Goal: Transaction & Acquisition: Purchase product/service

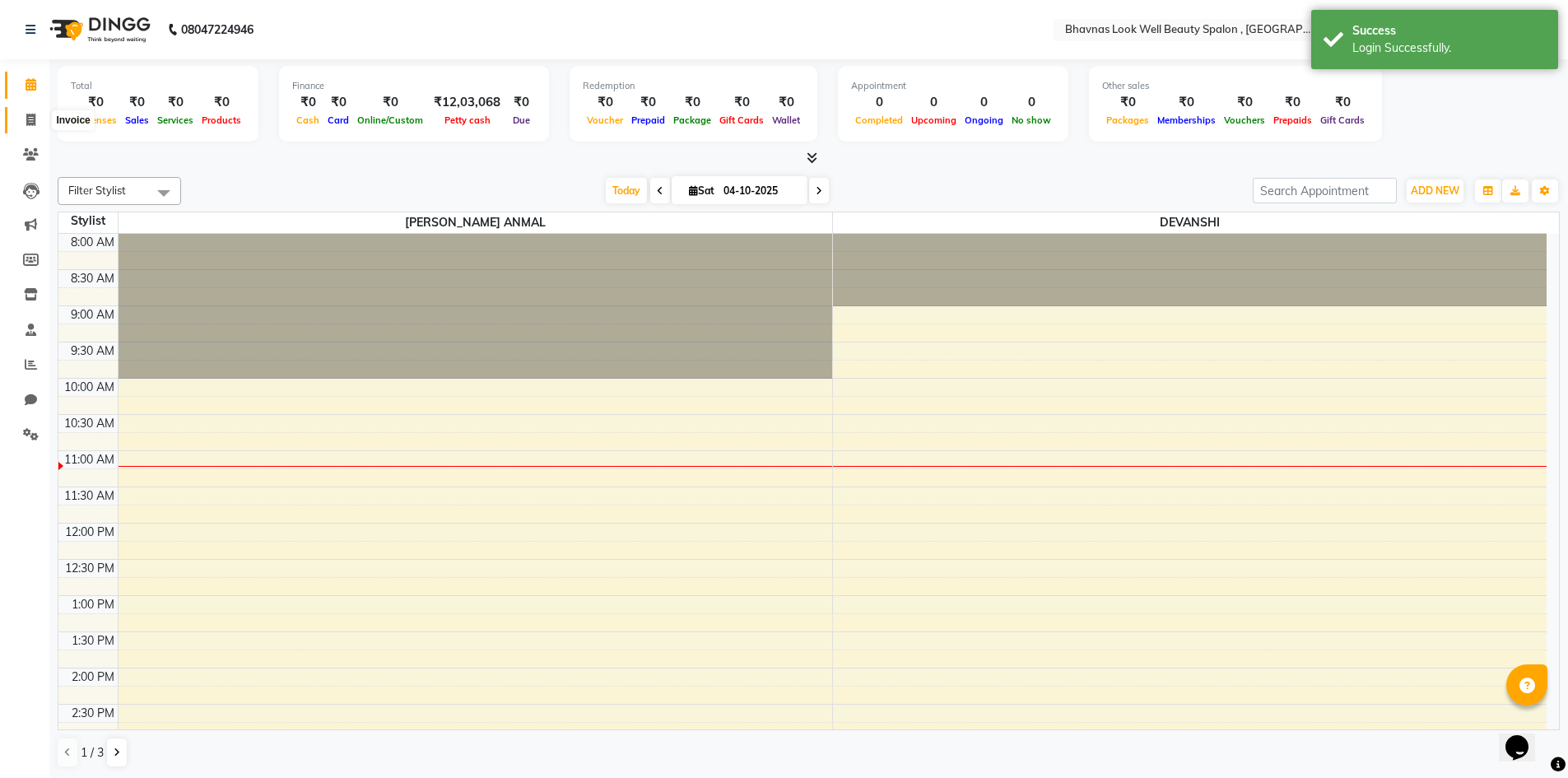
click at [30, 127] on span at bounding box center [31, 120] width 29 height 19
select select "6251"
select select "service"
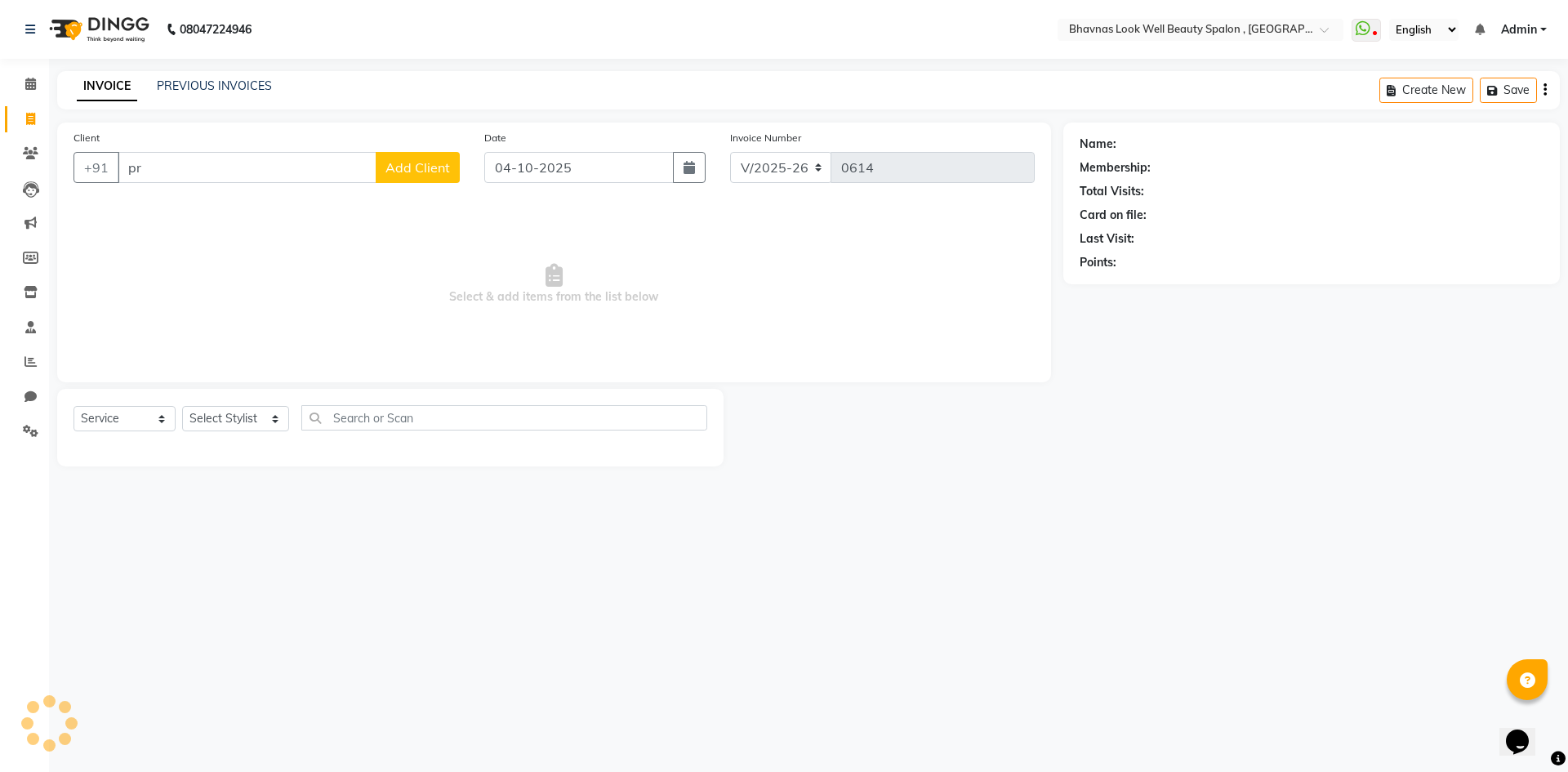
type input "p"
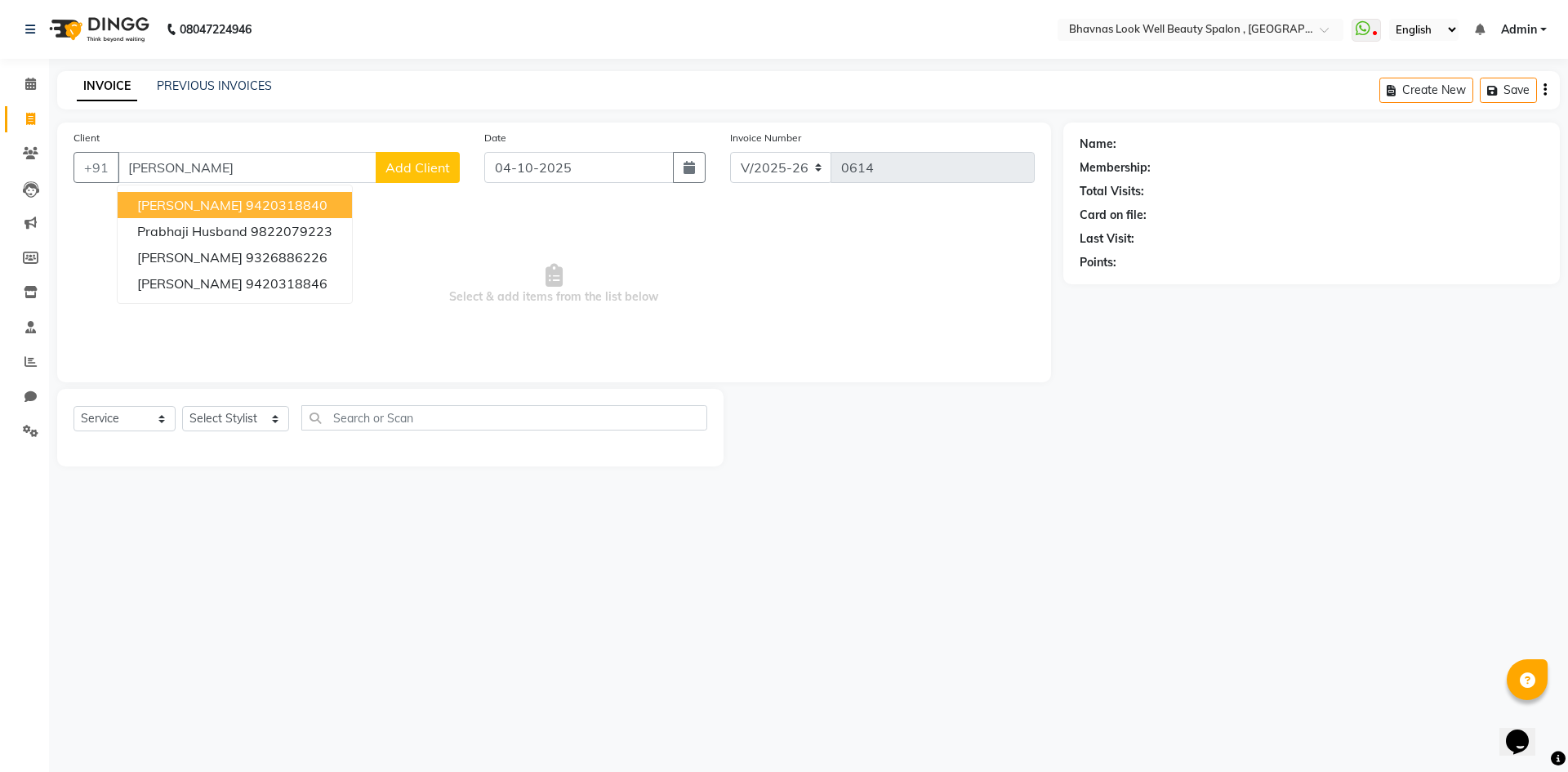
click at [301, 208] on ngb-highlight "9420318840" at bounding box center [286, 205] width 82 height 17
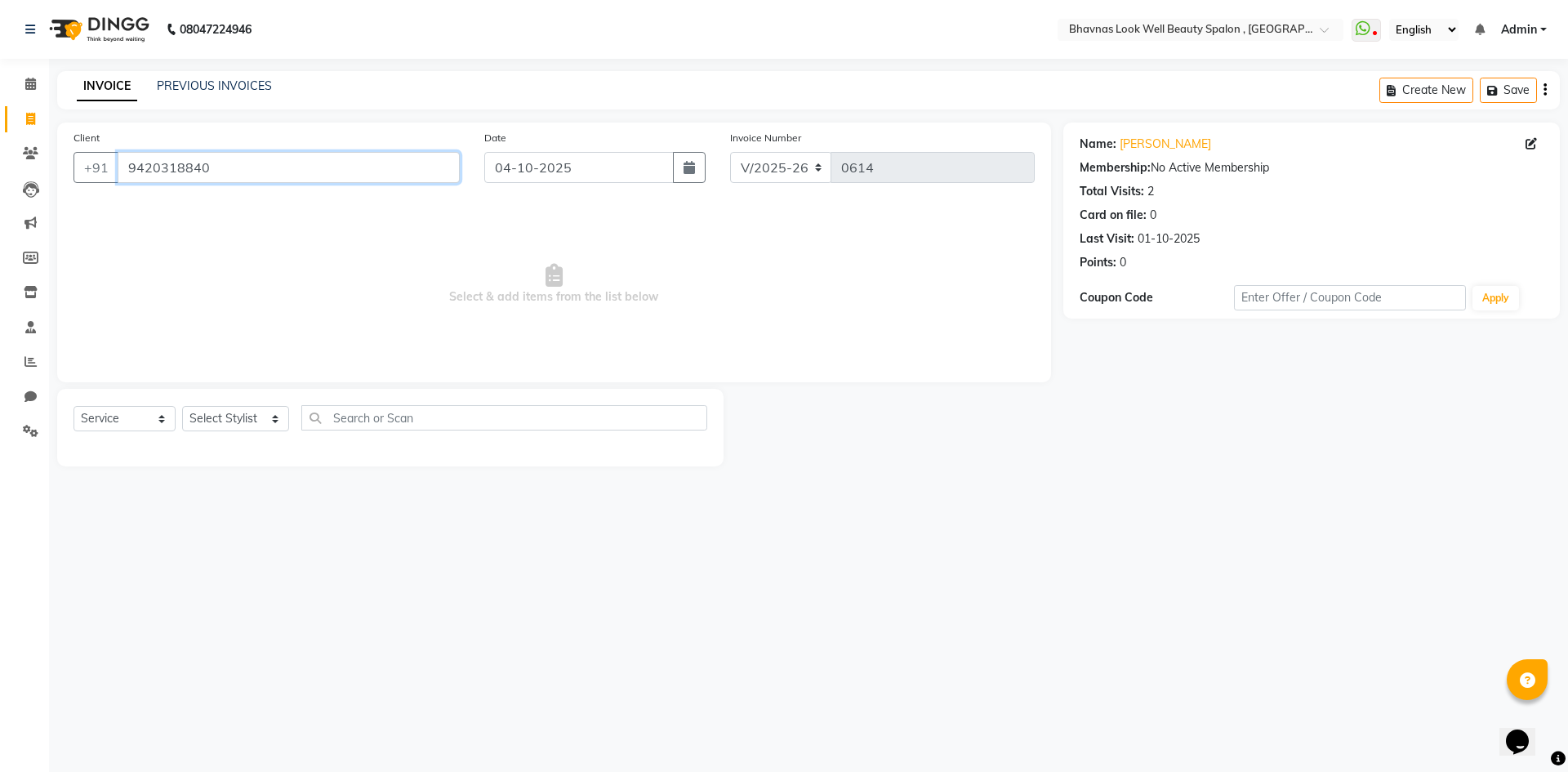
drag, startPoint x: 215, startPoint y: 170, endPoint x: 58, endPoint y: 181, distance: 157.4
click at [58, 181] on div "Client [PHONE_NUMBER] Date [DATE] Invoice Number V/2025 V/[PHONE_NUMBER] Select…" at bounding box center [554, 253] width 995 height 260
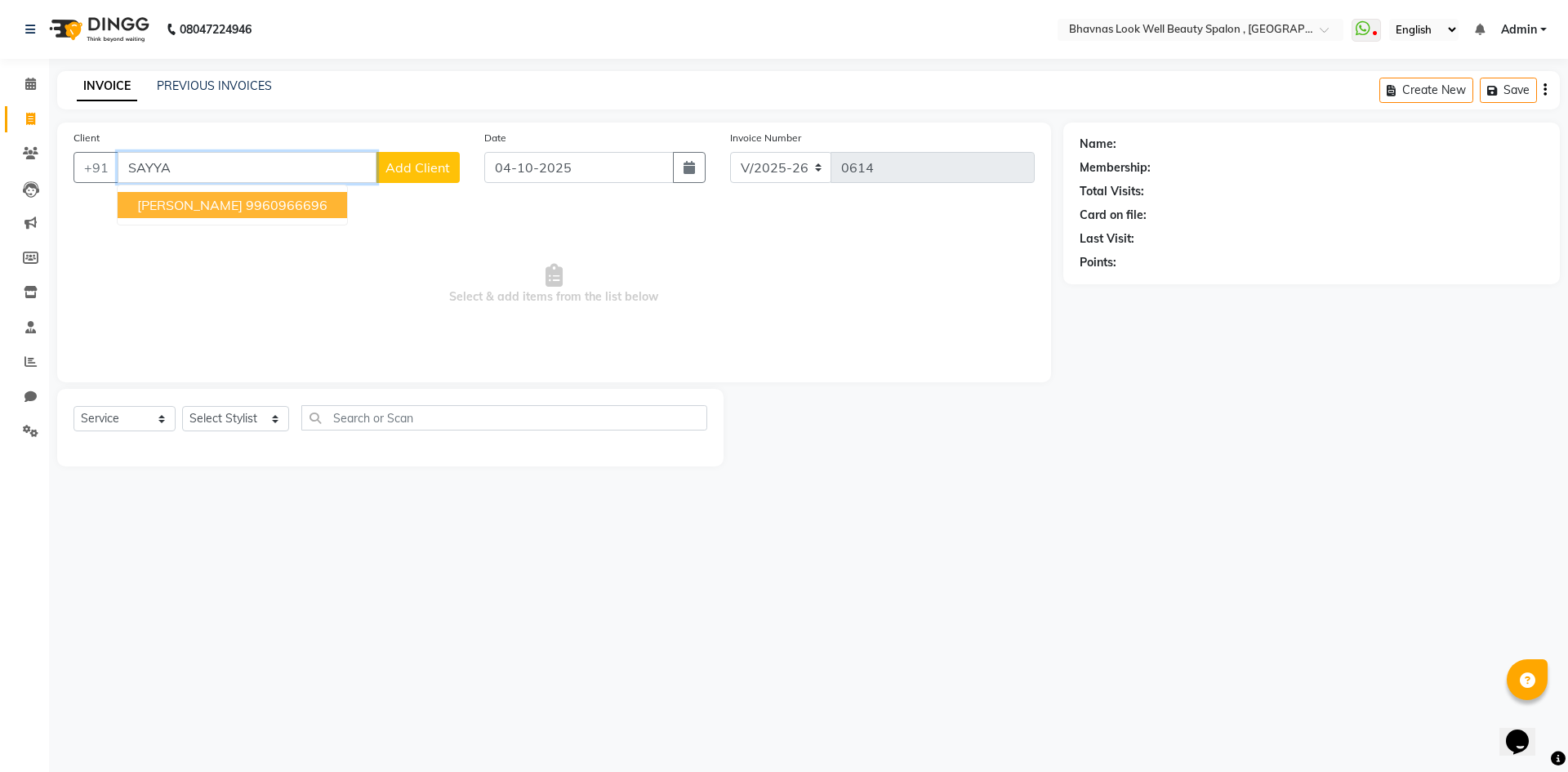
click at [281, 207] on ngb-highlight "9960966696" at bounding box center [286, 205] width 82 height 17
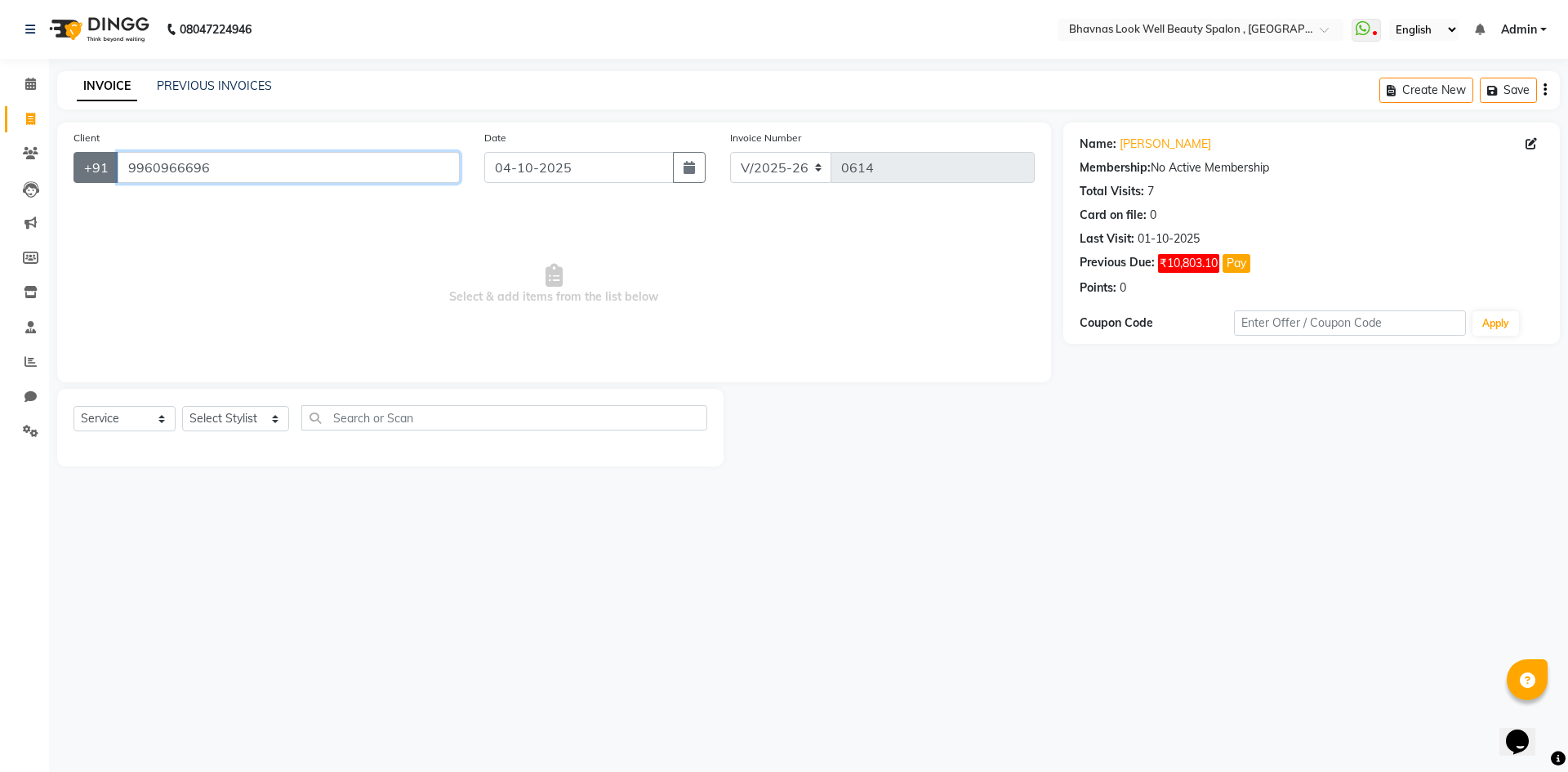
drag, startPoint x: 201, startPoint y: 176, endPoint x: 105, endPoint y: 177, distance: 96.0
click at [105, 177] on div "[PHONE_NUMBER]" at bounding box center [267, 167] width 387 height 31
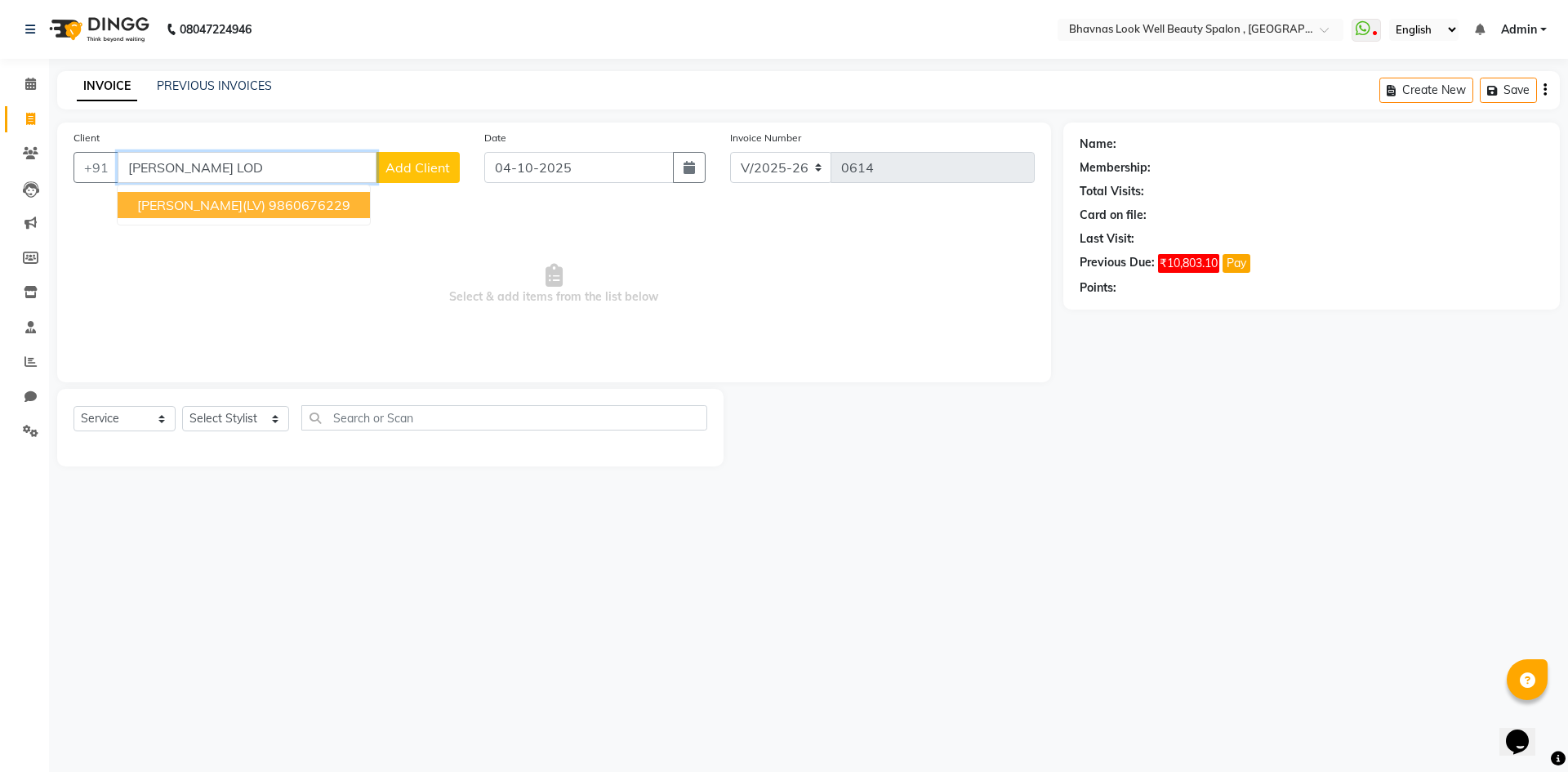
click at [271, 206] on ngb-highlight "9860676229" at bounding box center [309, 205] width 82 height 17
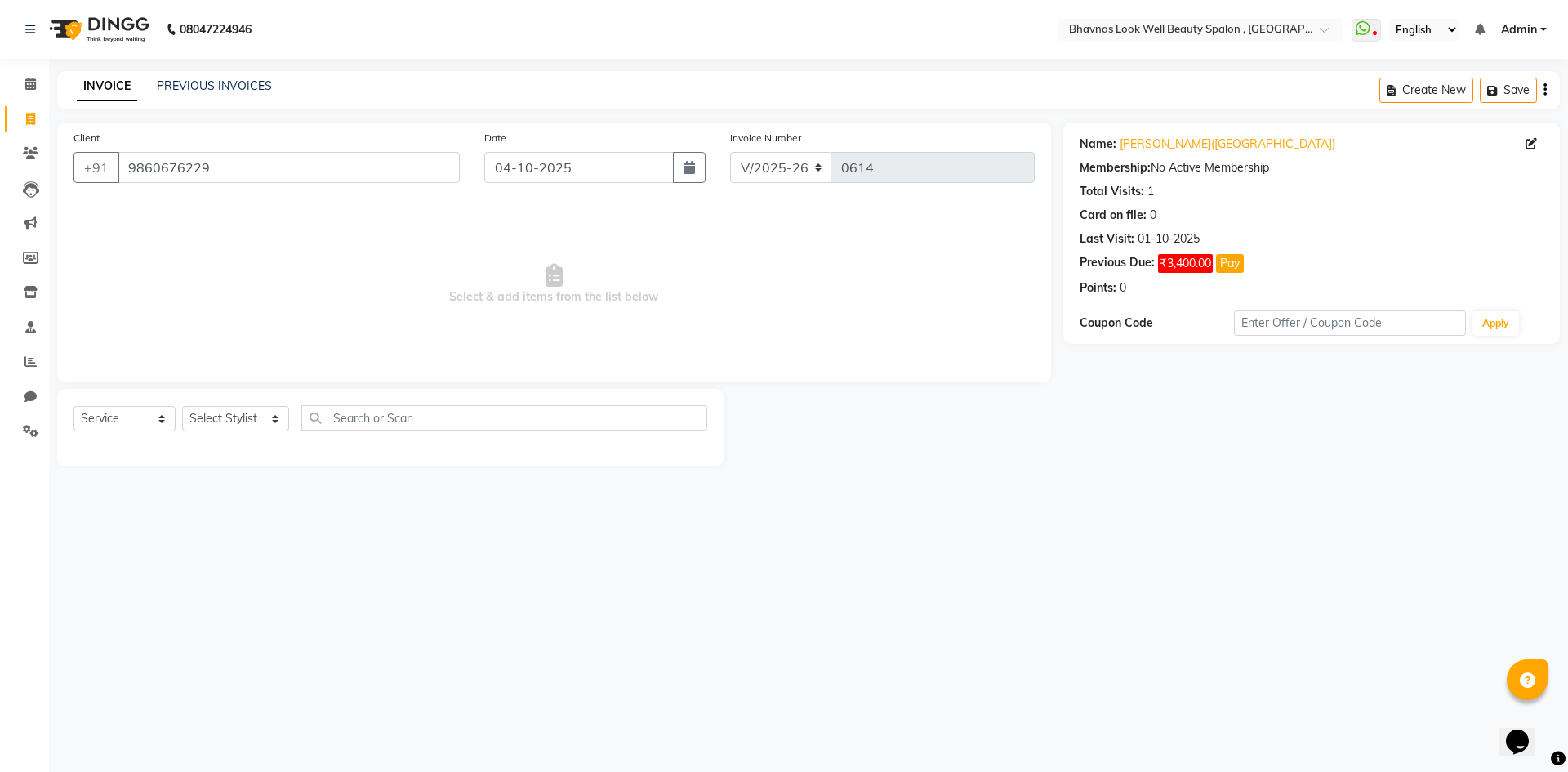
drag, startPoint x: 282, startPoint y: 184, endPoint x: 171, endPoint y: 184, distance: 111.0
click at [171, 184] on div "Client [PHONE_NUMBER]" at bounding box center [267, 162] width 411 height 67
drag, startPoint x: 258, startPoint y: 166, endPoint x: 0, endPoint y: 195, distance: 259.6
click at [0, 195] on app-home "08047224946 Select Location × Bhavnas Look Well Beauty Spalon , Market Yard Wha…" at bounding box center [784, 245] width 1568 height 491
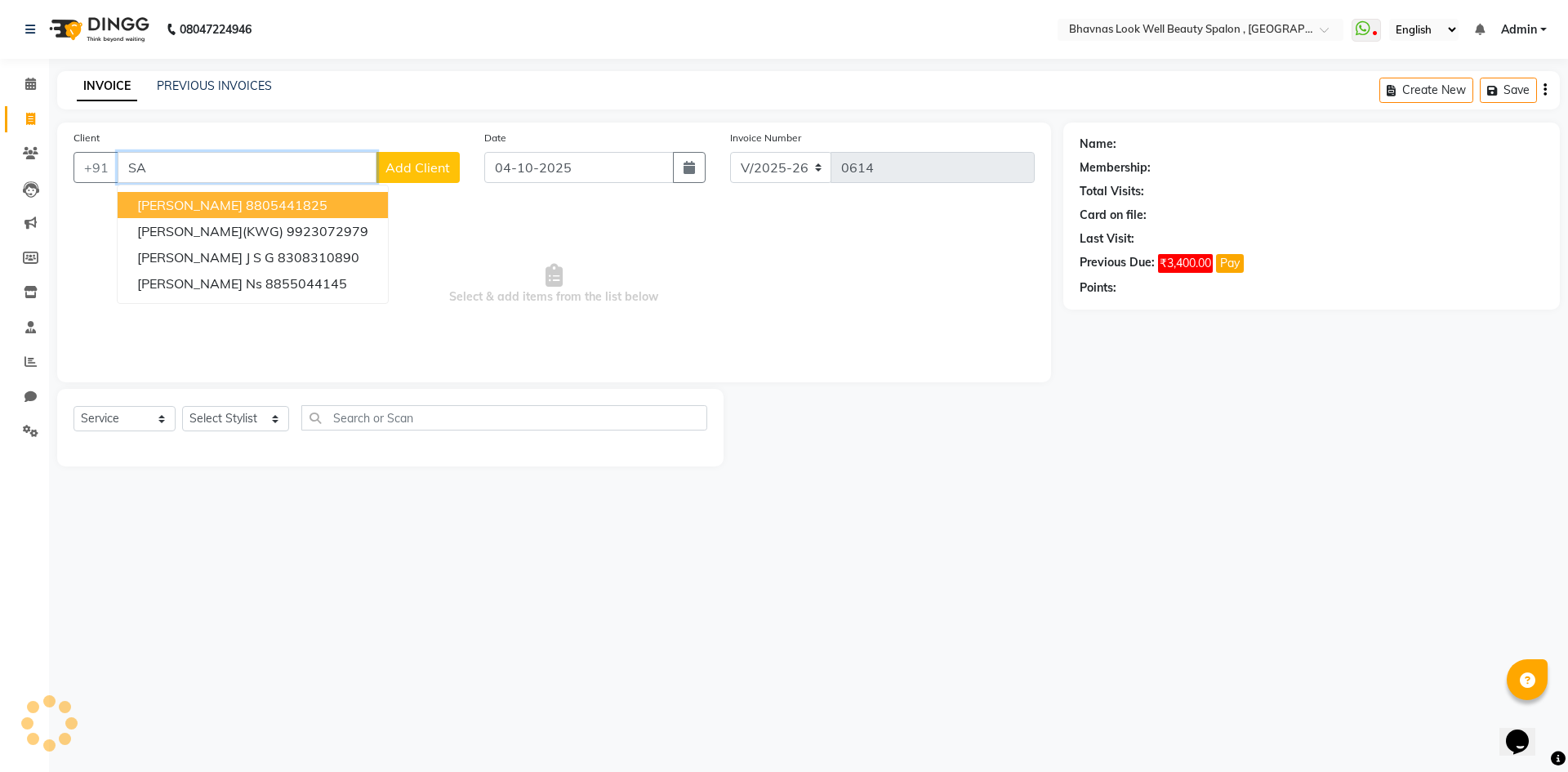
type input "S"
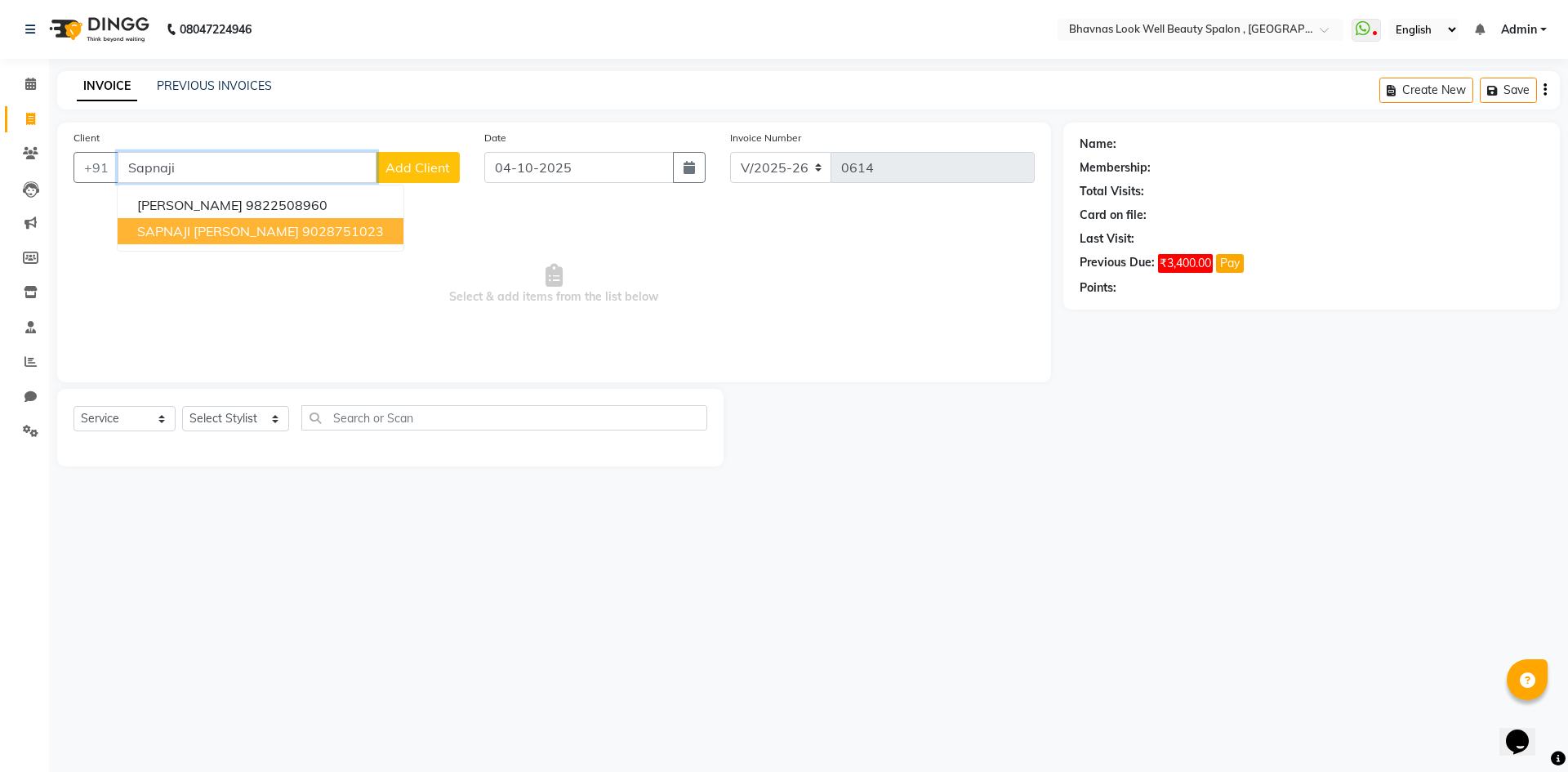
click at [243, 225] on span "SAPNAJI [PERSON_NAME]" at bounding box center [218, 231] width 161 height 17
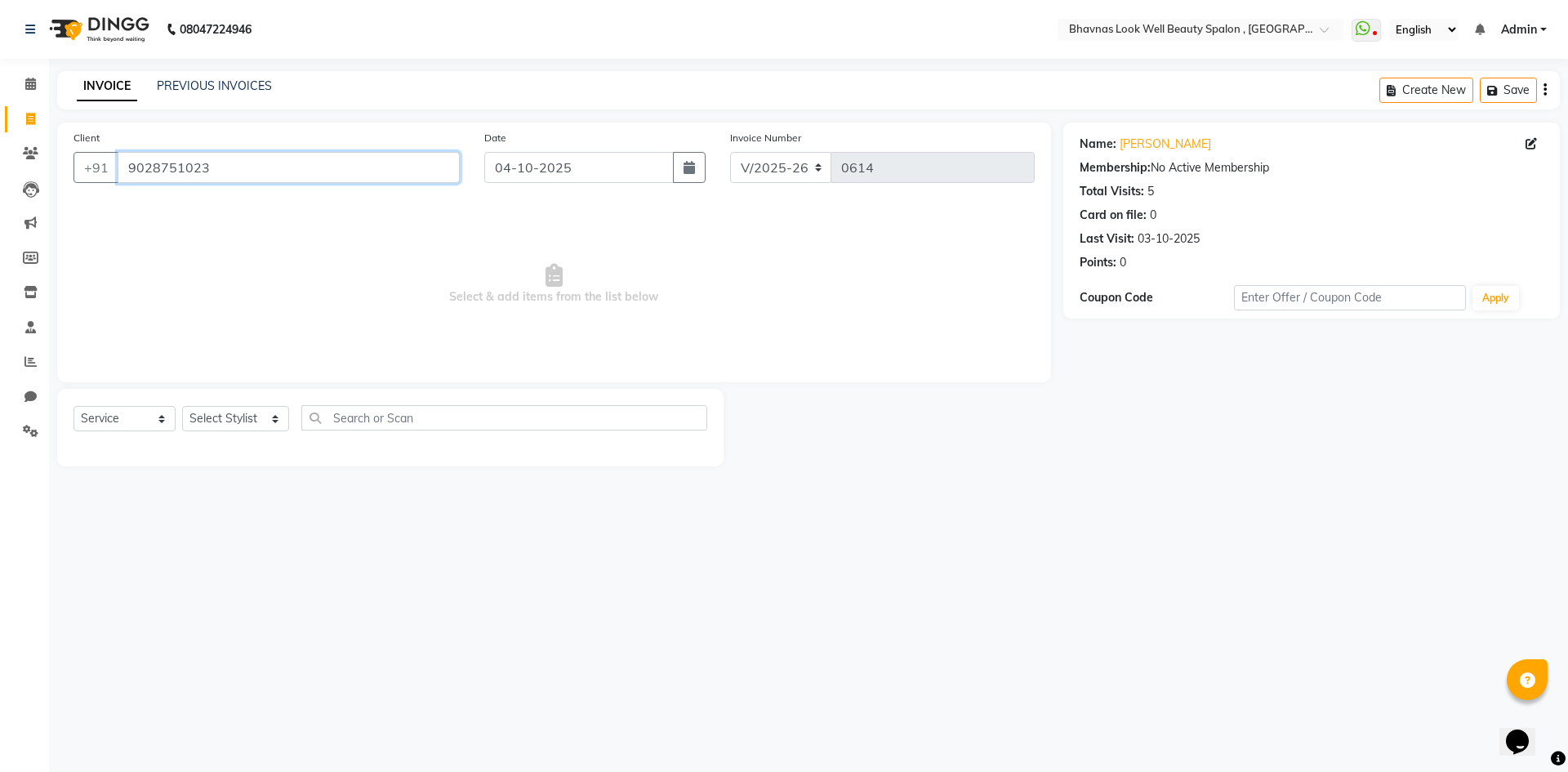
drag, startPoint x: 217, startPoint y: 166, endPoint x: 81, endPoint y: 183, distance: 137.1
click at [75, 176] on div "[PHONE_NUMBER]" at bounding box center [267, 167] width 387 height 31
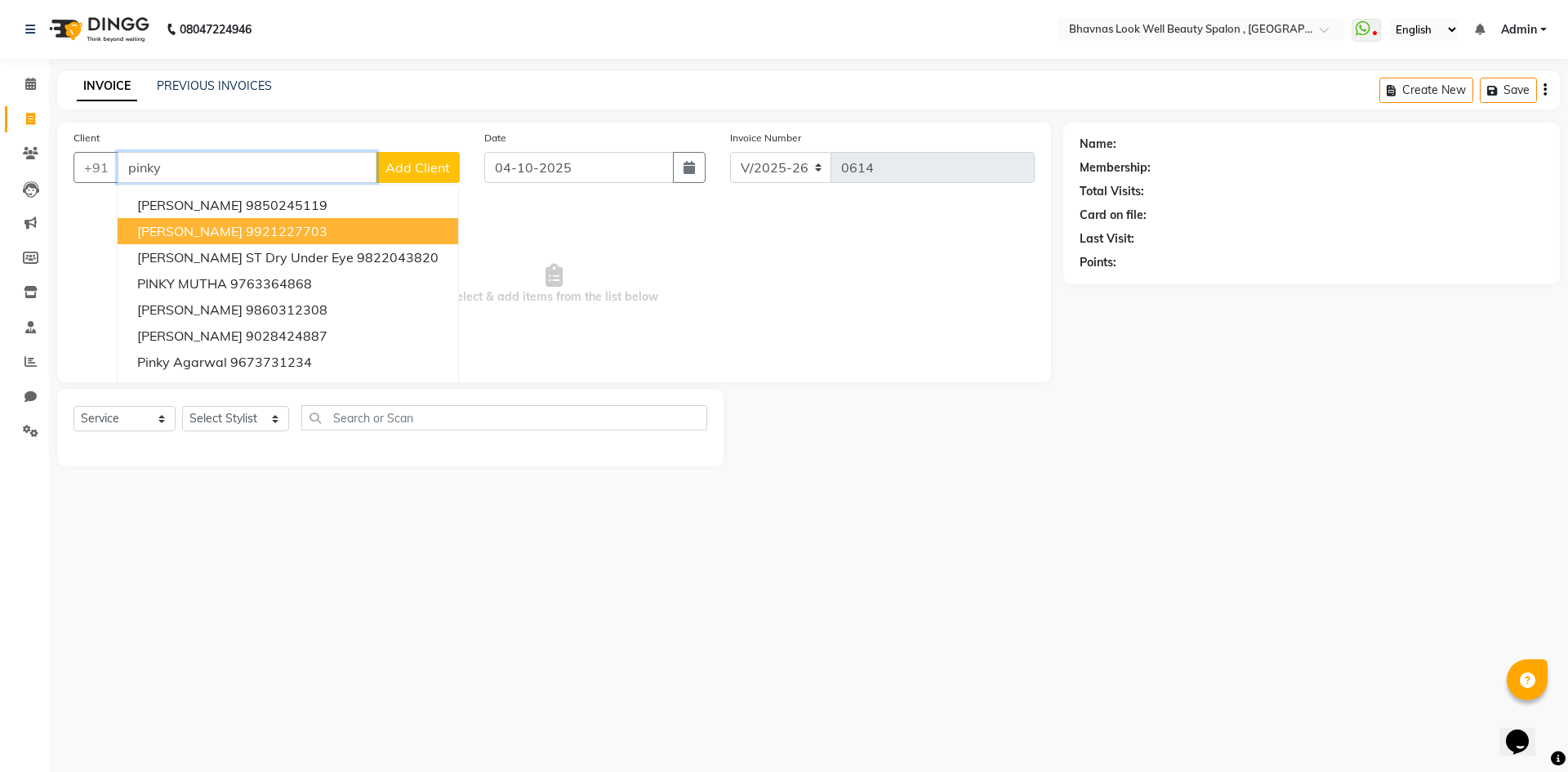
click at [213, 233] on span "[PERSON_NAME]" at bounding box center [190, 231] width 105 height 17
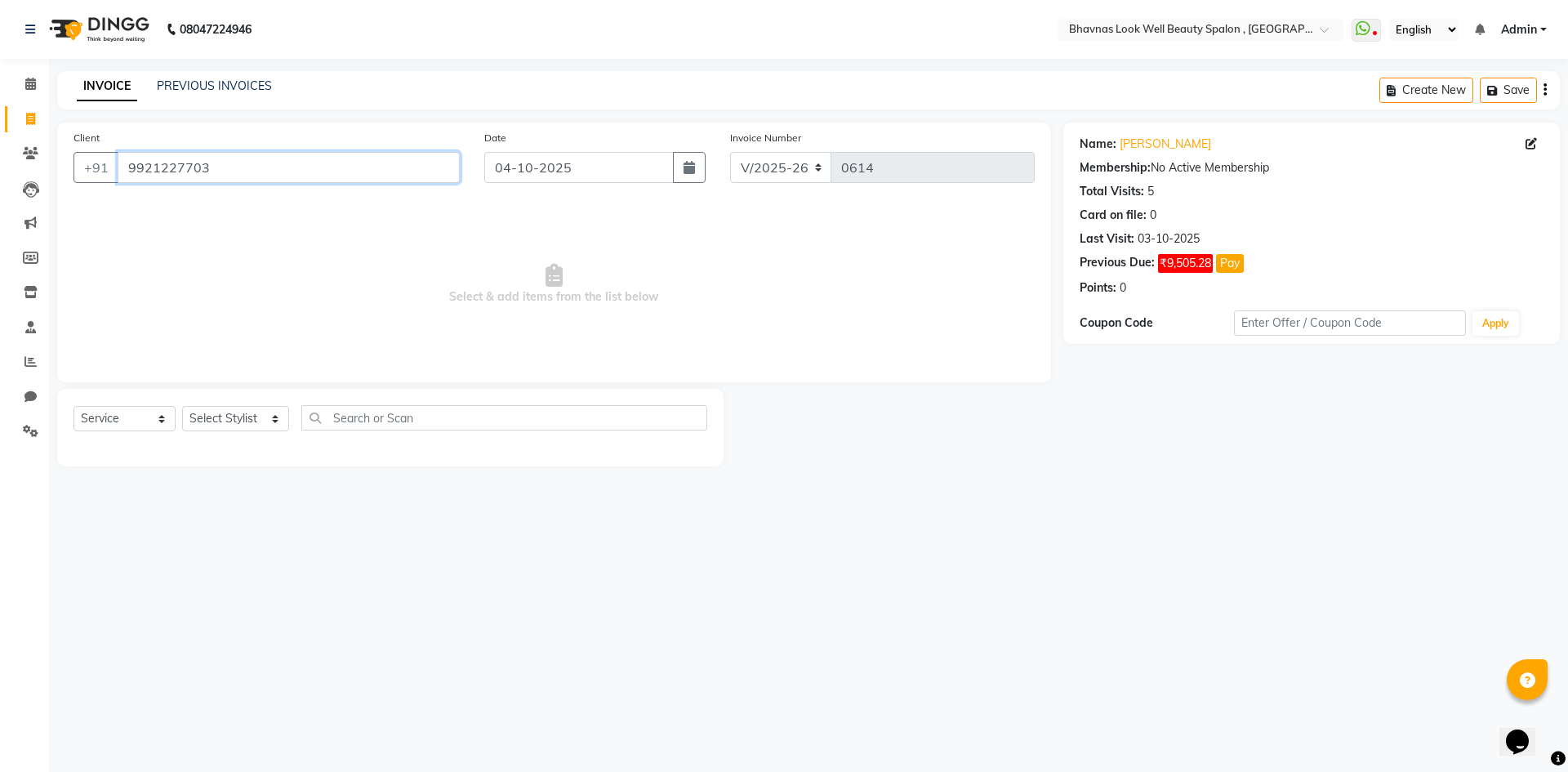
drag, startPoint x: 229, startPoint y: 167, endPoint x: 6, endPoint y: 170, distance: 223.0
click at [6, 170] on app-home "08047224946 Select Location × Bhavnas Look Well Beauty Spalon , Market Yard Wha…" at bounding box center [784, 245] width 1568 height 491
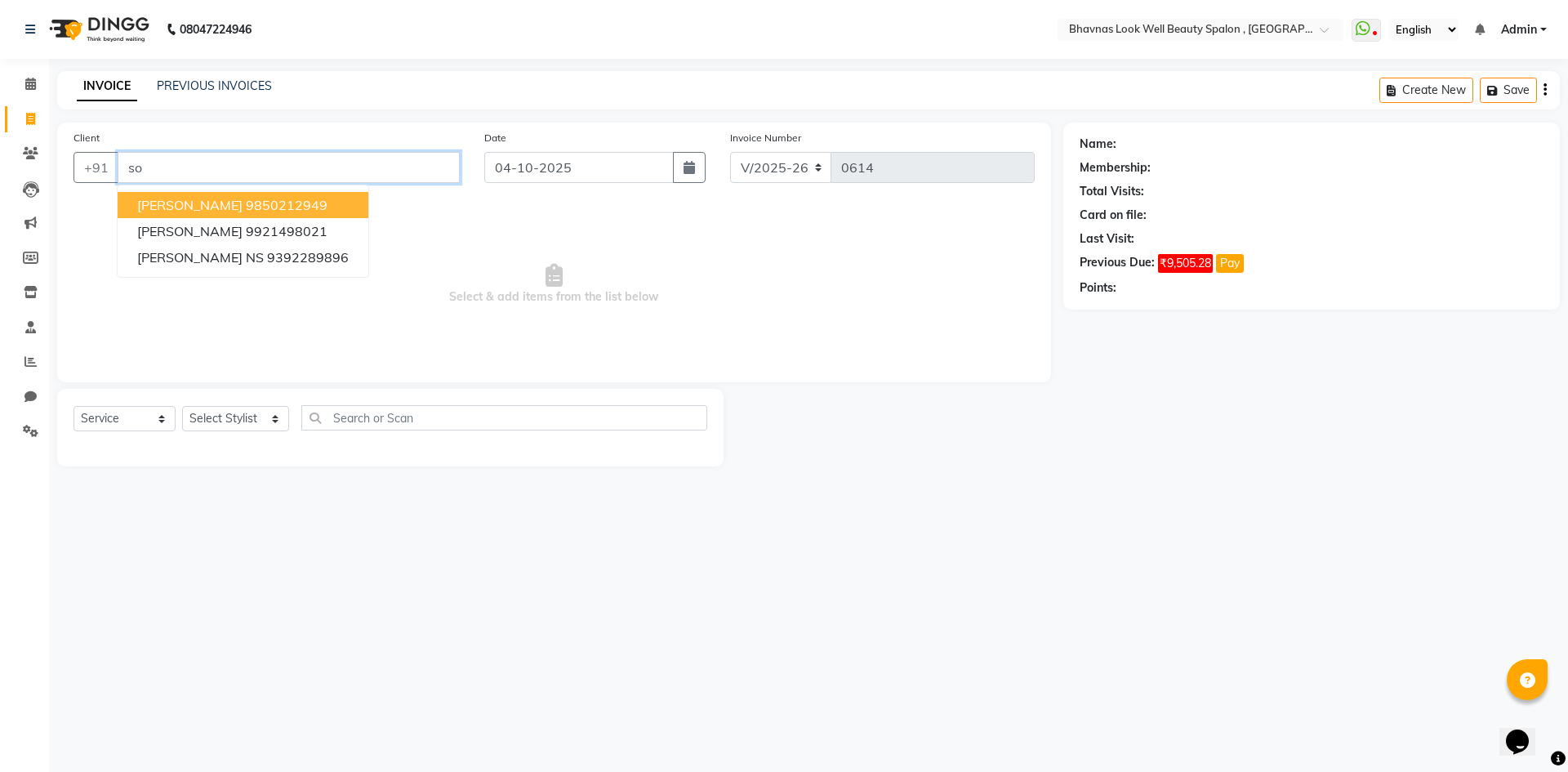
type input "s"
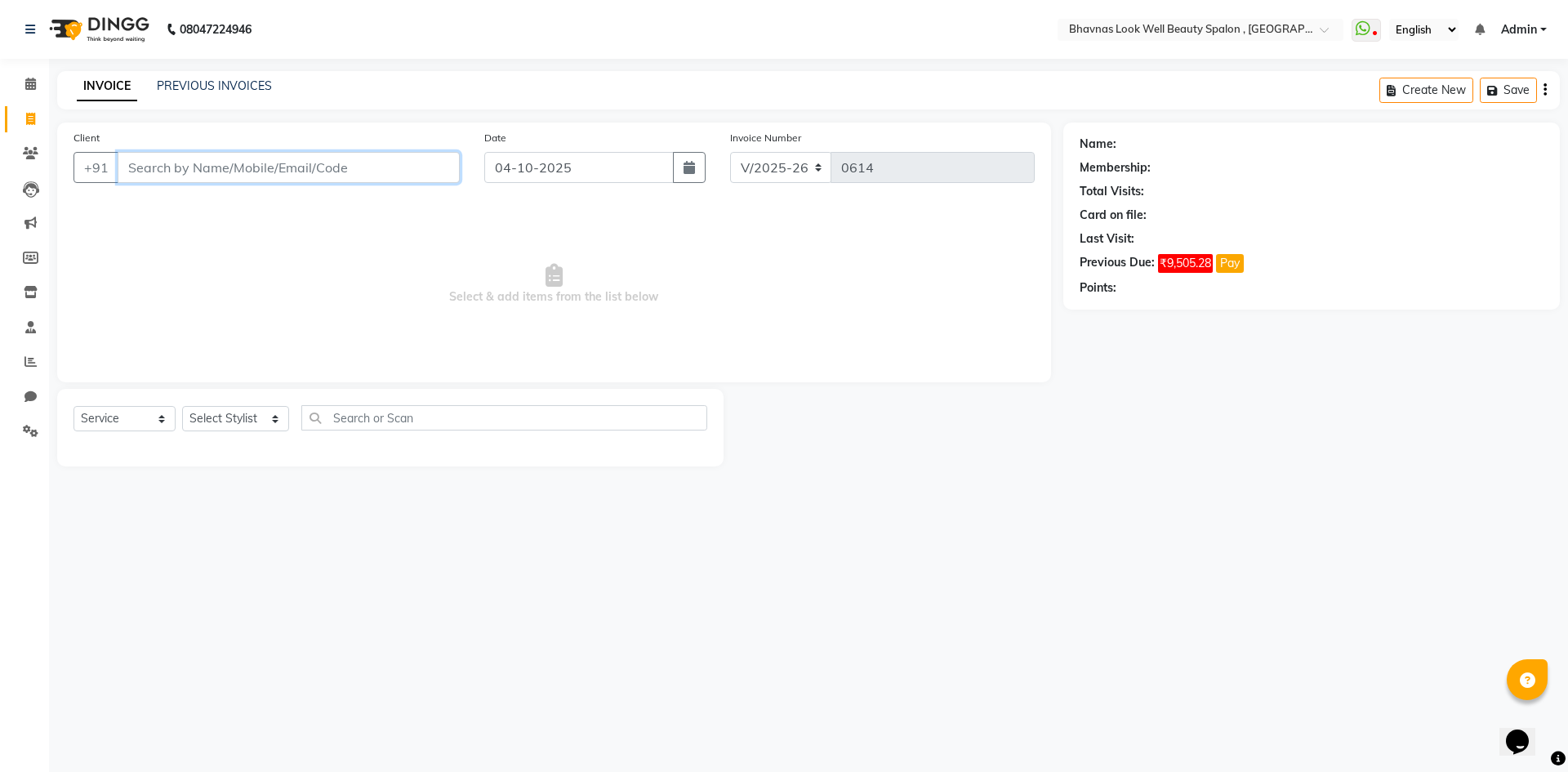
type input "s"
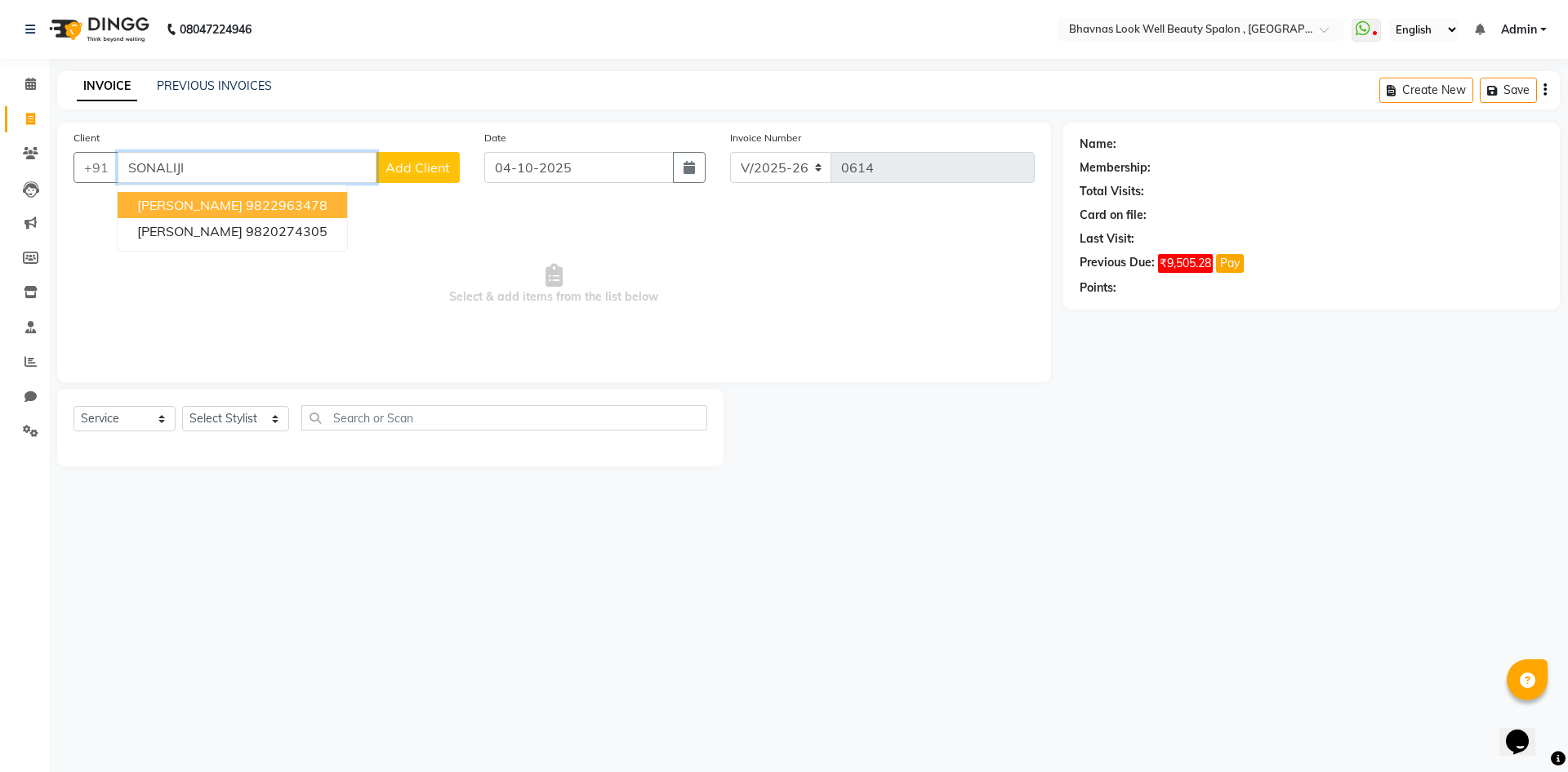
click at [313, 213] on button "[PERSON_NAME] 9822963478" at bounding box center [232, 205] width 229 height 27
type input "9822963478"
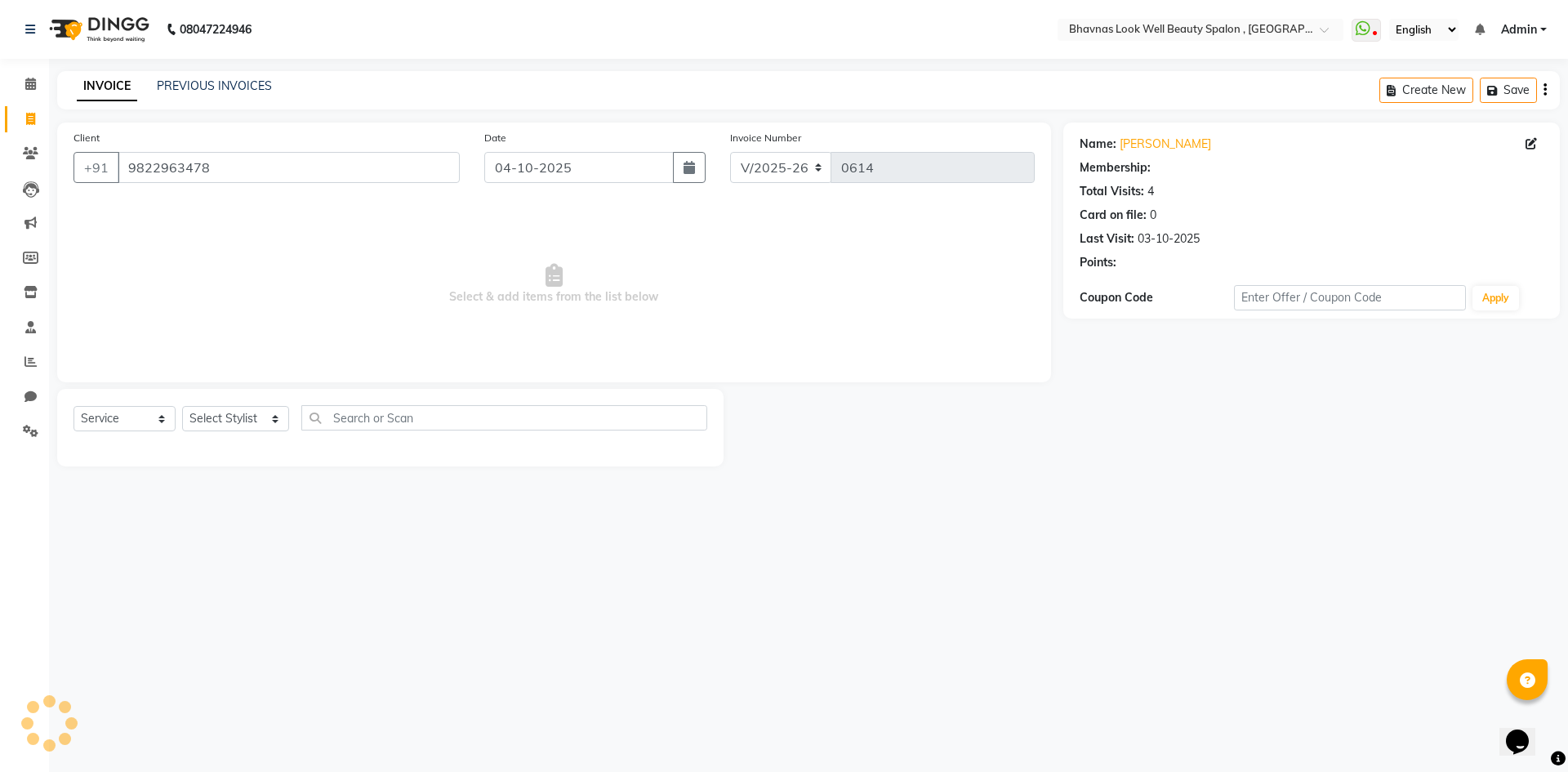
select select "1: Object"
drag, startPoint x: 223, startPoint y: 167, endPoint x: 107, endPoint y: 172, distance: 116.1
click at [107, 172] on div "[PHONE_NUMBER]" at bounding box center [267, 167] width 387 height 31
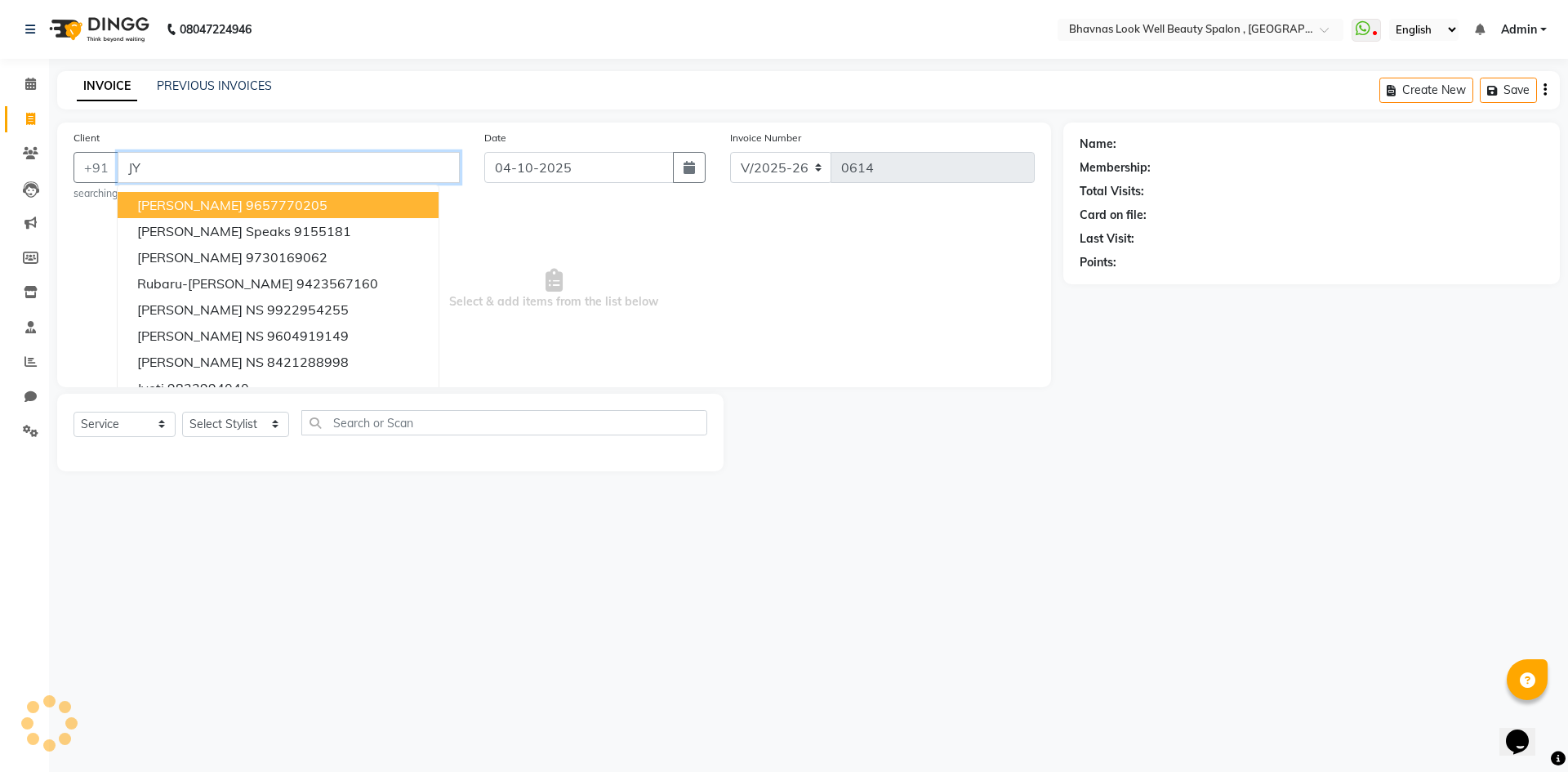
type input "J"
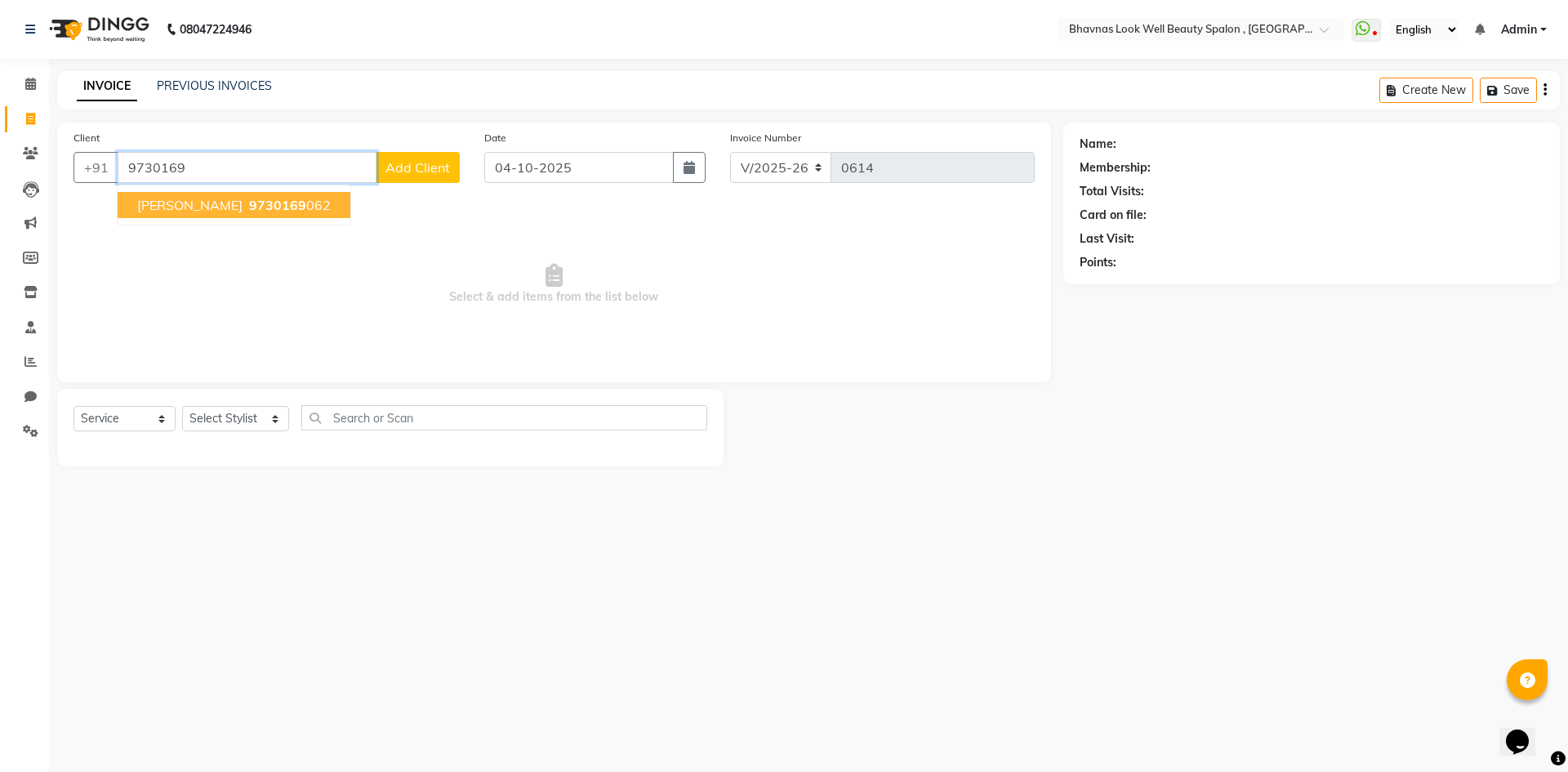
click at [255, 204] on span "9730169" at bounding box center [277, 205] width 57 height 17
type input "9730169062"
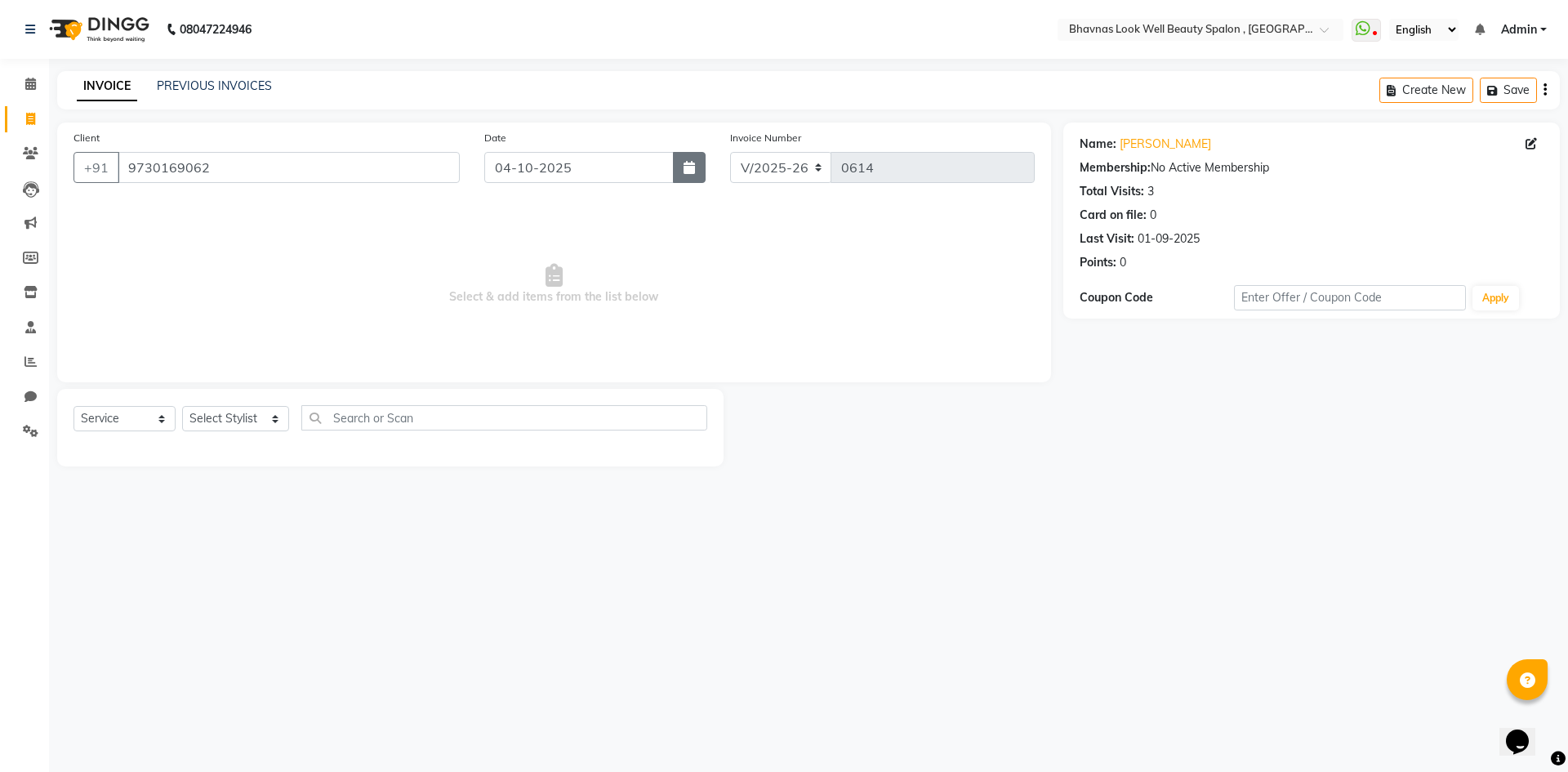
click at [677, 169] on button "button" at bounding box center [689, 167] width 32 height 31
select select "10"
select select "2025"
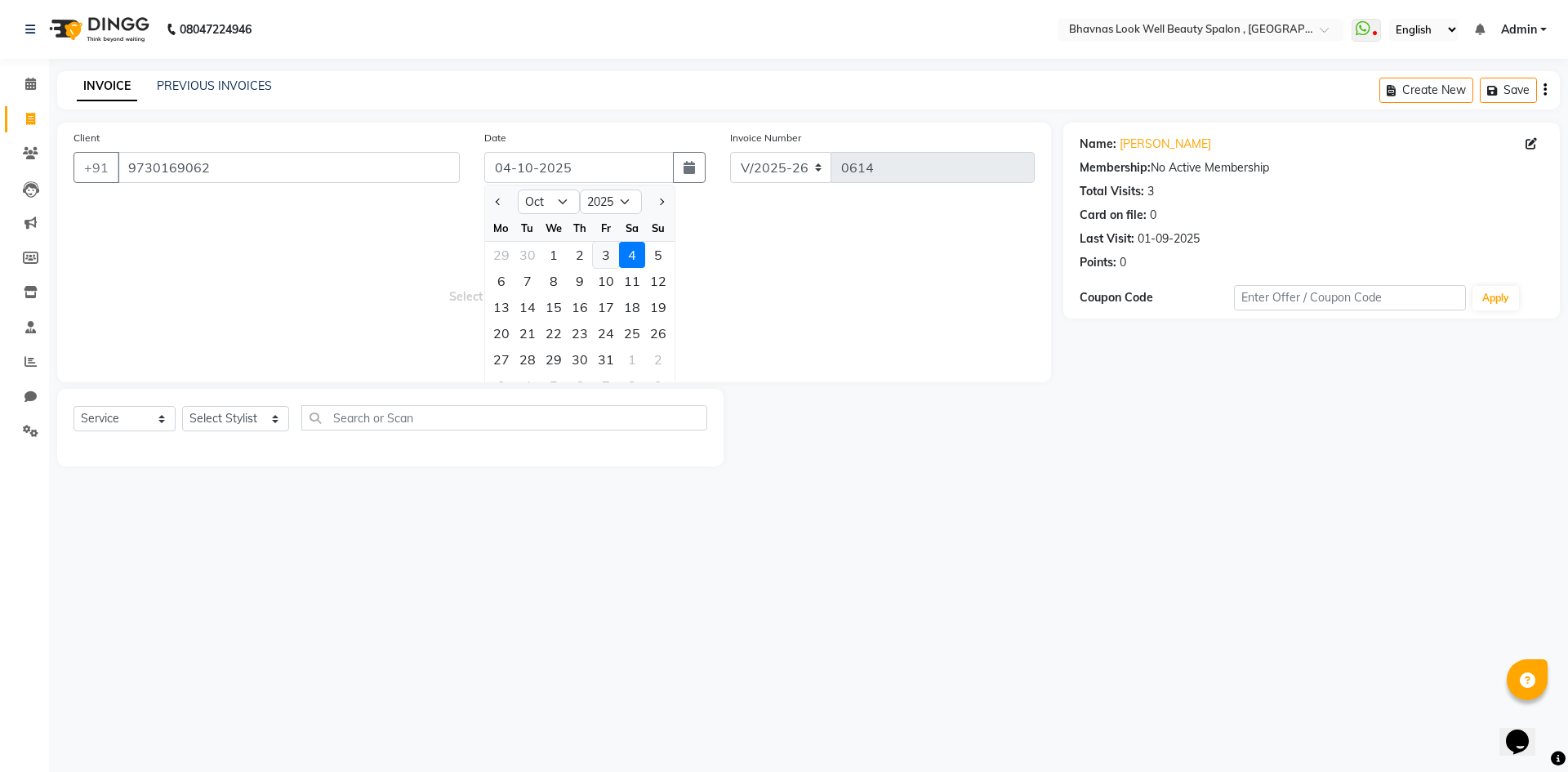
click at [600, 247] on div "3" at bounding box center [606, 255] width 27 height 27
type input "03-10-2025"
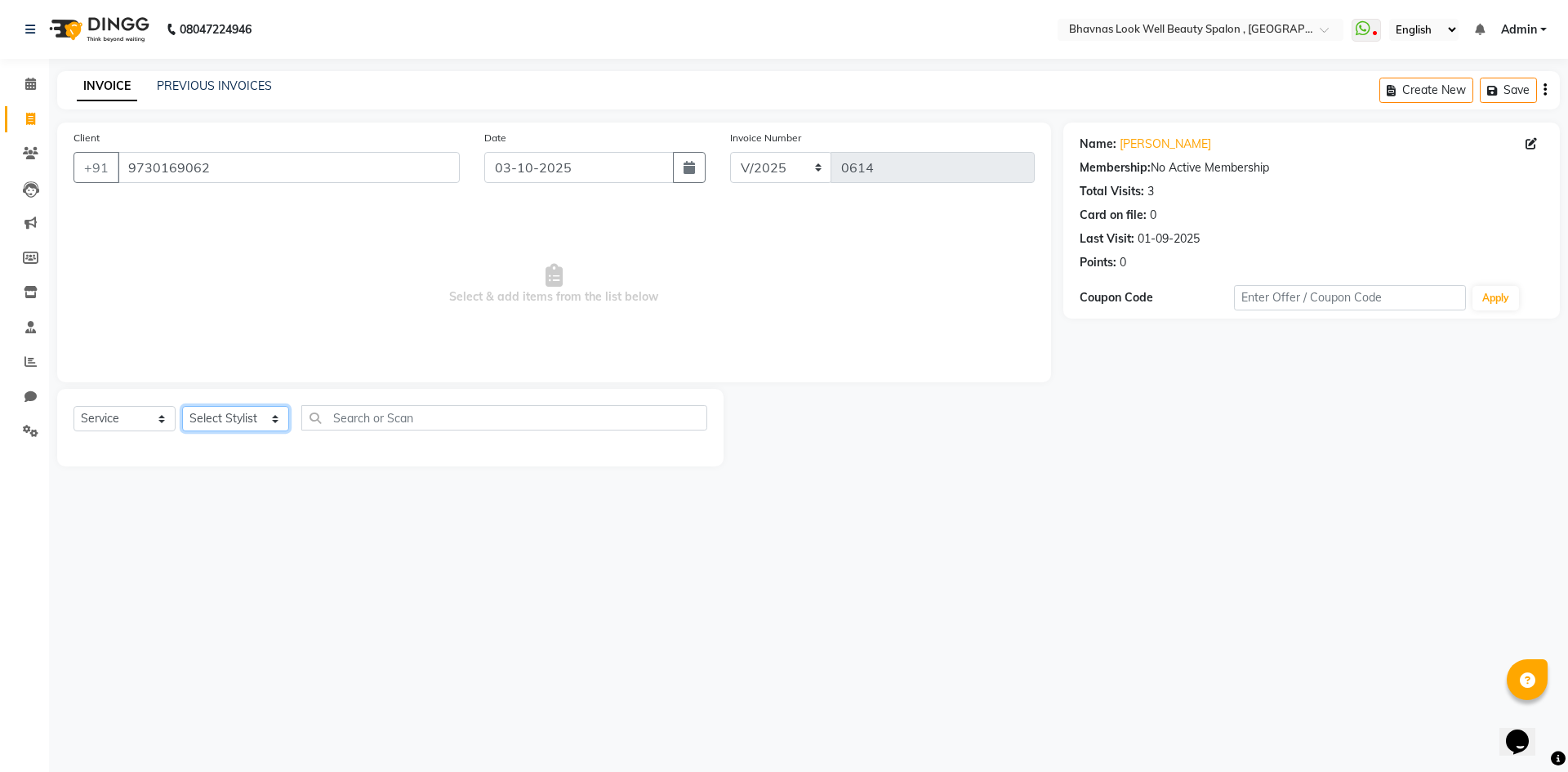
click at [219, 417] on select "Select Stylist [PERSON_NAME] [PERSON_NAME] ANMAL [PERSON_NAME] JYOTI [PERSON_NA…" at bounding box center [235, 419] width 107 height 26
select select "46639"
click at [182, 406] on select "Select Stylist [PERSON_NAME] [PERSON_NAME] ANMAL [PERSON_NAME] JYOTI [PERSON_NA…" at bounding box center [235, 419] width 107 height 26
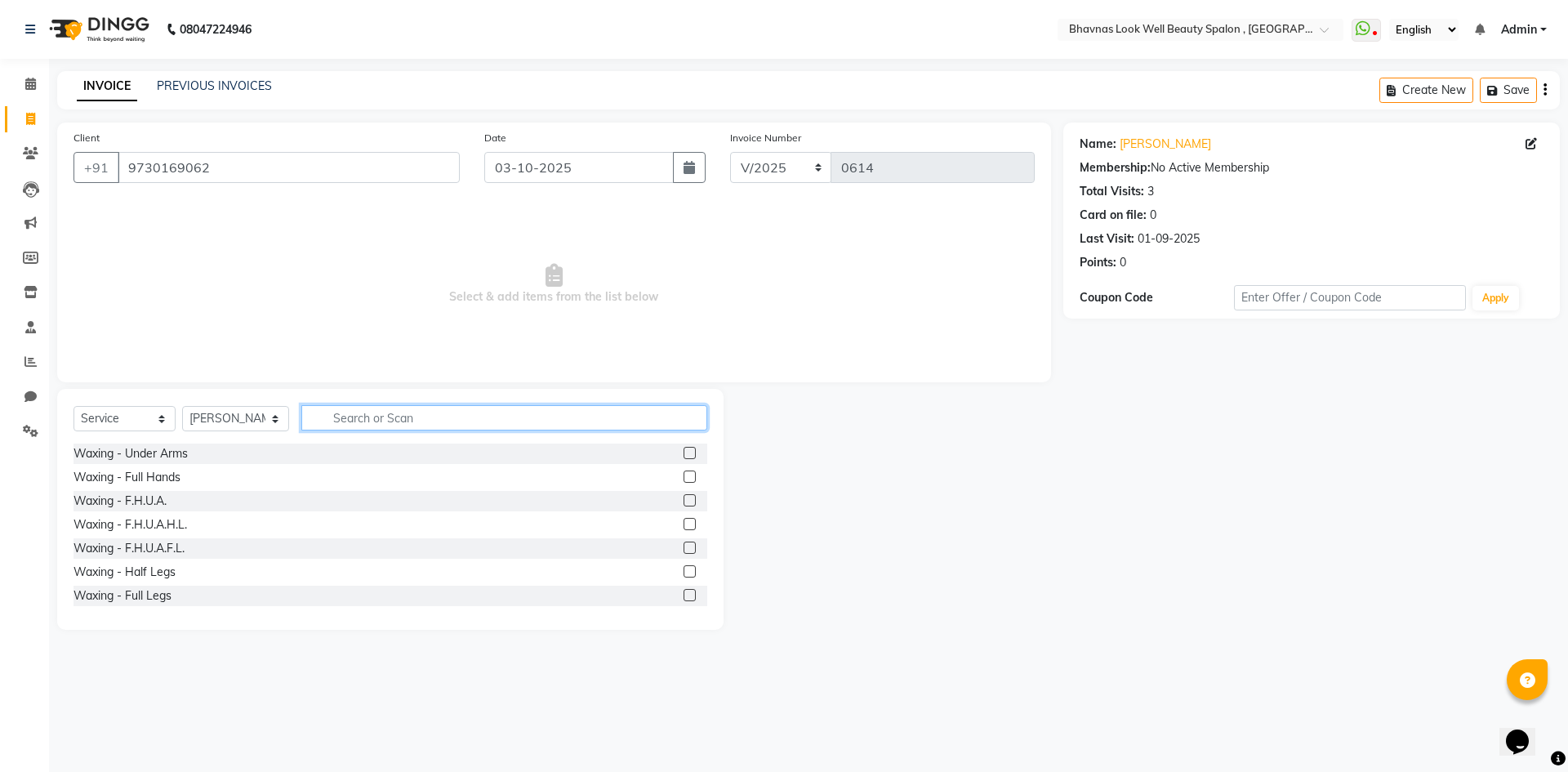
click at [375, 418] on input "text" at bounding box center [505, 418] width 407 height 26
type input "CLEAN"
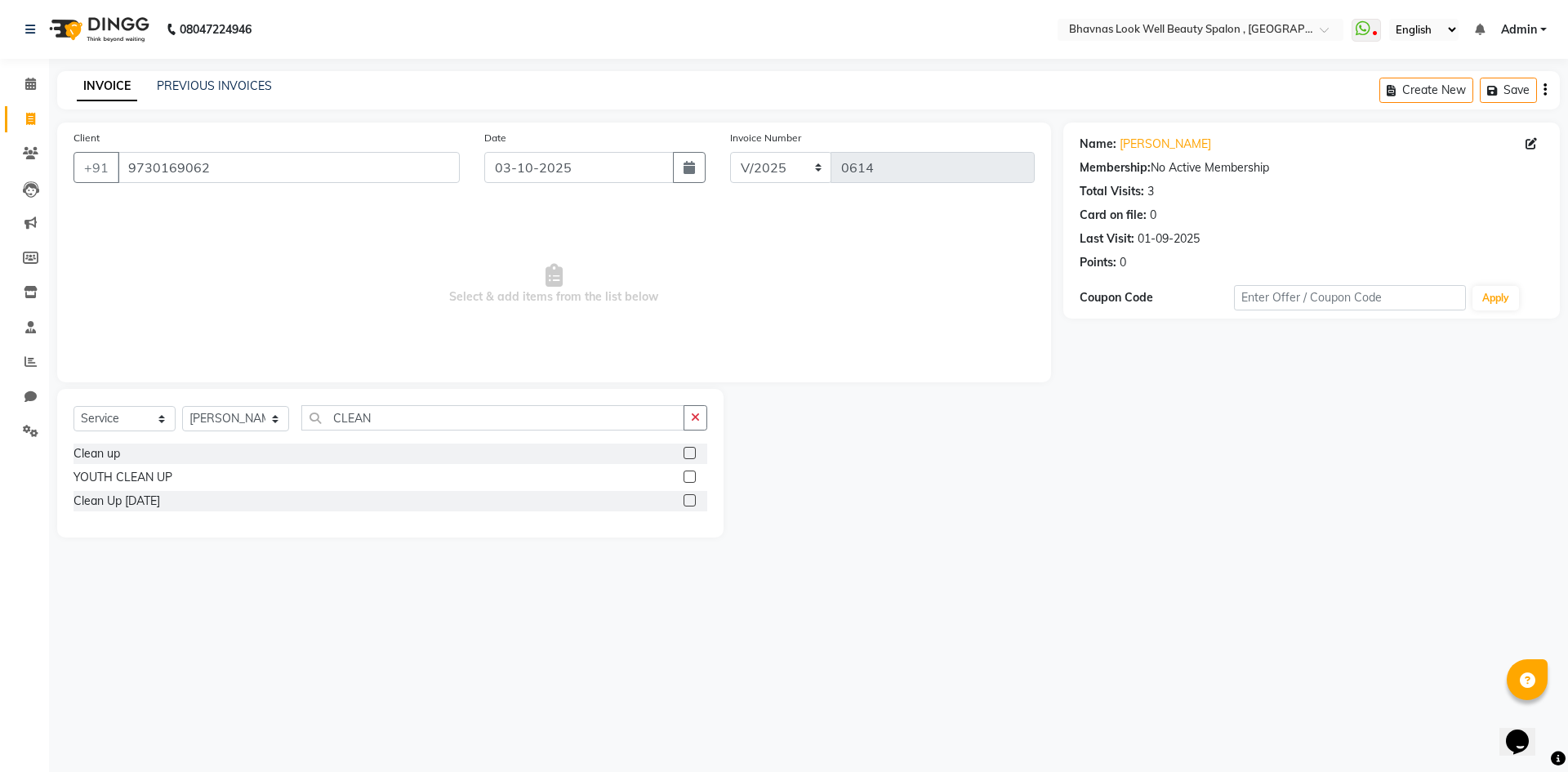
click at [693, 453] on label at bounding box center [690, 452] width 12 height 12
click at [693, 453] on input "checkbox" at bounding box center [689, 453] width 11 height 11
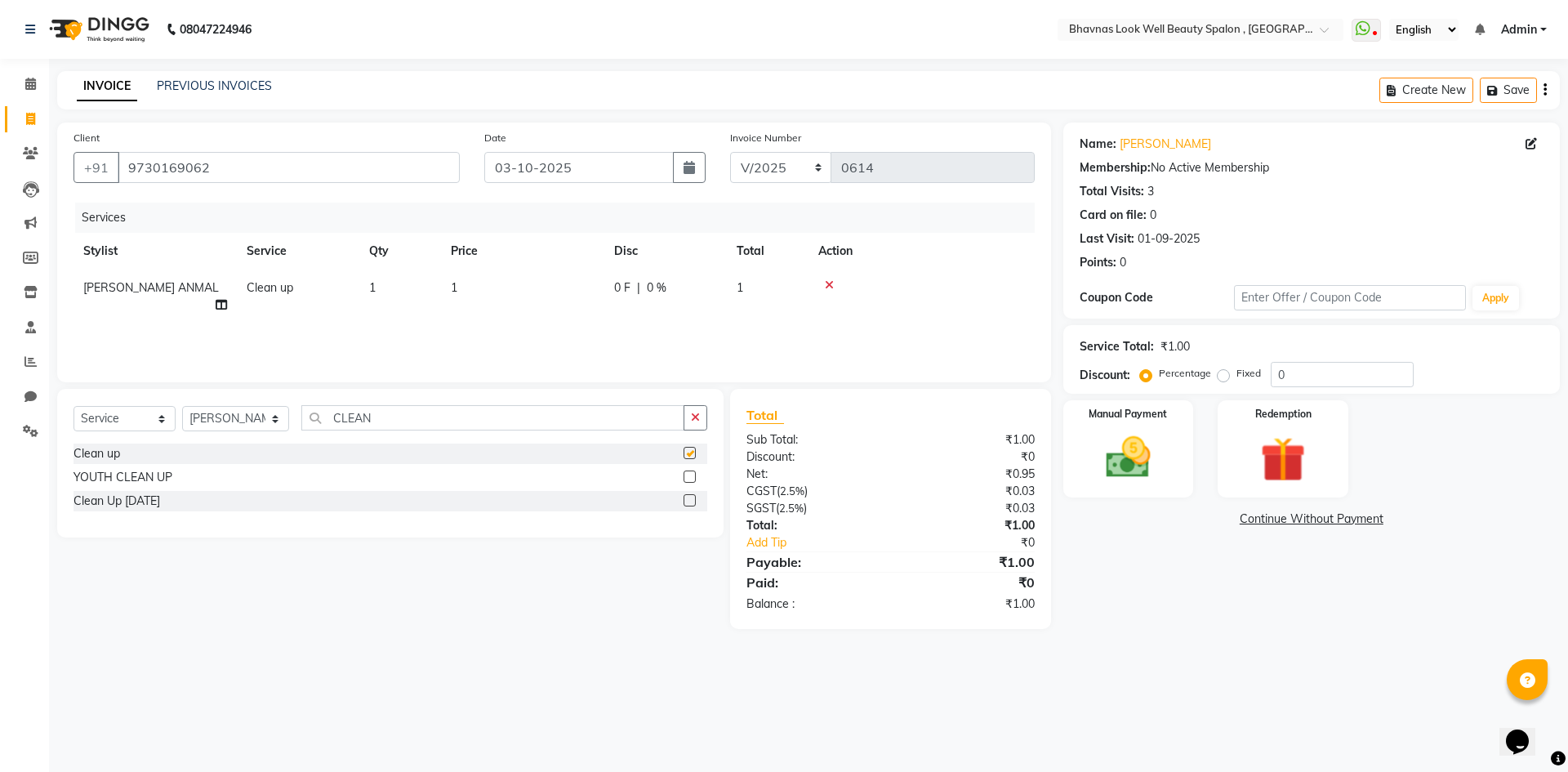
checkbox input "false"
click at [440, 298] on td "1" at bounding box center [399, 296] width 82 height 54
select select "46639"
drag, startPoint x: 603, startPoint y: 292, endPoint x: 518, endPoint y: 301, distance: 85.5
click at [518, 301] on td "1" at bounding box center [599, 300] width 163 height 62
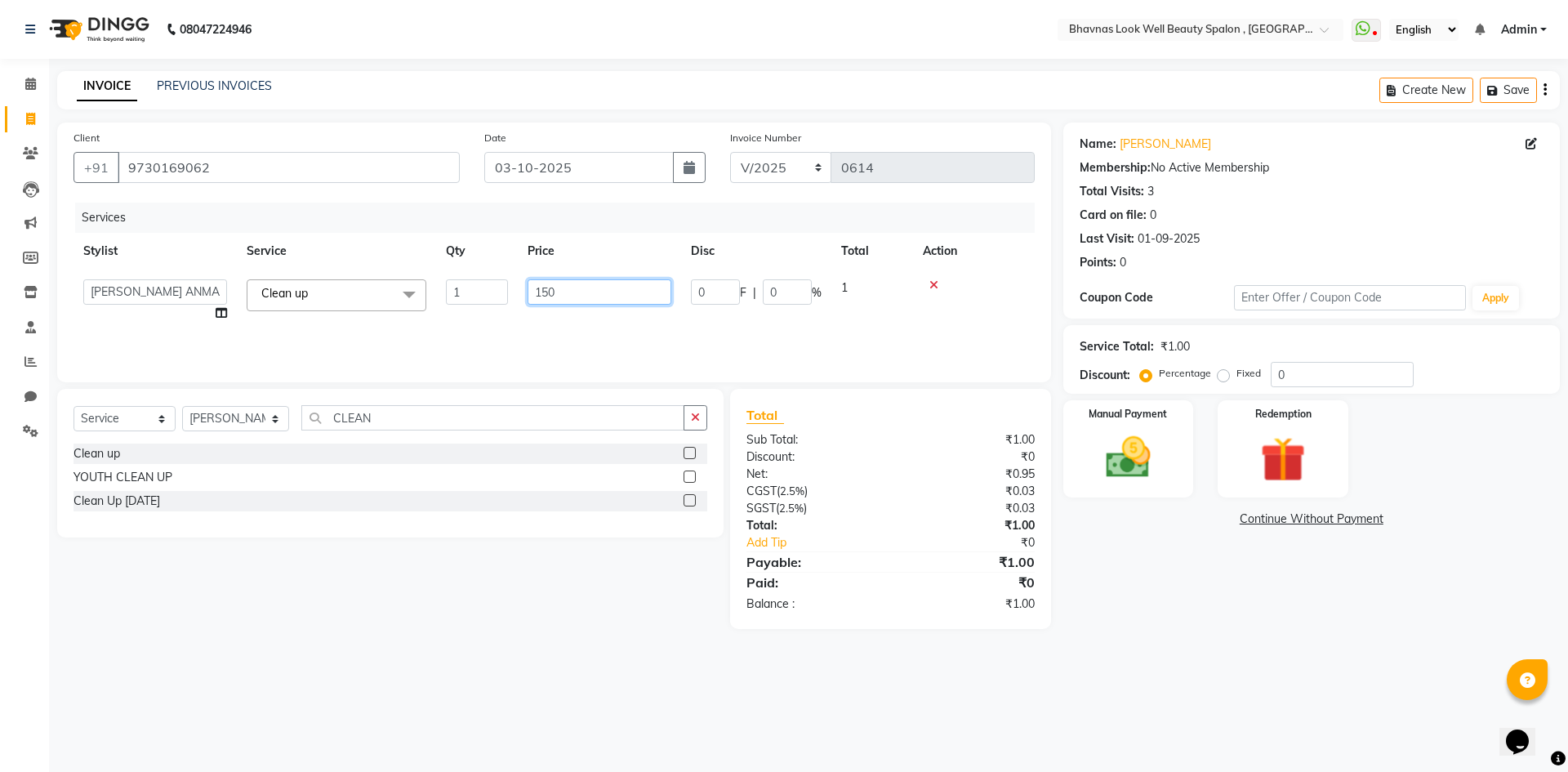
type input "1500"
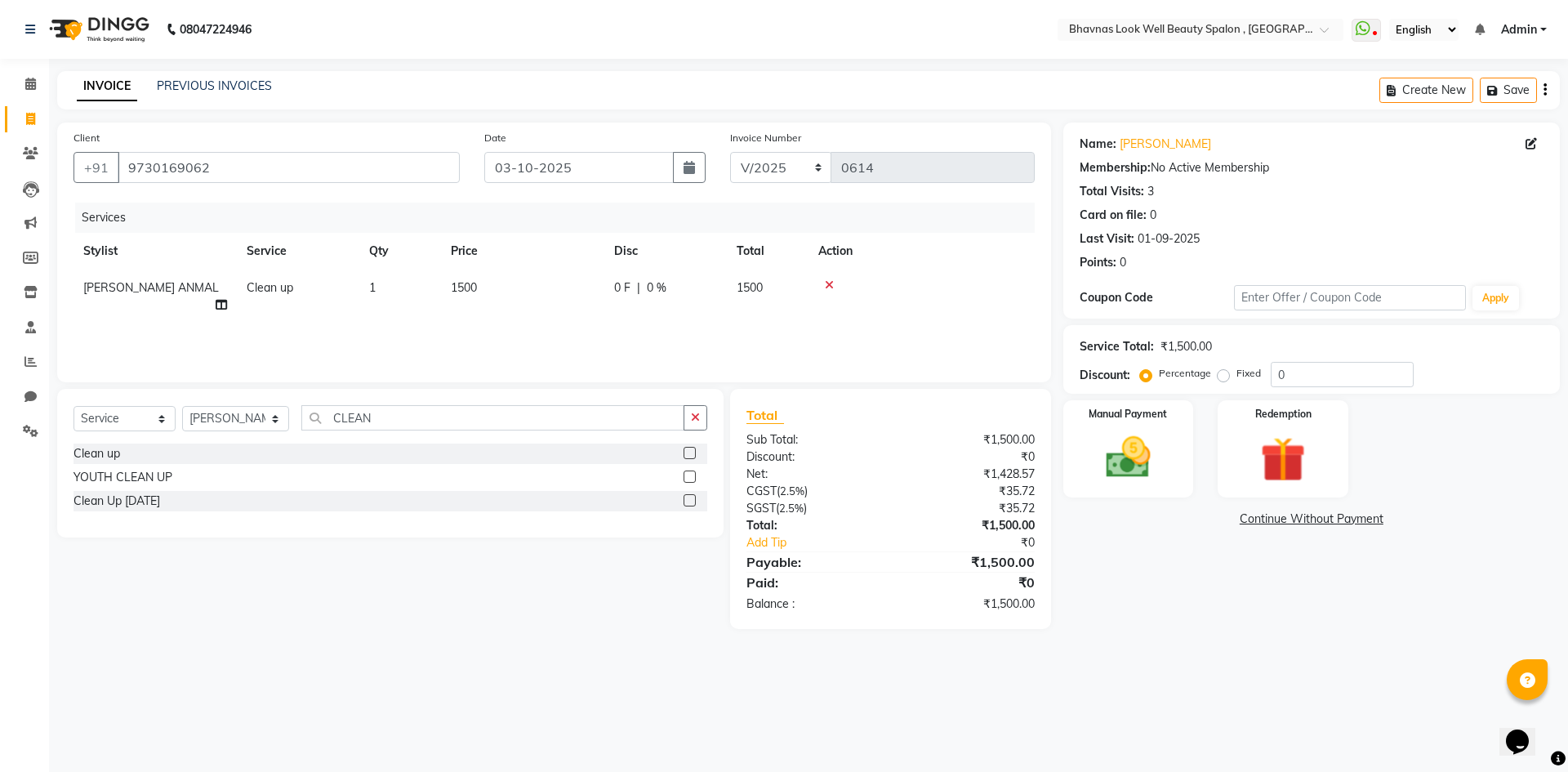
click at [600, 306] on div "Services Stylist Service Qty Price Disc Total Action [PERSON_NAME] ANMAL Clean …" at bounding box center [554, 284] width 961 height 163
click at [607, 289] on td "0 F | 0 %" at bounding box center [666, 296] width 123 height 54
select select "46639"
click at [726, 279] on input "0" at bounding box center [716, 292] width 49 height 26
type input "1"
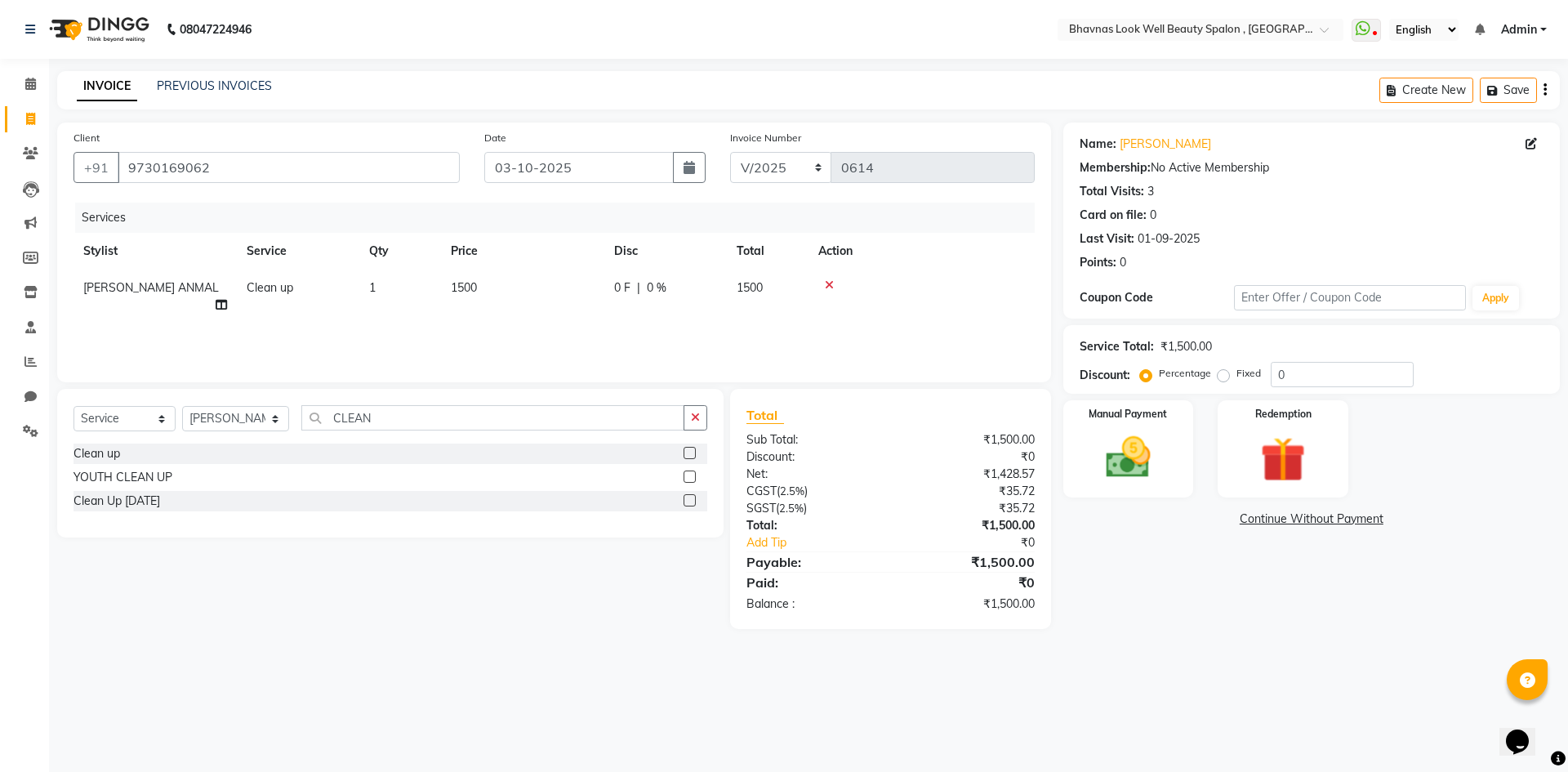
click at [731, 295] on td "1500" at bounding box center [767, 296] width 82 height 54
select select "46639"
click at [773, 296] on input "0" at bounding box center [788, 292] width 49 height 26
click at [794, 297] on input "0" at bounding box center [788, 292] width 49 height 26
type input "15"
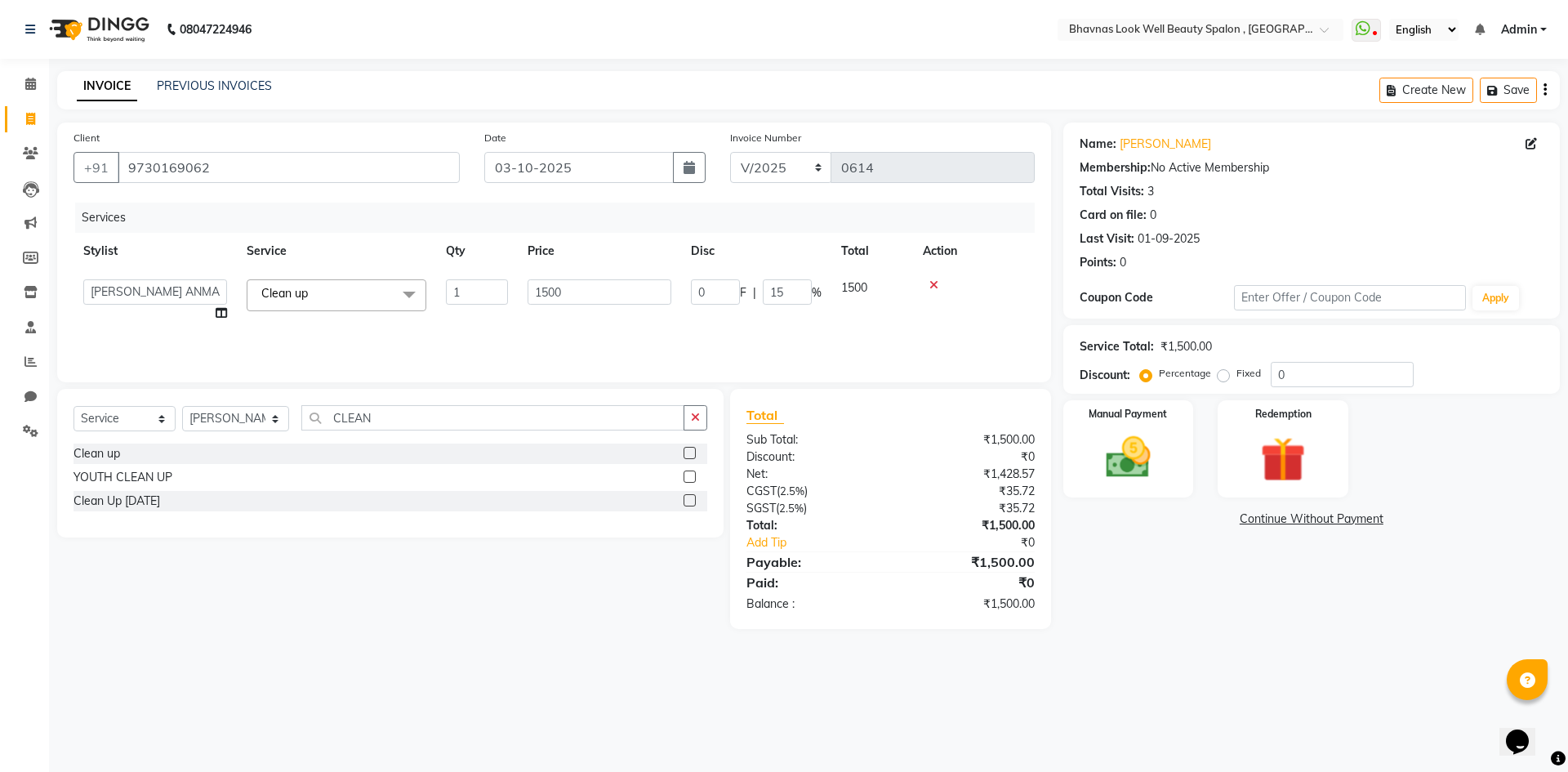
click at [791, 319] on div "Services Stylist Service Qty Price Disc Total Action [PERSON_NAME] [PERSON_NAME…" at bounding box center [554, 284] width 961 height 163
click at [1149, 466] on img at bounding box center [1128, 457] width 76 height 54
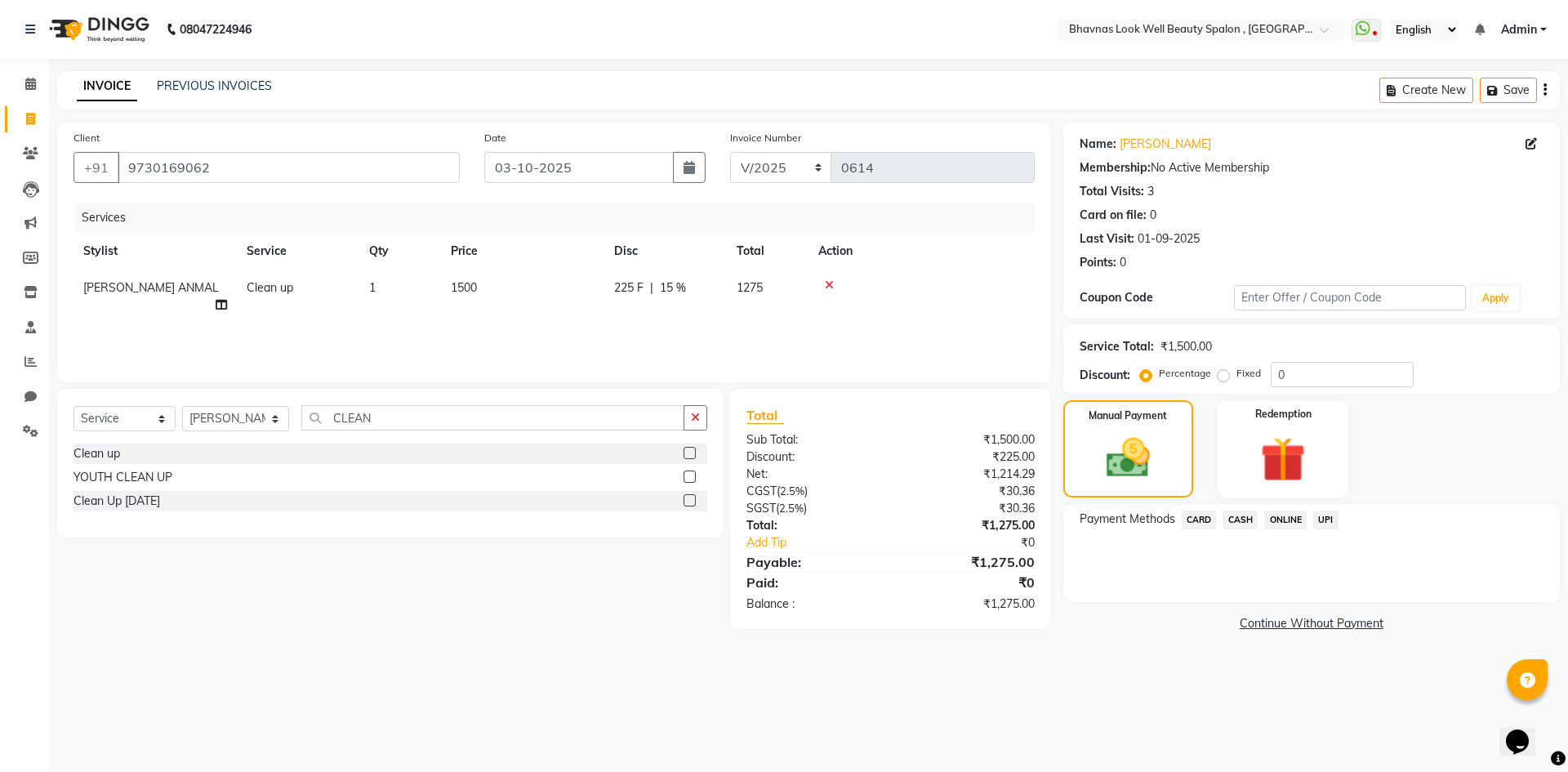
click at [1233, 514] on span "CASH" at bounding box center [1240, 519] width 35 height 19
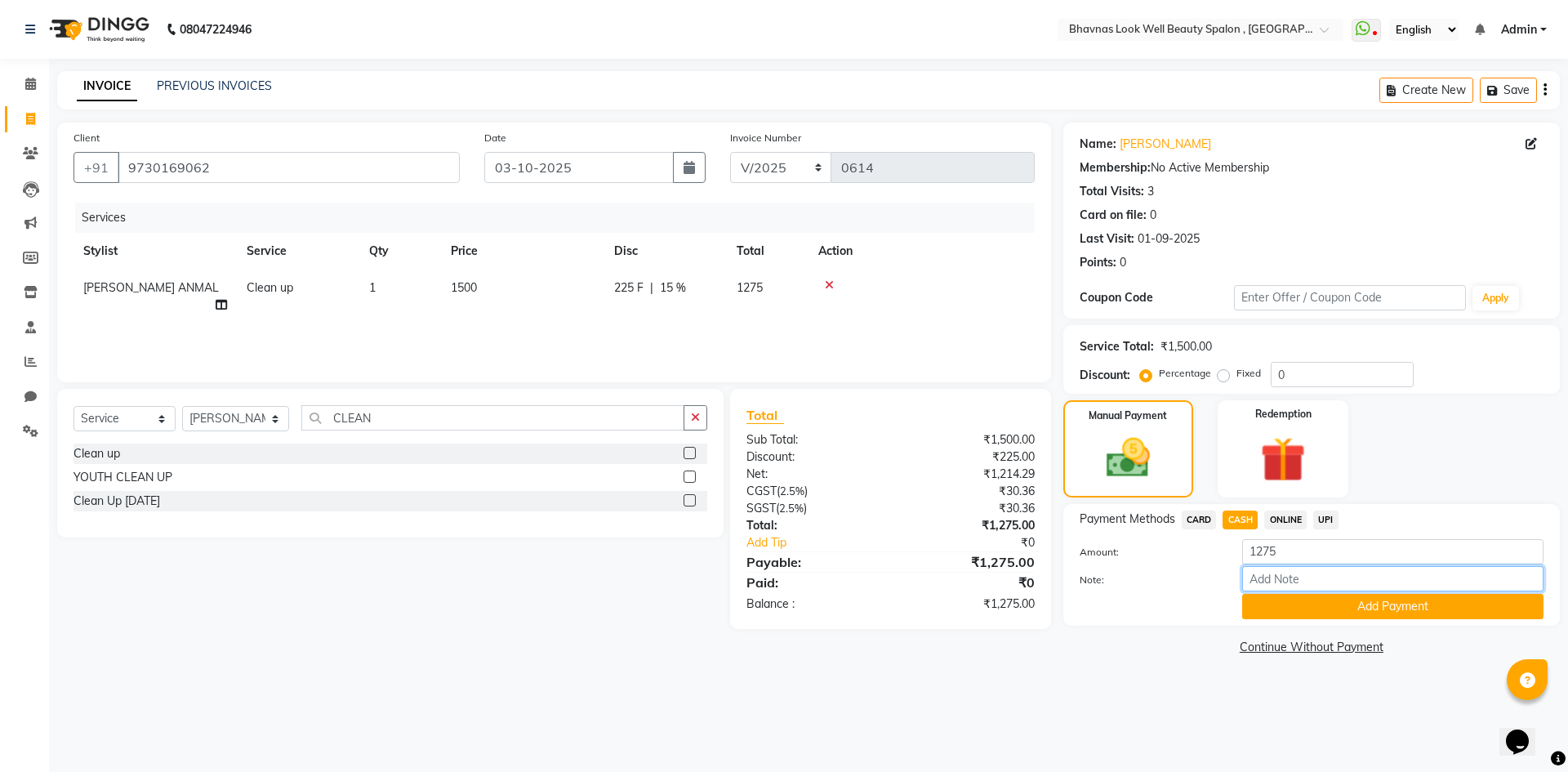
click at [1289, 581] on input "Note:" at bounding box center [1393, 578] width 301 height 26
type input "Services"
click at [1385, 605] on button "Add Payment" at bounding box center [1393, 607] width 301 height 26
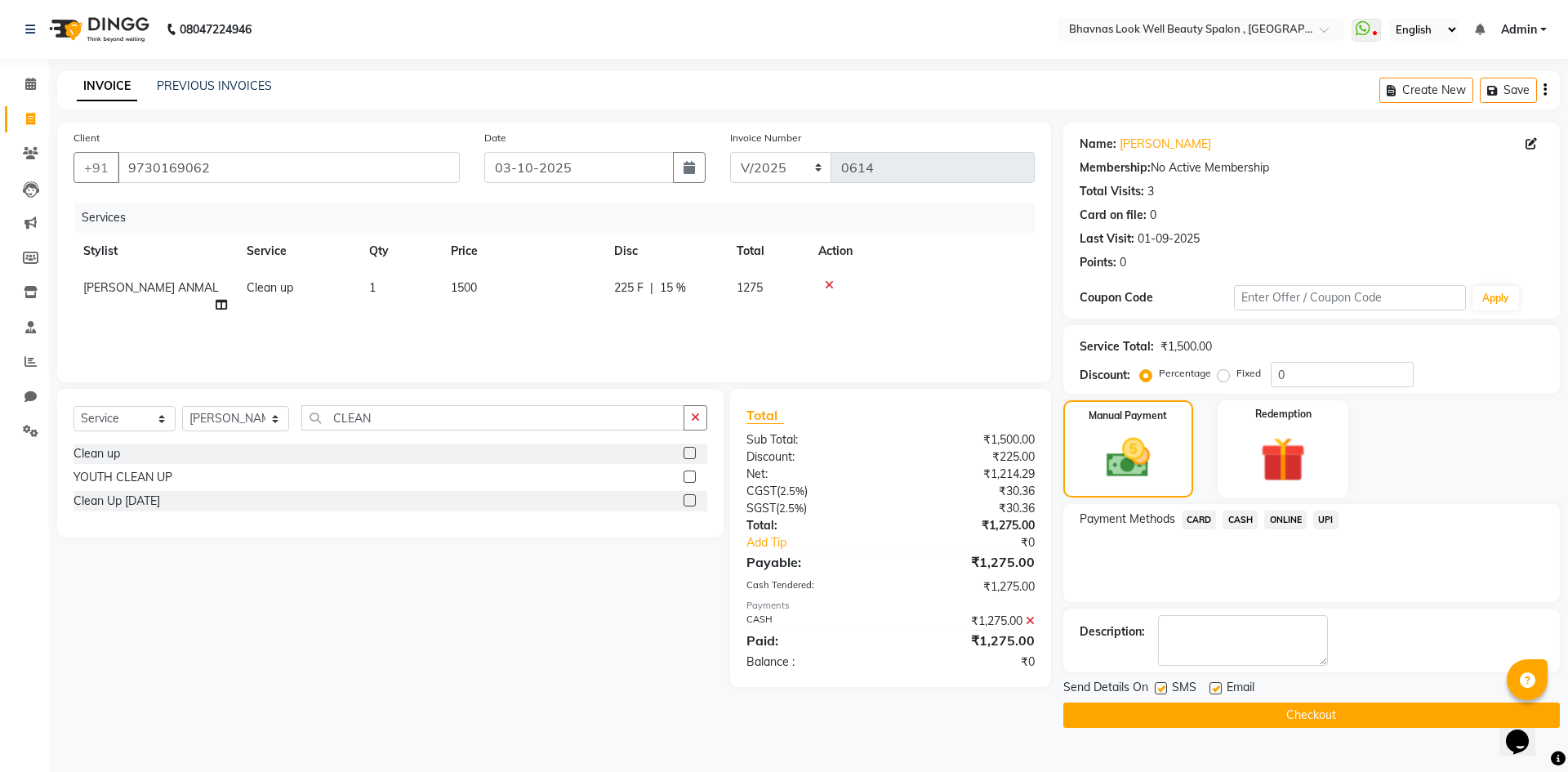
click at [1218, 686] on label at bounding box center [1216, 687] width 12 height 12
click at [1218, 686] on input "checkbox" at bounding box center [1215, 688] width 11 height 11
checkbox input "false"
click at [1162, 688] on label at bounding box center [1161, 687] width 12 height 12
click at [1162, 688] on input "checkbox" at bounding box center [1160, 688] width 11 height 11
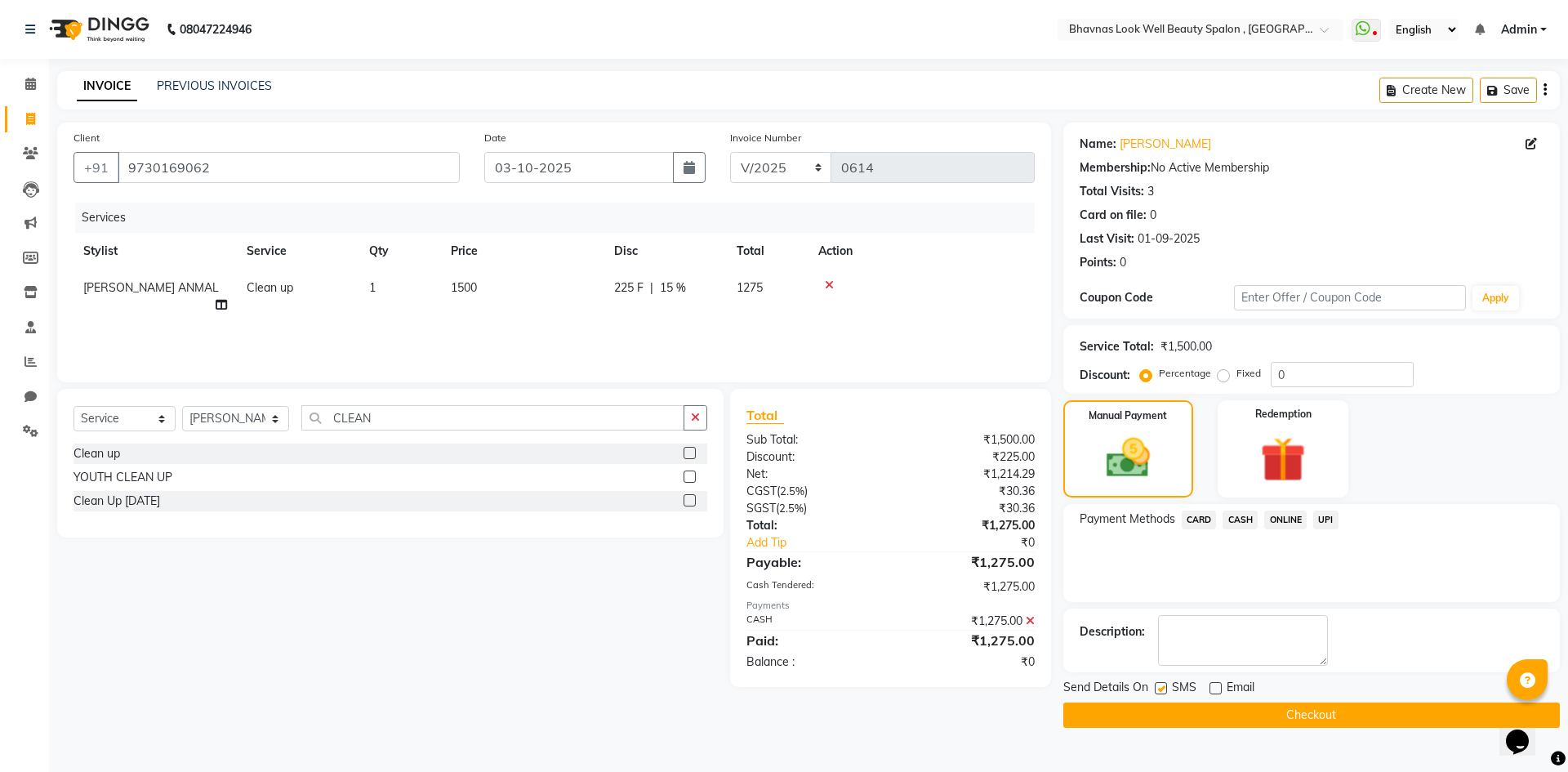
checkbox input "false"
click at [1307, 719] on button "Checkout" at bounding box center [1311, 715] width 497 height 26
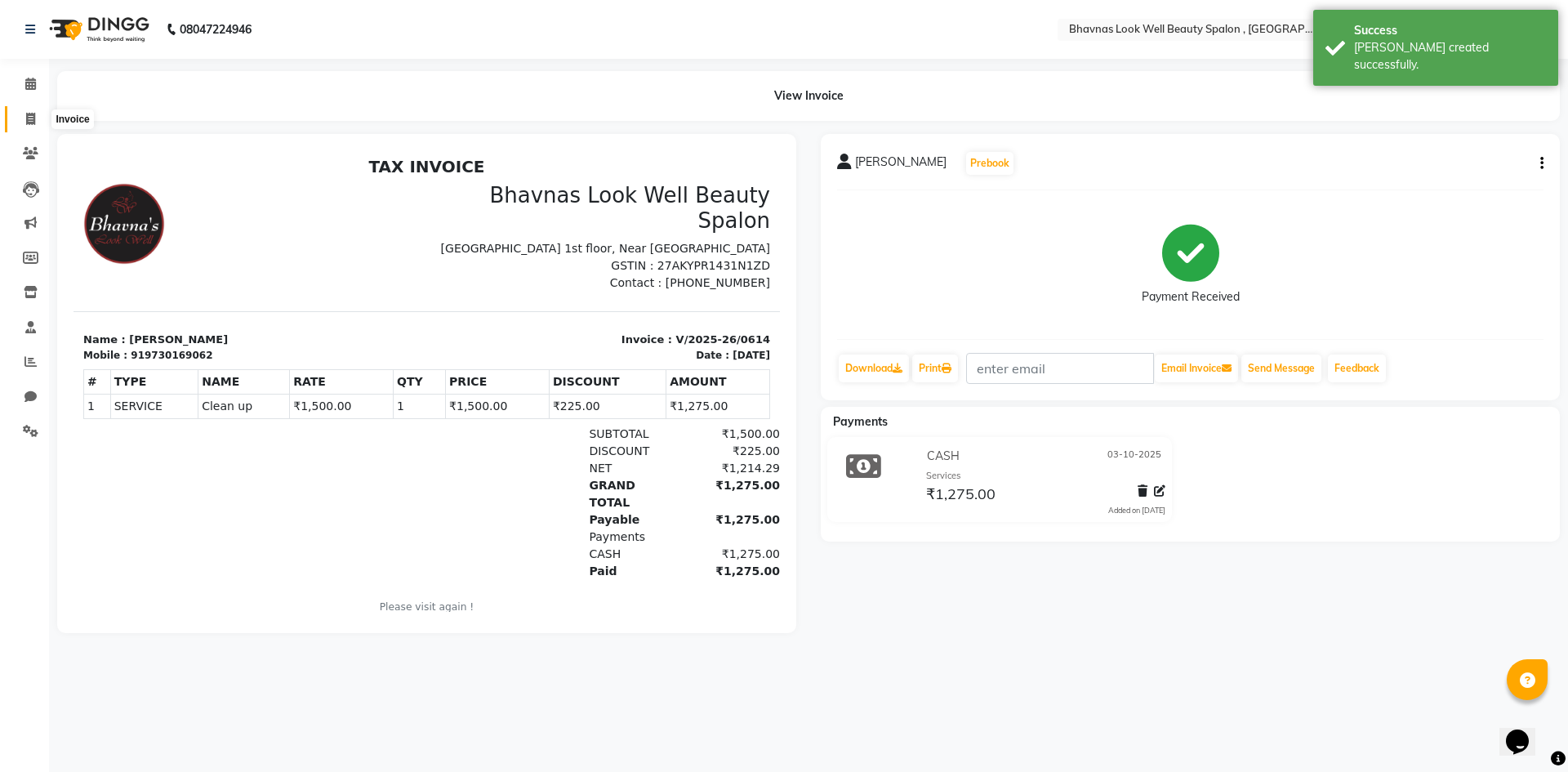
click at [40, 127] on span at bounding box center [30, 119] width 29 height 19
select select "service"
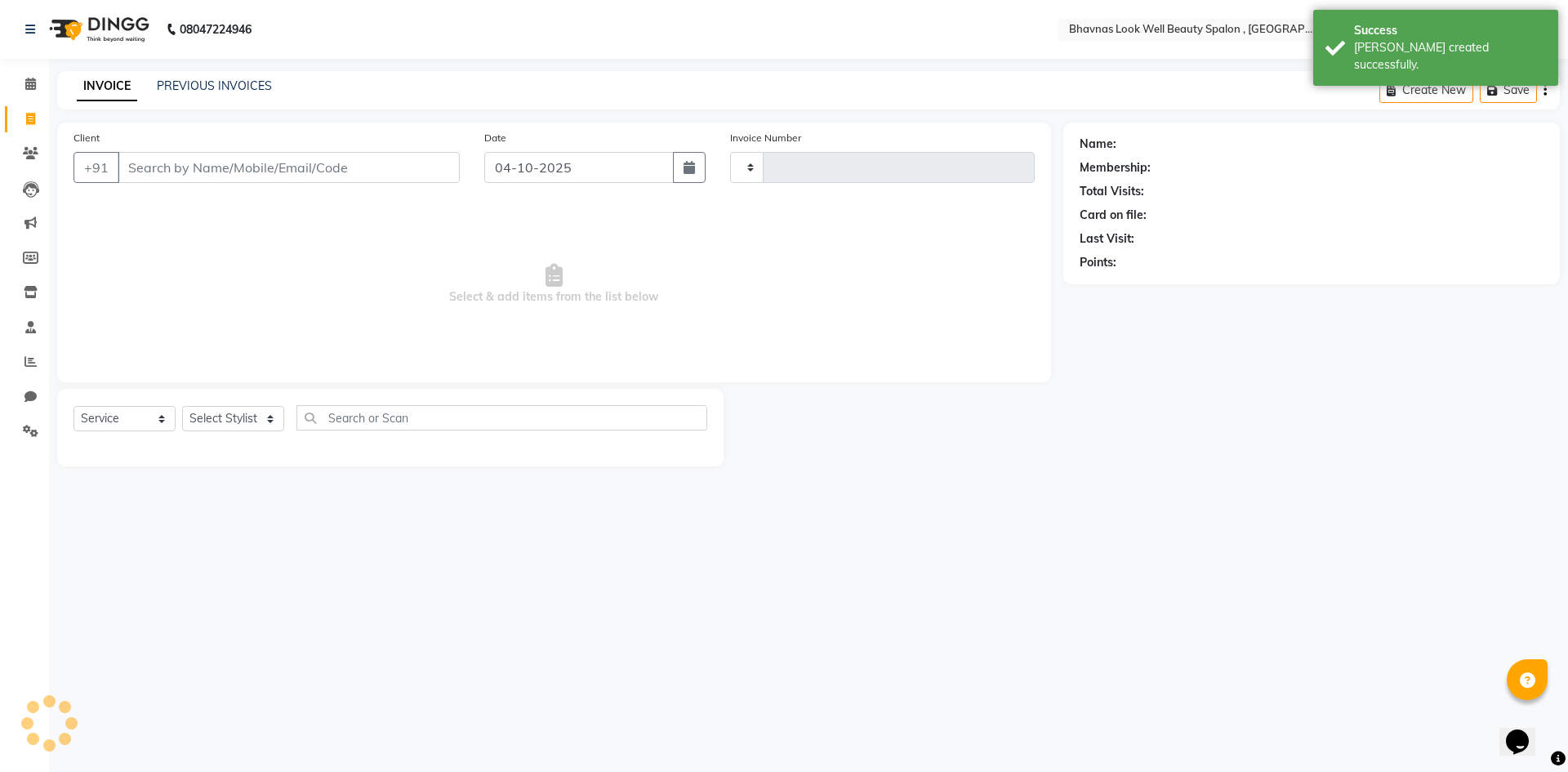
type input "0615"
select select "6251"
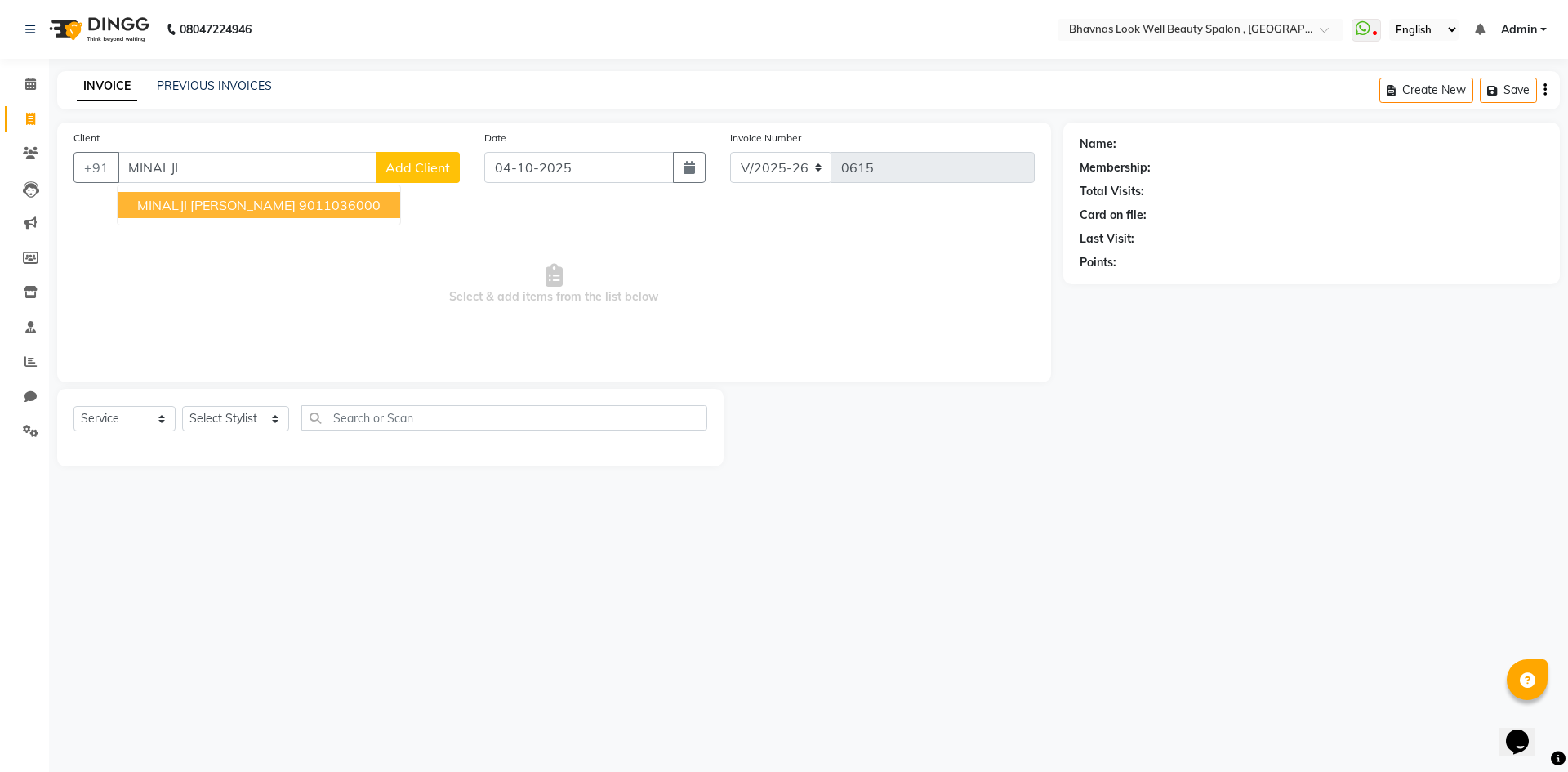
click at [301, 209] on ngb-highlight "9011036000" at bounding box center [339, 205] width 82 height 17
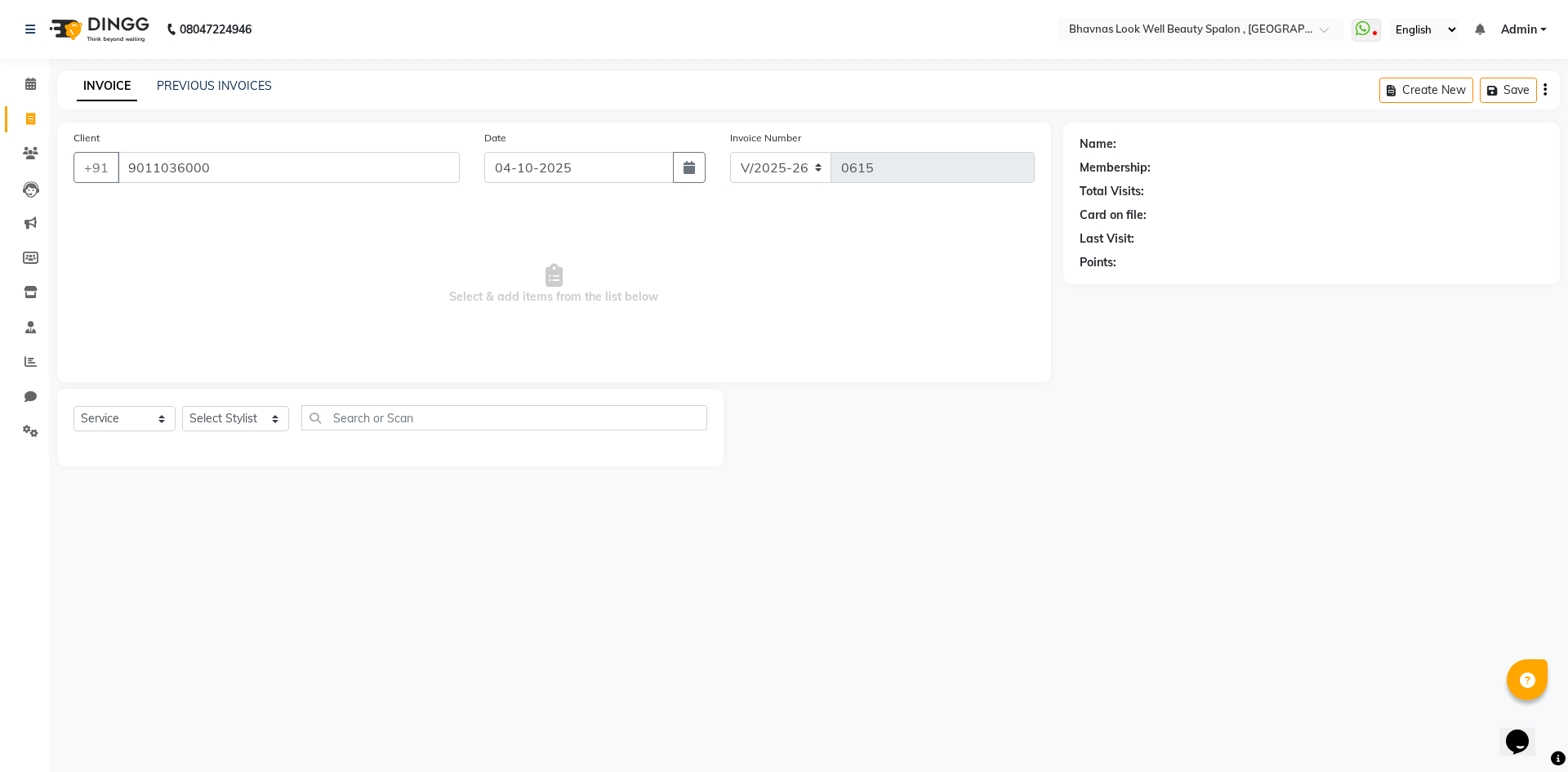
type input "9011036000"
click at [694, 174] on button "button" at bounding box center [689, 167] width 32 height 31
select select "10"
select select "2025"
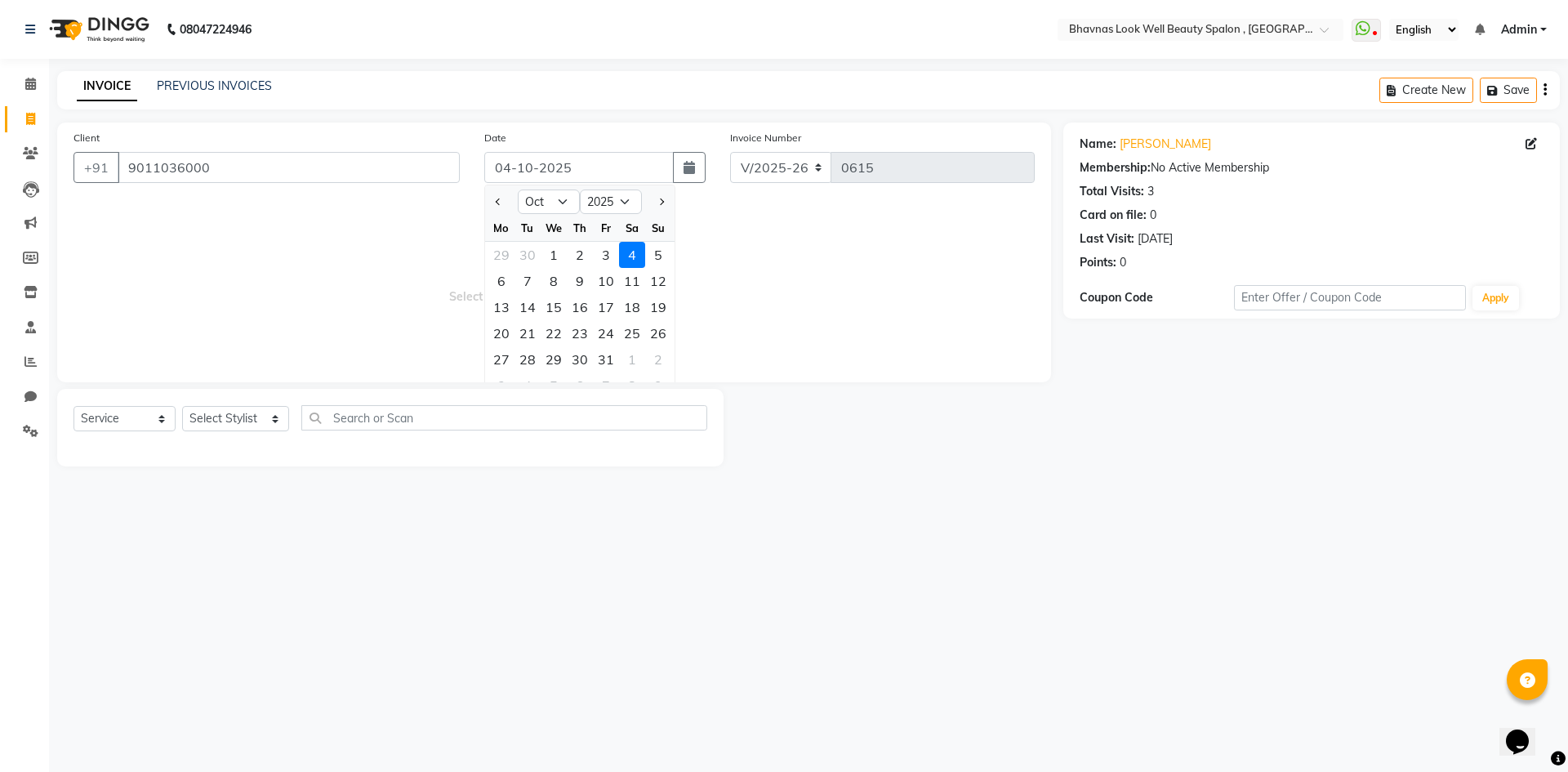
click at [600, 252] on div "3" at bounding box center [606, 255] width 27 height 27
type input "03-10-2025"
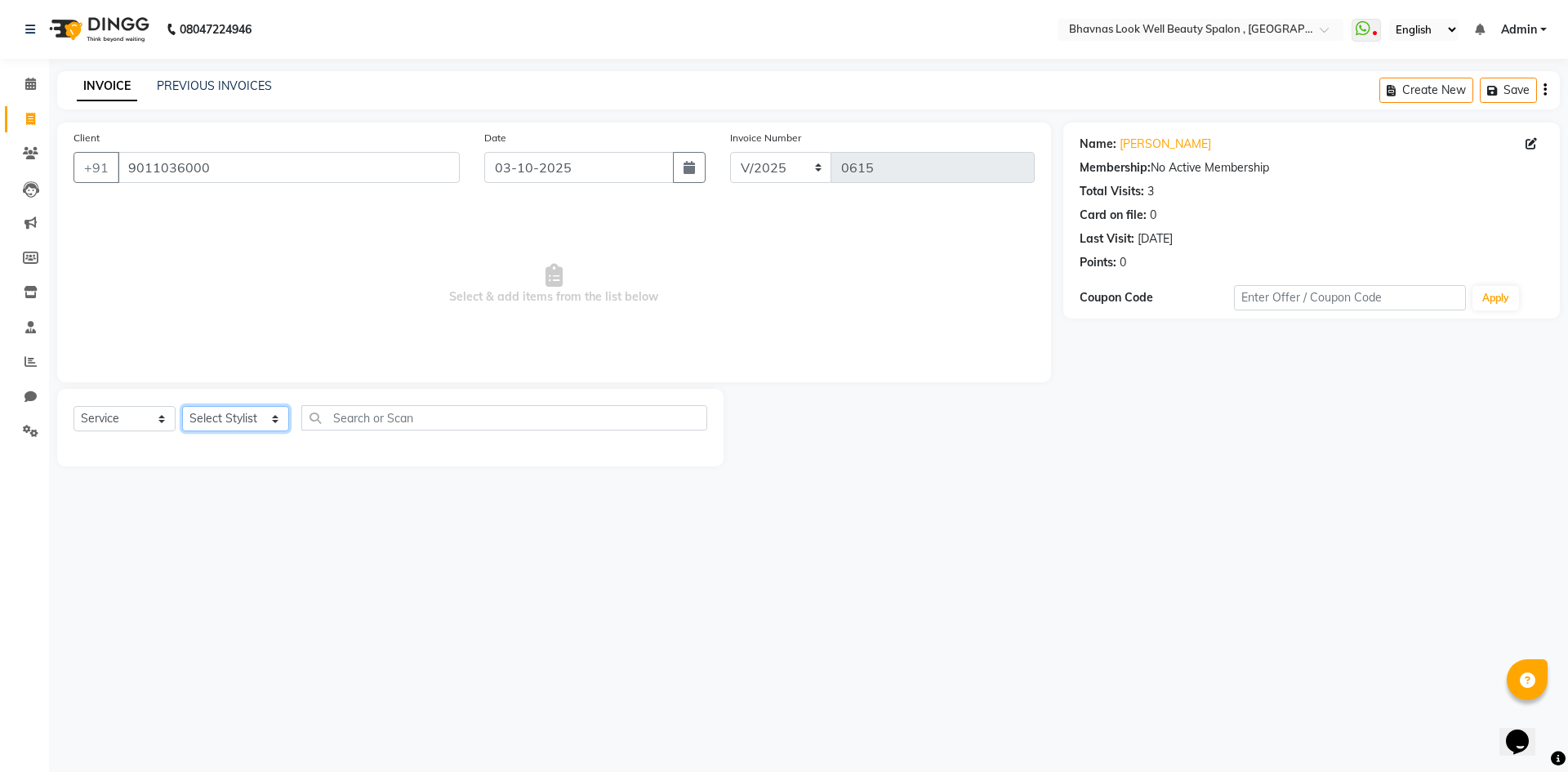
click at [246, 425] on select "Select Stylist [PERSON_NAME] [PERSON_NAME] ANMAL [PERSON_NAME] JYOTI [PERSON_NA…" at bounding box center [235, 419] width 107 height 26
select select "46640"
click at [182, 406] on select "Select Stylist [PERSON_NAME] [PERSON_NAME] ANMAL [PERSON_NAME] JYOTI [PERSON_NA…" at bounding box center [235, 419] width 107 height 26
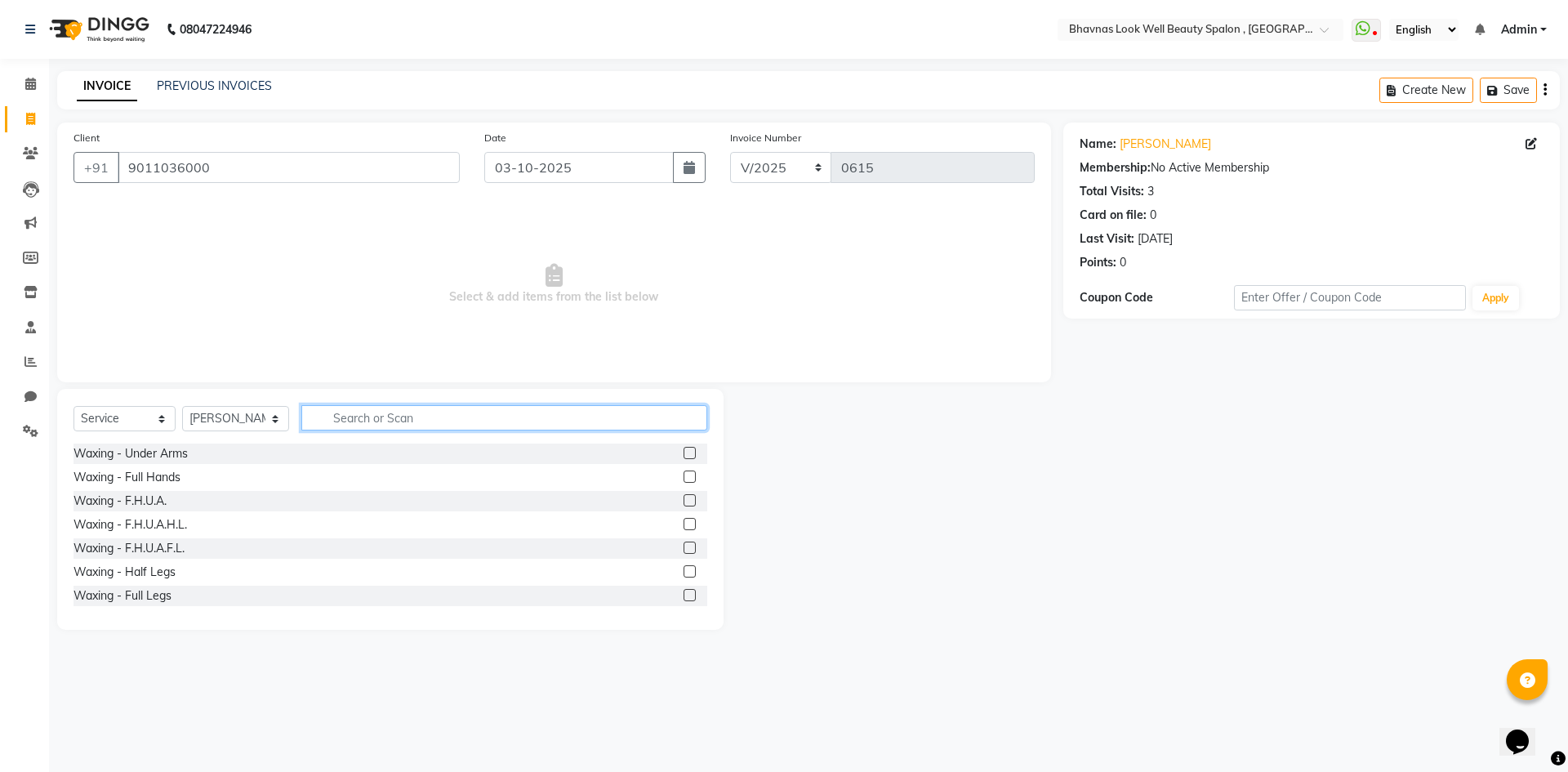
click at [401, 414] on input "text" at bounding box center [505, 418] width 407 height 26
type input "WAX"
click at [684, 526] on label at bounding box center [690, 523] width 12 height 12
click at [684, 526] on input "checkbox" at bounding box center [689, 524] width 11 height 11
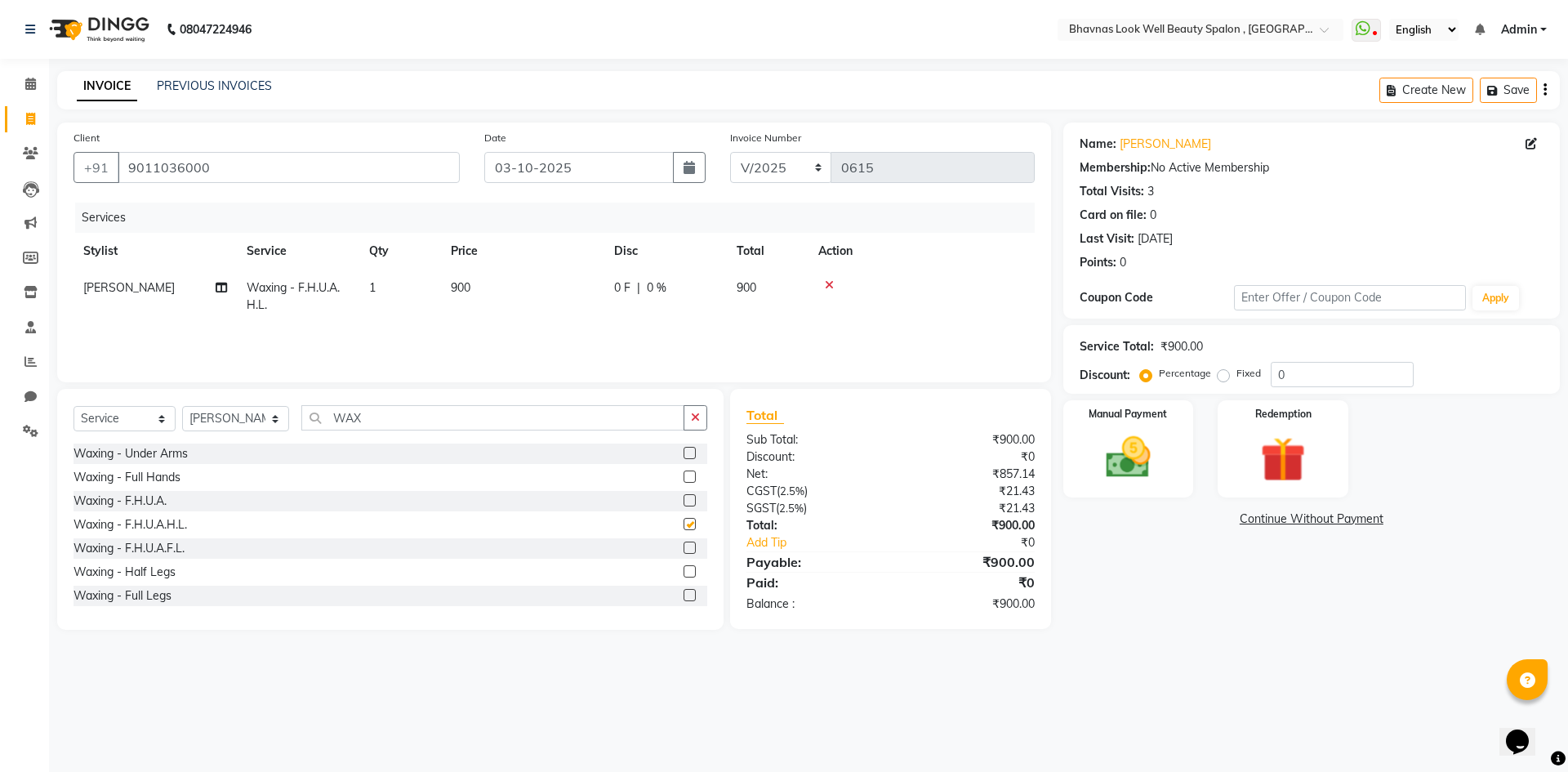
checkbox input "false"
click at [684, 546] on label at bounding box center [690, 548] width 12 height 12
click at [684, 546] on input "checkbox" at bounding box center [689, 548] width 11 height 11
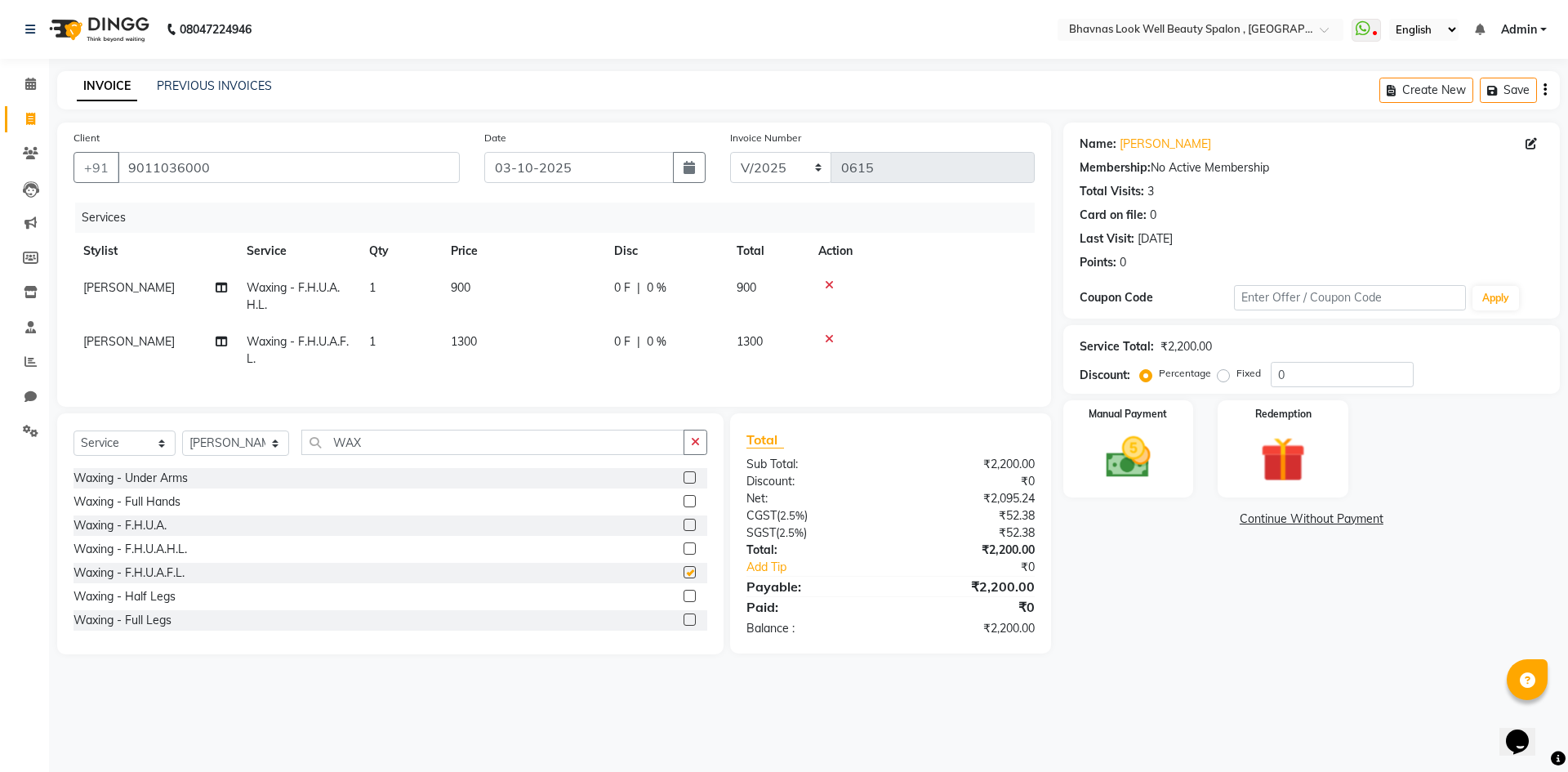
checkbox input "false"
click at [836, 285] on div at bounding box center [922, 285] width 207 height 12
click at [826, 286] on icon at bounding box center [829, 285] width 9 height 12
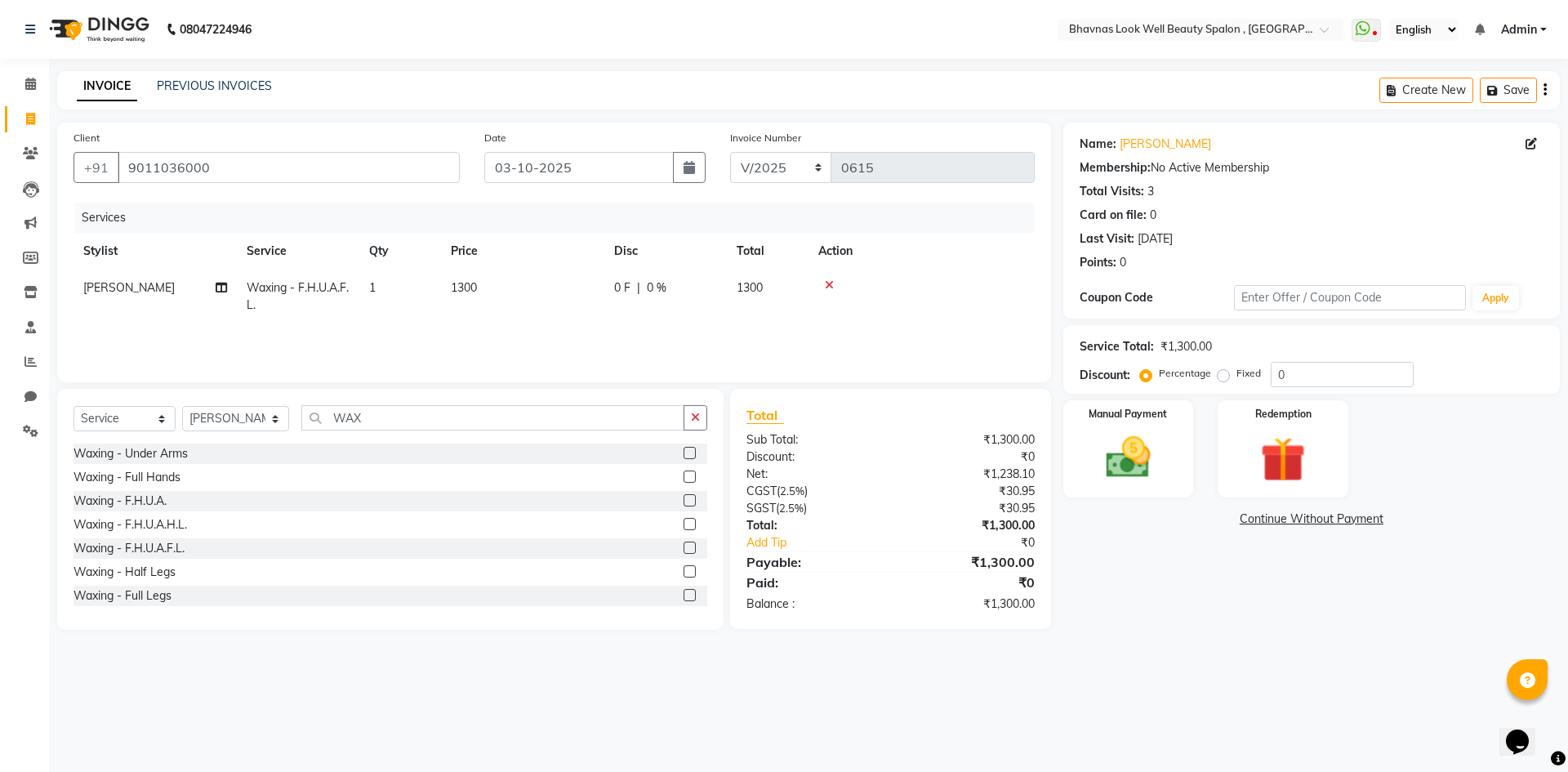
click at [644, 285] on div "0 F | 0 %" at bounding box center [665, 287] width 103 height 17
select select "46640"
click at [702, 291] on input "0" at bounding box center [716, 292] width 49 height 26
click at [725, 292] on input "0" at bounding box center [716, 292] width 49 height 26
type input "1"
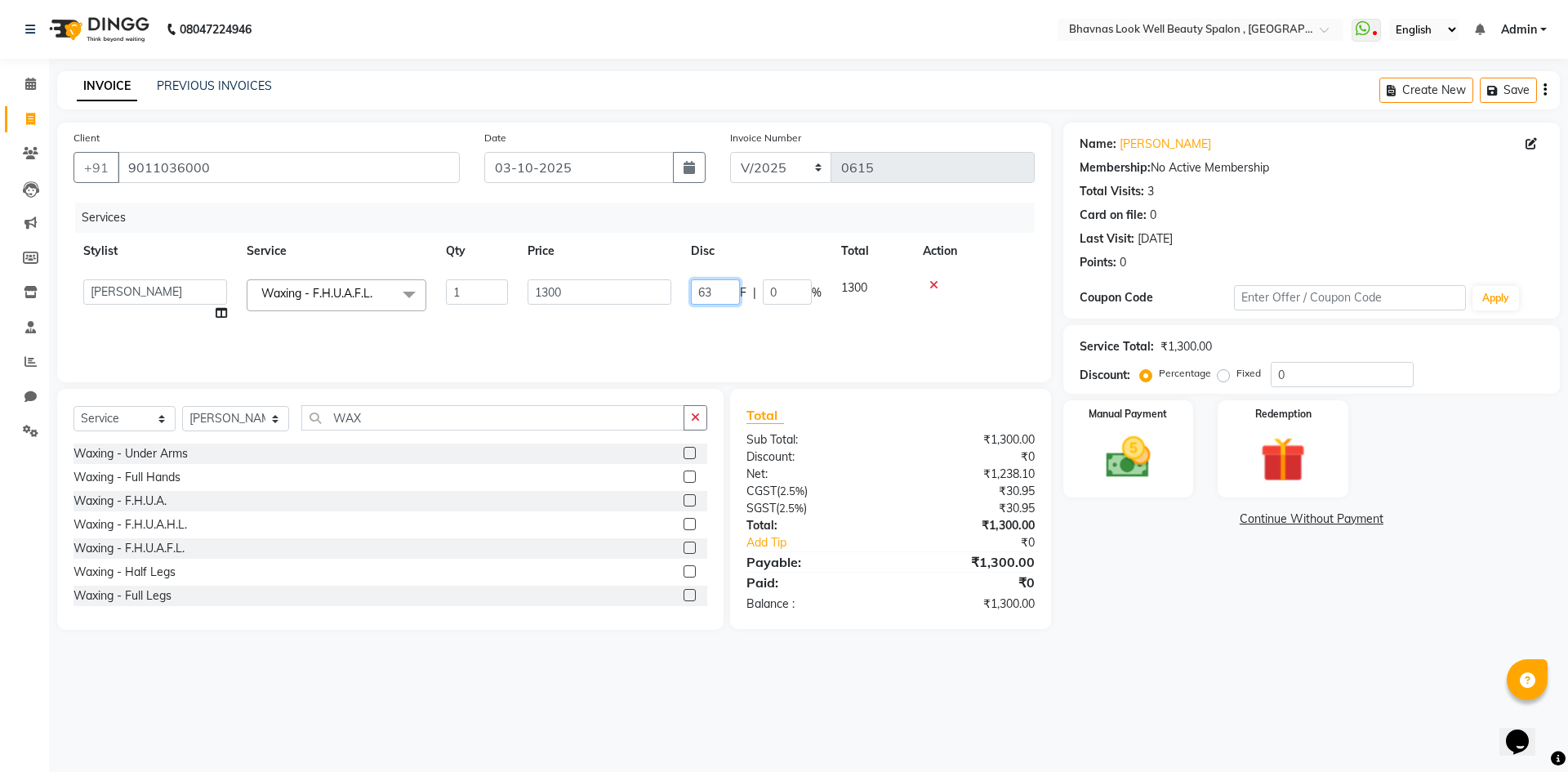
type input "633"
click at [779, 318] on tr "[PERSON_NAME] [PERSON_NAME] ANMAL [PERSON_NAME] JYOTI [PERSON_NAME] [PERSON_NAM…" at bounding box center [554, 300] width 961 height 62
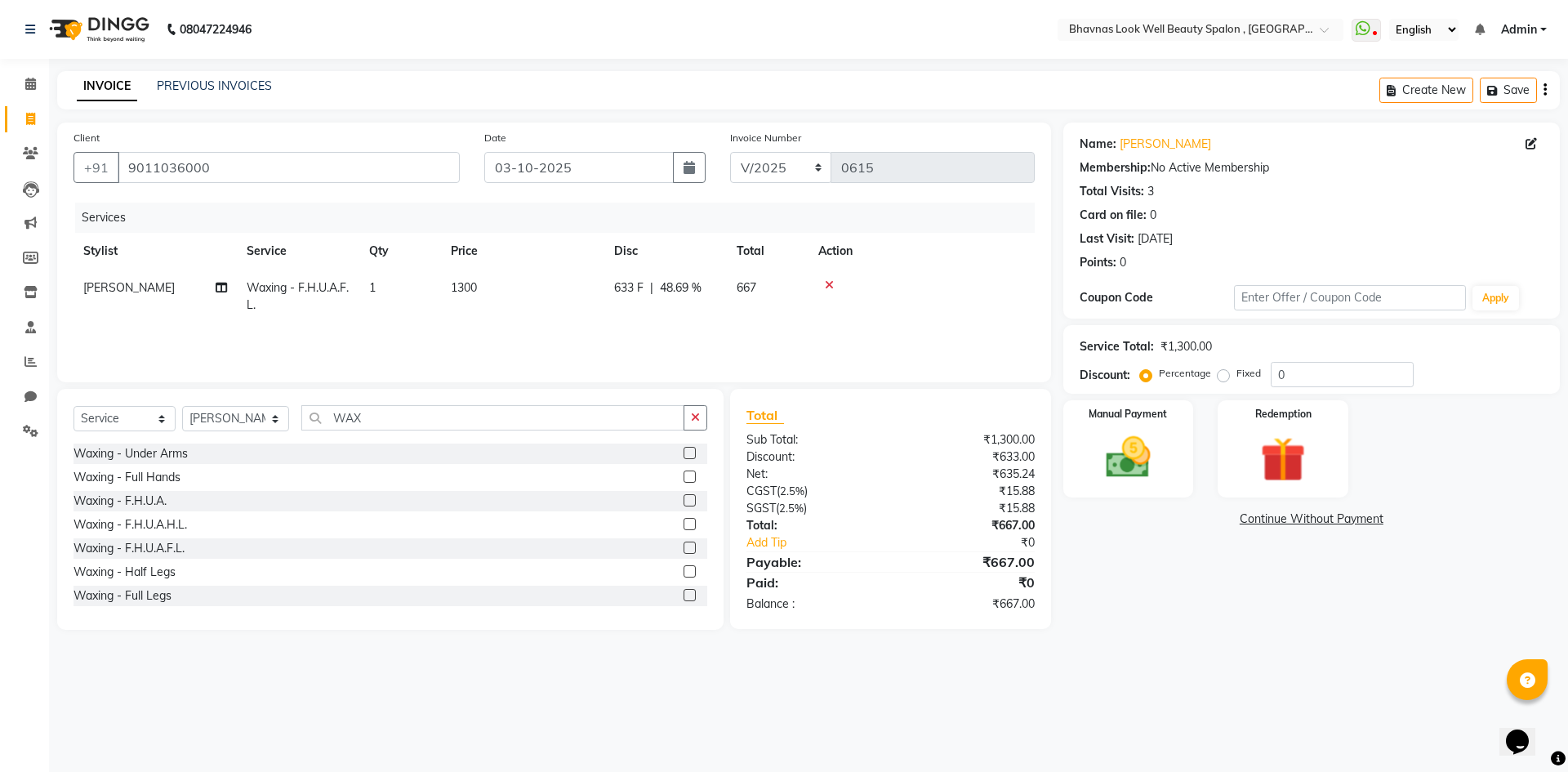
click at [616, 288] on span "633 F" at bounding box center [629, 287] width 30 height 17
select select "46640"
click at [700, 295] on input "633" at bounding box center [716, 292] width 49 height 26
click at [707, 296] on input "633" at bounding box center [716, 292] width 49 height 26
type input "433"
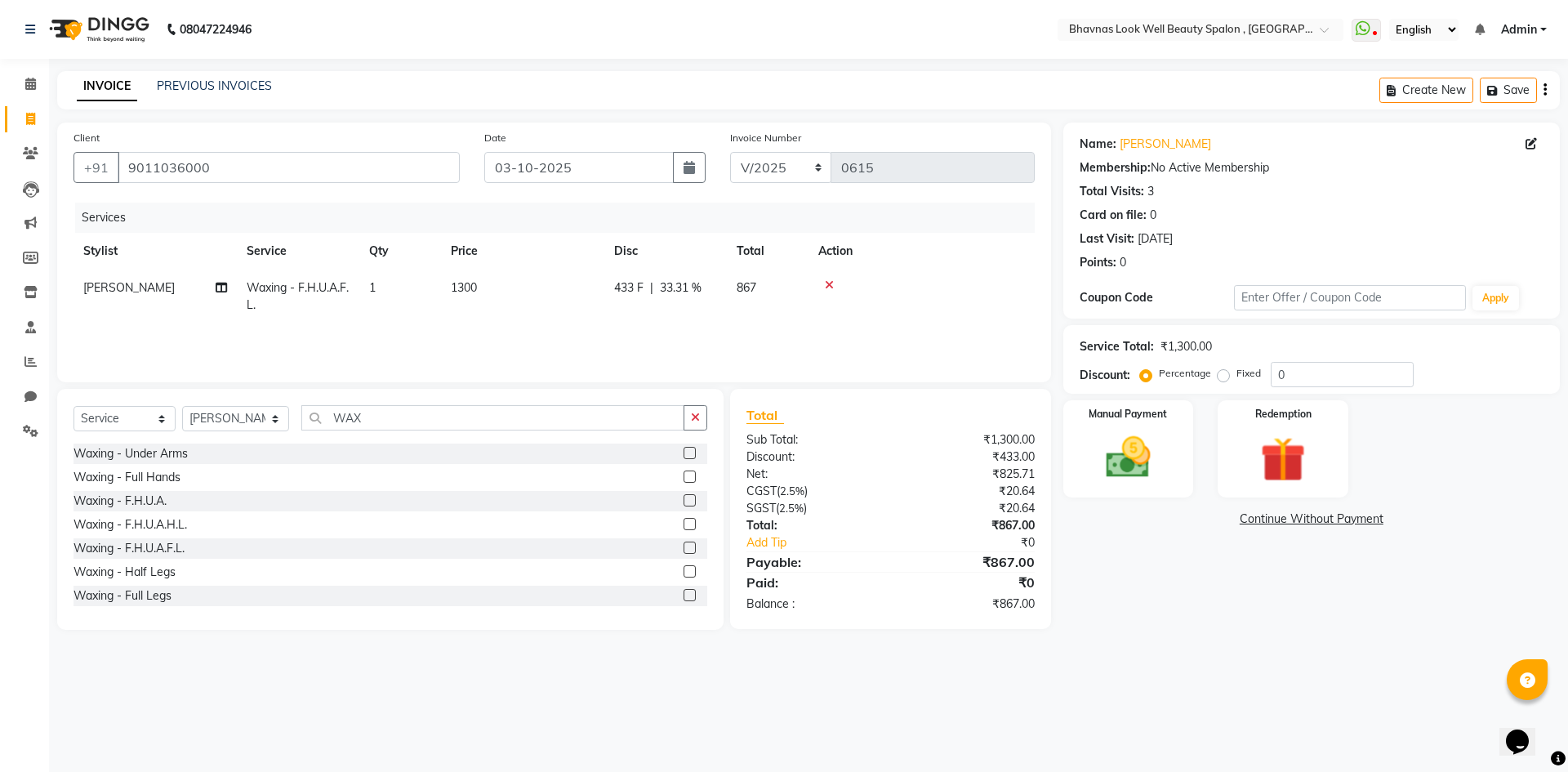
click at [760, 323] on tr "[PERSON_NAME] Waxing - F.H.U.A.F.L. 1 1300 433 F | 33.31 % 867" at bounding box center [554, 296] width 961 height 54
click at [1136, 454] on img at bounding box center [1128, 457] width 76 height 54
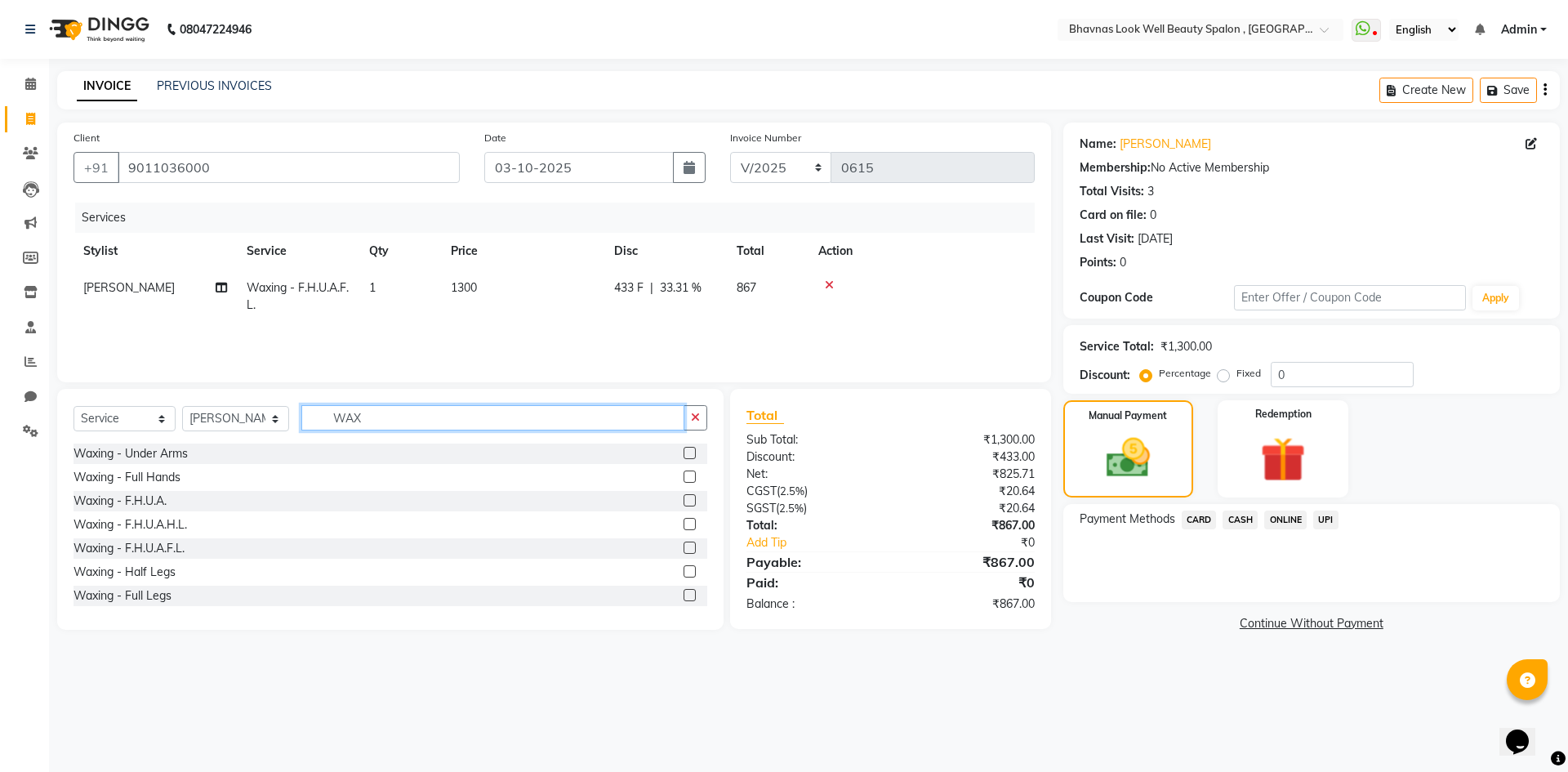
drag, startPoint x: 379, startPoint y: 423, endPoint x: 687, endPoint y: 451, distance: 309.3
click at [268, 418] on div "Select Service Product Membership Package Voucher Prepaid Gift Card Select Styl…" at bounding box center [391, 424] width 633 height 38
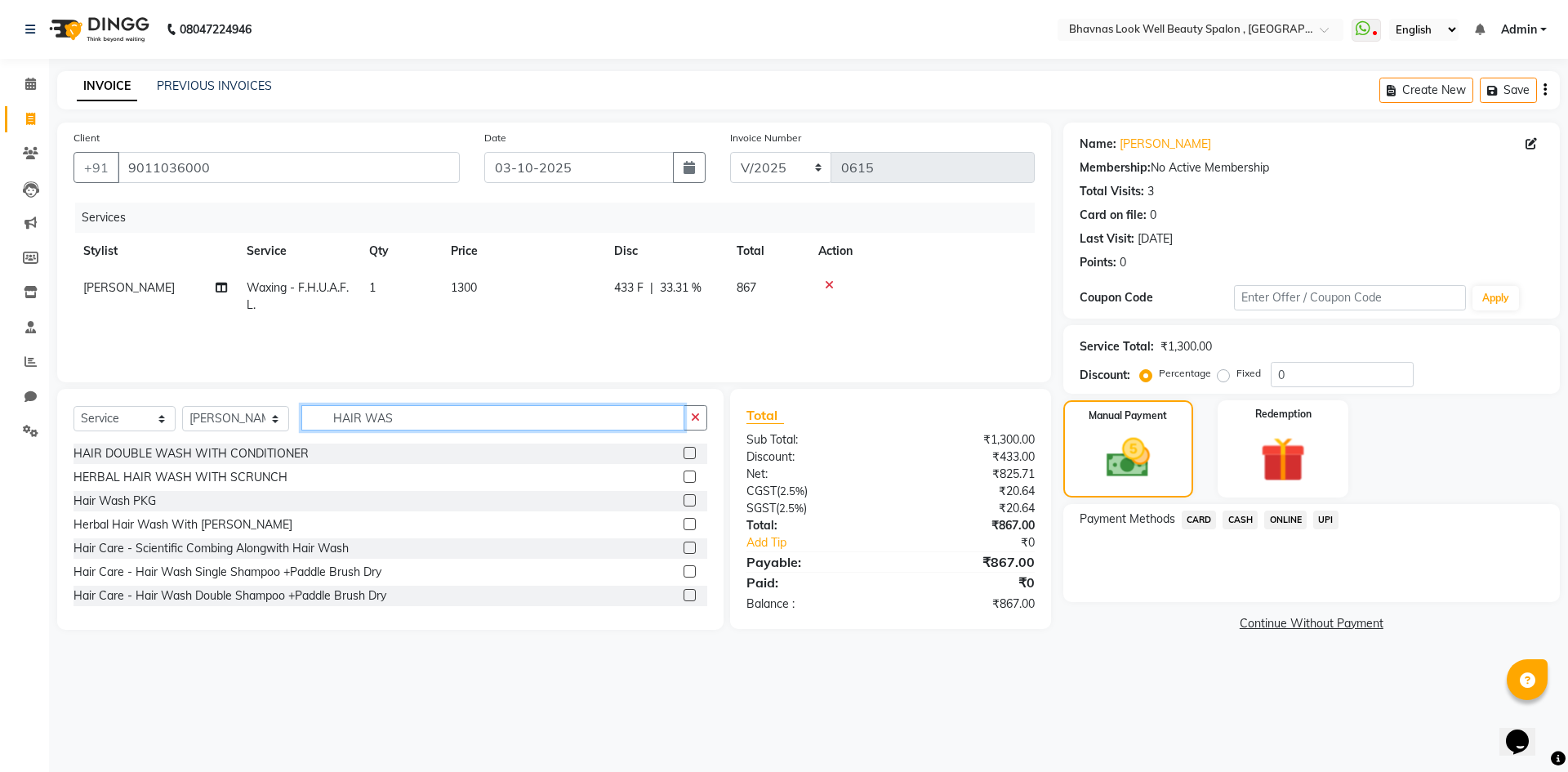
type input "HAIR WAS"
click at [684, 479] on label at bounding box center [690, 476] width 12 height 12
click at [684, 479] on input "checkbox" at bounding box center [689, 477] width 11 height 11
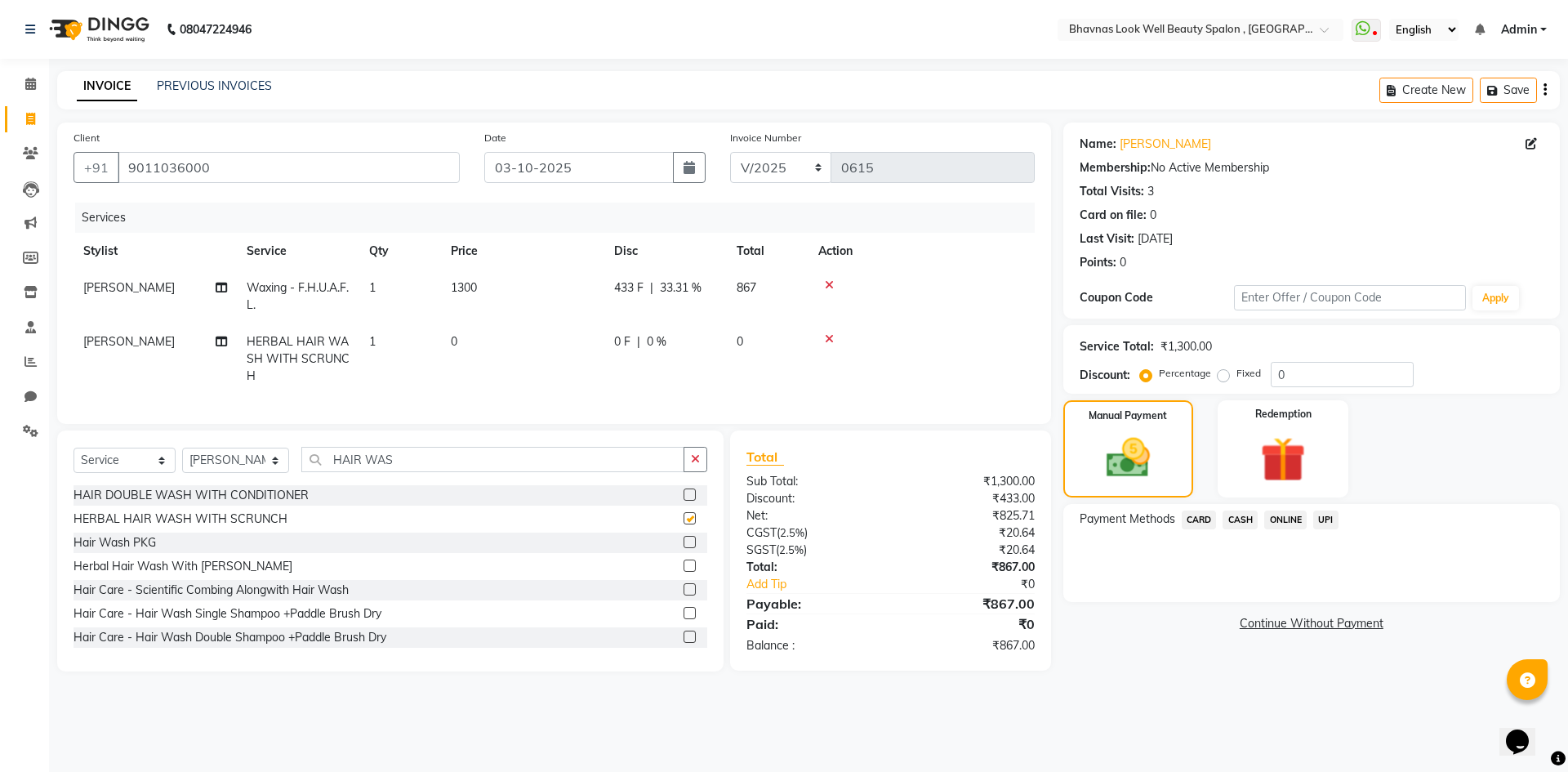
checkbox input "false"
click at [458, 338] on td "0" at bounding box center [522, 359] width 163 height 71
select select "46640"
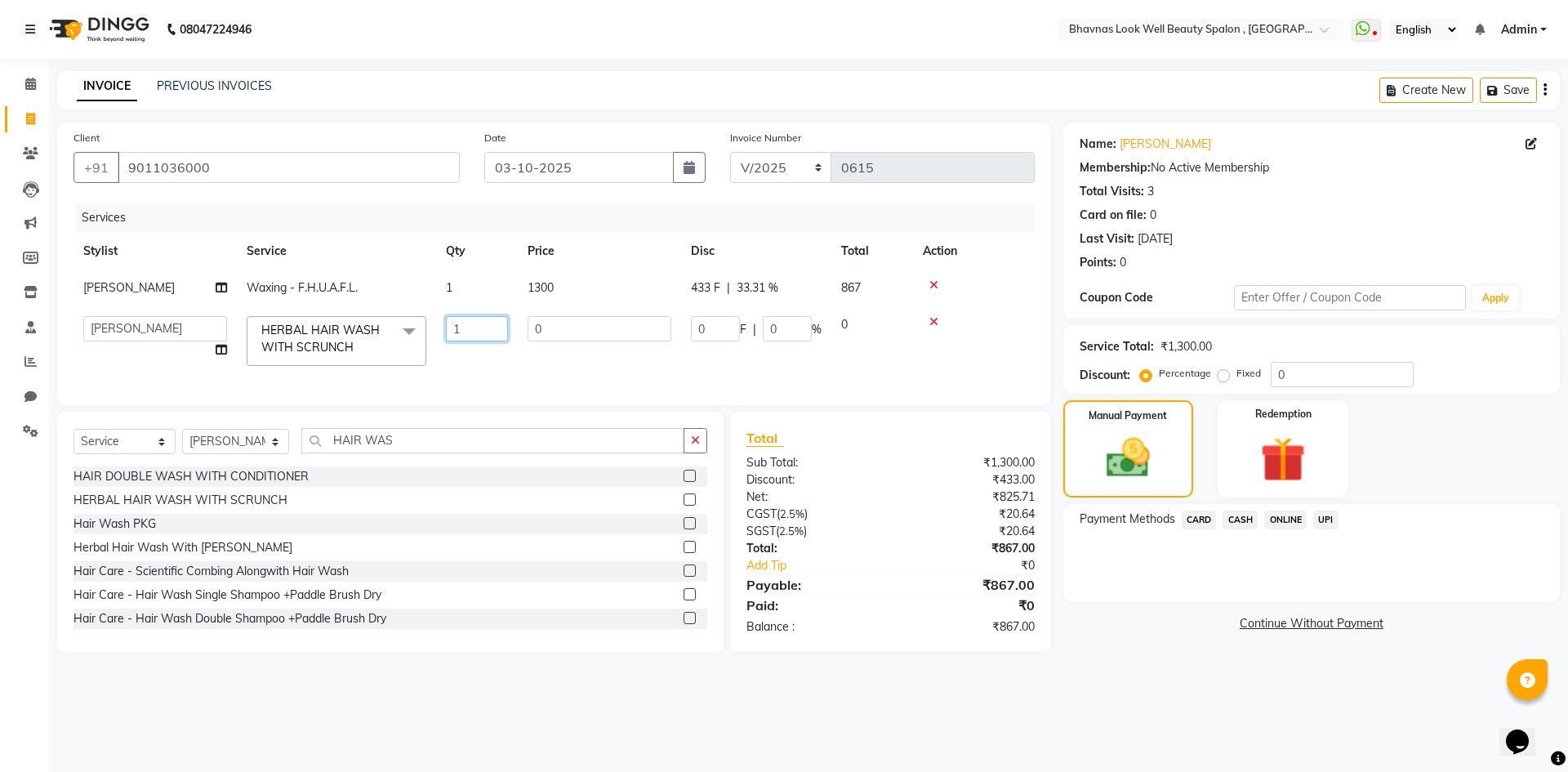
click at [485, 341] on input "1" at bounding box center [476, 328] width 62 height 26
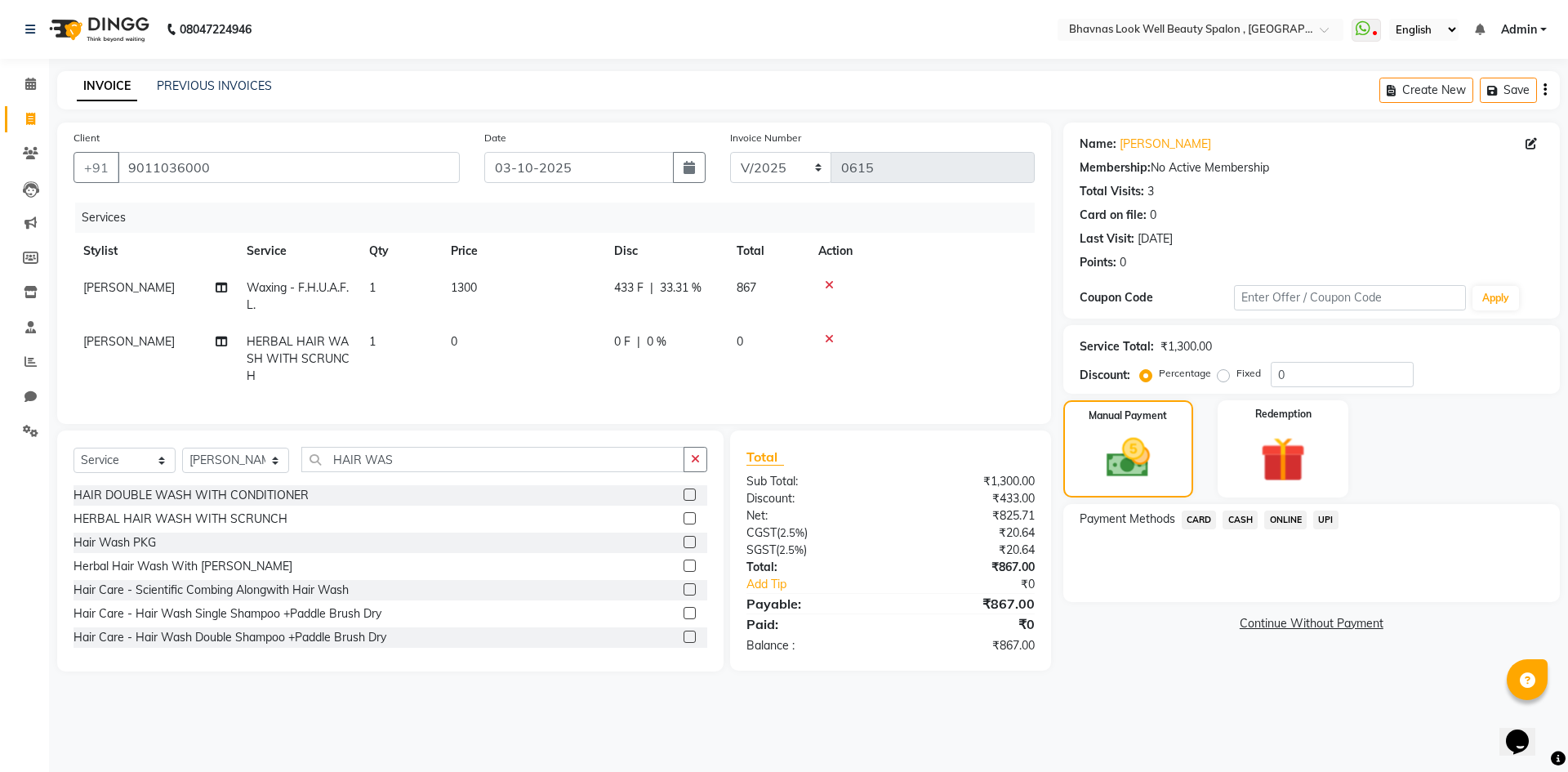
click at [486, 345] on td "0" at bounding box center [522, 359] width 163 height 71
select select "46640"
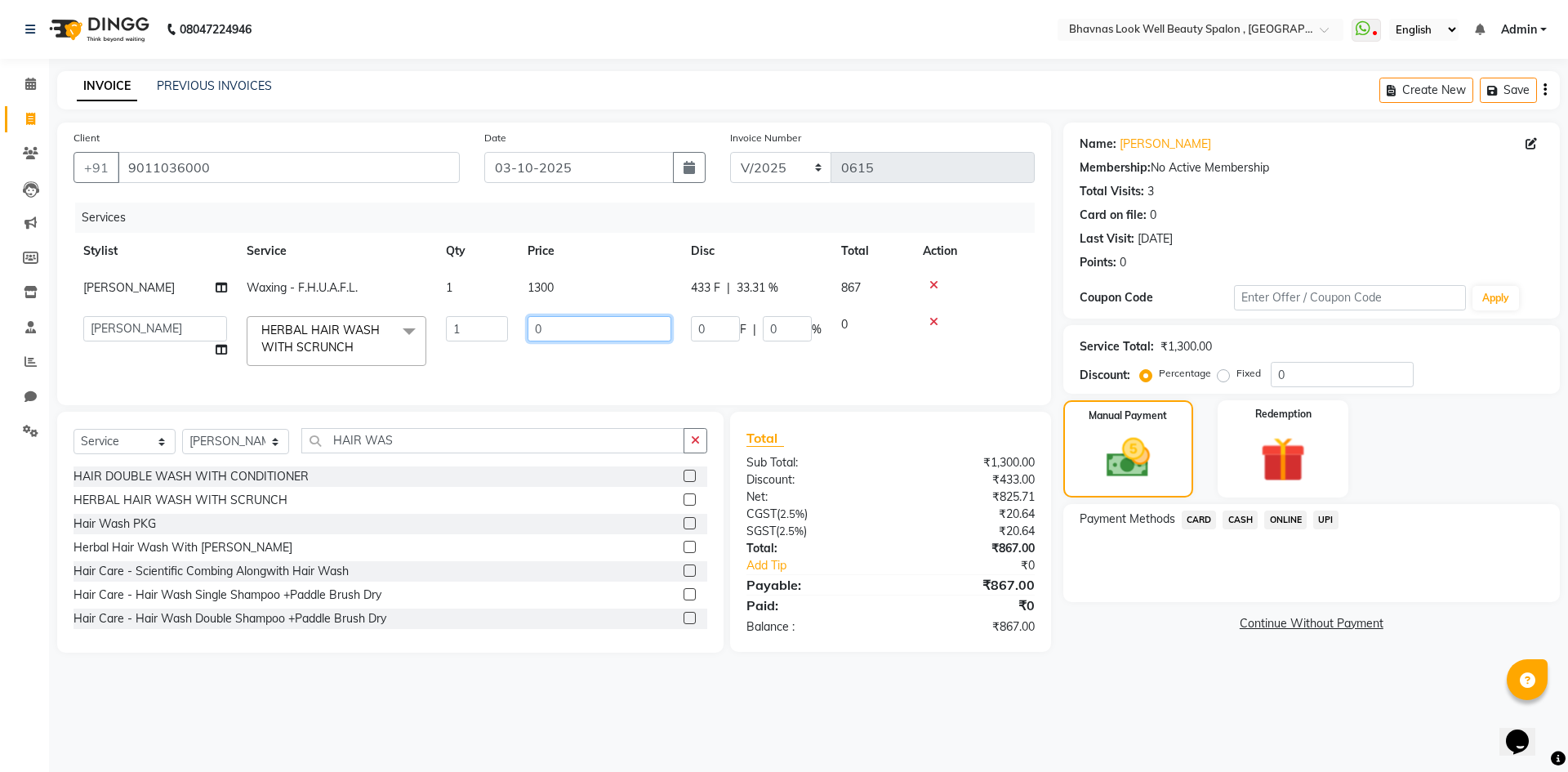
click at [571, 341] on input "0" at bounding box center [599, 328] width 144 height 26
type input "2000"
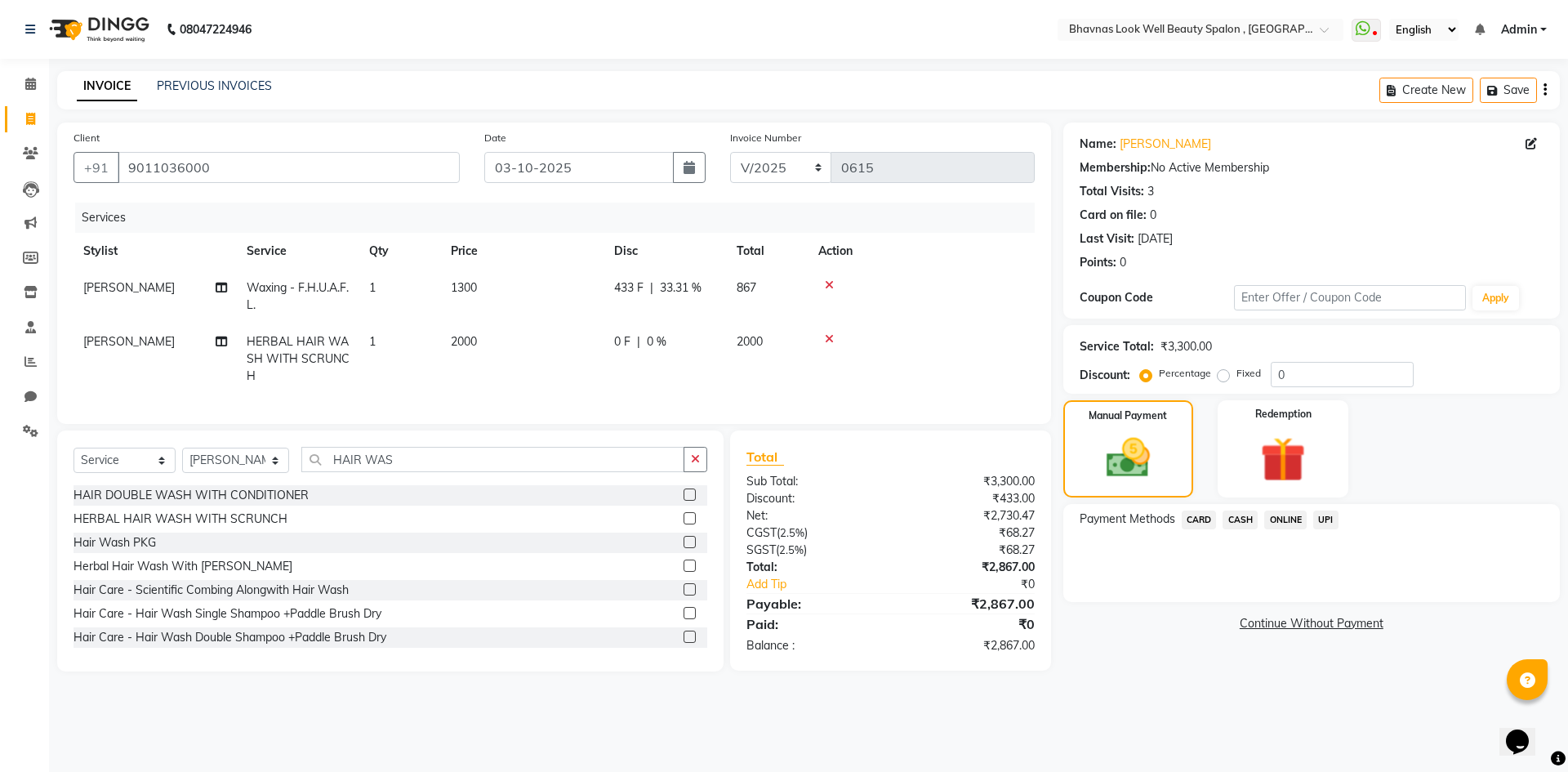
click at [737, 390] on tr "[PERSON_NAME] HERBAL HAIR WASH WITH SCRUNCH 1 2000 0 F | 0 % 2000" at bounding box center [554, 359] width 961 height 71
click at [527, 341] on td "2000" at bounding box center [522, 359] width 163 height 71
select select "46640"
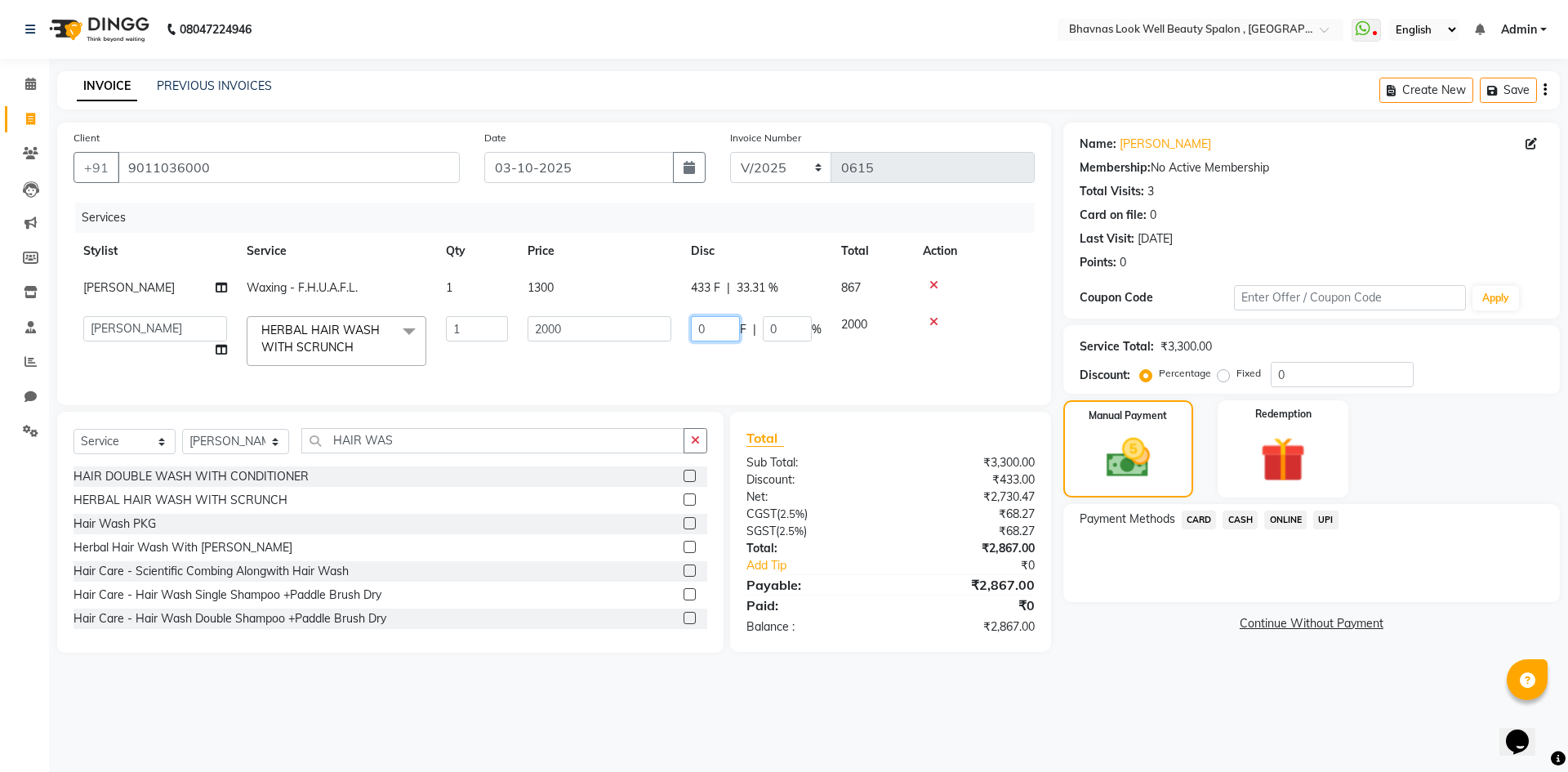
click at [717, 341] on input "0" at bounding box center [716, 328] width 49 height 26
type input "334"
click at [732, 376] on tr "[PERSON_NAME] [PERSON_NAME] ANMAL [PERSON_NAME] JYOTI [PERSON_NAME] [PERSON_NAM…" at bounding box center [554, 340] width 961 height 70
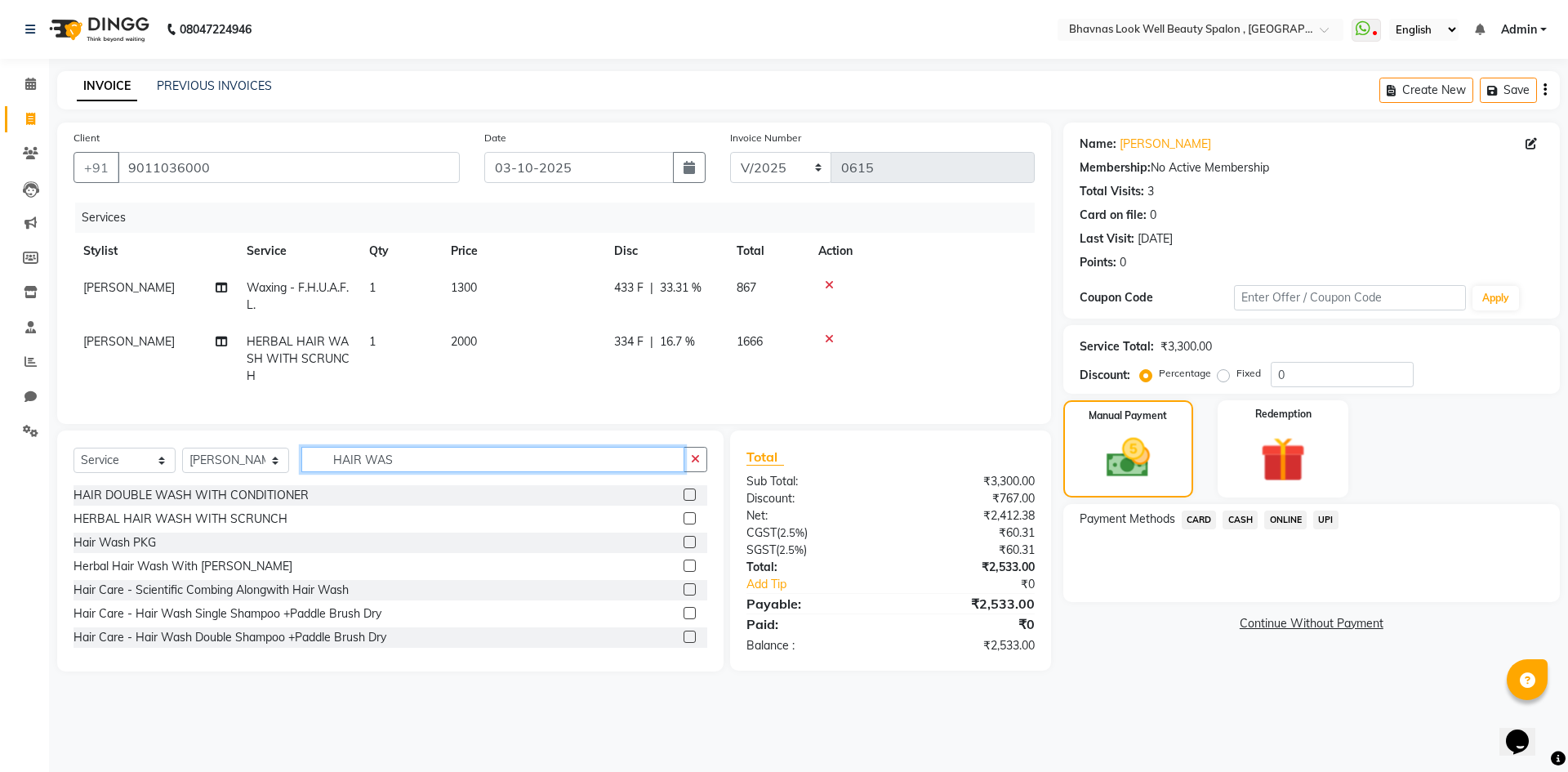
drag, startPoint x: 412, startPoint y: 465, endPoint x: 246, endPoint y: 479, distance: 166.6
click at [246, 479] on div "Select Service Product Membership Package Voucher Prepaid Gift Card Select Styl…" at bounding box center [391, 465] width 633 height 38
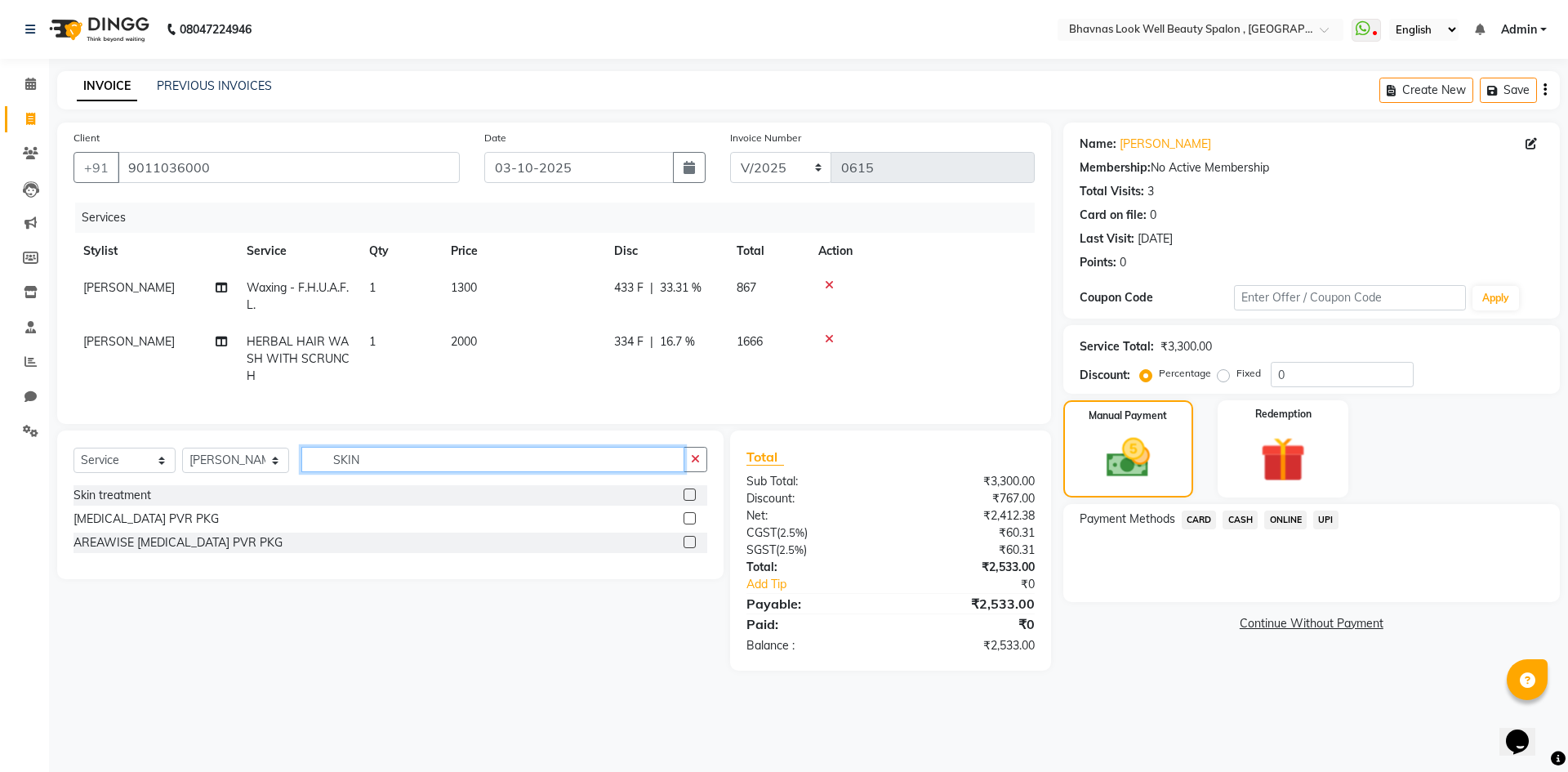
type input "SKIN"
click at [691, 524] on label at bounding box center [690, 518] width 12 height 12
click at [691, 524] on input "checkbox" at bounding box center [689, 518] width 11 height 11
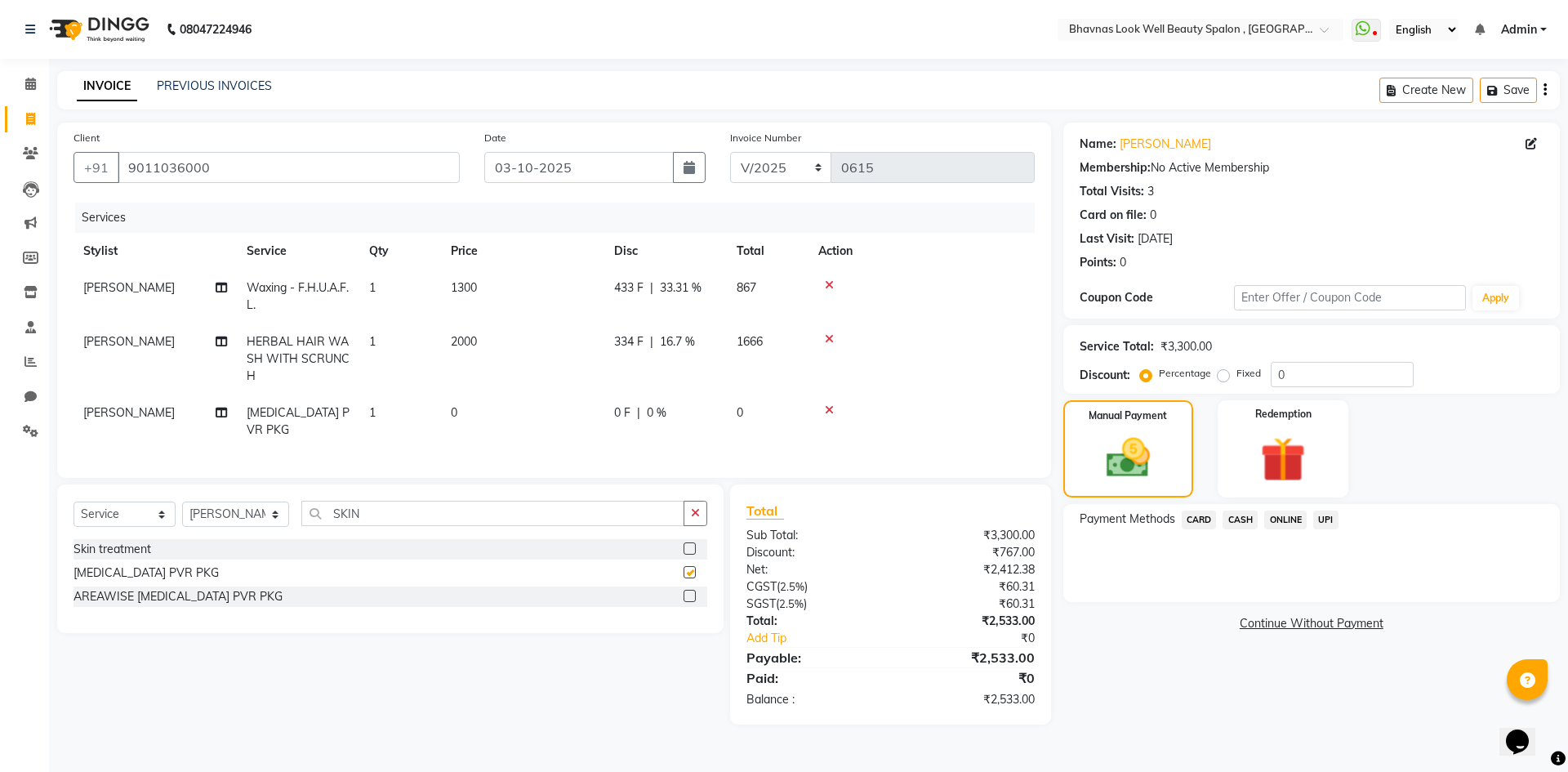
checkbox input "false"
click at [632, 412] on div "0 F | 0 %" at bounding box center [665, 412] width 103 height 17
select select "46640"
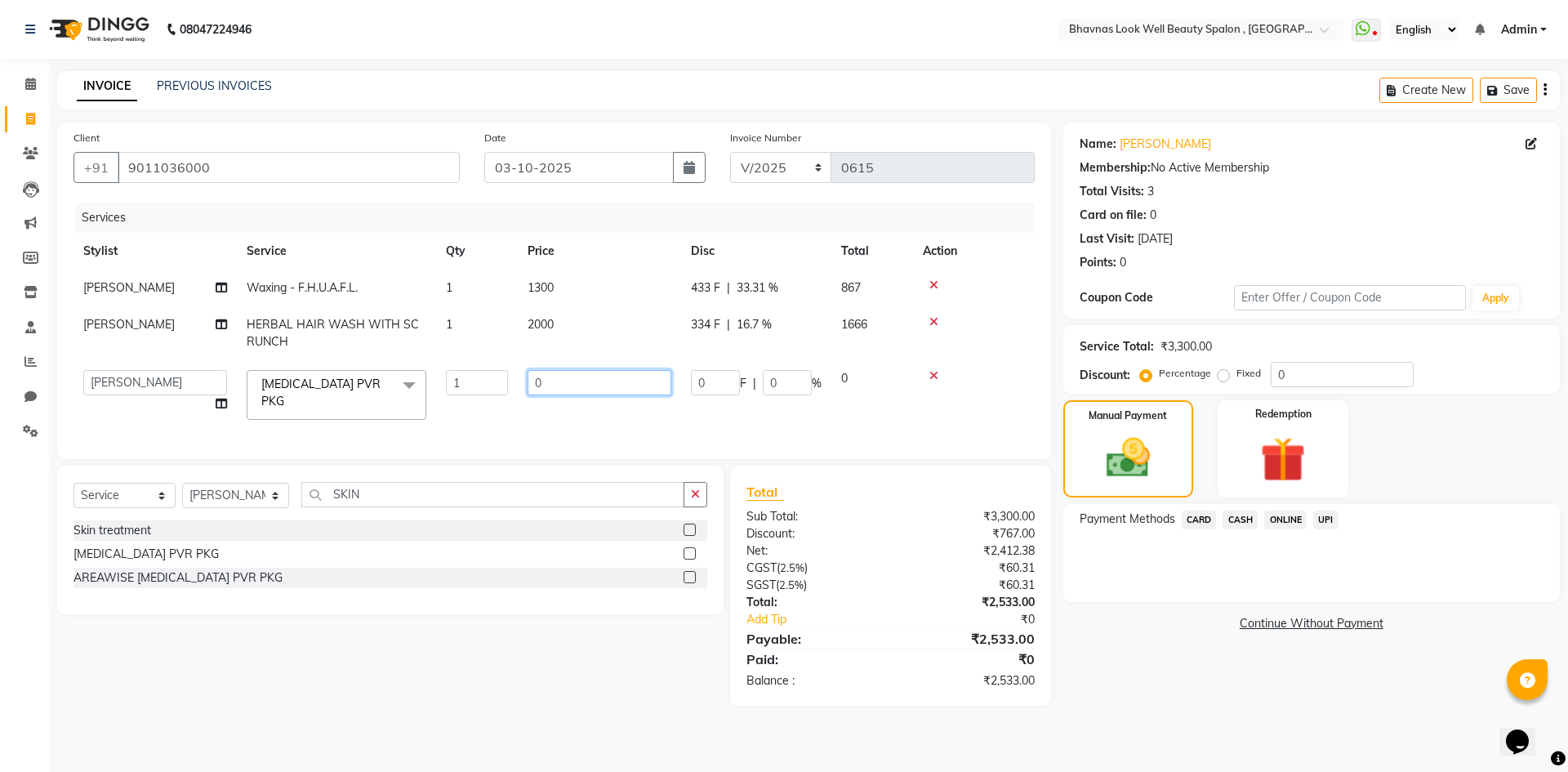
click at [554, 395] on input "0" at bounding box center [599, 383] width 144 height 26
type input "3500"
click at [643, 430] on tr "[PERSON_NAME] [PERSON_NAME] ANMAL [PERSON_NAME] JYOTI [PERSON_NAME] [PERSON_NAM…" at bounding box center [554, 394] width 961 height 70
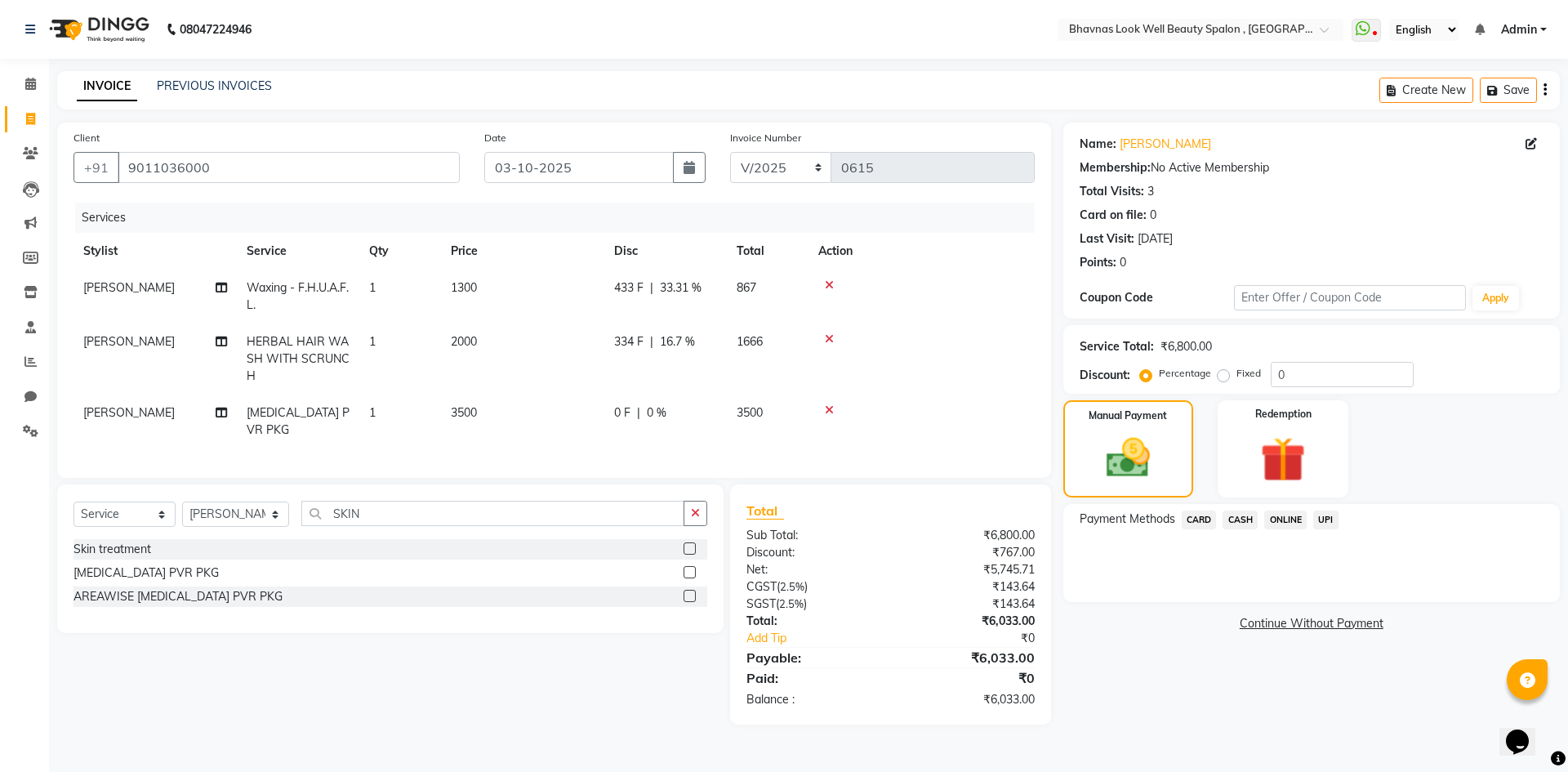
click at [596, 433] on td "3500" at bounding box center [522, 421] width 163 height 54
select select "46640"
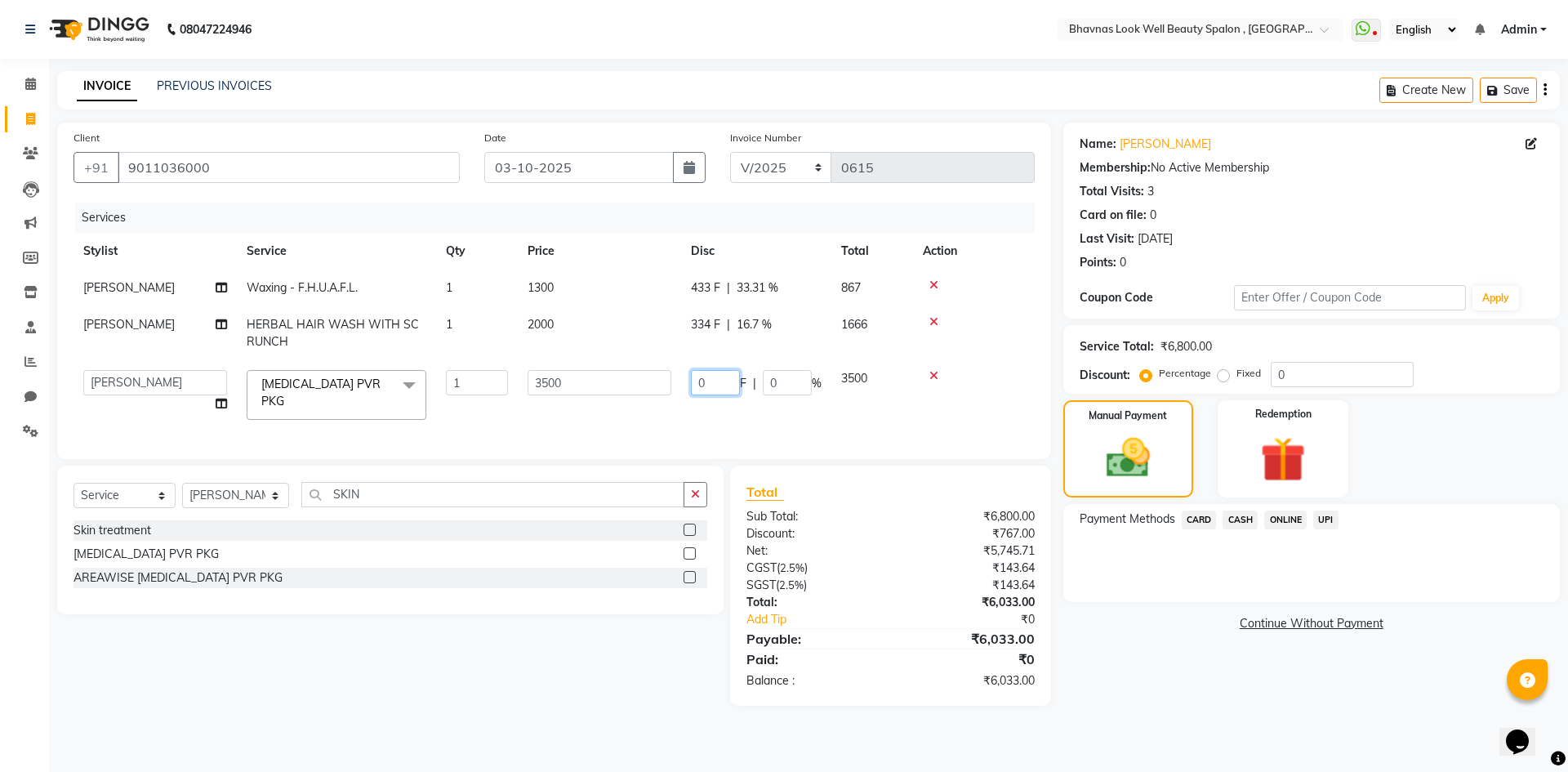
click at [710, 395] on input "0" at bounding box center [716, 383] width 49 height 26
type input "584"
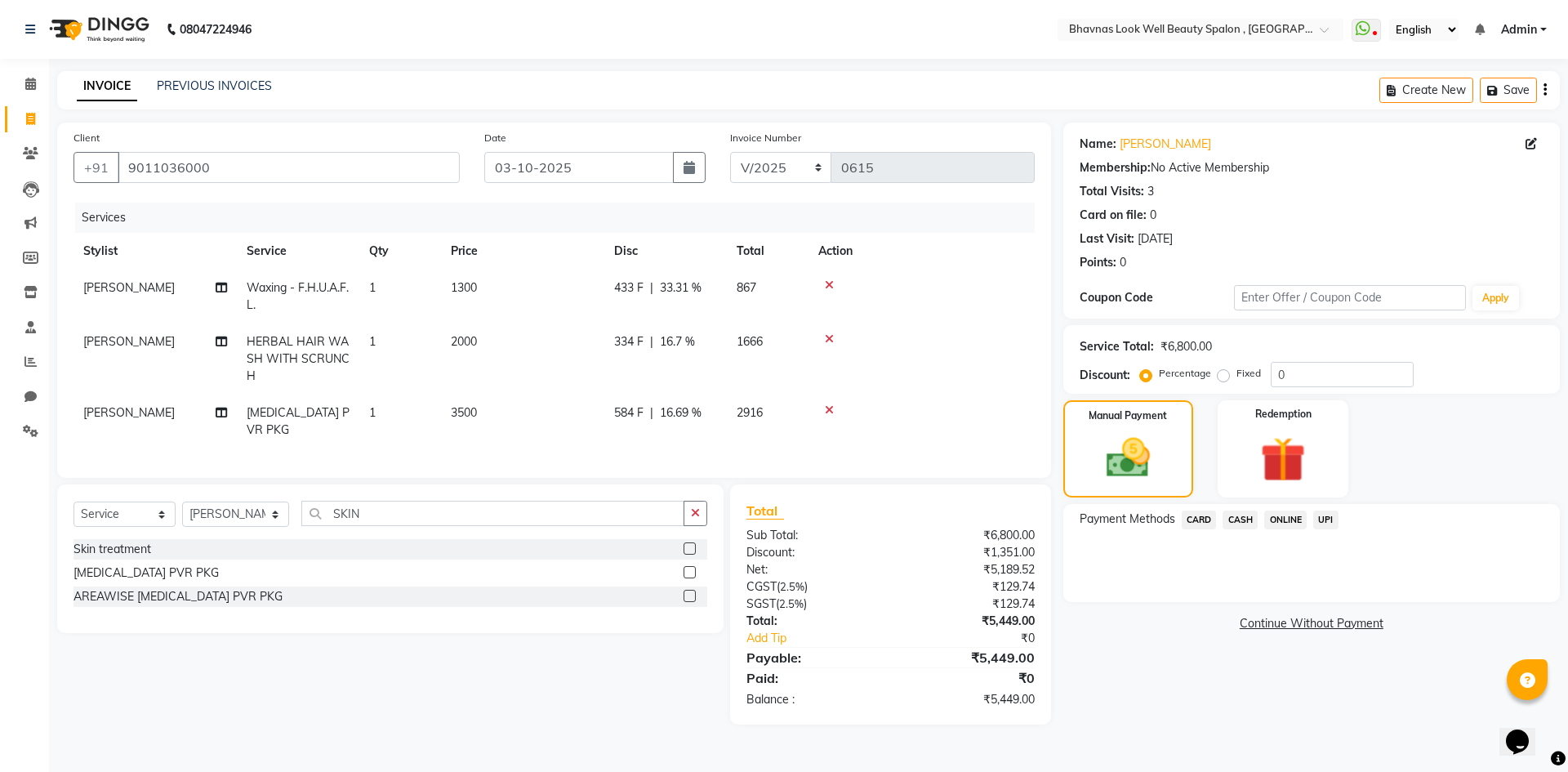
click at [778, 434] on tr "[PERSON_NAME] CHANDPUR [MEDICAL_DATA] PVR PKG 1 3500 584 F | 16.69 % 2916" at bounding box center [554, 421] width 961 height 54
click at [1164, 474] on img at bounding box center [1127, 457] width 74 height 52
click at [1240, 514] on span "CASH" at bounding box center [1240, 519] width 35 height 19
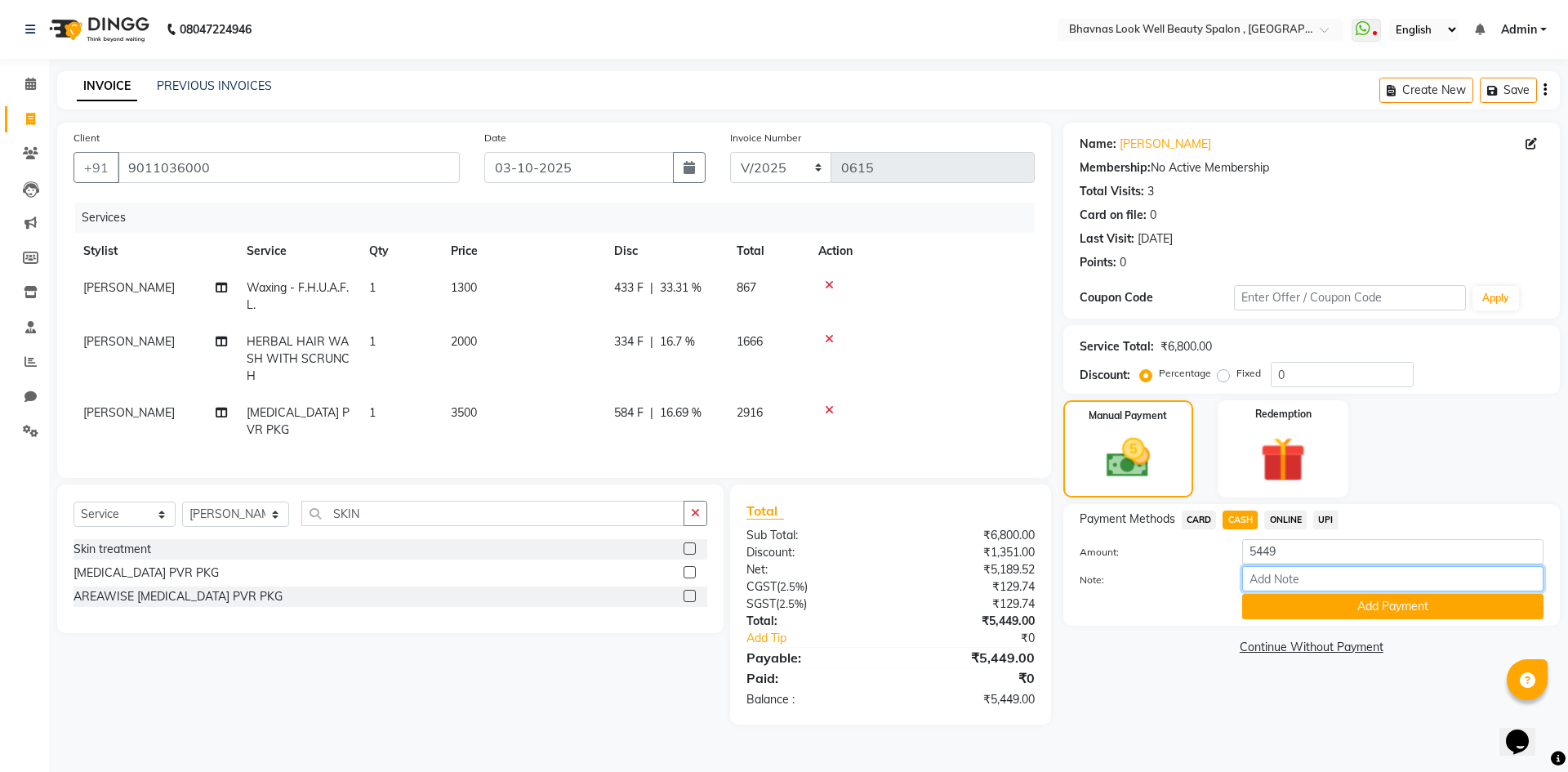
click at [1270, 575] on input "Note:" at bounding box center [1393, 578] width 301 height 26
type input "Package"
click at [1325, 594] on button "Add Payment" at bounding box center [1393, 607] width 301 height 26
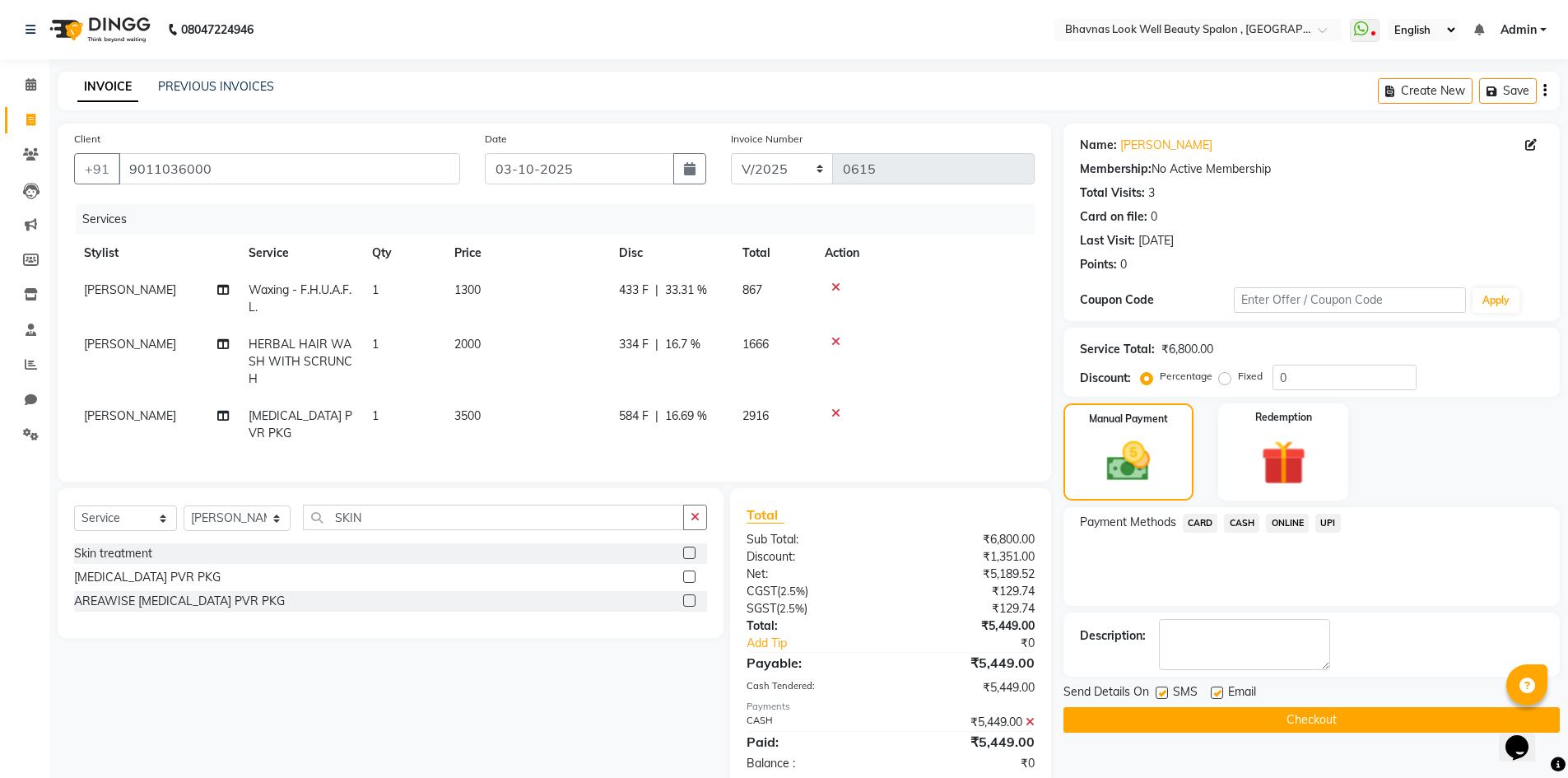
click at [1215, 690] on label at bounding box center [1217, 693] width 12 height 12
click at [1215, 690] on input "checkbox" at bounding box center [1216, 693] width 11 height 11
checkbox input "false"
click at [1167, 695] on label at bounding box center [1162, 693] width 12 height 12
click at [1167, 695] on input "checkbox" at bounding box center [1161, 693] width 11 height 11
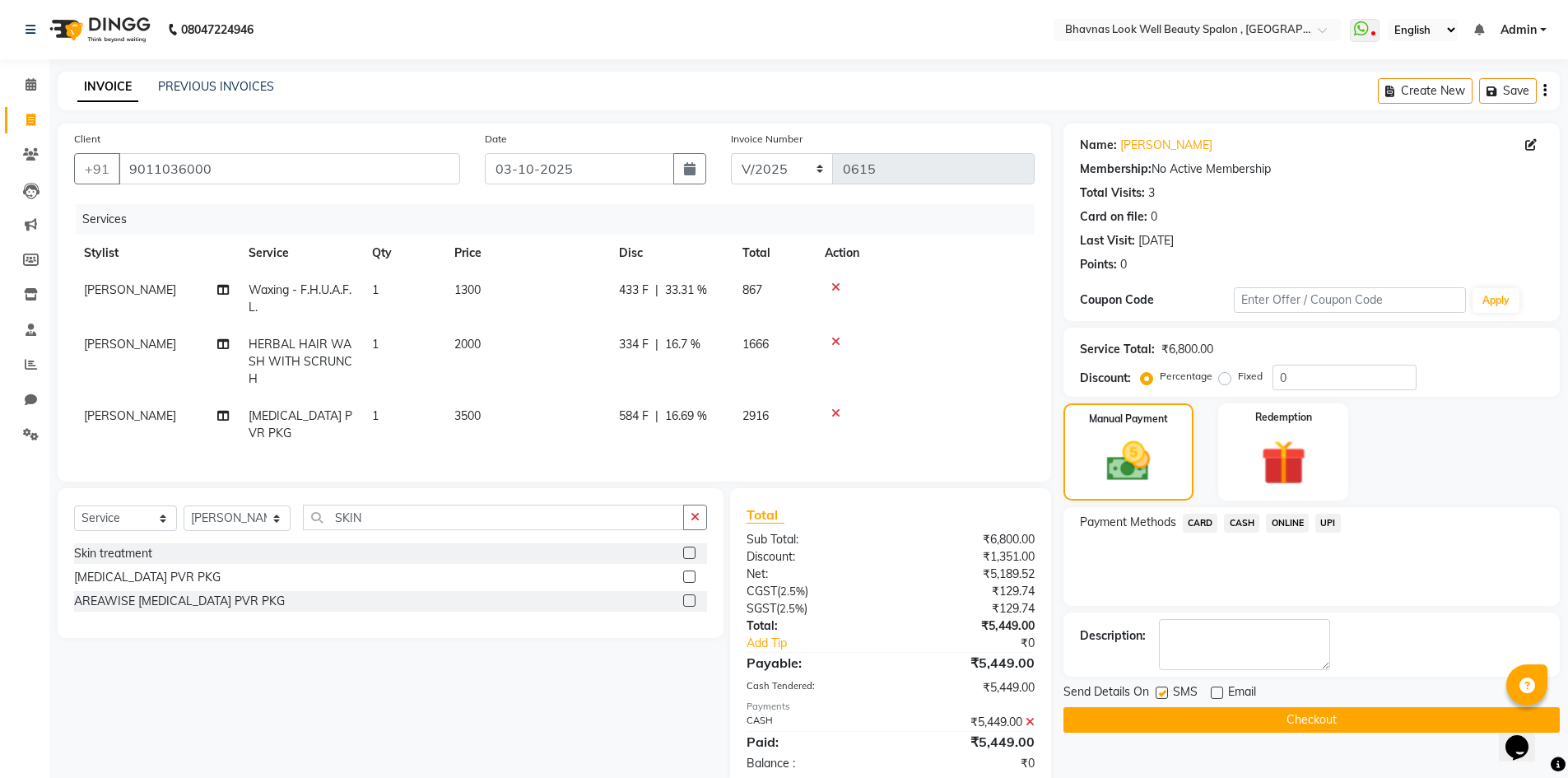
checkbox input "false"
click at [1246, 725] on button "Checkout" at bounding box center [1311, 720] width 497 height 26
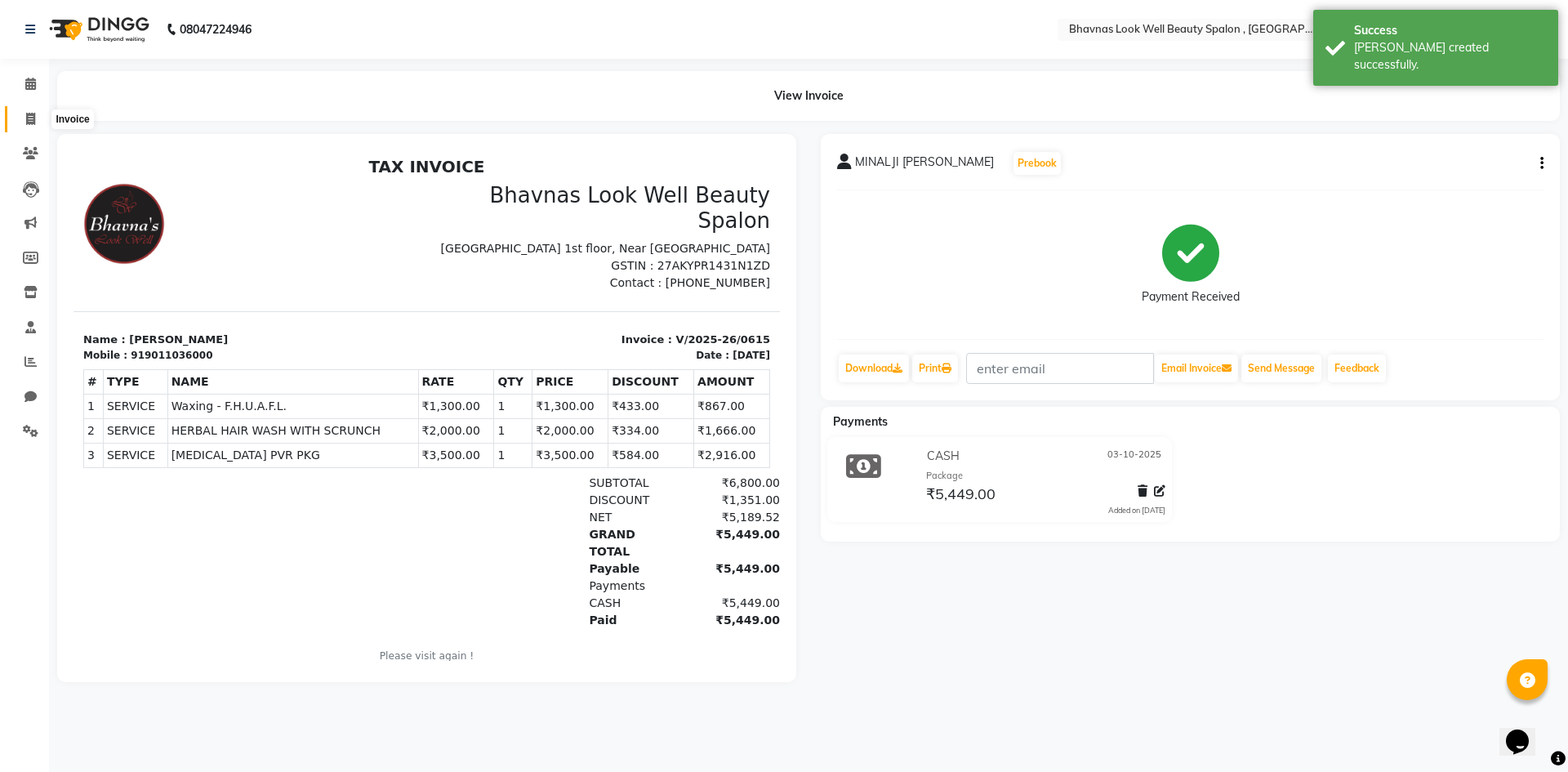
click at [22, 120] on span at bounding box center [30, 119] width 29 height 19
select select "service"
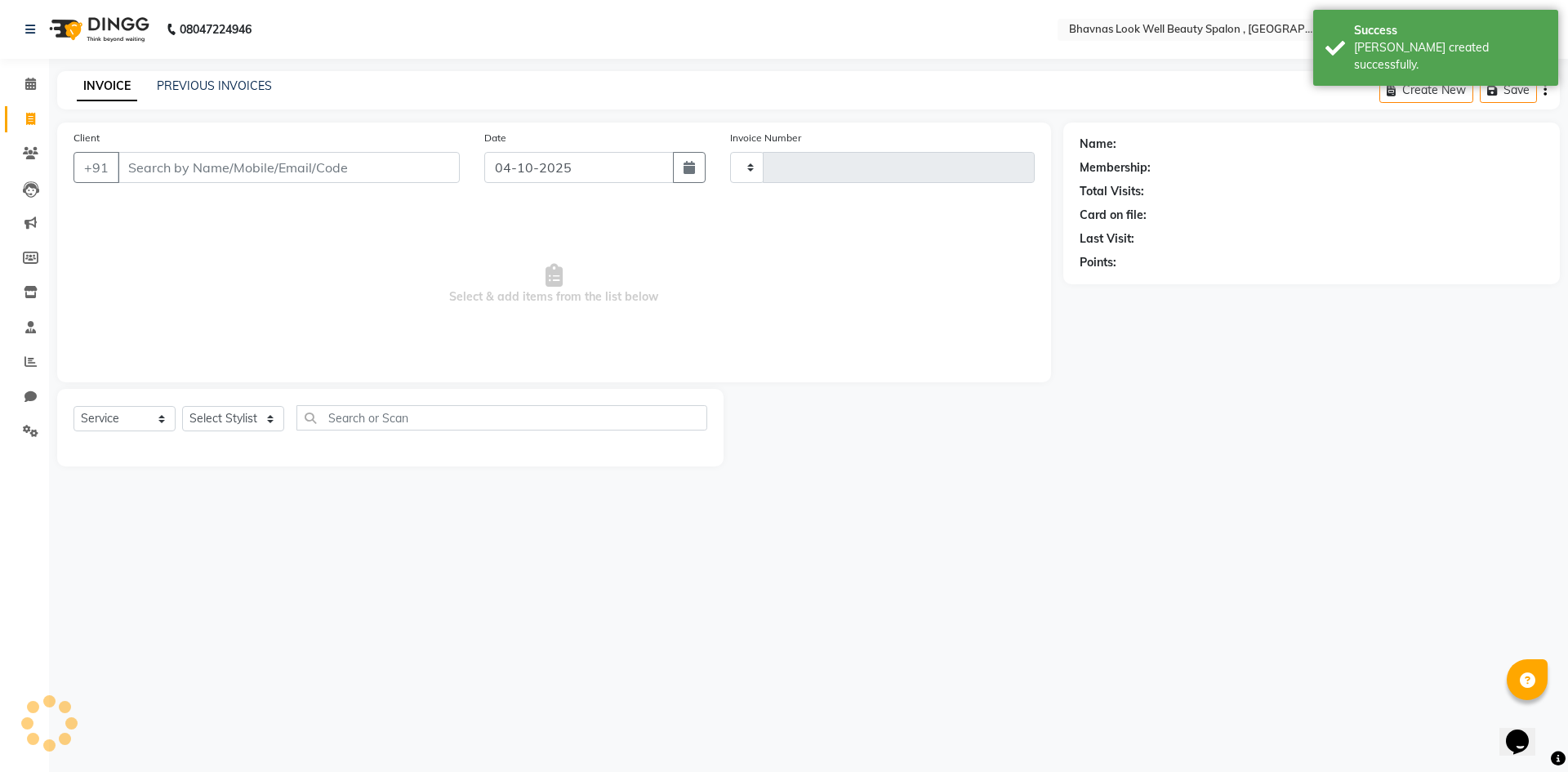
type input "0616"
select select "6251"
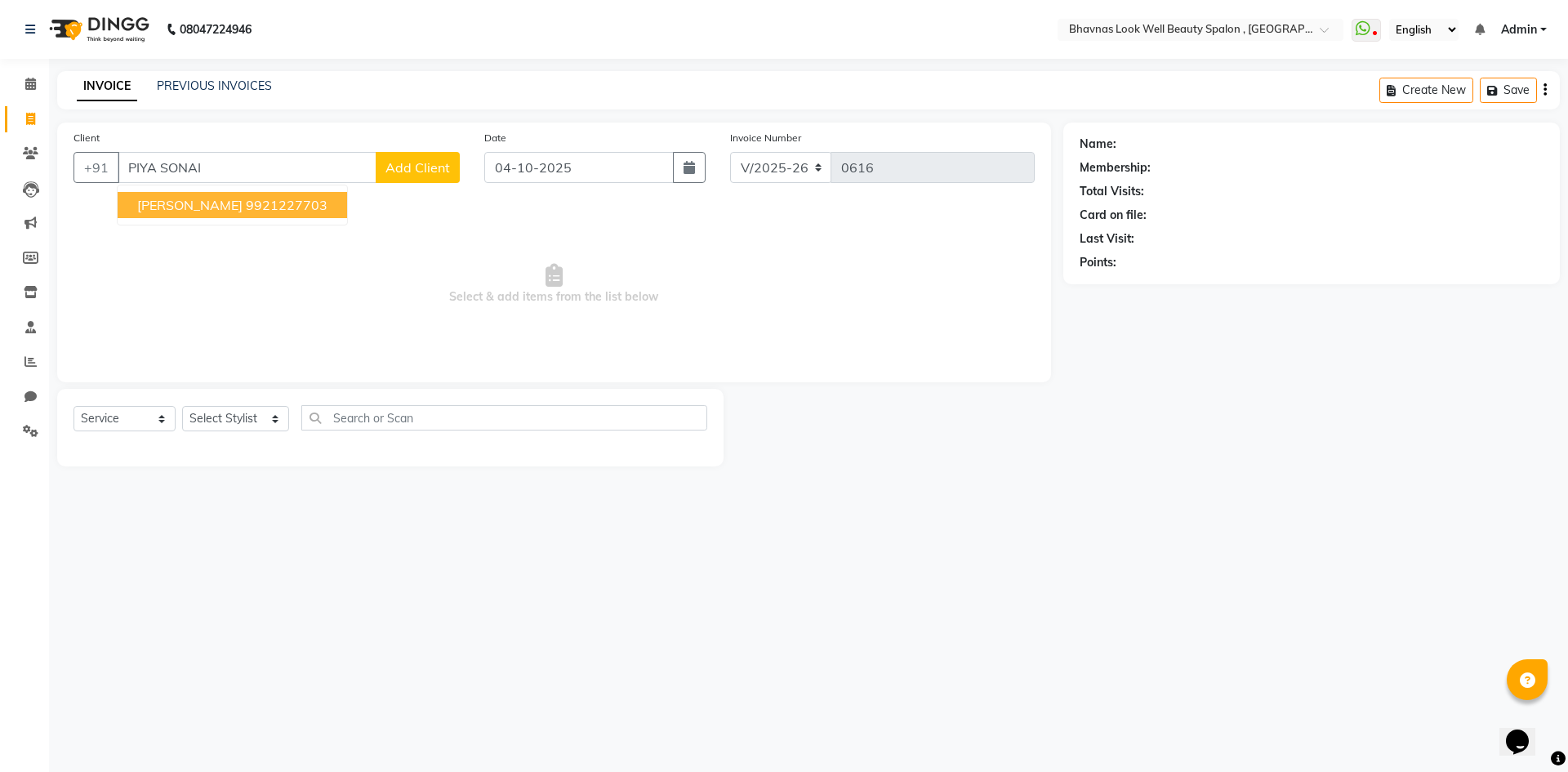
click at [271, 205] on ngb-highlight "9921227703" at bounding box center [286, 205] width 82 height 17
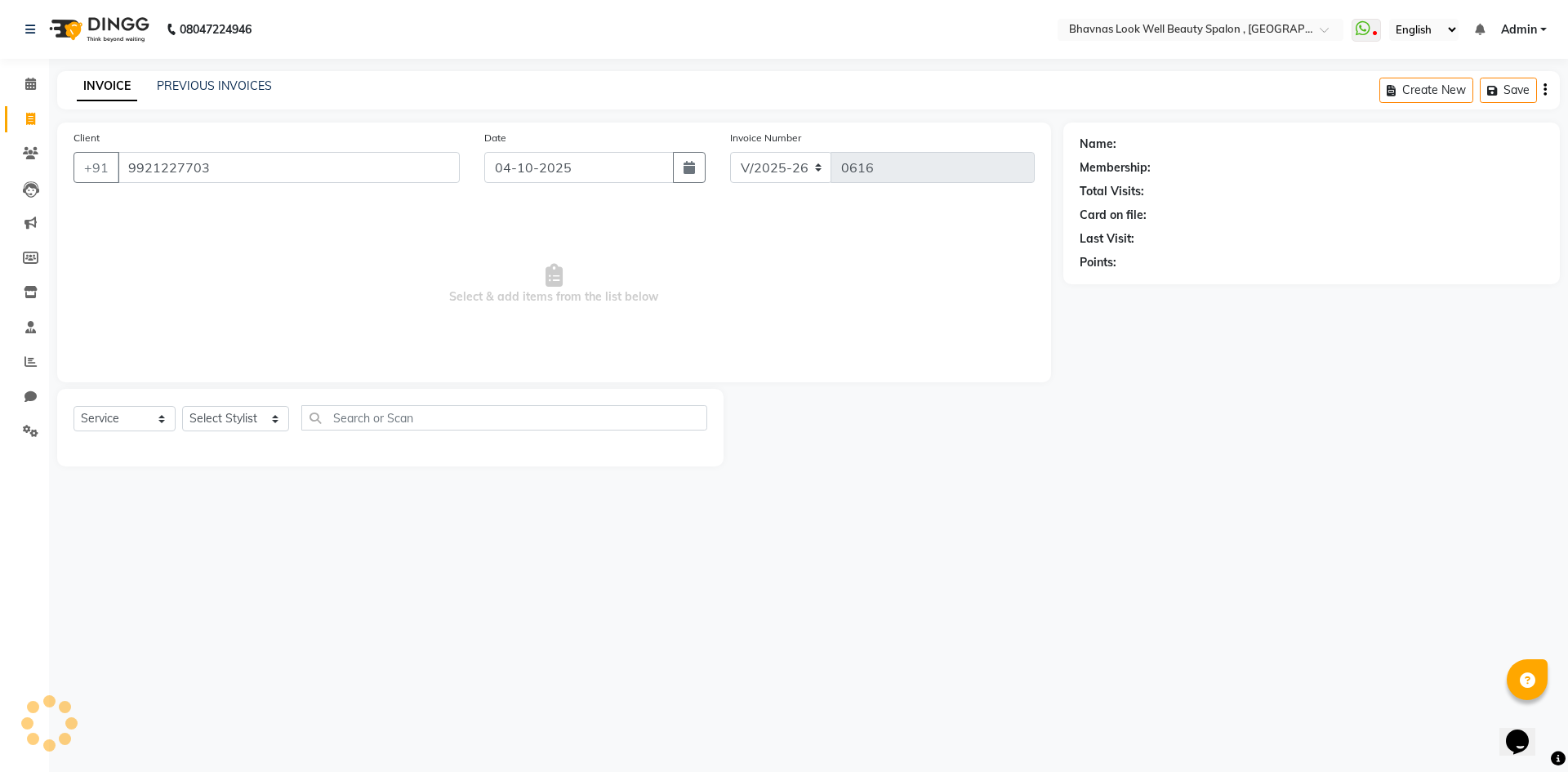
type input "9921227703"
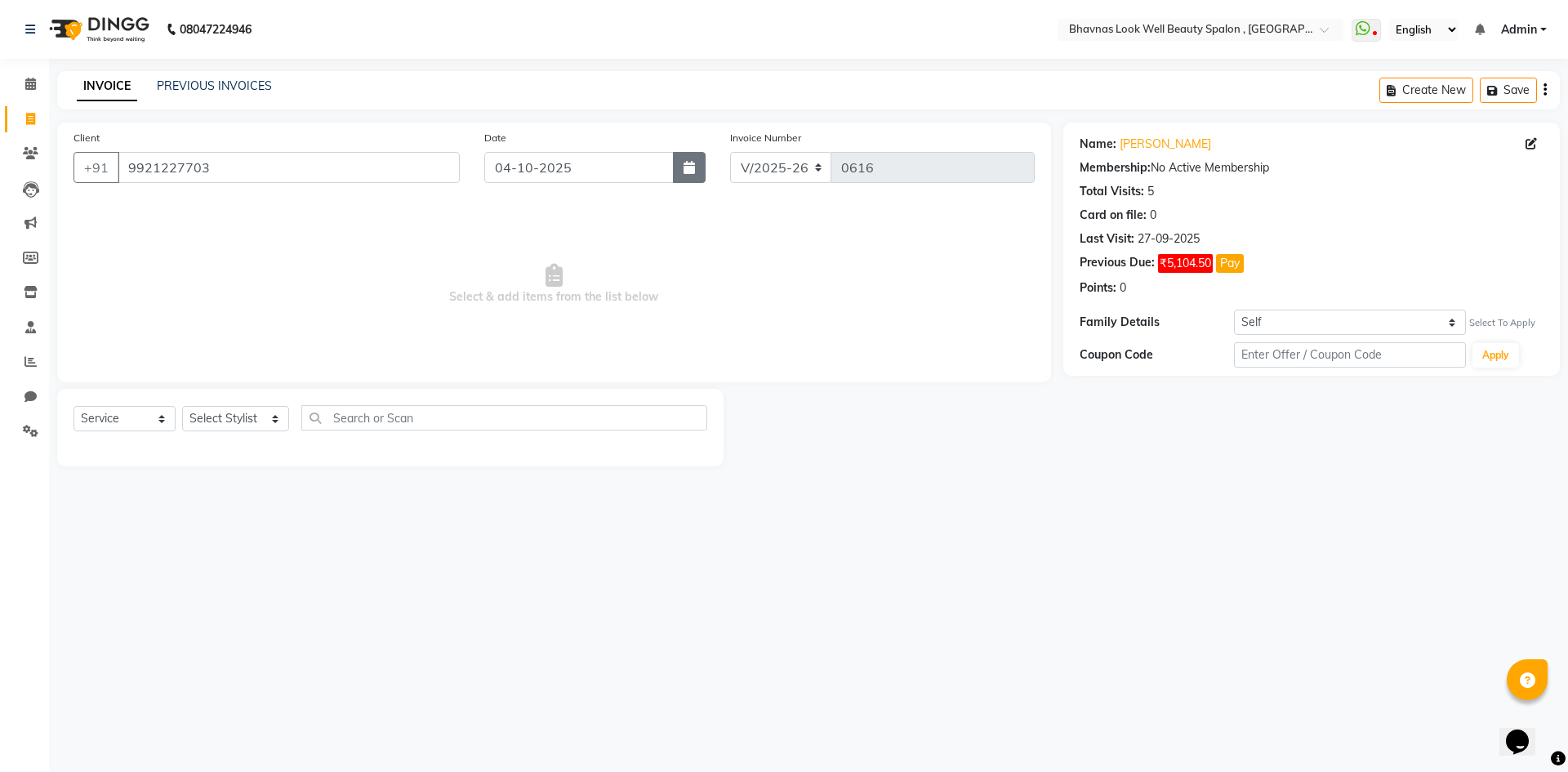
click at [679, 166] on button "button" at bounding box center [689, 167] width 32 height 31
select select "10"
select select "2025"
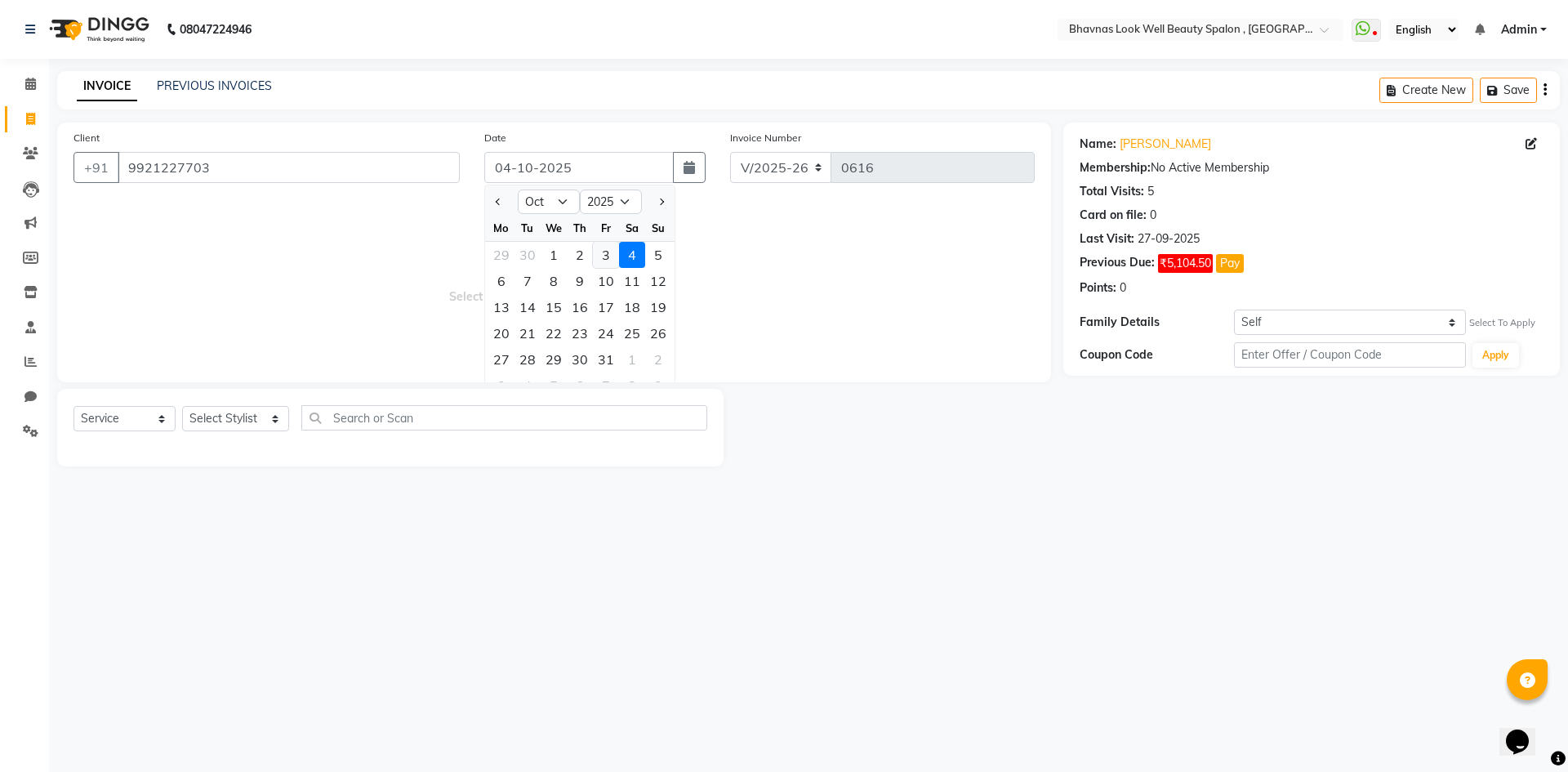
click at [614, 249] on div "3" at bounding box center [606, 255] width 27 height 27
type input "03-10-2025"
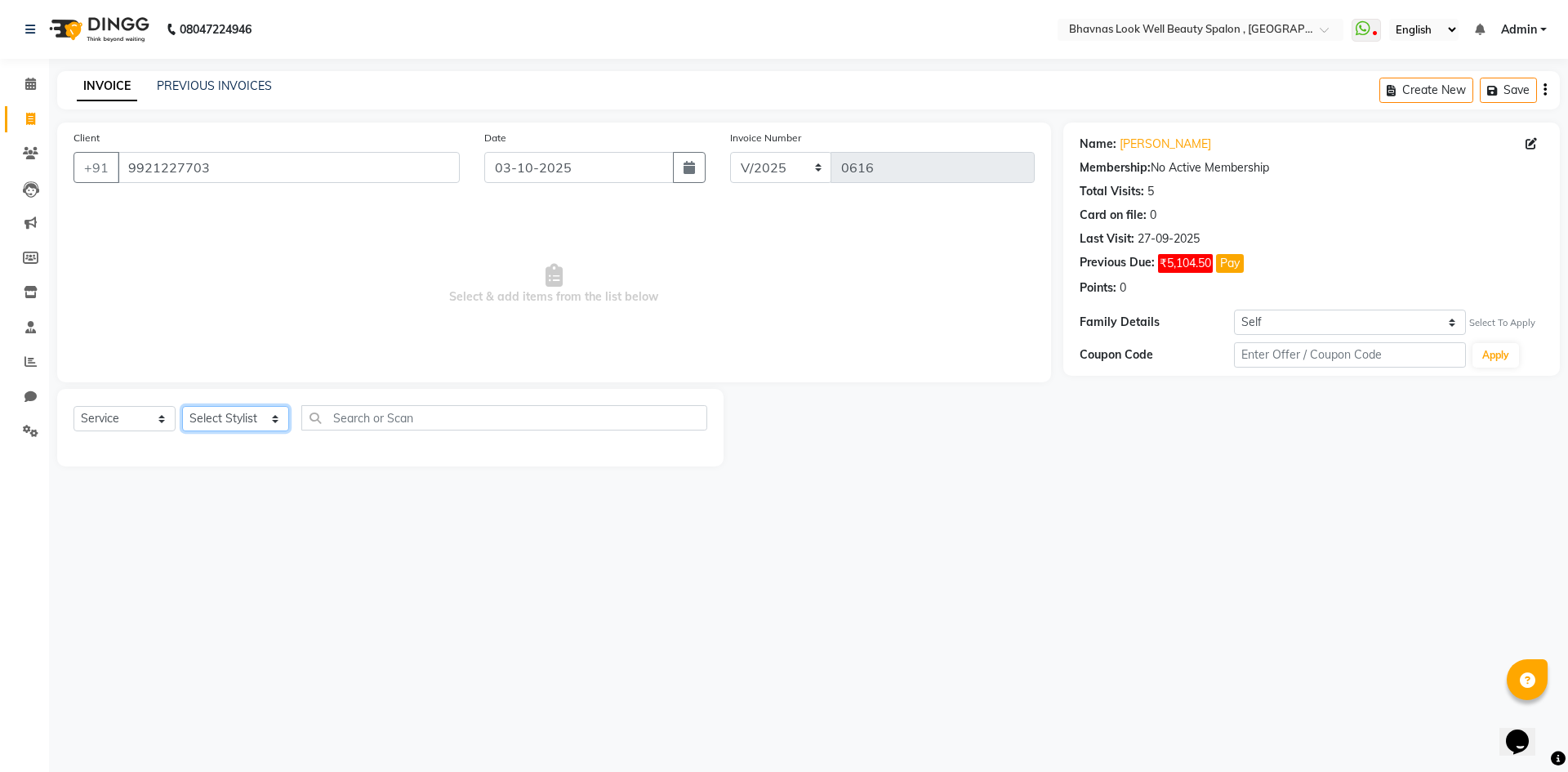
click at [231, 418] on select "Select Stylist [PERSON_NAME] [PERSON_NAME] ANMAL [PERSON_NAME] JYOTI [PERSON_NA…" at bounding box center [235, 419] width 107 height 26
click at [182, 406] on select "Select Stylist [PERSON_NAME] [PERSON_NAME] ANMAL [PERSON_NAME] JYOTI [PERSON_NA…" at bounding box center [235, 419] width 107 height 26
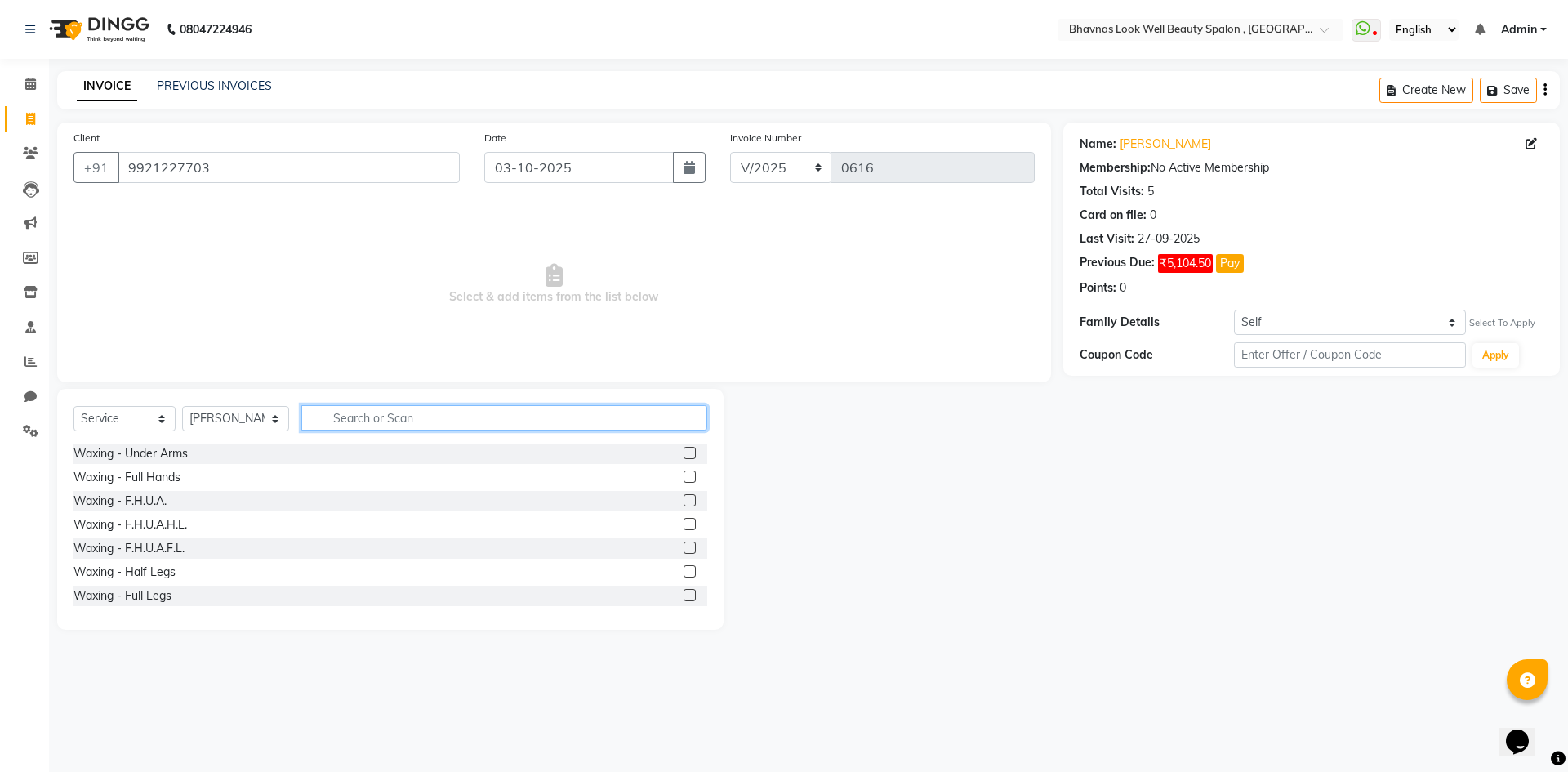
click at [375, 425] on input "text" at bounding box center [505, 418] width 407 height 26
click at [214, 423] on select "Select Stylist [PERSON_NAME] [PERSON_NAME] ANMAL [PERSON_NAME] JYOTI [PERSON_NA…" at bounding box center [235, 419] width 107 height 26
select select "46642"
click at [182, 406] on select "Select Stylist [PERSON_NAME] [PERSON_NAME] ANMAL [PERSON_NAME] JYOTI [PERSON_NA…" at bounding box center [235, 419] width 107 height 26
click at [402, 404] on div "Select Service Product Membership Package Voucher Prepaid Gift Card Select Styl…" at bounding box center [391, 508] width 667 height 241
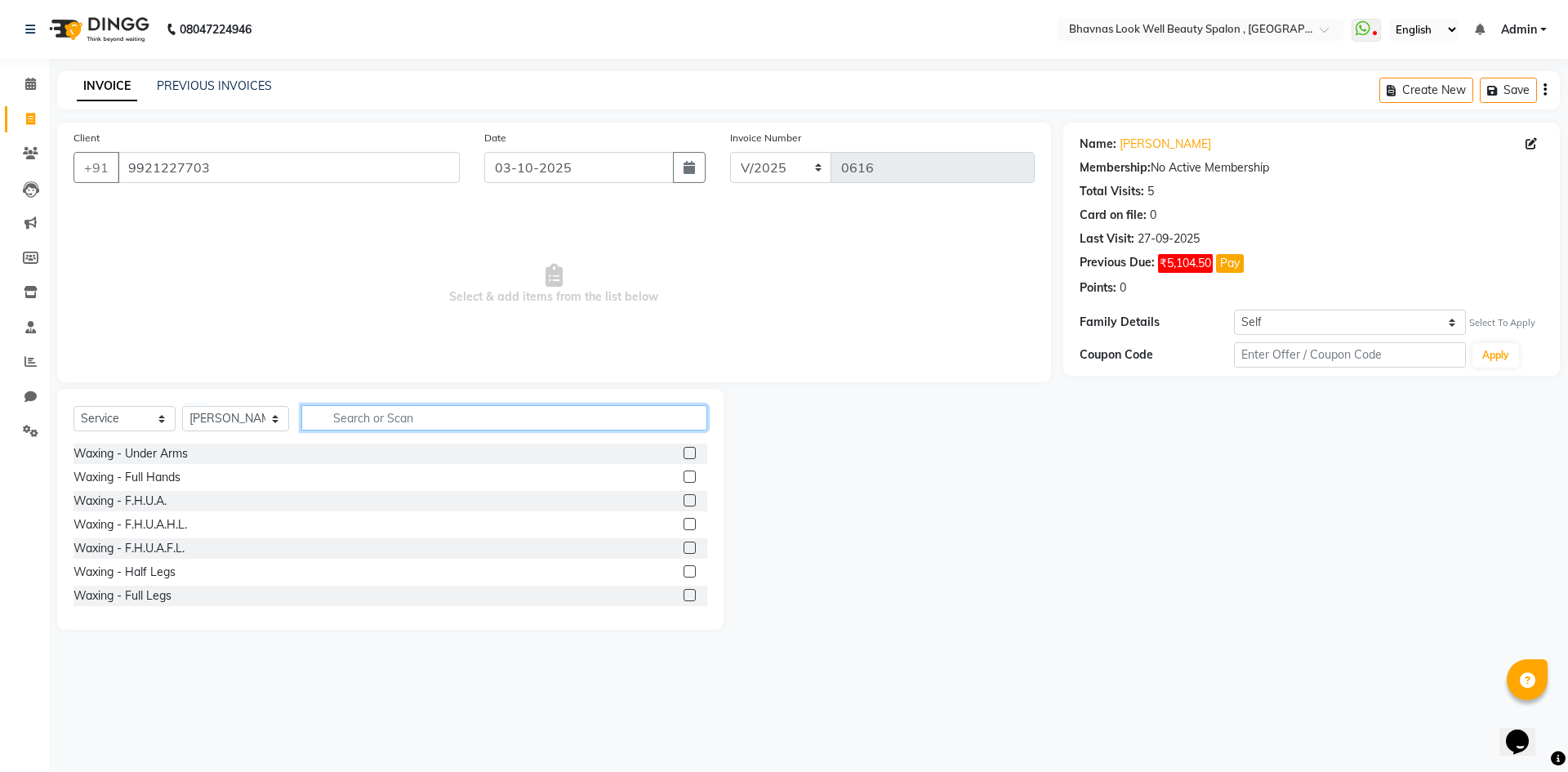
click at [397, 414] on input "text" at bounding box center [505, 418] width 407 height 26
type input "H T"
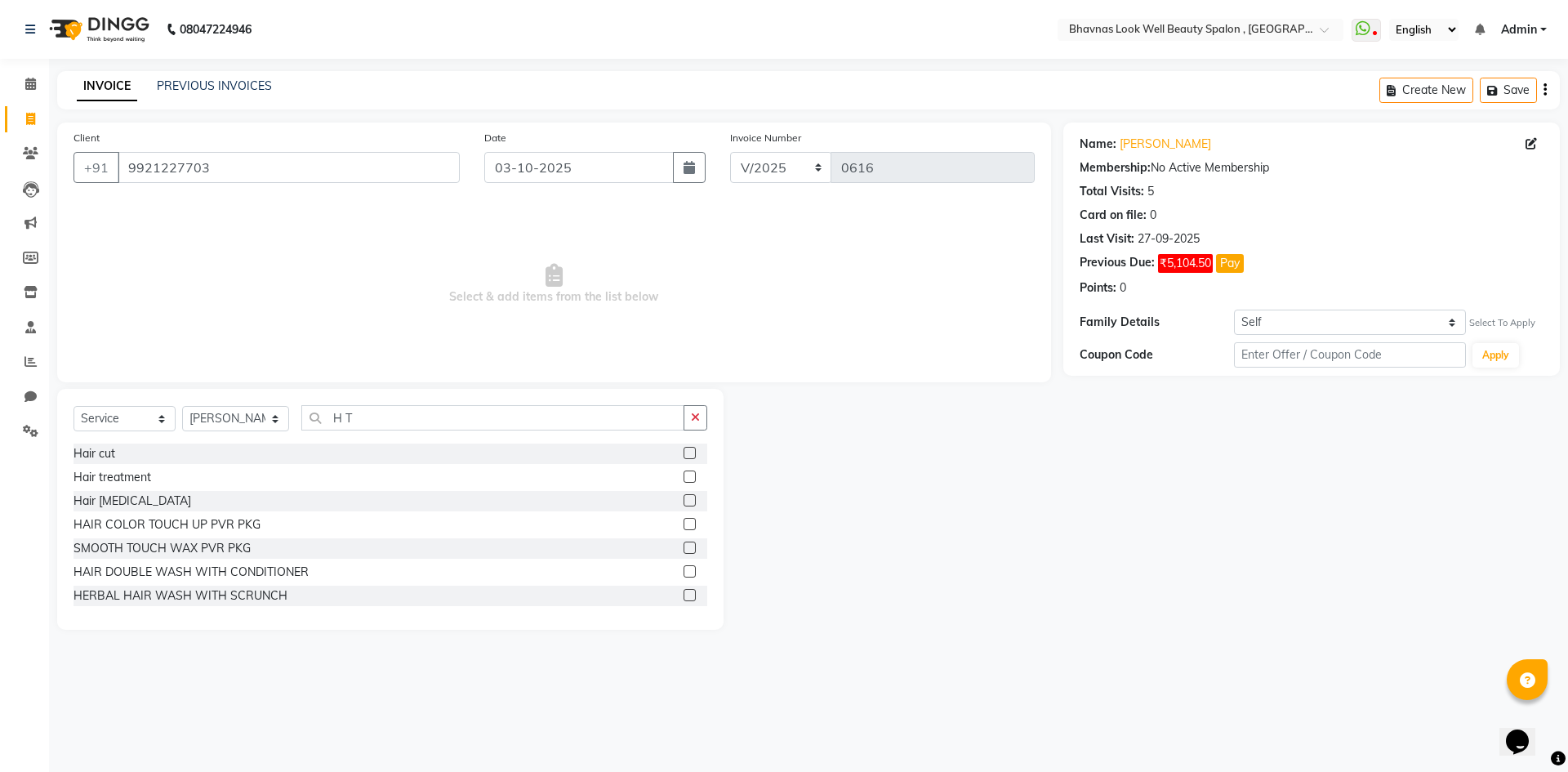
click at [684, 480] on label at bounding box center [690, 476] width 12 height 12
click at [684, 480] on input "checkbox" at bounding box center [689, 477] width 11 height 11
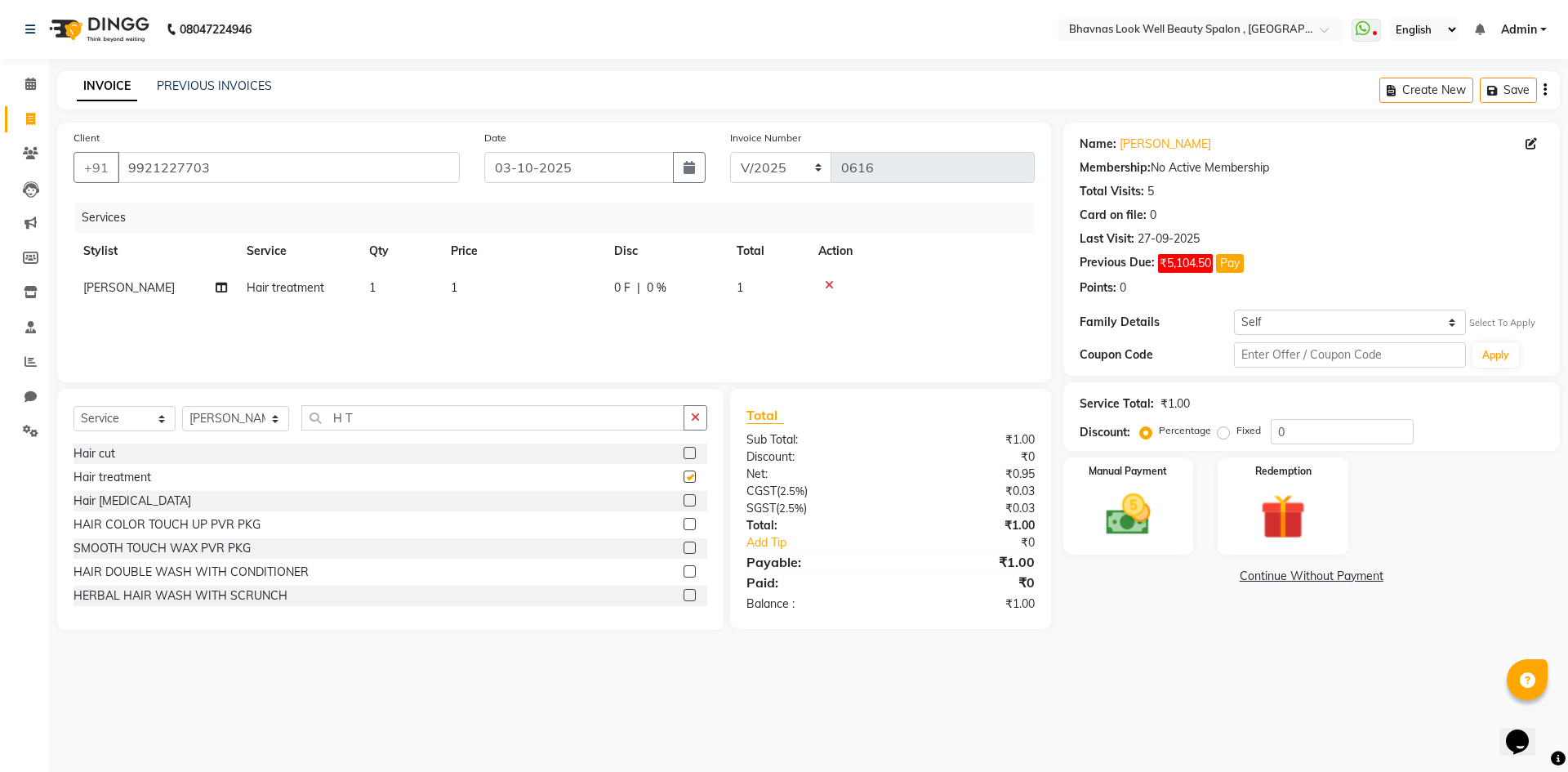
checkbox input "false"
click at [489, 312] on div "Services Stylist Service Qty Price Disc Total Action [PERSON_NAME] Hair treatme…" at bounding box center [554, 284] width 961 height 163
click at [447, 290] on td "1" at bounding box center [522, 287] width 163 height 36
select select "46642"
click at [573, 286] on input "1" at bounding box center [599, 292] width 144 height 26
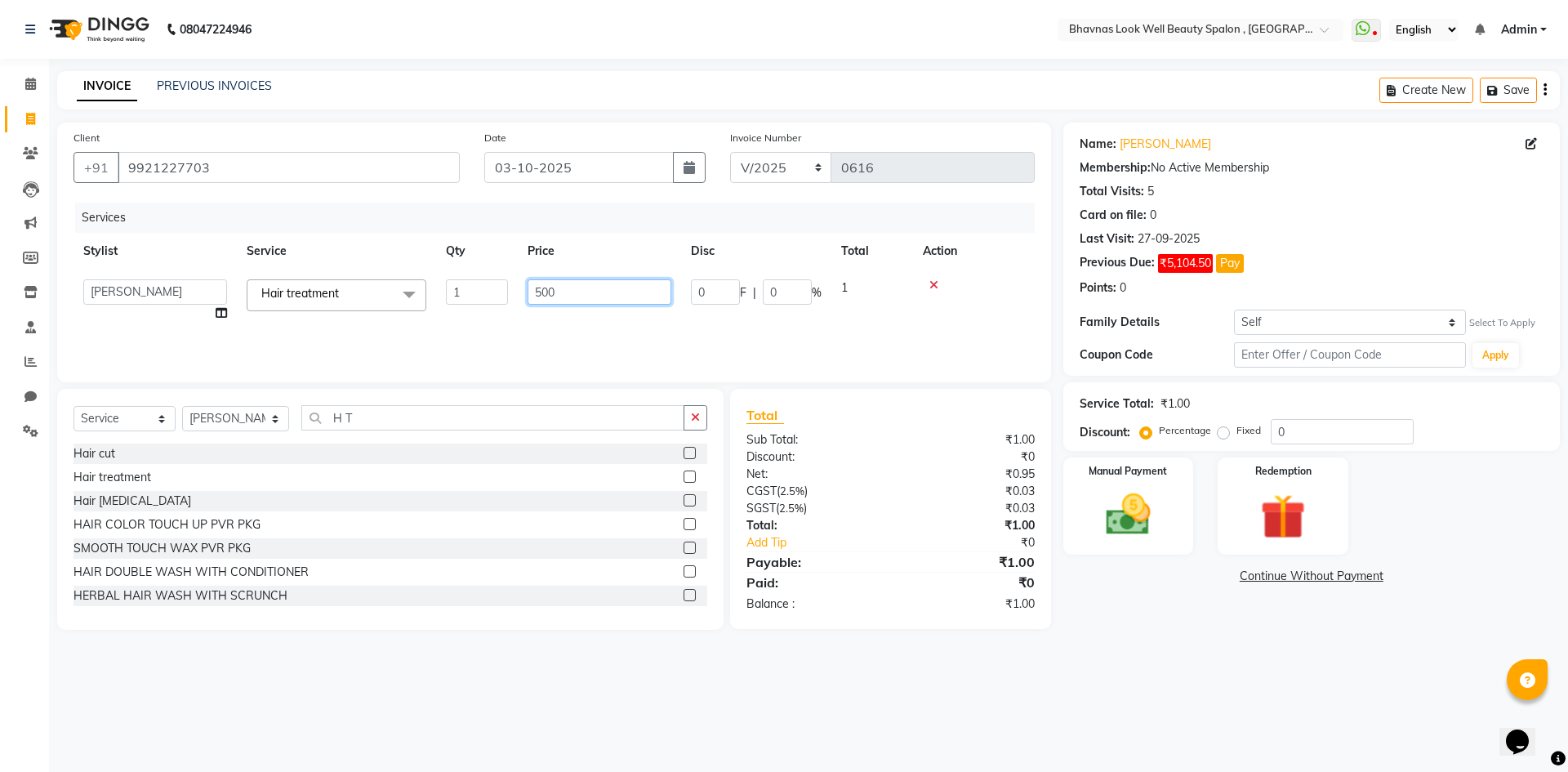
type input "5000"
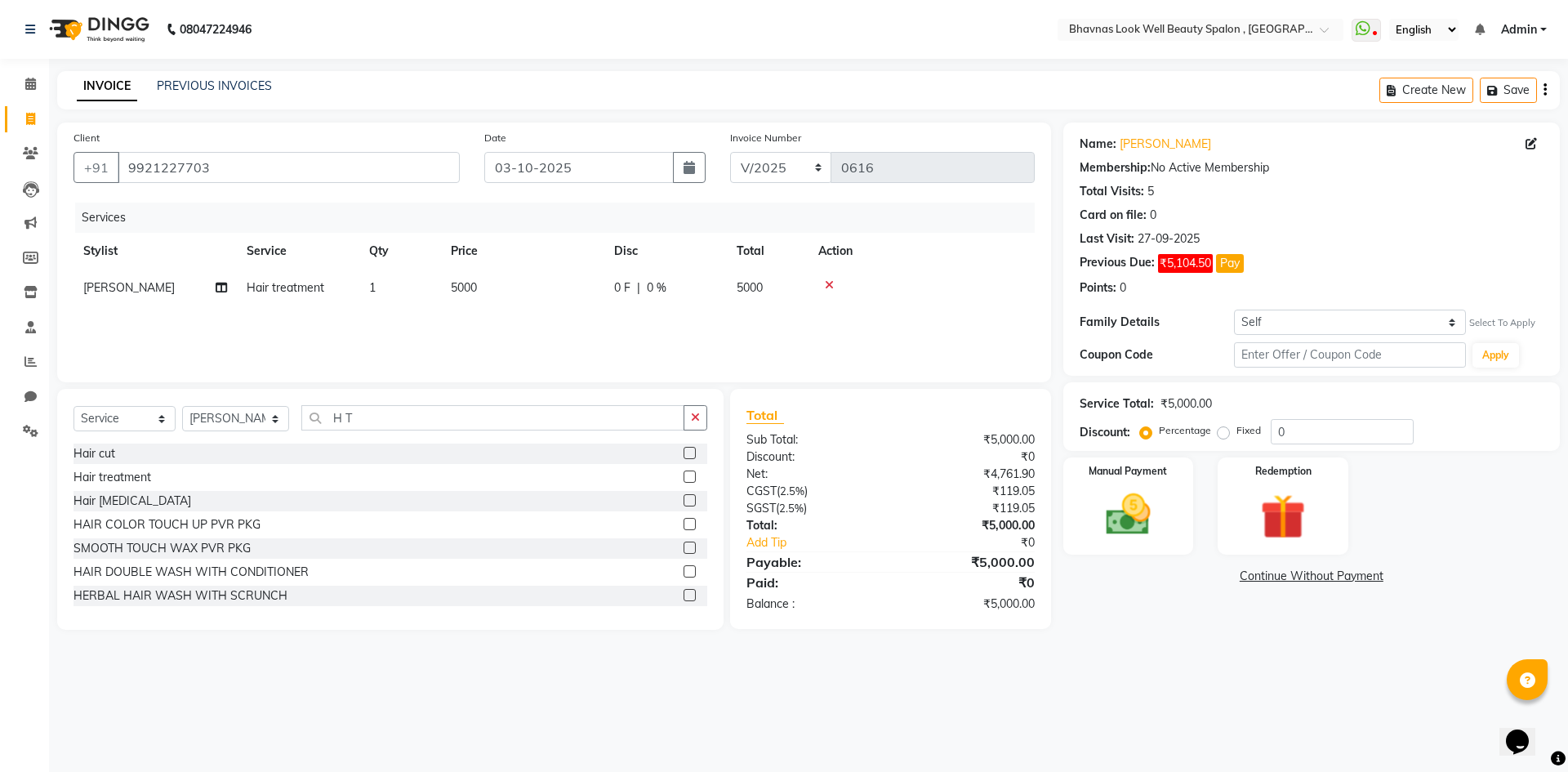
click at [720, 335] on div "Services Stylist Service Qty Price Disc Total Action [PERSON_NAME] Hair treatme…" at bounding box center [554, 284] width 961 height 163
drag, startPoint x: 605, startPoint y: 311, endPoint x: 629, endPoint y: 306, distance: 24.5
click at [605, 311] on div "Services Stylist Service Qty Price Disc Total Action [PERSON_NAME] Hair treatme…" at bounding box center [554, 284] width 961 height 163
click at [633, 283] on div "0 F | 0 %" at bounding box center [665, 287] width 103 height 17
select select "46642"
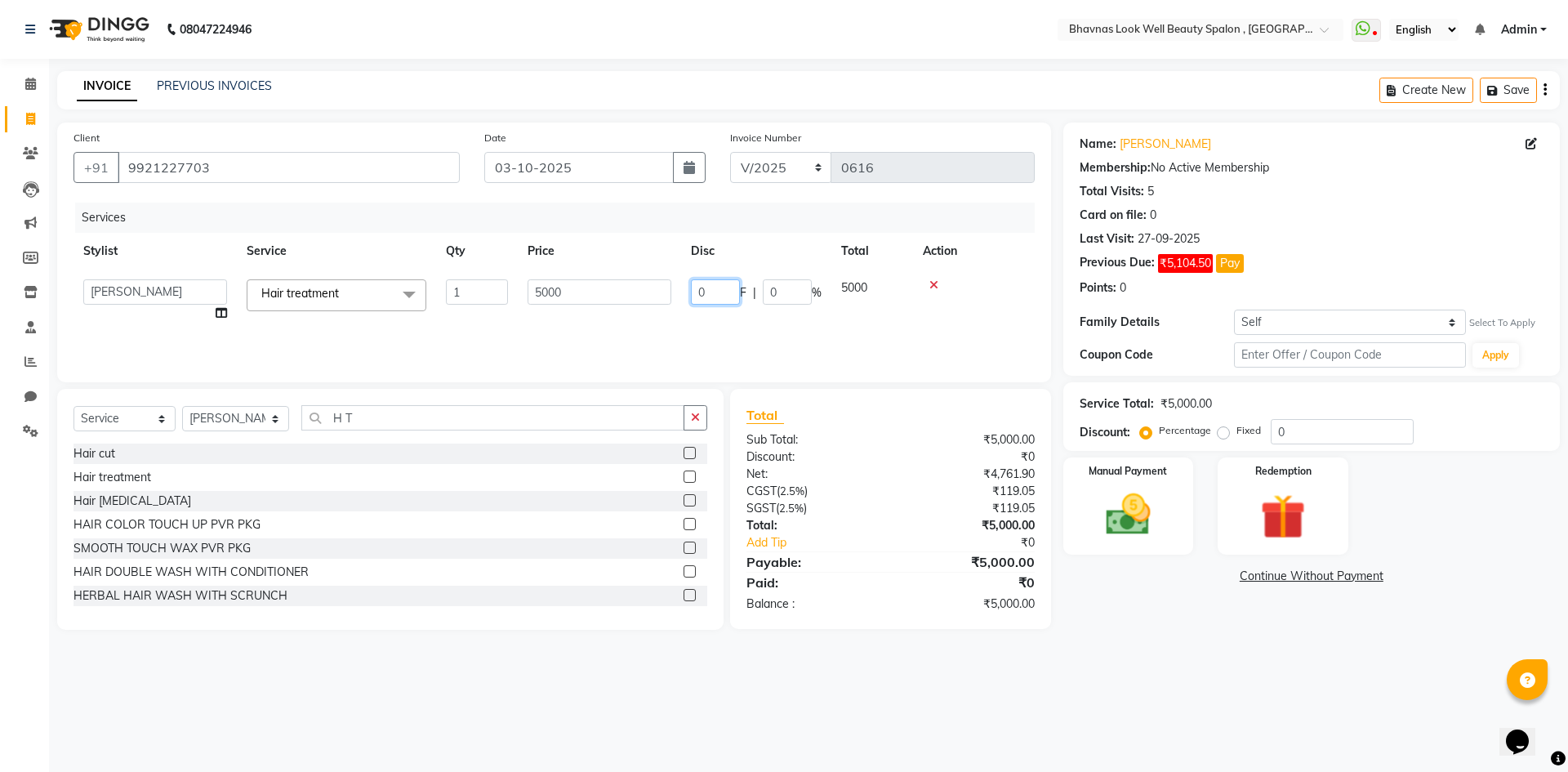
click at [737, 297] on input "0" at bounding box center [716, 292] width 49 height 26
type input "1000"
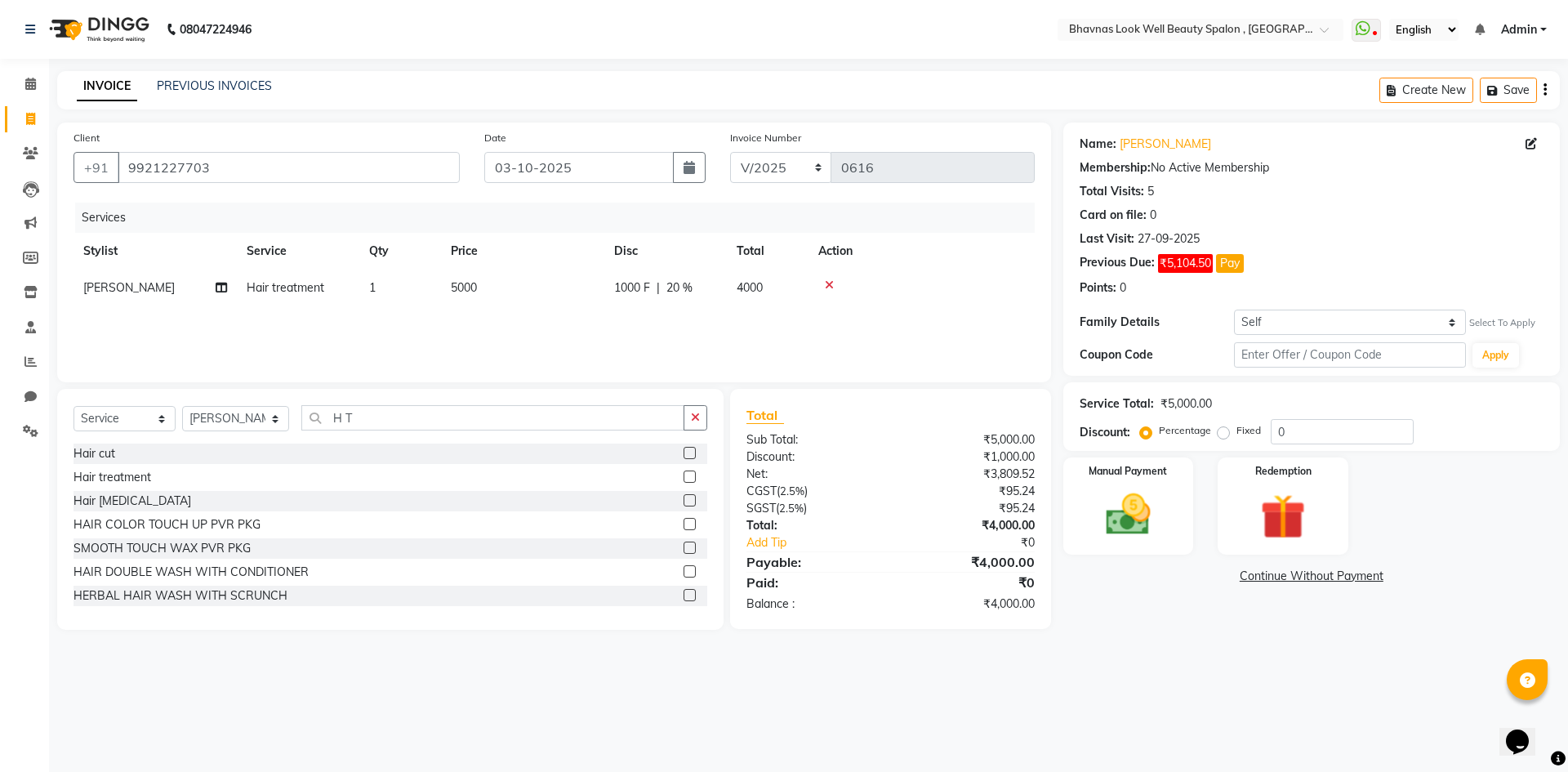
click at [771, 324] on div "Services Stylist Service Qty Price Disc Total Action [PERSON_NAME] Hair treatme…" at bounding box center [554, 284] width 961 height 163
click at [1139, 505] on img at bounding box center [1128, 514] width 76 height 54
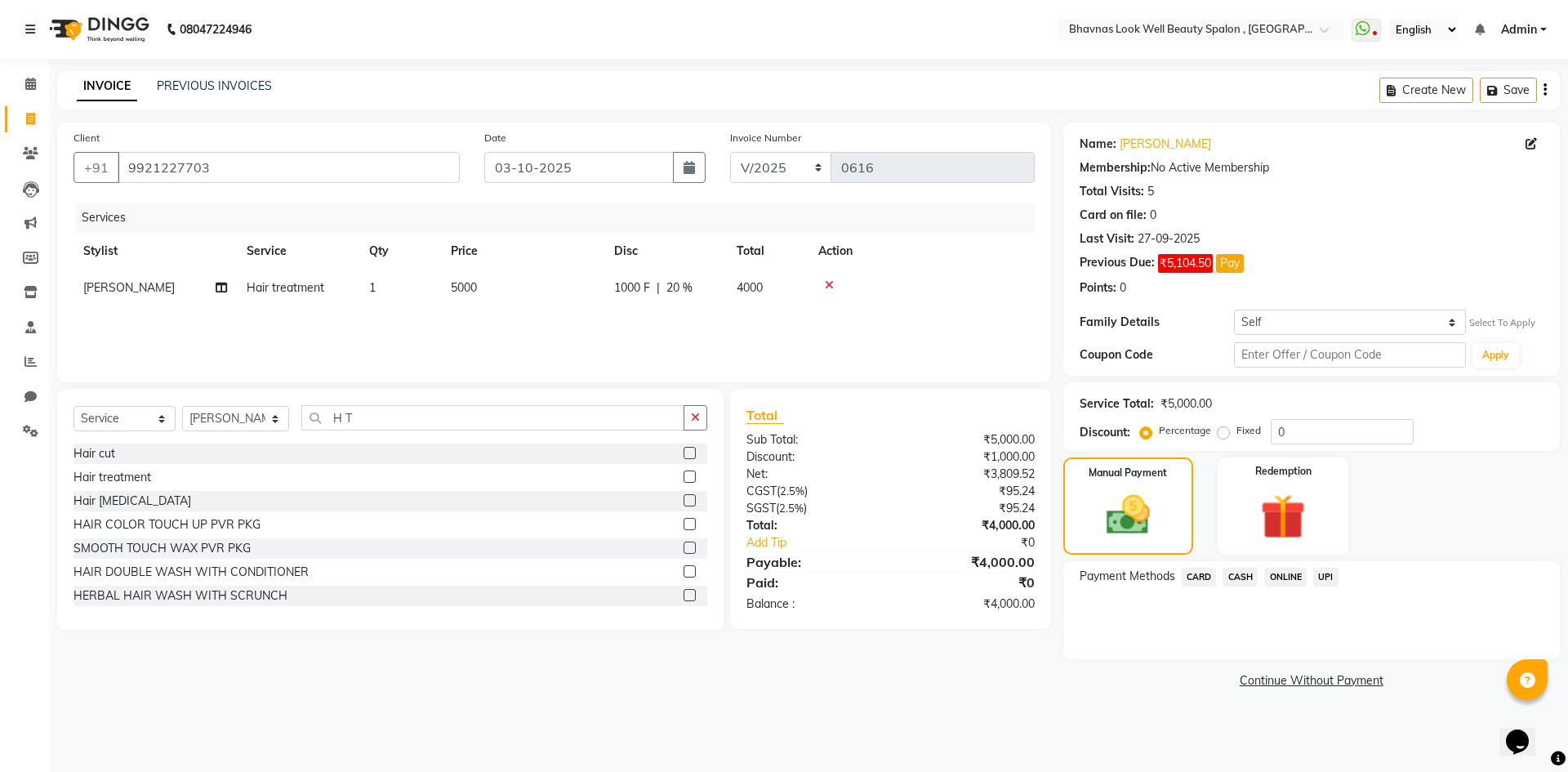
click at [1244, 578] on span "CASH" at bounding box center [1240, 576] width 35 height 19
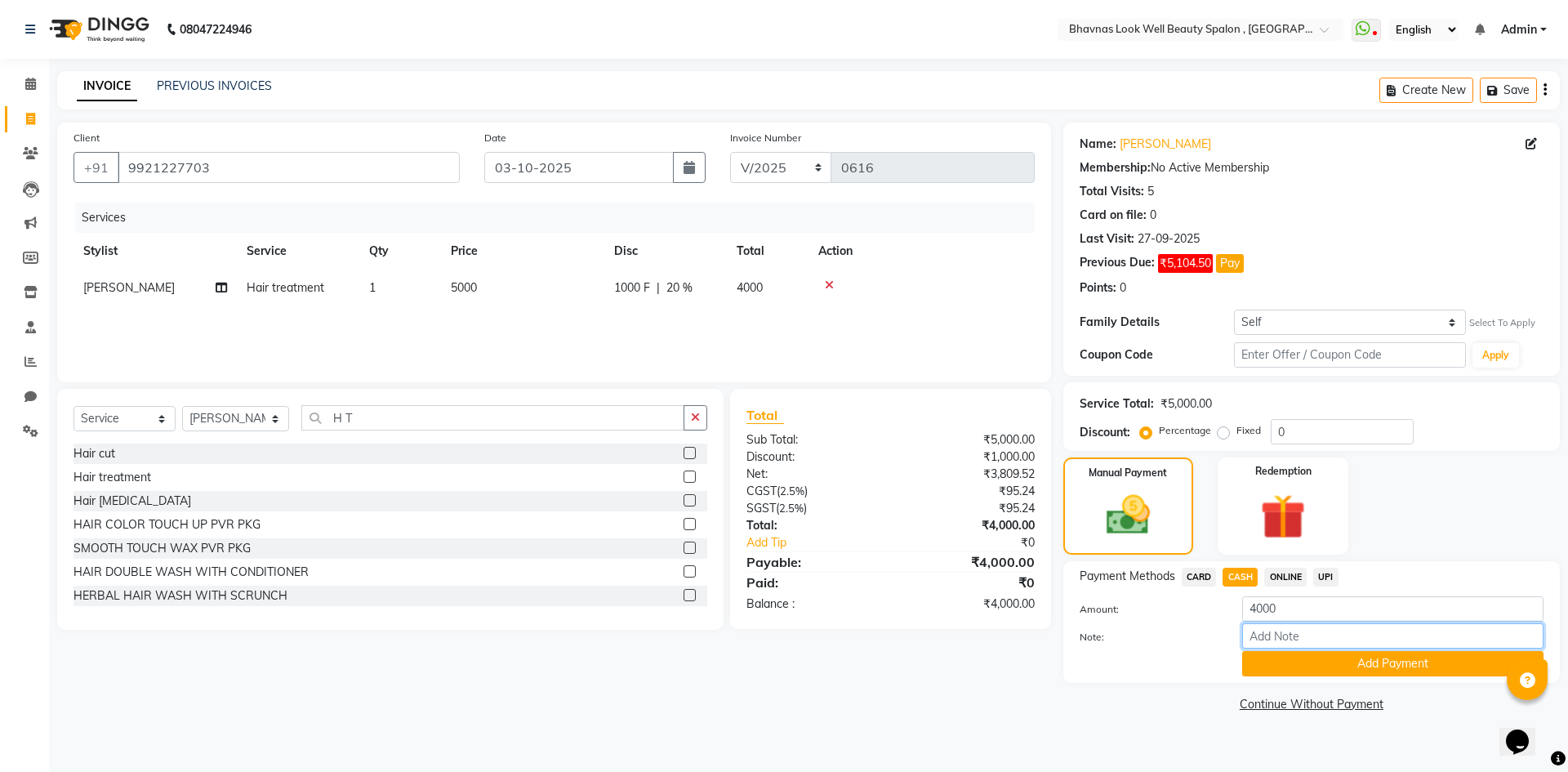
click at [1269, 637] on input "Note:" at bounding box center [1393, 636] width 301 height 26
type input "Package"
click at [1310, 663] on button "Add Payment" at bounding box center [1393, 664] width 301 height 26
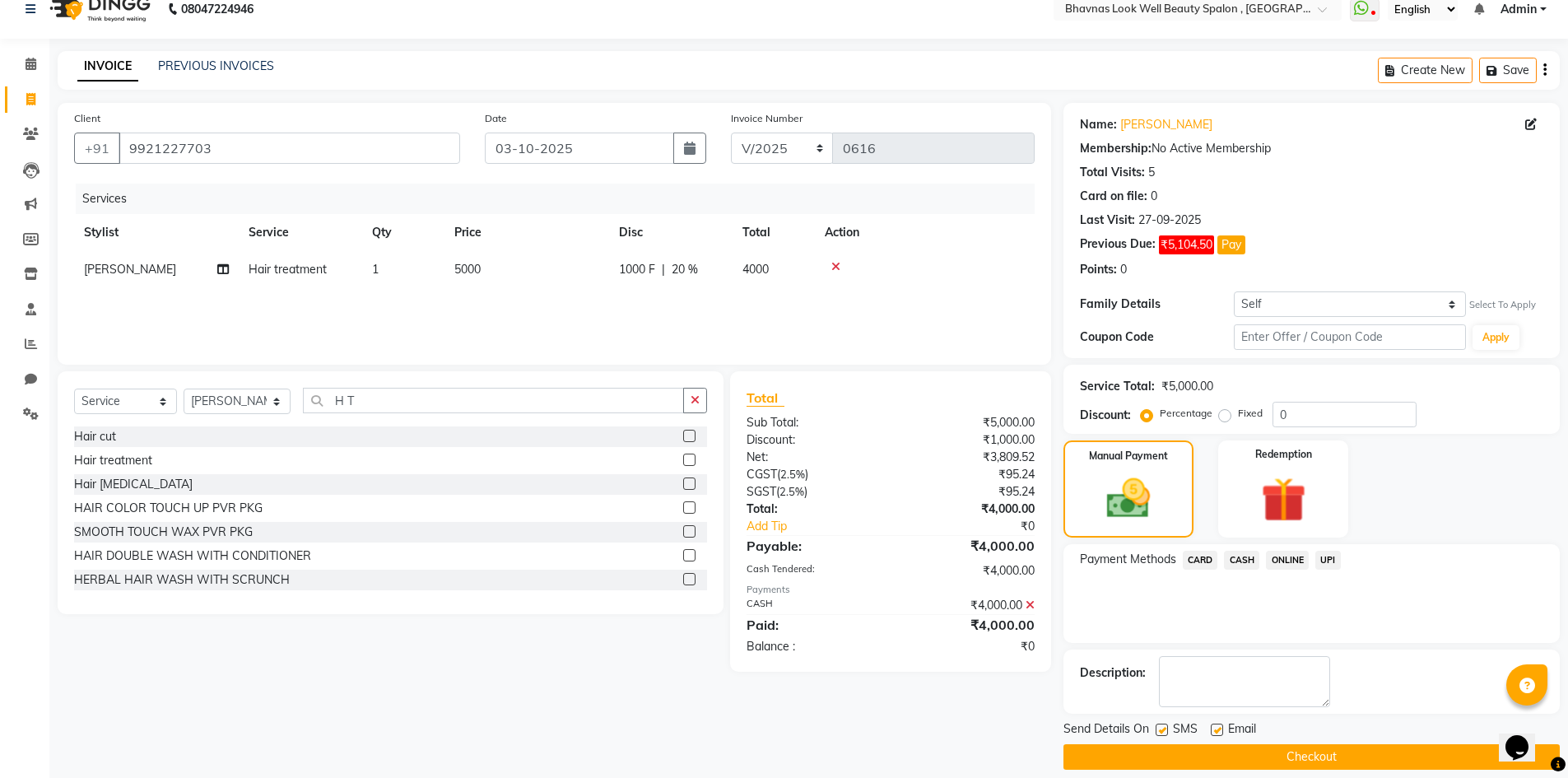
scroll to position [37, 0]
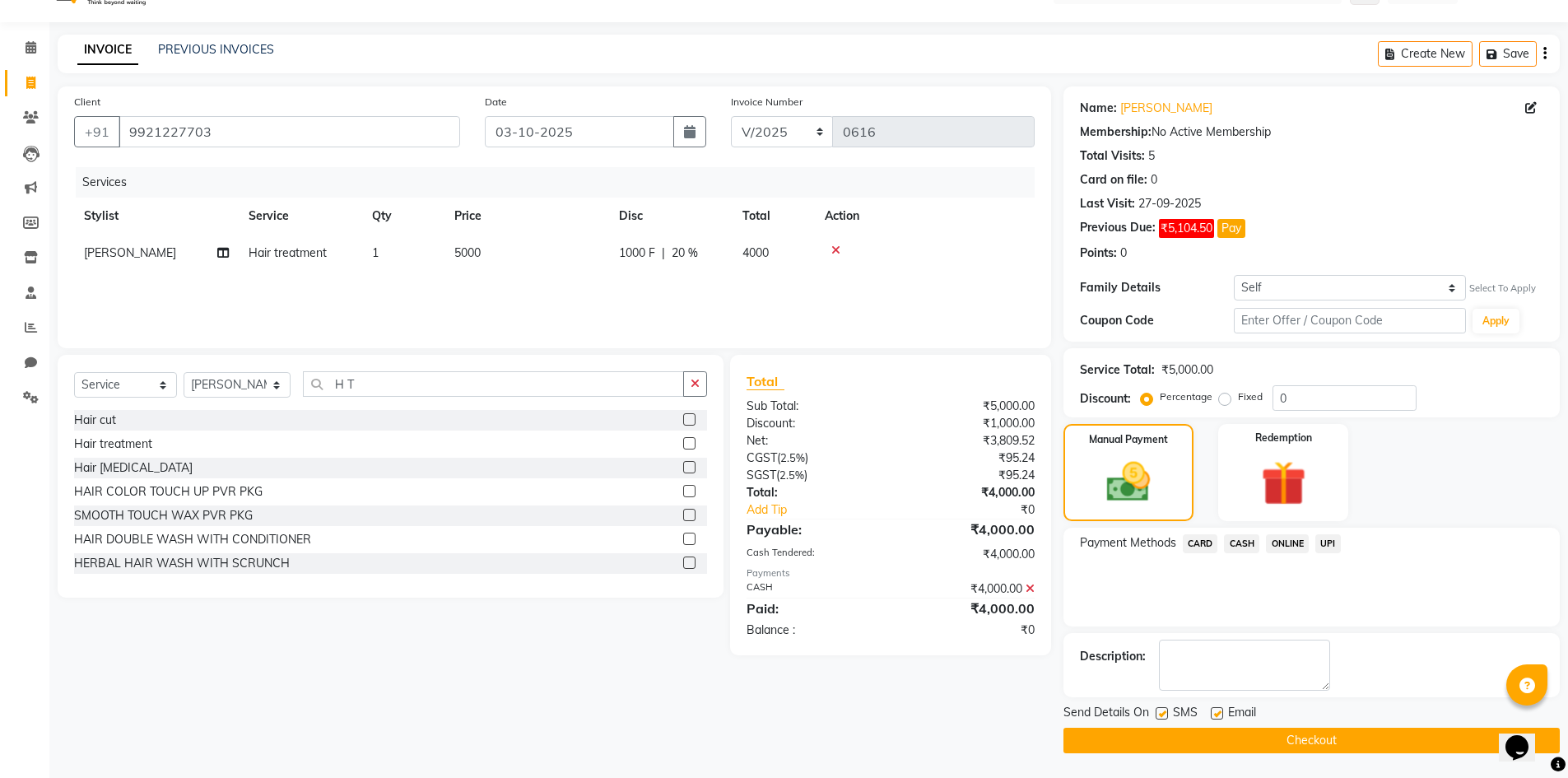
click at [1162, 714] on label at bounding box center [1162, 713] width 12 height 12
click at [1162, 714] on input "checkbox" at bounding box center [1161, 714] width 11 height 11
checkbox input "false"
drag, startPoint x: 1220, startPoint y: 716, endPoint x: 1267, endPoint y: 748, distance: 56.9
click at [1221, 716] on label at bounding box center [1217, 713] width 12 height 12
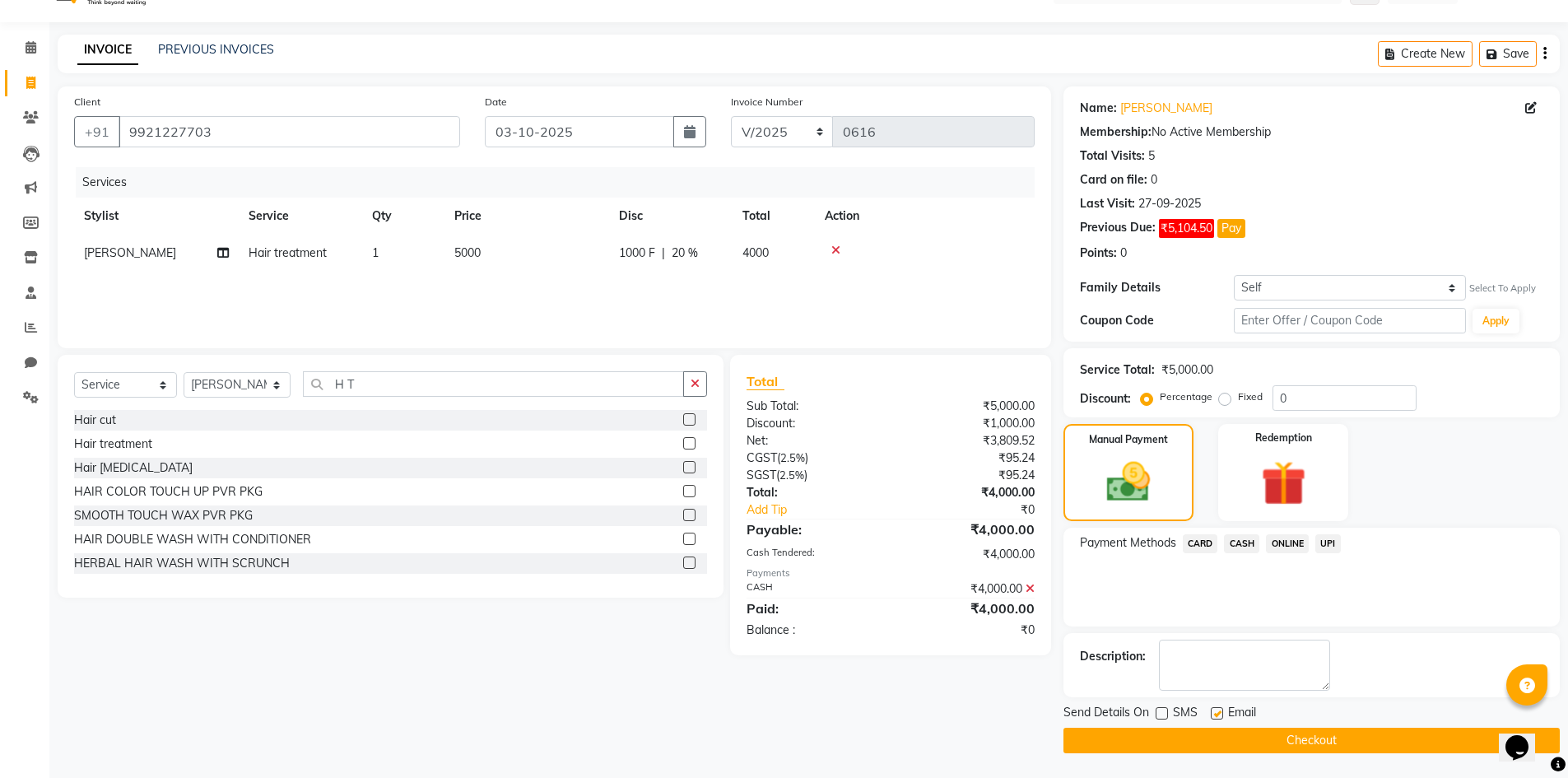
click at [1221, 716] on input "checkbox" at bounding box center [1216, 714] width 11 height 11
checkbox input "false"
click at [1284, 741] on button "Checkout" at bounding box center [1311, 740] width 497 height 26
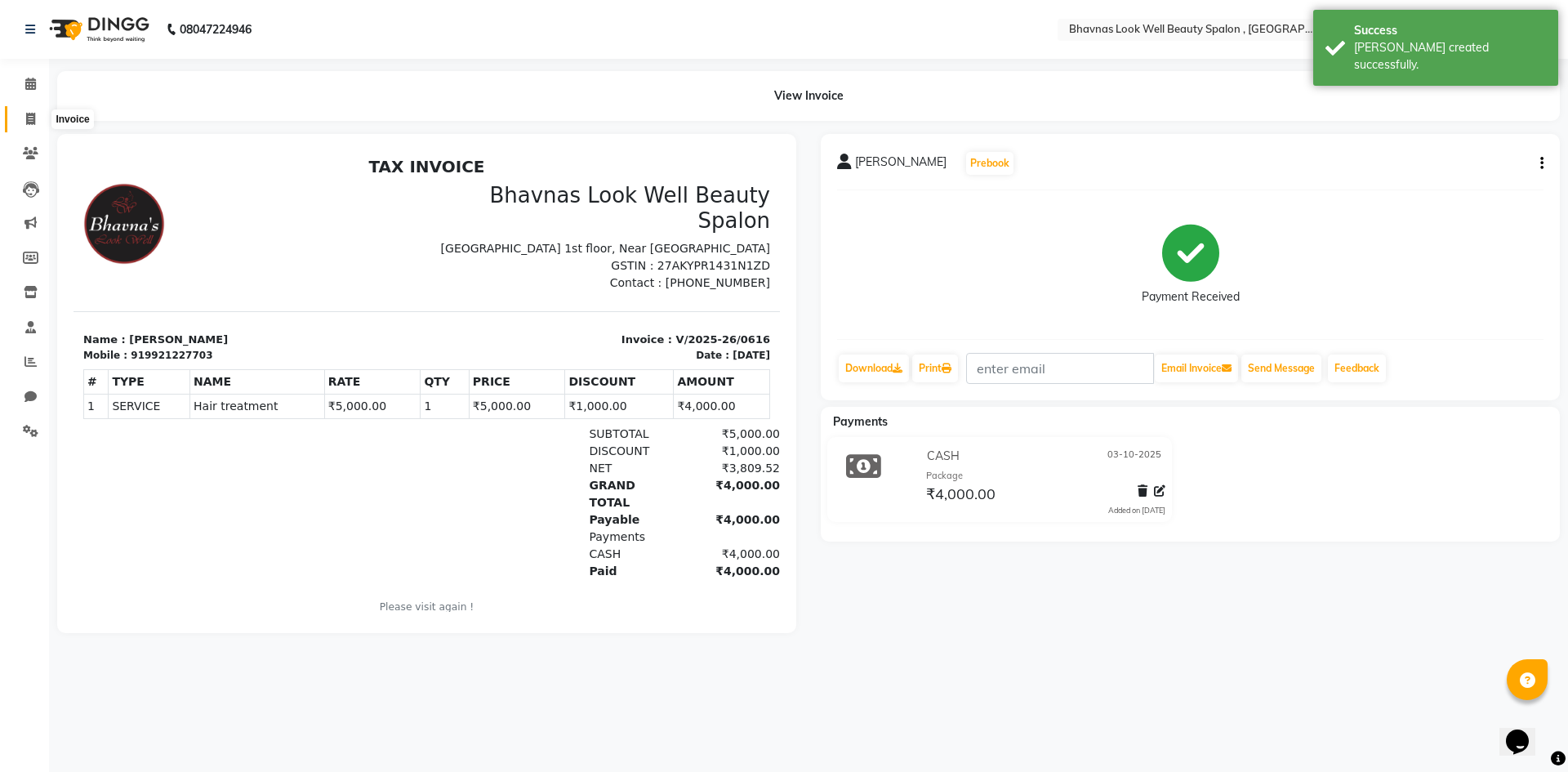
click at [30, 125] on span at bounding box center [30, 119] width 29 height 19
select select "service"
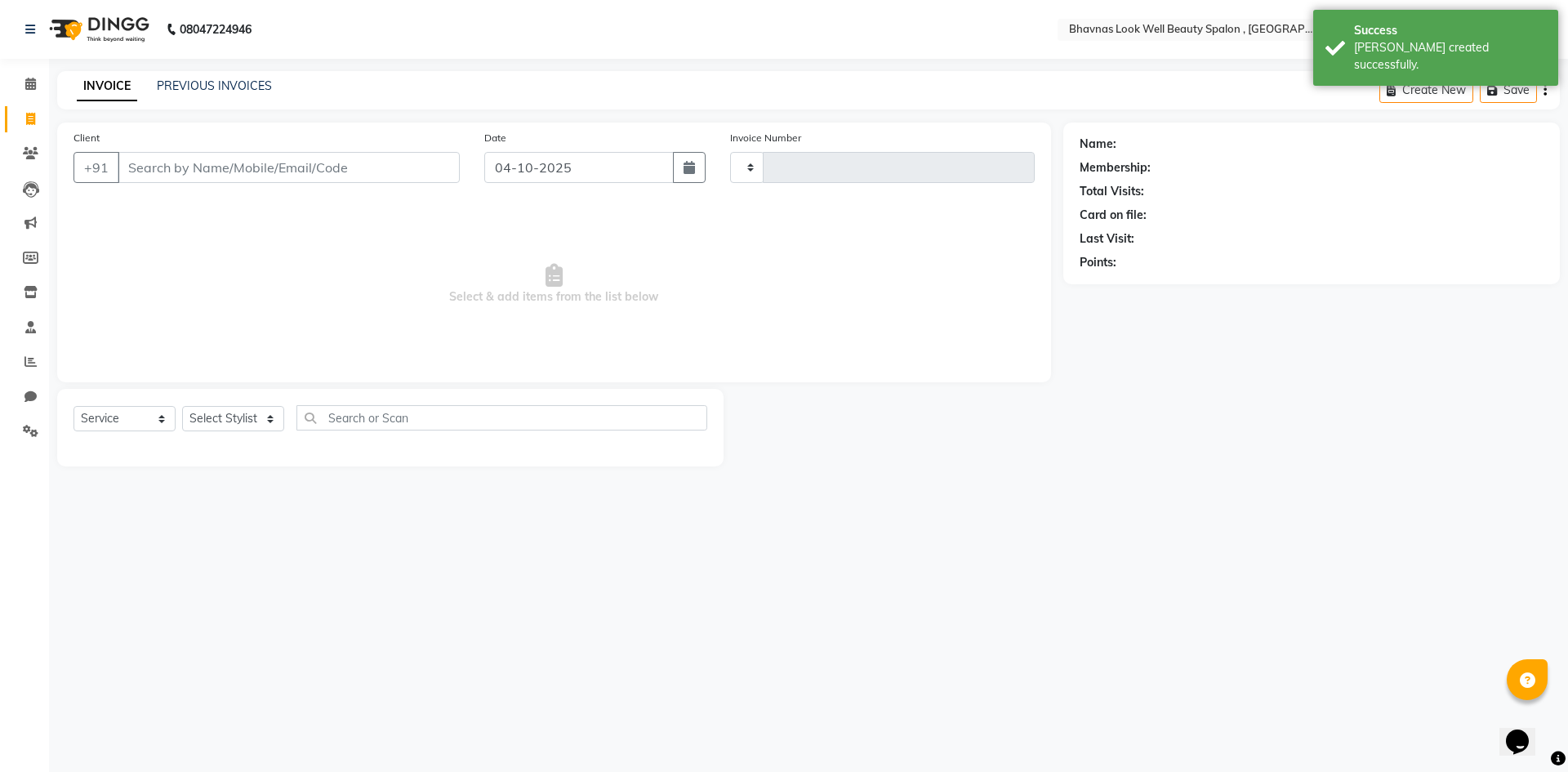
type input "0617"
select select "6251"
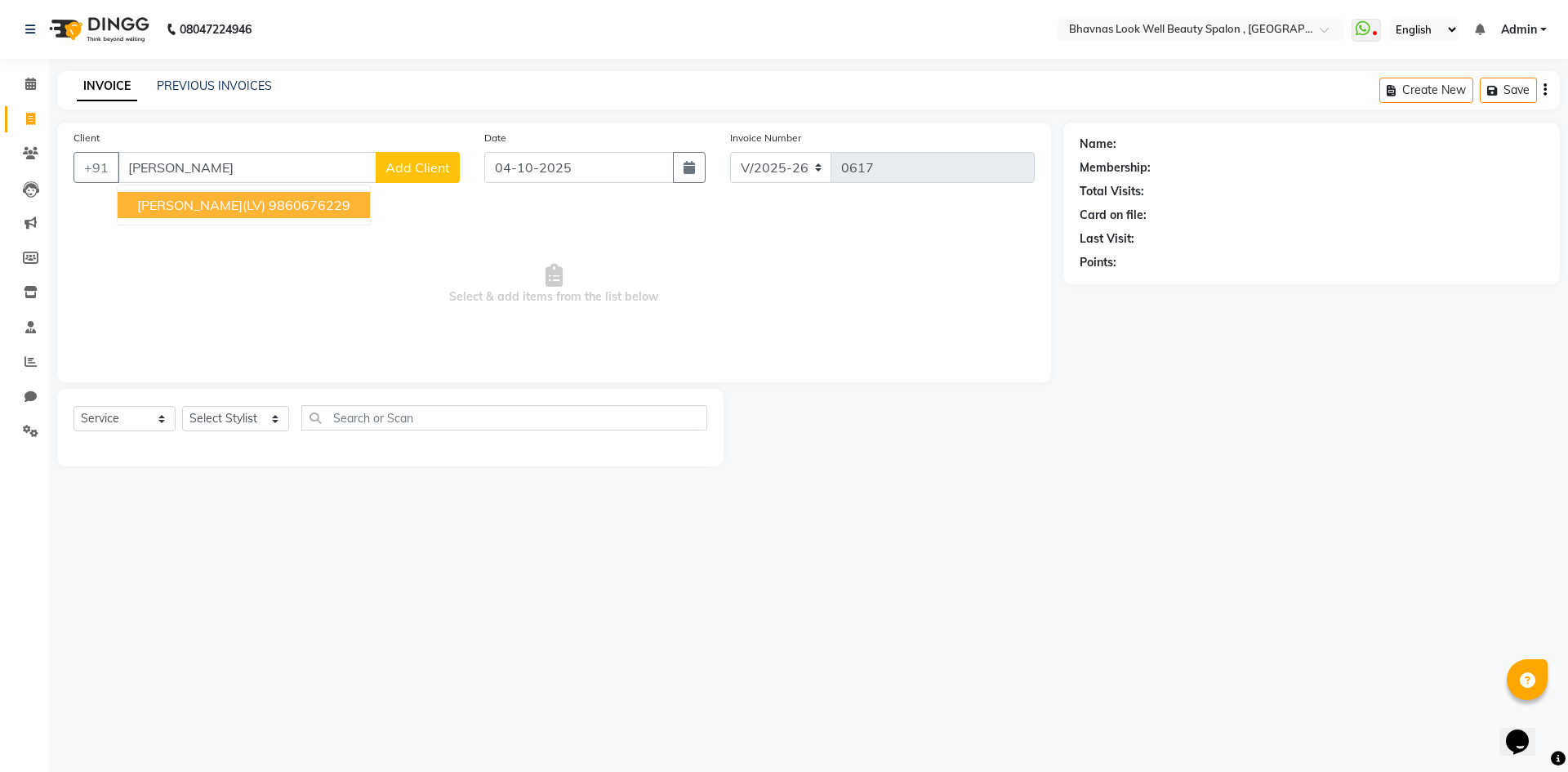
click at [311, 206] on ngb-highlight "9860676229" at bounding box center [309, 205] width 82 height 17
type input "9860676229"
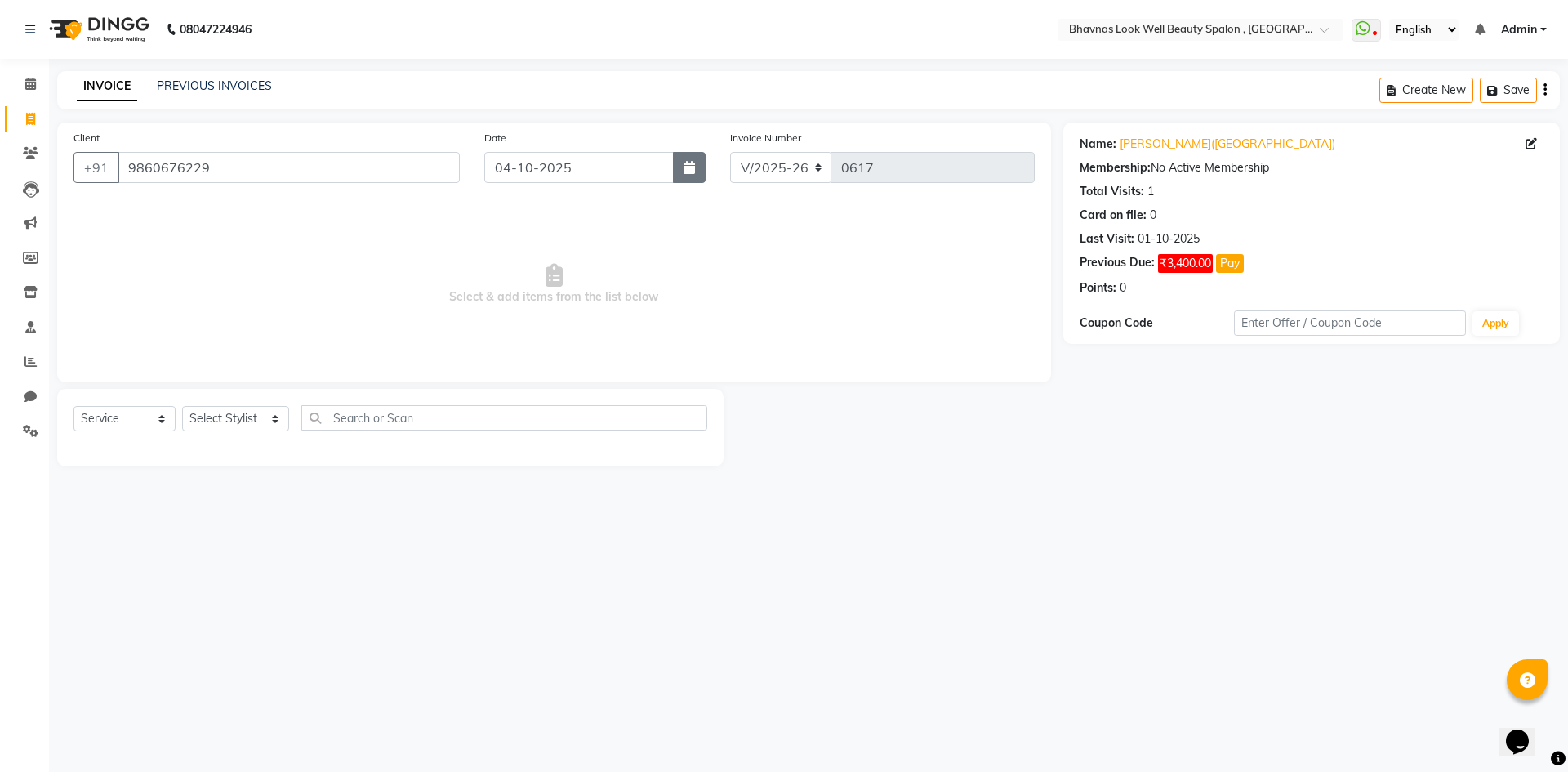
click at [691, 176] on button "button" at bounding box center [689, 167] width 32 height 31
select select "10"
select select "2025"
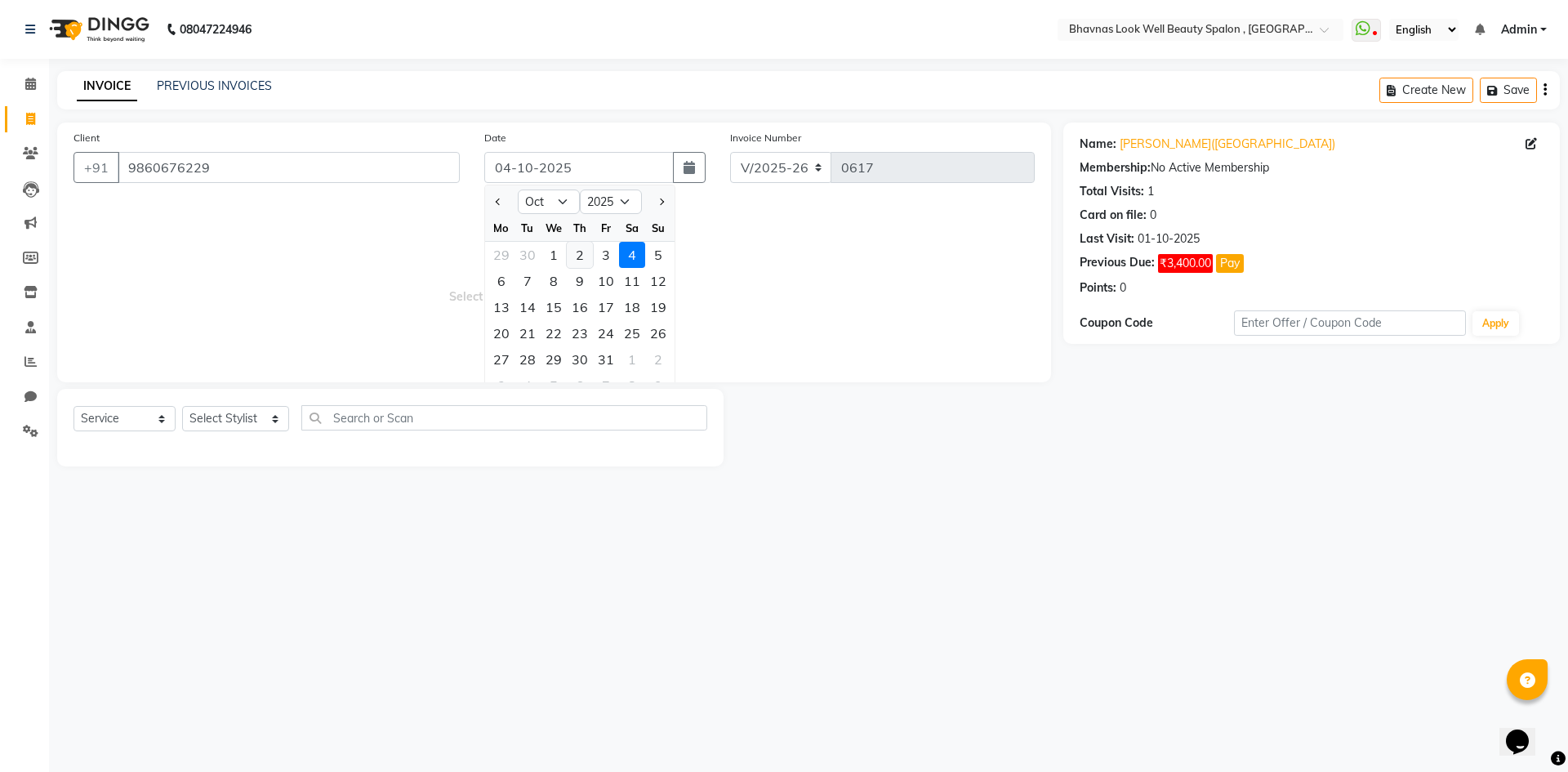
click at [571, 260] on div "2" at bounding box center [579, 255] width 27 height 27
type input "02-10-2025"
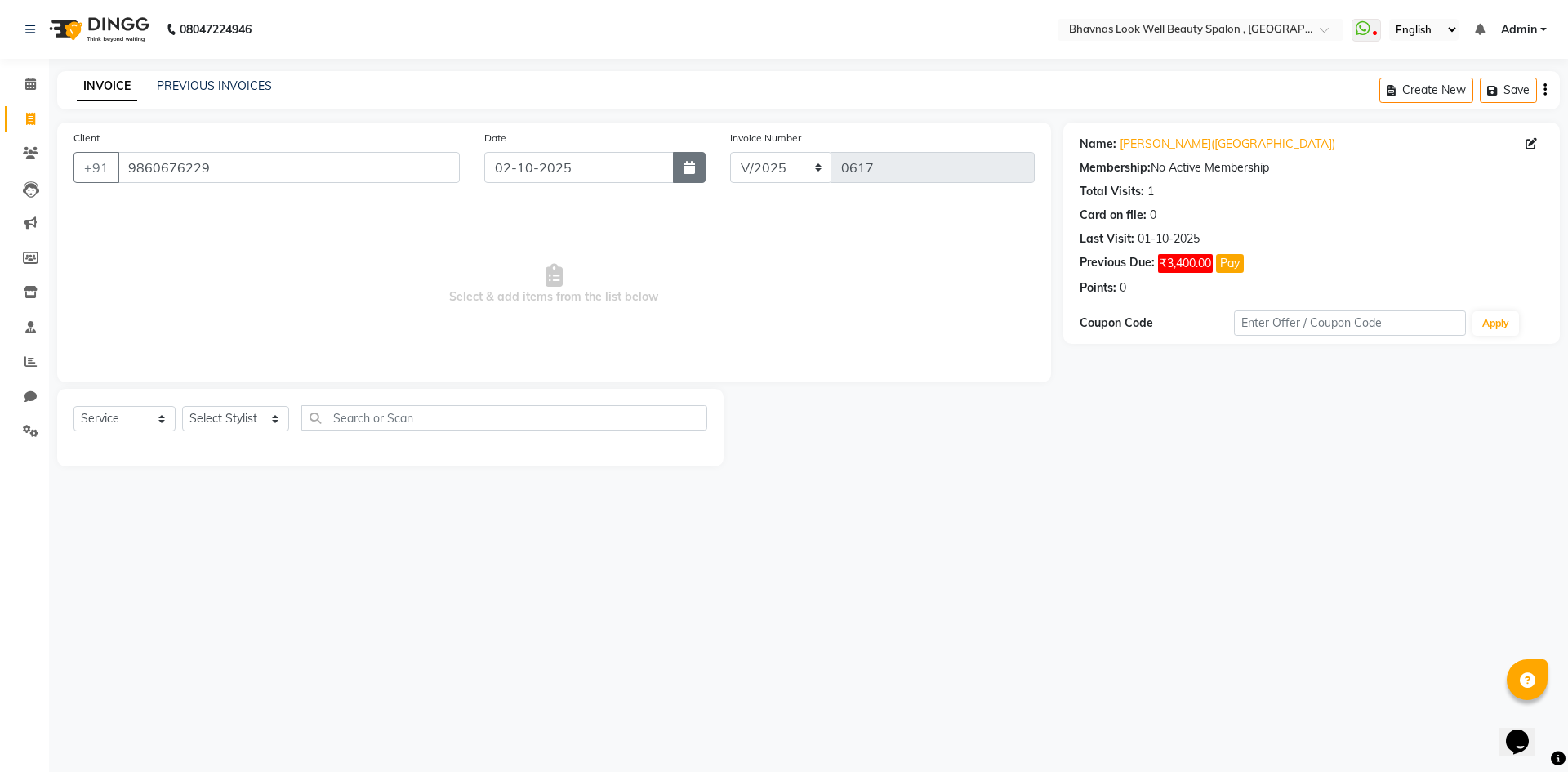
click at [691, 166] on icon "button" at bounding box center [690, 167] width 12 height 13
select select "10"
select select "2025"
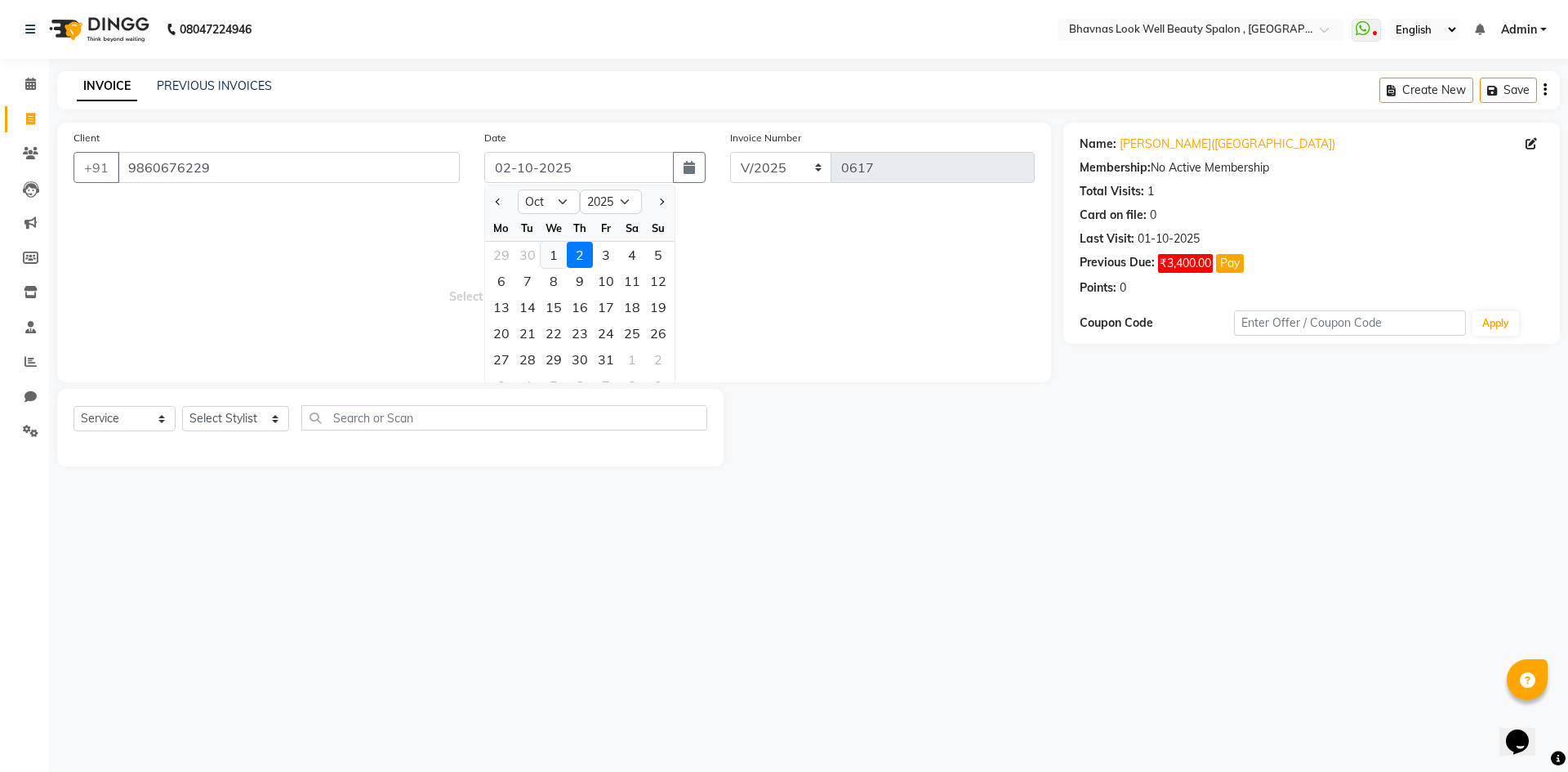
click at [552, 258] on div "1" at bounding box center [554, 255] width 27 height 27
type input "01-10-2025"
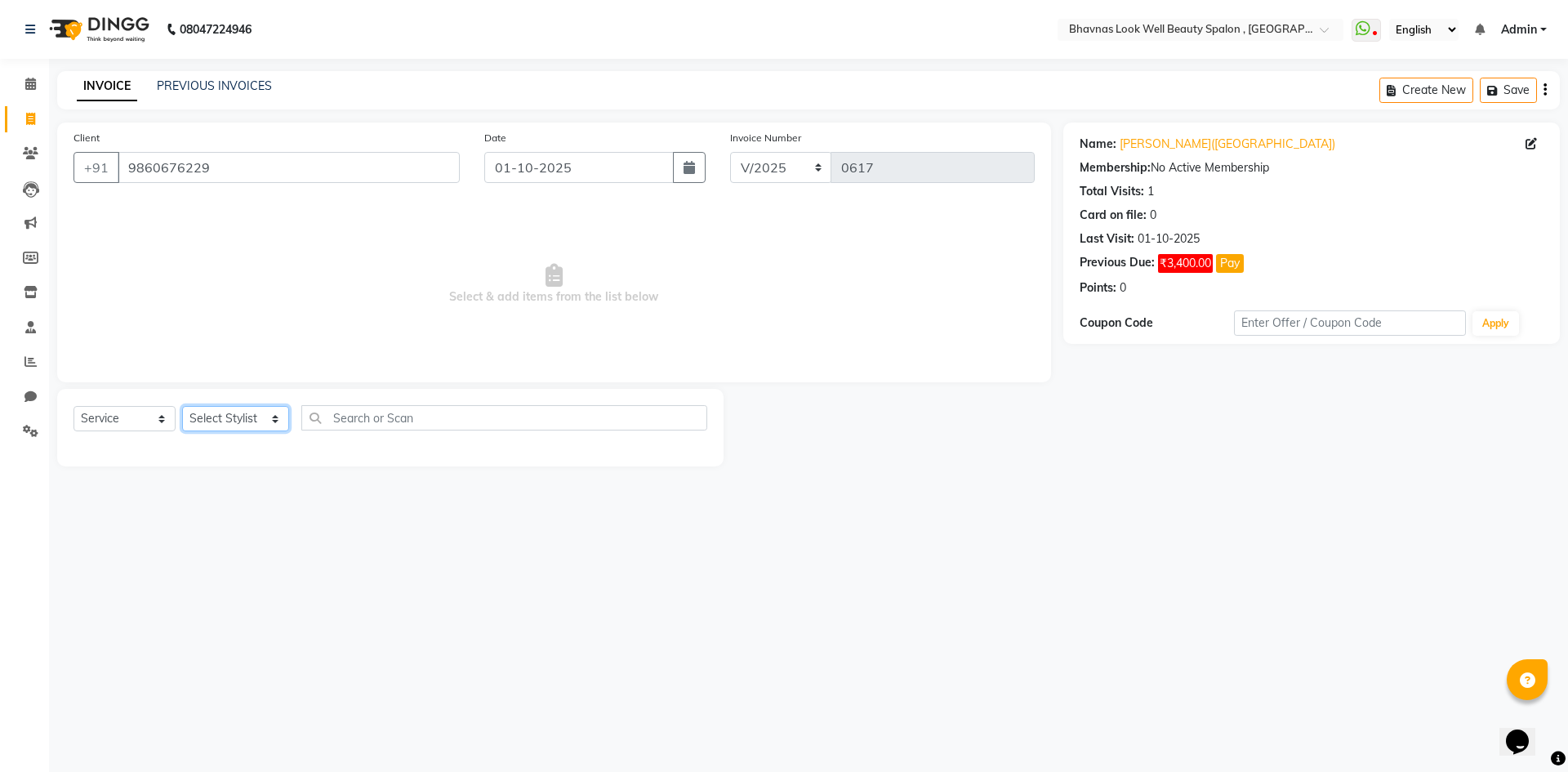
click at [216, 422] on select "Select Stylist [PERSON_NAME] [PERSON_NAME] ANMAL [PERSON_NAME] JYOTI [PERSON_NA…" at bounding box center [235, 419] width 107 height 26
click at [117, 421] on select "Select Service Product Membership Package Voucher Prepaid Gift Card" at bounding box center [125, 419] width 102 height 26
select select "product"
click at [74, 406] on select "Select Service Product Membership Package Voucher Prepaid Gift Card" at bounding box center [125, 419] width 102 height 26
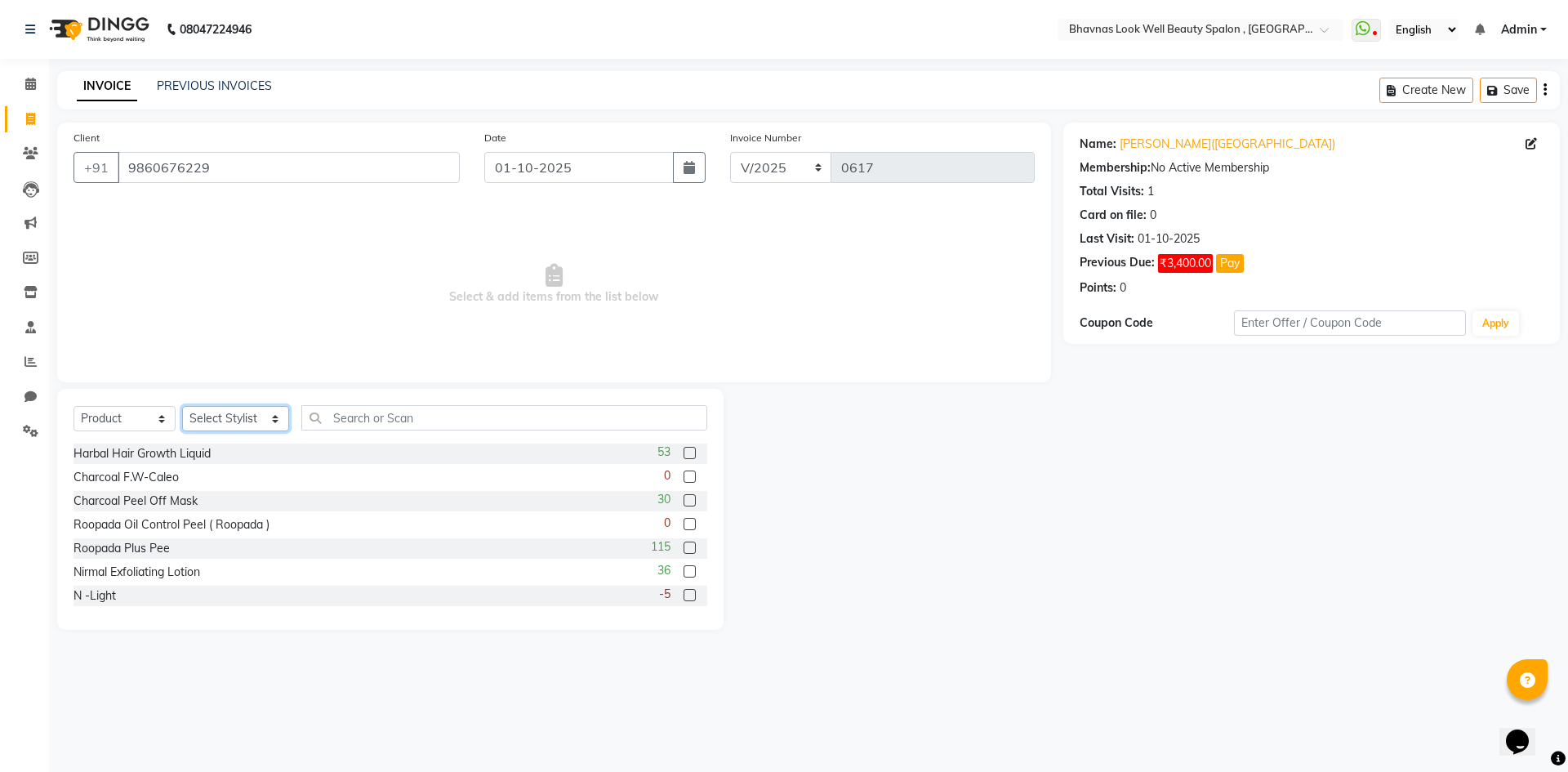
click at [210, 412] on select "Select Stylist [PERSON_NAME] [PERSON_NAME] ANMAL [PERSON_NAME] JYOTI [PERSON_NA…" at bounding box center [235, 419] width 107 height 26
select select "46640"
click at [182, 406] on select "Select Stylist [PERSON_NAME] [PERSON_NAME] ANMAL [PERSON_NAME] JYOTI [PERSON_NA…" at bounding box center [235, 419] width 107 height 26
click at [383, 389] on div "Select Service Product Membership Package Voucher Prepaid Gift Card Select Styl…" at bounding box center [391, 508] width 667 height 241
click at [379, 410] on input "text" at bounding box center [505, 418] width 407 height 26
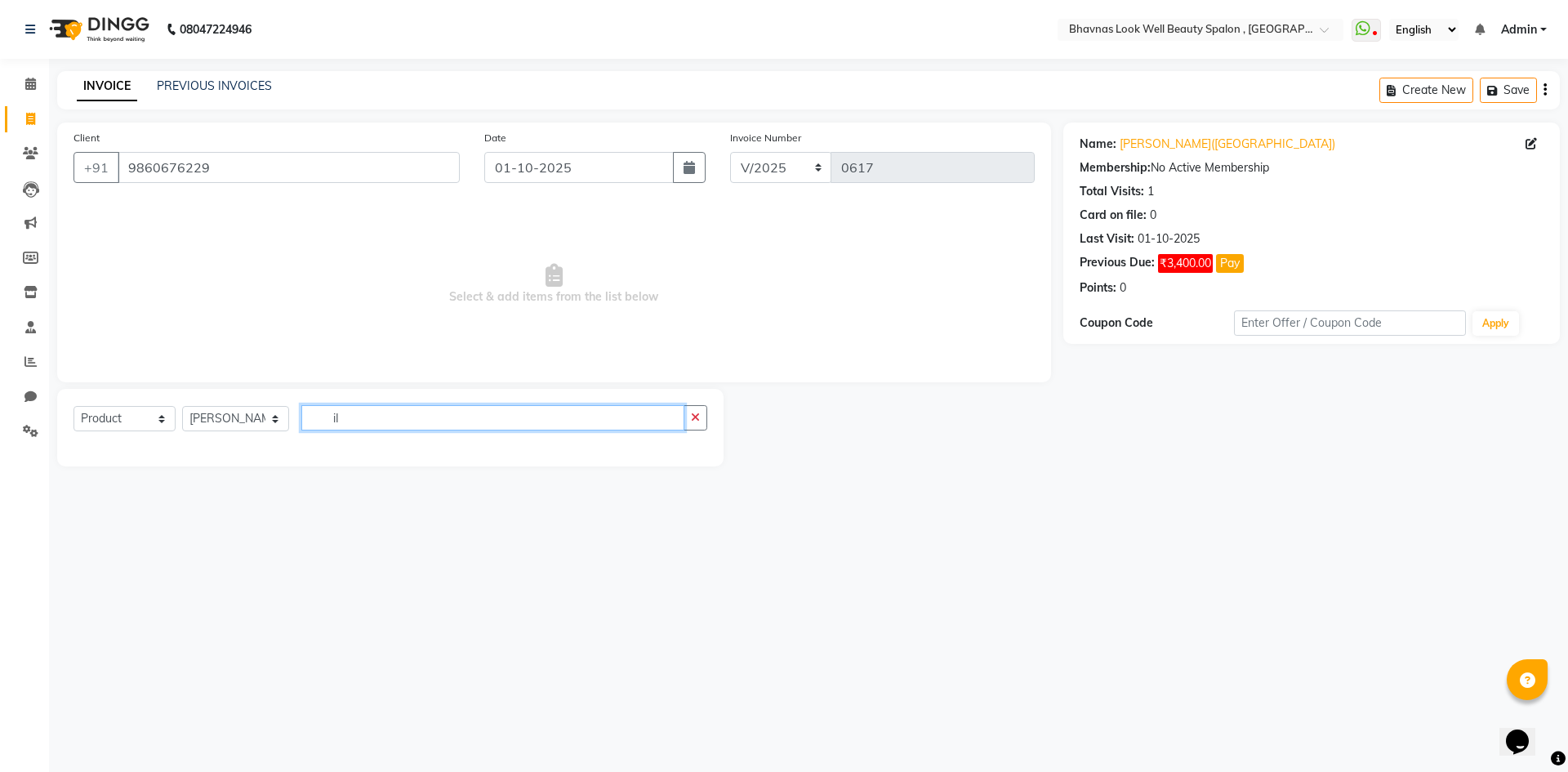
type input "i"
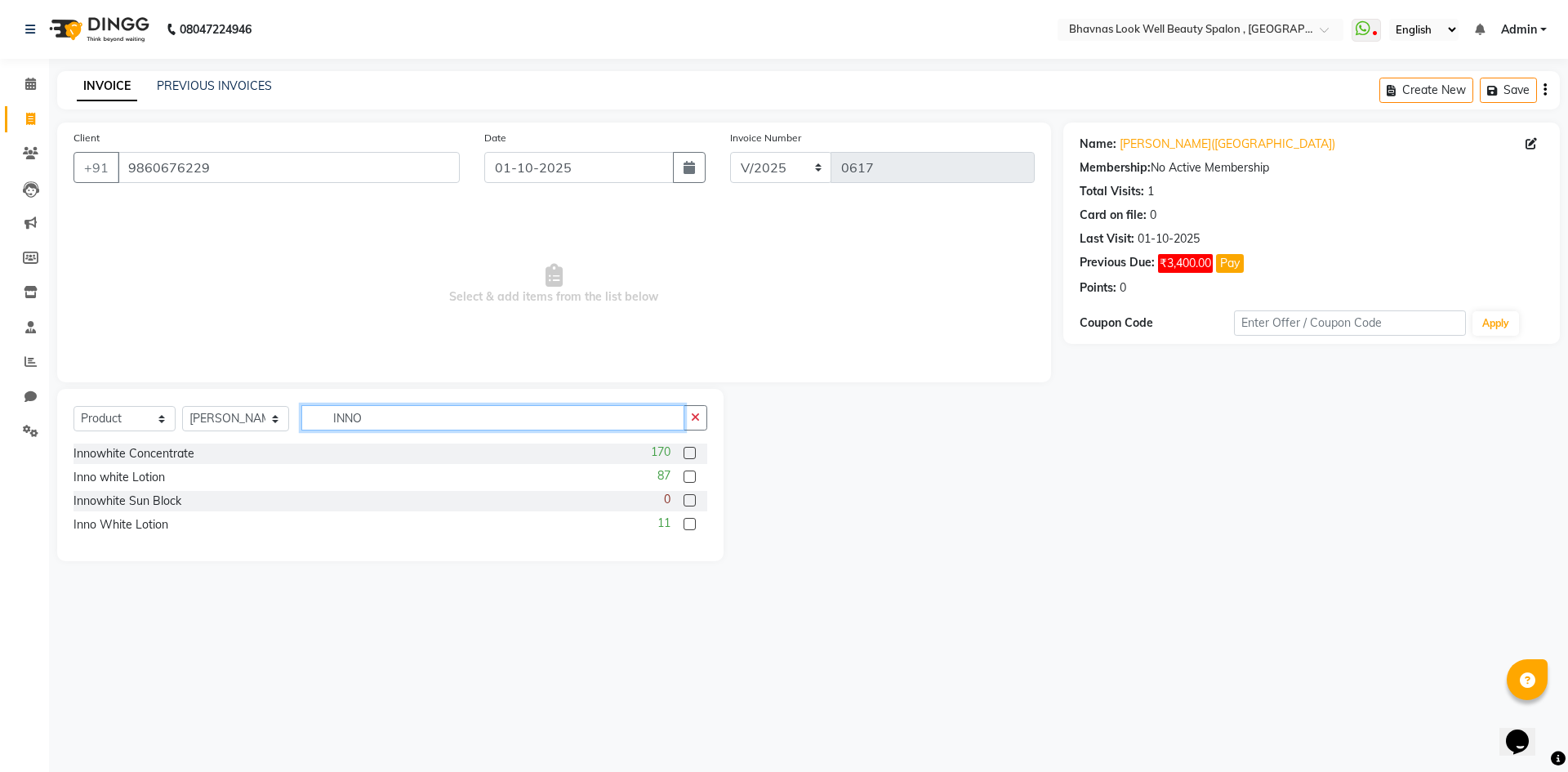
type input "INNO"
click at [693, 477] on label at bounding box center [690, 476] width 12 height 12
click at [693, 477] on input "checkbox" at bounding box center [689, 477] width 11 height 11
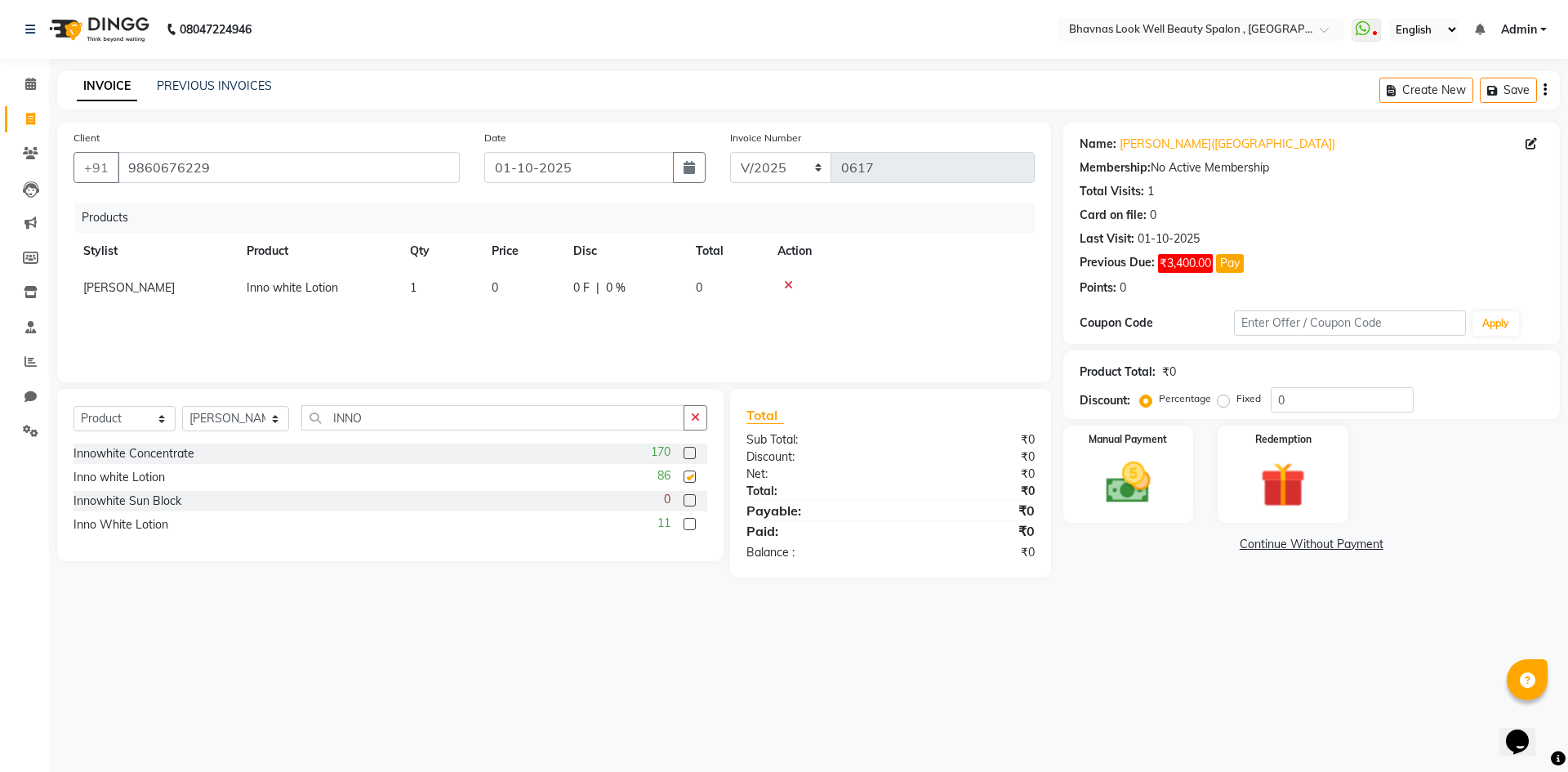
checkbox input "false"
click at [688, 522] on label at bounding box center [690, 523] width 12 height 12
click at [688, 522] on input "checkbox" at bounding box center [689, 524] width 11 height 11
checkbox input "false"
click at [789, 283] on icon at bounding box center [788, 285] width 9 height 12
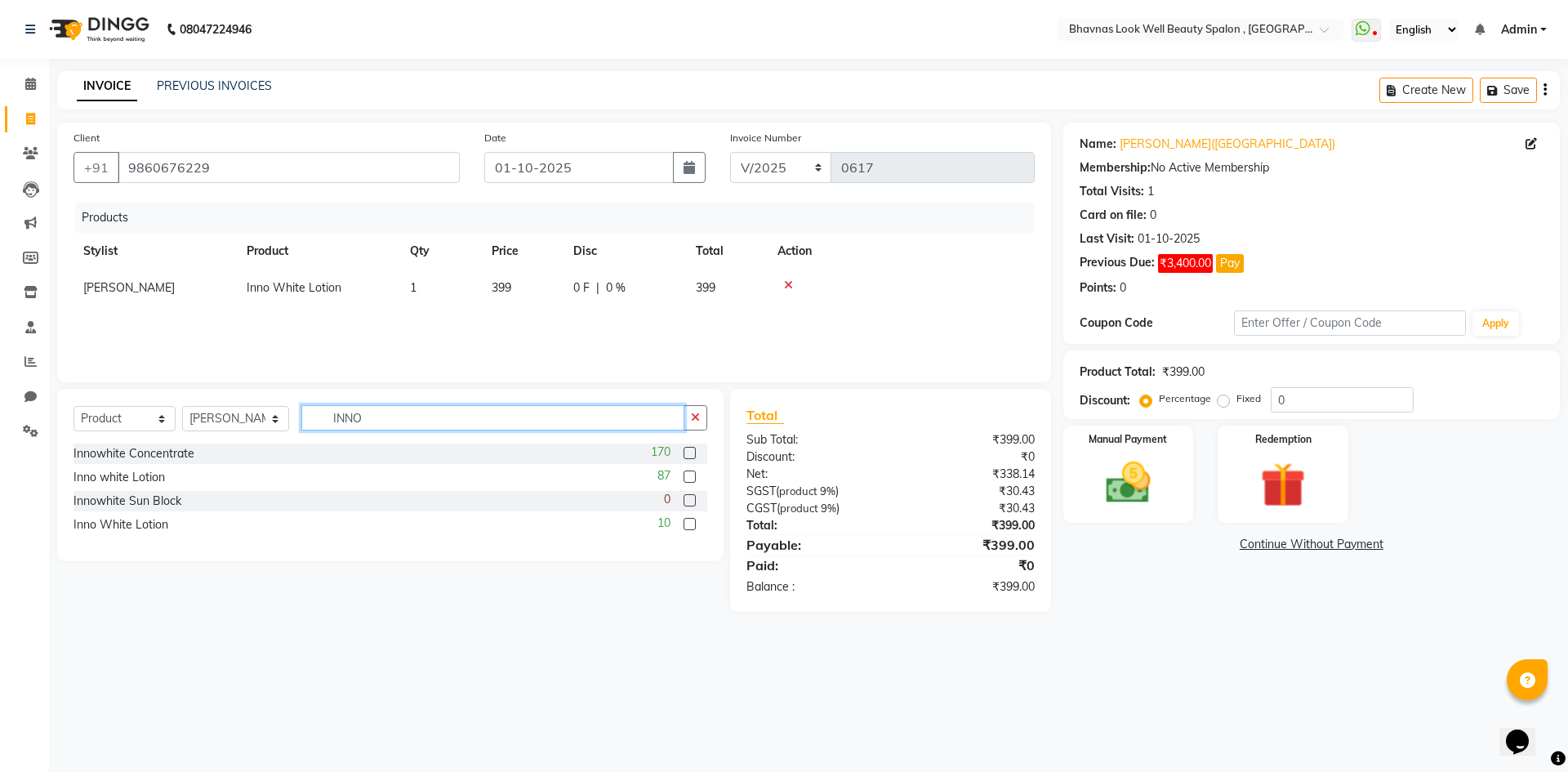
drag, startPoint x: 405, startPoint y: 429, endPoint x: 319, endPoint y: 429, distance: 86.0
click at [319, 429] on input "INNO" at bounding box center [493, 418] width 384 height 26
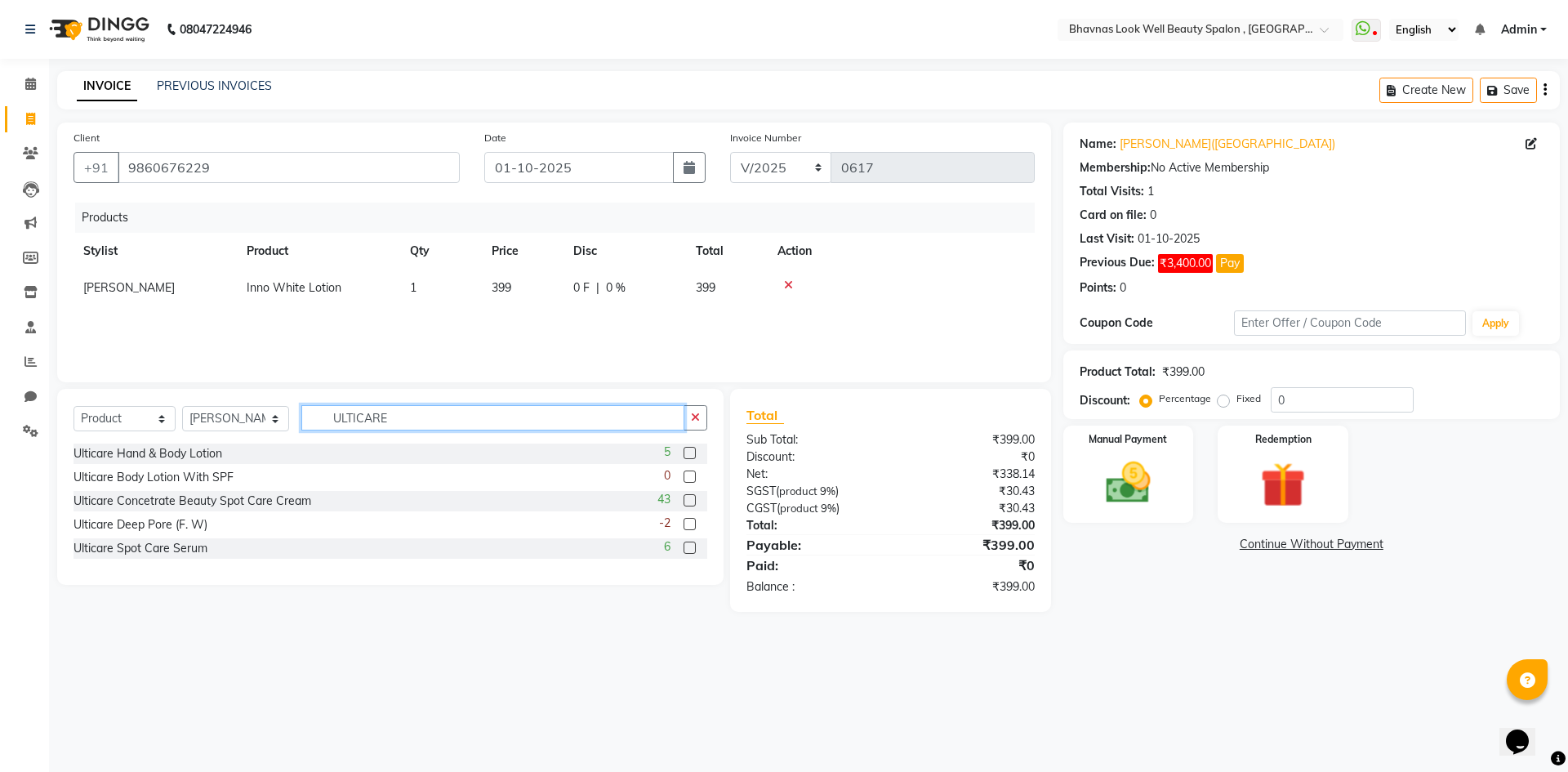
type input "ULTICARE"
click at [692, 545] on label at bounding box center [690, 548] width 12 height 12
click at [692, 545] on input "checkbox" at bounding box center [689, 548] width 11 height 11
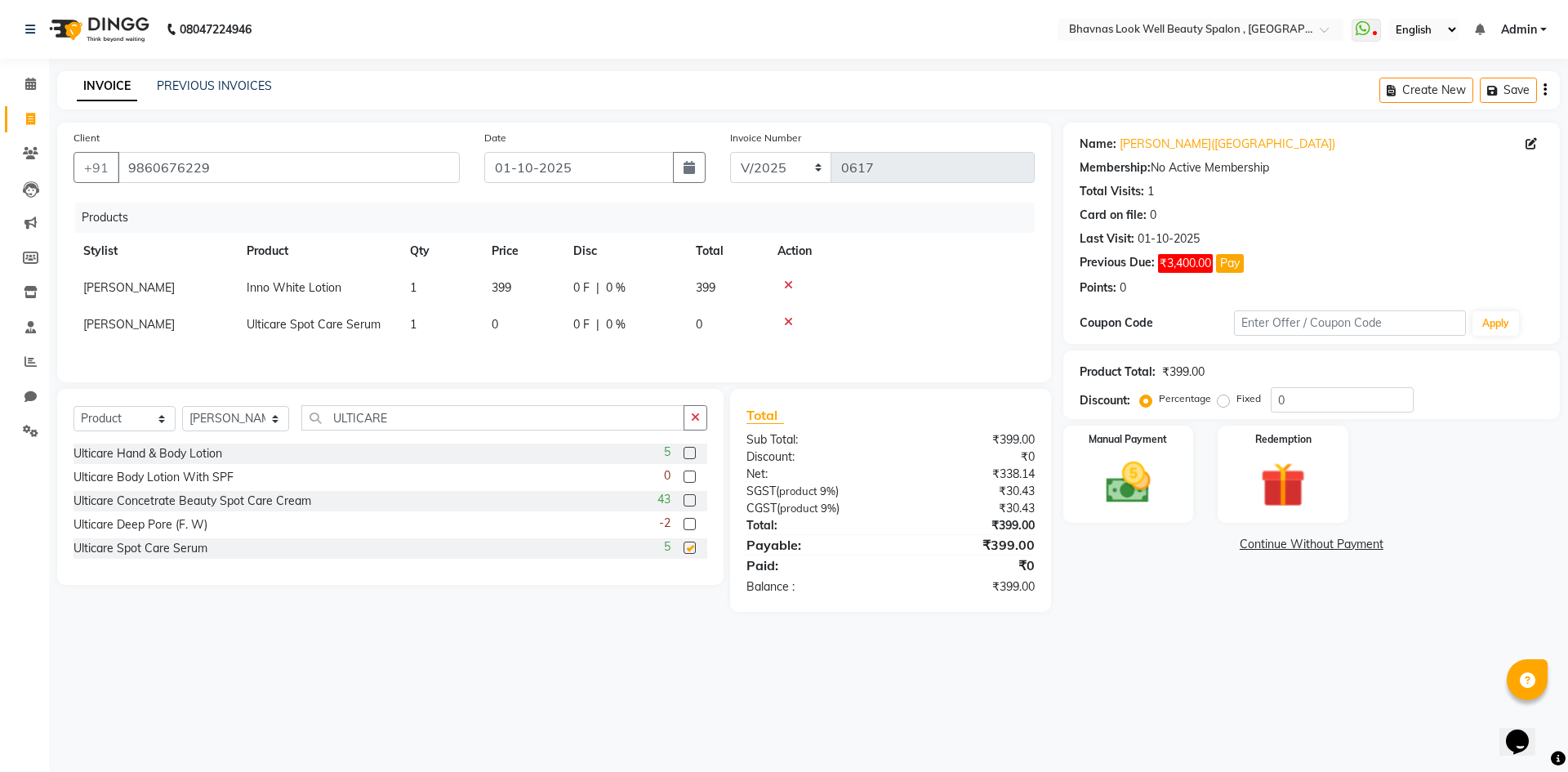
checkbox input "false"
click at [505, 327] on td "0" at bounding box center [522, 324] width 82 height 36
select select "46640"
click at [509, 327] on input "0" at bounding box center [522, 328] width 62 height 26
click at [694, 511] on div at bounding box center [689, 502] width 11 height 17
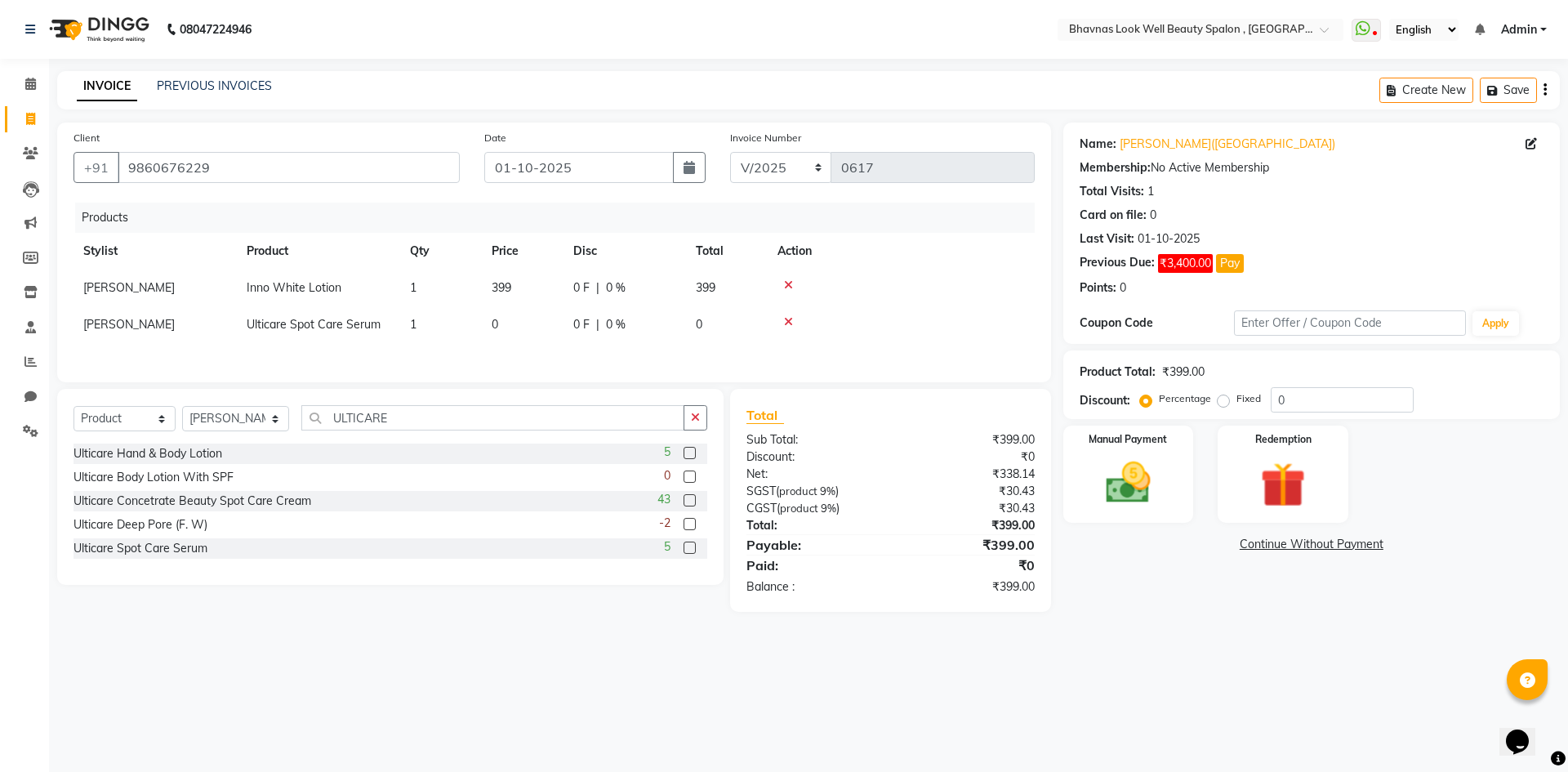
click at [689, 502] on label at bounding box center [690, 500] width 12 height 12
click at [689, 502] on input "checkbox" at bounding box center [689, 501] width 11 height 11
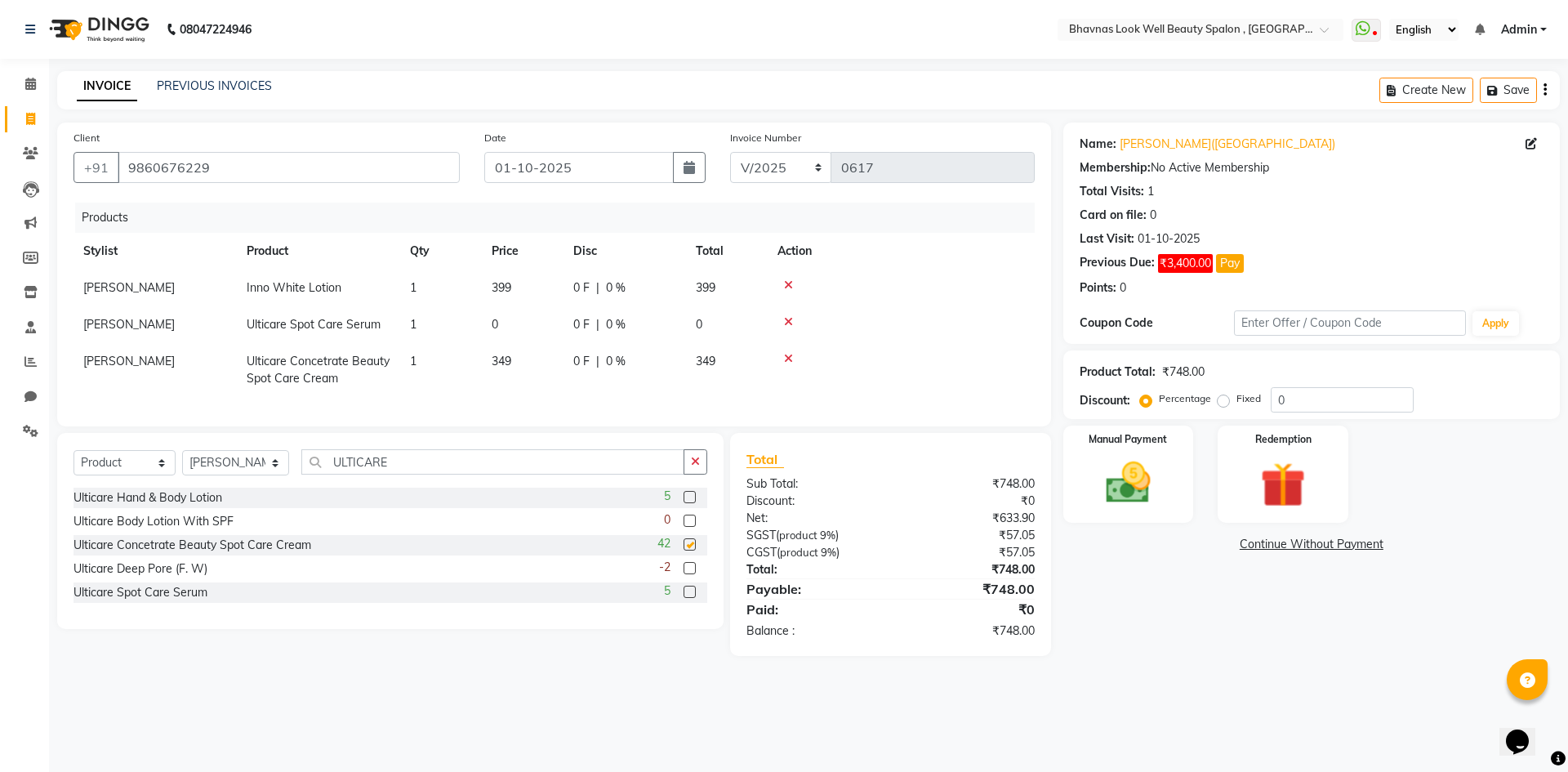
checkbox input "false"
click at [789, 324] on icon at bounding box center [788, 322] width 9 height 12
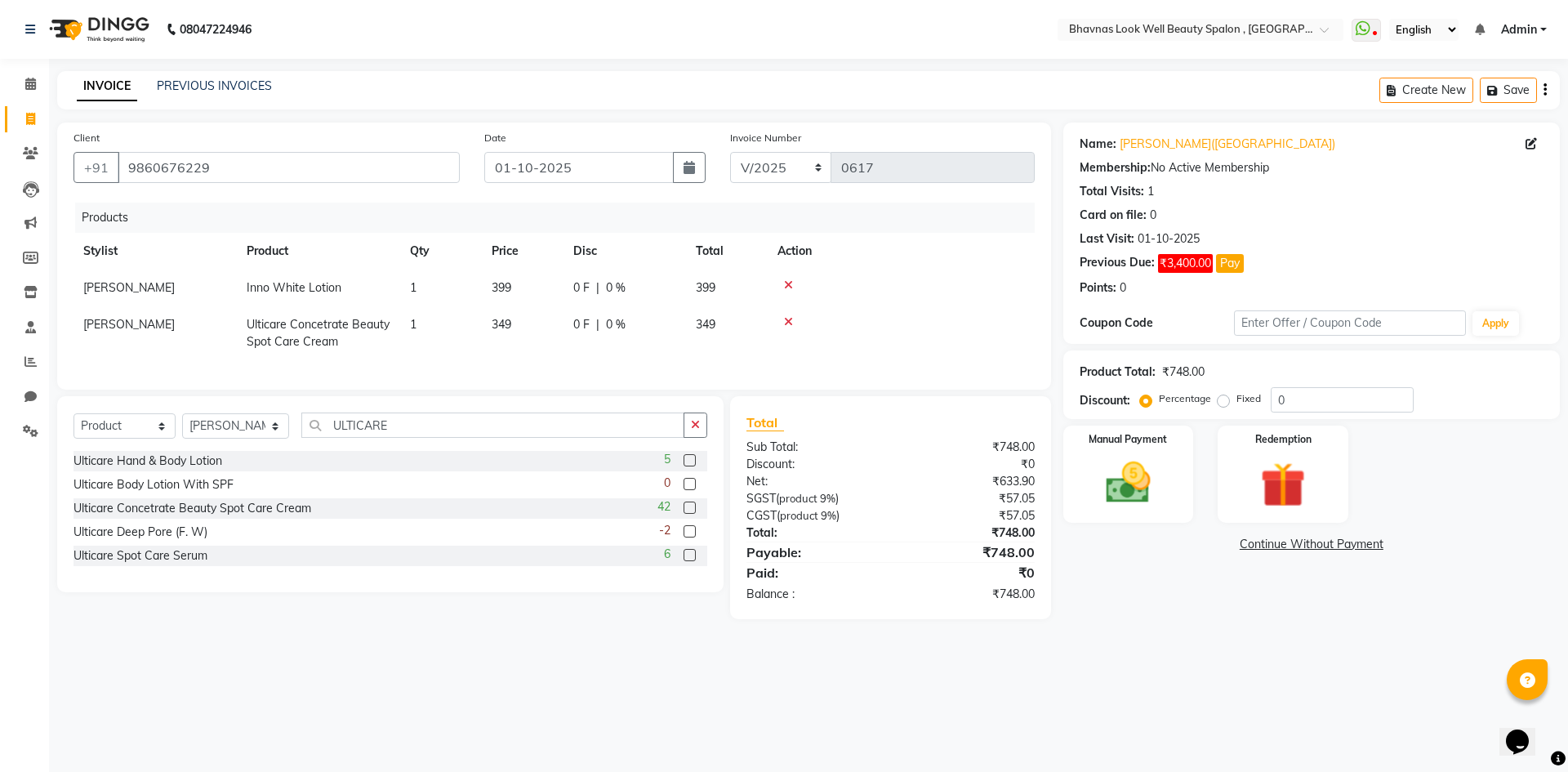
click at [513, 325] on td "349" at bounding box center [522, 332] width 82 height 54
select select "46640"
drag, startPoint x: 525, startPoint y: 327, endPoint x: 457, endPoint y: 333, distance: 68.3
click at [457, 333] on tr "[PERSON_NAME] [PERSON_NAME] ANMAL [PERSON_NAME] JYOTI [PERSON_NAME] [PERSON_NAM…" at bounding box center [554, 332] width 961 height 54
type input "599"
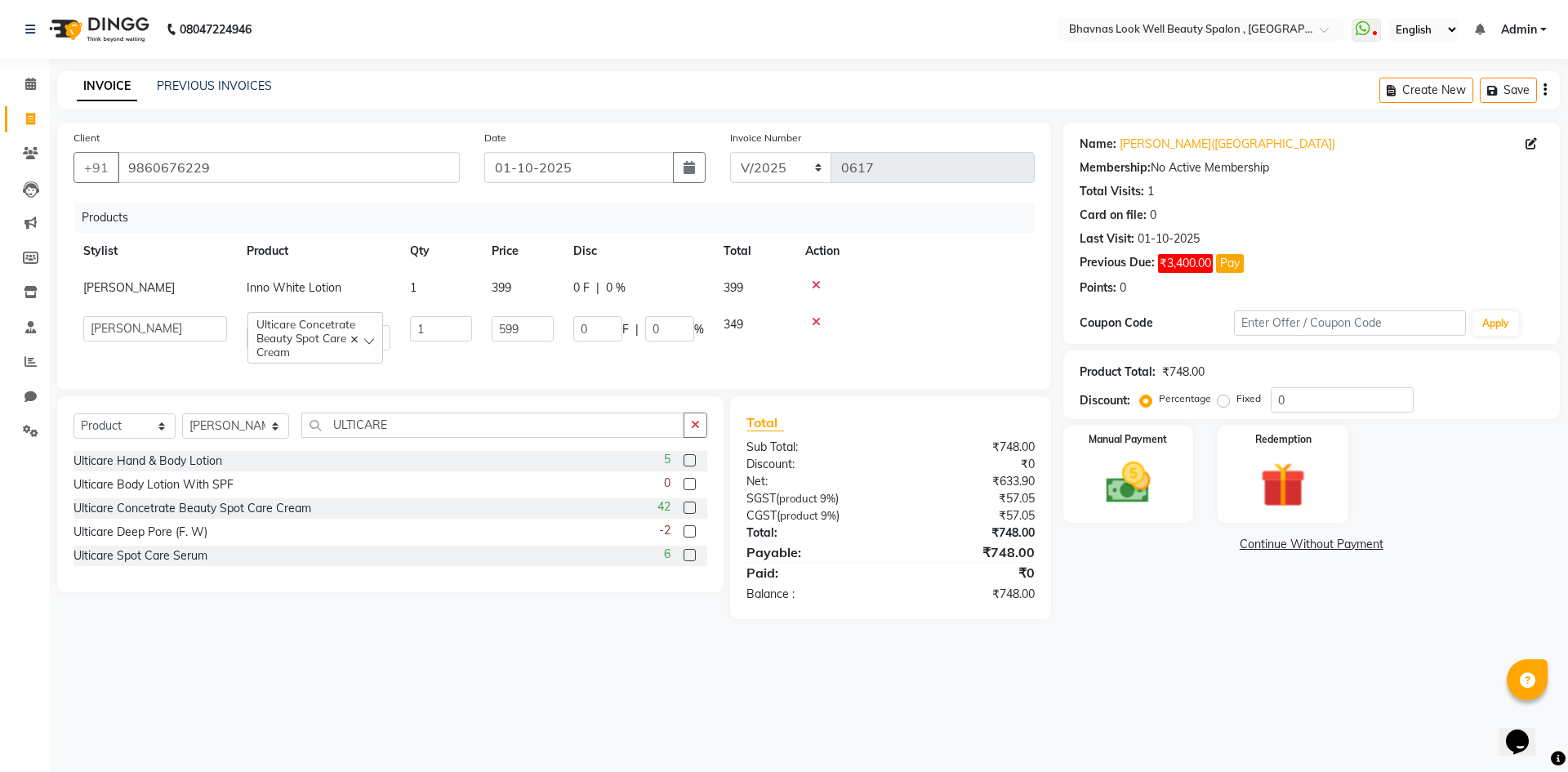
click at [838, 325] on div at bounding box center [915, 322] width 219 height 12
drag, startPoint x: 435, startPoint y: 445, endPoint x: 284, endPoint y: 448, distance: 151.0
click at [284, 448] on div "Select Service Product Membership Package Voucher Prepaid Gift Card Select Styl…" at bounding box center [391, 431] width 633 height 38
click at [690, 562] on label at bounding box center [690, 555] width 12 height 12
click at [690, 562] on input "checkbox" at bounding box center [689, 556] width 11 height 11
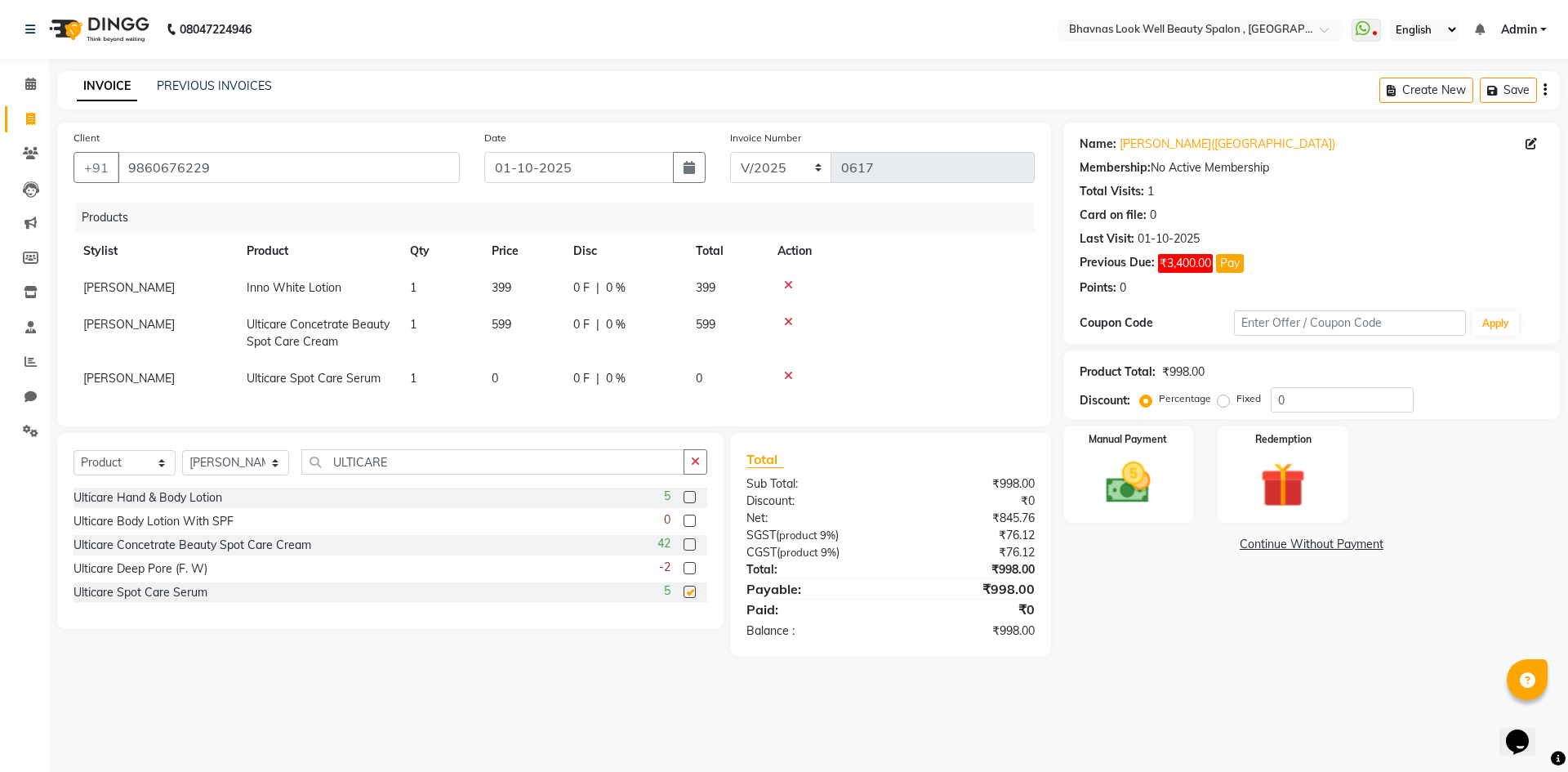
checkbox input "false"
click at [688, 527] on label at bounding box center [690, 520] width 12 height 12
click at [688, 527] on input "checkbox" at bounding box center [689, 521] width 11 height 11
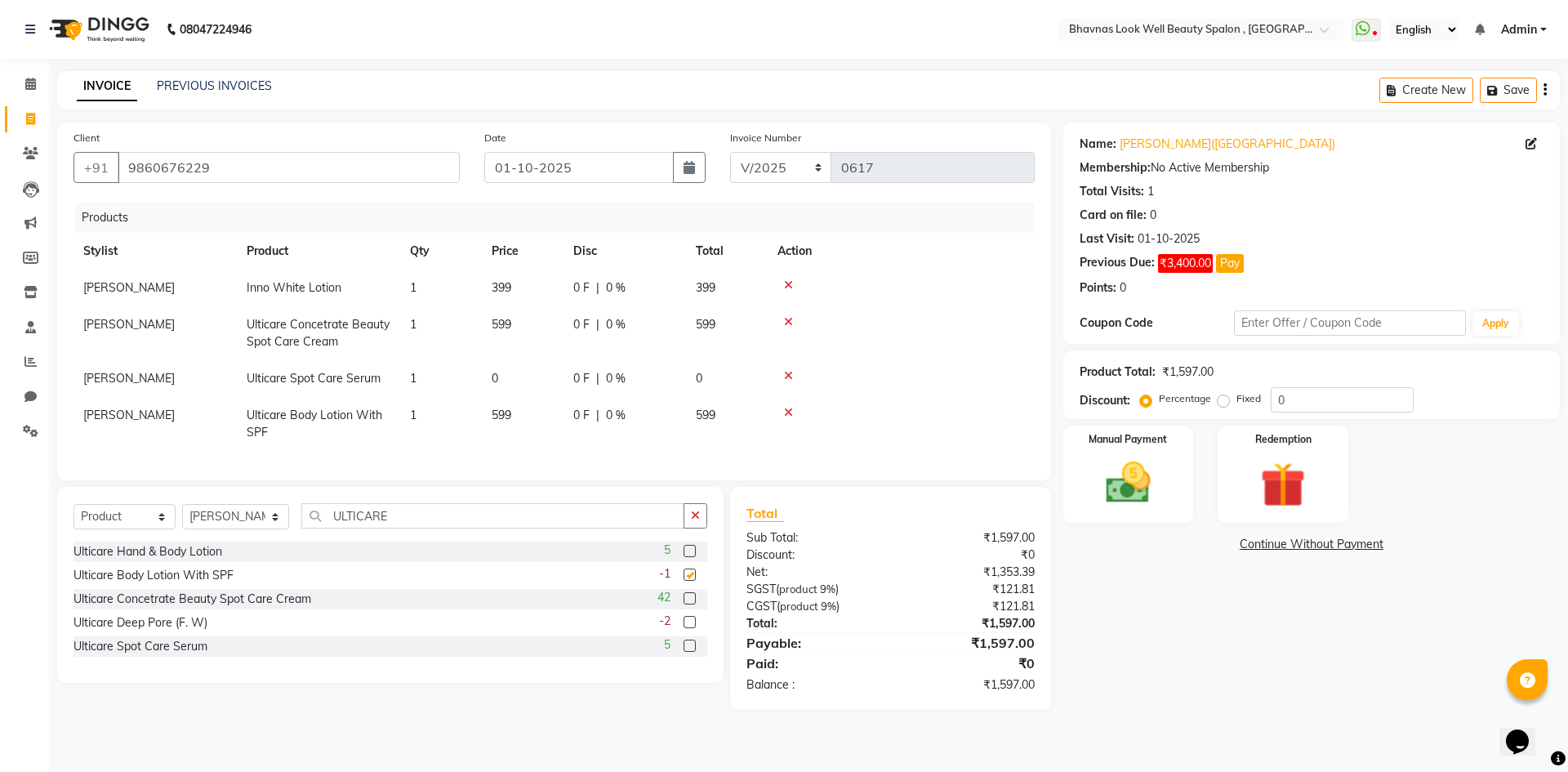
checkbox input "false"
click at [786, 374] on icon at bounding box center [788, 376] width 9 height 12
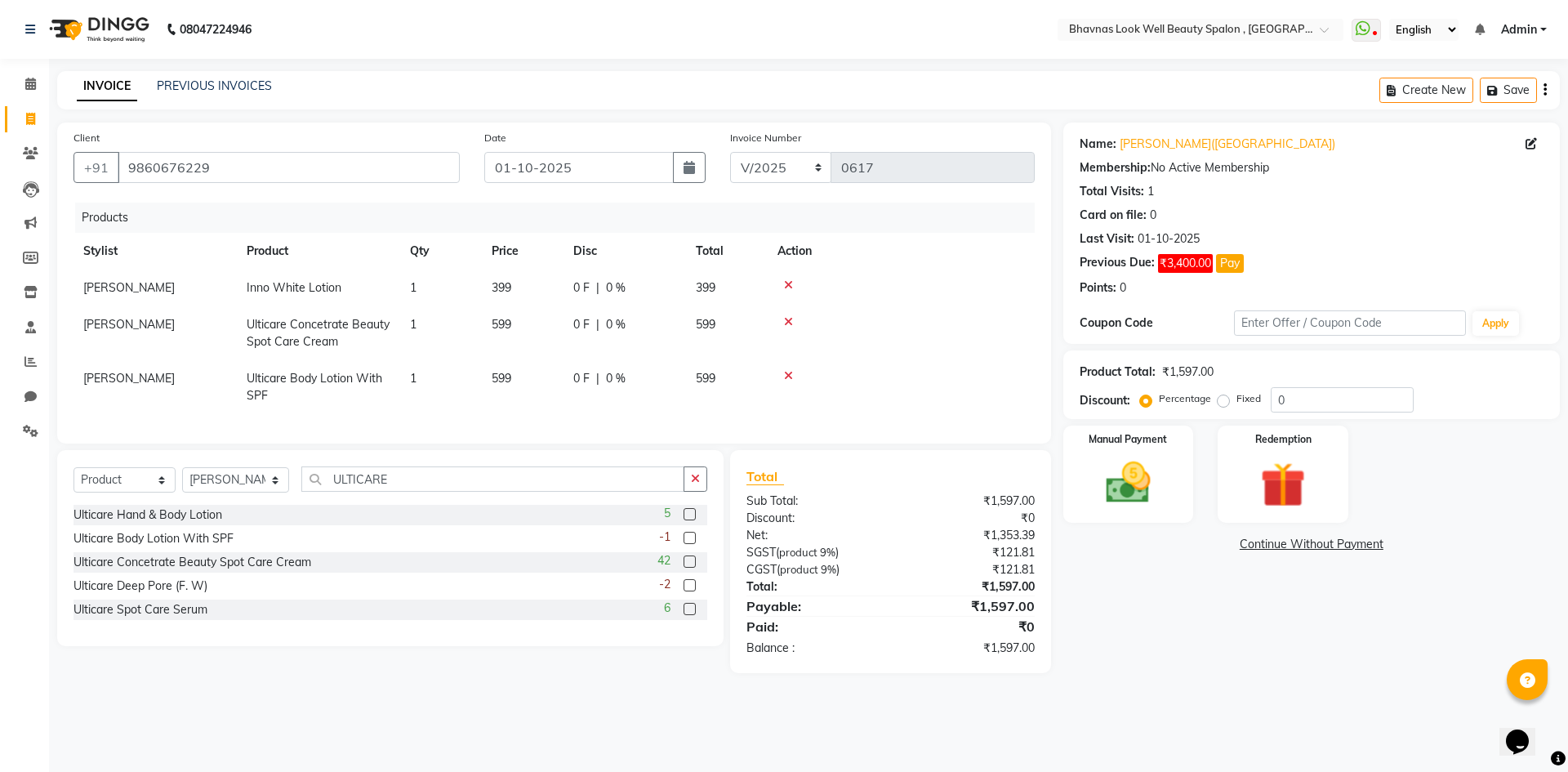
click at [793, 320] on icon at bounding box center [788, 322] width 9 height 12
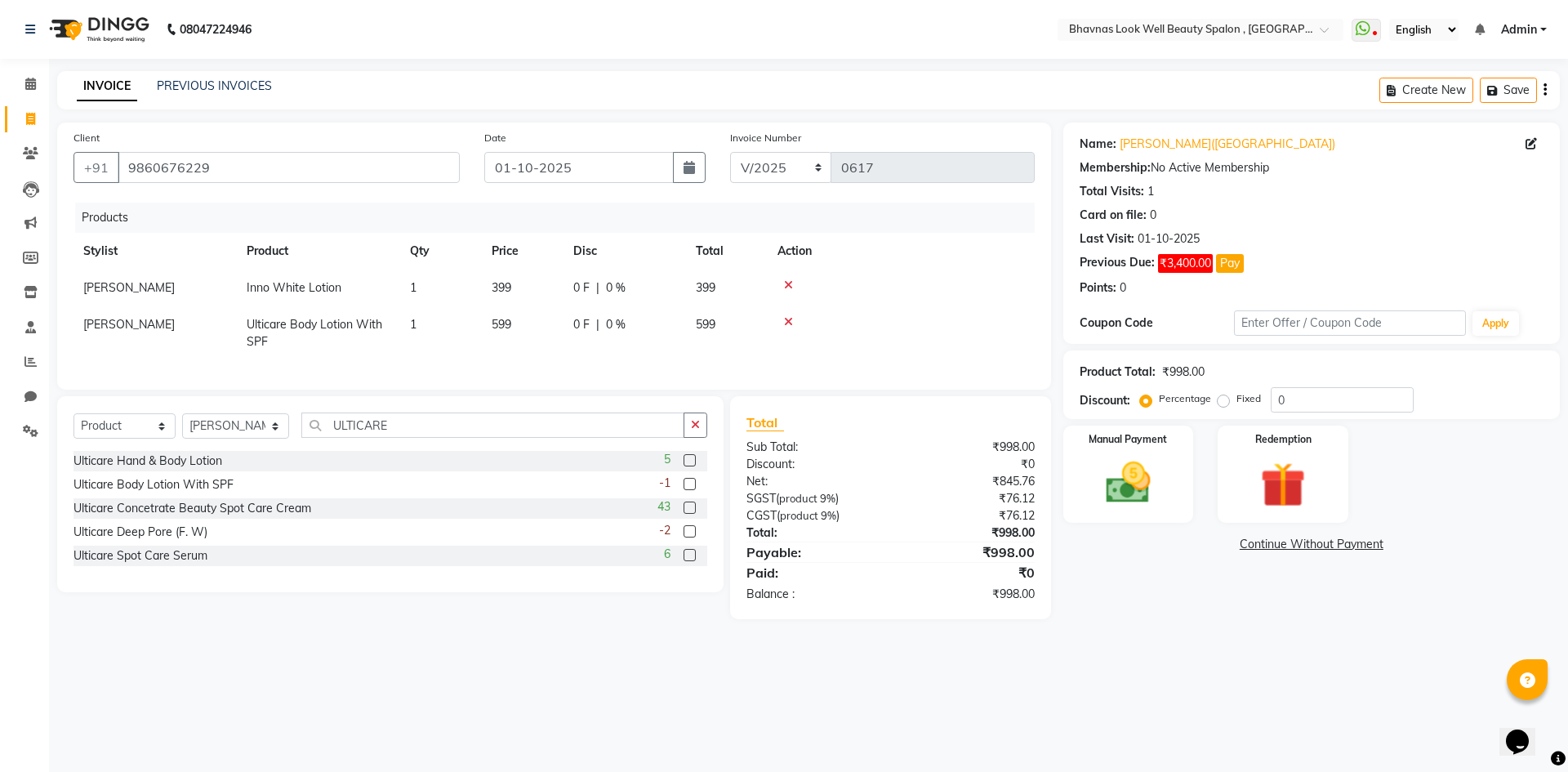
click at [688, 466] on label at bounding box center [690, 460] width 12 height 12
click at [688, 466] on input "checkbox" at bounding box center [689, 460] width 11 height 11
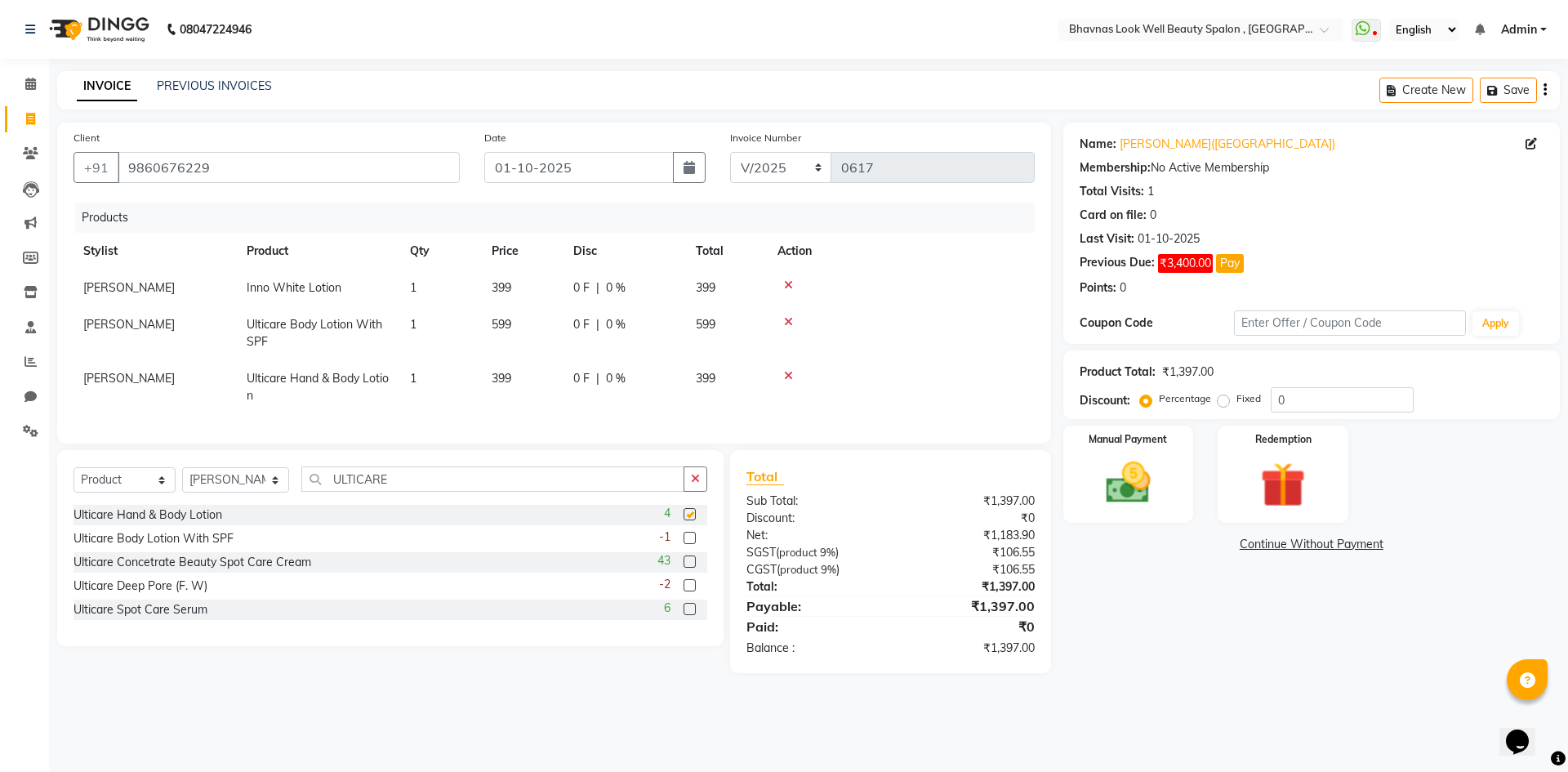
checkbox input "false"
click at [788, 372] on icon at bounding box center [788, 376] width 9 height 12
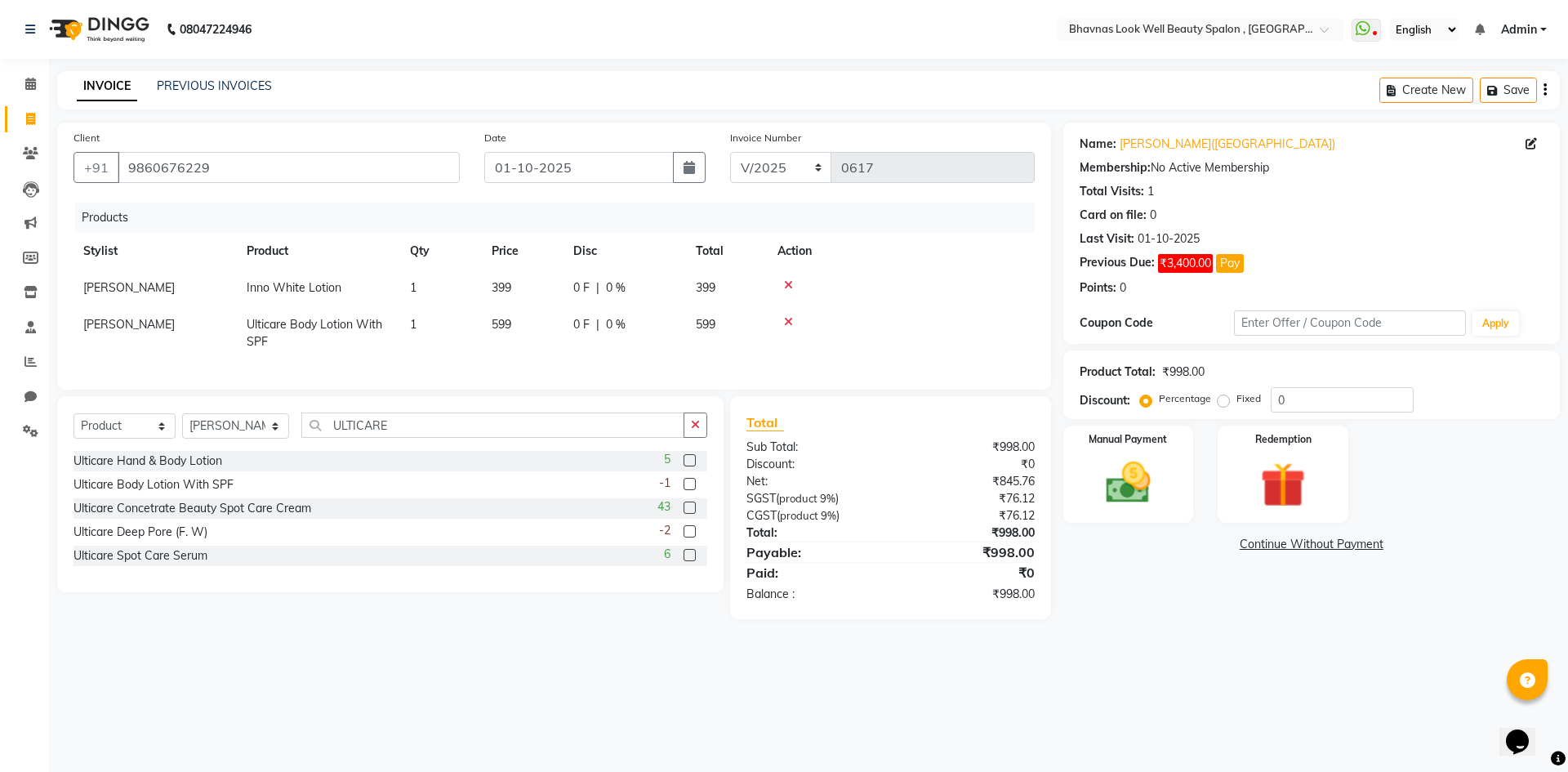
click at [690, 495] on div at bounding box center [689, 486] width 11 height 17
click at [691, 490] on label at bounding box center [690, 484] width 12 height 12
click at [691, 490] on input "checkbox" at bounding box center [689, 484] width 11 height 11
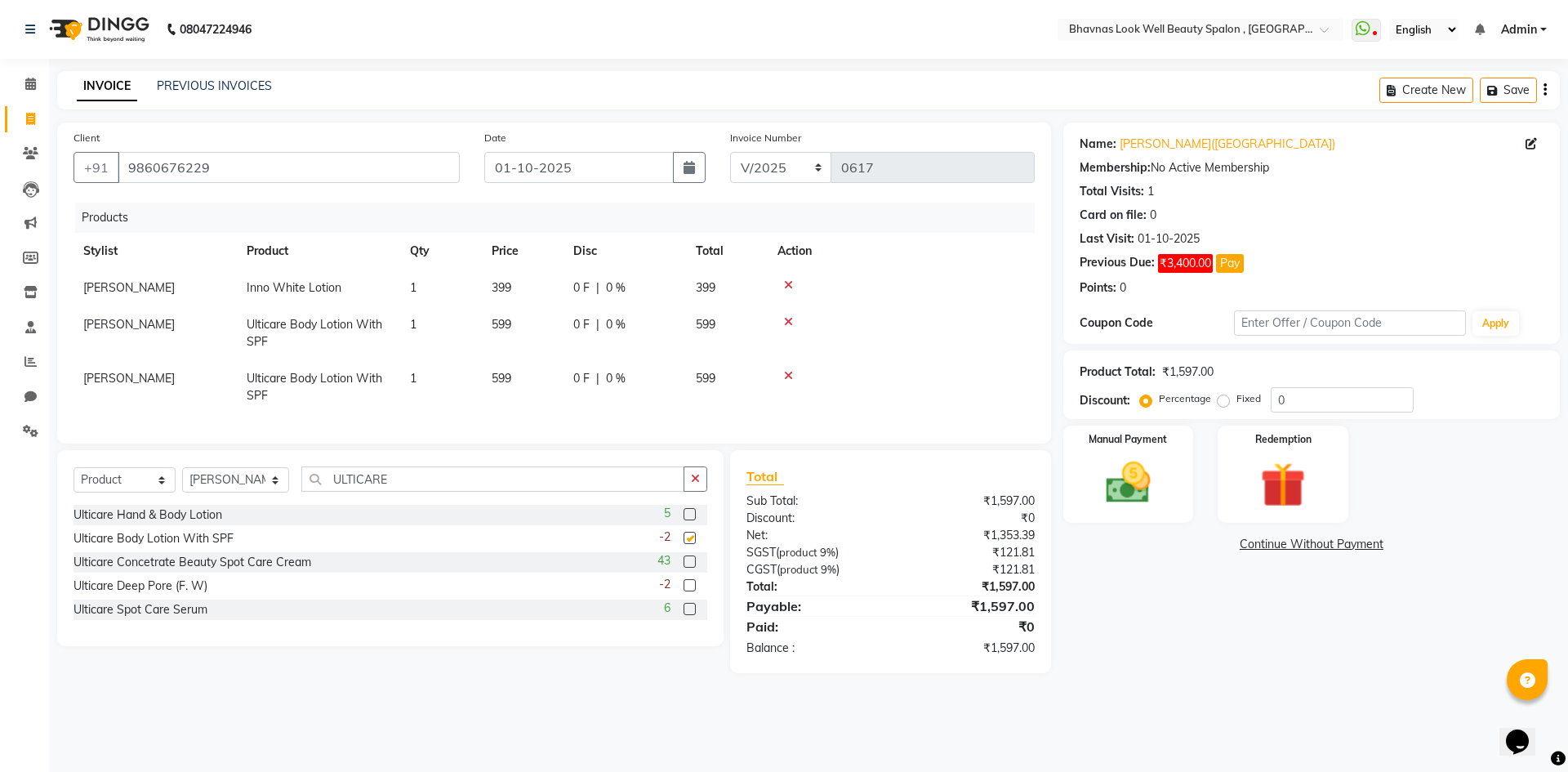
checkbox input "false"
click at [788, 376] on icon at bounding box center [788, 376] width 9 height 12
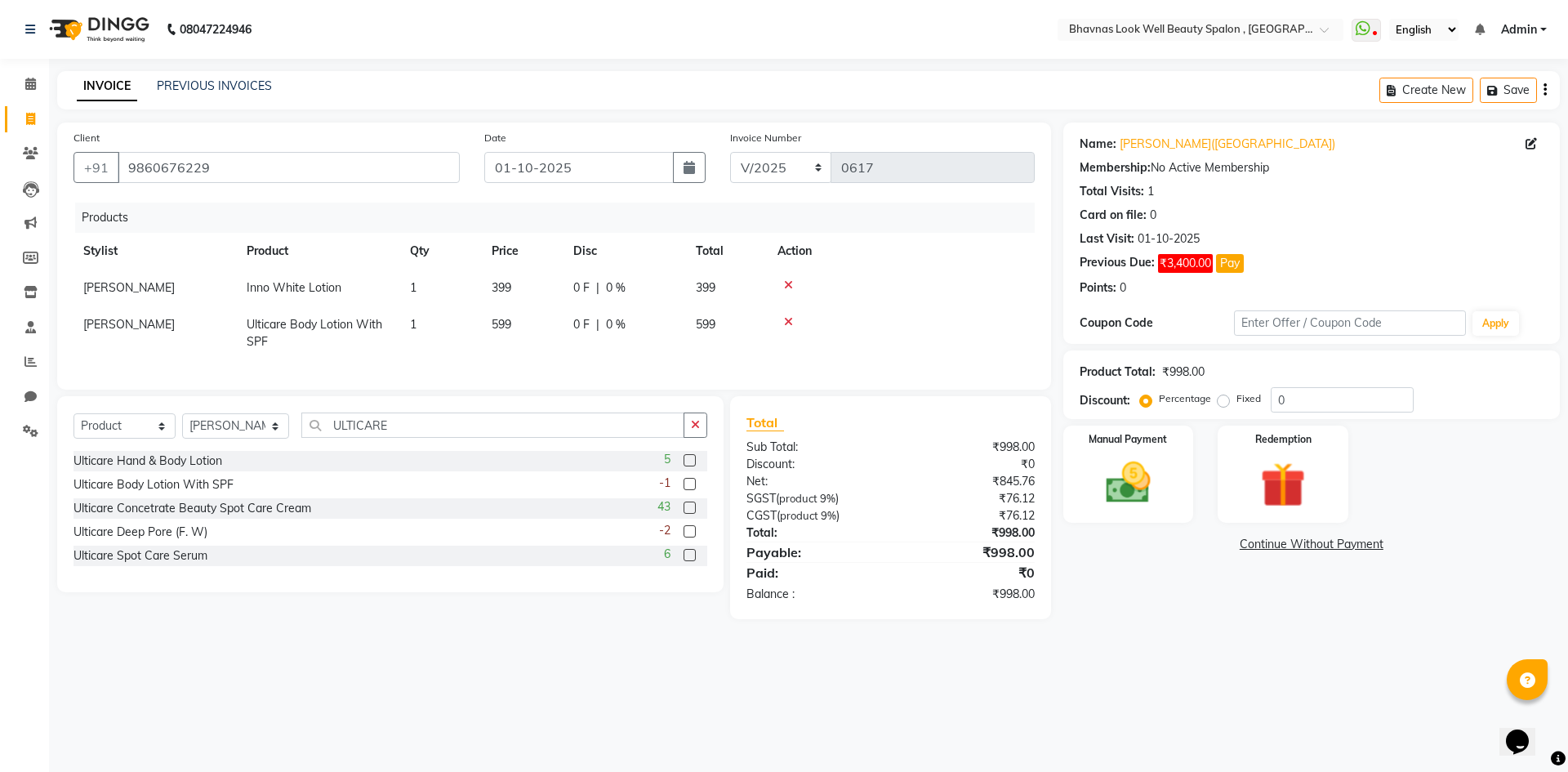
click at [685, 513] on label at bounding box center [690, 507] width 12 height 12
click at [685, 513] on input "checkbox" at bounding box center [689, 508] width 11 height 11
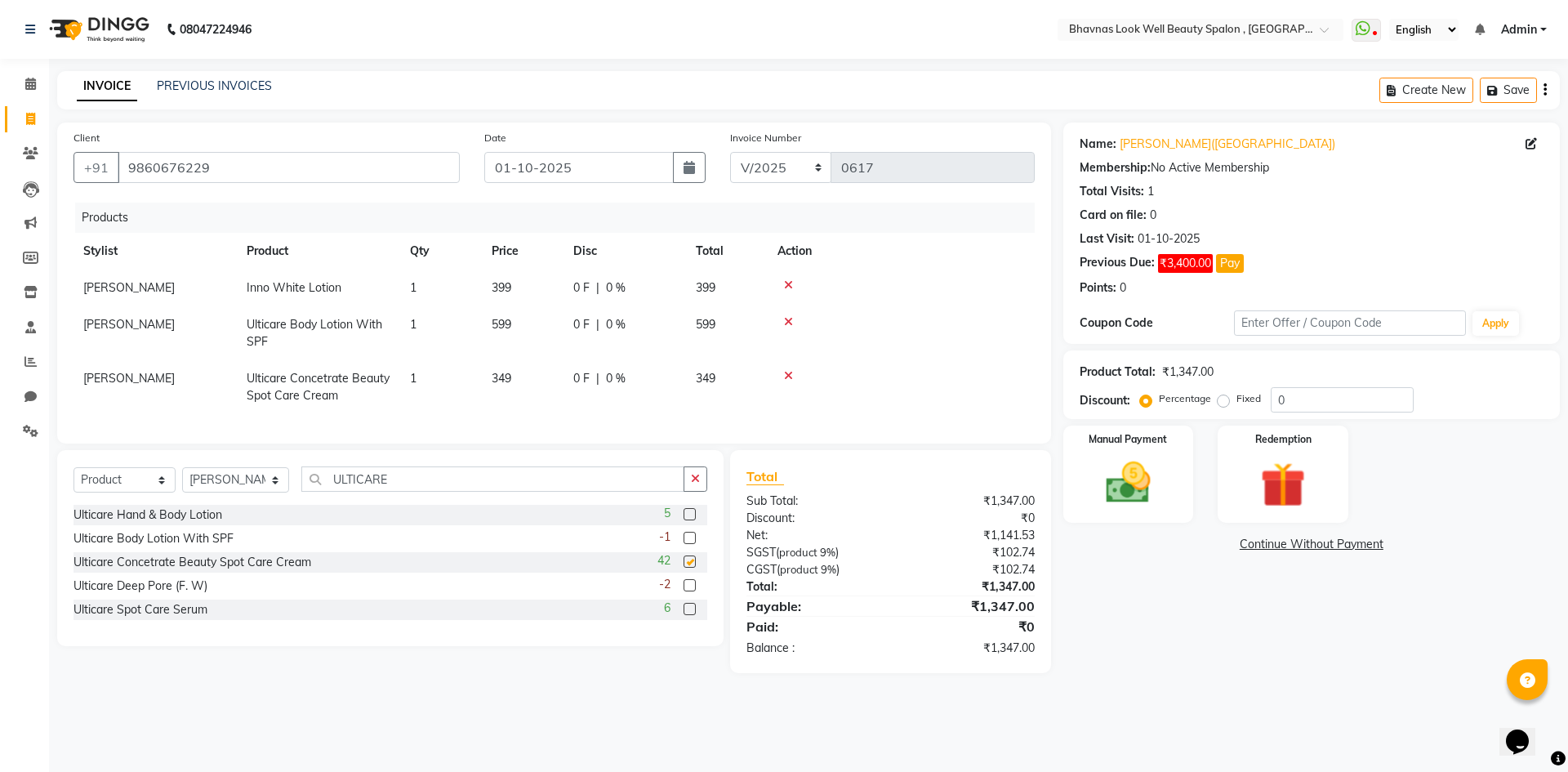
checkbox input "false"
click at [788, 375] on icon at bounding box center [788, 376] width 9 height 12
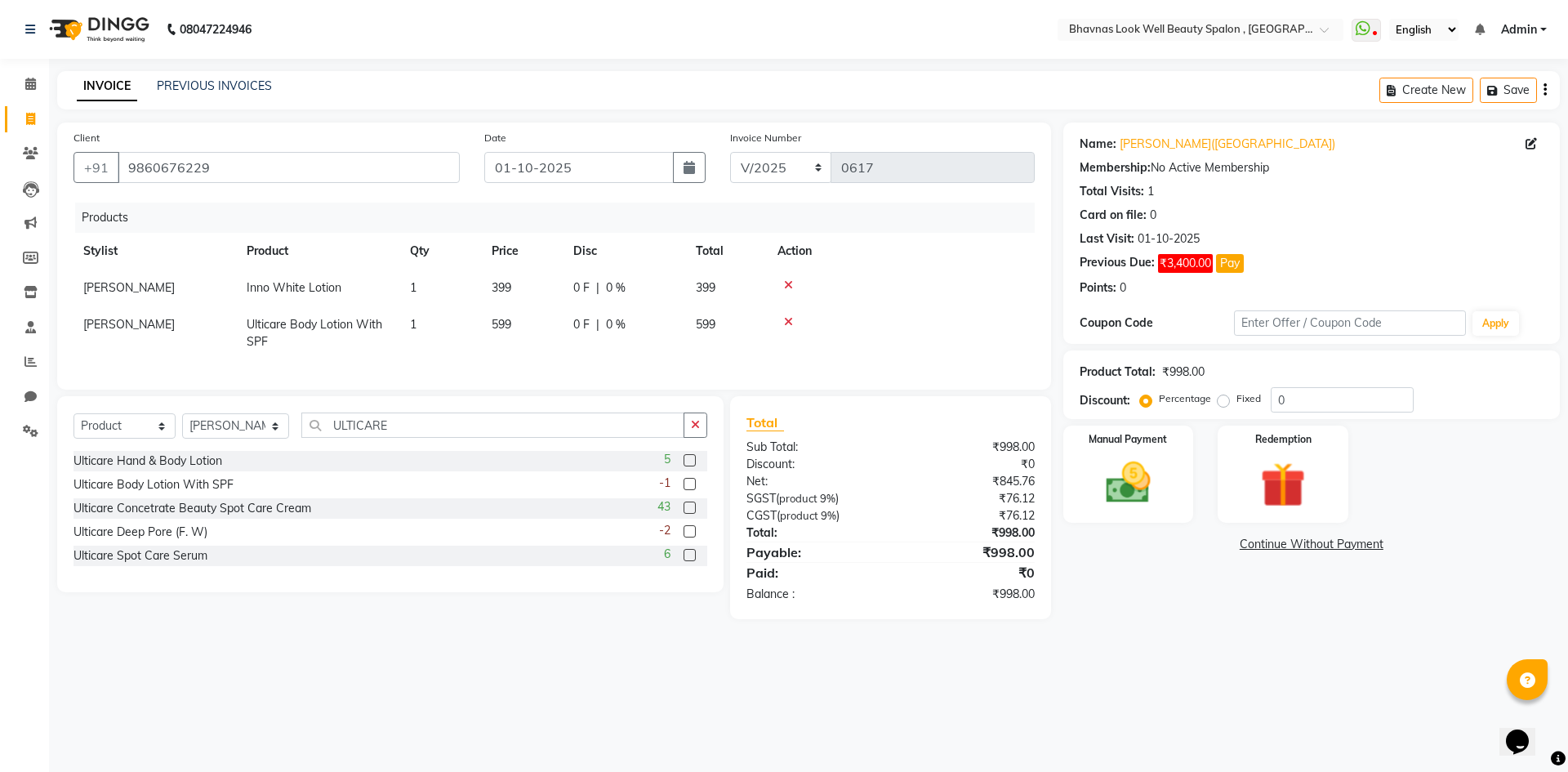
click at [687, 537] on label at bounding box center [690, 531] width 12 height 12
click at [687, 537] on input "checkbox" at bounding box center [689, 532] width 11 height 11
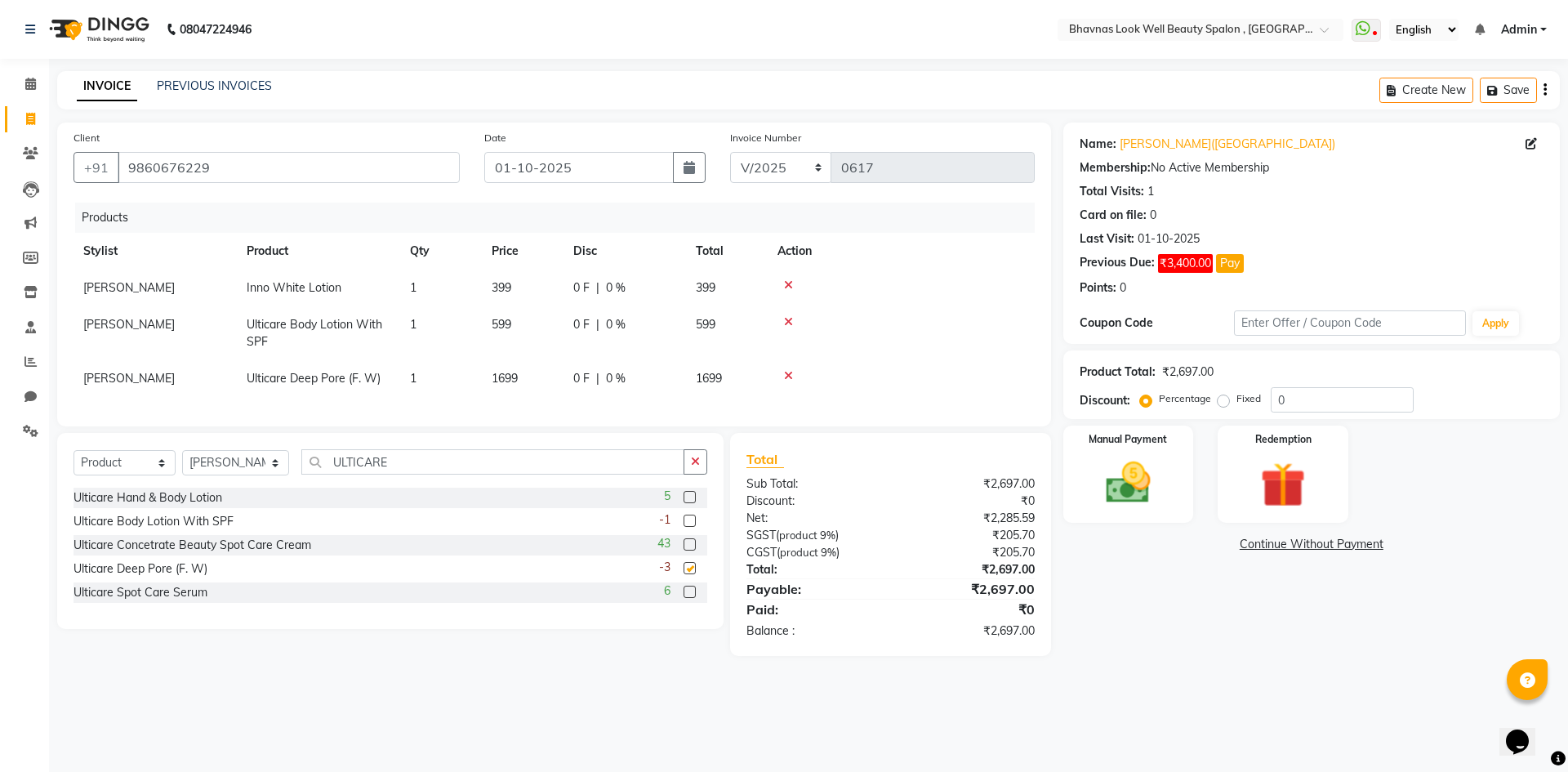
checkbox input "false"
drag, startPoint x: 402, startPoint y: 477, endPoint x: 261, endPoint y: 509, distance: 144.6
click at [261, 509] on div "Select Service Product Membership Package Voucher Prepaid Gift Card Select Styl…" at bounding box center [391, 530] width 667 height 196
type input "RE CARE"
click at [694, 598] on label at bounding box center [690, 591] width 12 height 12
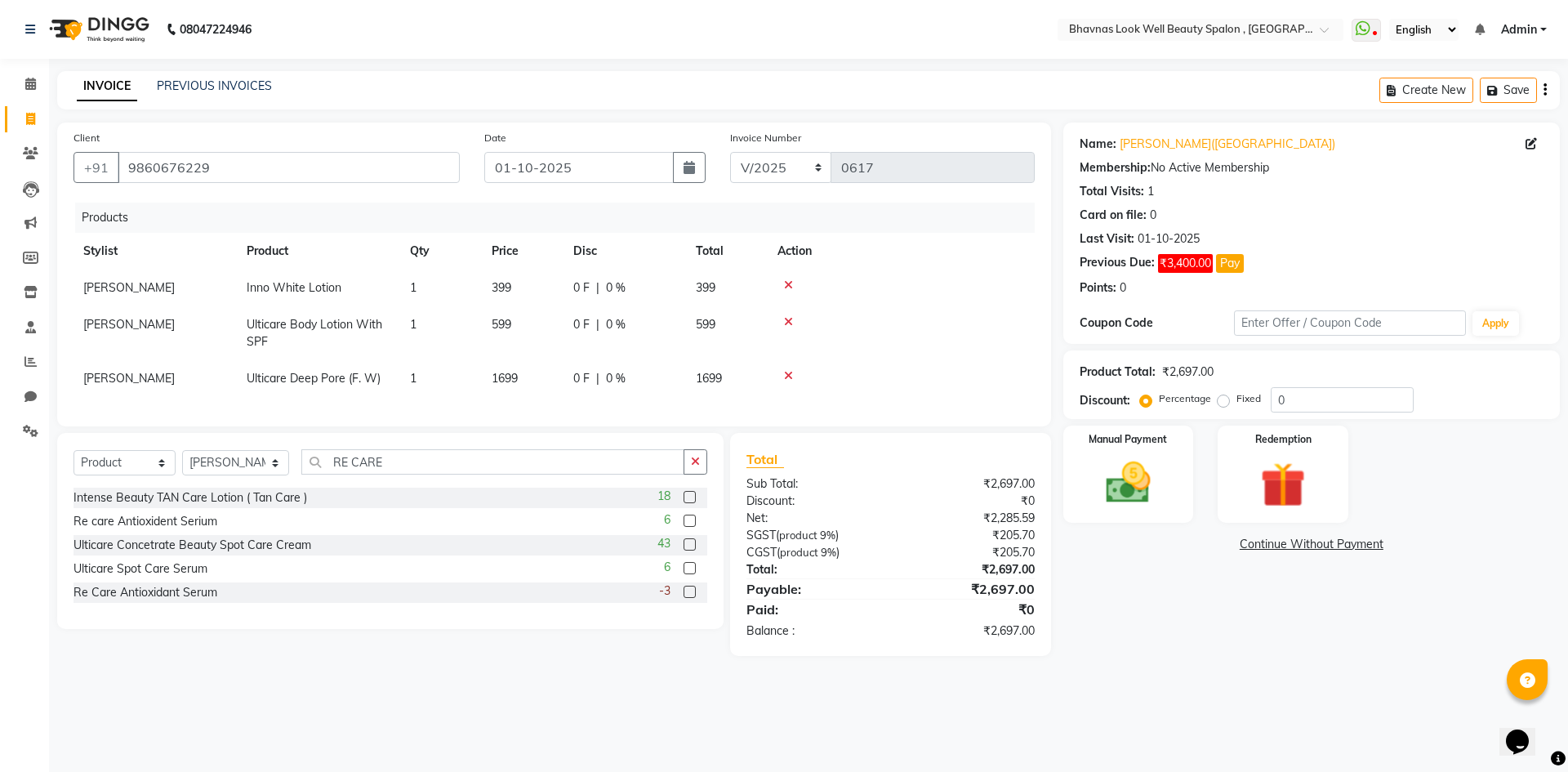
click at [694, 598] on input "checkbox" at bounding box center [689, 592] width 11 height 11
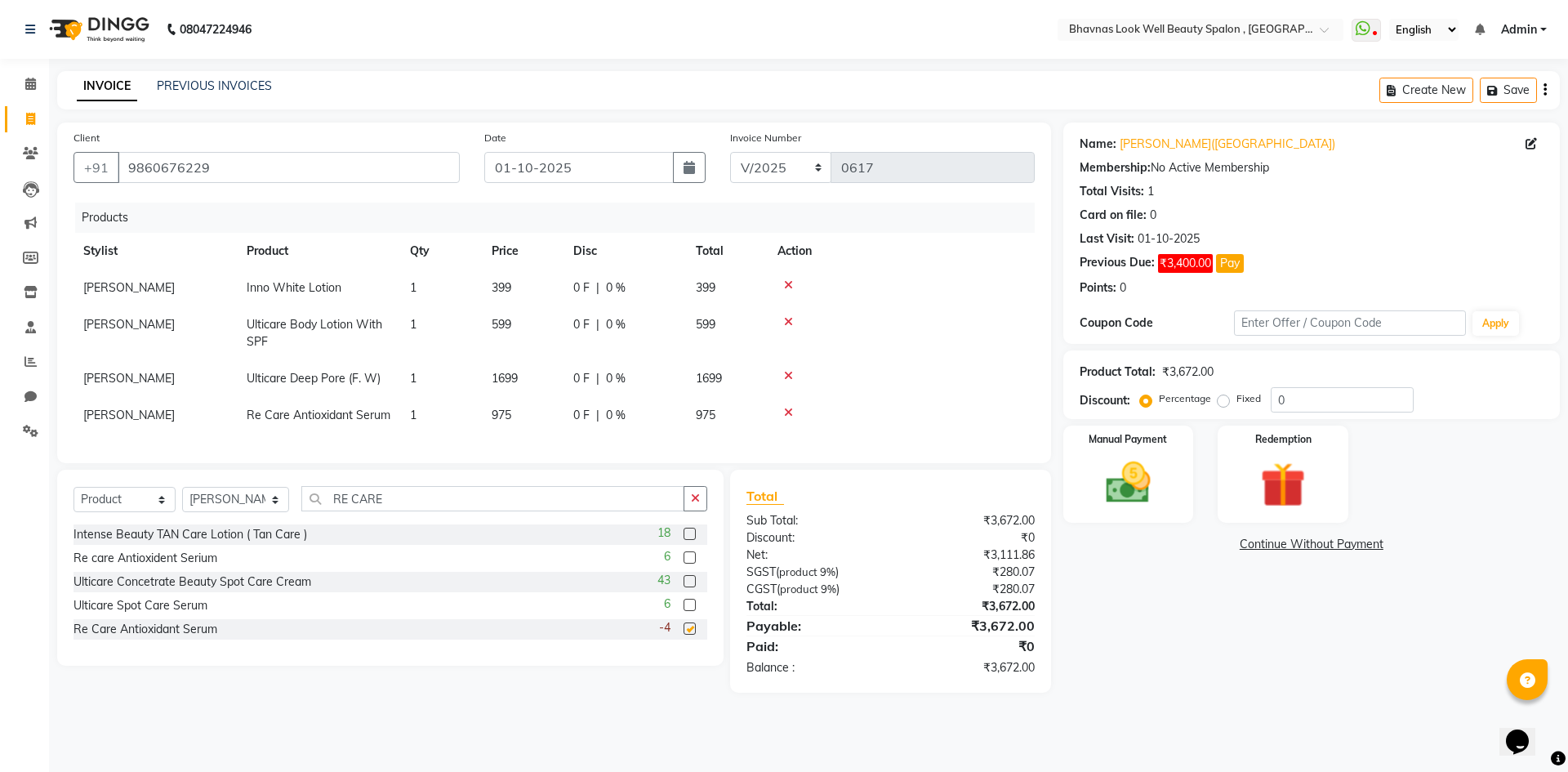
checkbox input "false"
drag, startPoint x: 399, startPoint y: 513, endPoint x: 300, endPoint y: 514, distance: 99.0
click at [300, 514] on div "Select Service Product Membership Package Voucher Prepaid Gift Card Select Styl…" at bounding box center [391, 505] width 633 height 38
type input "PU"
click at [694, 564] on label at bounding box center [690, 558] width 12 height 12
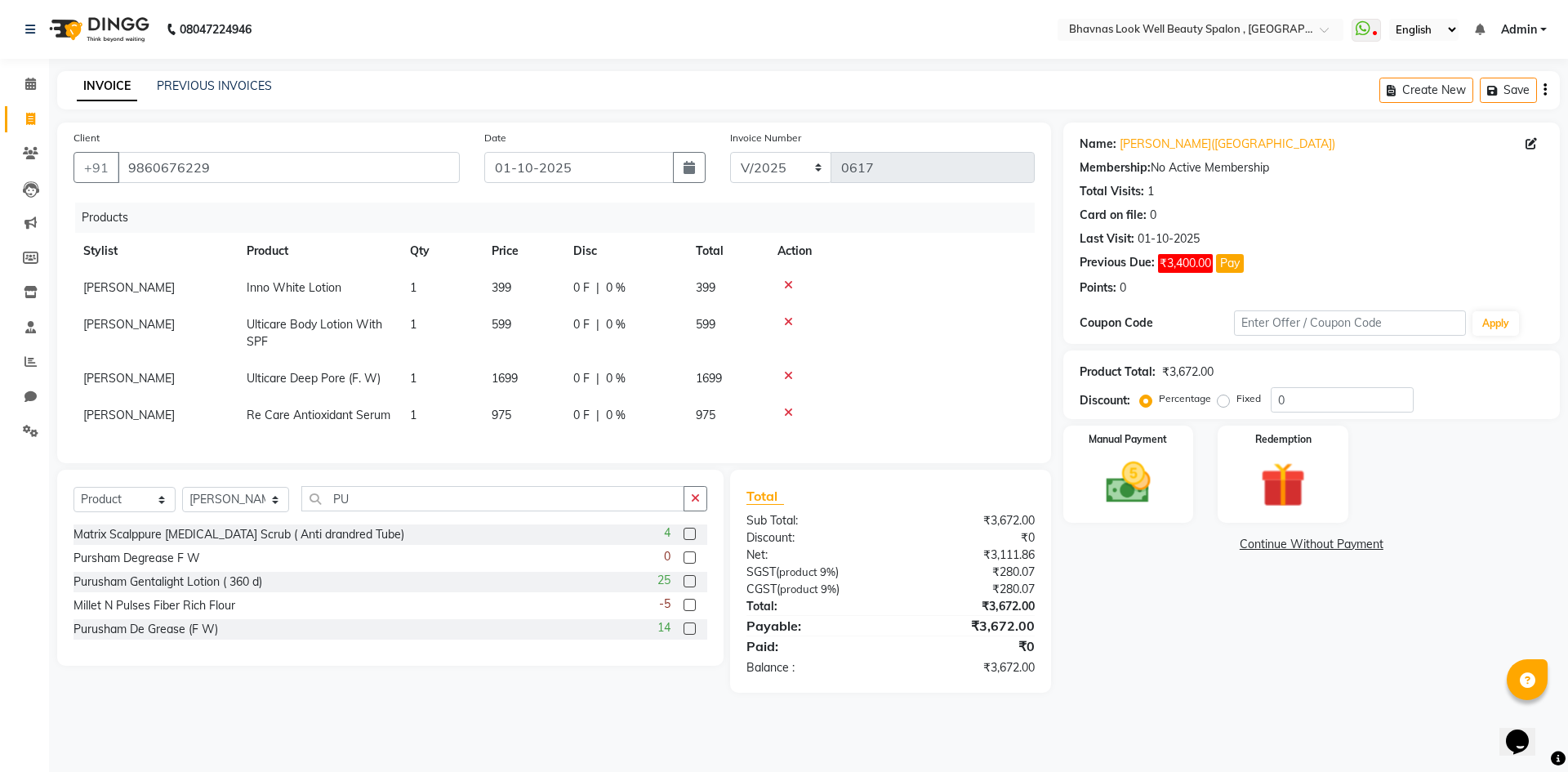
click at [694, 564] on input "checkbox" at bounding box center [689, 558] width 11 height 11
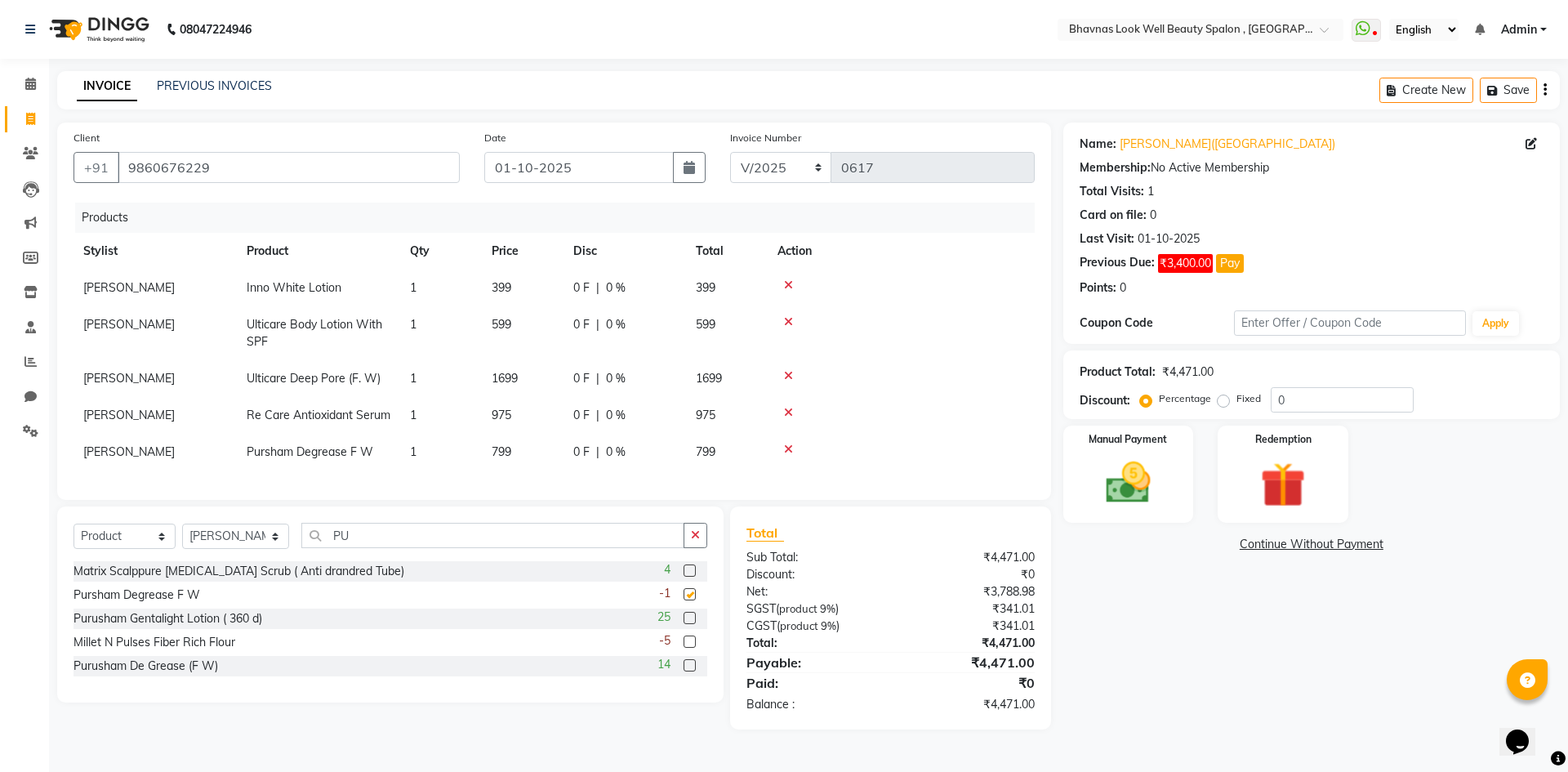
checkbox input "false"
click at [692, 672] on label at bounding box center [690, 665] width 12 height 12
click at [692, 672] on input "checkbox" at bounding box center [689, 666] width 11 height 11
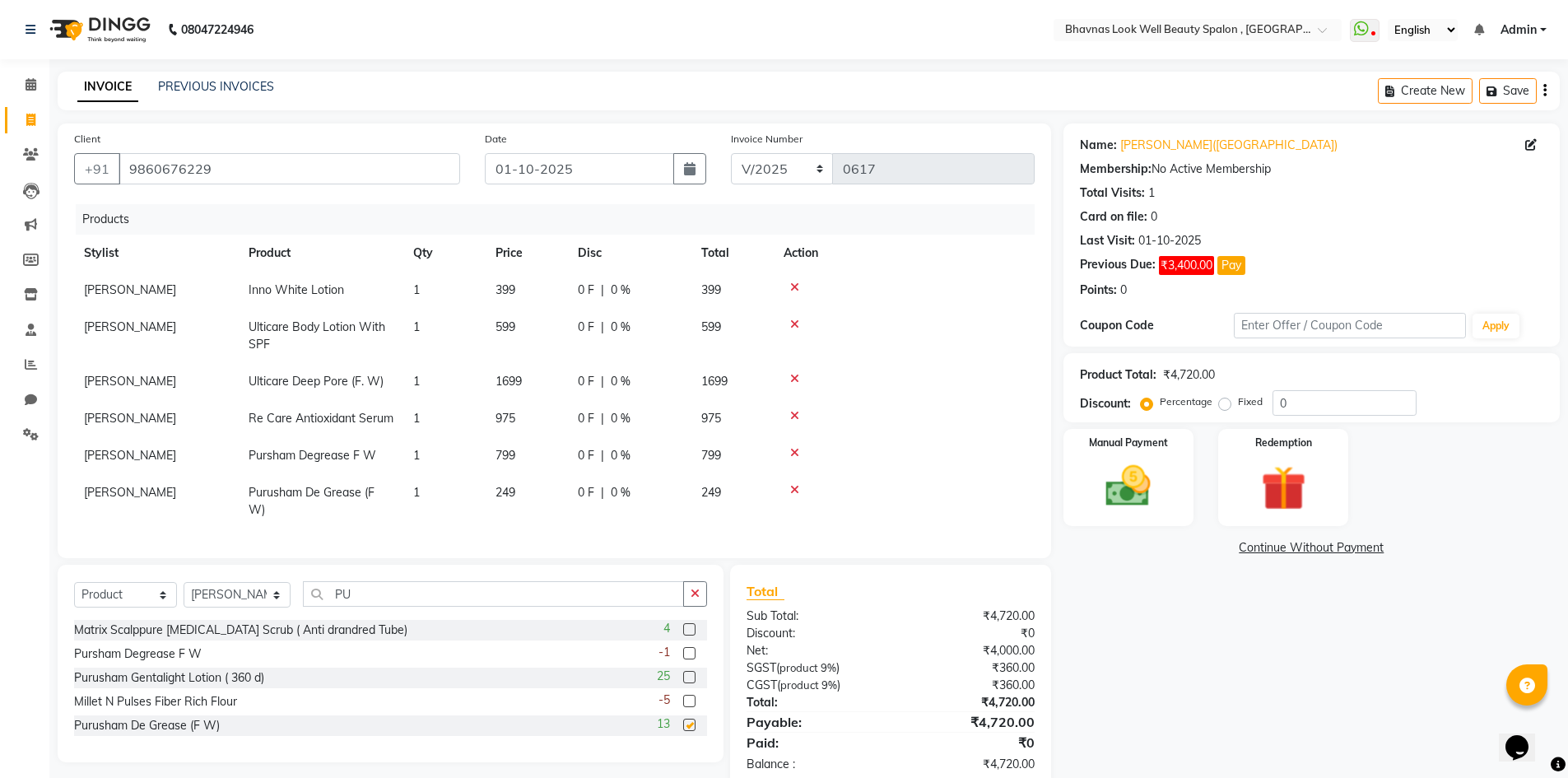
checkbox input "false"
click at [794, 454] on icon at bounding box center [794, 453] width 9 height 12
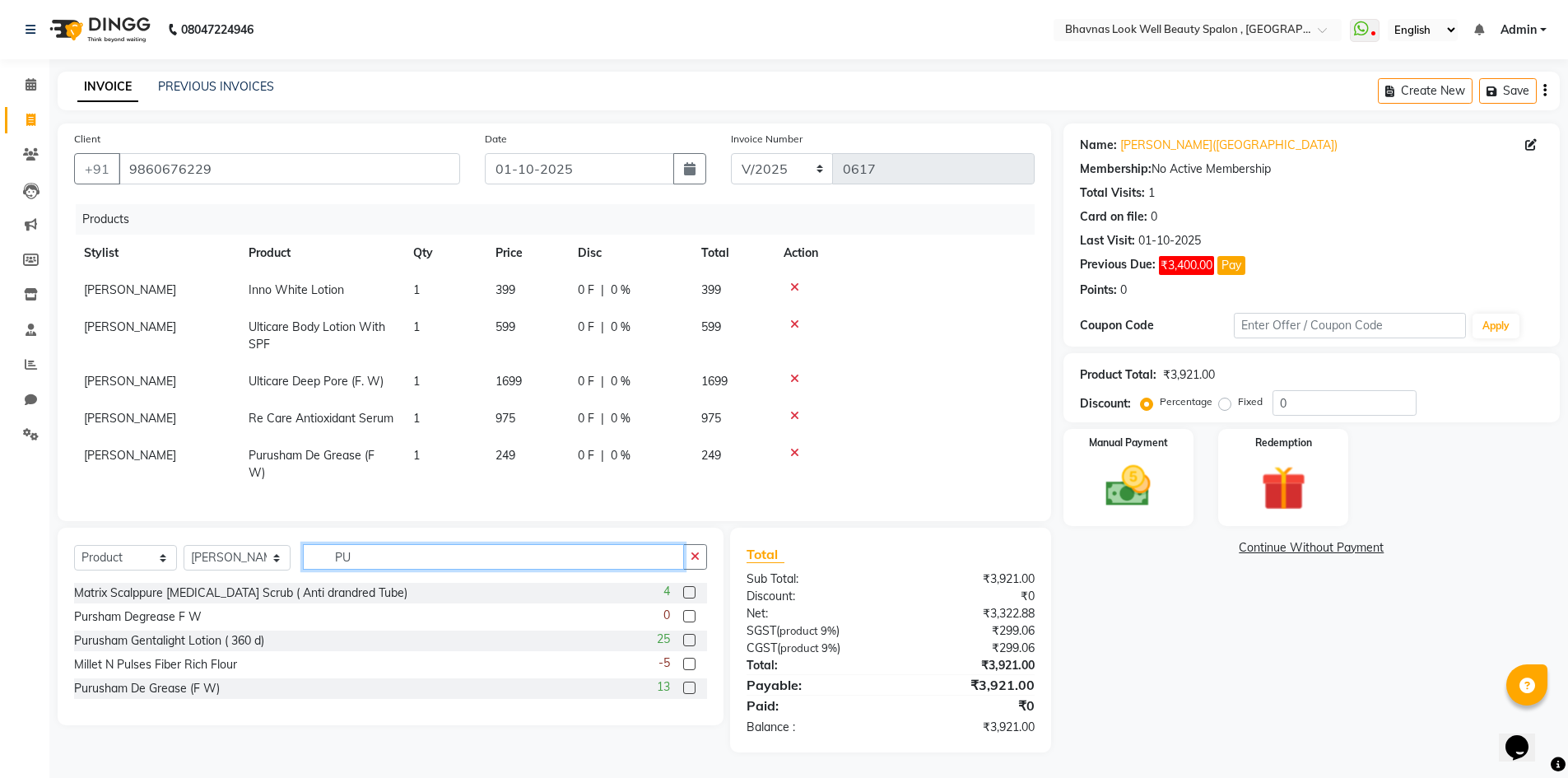
drag, startPoint x: 441, startPoint y: 570, endPoint x: 218, endPoint y: 588, distance: 223.7
click at [218, 583] on div "Select Service Product Membership Package Voucher Prepaid Gift Card Select Styl…" at bounding box center [391, 563] width 633 height 39
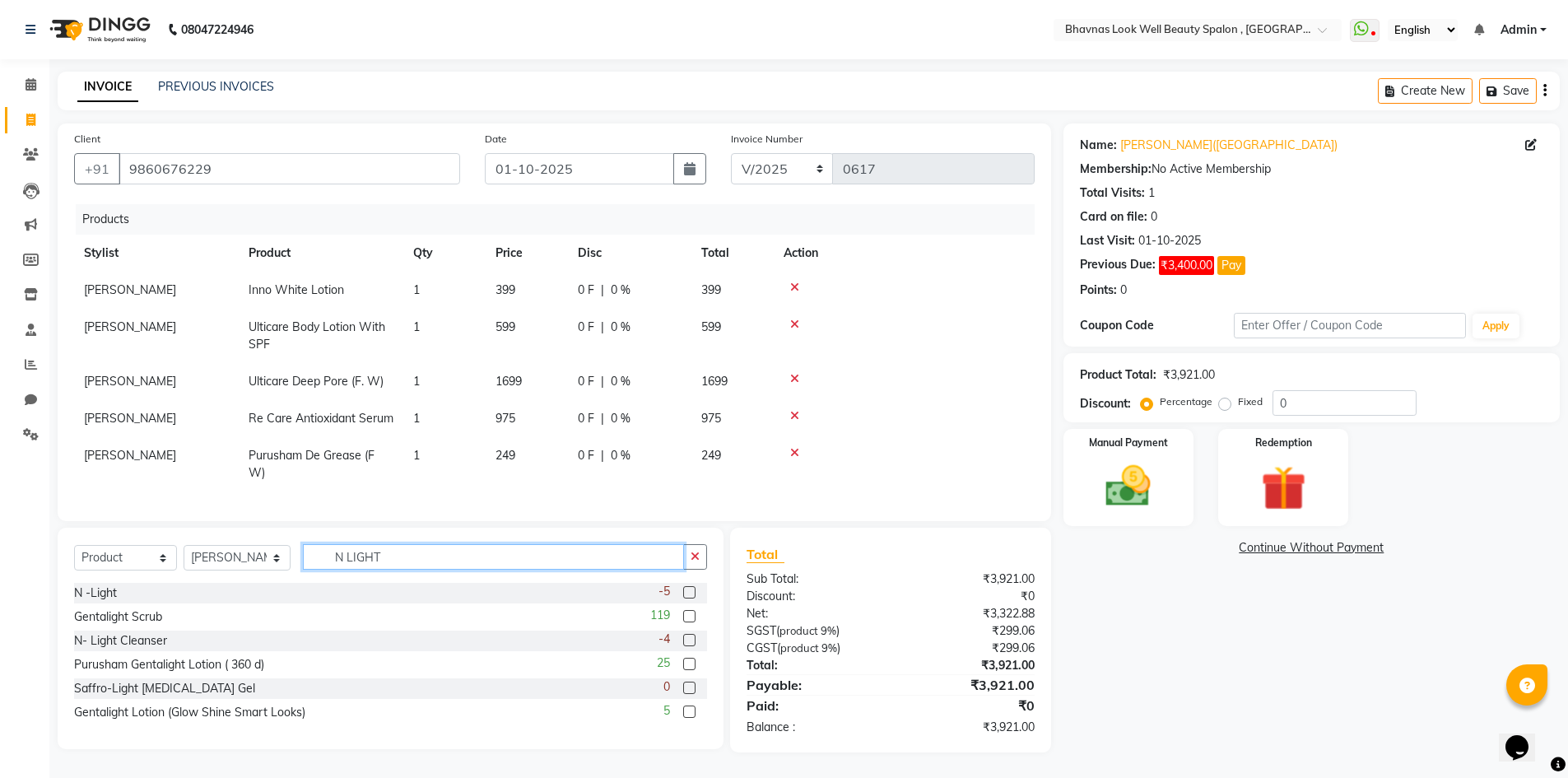
type input "N LIGHT"
click at [683, 646] on label at bounding box center [689, 639] width 12 height 12
click at [683, 646] on input "checkbox" at bounding box center [688, 640] width 11 height 11
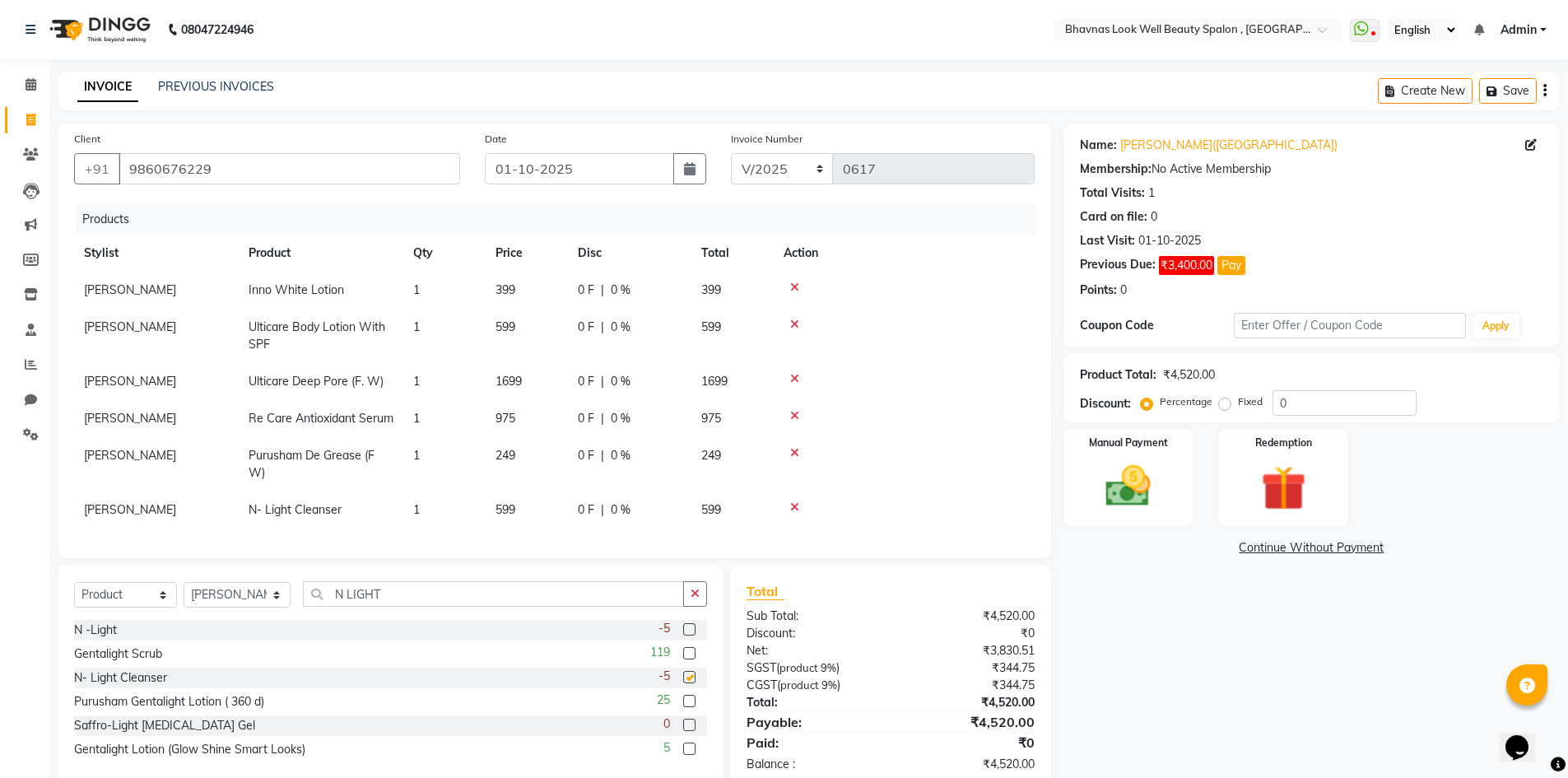
checkbox input "false"
click at [690, 635] on label at bounding box center [689, 629] width 12 height 12
click at [690, 635] on input "checkbox" at bounding box center [688, 629] width 11 height 11
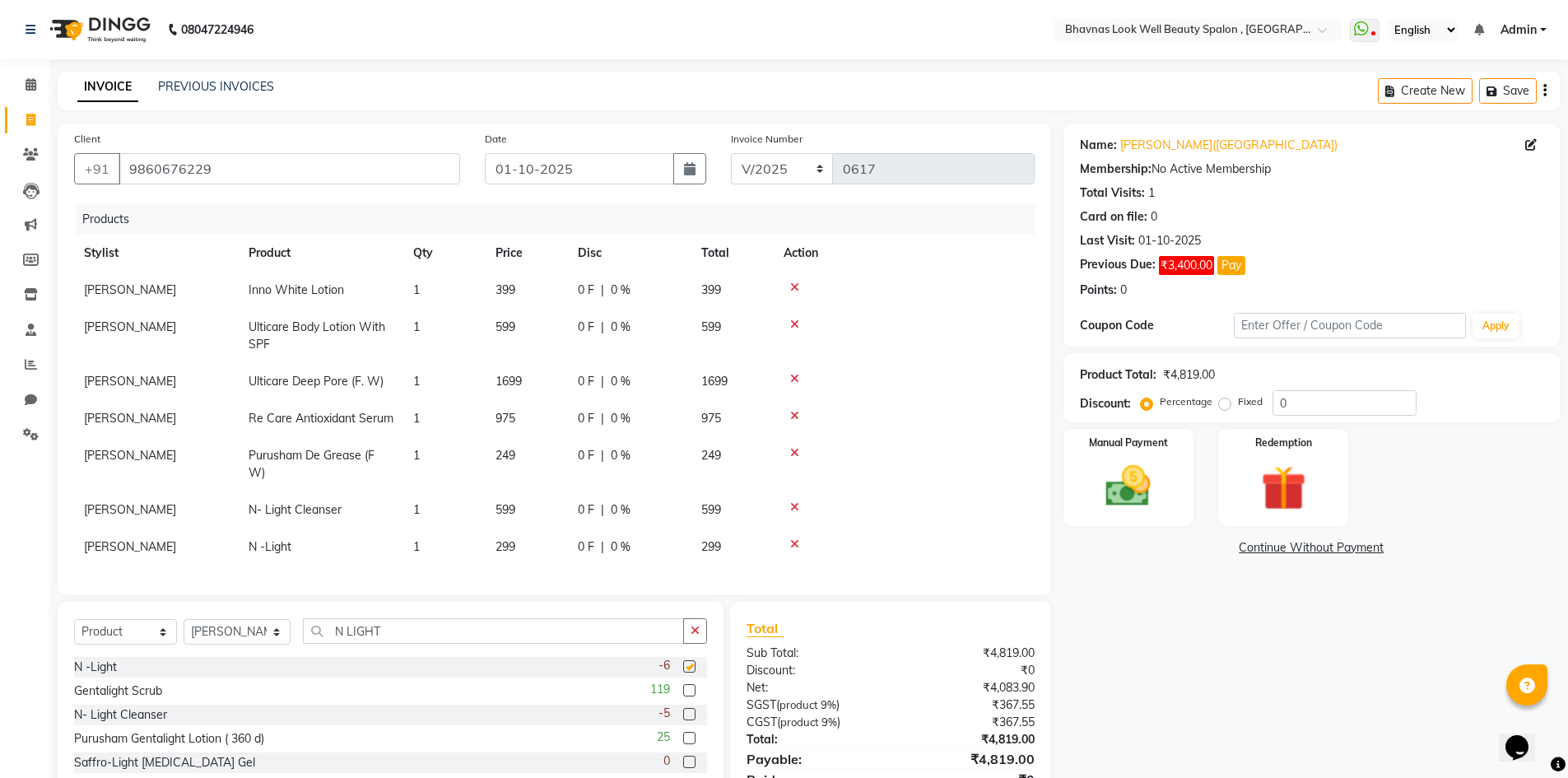
checkbox input "false"
click at [795, 501] on icon at bounding box center [794, 507] width 9 height 12
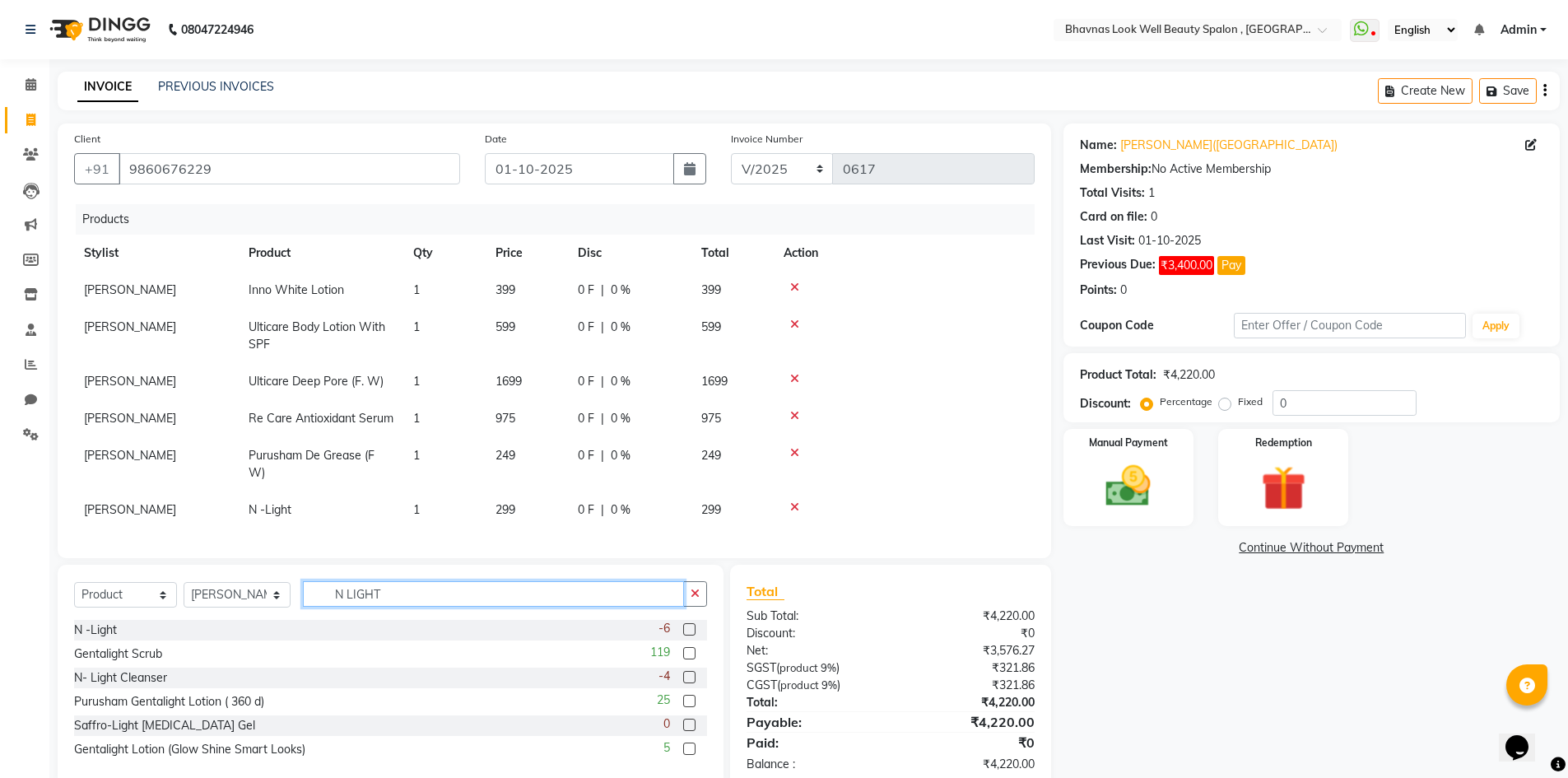
drag, startPoint x: 404, startPoint y: 611, endPoint x: 239, endPoint y: 625, distance: 165.6
click at [239, 619] on div "Select Service Product Membership Package Voucher Prepaid Gift Card Select Styl…" at bounding box center [391, 600] width 633 height 39
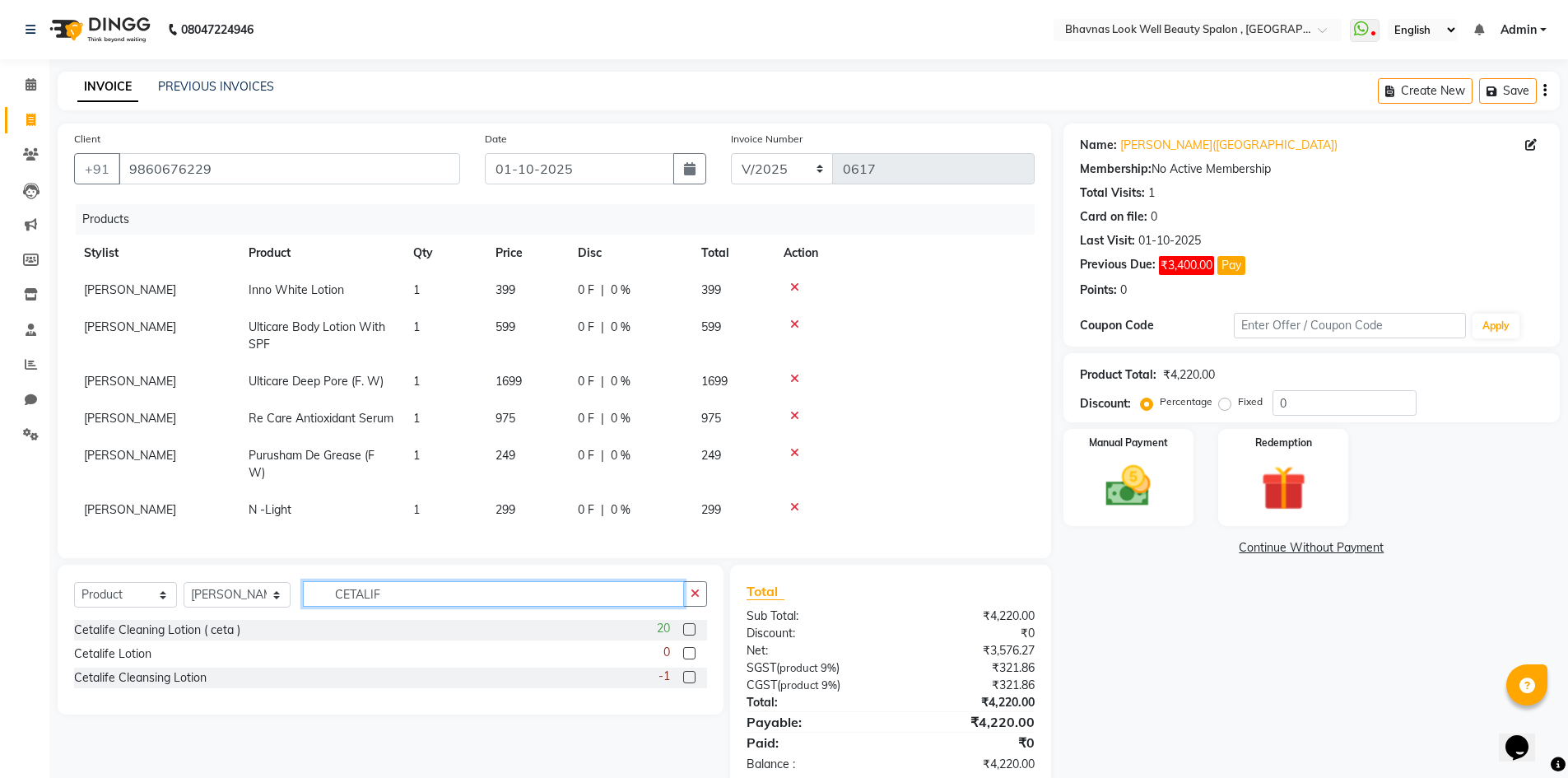
type input "CETALIF"
click at [694, 659] on label at bounding box center [689, 653] width 12 height 12
click at [694, 659] on input "checkbox" at bounding box center [688, 653] width 11 height 11
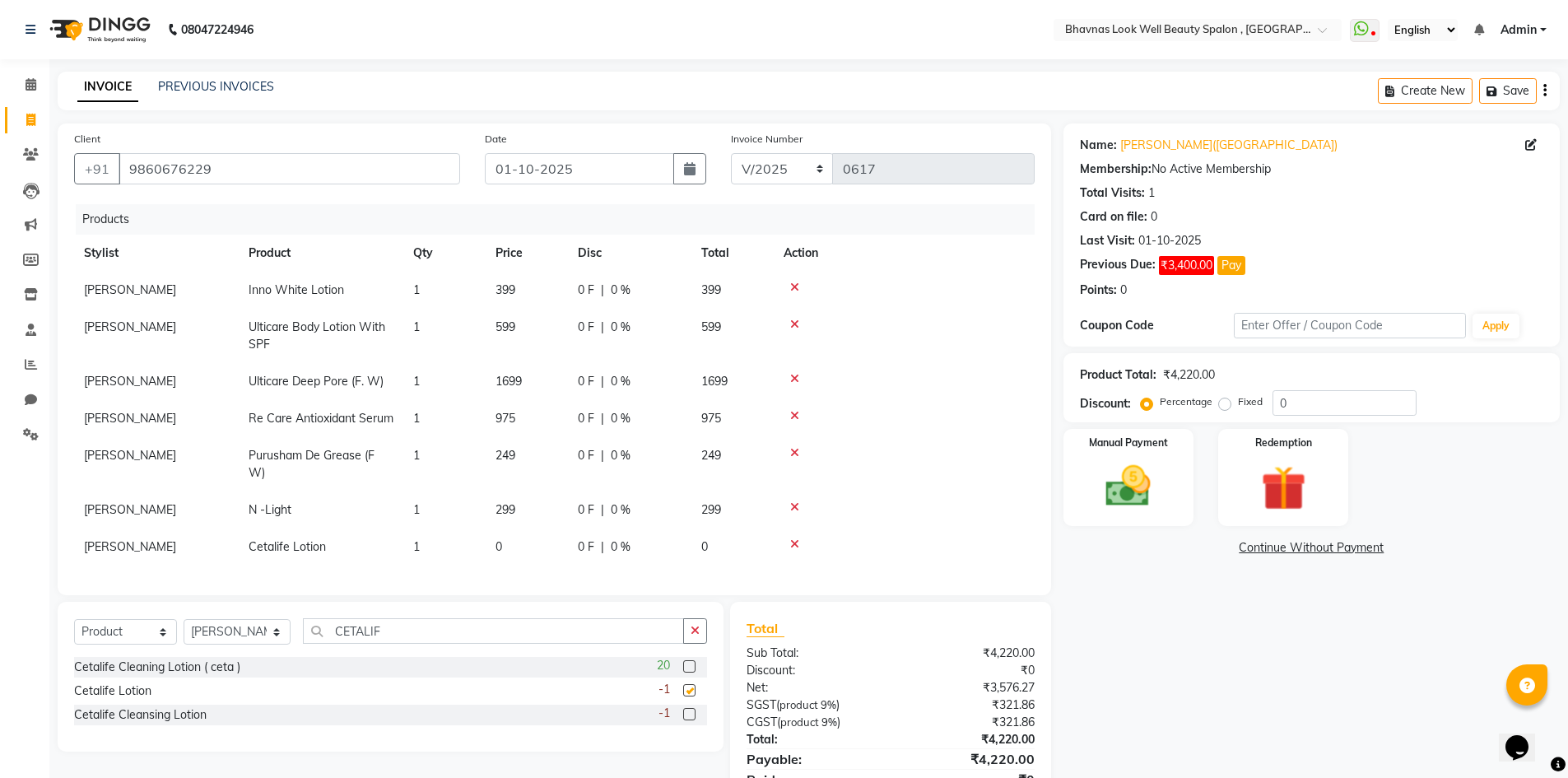
checkbox input "false"
click at [692, 672] on label at bounding box center [689, 666] width 12 height 12
click at [692, 672] on input "checkbox" at bounding box center [688, 667] width 11 height 11
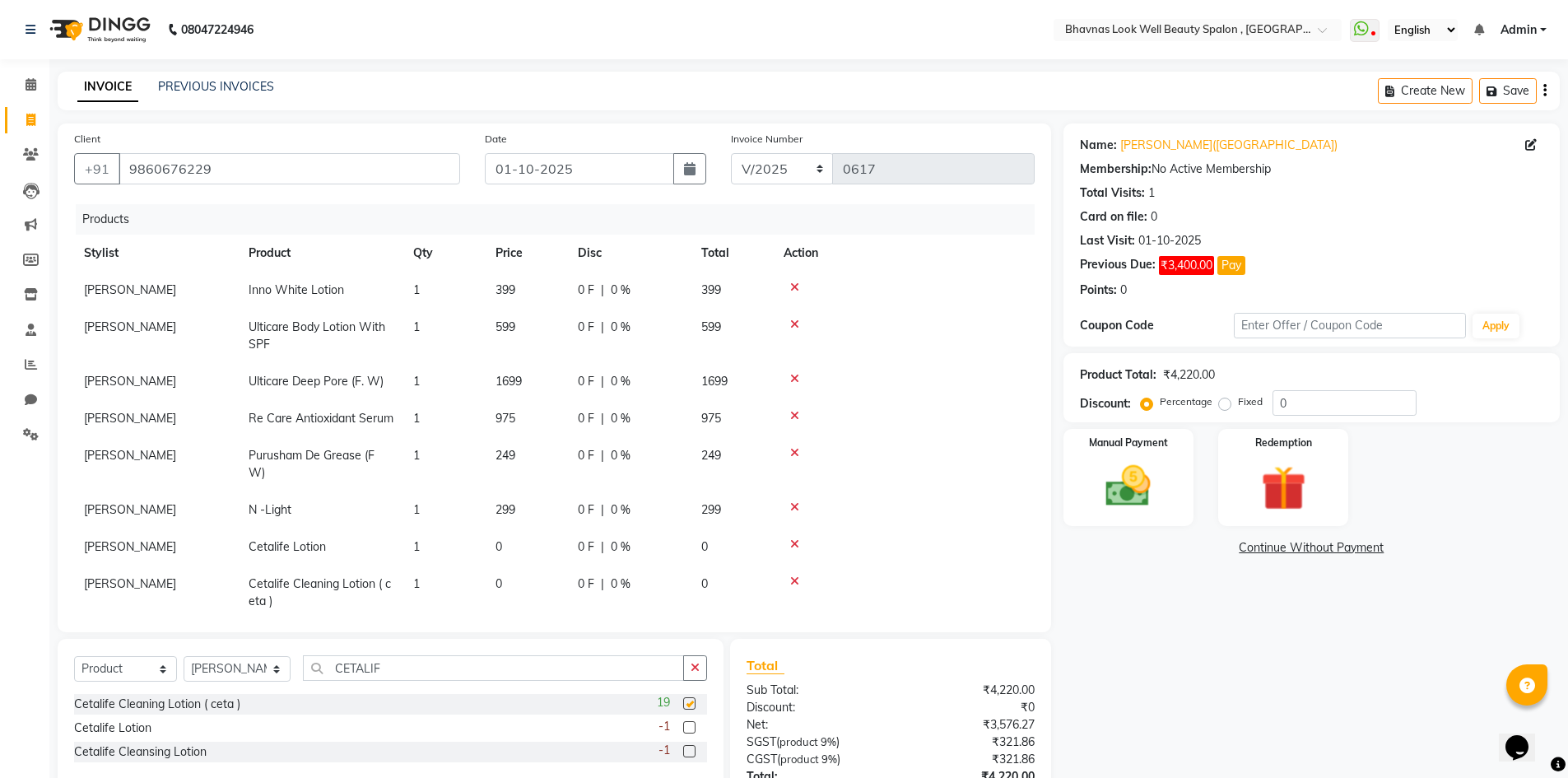
checkbox input "false"
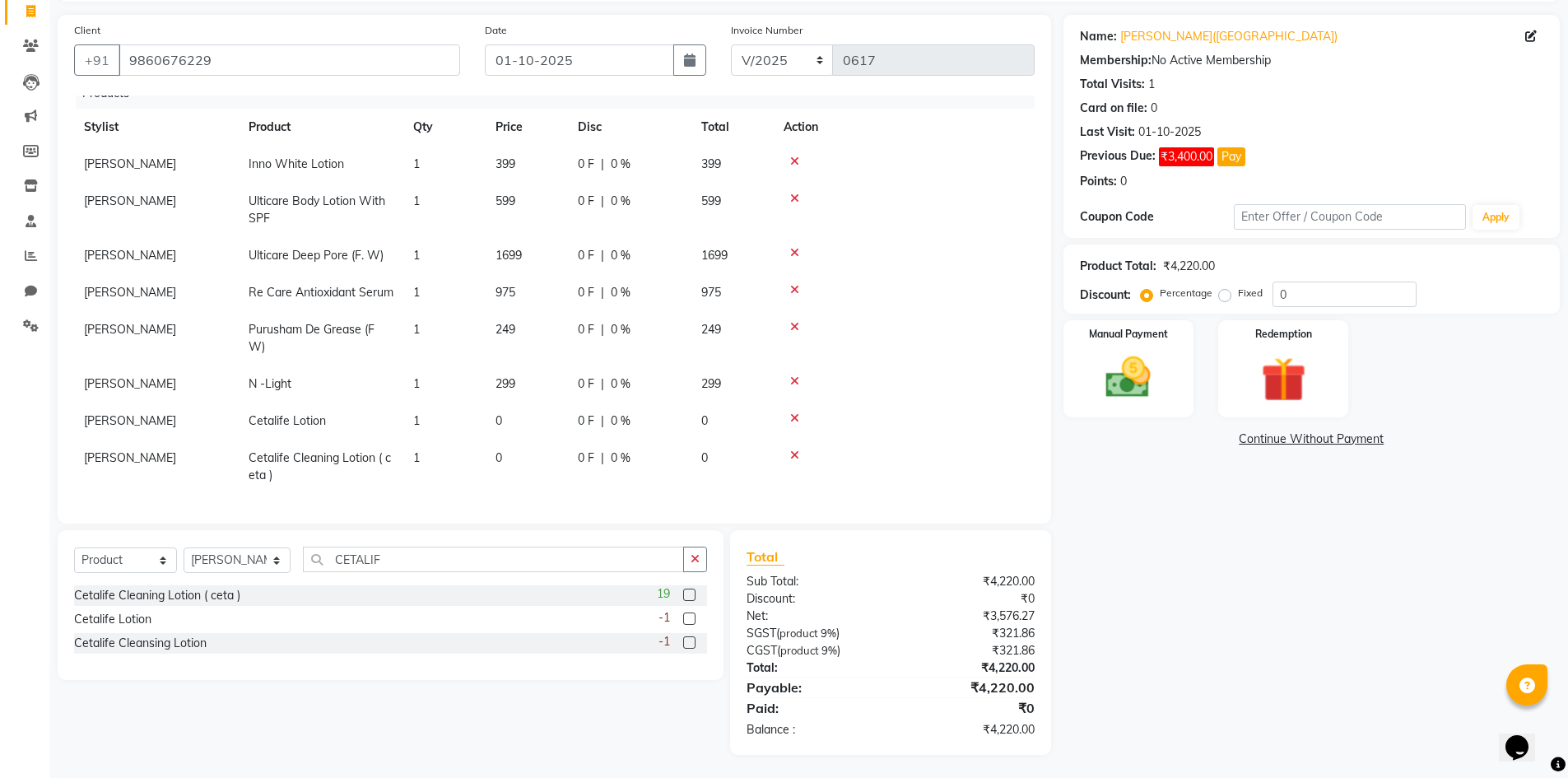
scroll to position [110, 0]
click at [684, 642] on label at bounding box center [689, 640] width 12 height 12
click at [684, 642] on input "checkbox" at bounding box center [688, 641] width 11 height 11
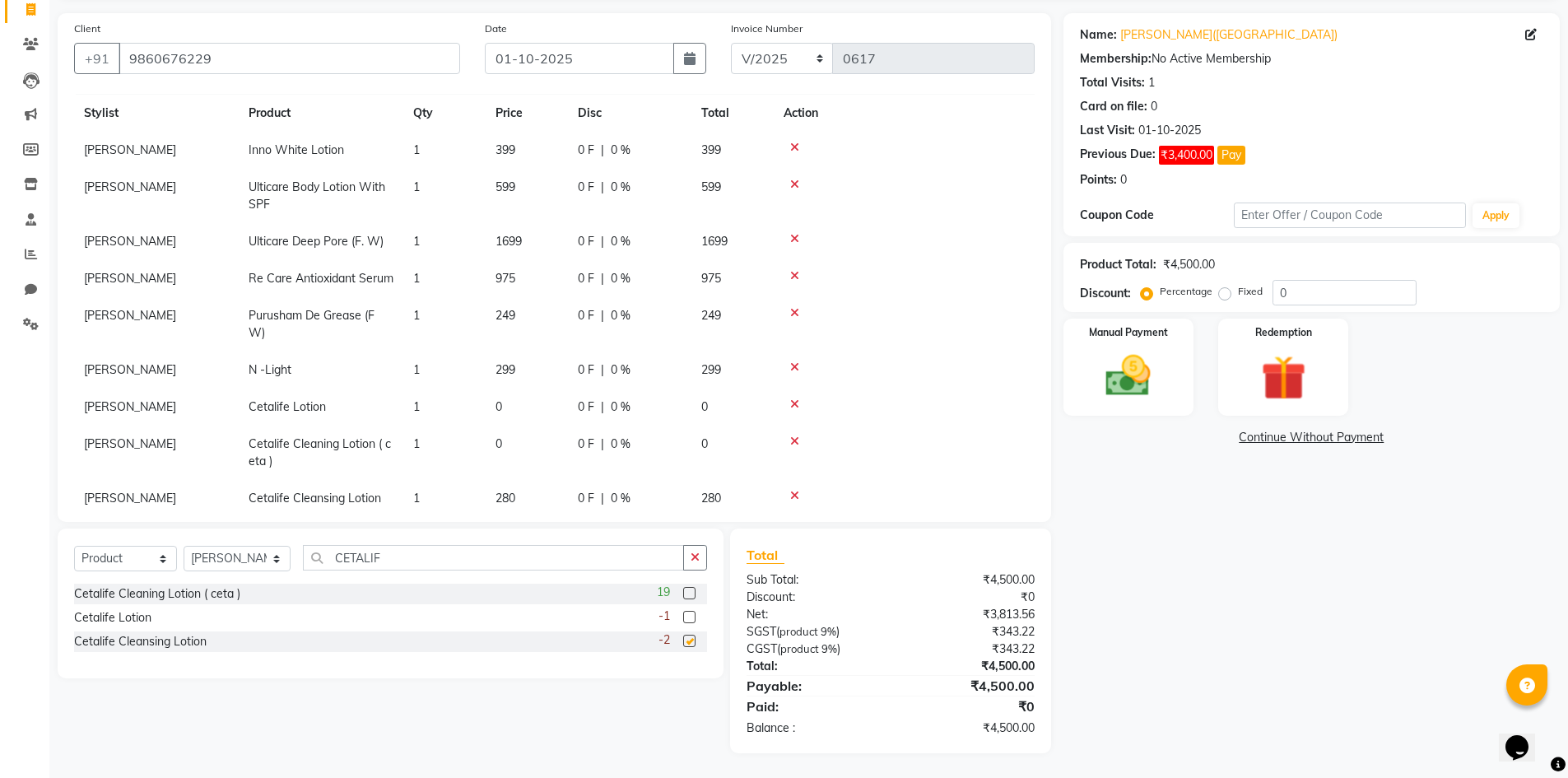
checkbox input "false"
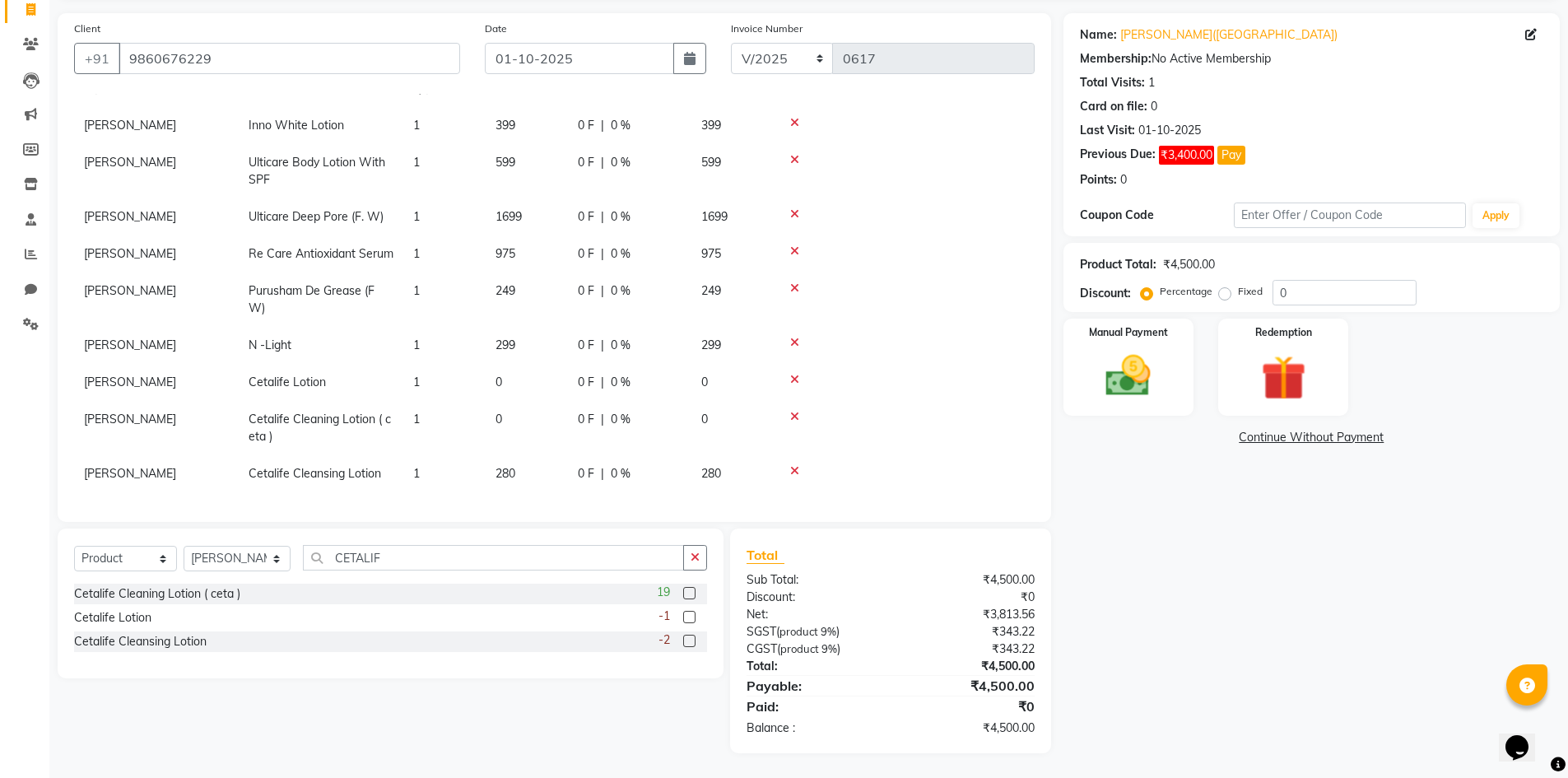
click at [796, 410] on icon at bounding box center [794, 416] width 9 height 12
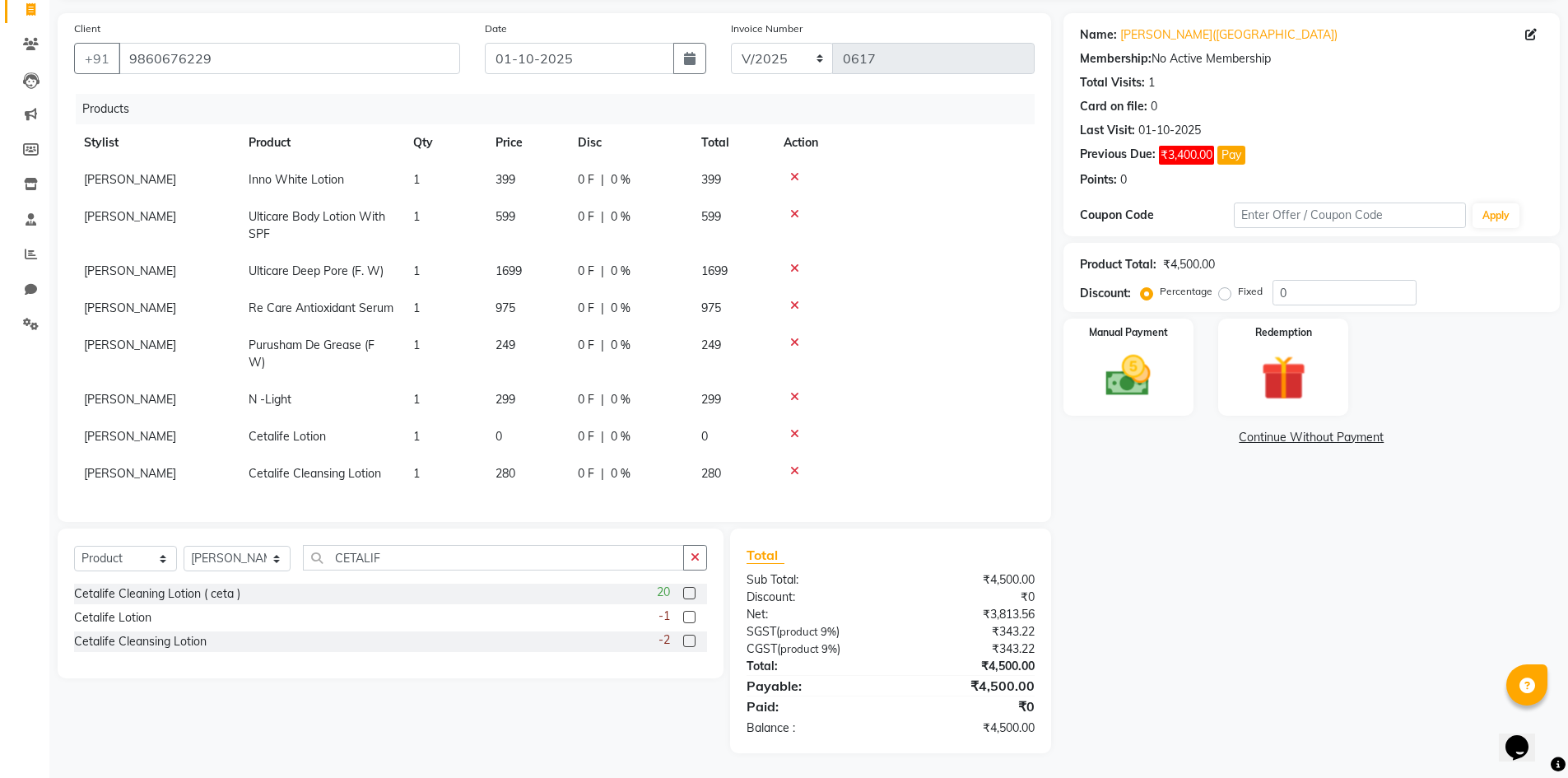
click at [795, 429] on icon at bounding box center [794, 434] width 9 height 12
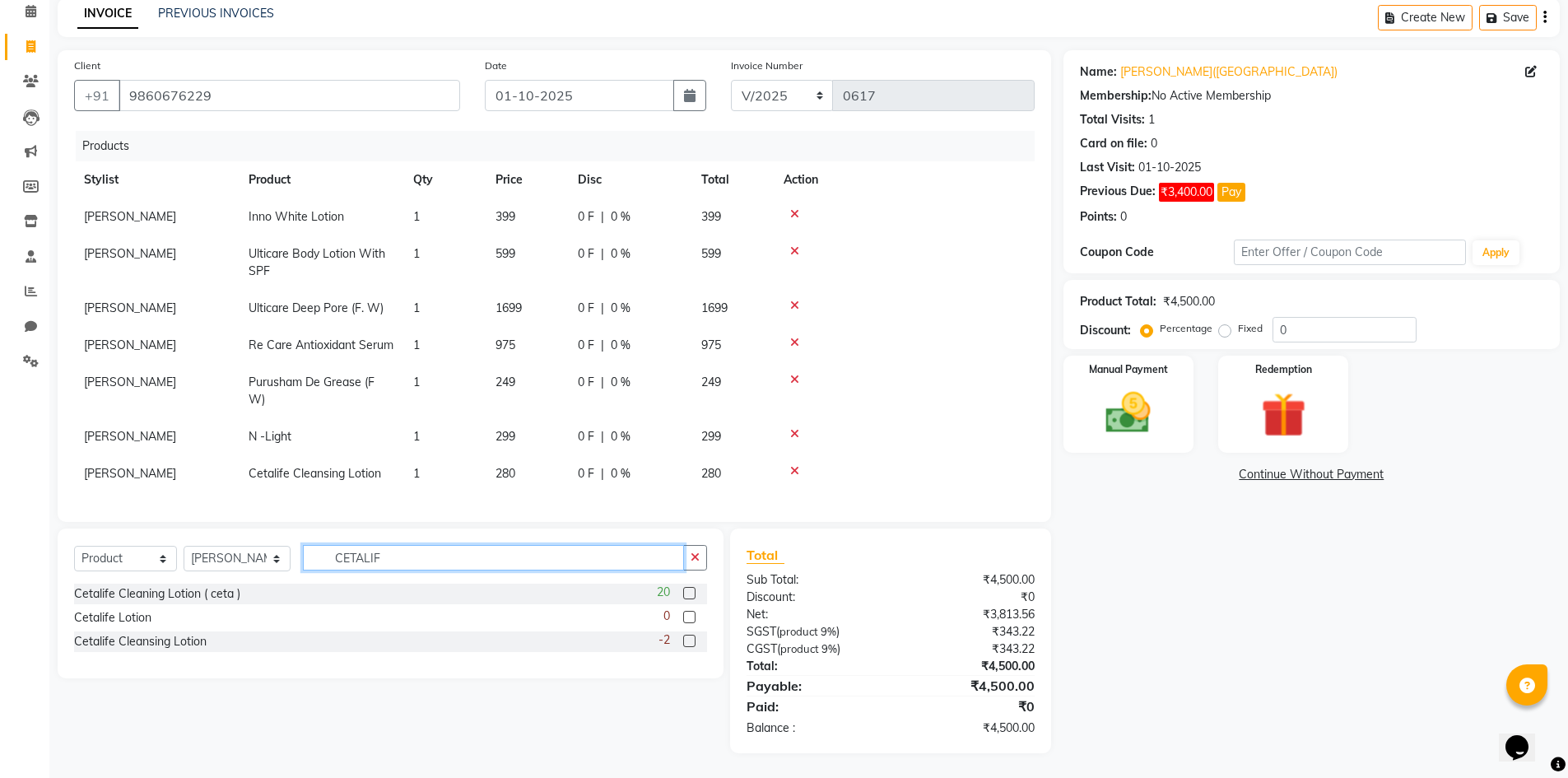
drag, startPoint x: 444, startPoint y: 558, endPoint x: 281, endPoint y: 566, distance: 163.2
click at [281, 566] on div "Select Service Product Membership Package Voucher Prepaid Gift Card Select Styl…" at bounding box center [391, 564] width 633 height 39
type input "INTENS"
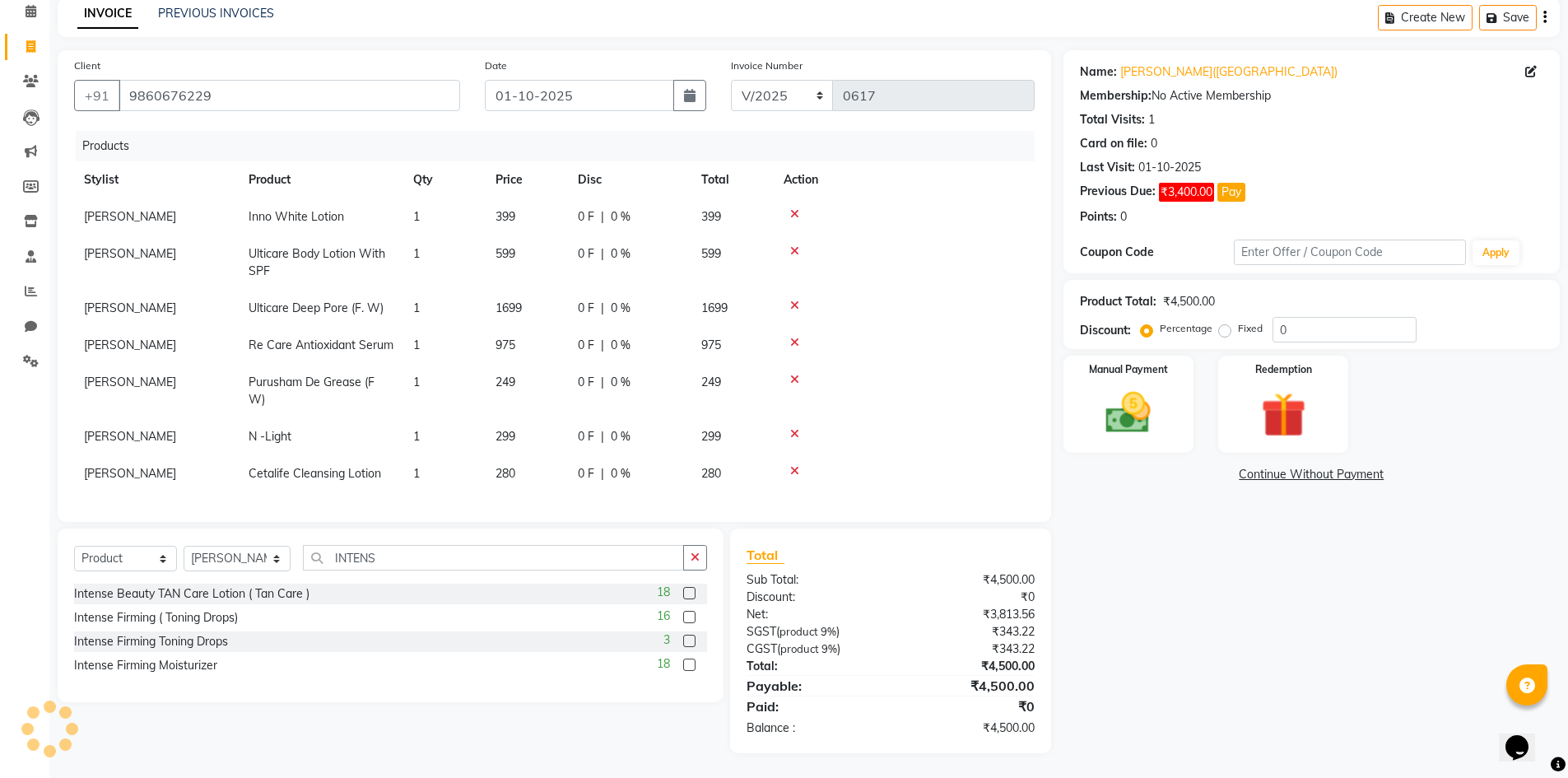
click at [687, 593] on label at bounding box center [689, 593] width 12 height 12
click at [687, 593] on input "checkbox" at bounding box center [688, 594] width 11 height 11
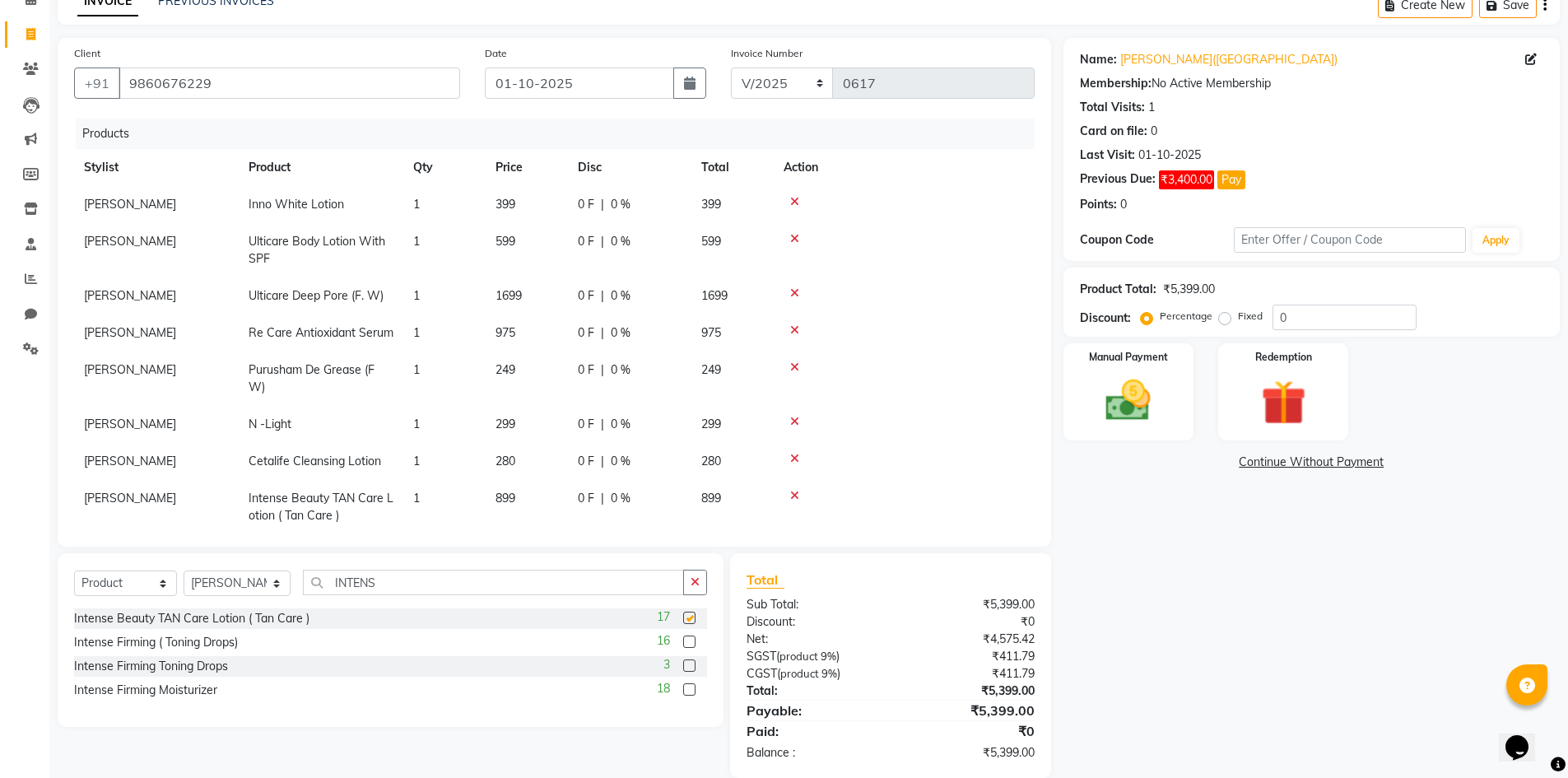
checkbox input "false"
drag, startPoint x: 397, startPoint y: 582, endPoint x: 309, endPoint y: 582, distance: 88.0
click at [309, 582] on input "INTENS" at bounding box center [494, 583] width 381 height 26
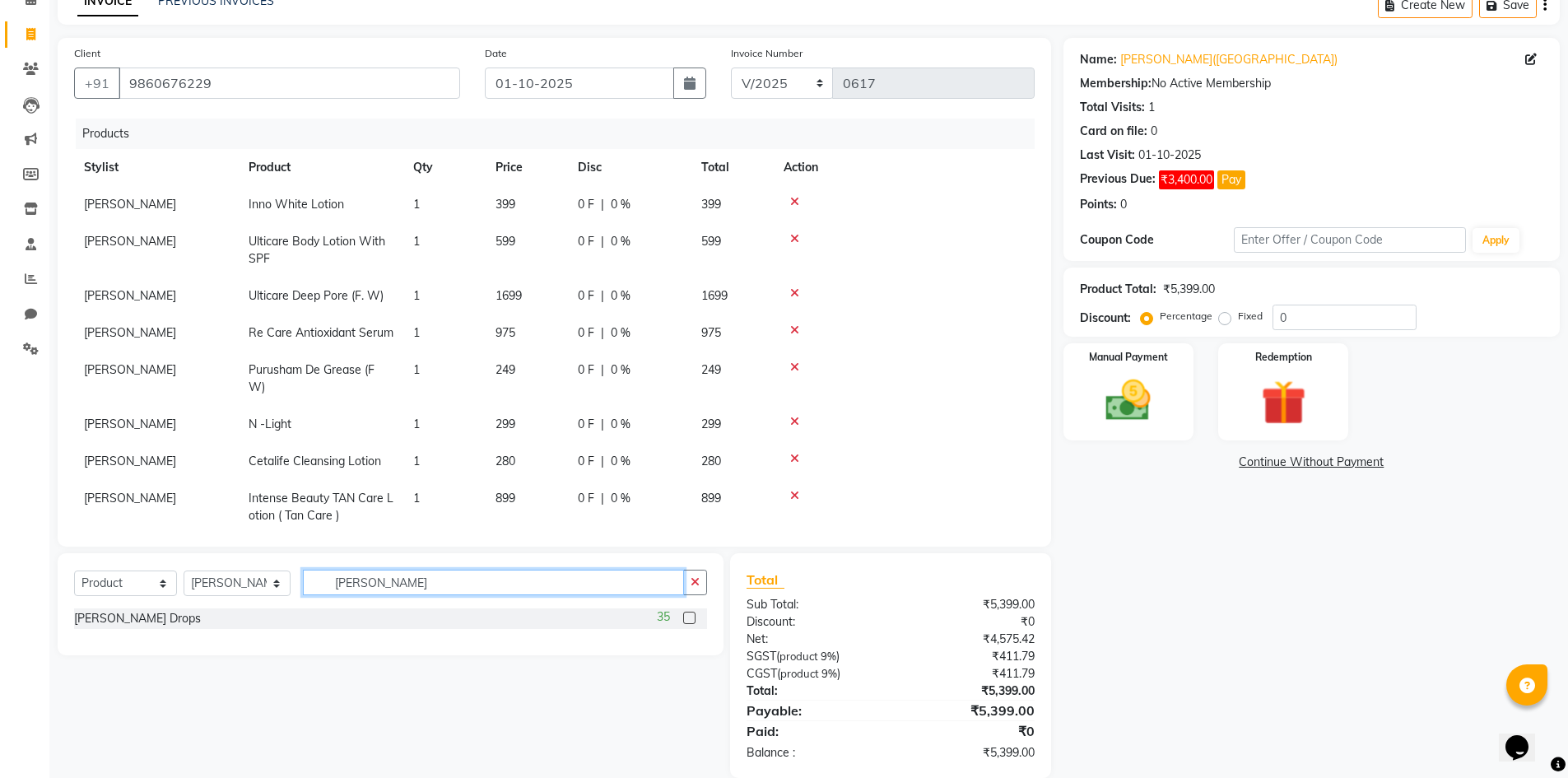
type input "[PERSON_NAME]"
click at [690, 614] on label at bounding box center [689, 617] width 12 height 12
click at [690, 614] on input "checkbox" at bounding box center [688, 618] width 11 height 11
checkbox input "false"
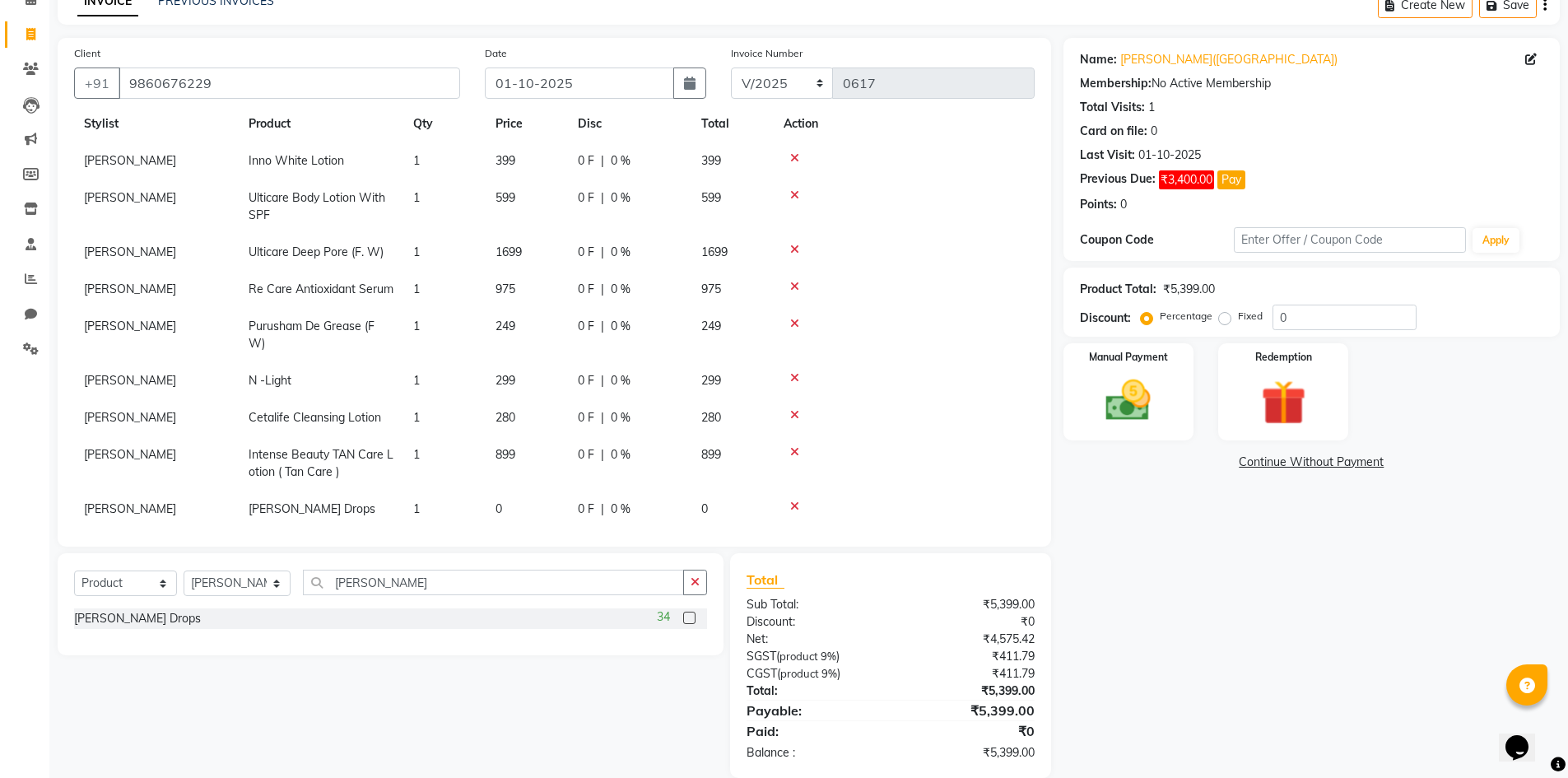
scroll to position [66, 0]
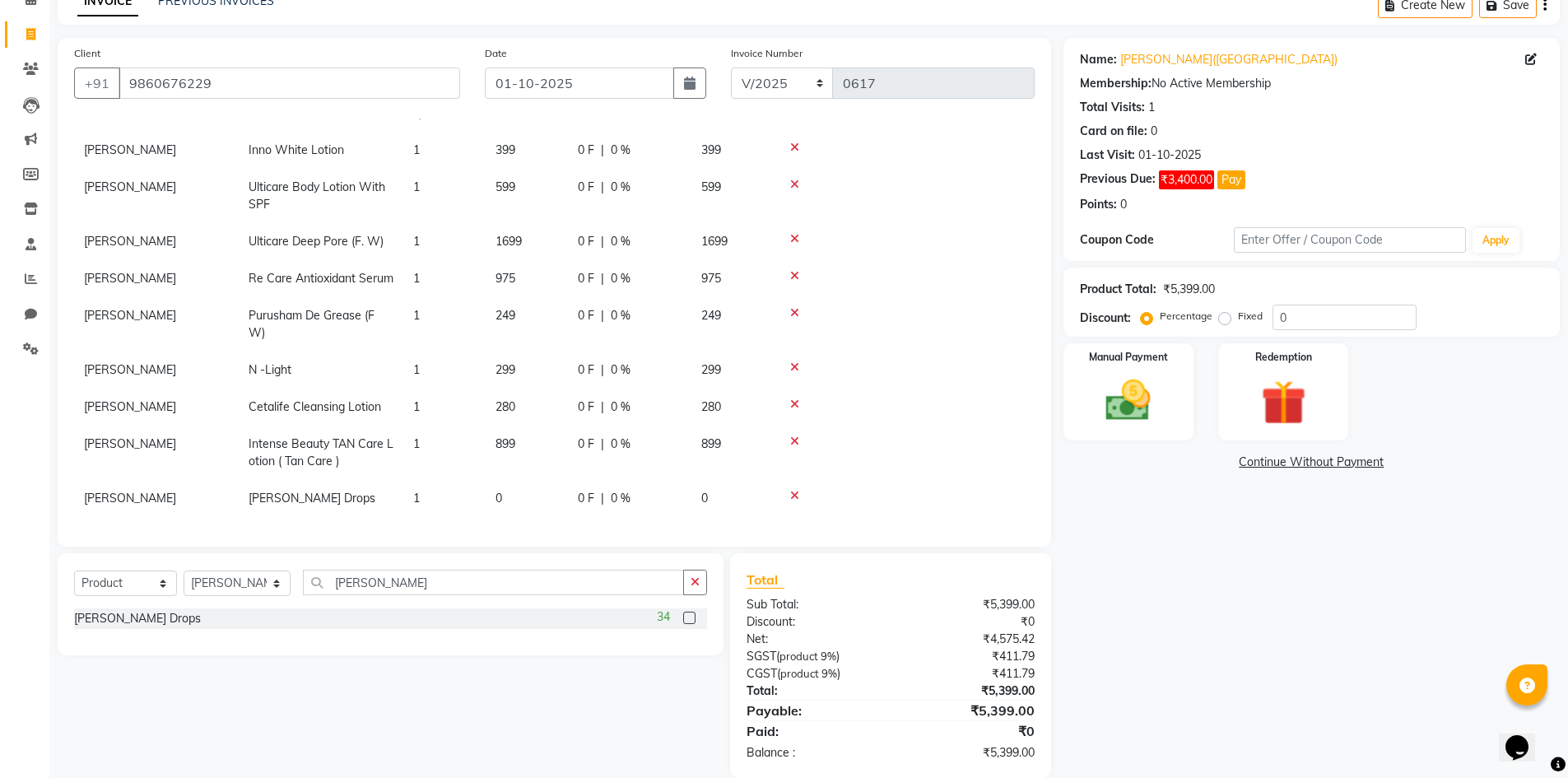
click at [512, 486] on td "0" at bounding box center [526, 498] width 82 height 37
select select "46640"
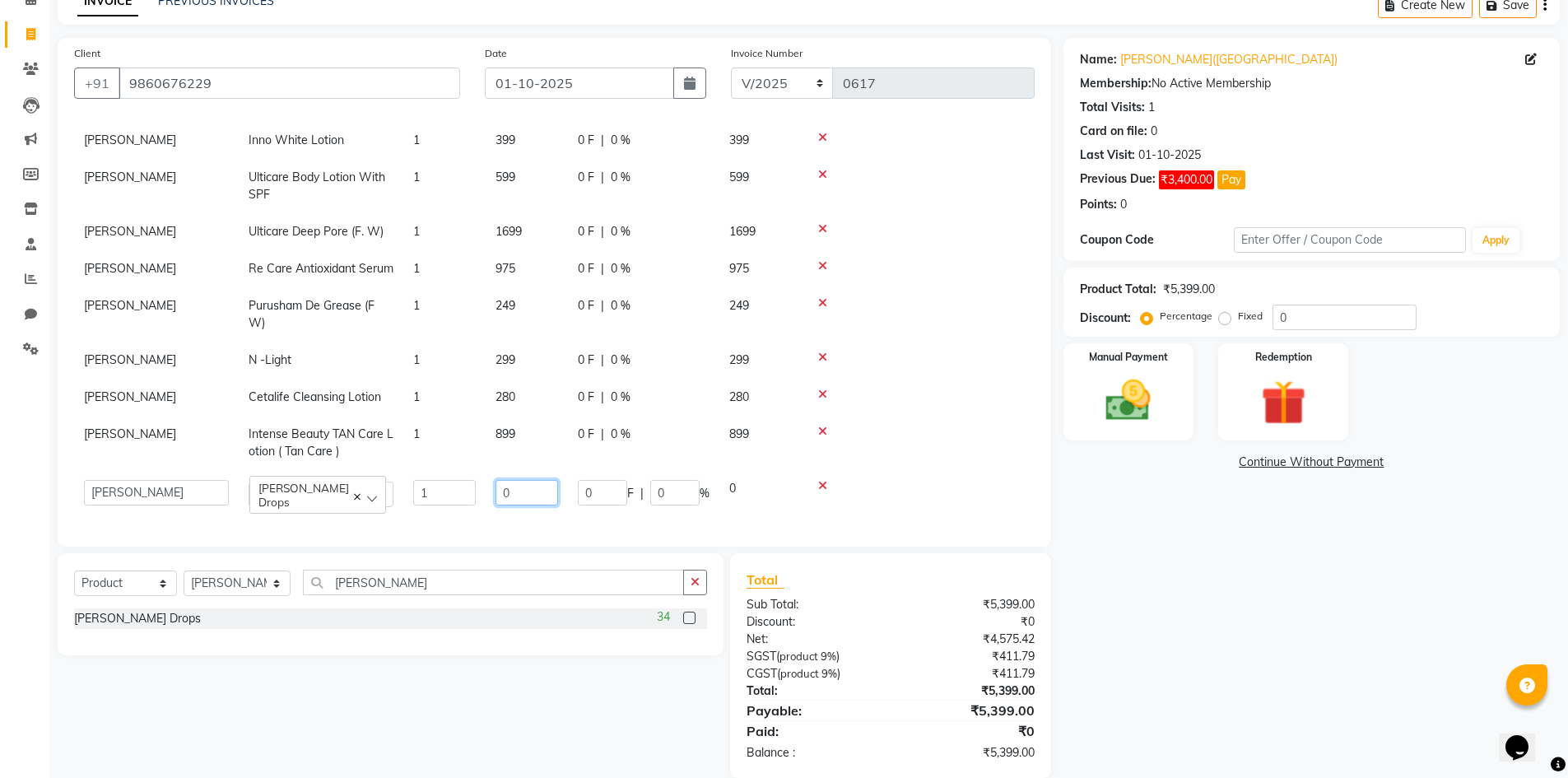
click at [551, 492] on input "0" at bounding box center [526, 493] width 62 height 26
type input "899"
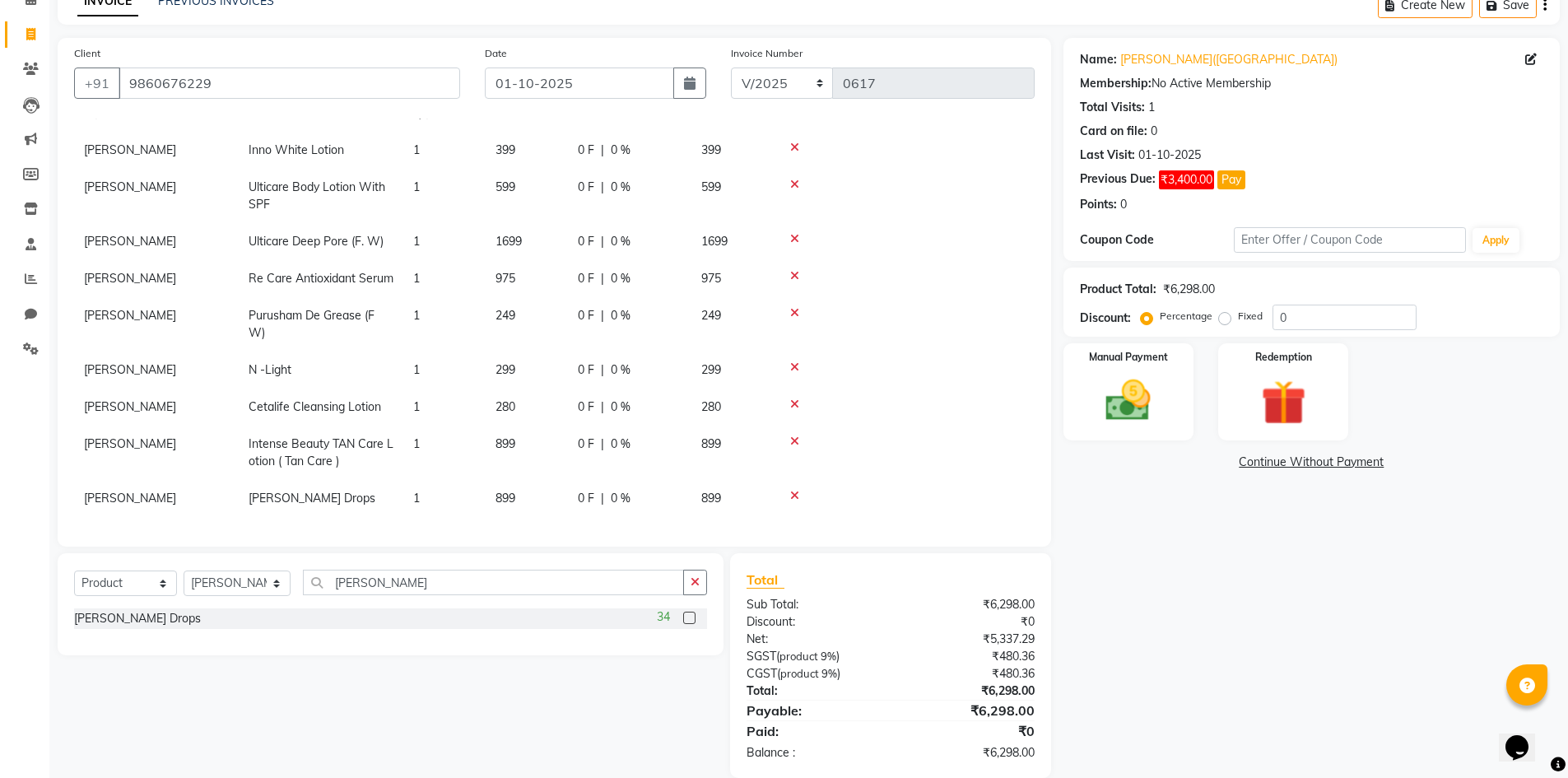
click at [929, 480] on td at bounding box center [904, 498] width 261 height 37
drag, startPoint x: 390, startPoint y: 575, endPoint x: 284, endPoint y: 588, distance: 106.8
click at [284, 587] on div "Select Service Product Membership Package Voucher Prepaid Gift Card Select Styl…" at bounding box center [391, 589] width 633 height 39
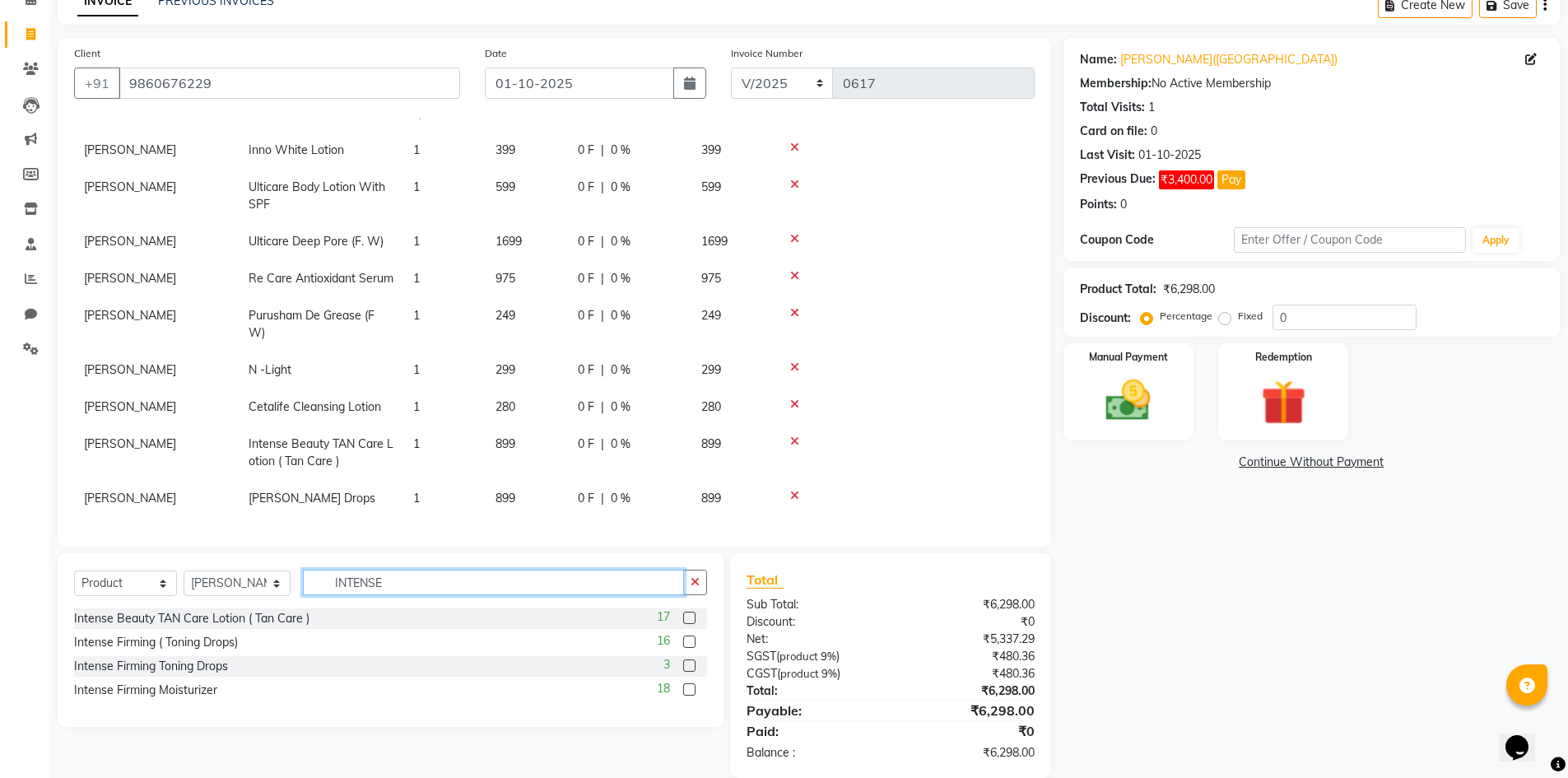
type input "INTENSE"
click at [692, 641] on label at bounding box center [689, 641] width 12 height 12
click at [692, 641] on input "checkbox" at bounding box center [688, 642] width 11 height 11
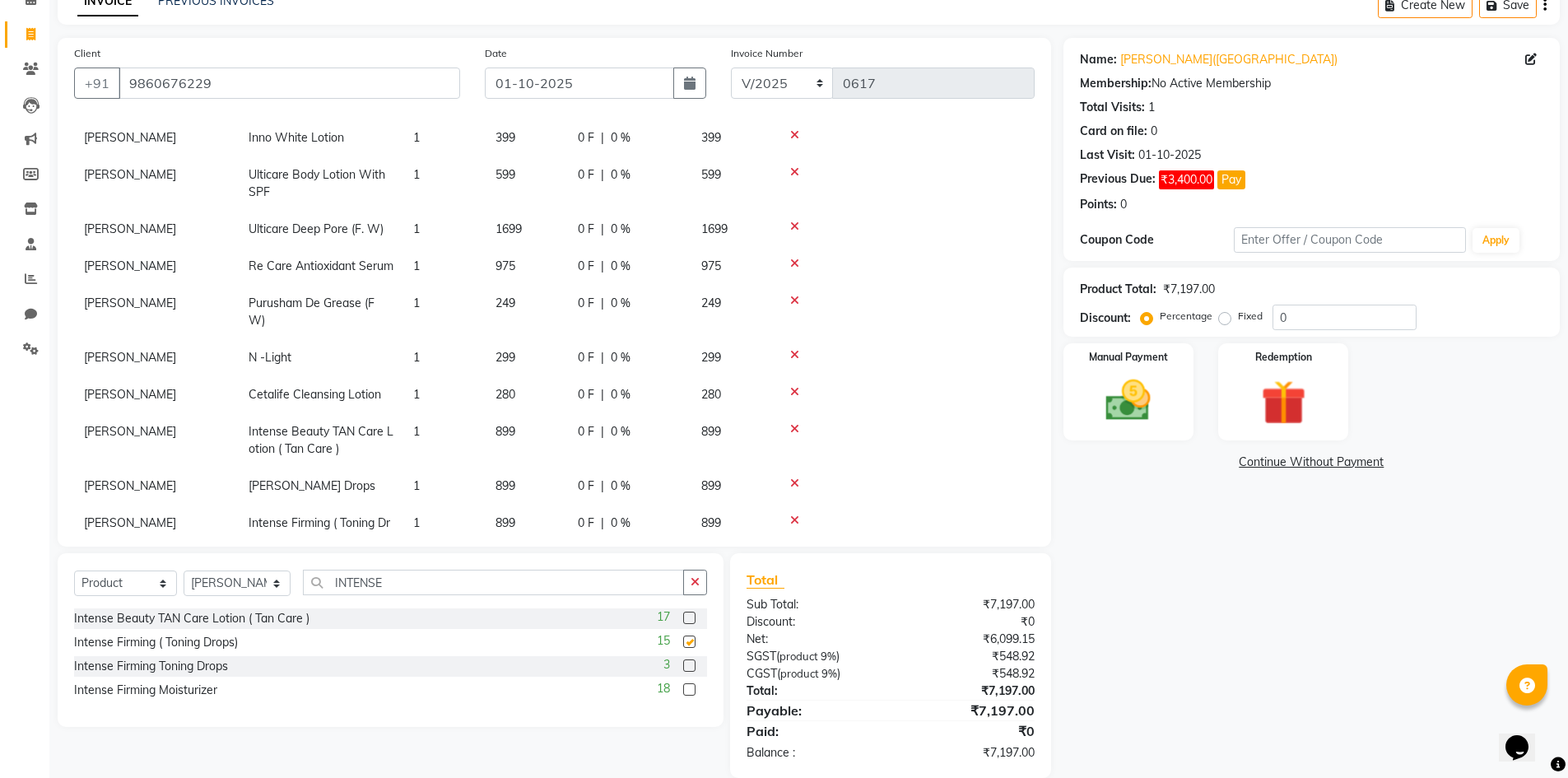
checkbox input "false"
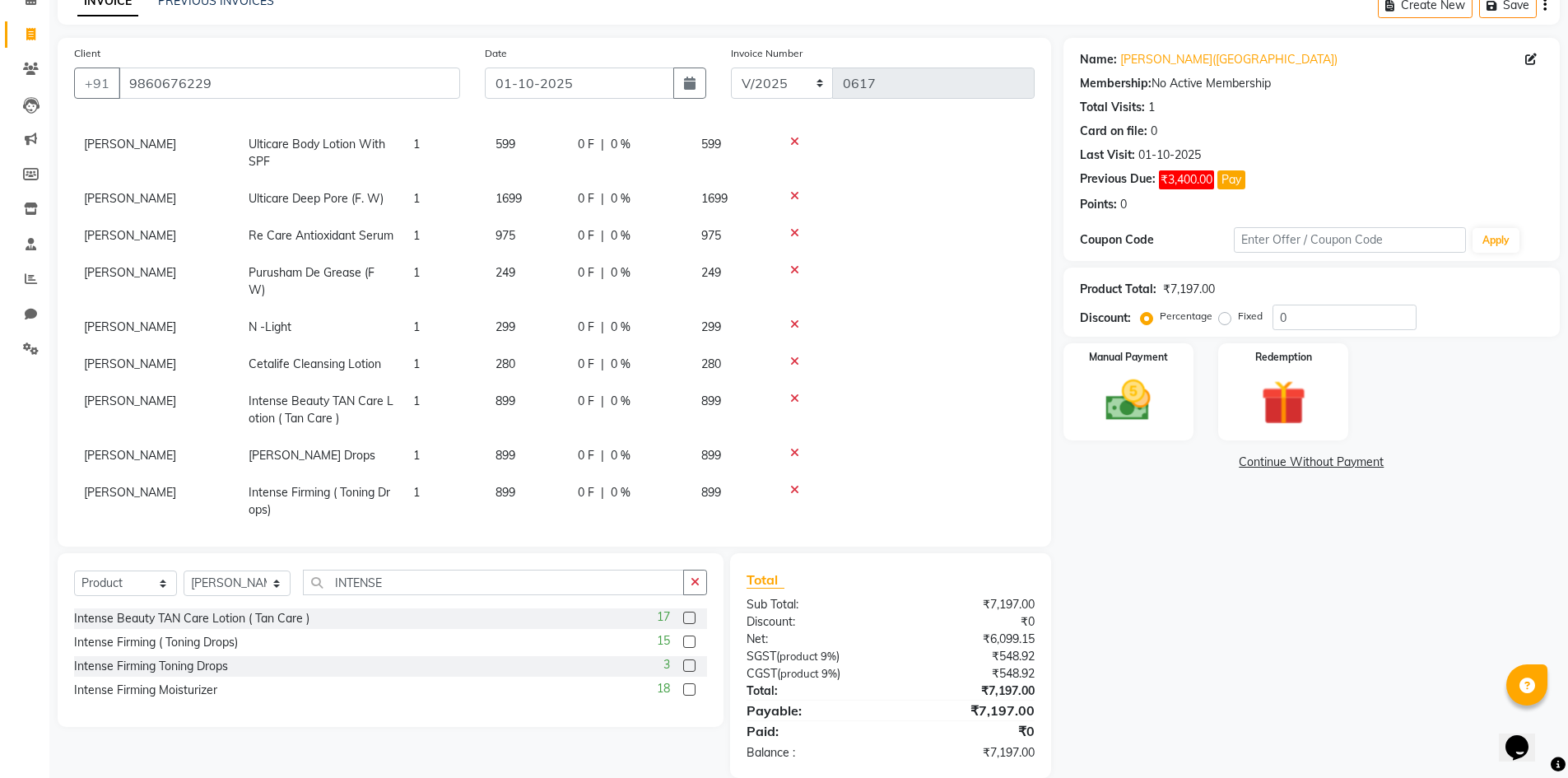
scroll to position [121, 0]
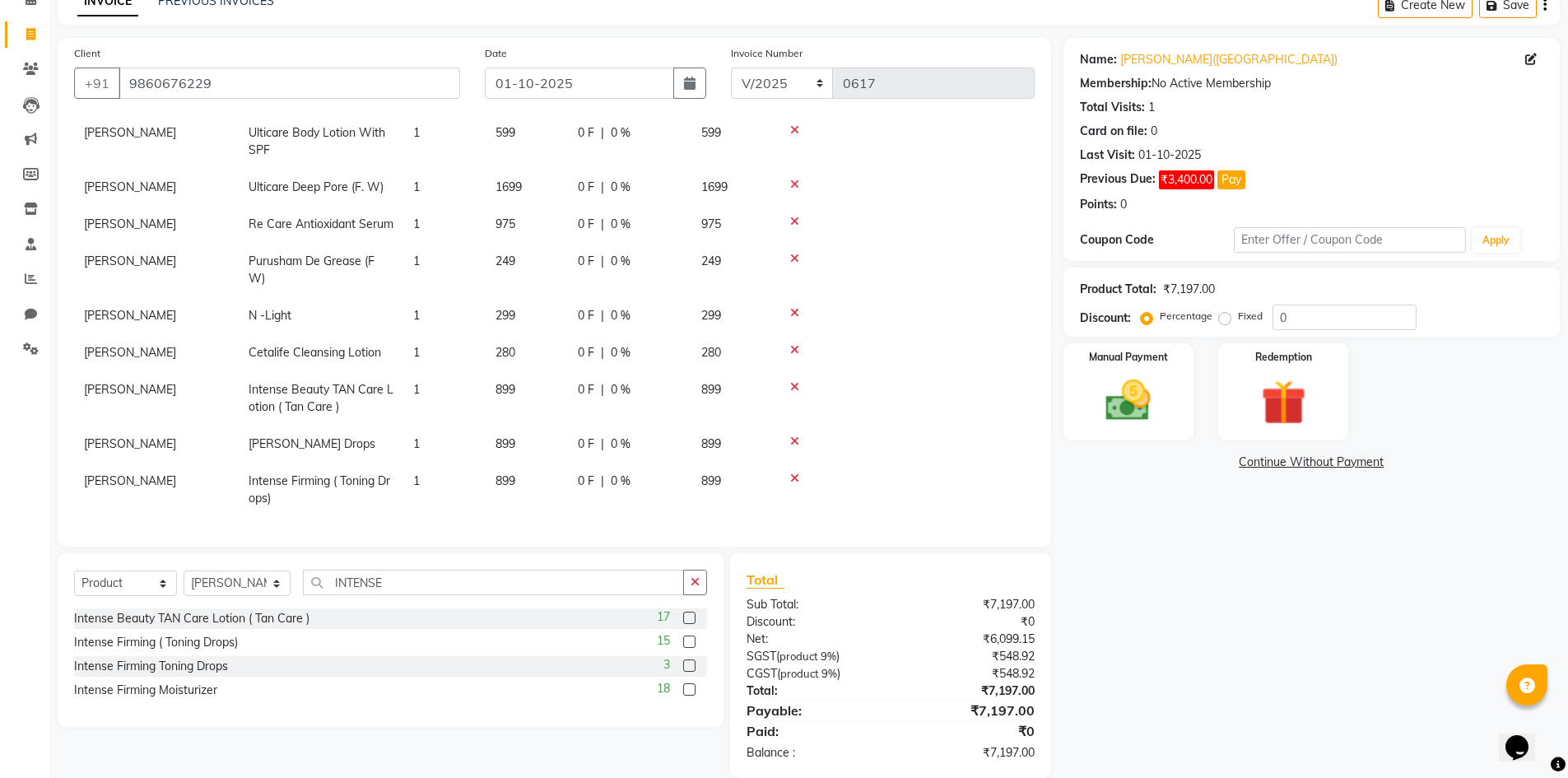
click at [687, 661] on label at bounding box center [689, 665] width 12 height 12
click at [687, 661] on input "checkbox" at bounding box center [688, 666] width 11 height 11
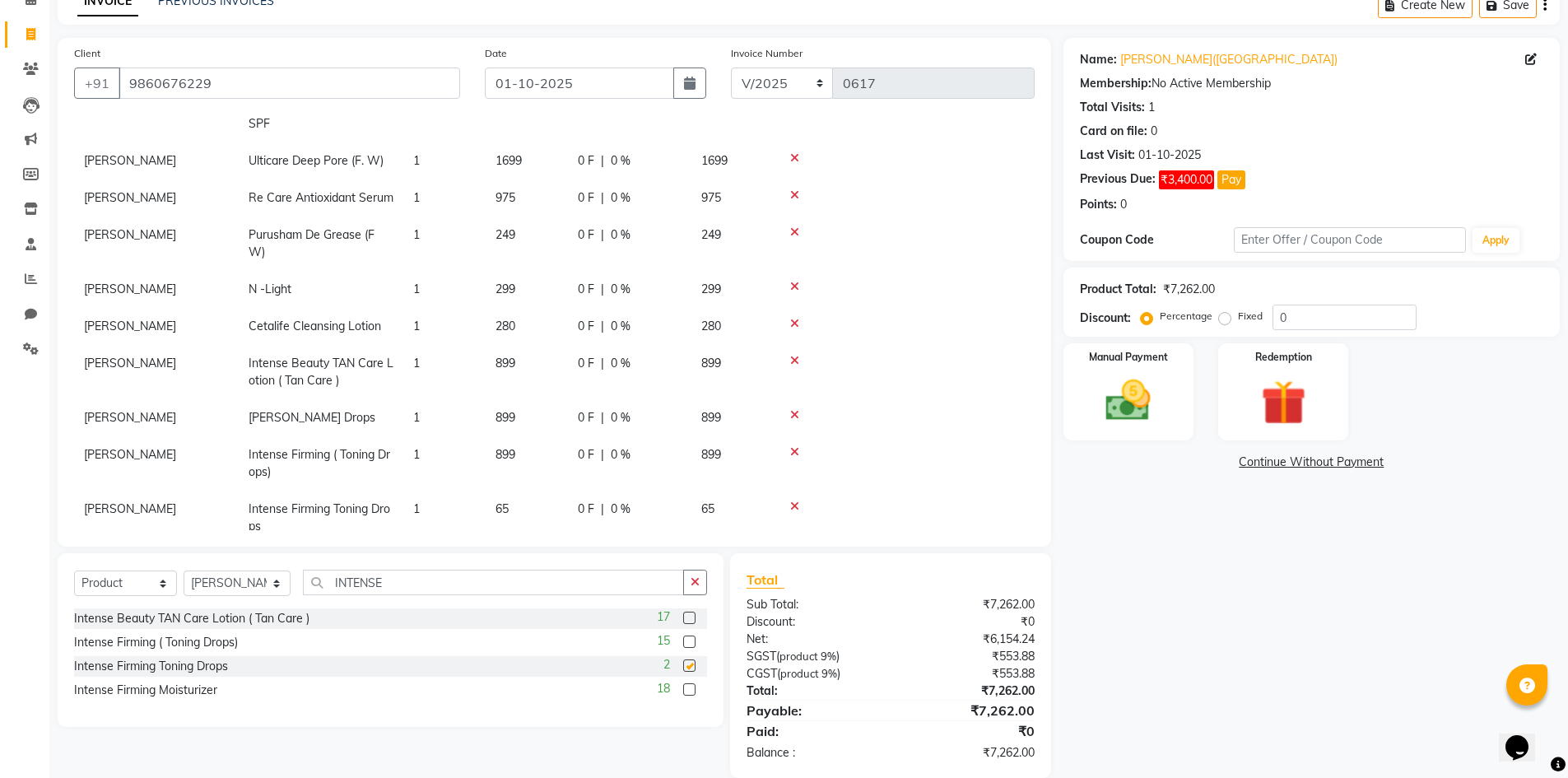
checkbox input "false"
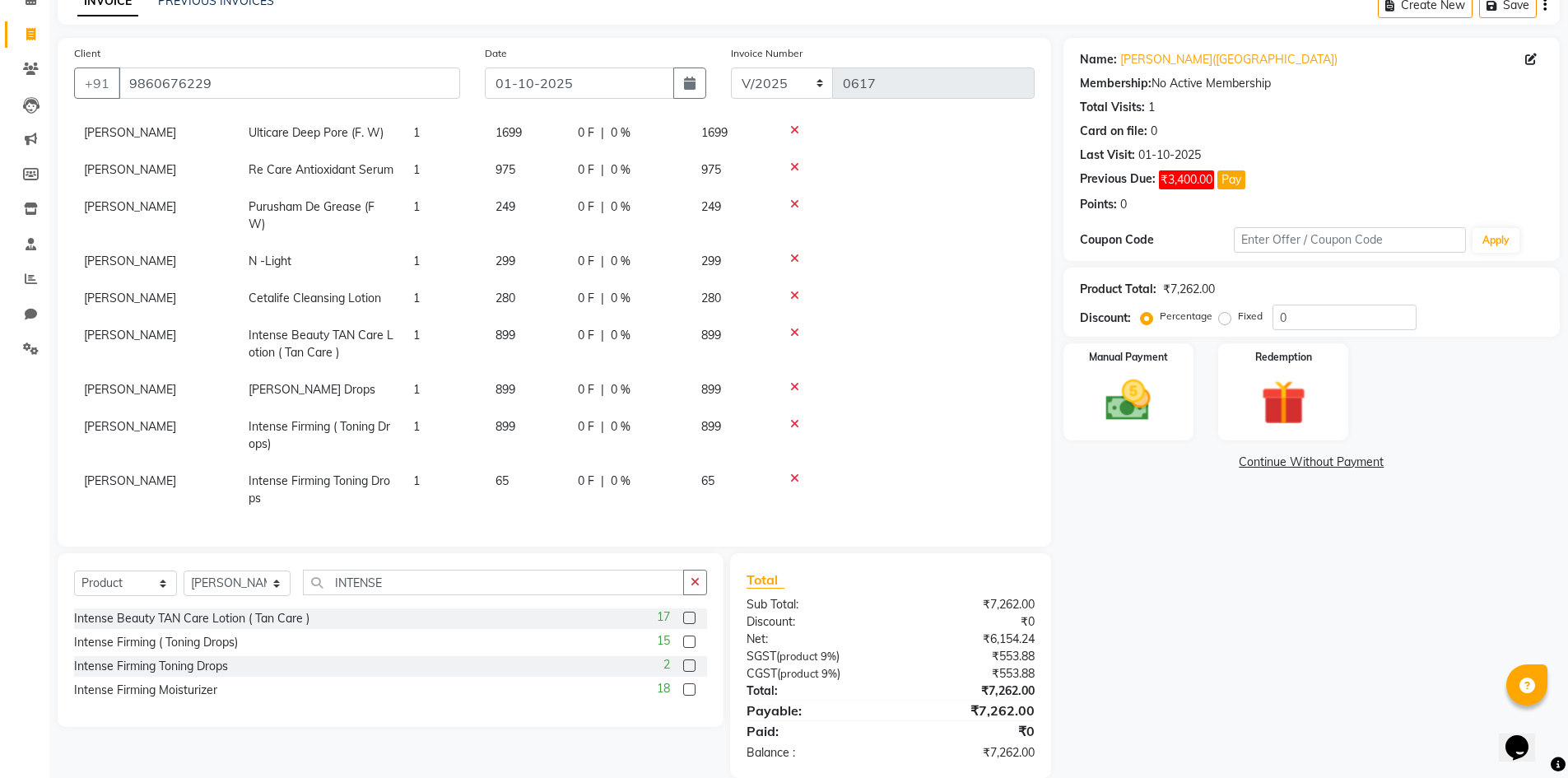
click at [691, 688] on label at bounding box center [689, 689] width 12 height 12
click at [691, 688] on input "checkbox" at bounding box center [688, 690] width 11 height 11
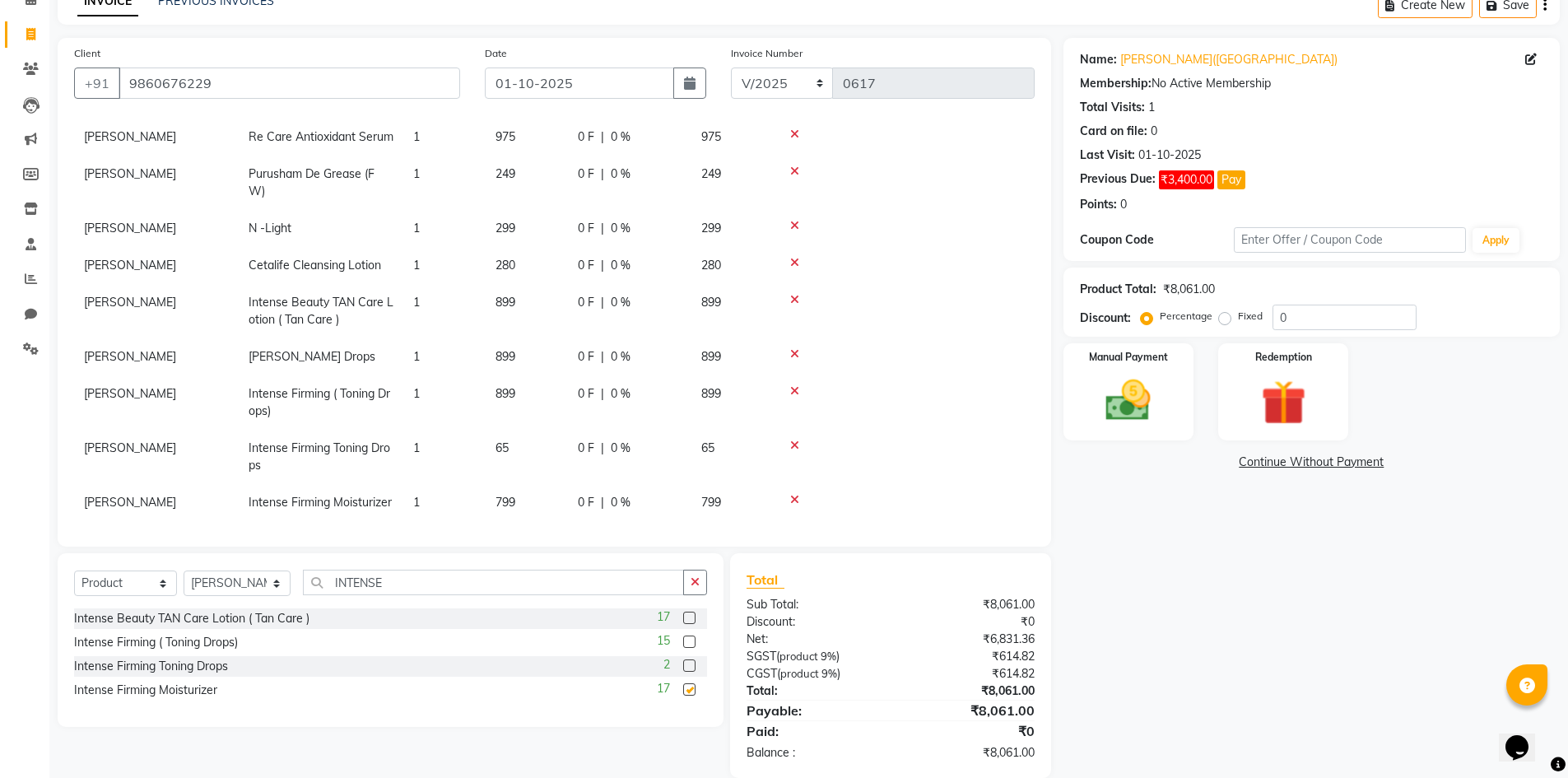
checkbox input "false"
click at [796, 435] on icon at bounding box center [794, 441] width 9 height 12
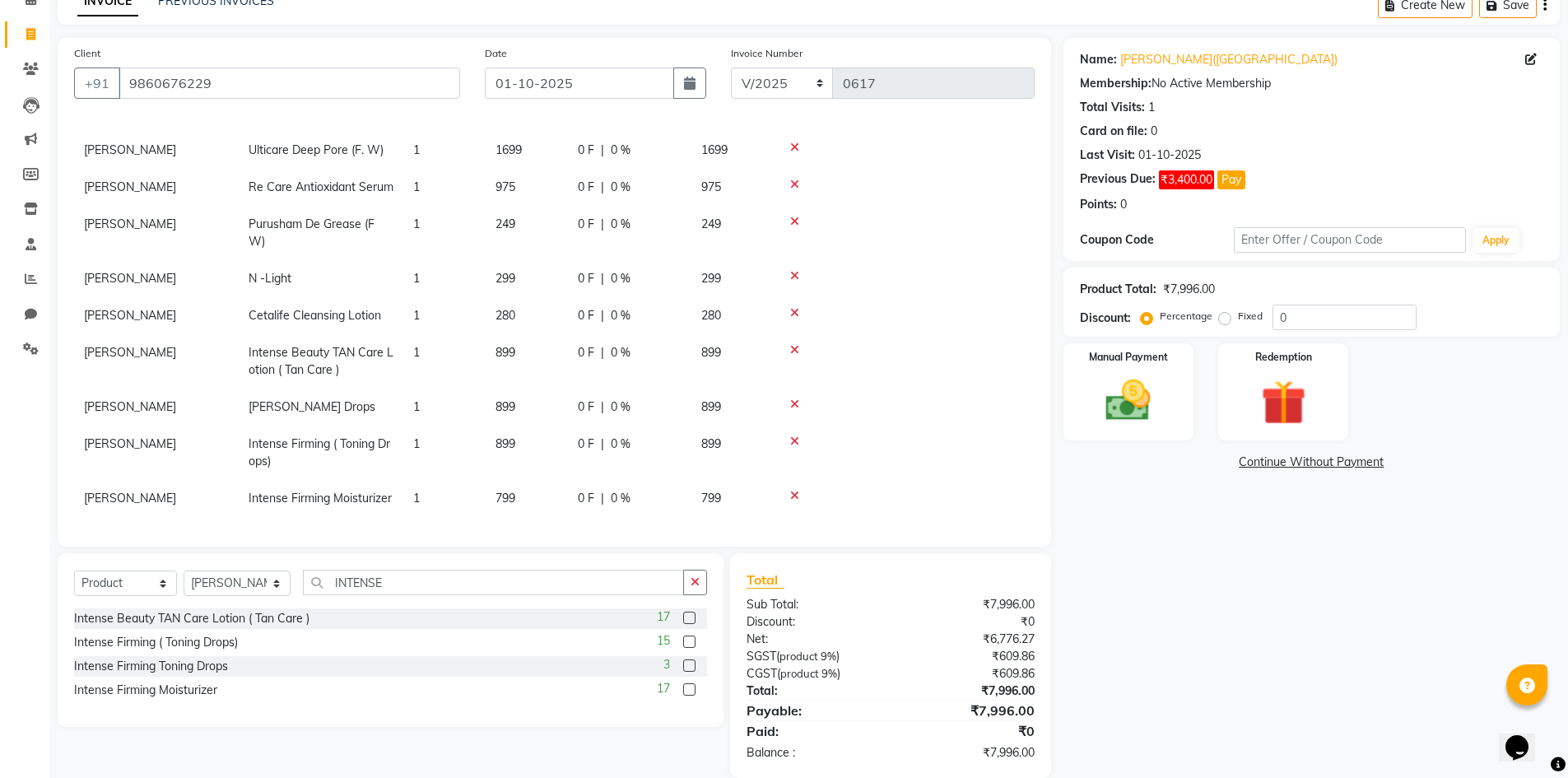
scroll to position [158, 0]
click at [796, 435] on icon at bounding box center [794, 441] width 9 height 12
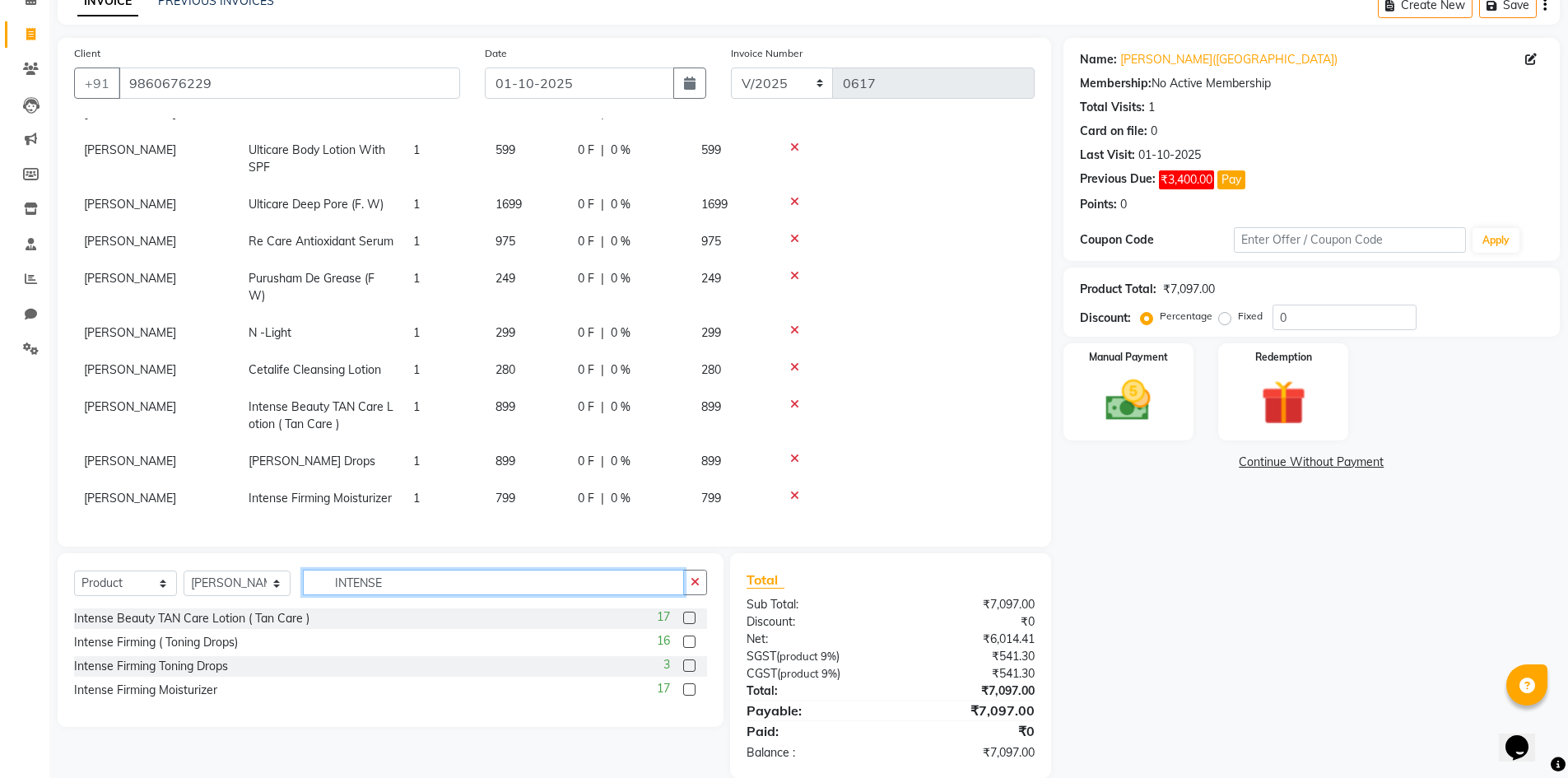
drag, startPoint x: 543, startPoint y: 588, endPoint x: 183, endPoint y: 561, distance: 361.0
click at [183, 561] on div "Select Service Product Membership Package Voucher Prepaid Gift Card Select Styl…" at bounding box center [391, 639] width 666 height 173
type input "GENTA"
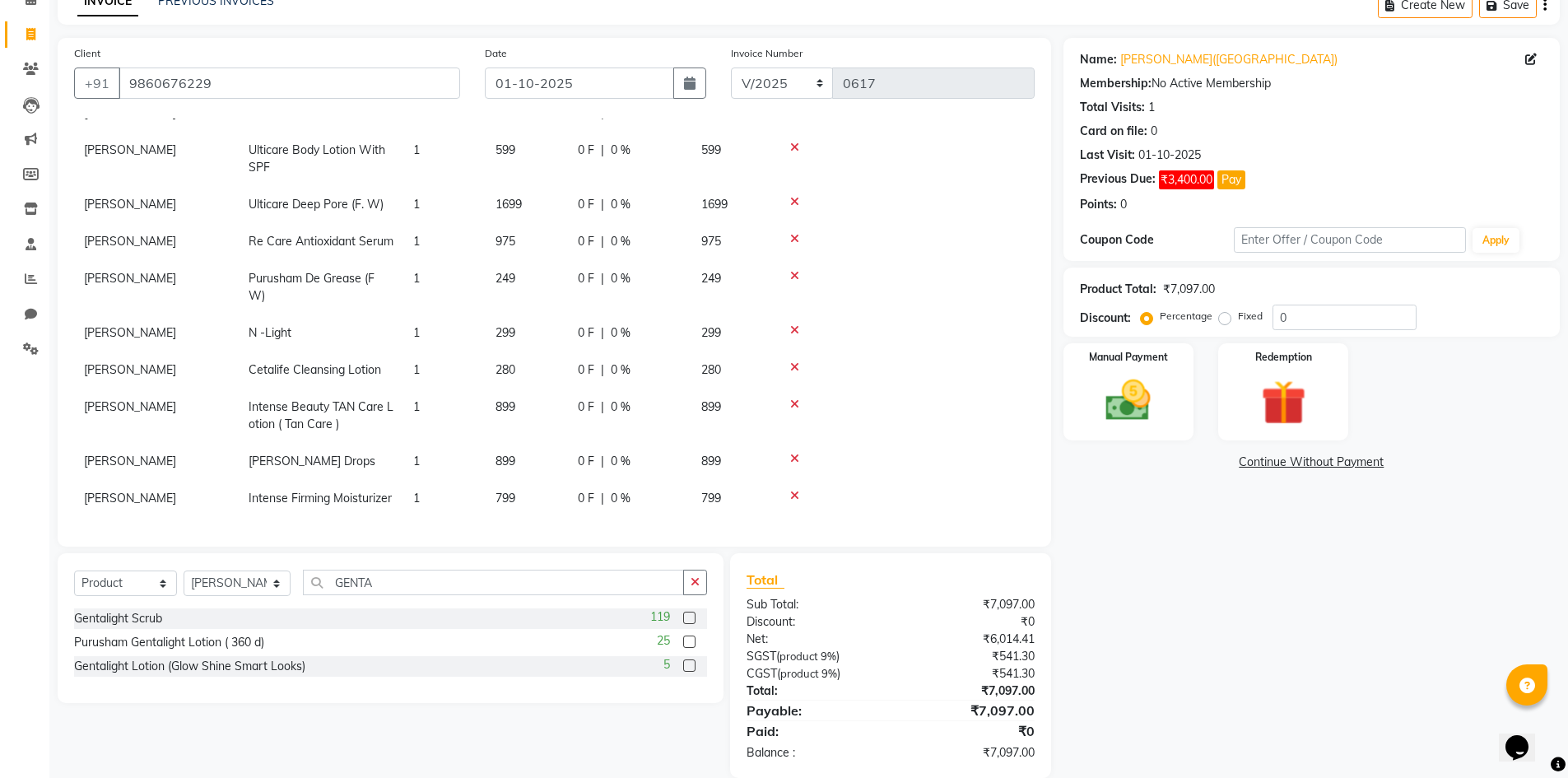
click at [694, 665] on label at bounding box center [689, 665] width 12 height 12
click at [694, 665] on input "checkbox" at bounding box center [688, 666] width 11 height 11
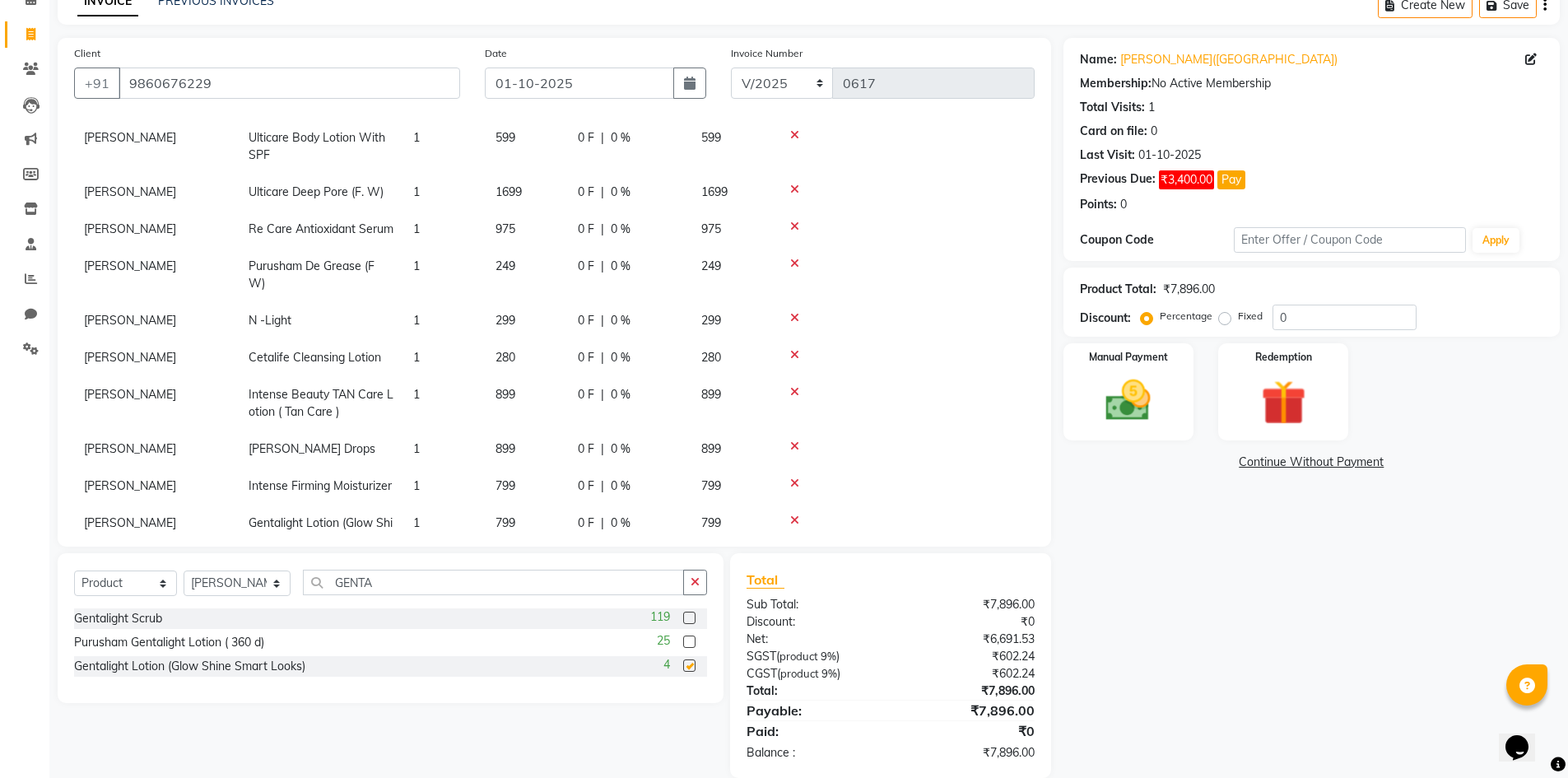
scroll to position [158, 0]
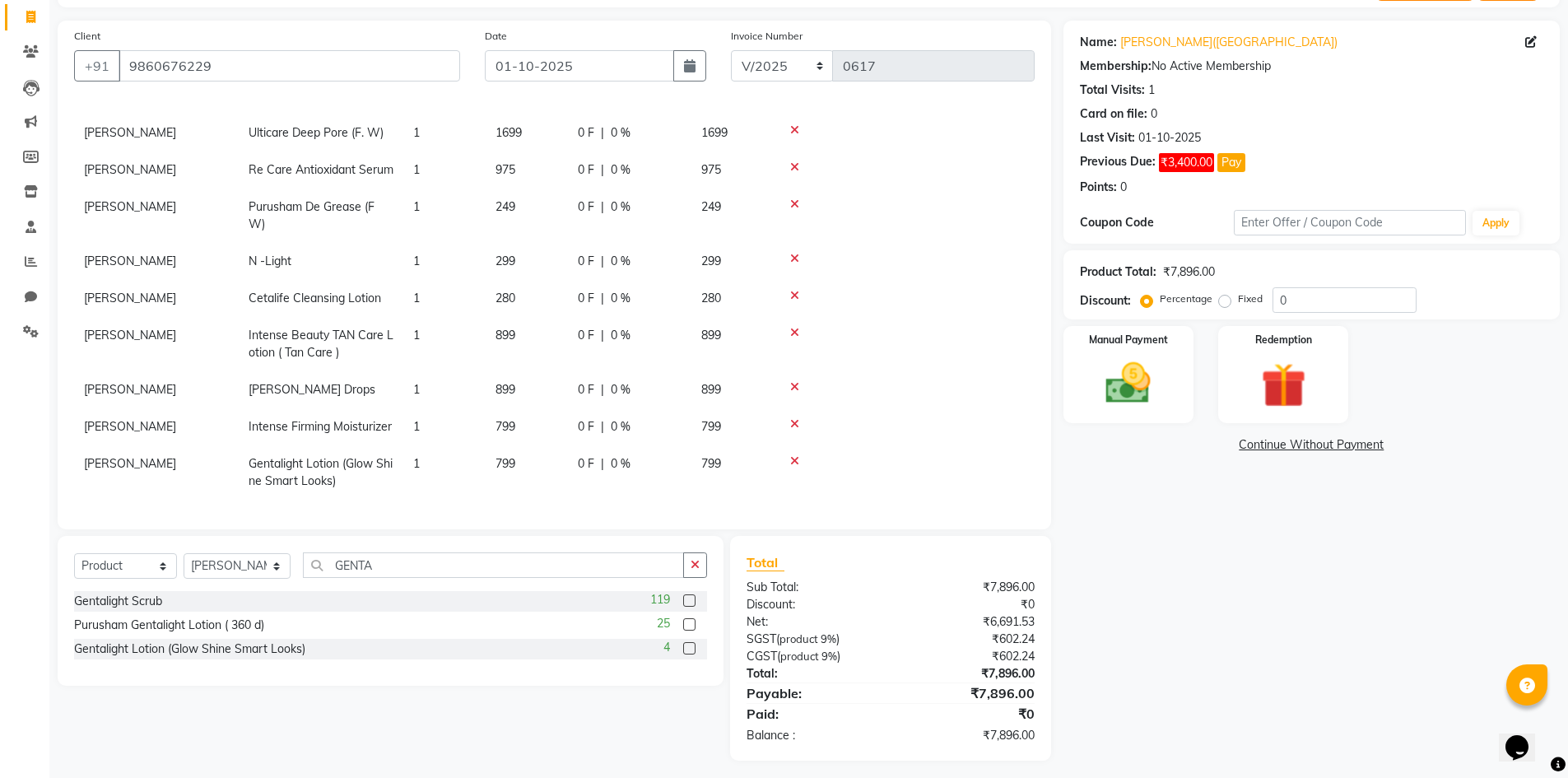
checkbox input "false"
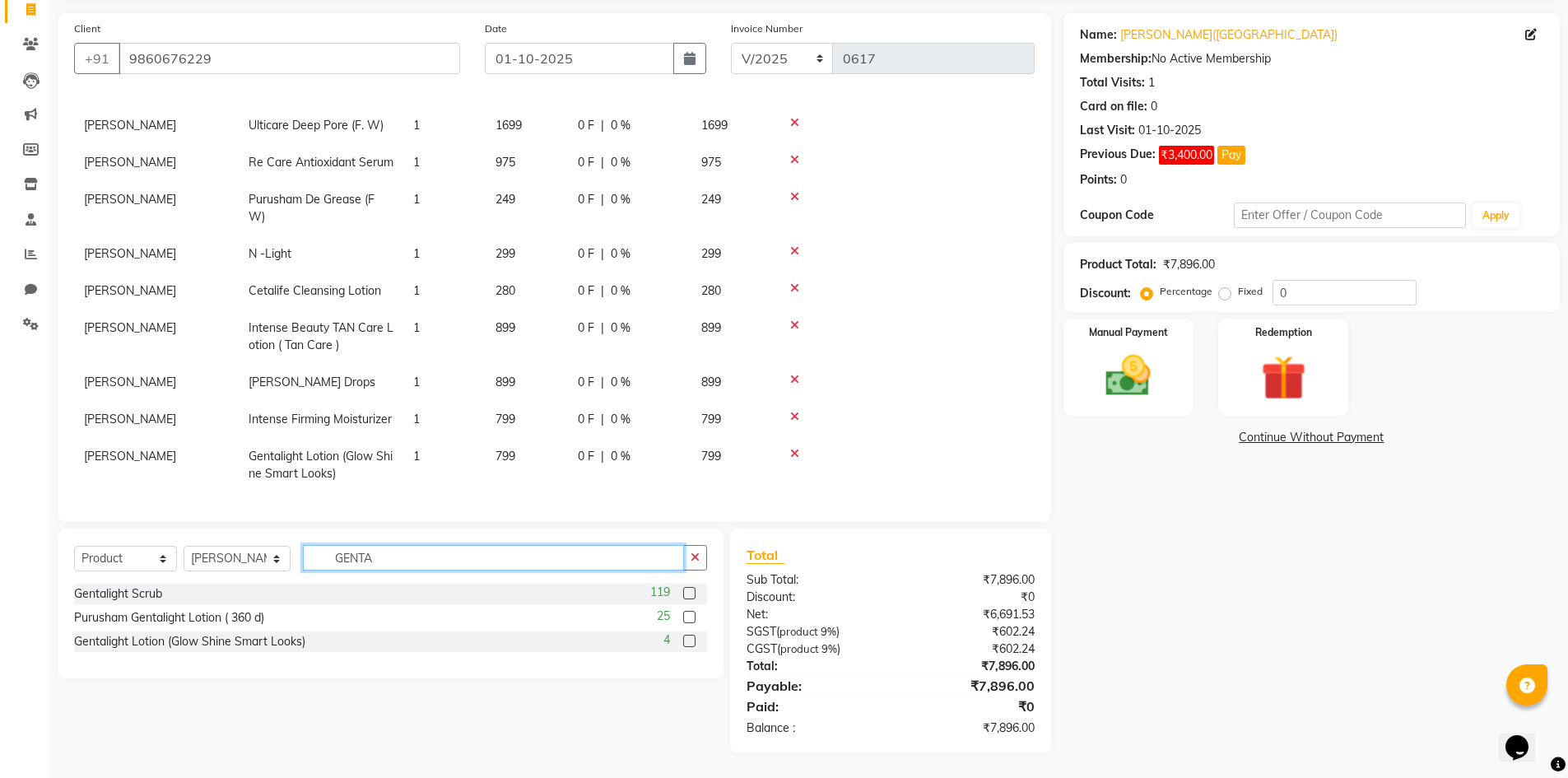
drag, startPoint x: 383, startPoint y: 562, endPoint x: 284, endPoint y: 563, distance: 99.0
click at [284, 563] on div "Select Service Product Membership Package Voucher Prepaid Gift Card Select Styl…" at bounding box center [391, 564] width 633 height 39
type input "HYDRA S"
click at [691, 591] on label at bounding box center [689, 593] width 12 height 12
click at [691, 591] on input "checkbox" at bounding box center [688, 594] width 11 height 11
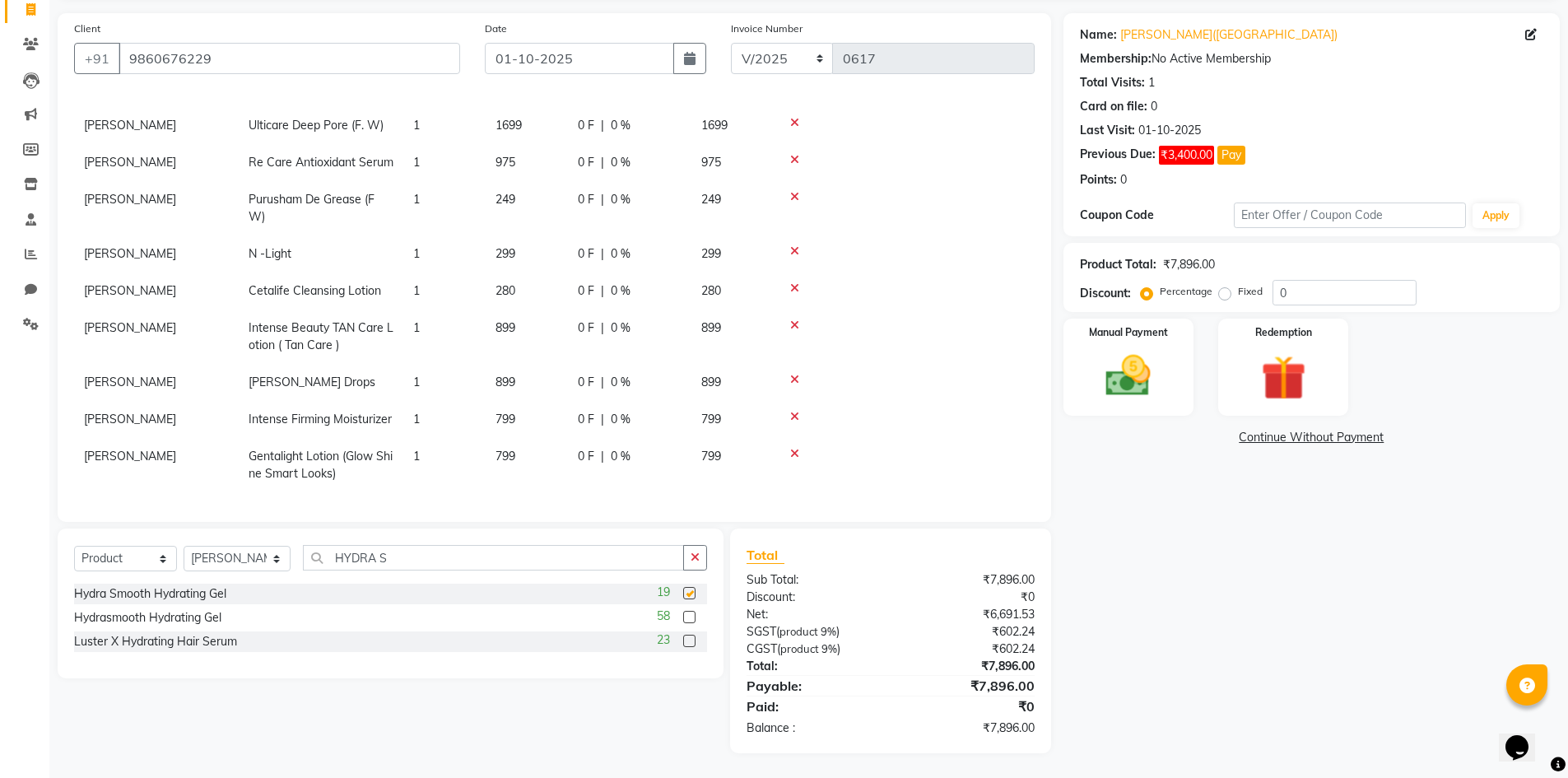
scroll to position [212, 0]
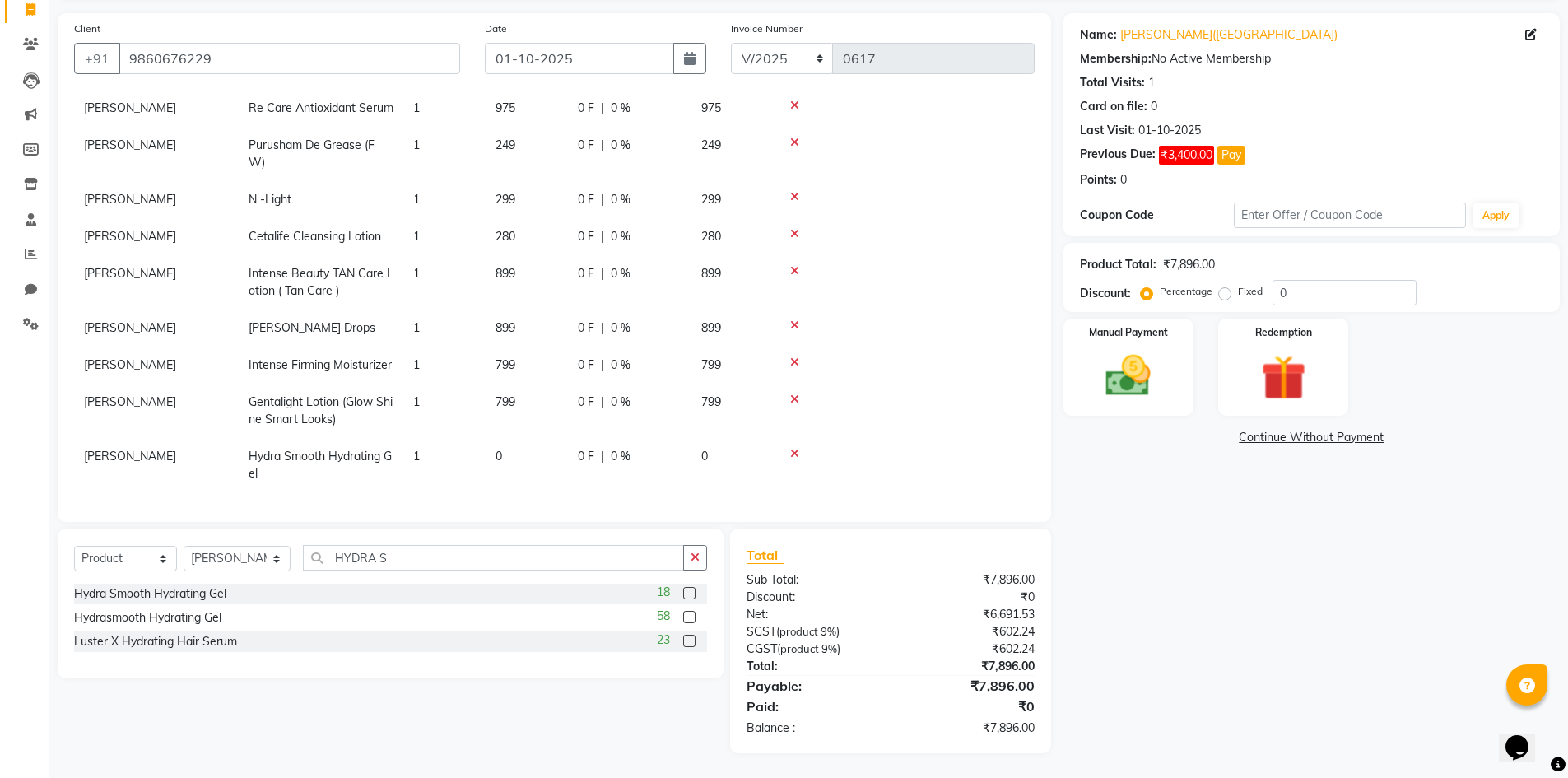
checkbox input "false"
click at [687, 620] on label at bounding box center [689, 616] width 12 height 12
click at [687, 620] on input "checkbox" at bounding box center [688, 617] width 11 height 11
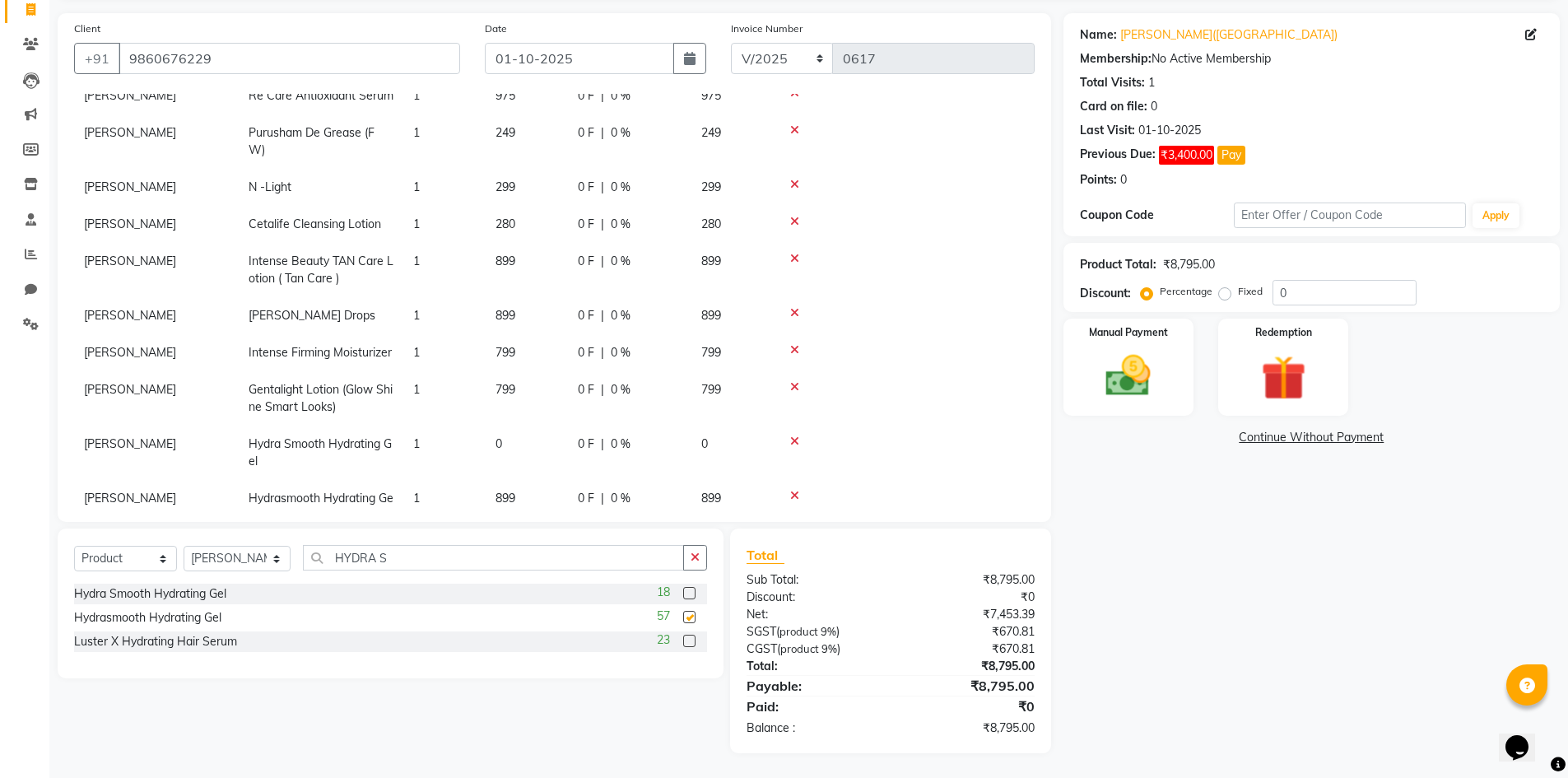
checkbox input "false"
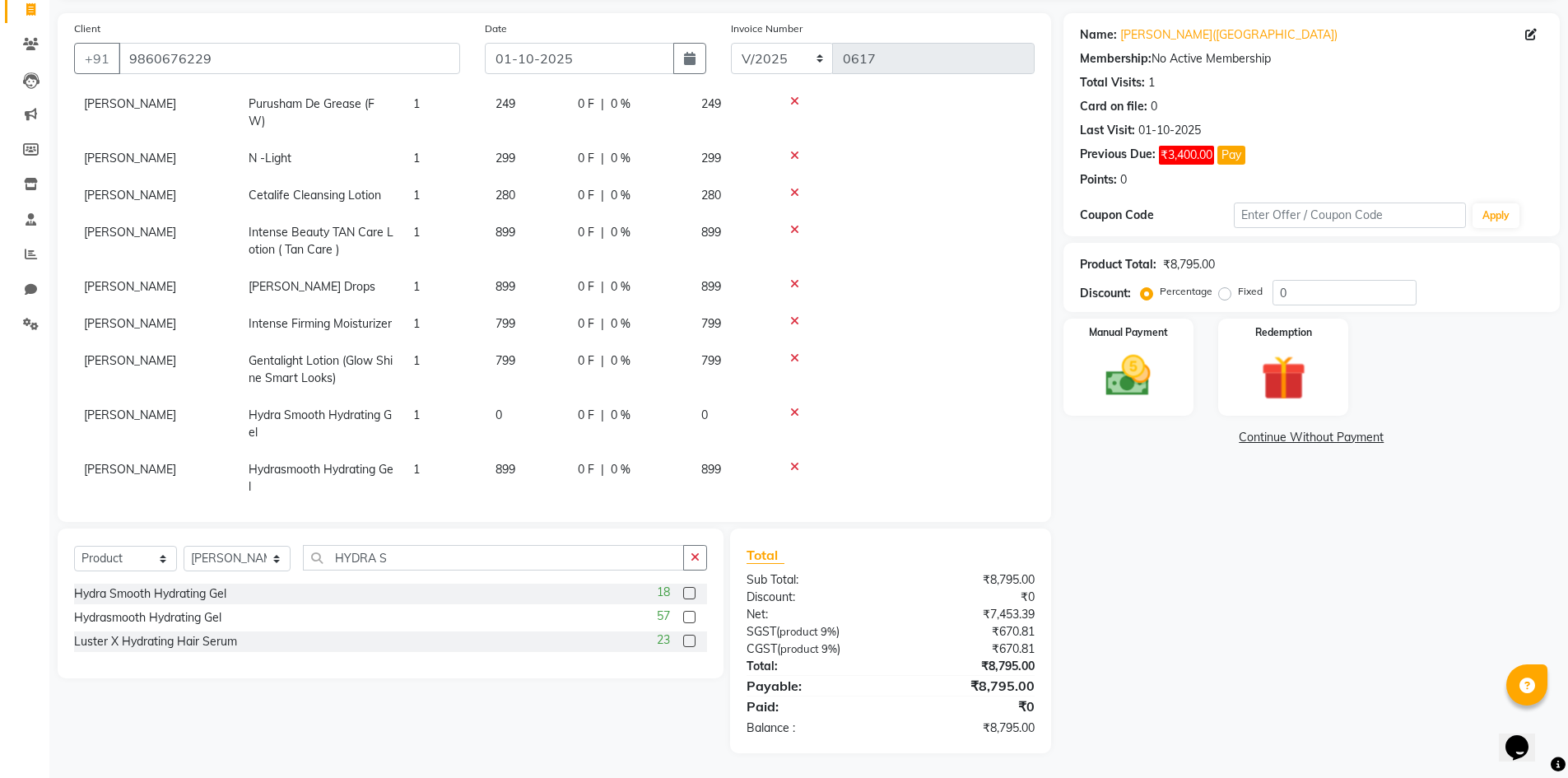
scroll to position [267, 0]
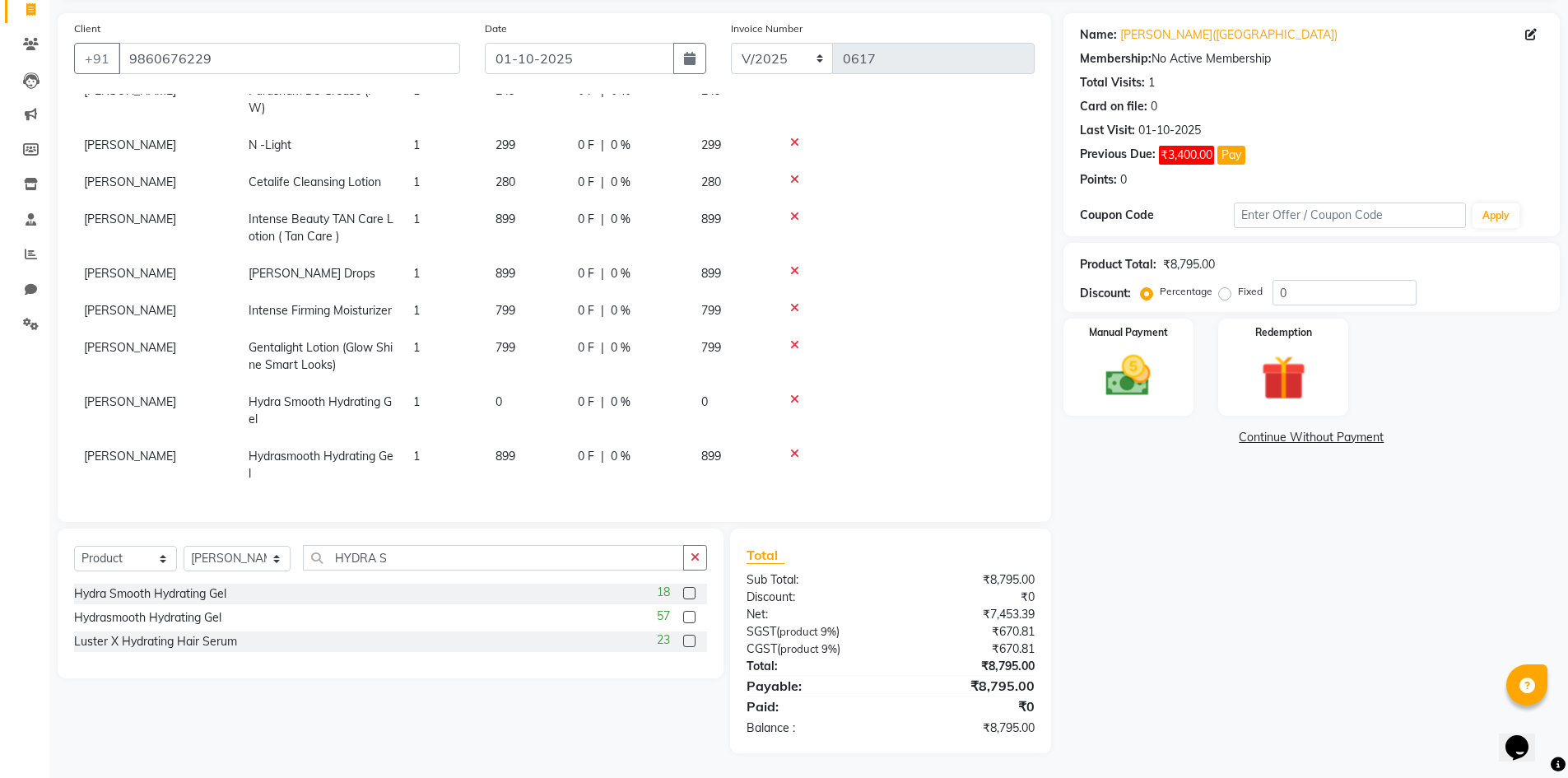
click at [792, 393] on icon at bounding box center [794, 399] width 9 height 12
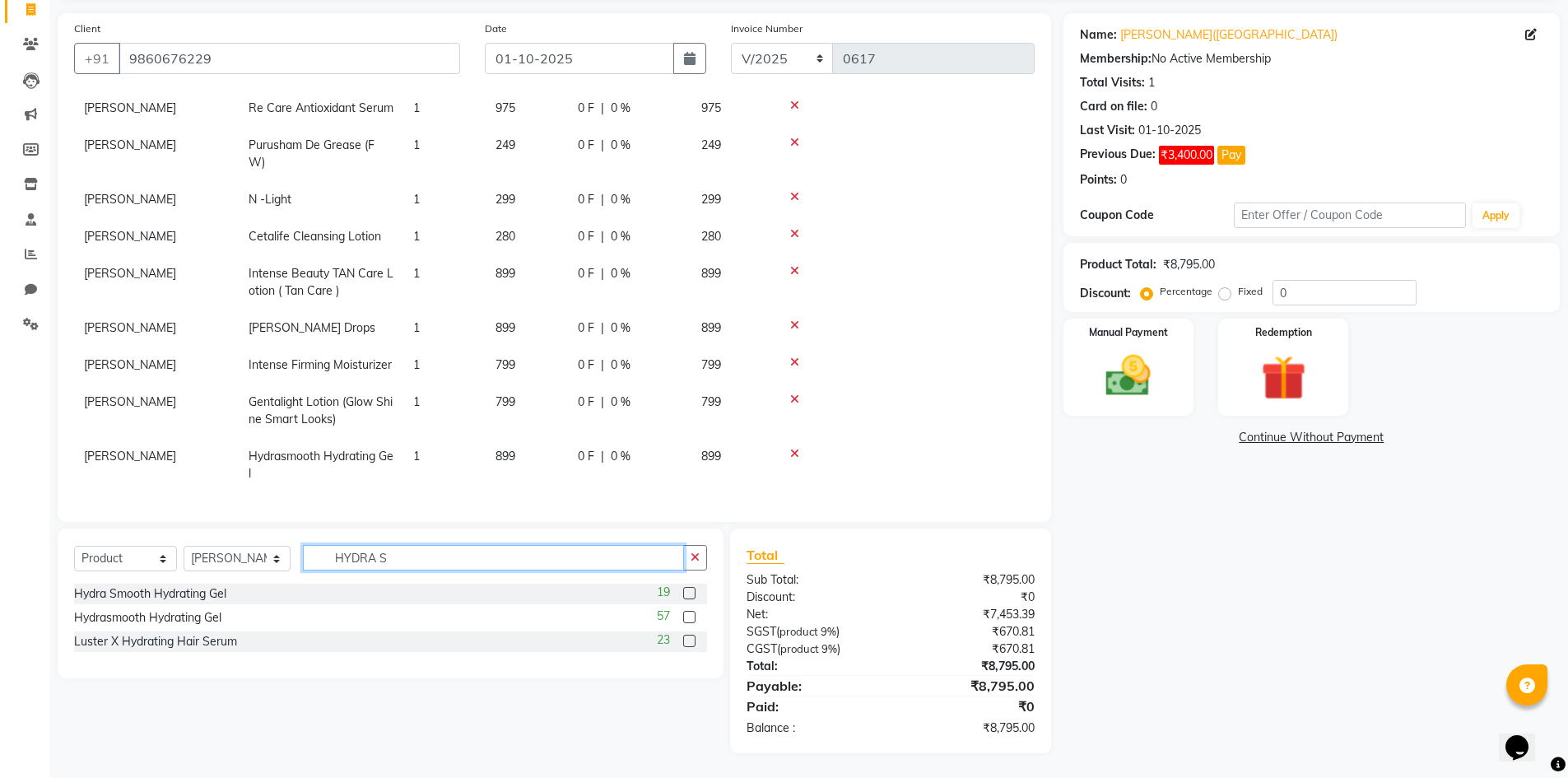
click at [418, 553] on input "HYDRA S" at bounding box center [494, 558] width 381 height 26
type input "HYDRA AQU"
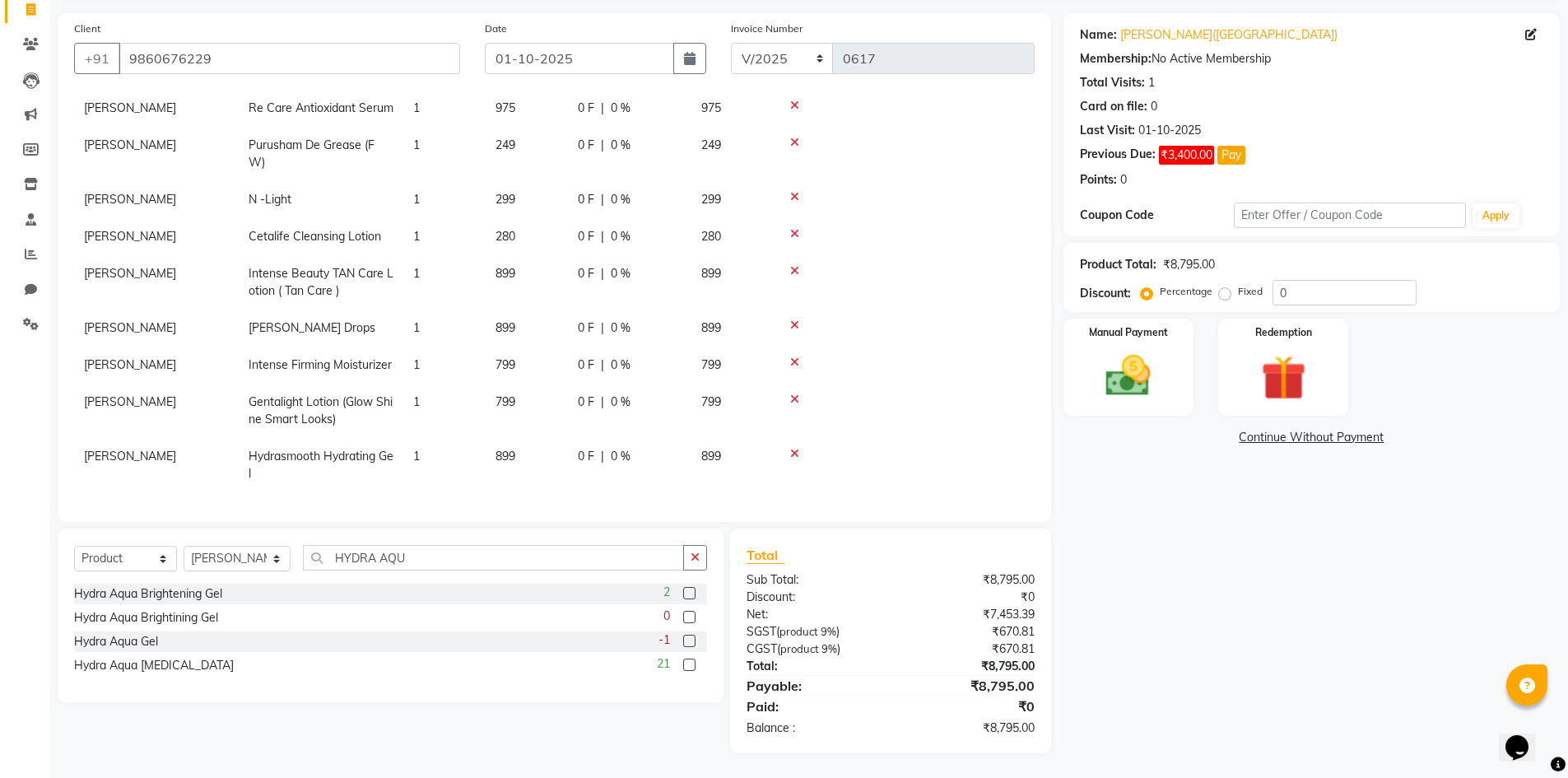
click at [684, 590] on label at bounding box center [689, 593] width 12 height 12
click at [684, 590] on input "checkbox" at bounding box center [688, 594] width 11 height 11
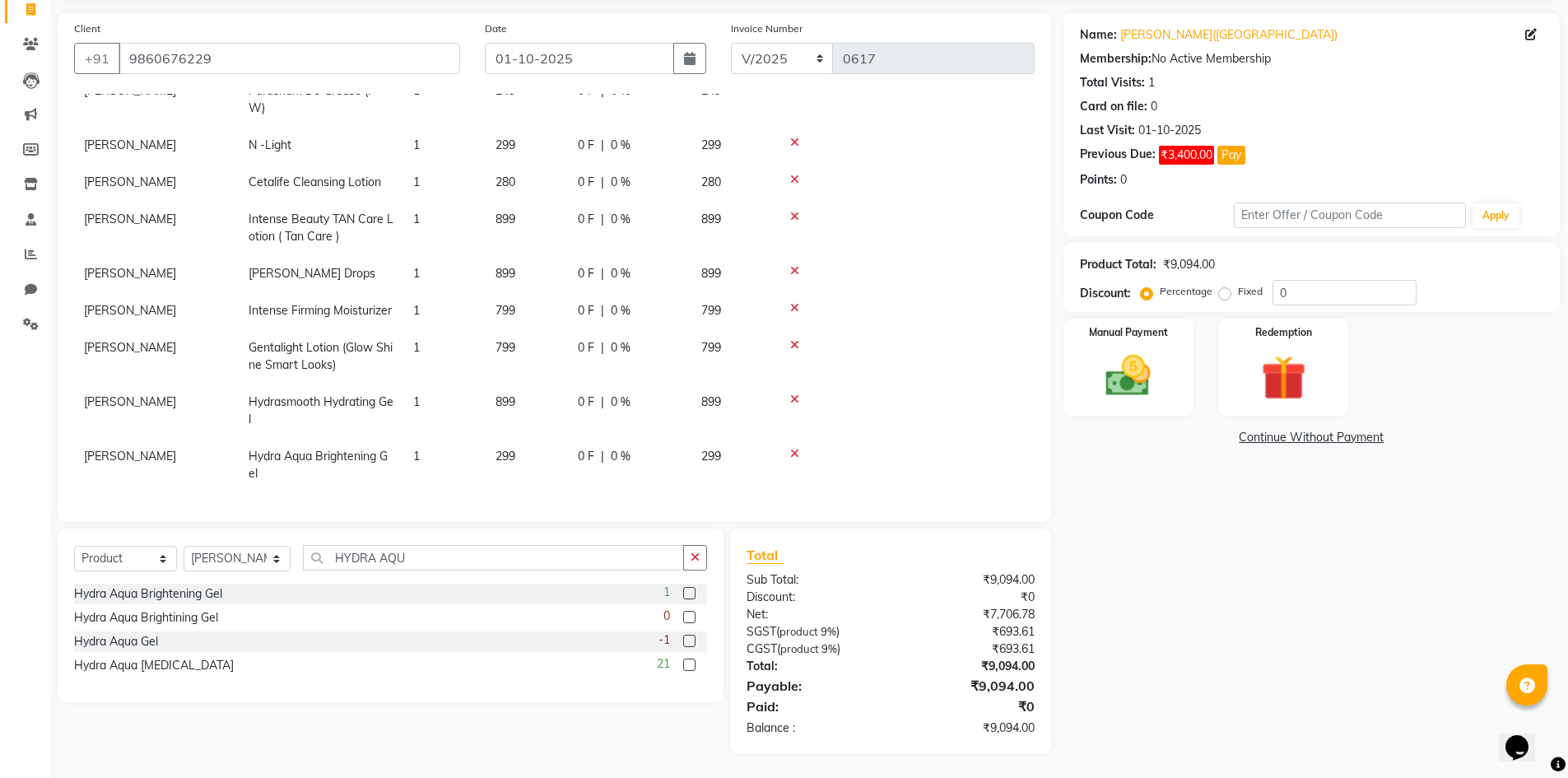
checkbox input "false"
drag, startPoint x: 408, startPoint y: 554, endPoint x: 321, endPoint y: 560, distance: 87.2
click at [321, 560] on input "HYDRA AQU" at bounding box center [494, 558] width 381 height 26
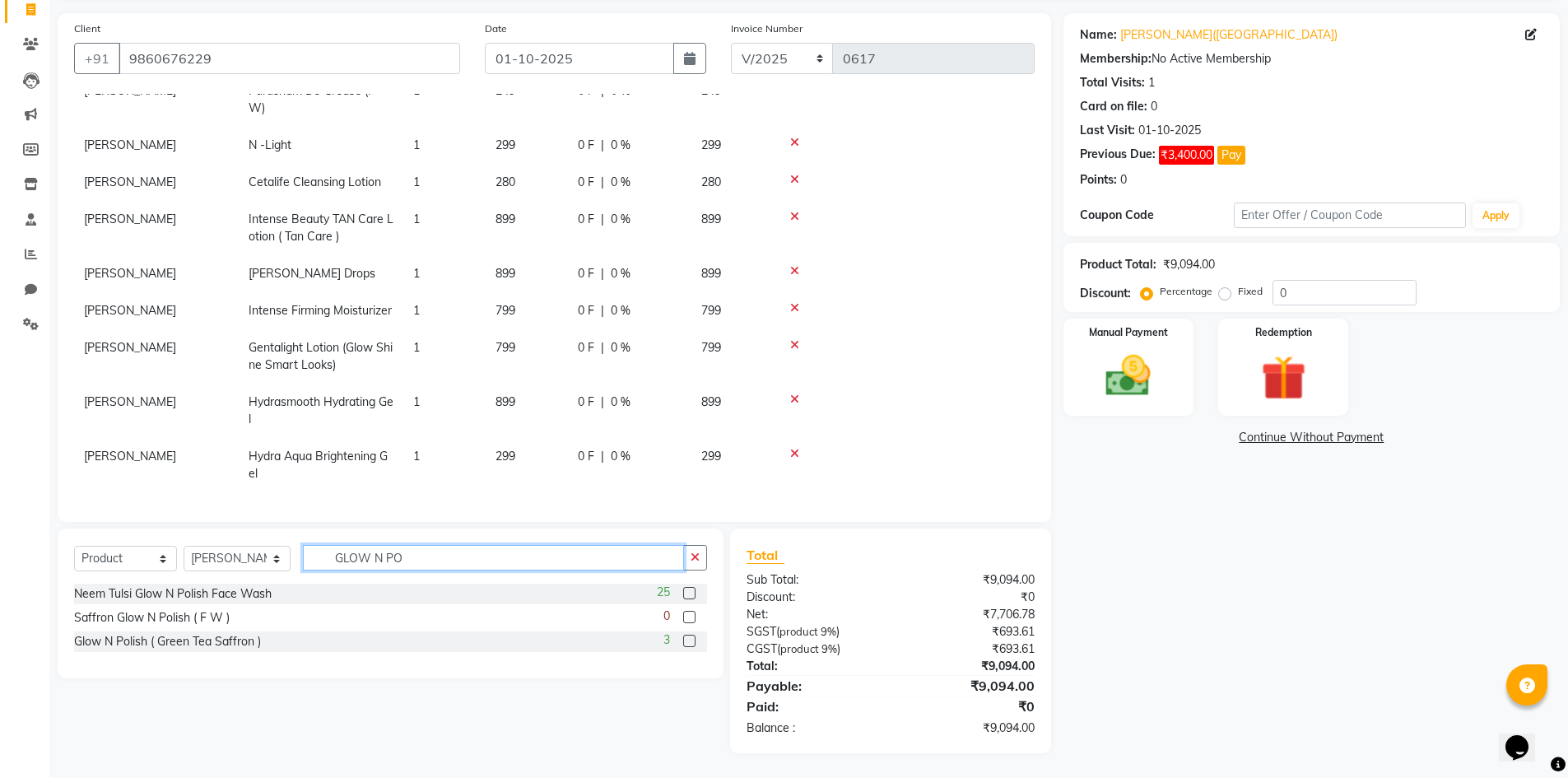
type input "GLOW N PO"
click at [697, 643] on div "3" at bounding box center [685, 641] width 44 height 21
click at [685, 644] on label at bounding box center [689, 640] width 12 height 12
click at [685, 644] on input "checkbox" at bounding box center [688, 641] width 11 height 11
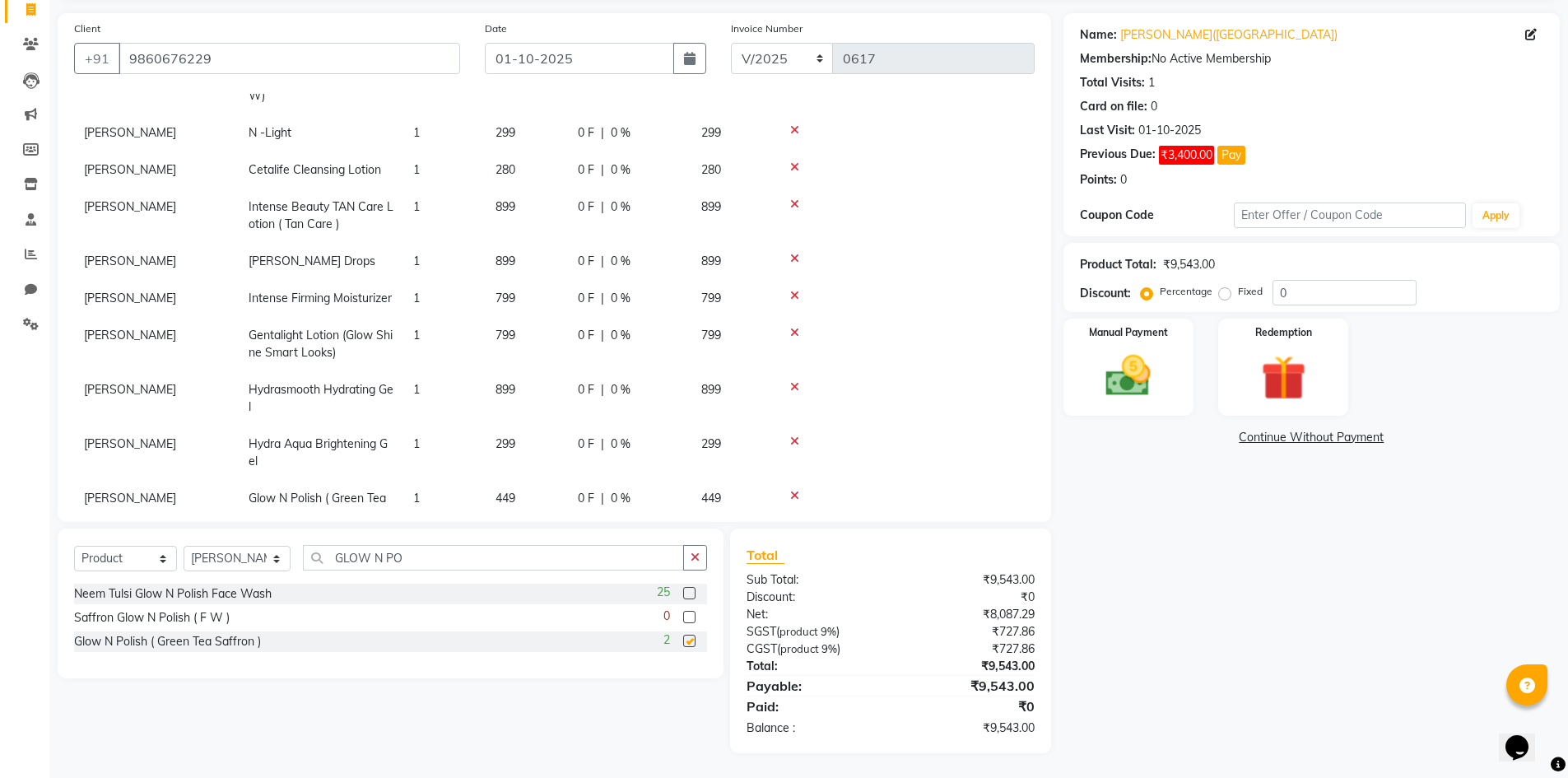
checkbox input "false"
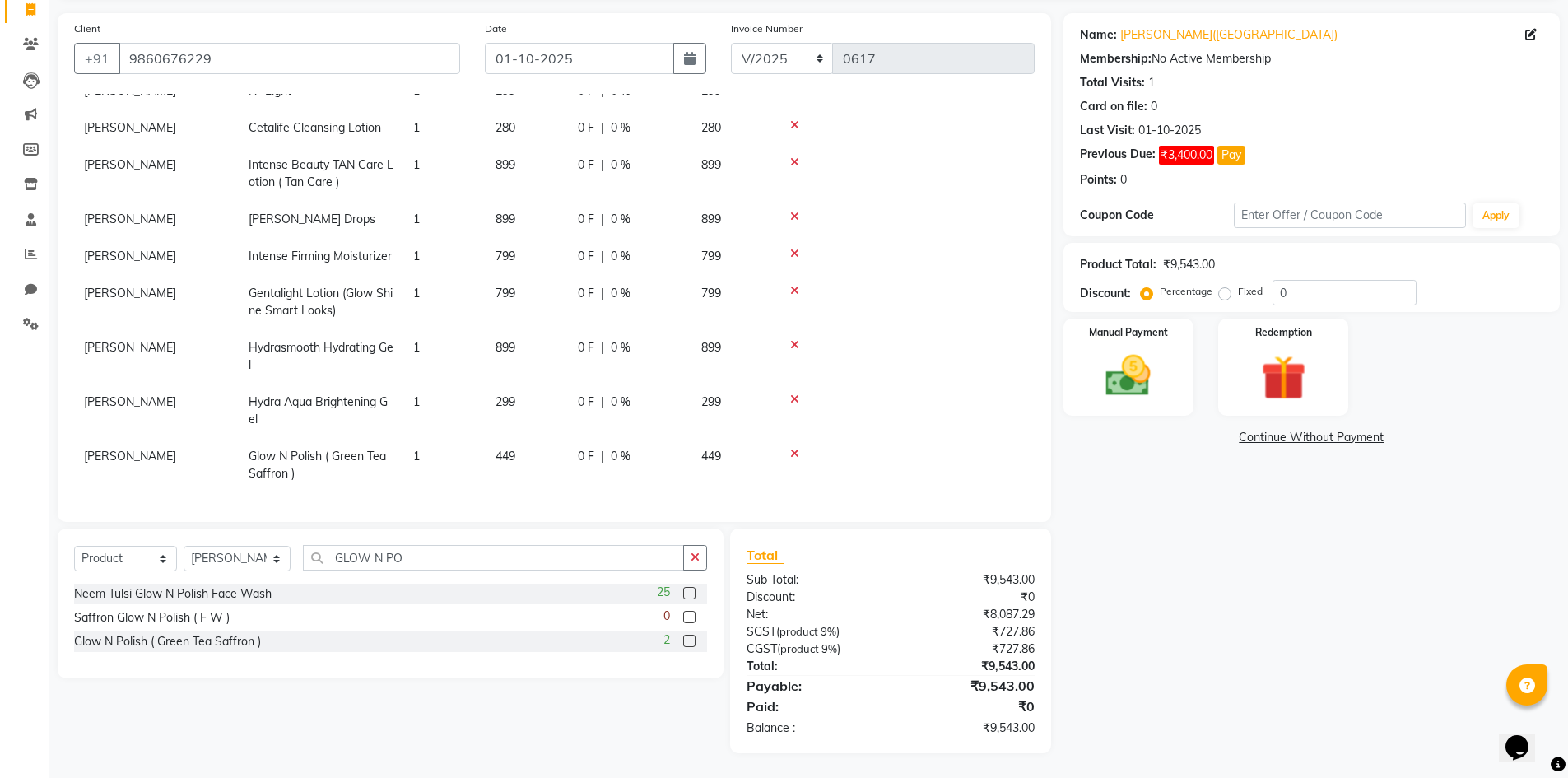
scroll to position [321, 0]
drag, startPoint x: 413, startPoint y: 554, endPoint x: 273, endPoint y: 561, distance: 140.2
click at [273, 561] on div "Select Service Product Membership Package Voucher Prepaid Gift Card Select Styl…" at bounding box center [391, 564] width 633 height 39
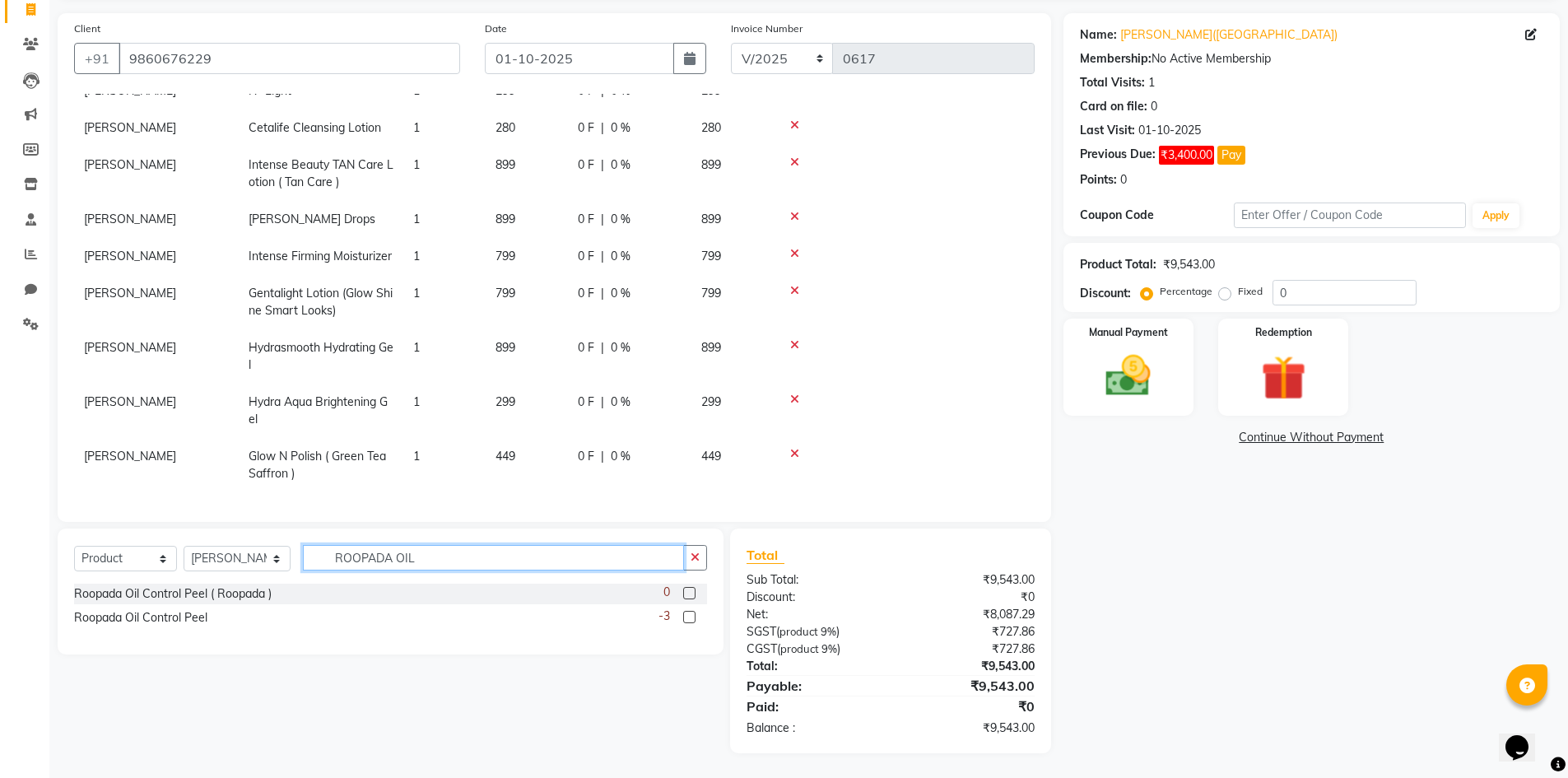
type input "ROOPADA OIL"
click at [683, 611] on label at bounding box center [689, 616] width 12 height 12
click at [683, 612] on input "checkbox" at bounding box center [688, 617] width 11 height 11
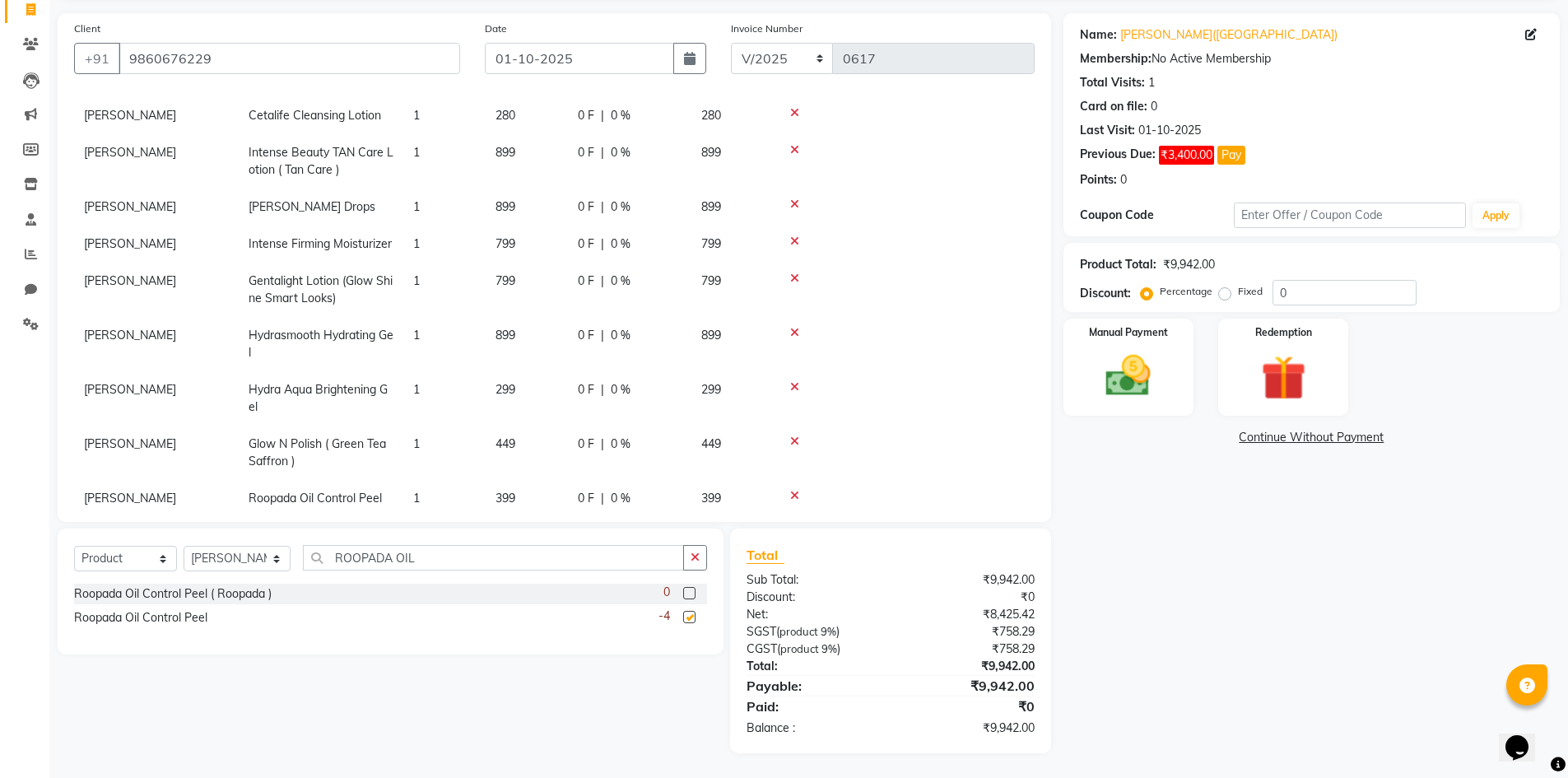
checkbox input "false"
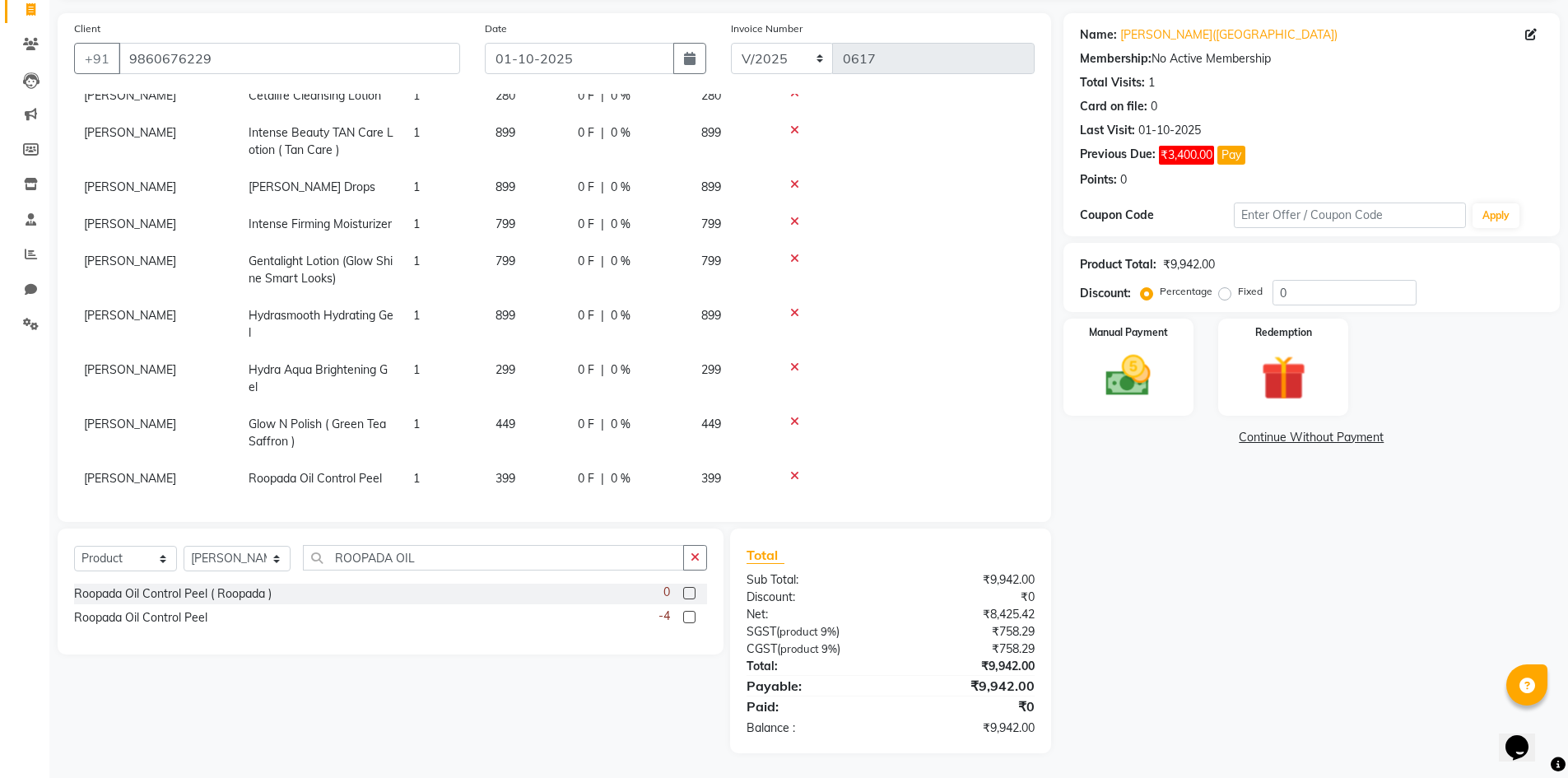
scroll to position [358, 0]
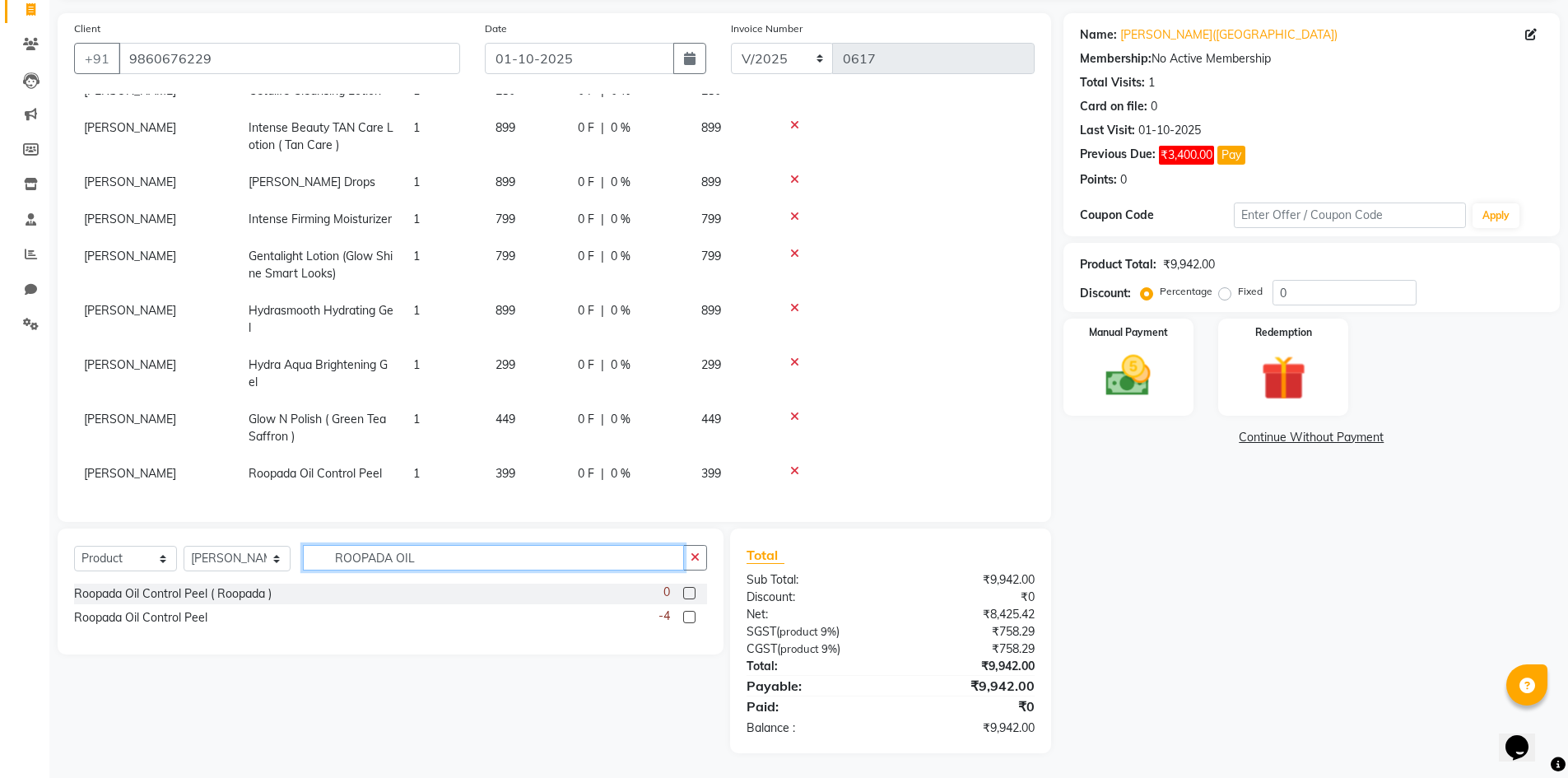
drag, startPoint x: 442, startPoint y: 566, endPoint x: 332, endPoint y: 556, distance: 110.5
click at [332, 556] on input "ROOPADA OIL" at bounding box center [494, 558] width 381 height 26
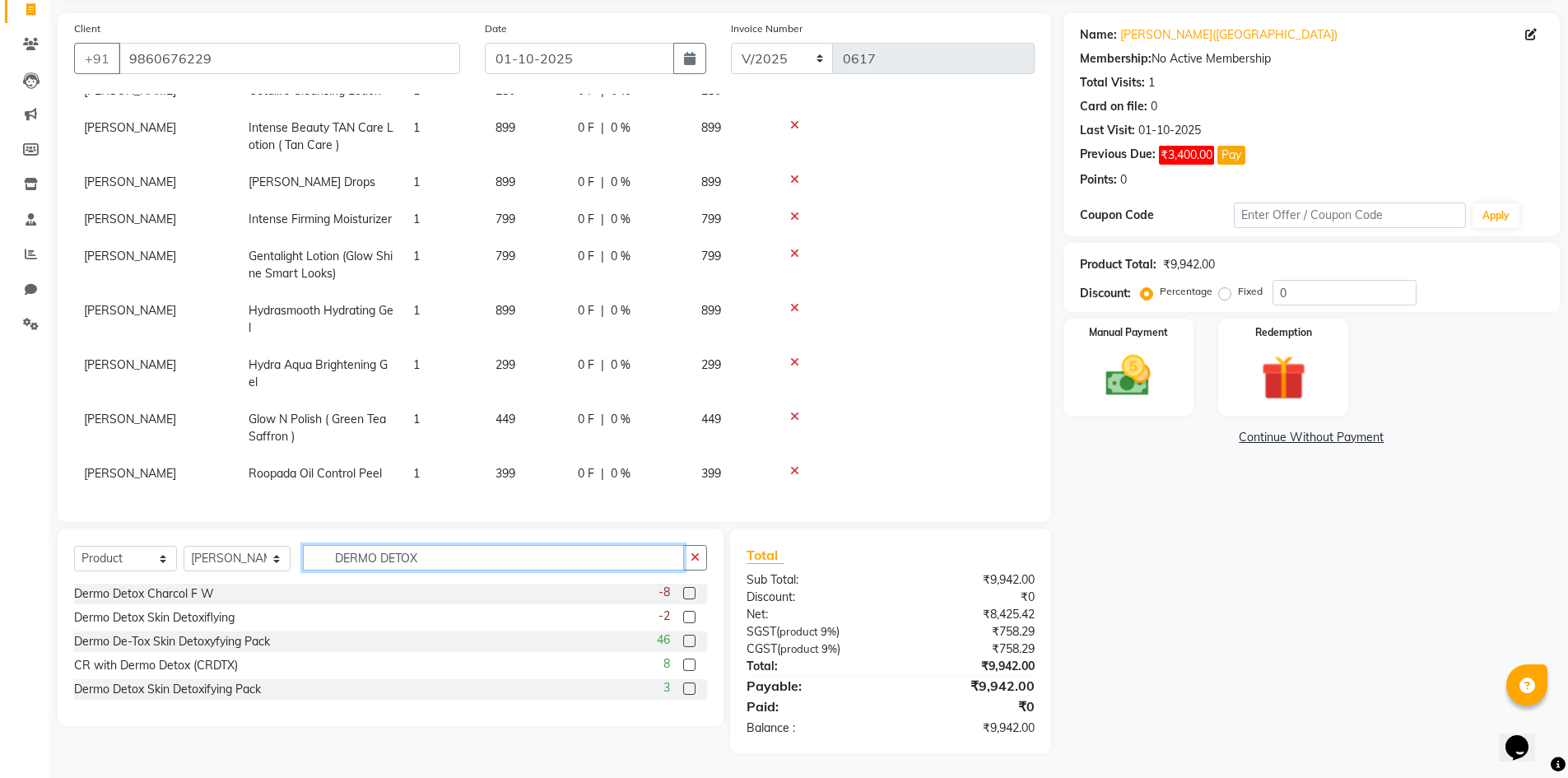
type input "DERMO DETOX"
click at [692, 596] on label at bounding box center [689, 593] width 12 height 12
click at [692, 596] on input "checkbox" at bounding box center [688, 594] width 11 height 11
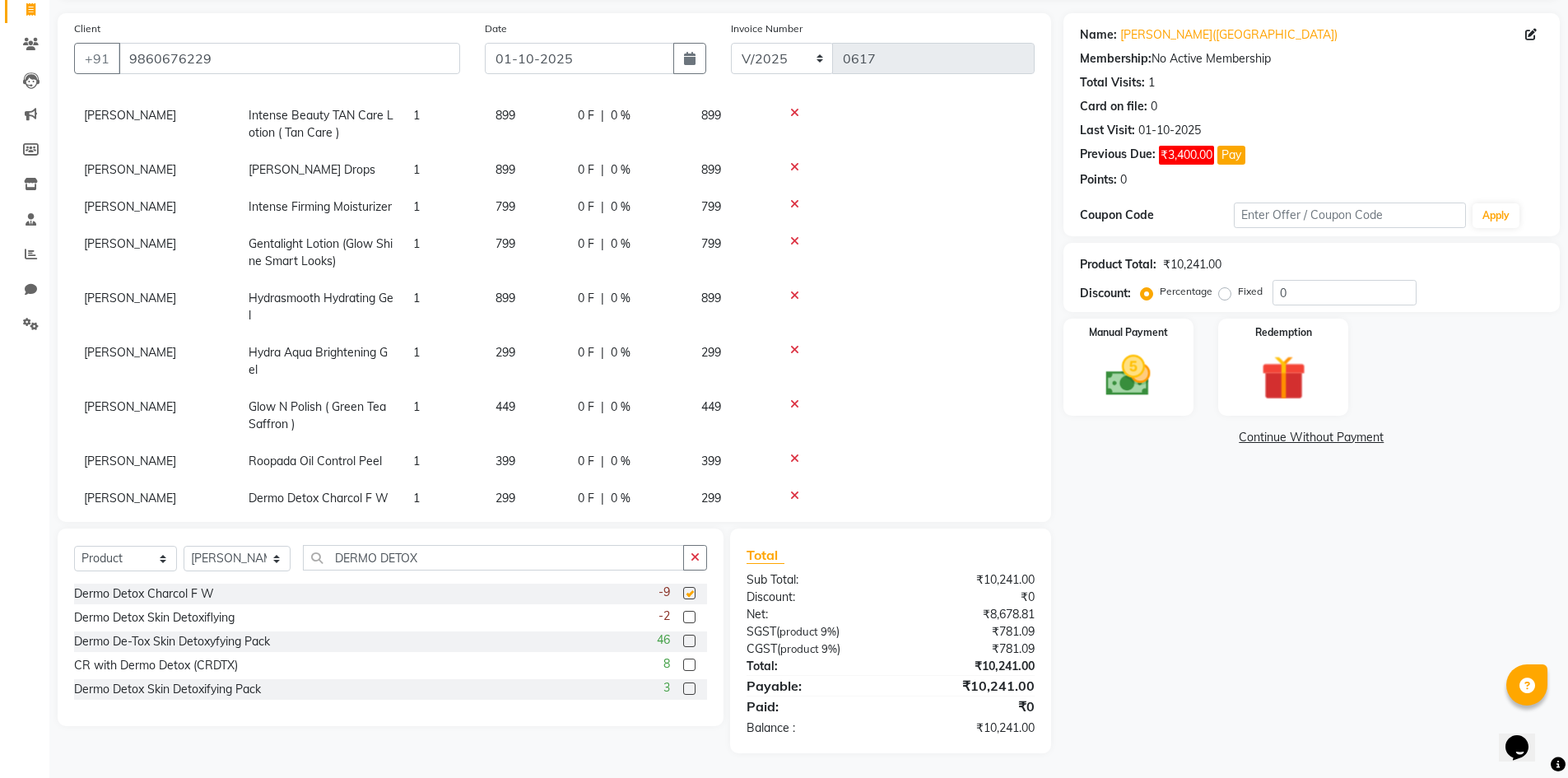
scroll to position [395, 0]
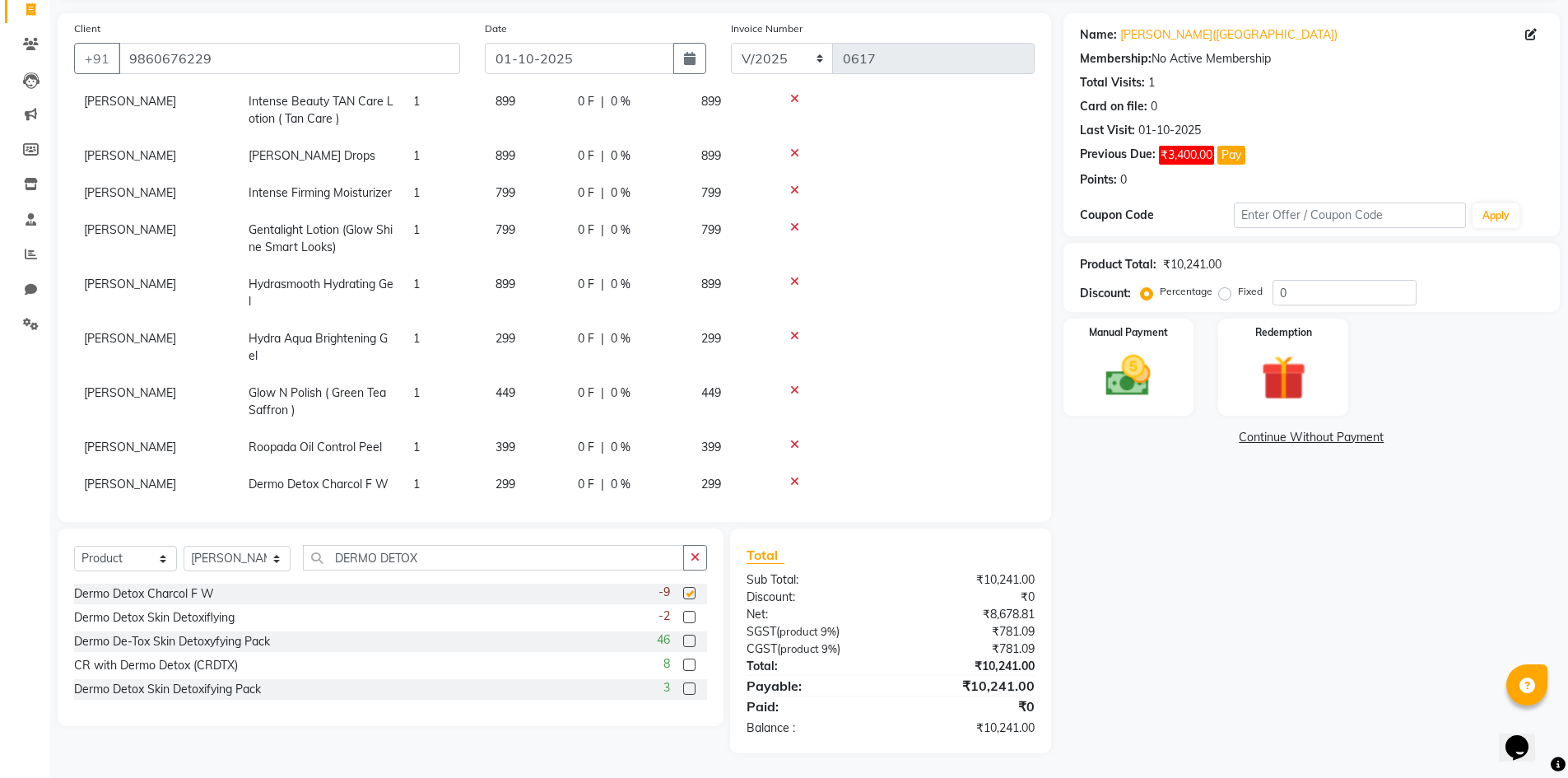
checkbox input "false"
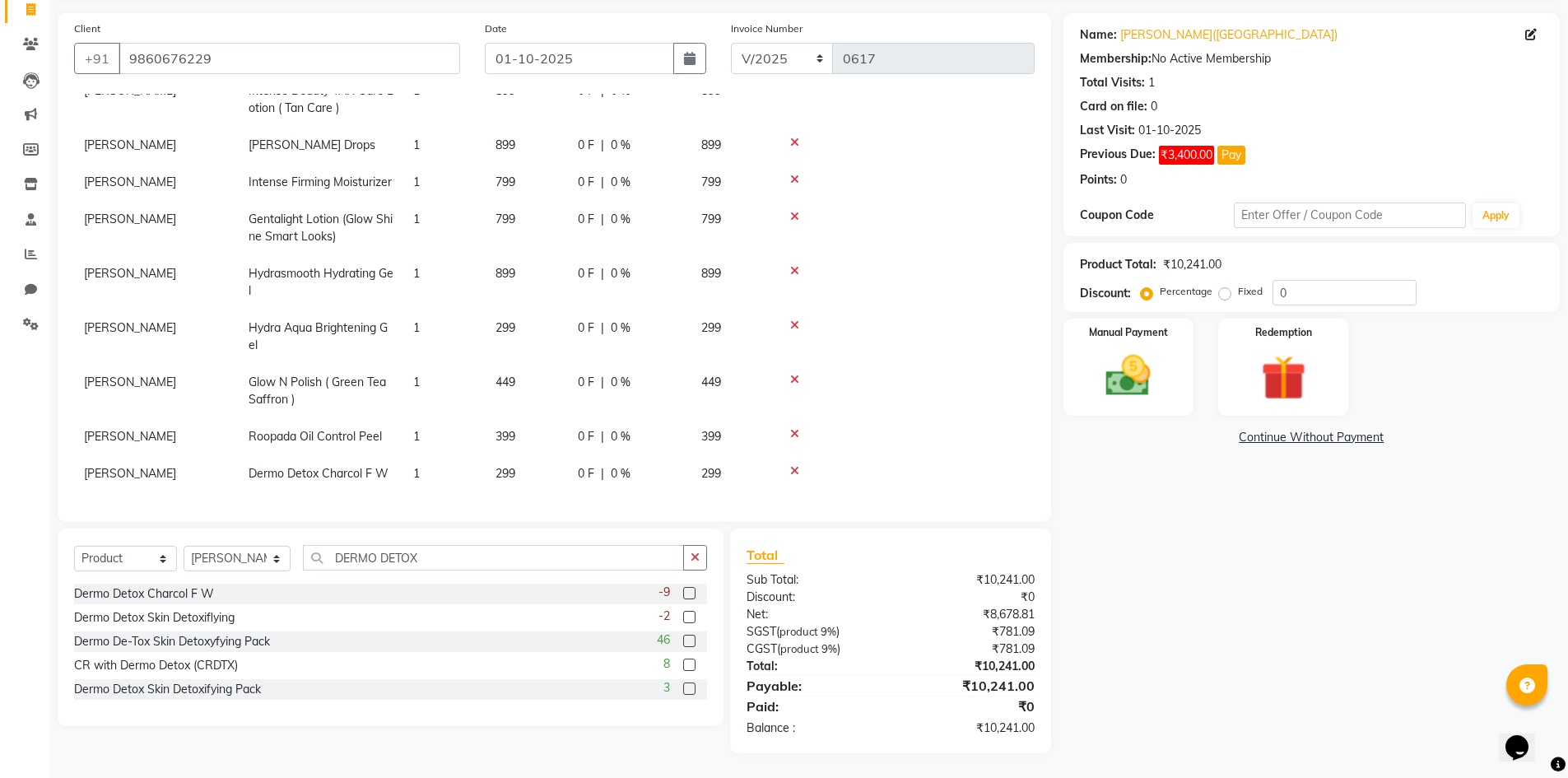
click at [694, 618] on label at bounding box center [689, 616] width 12 height 12
click at [694, 618] on input "checkbox" at bounding box center [688, 617] width 11 height 11
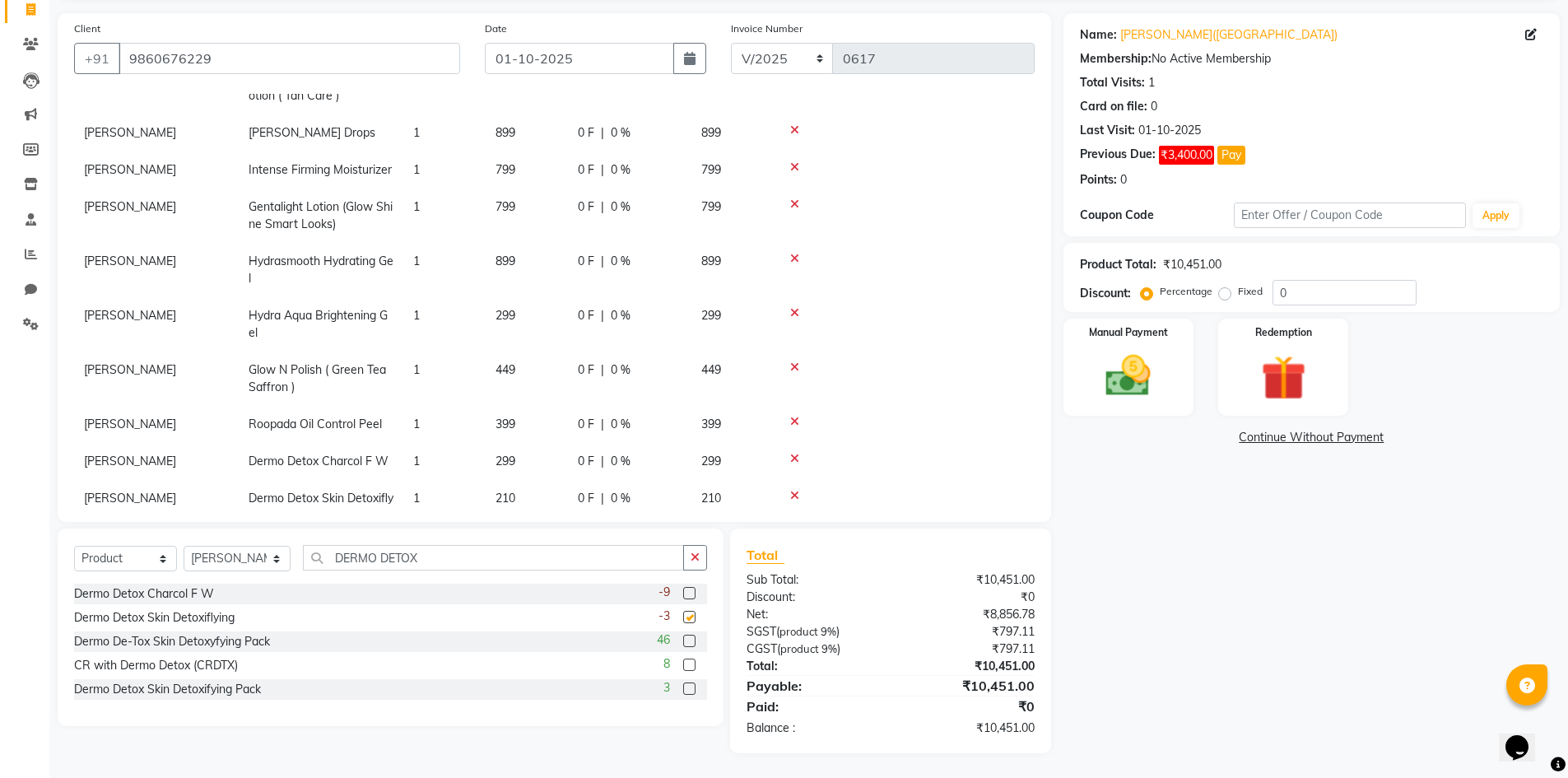
checkbox input "false"
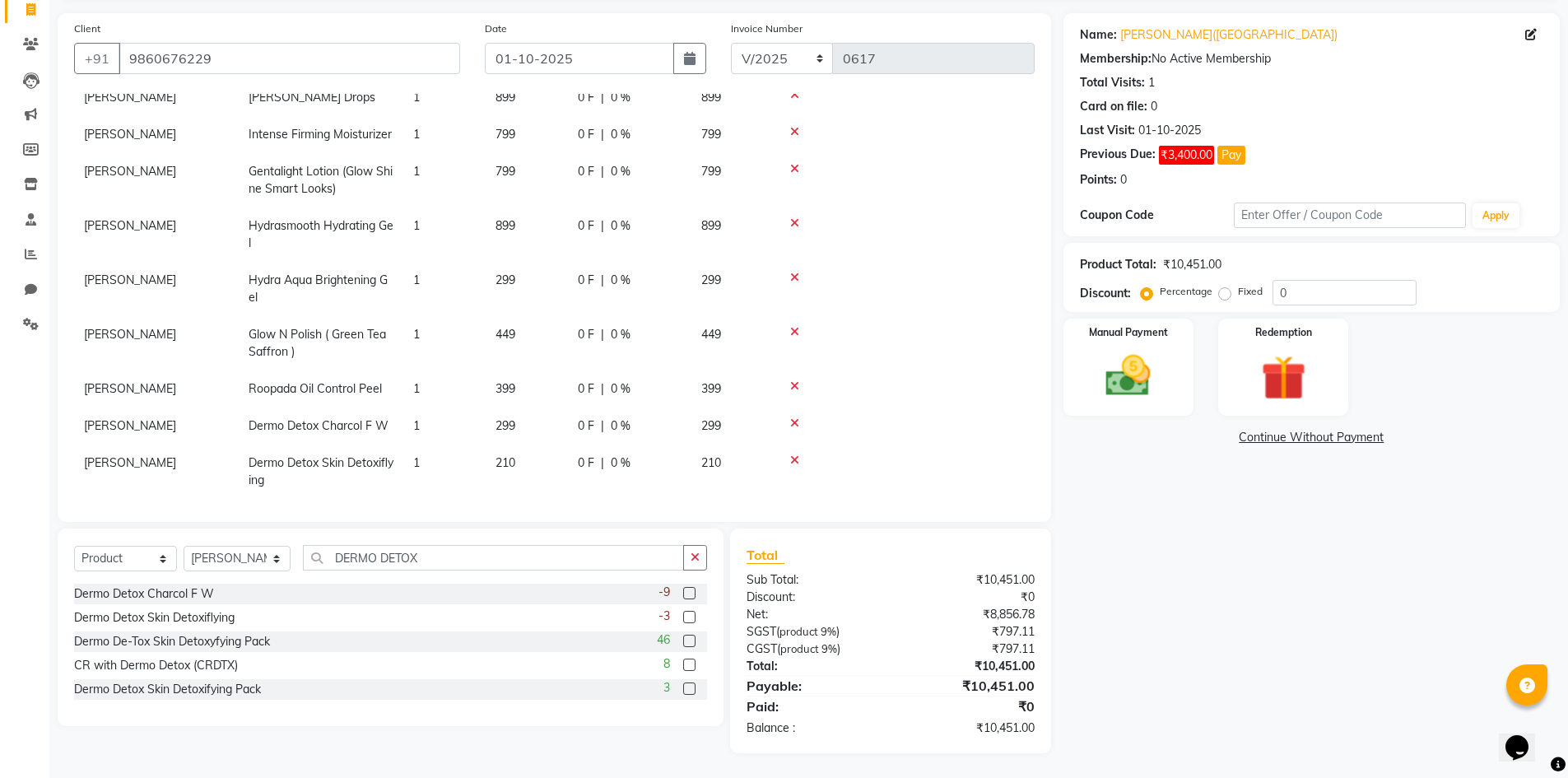
scroll to position [449, 0]
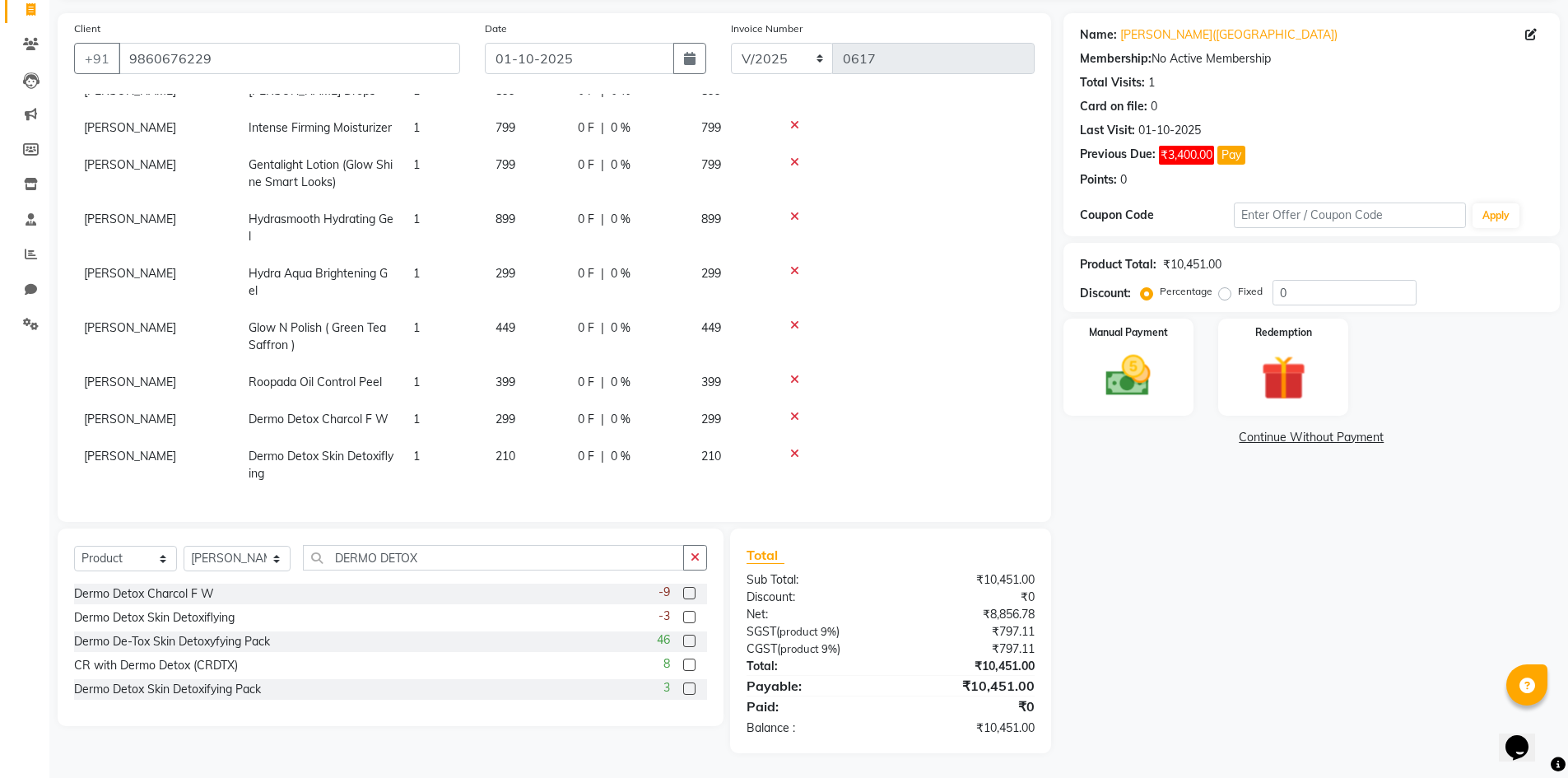
drag, startPoint x: 800, startPoint y: 405, endPoint x: 795, endPoint y: 415, distance: 11.2
click at [800, 410] on div at bounding box center [904, 416] width 241 height 12
click at [789, 410] on div at bounding box center [904, 416] width 241 height 12
click at [796, 410] on icon at bounding box center [794, 416] width 9 height 12
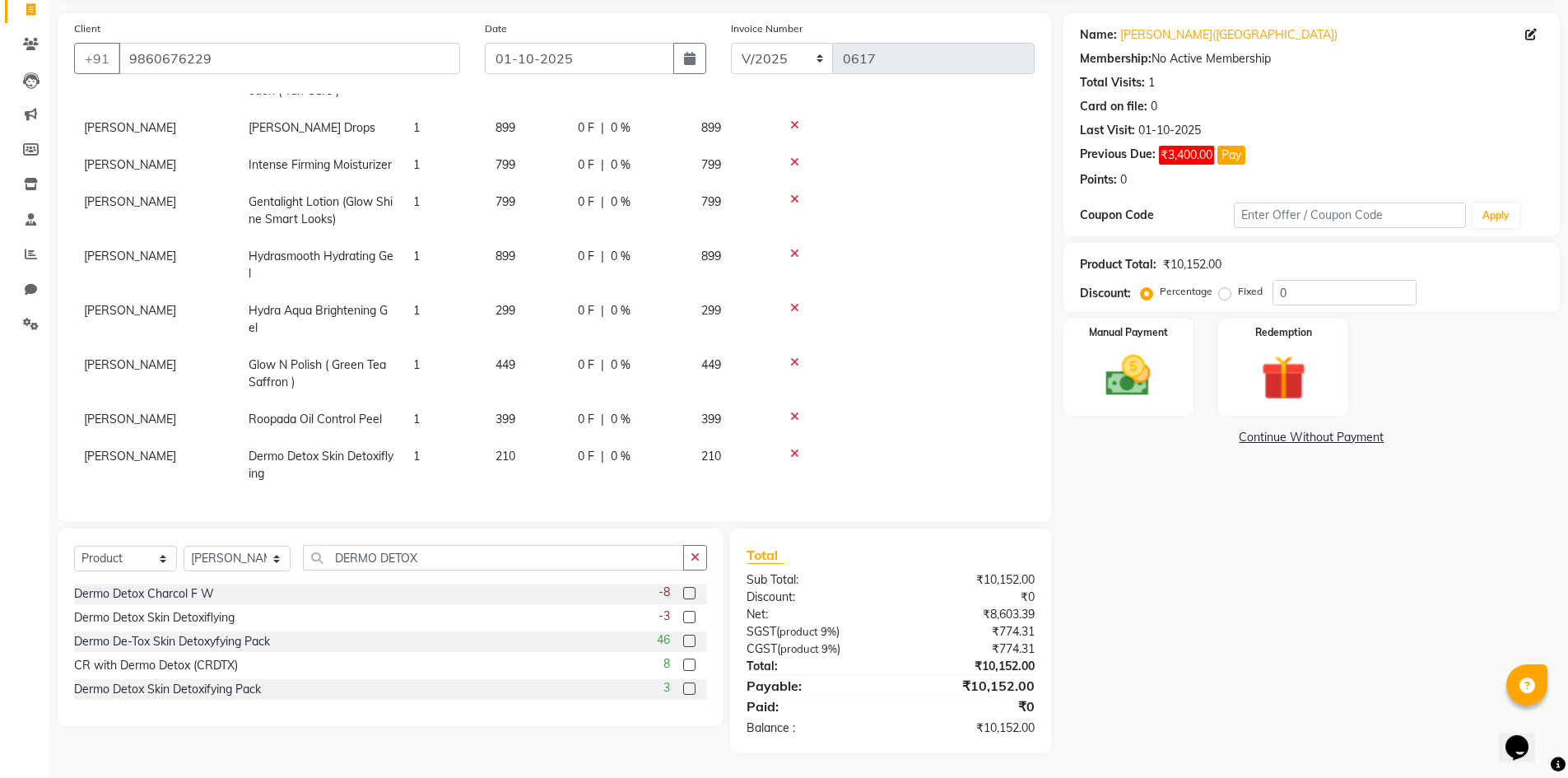
click at [795, 448] on icon at bounding box center [794, 454] width 9 height 12
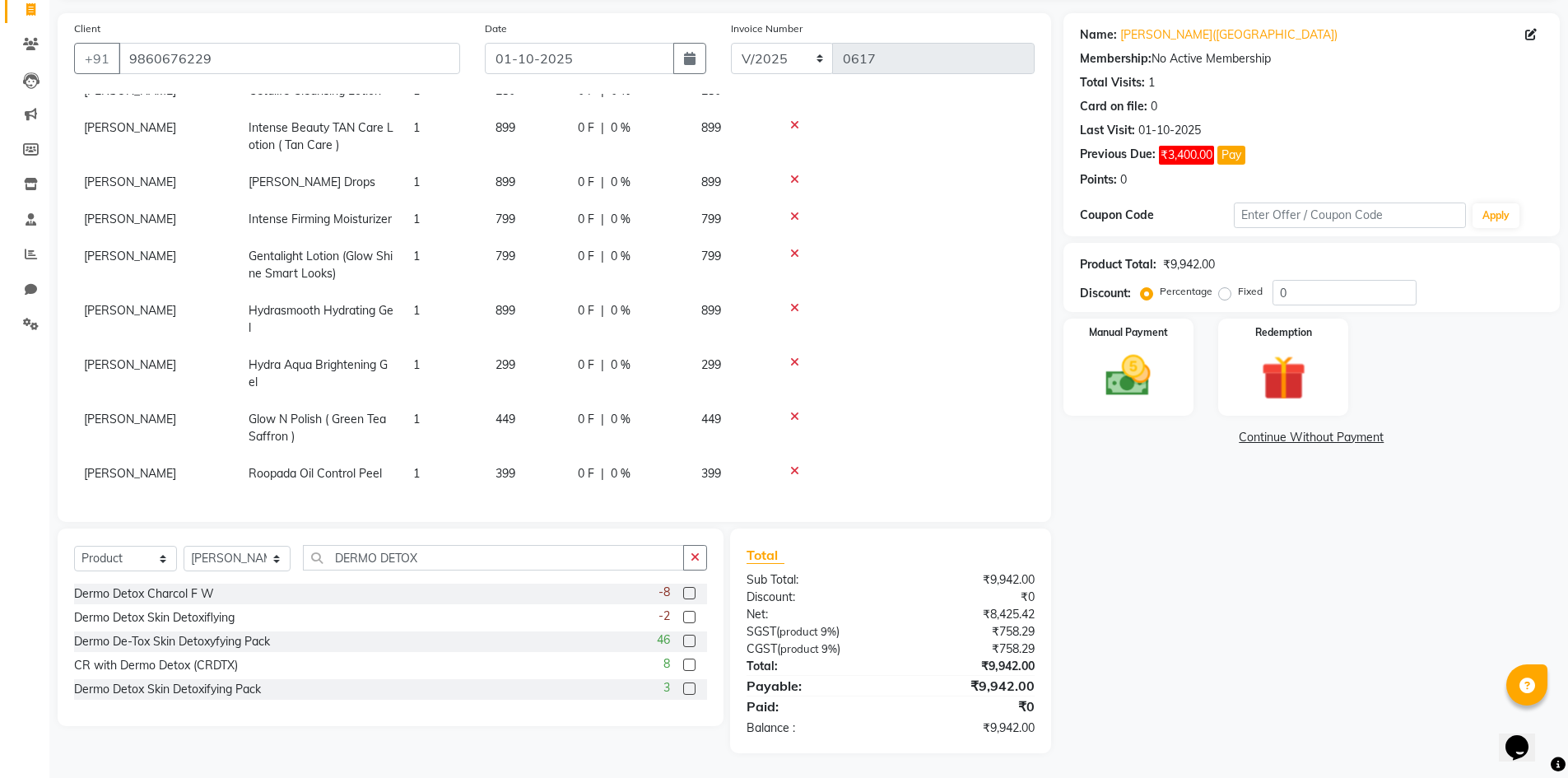
click at [686, 634] on label at bounding box center [689, 640] width 12 height 12
click at [686, 636] on input "checkbox" at bounding box center [688, 641] width 11 height 11
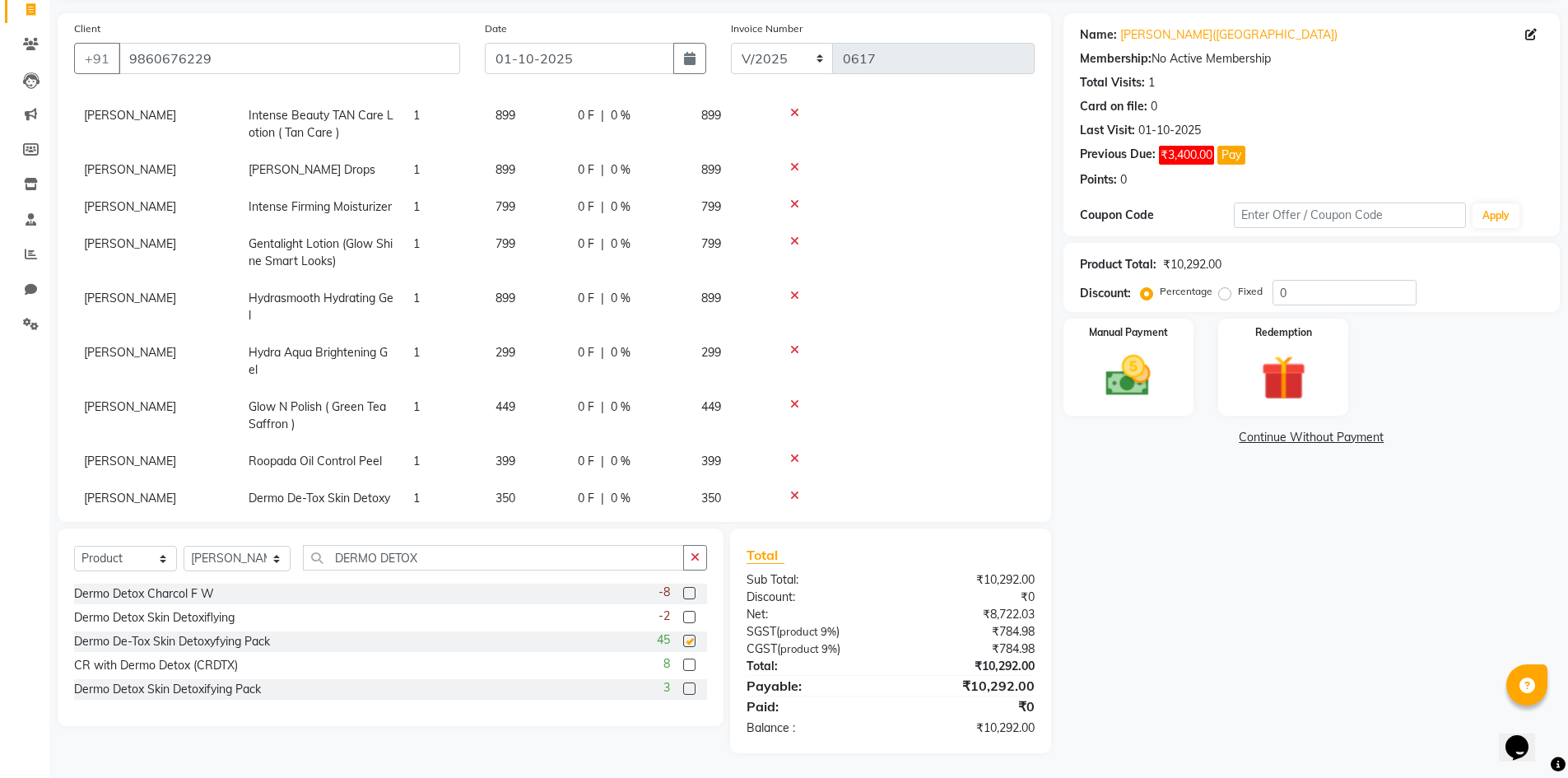
scroll to position [412, 0]
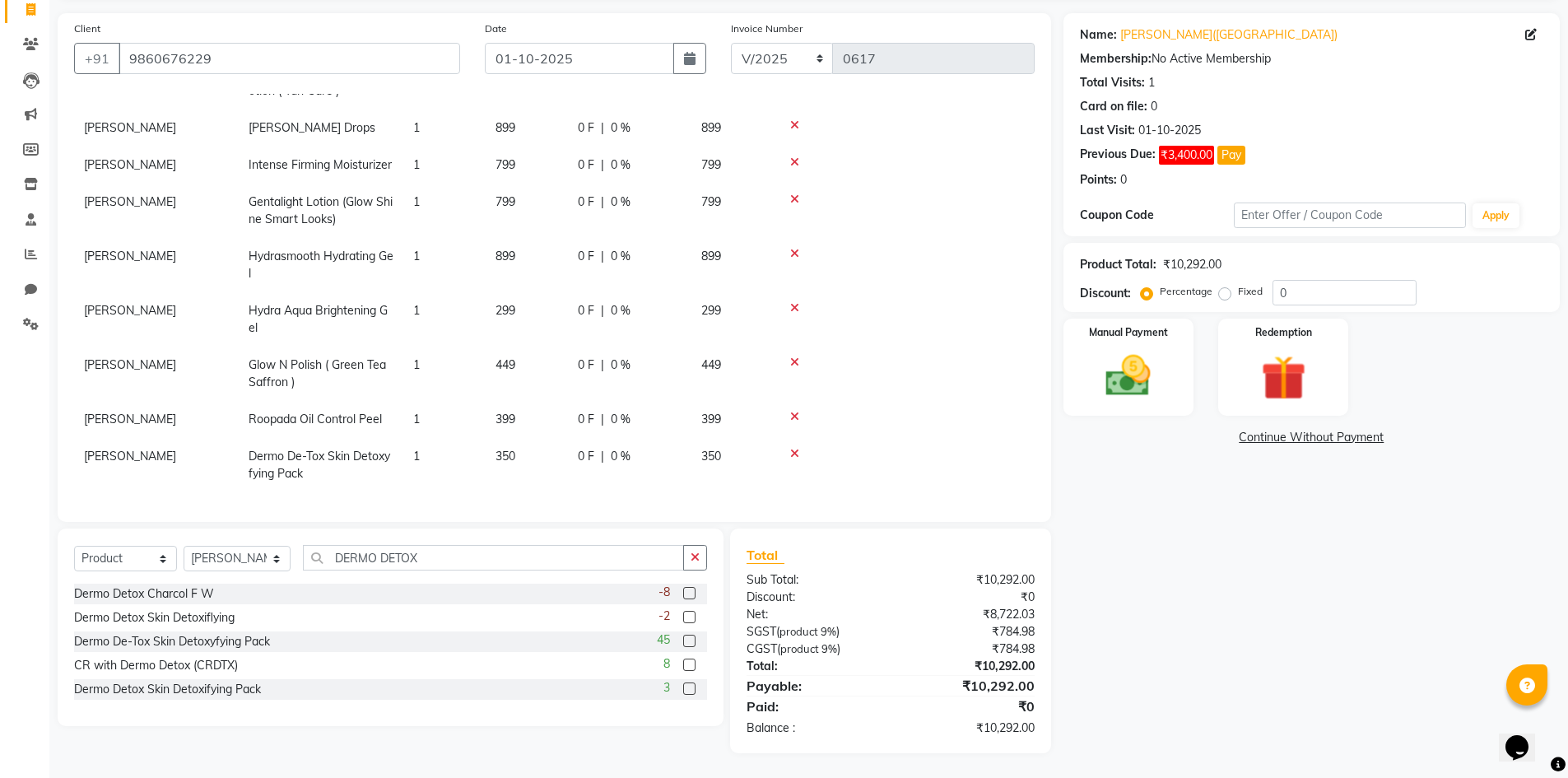
checkbox input "false"
click at [794, 448] on icon at bounding box center [794, 454] width 9 height 12
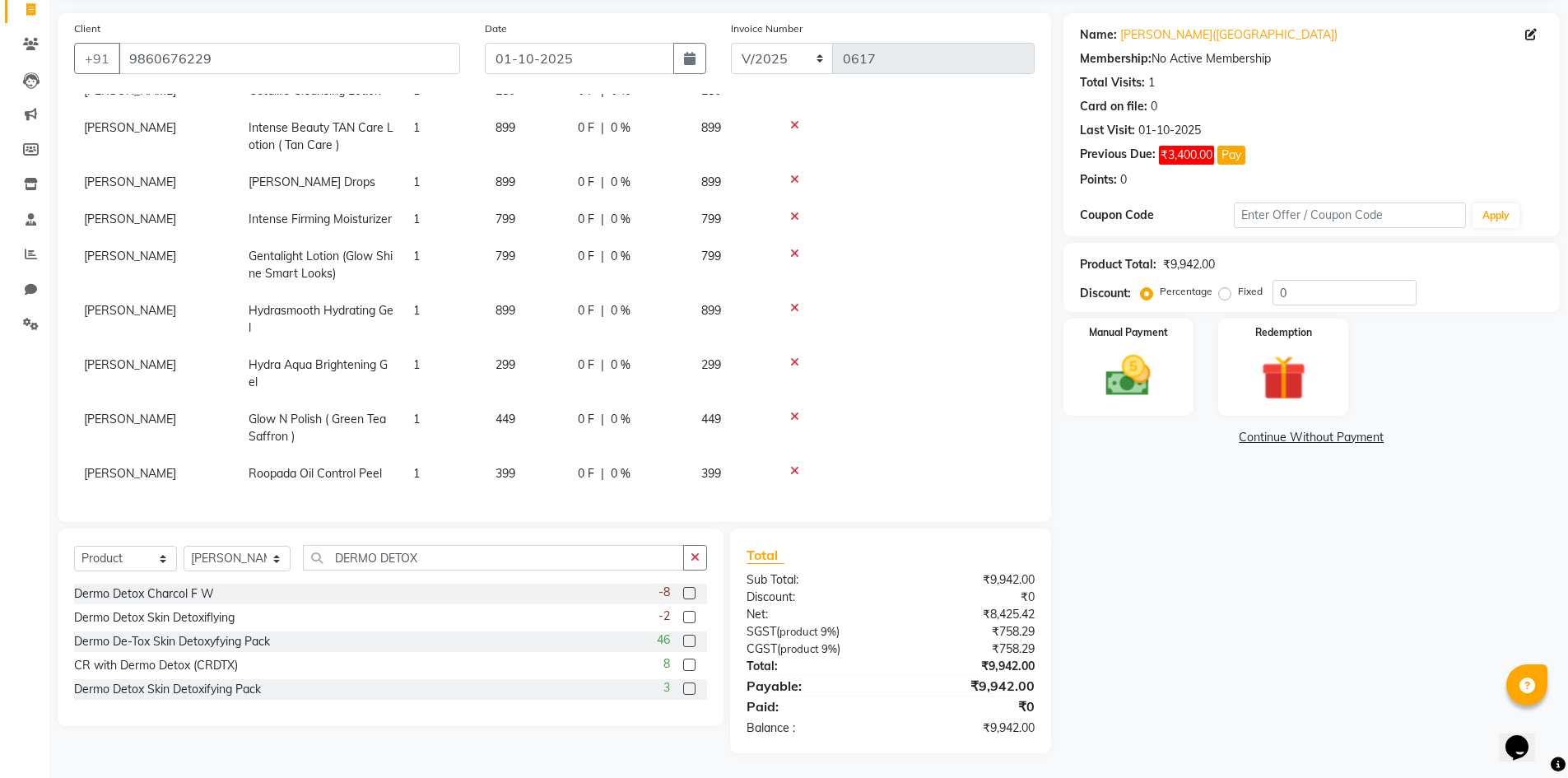
scroll to position [358, 0]
click at [690, 670] on label at bounding box center [689, 664] width 12 height 12
click at [690, 670] on input "checkbox" at bounding box center [688, 665] width 11 height 11
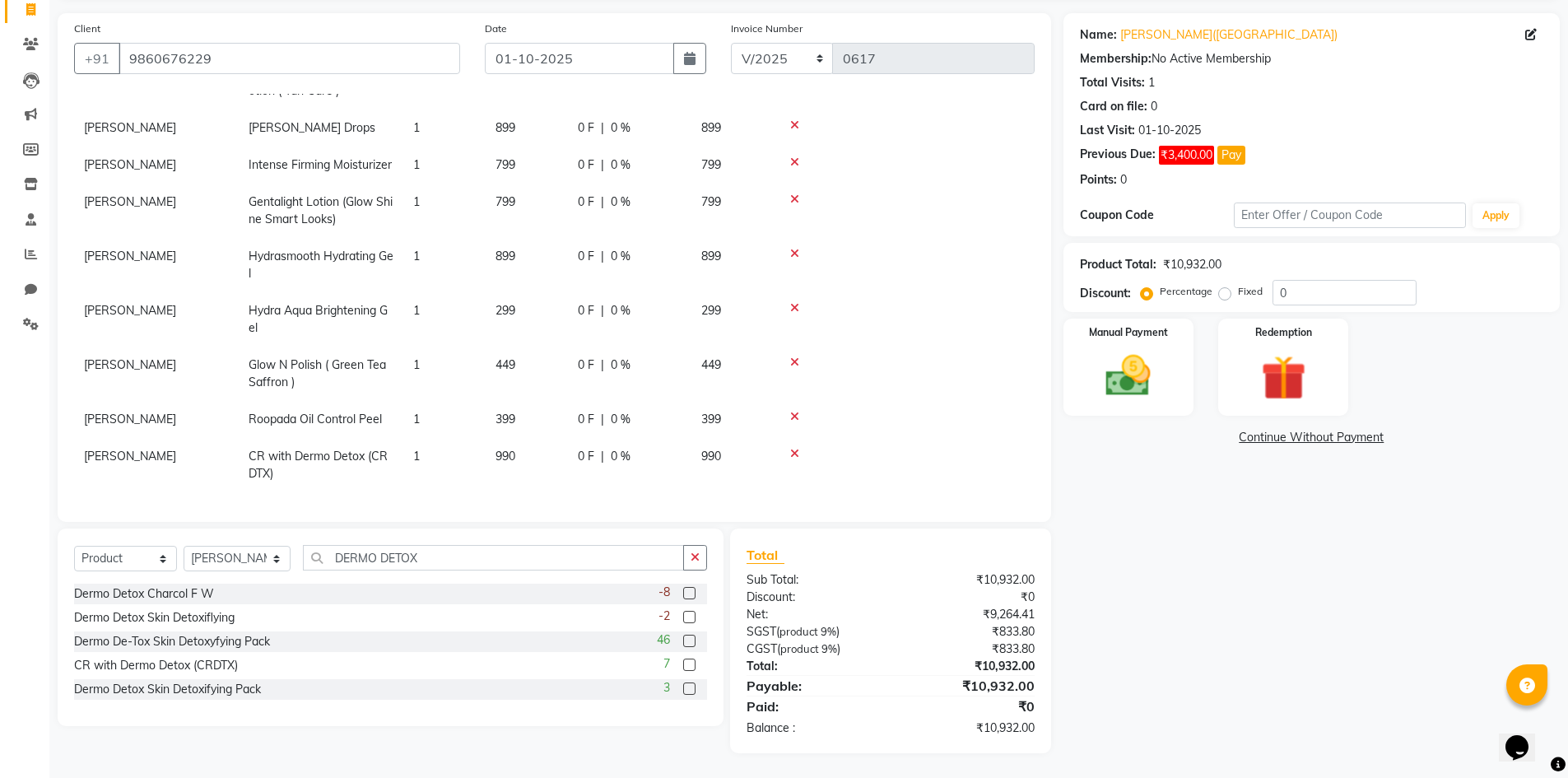
checkbox input "false"
click at [794, 448] on icon at bounding box center [794, 454] width 9 height 12
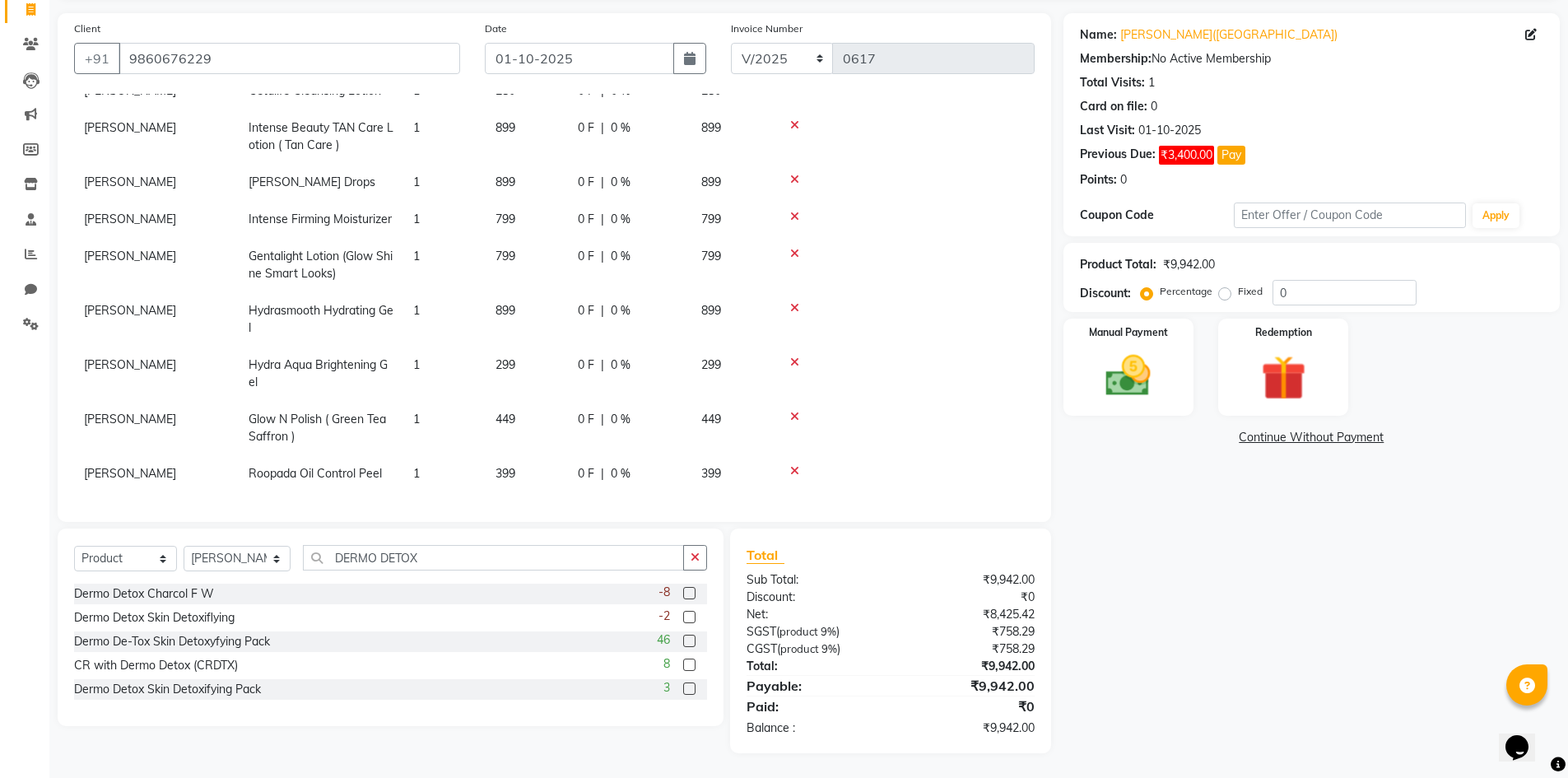
click at [692, 688] on label at bounding box center [689, 688] width 12 height 12
click at [692, 688] on input "checkbox" at bounding box center [688, 689] width 11 height 11
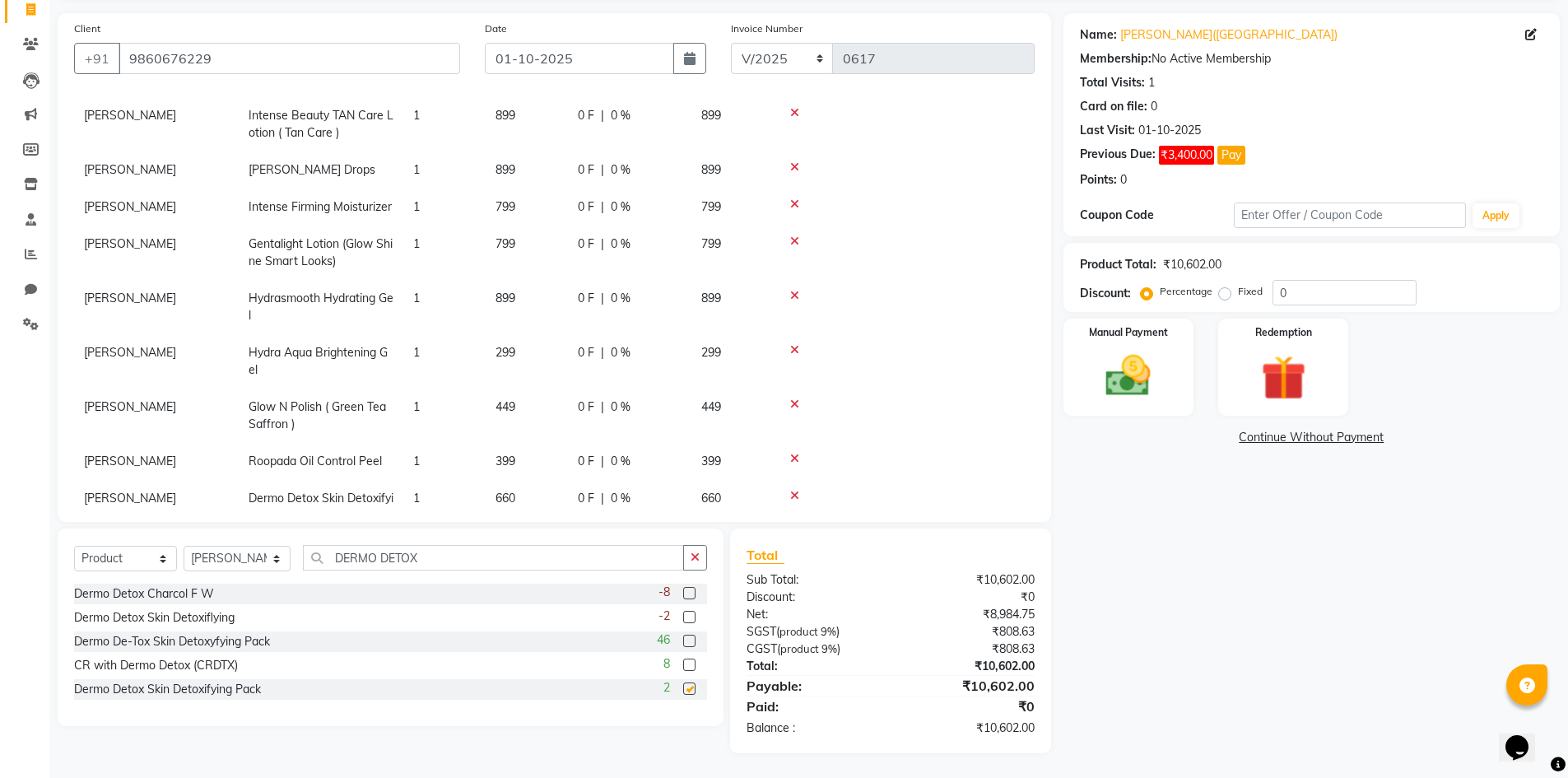
scroll to position [412, 0]
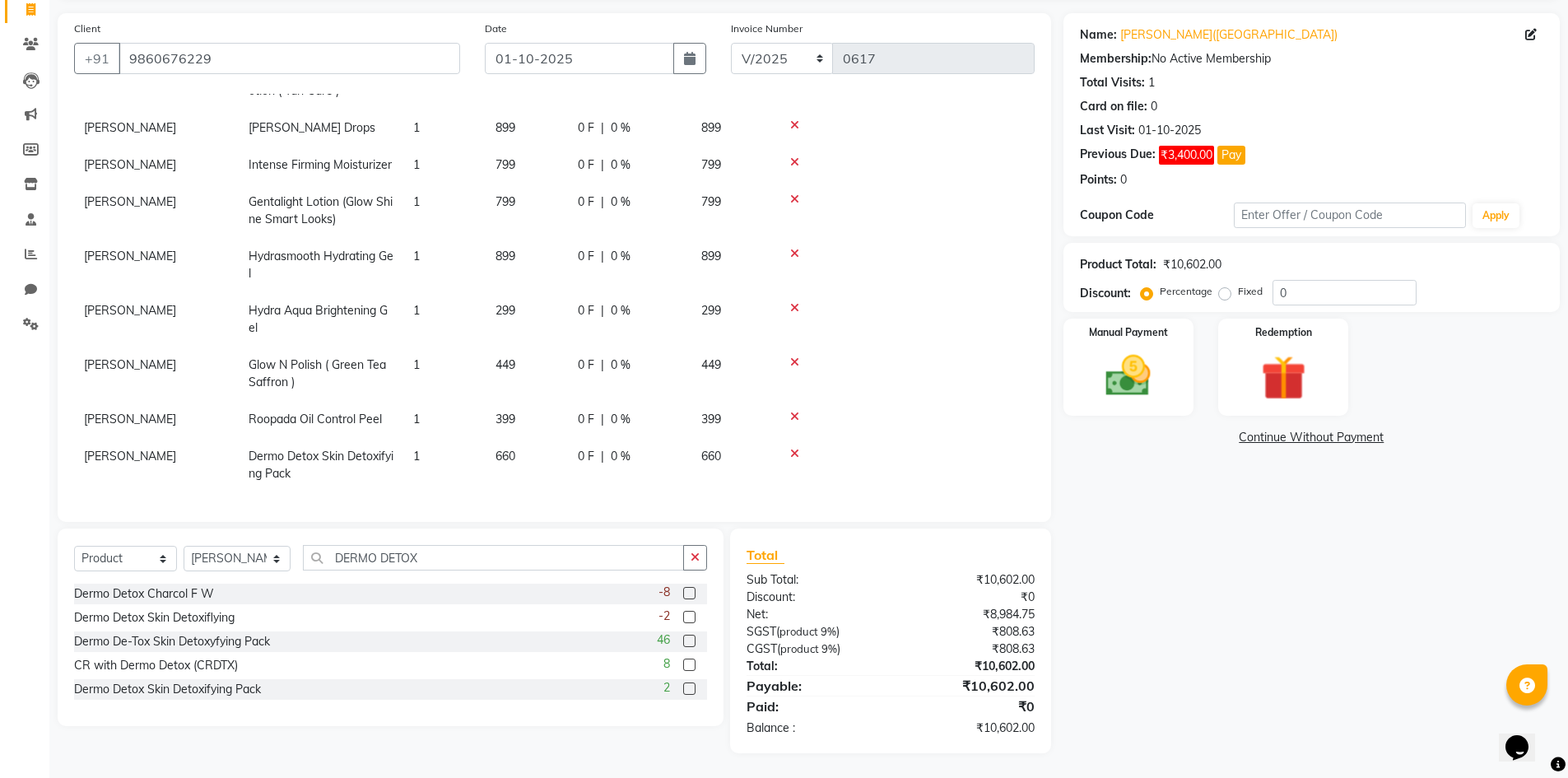
checkbox input "false"
drag, startPoint x: 453, startPoint y: 556, endPoint x: 309, endPoint y: 566, distance: 144.3
click at [309, 566] on input "DERMO DETOX" at bounding box center [494, 558] width 381 height 26
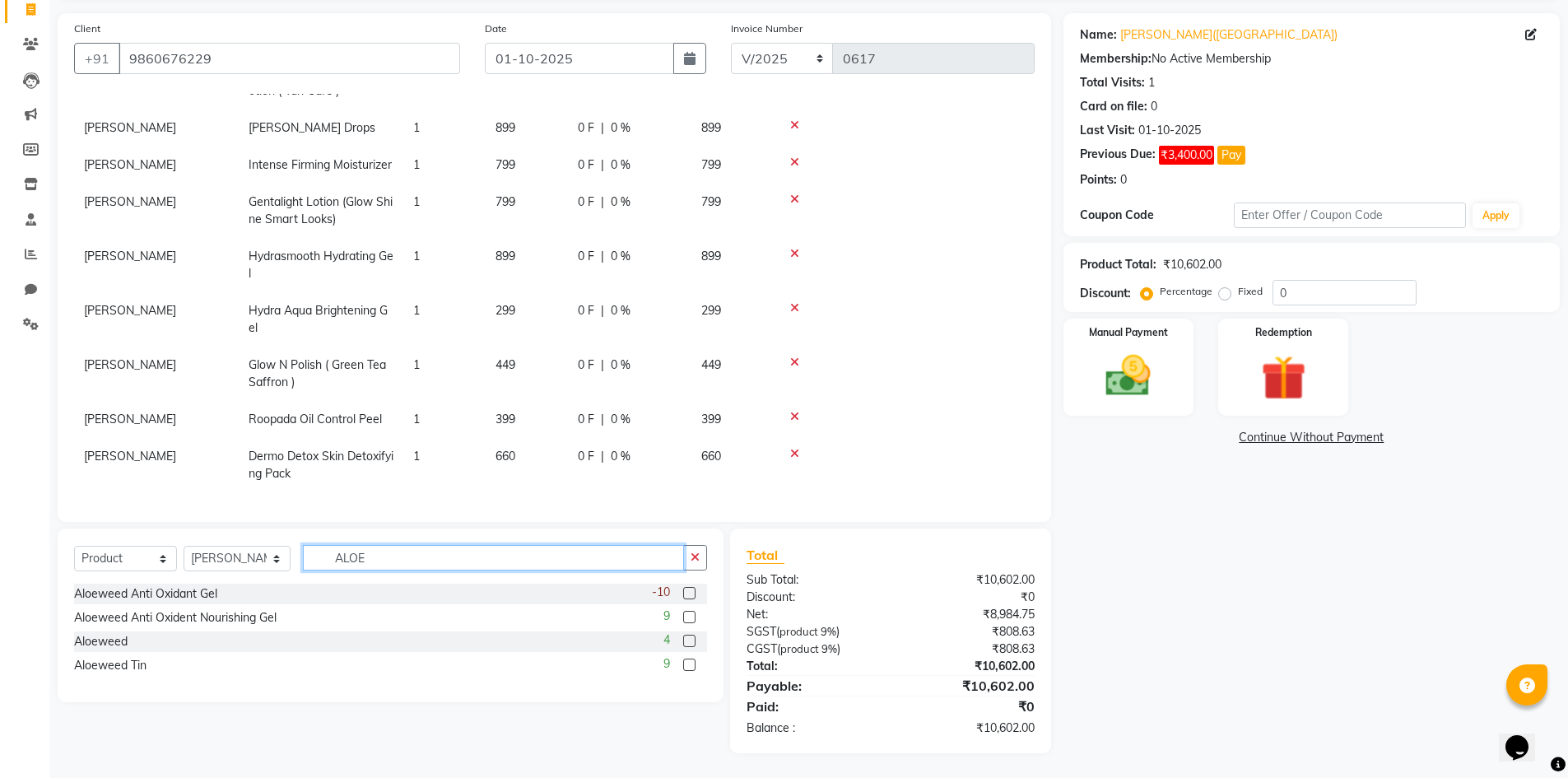
type input "ALOE"
click at [691, 663] on label at bounding box center [689, 664] width 12 height 12
click at [691, 663] on input "checkbox" at bounding box center [688, 665] width 11 height 11
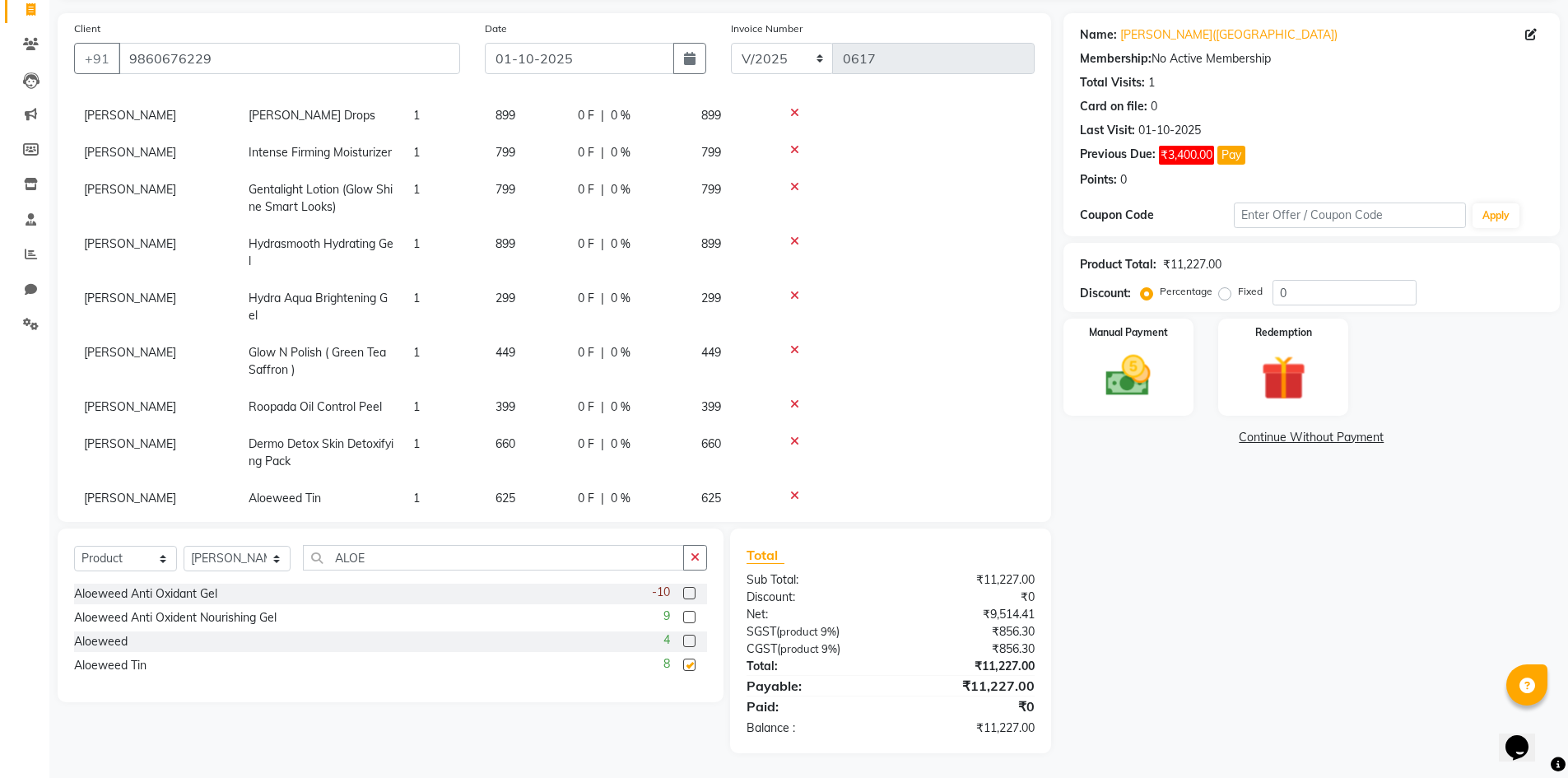
scroll to position [449, 0]
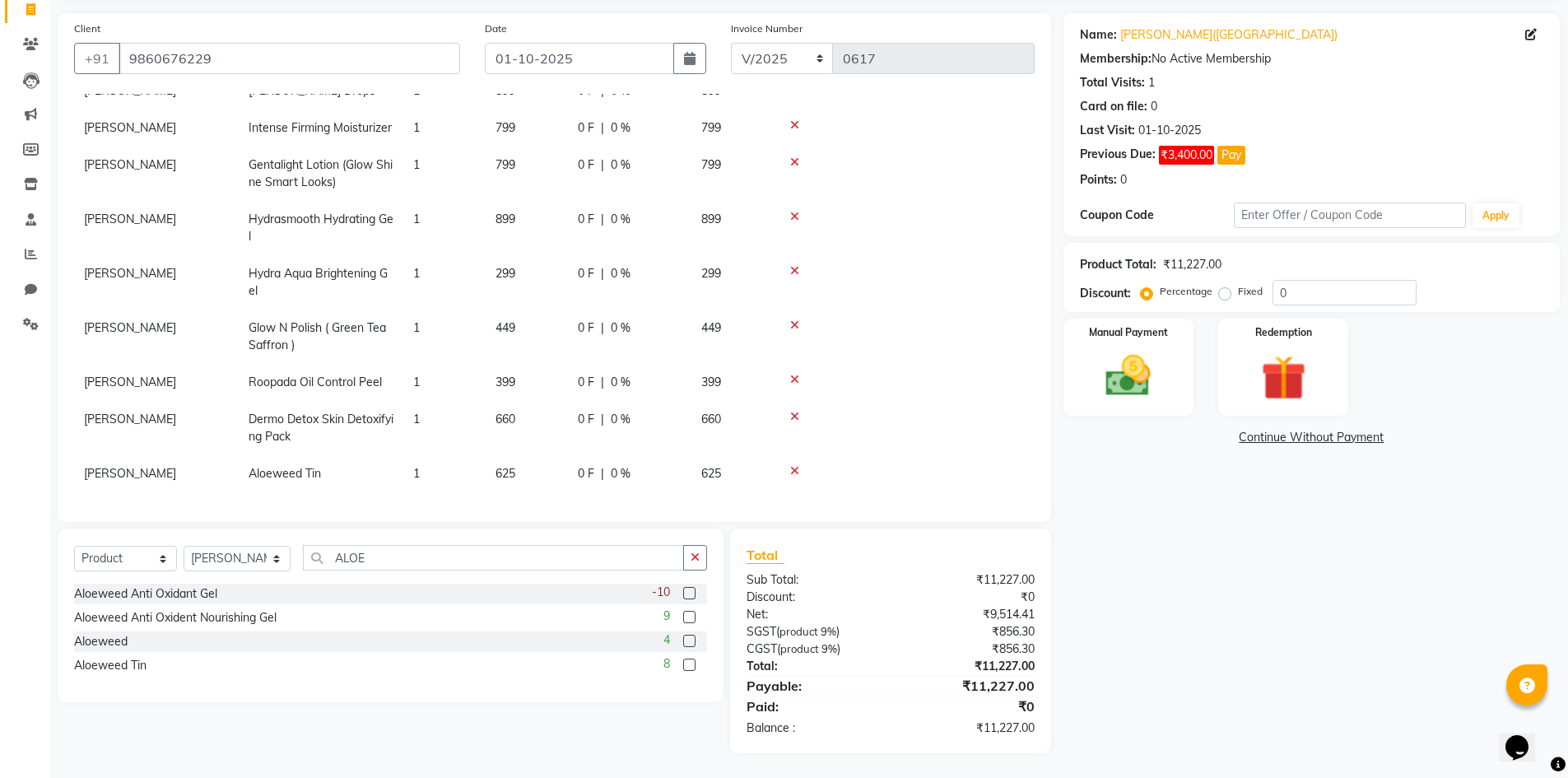
checkbox input "false"
click at [1305, 438] on link "Continue Without Payment" at bounding box center [1311, 437] width 490 height 17
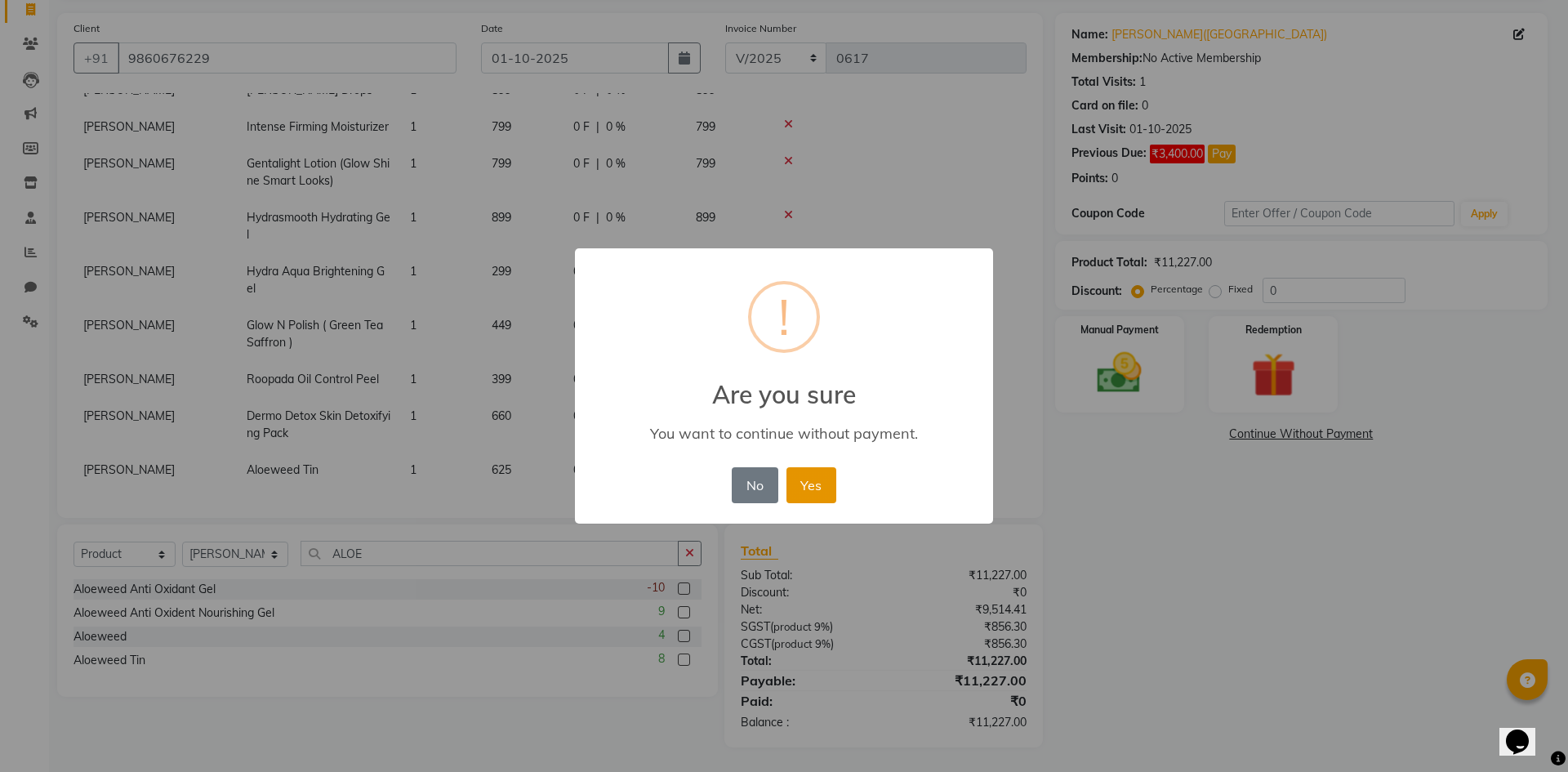
click at [813, 483] on button "Yes" at bounding box center [812, 485] width 50 height 36
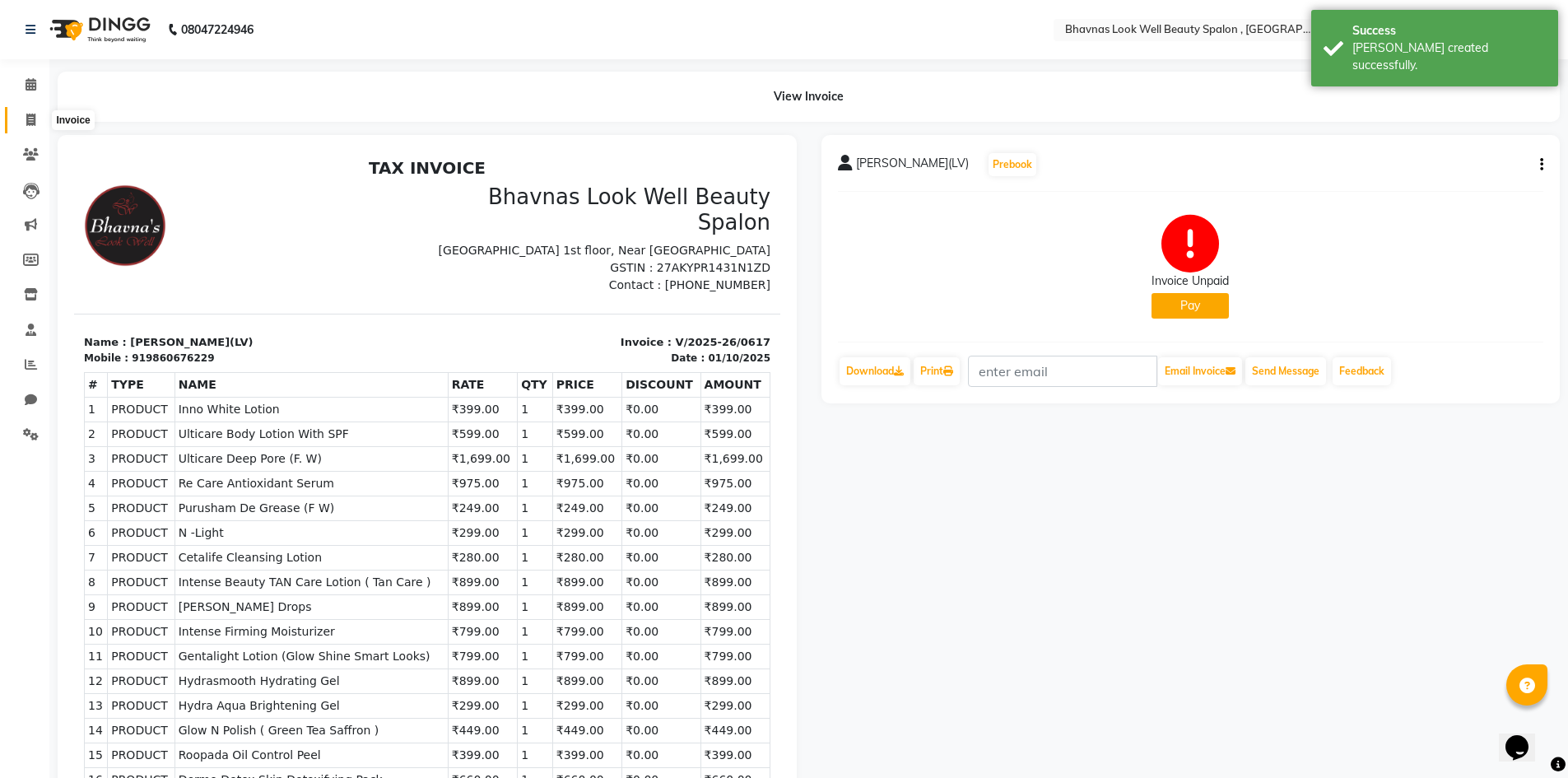
click at [24, 125] on span at bounding box center [31, 120] width 29 height 19
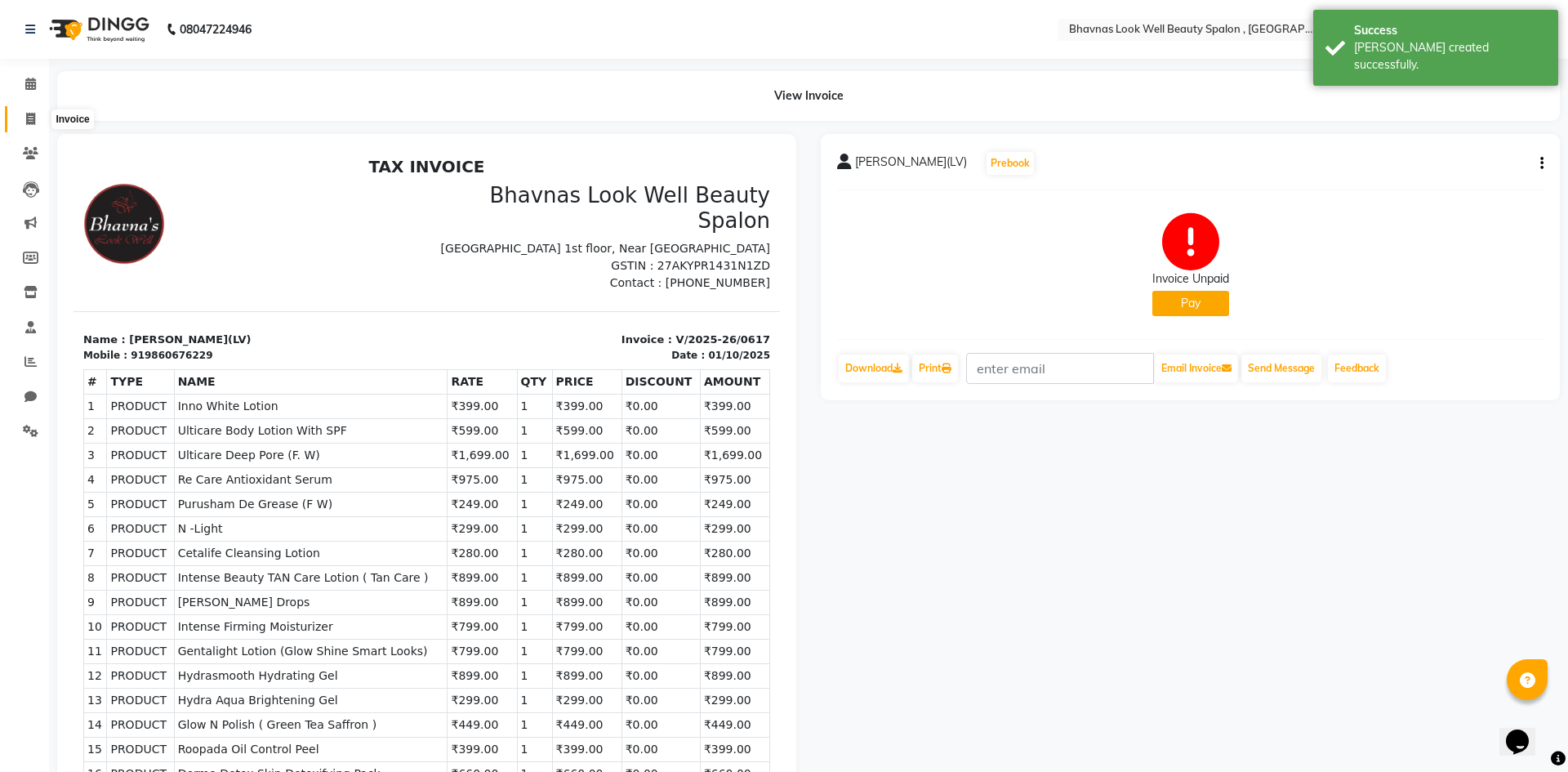
select select "6251"
select select "service"
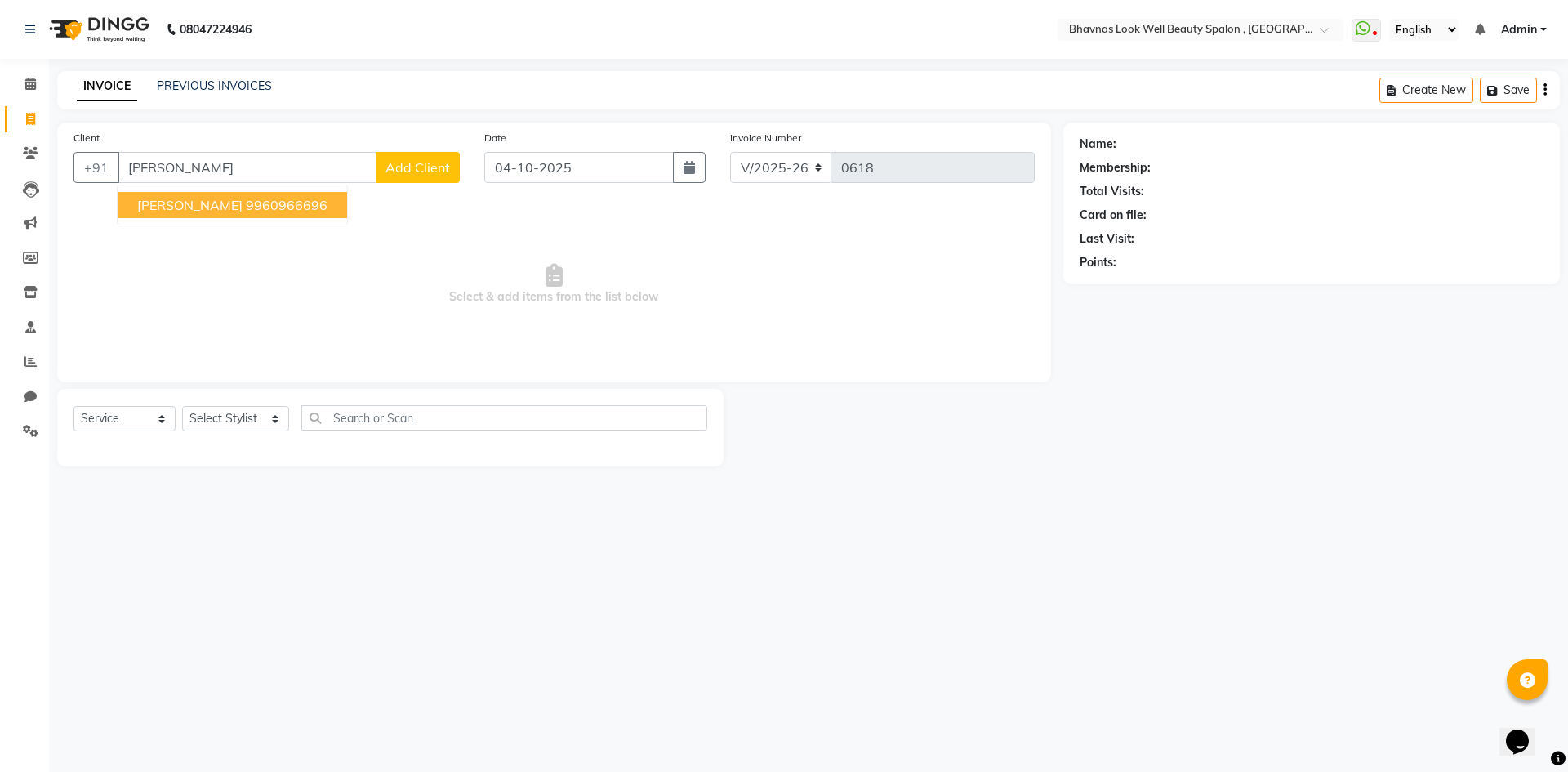
click at [214, 205] on span "[PERSON_NAME]" at bounding box center [190, 205] width 105 height 17
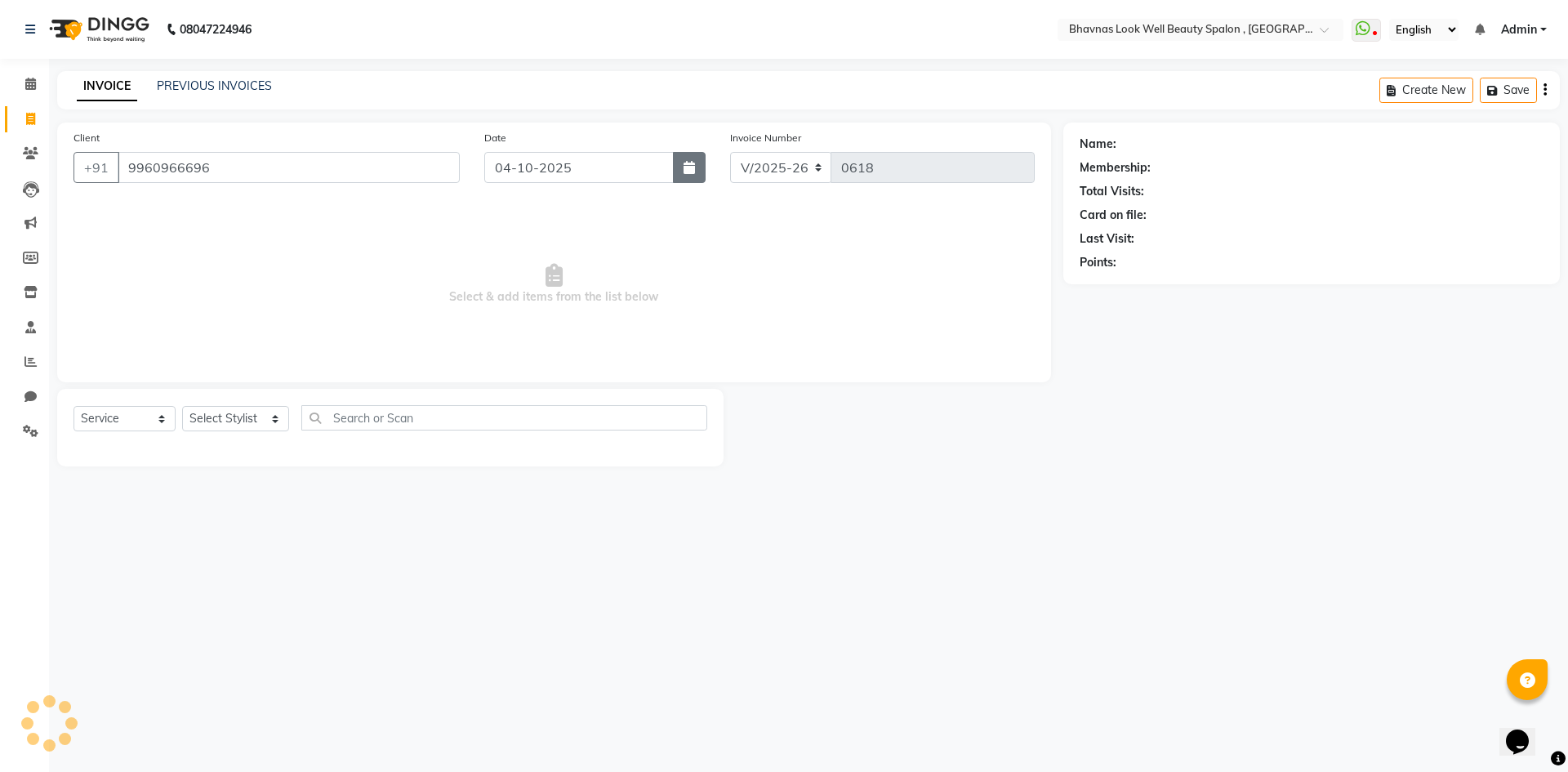
type input "9960966696"
click at [696, 167] on button "button" at bounding box center [689, 167] width 32 height 31
select select "10"
select select "2025"
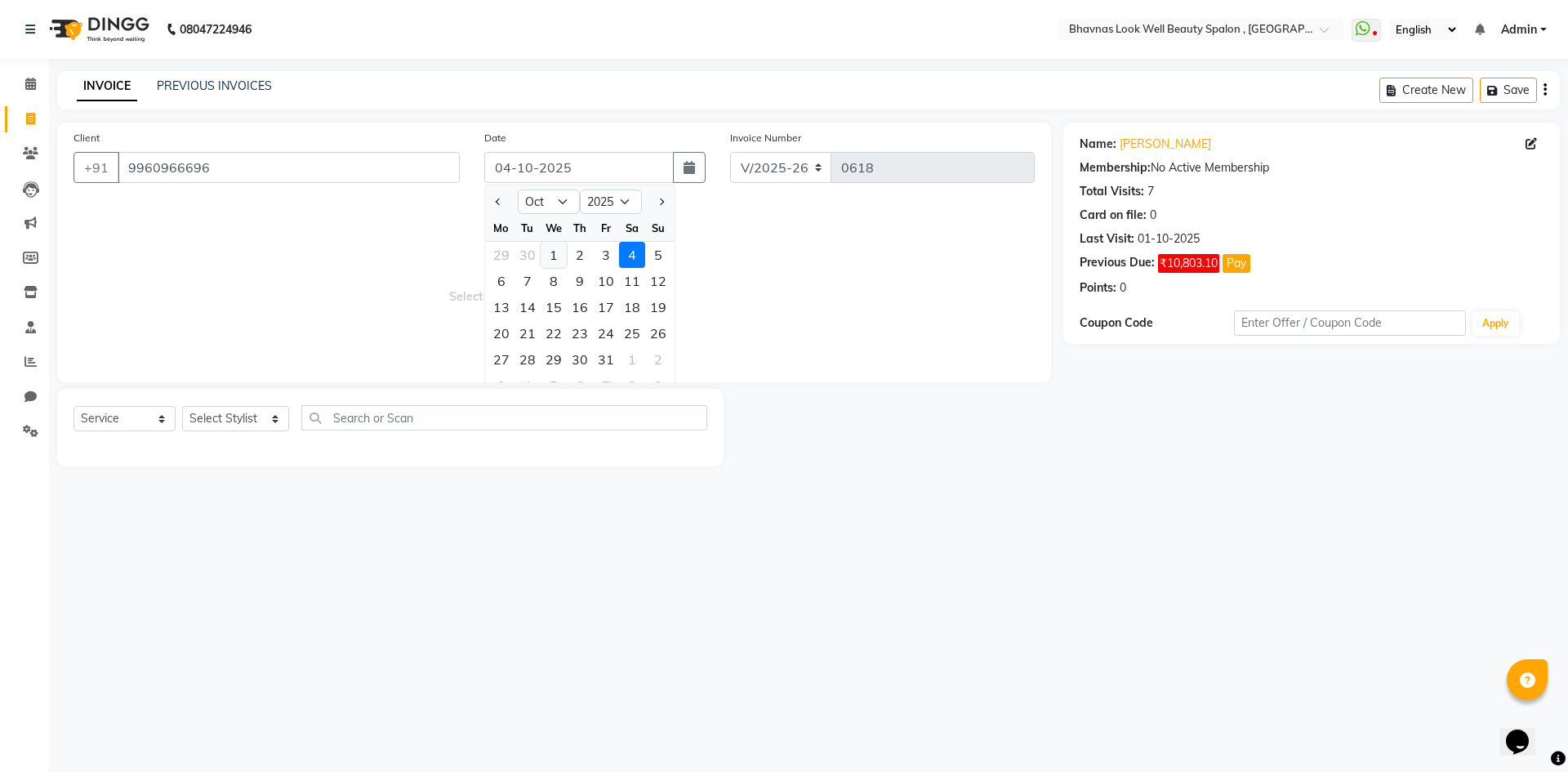
click at [565, 252] on div "1" at bounding box center [554, 255] width 27 height 27
type input "01-10-2025"
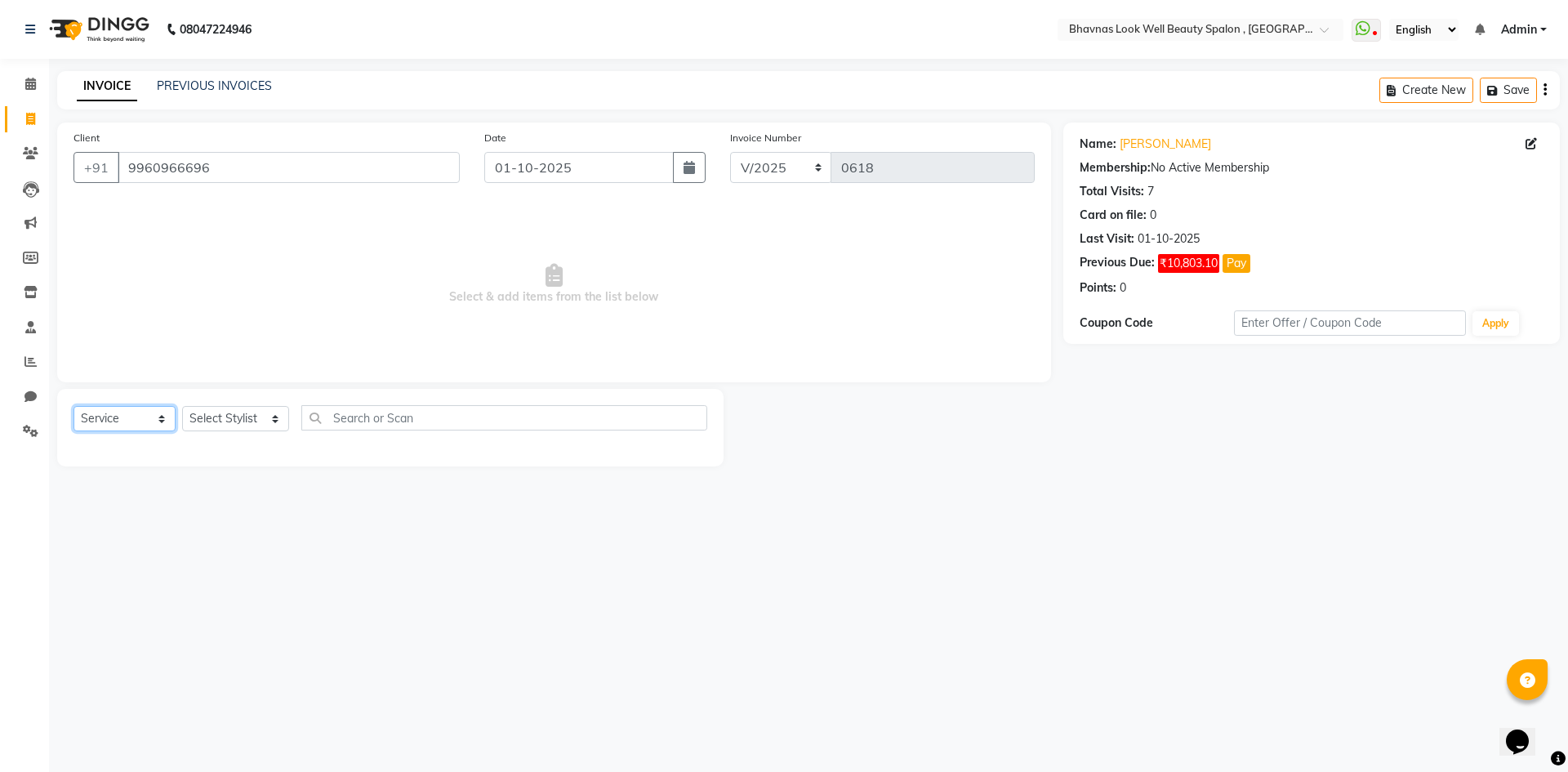
click at [113, 422] on select "Select Service Product Membership Package Voucher Prepaid Gift Card" at bounding box center [125, 419] width 102 height 26
select select "product"
click at [74, 406] on select "Select Service Product Membership Package Voucher Prepaid Gift Card" at bounding box center [125, 419] width 102 height 26
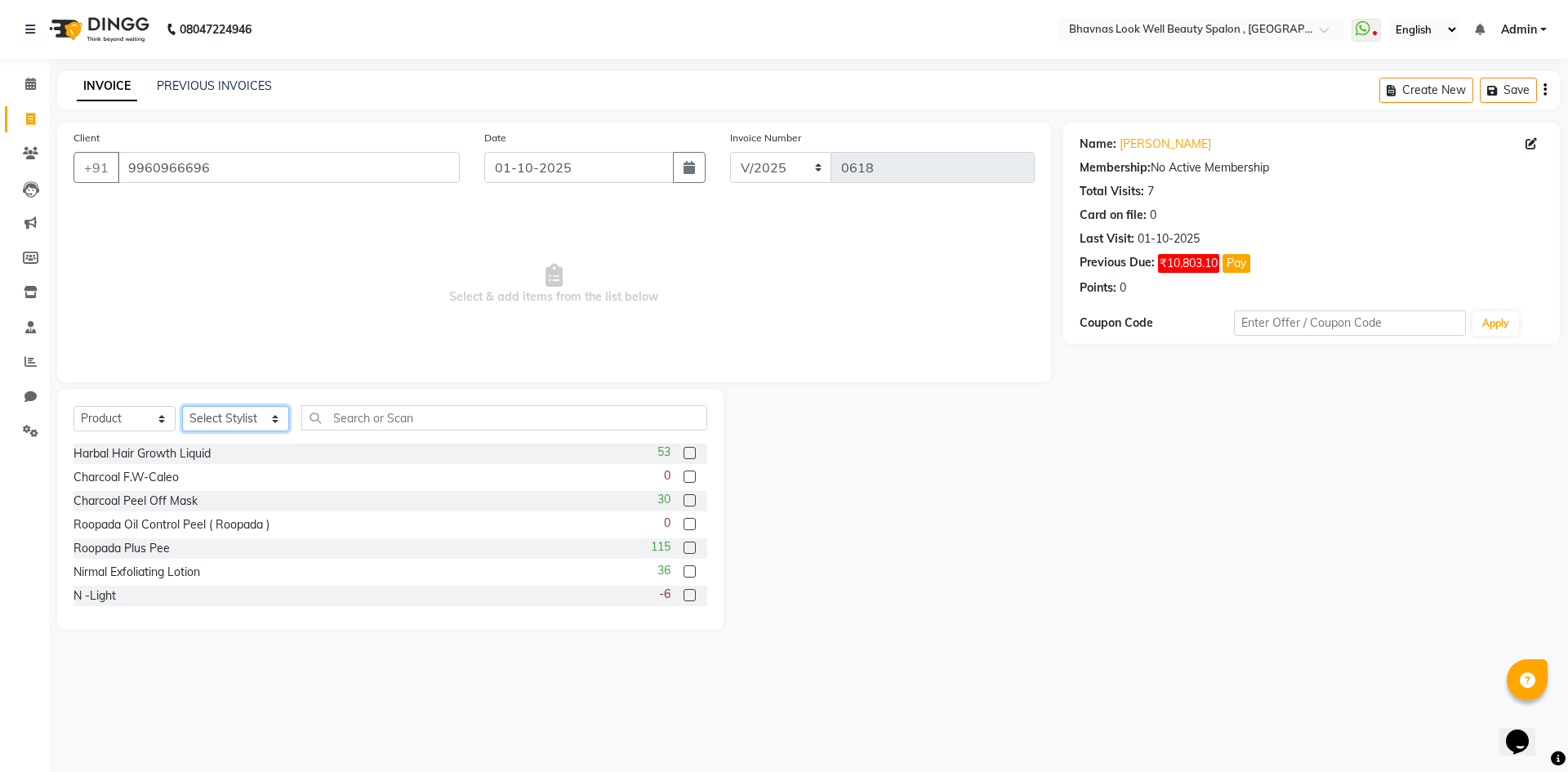
click at [236, 429] on select "Select Stylist [PERSON_NAME] [PERSON_NAME] ANMAL [PERSON_NAME] JYOTI [PERSON_NA…" at bounding box center [235, 419] width 107 height 26
select select "46636"
click at [182, 406] on select "Select Stylist [PERSON_NAME] [PERSON_NAME] ANMAL [PERSON_NAME] JYOTI [PERSON_NA…" at bounding box center [235, 419] width 107 height 26
click at [410, 414] on input "text" at bounding box center [505, 418] width 407 height 26
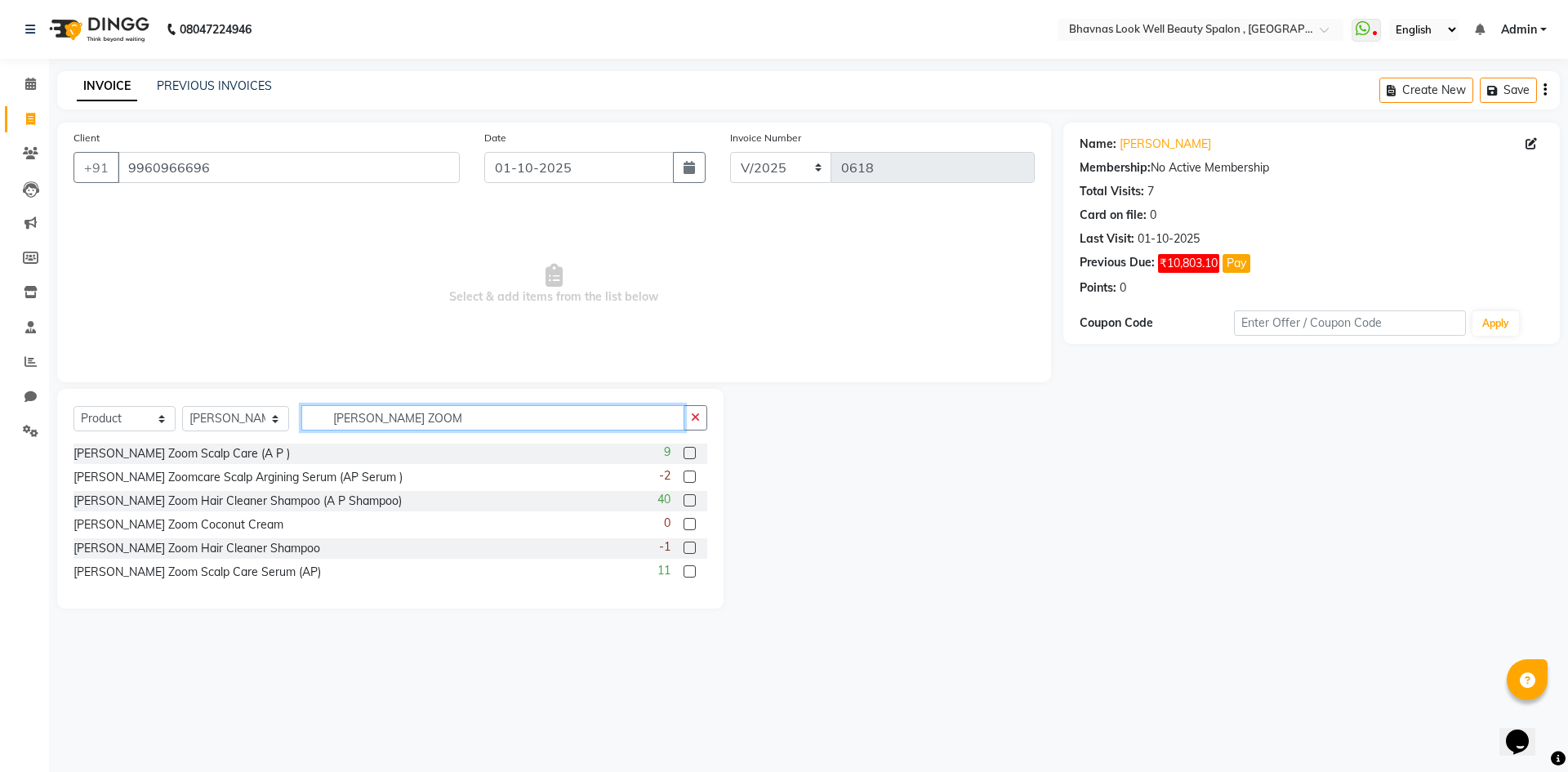
type input "[PERSON_NAME] ZOOM"
click at [693, 451] on label at bounding box center [690, 452] width 12 height 12
click at [693, 451] on input "checkbox" at bounding box center [689, 453] width 11 height 11
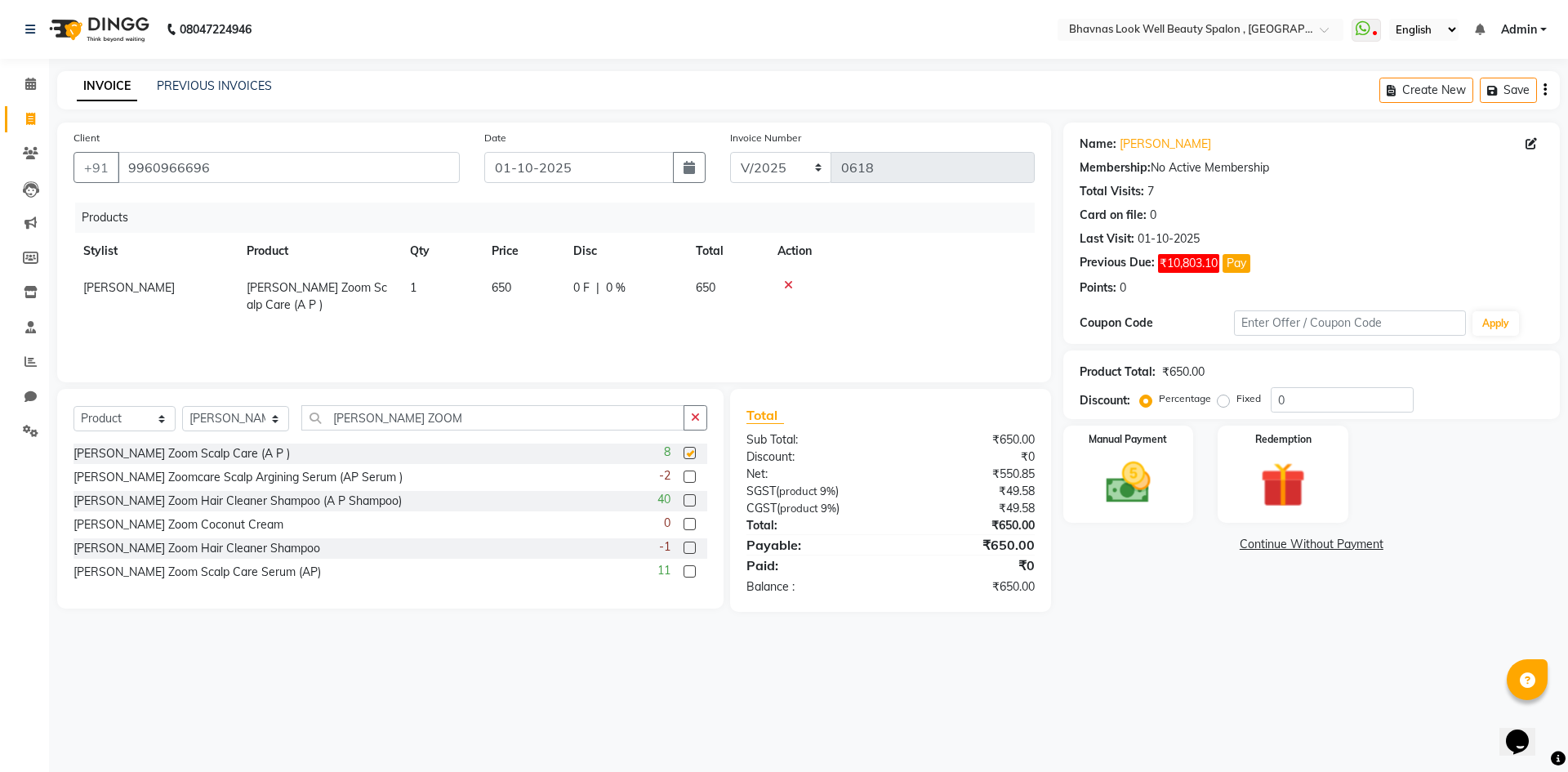
checkbox input "false"
click at [687, 477] on label at bounding box center [690, 476] width 12 height 12
click at [687, 477] on input "checkbox" at bounding box center [689, 477] width 11 height 11
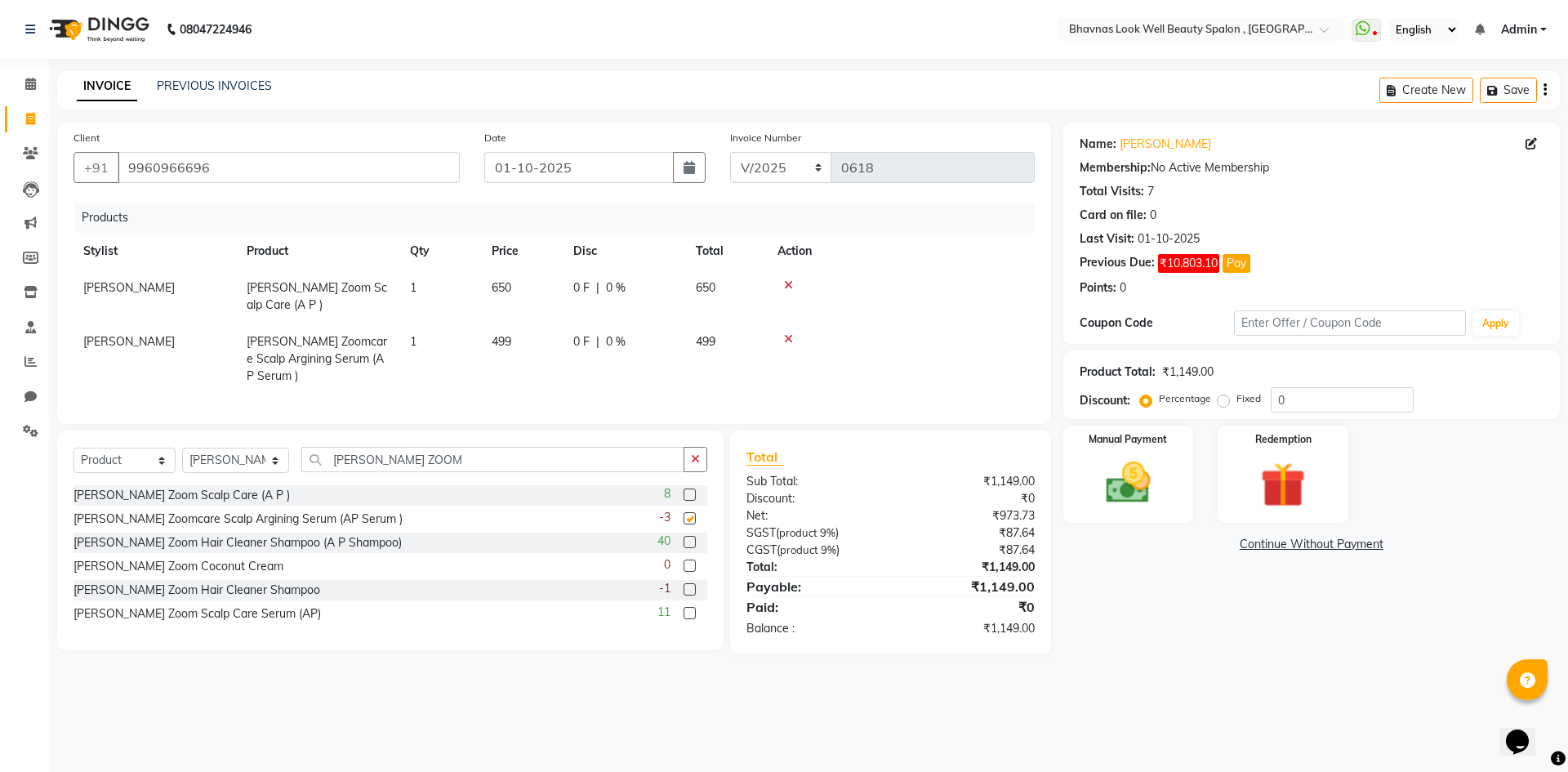
checkbox input "false"
click at [789, 282] on icon at bounding box center [788, 285] width 9 height 12
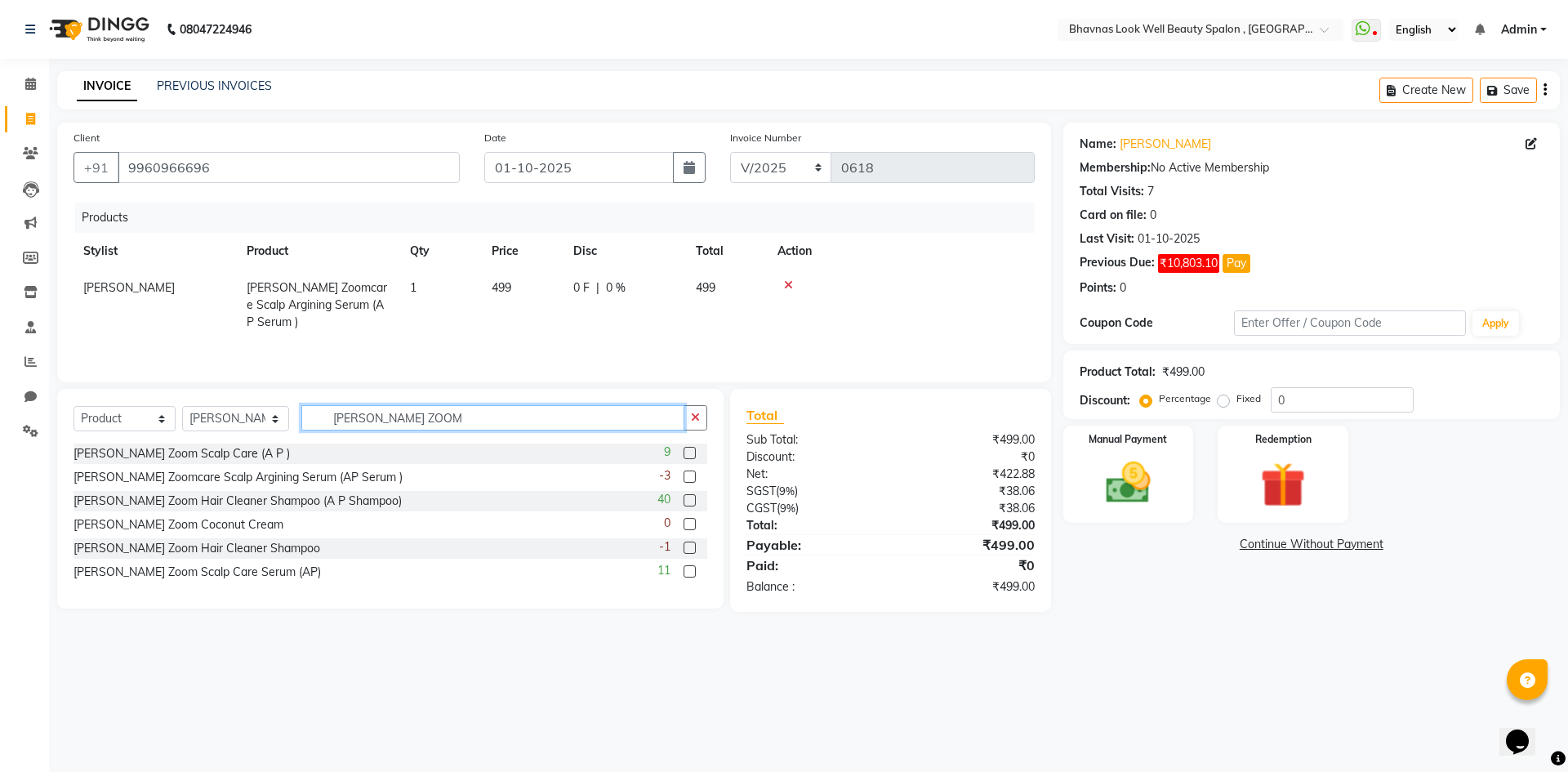
drag, startPoint x: 427, startPoint y: 412, endPoint x: 299, endPoint y: 428, distance: 129.0
click at [299, 428] on div "Select Service Product Membership Package Voucher Prepaid Gift Card Select Styl…" at bounding box center [391, 424] width 633 height 38
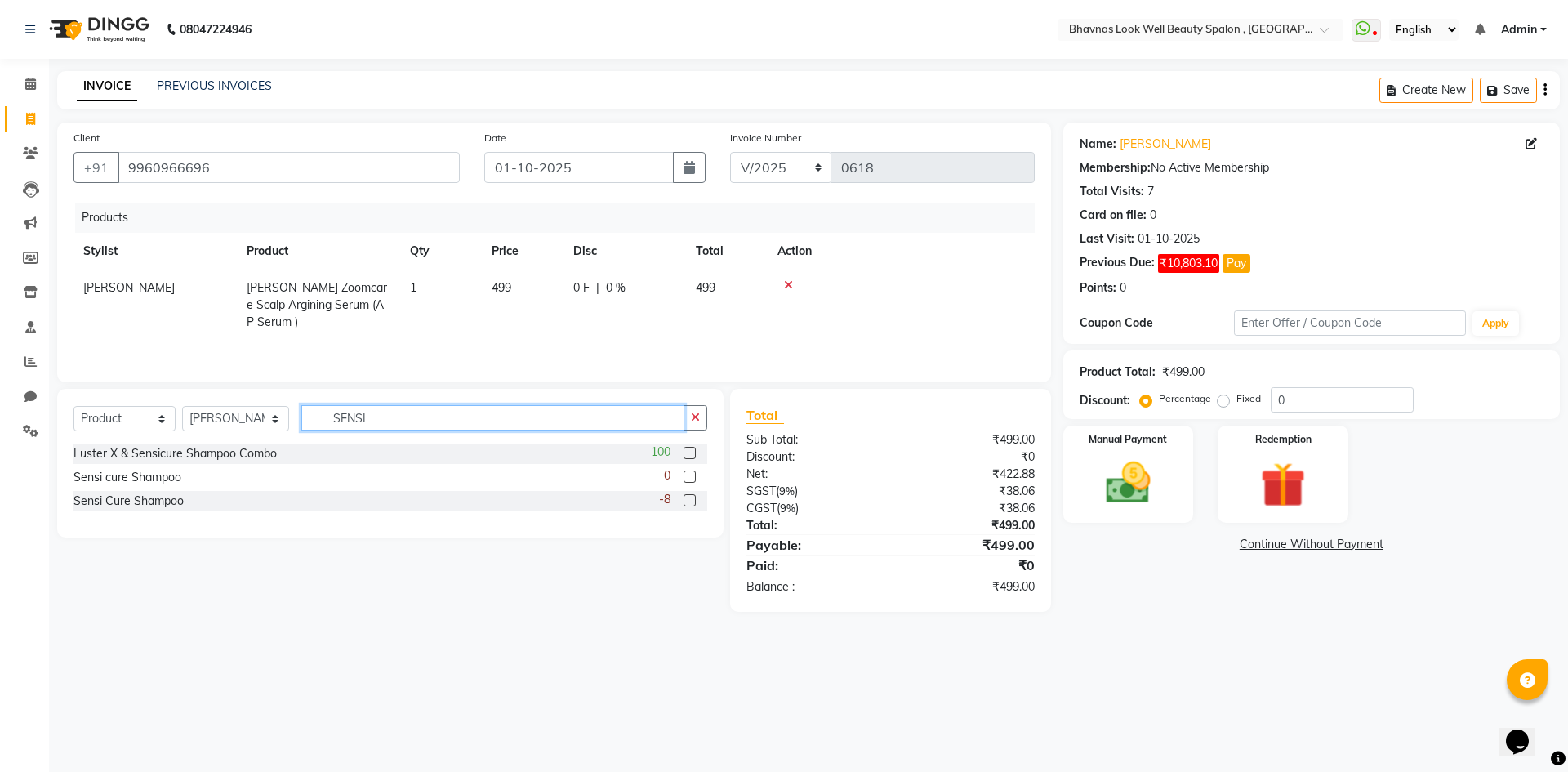
type input "SENSI"
click at [690, 504] on label at bounding box center [690, 500] width 12 height 12
click at [690, 504] on input "checkbox" at bounding box center [689, 501] width 11 height 11
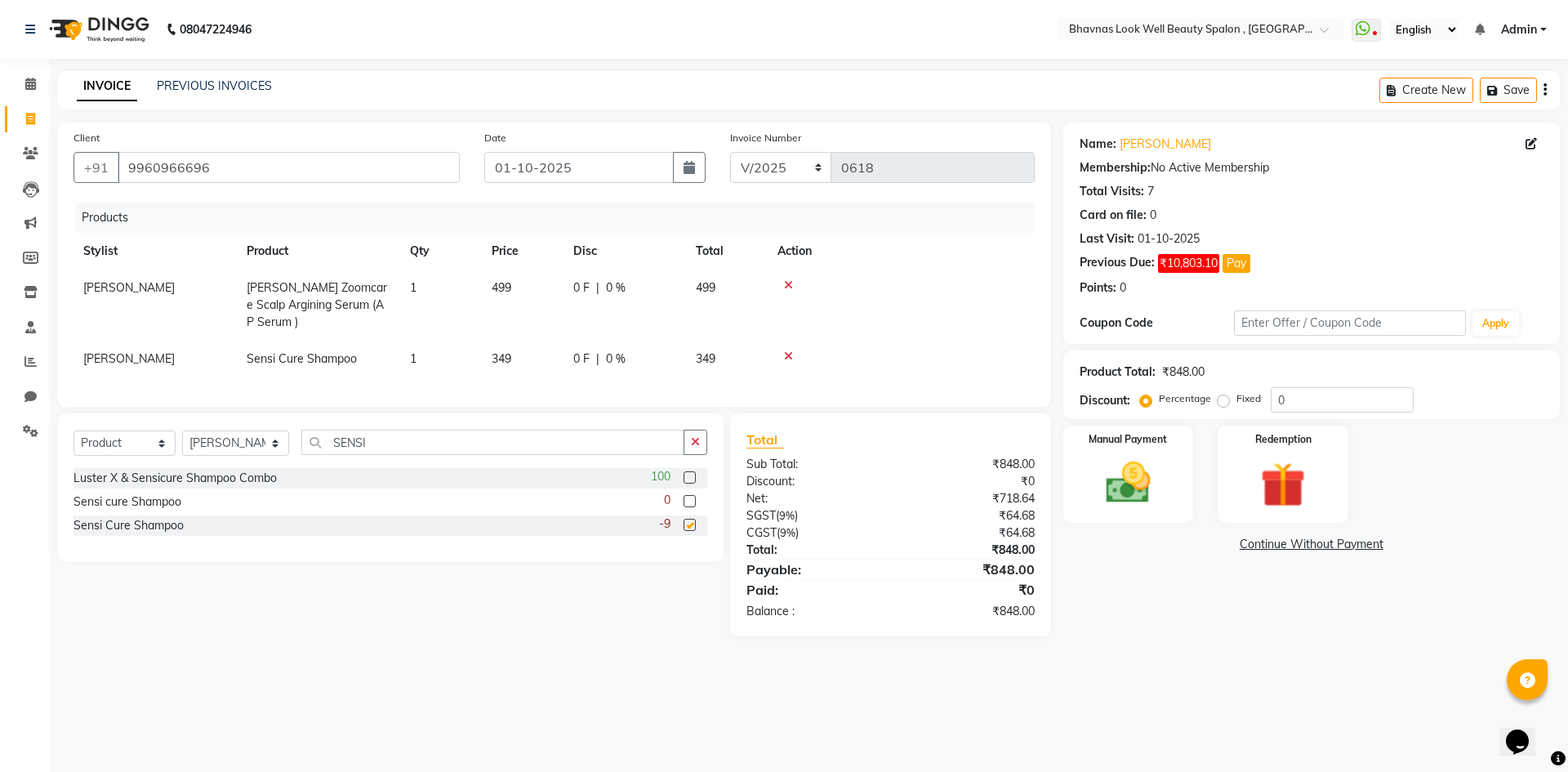
checkbox input "false"
drag, startPoint x: 372, startPoint y: 433, endPoint x: 291, endPoint y: 432, distance: 81.0
click at [291, 432] on div "Select Service Product Membership Package Voucher Prepaid Gift Card Select Styl…" at bounding box center [391, 448] width 633 height 38
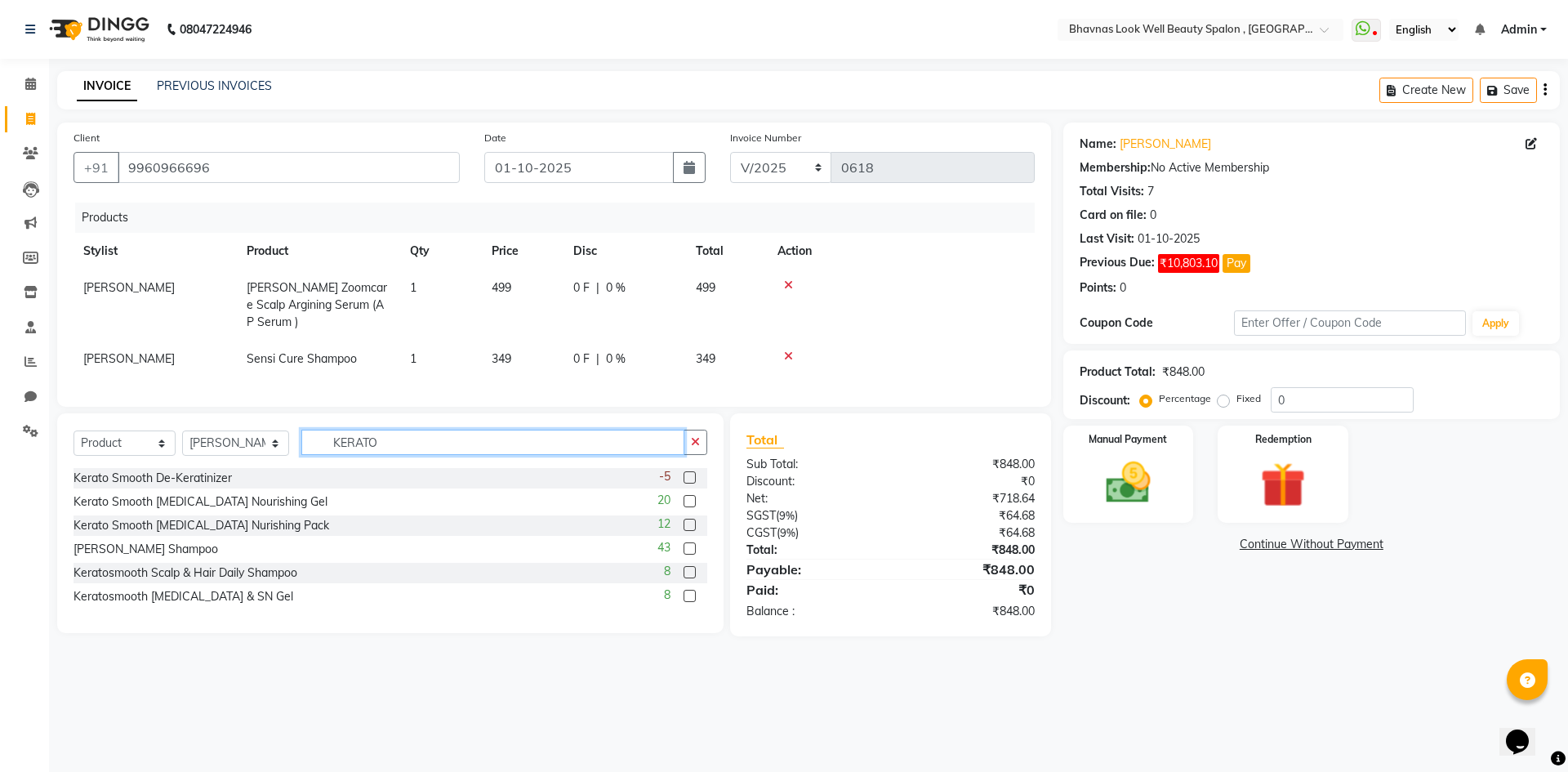
type input "KERATO"
click at [694, 472] on label at bounding box center [690, 477] width 12 height 12
click at [694, 473] on input "checkbox" at bounding box center [689, 478] width 11 height 11
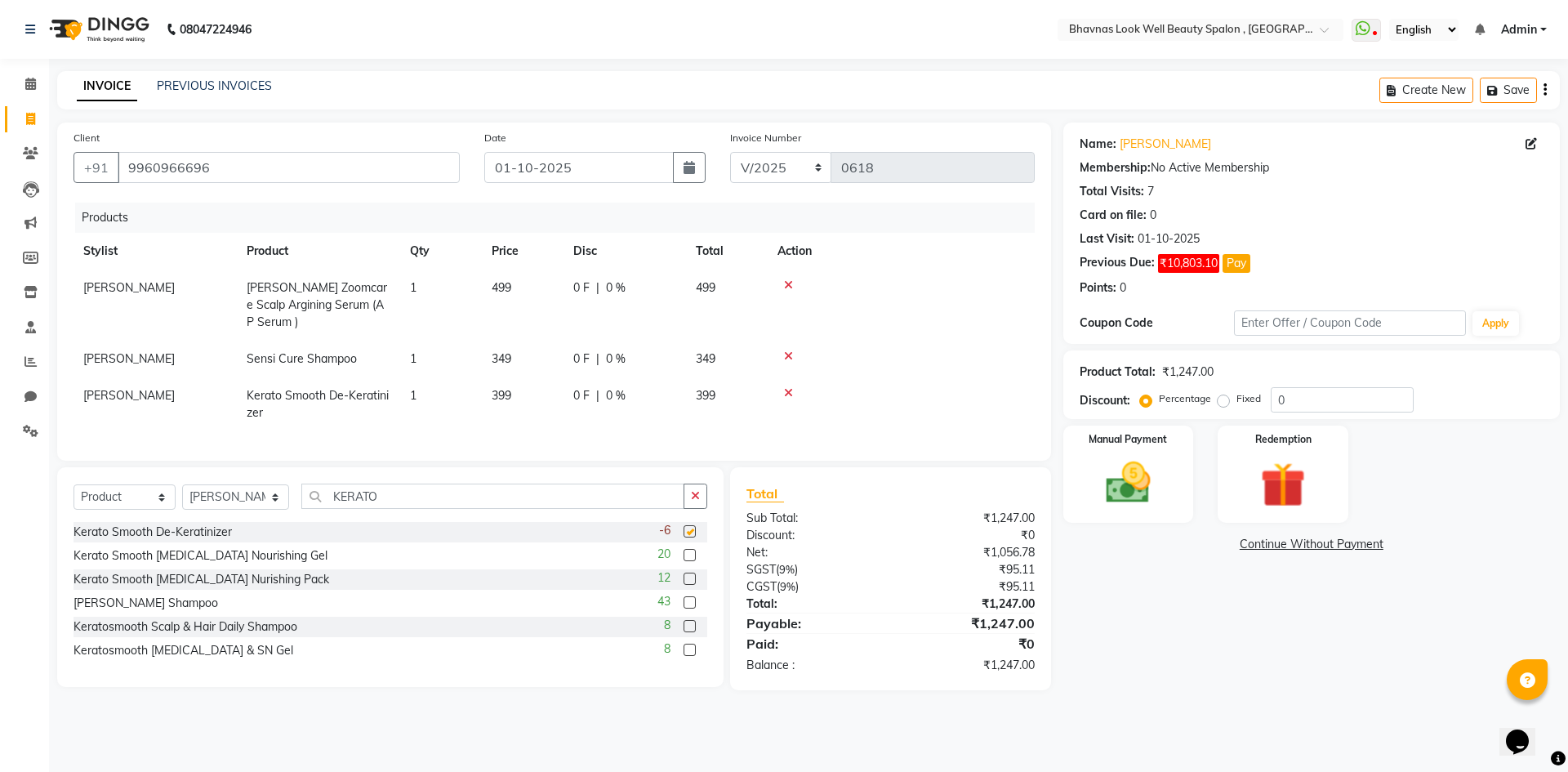
checkbox input "false"
click at [689, 549] on label at bounding box center [690, 555] width 12 height 12
click at [689, 551] on input "checkbox" at bounding box center [689, 556] width 11 height 11
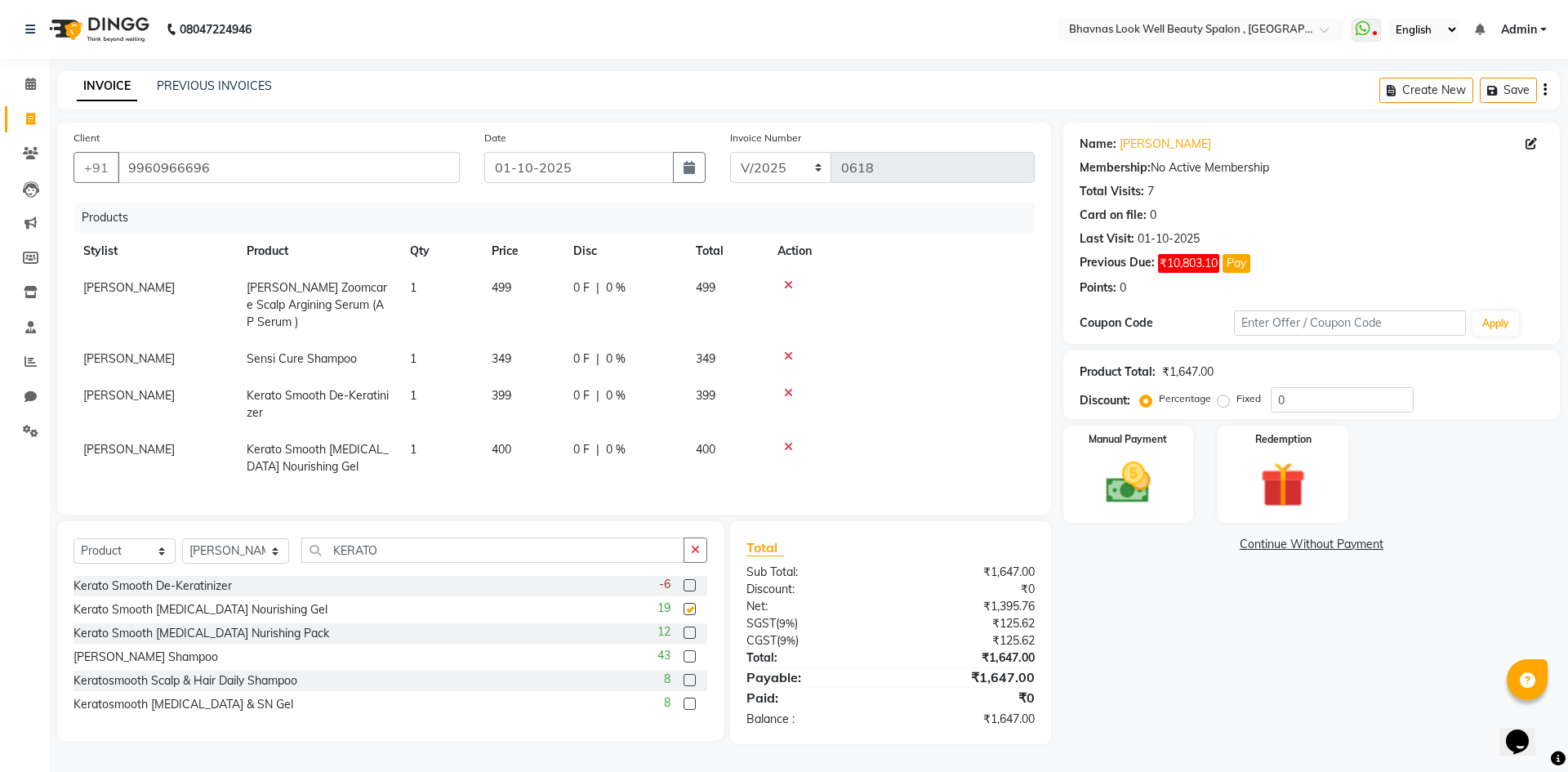
checkbox input "false"
click at [688, 626] on label at bounding box center [690, 632] width 12 height 12
click at [688, 628] on input "checkbox" at bounding box center [689, 633] width 11 height 11
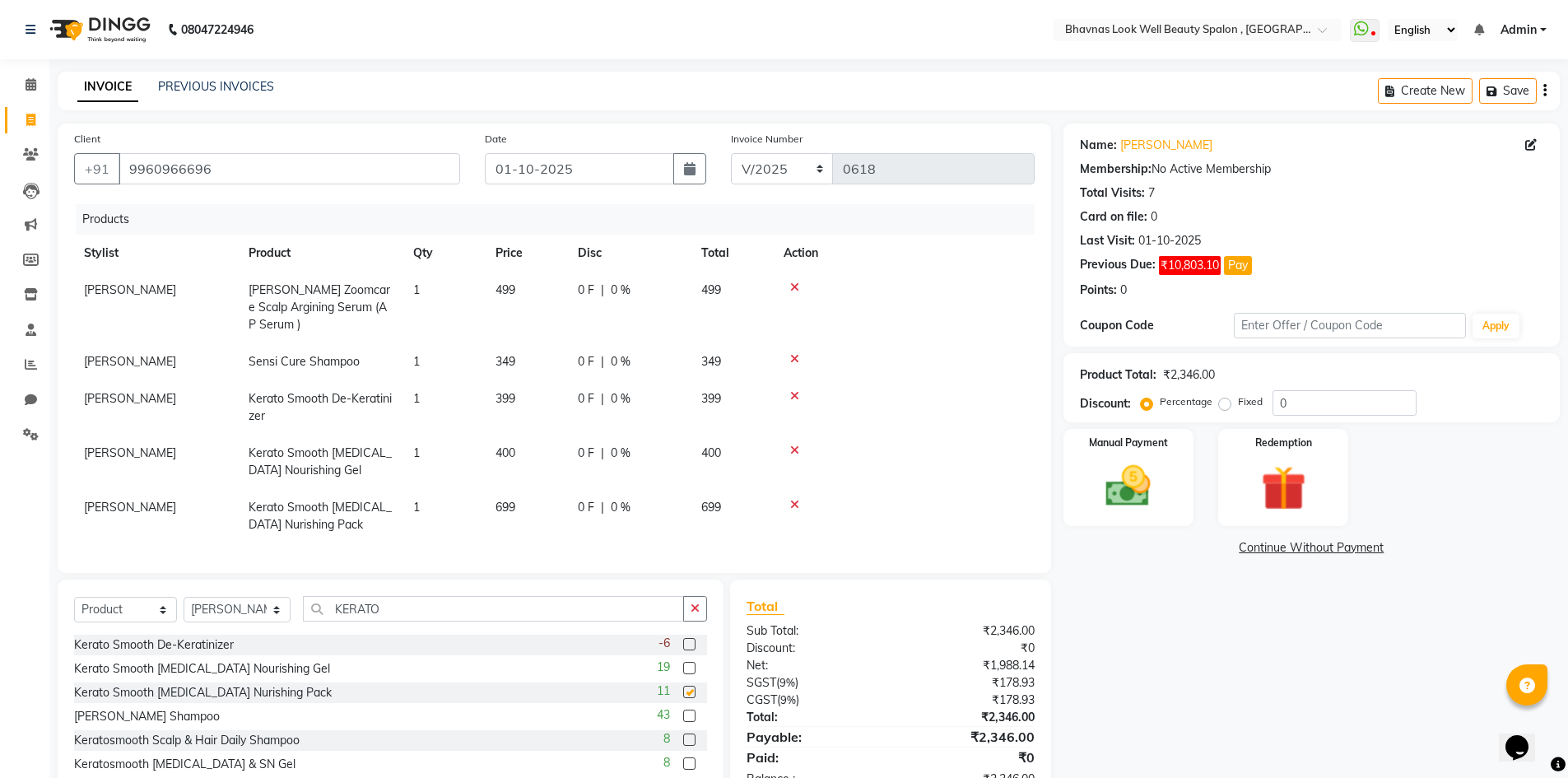
checkbox input "false"
click at [791, 444] on icon at bounding box center [794, 450] width 9 height 12
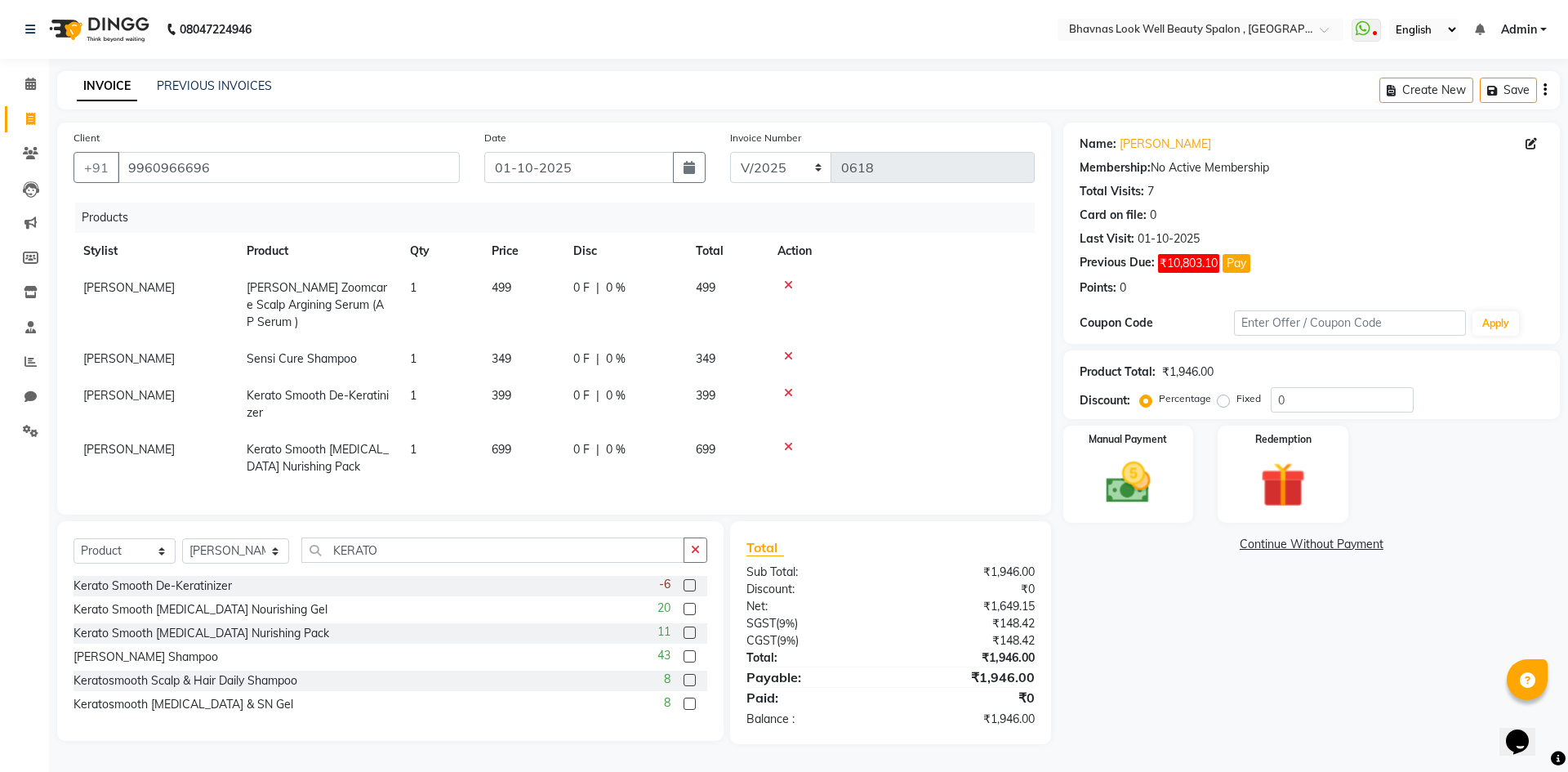
click at [788, 387] on icon at bounding box center [788, 393] width 9 height 12
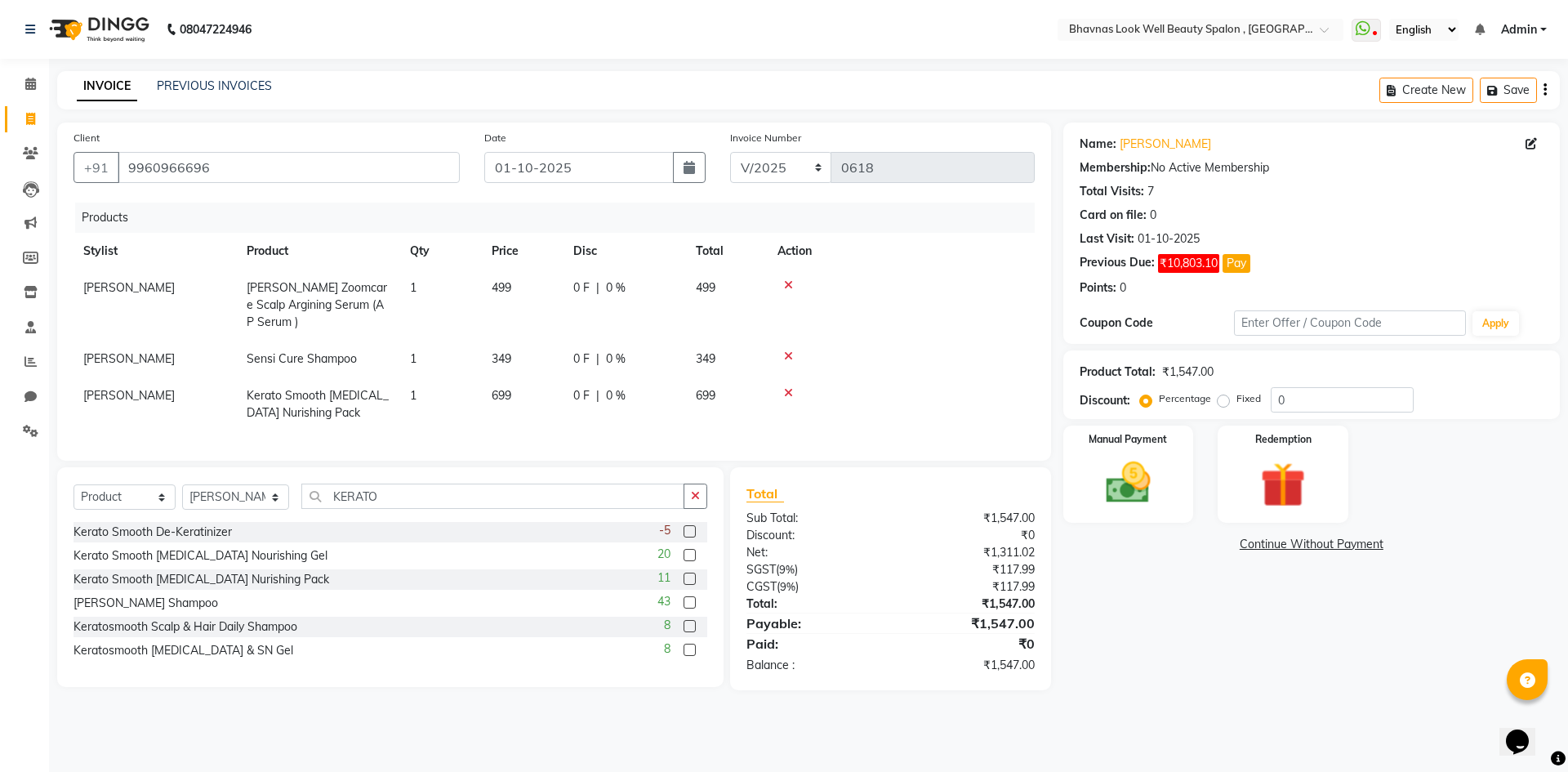
click at [690, 598] on label at bounding box center [690, 602] width 12 height 12
click at [690, 598] on input "checkbox" at bounding box center [689, 603] width 11 height 11
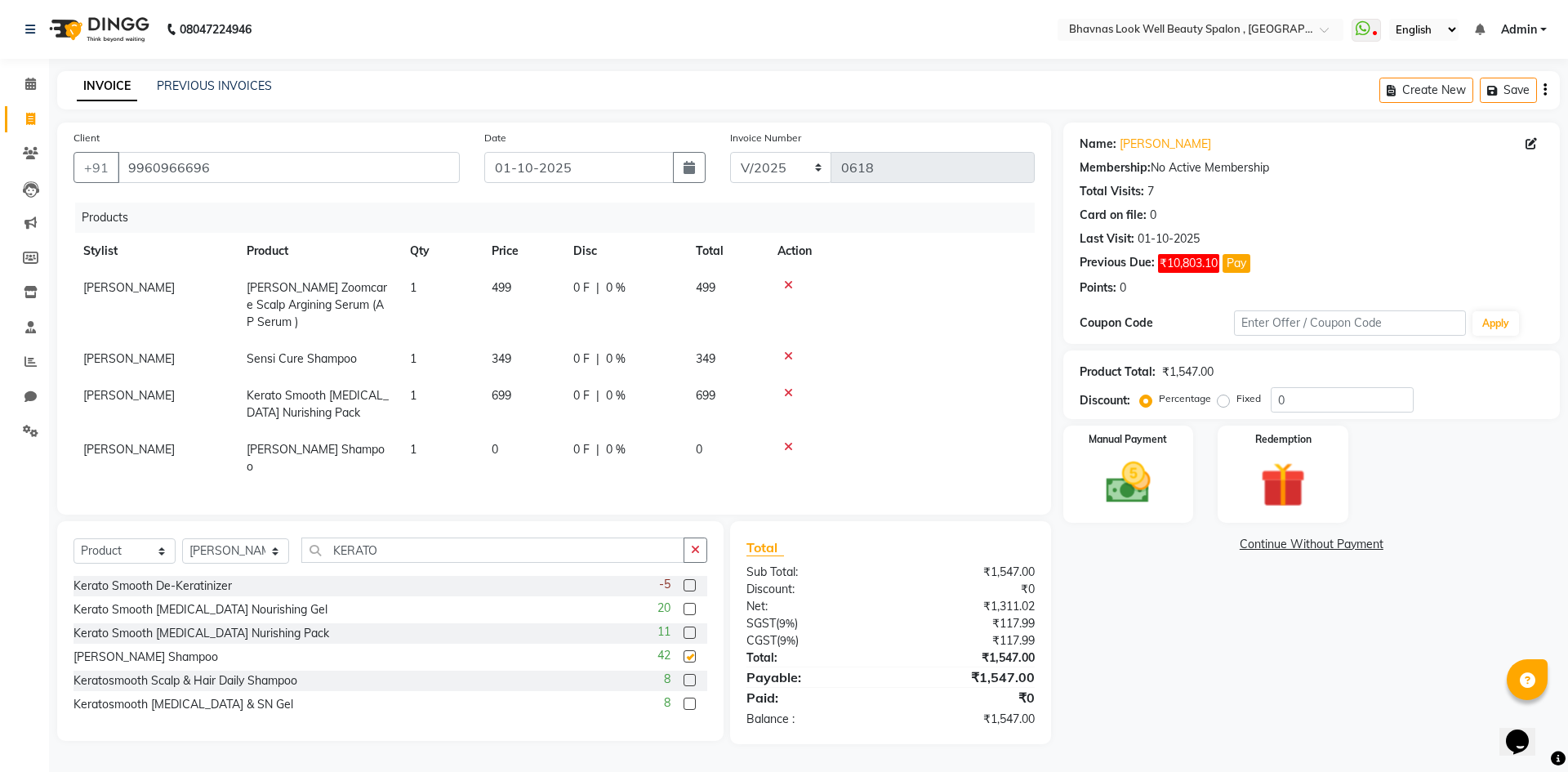
checkbox input "false"
click at [692, 674] on label at bounding box center [690, 680] width 12 height 12
click at [692, 676] on input "checkbox" at bounding box center [689, 681] width 11 height 11
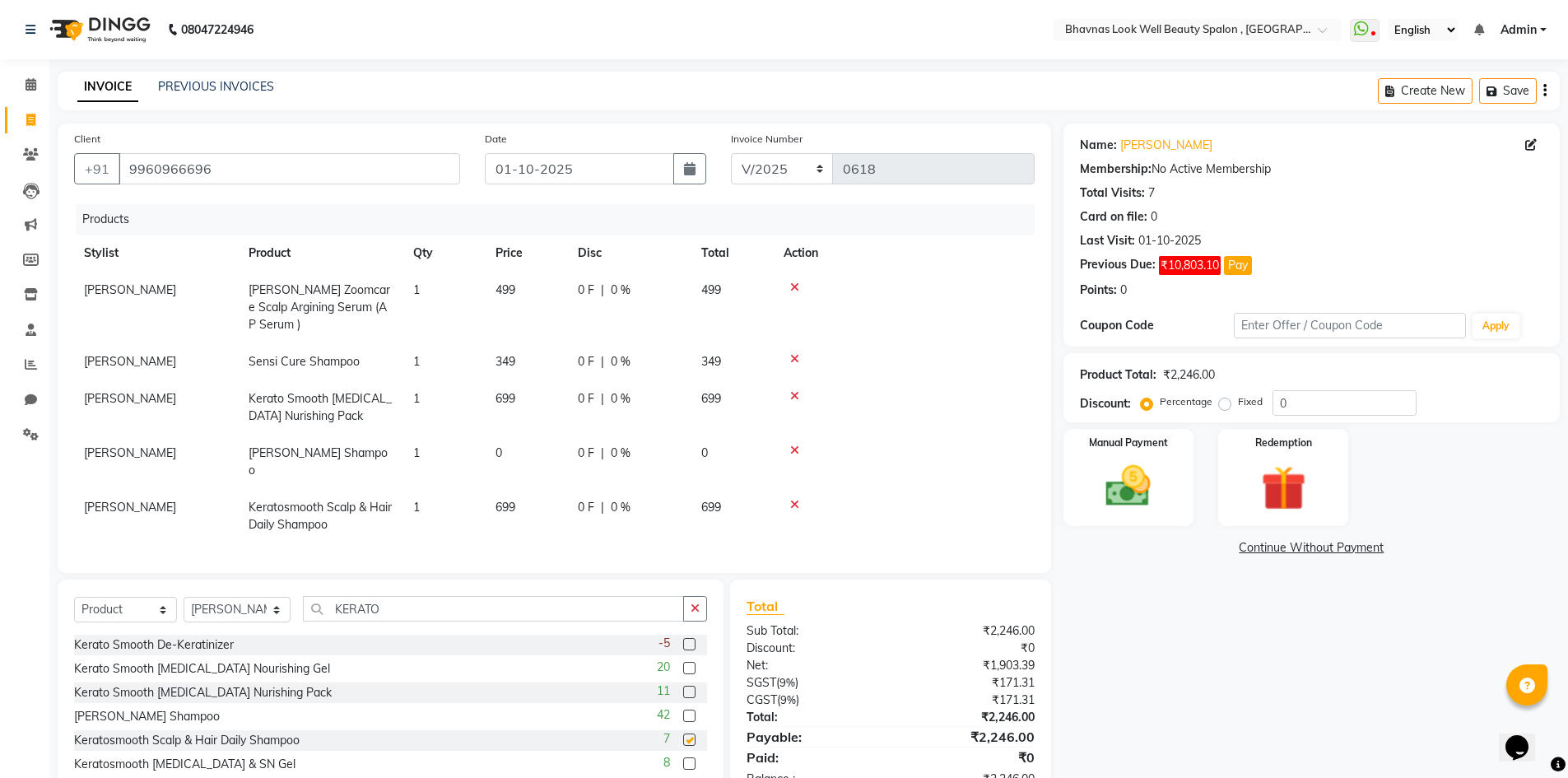
checkbox input "false"
click at [798, 444] on icon at bounding box center [794, 450] width 9 height 12
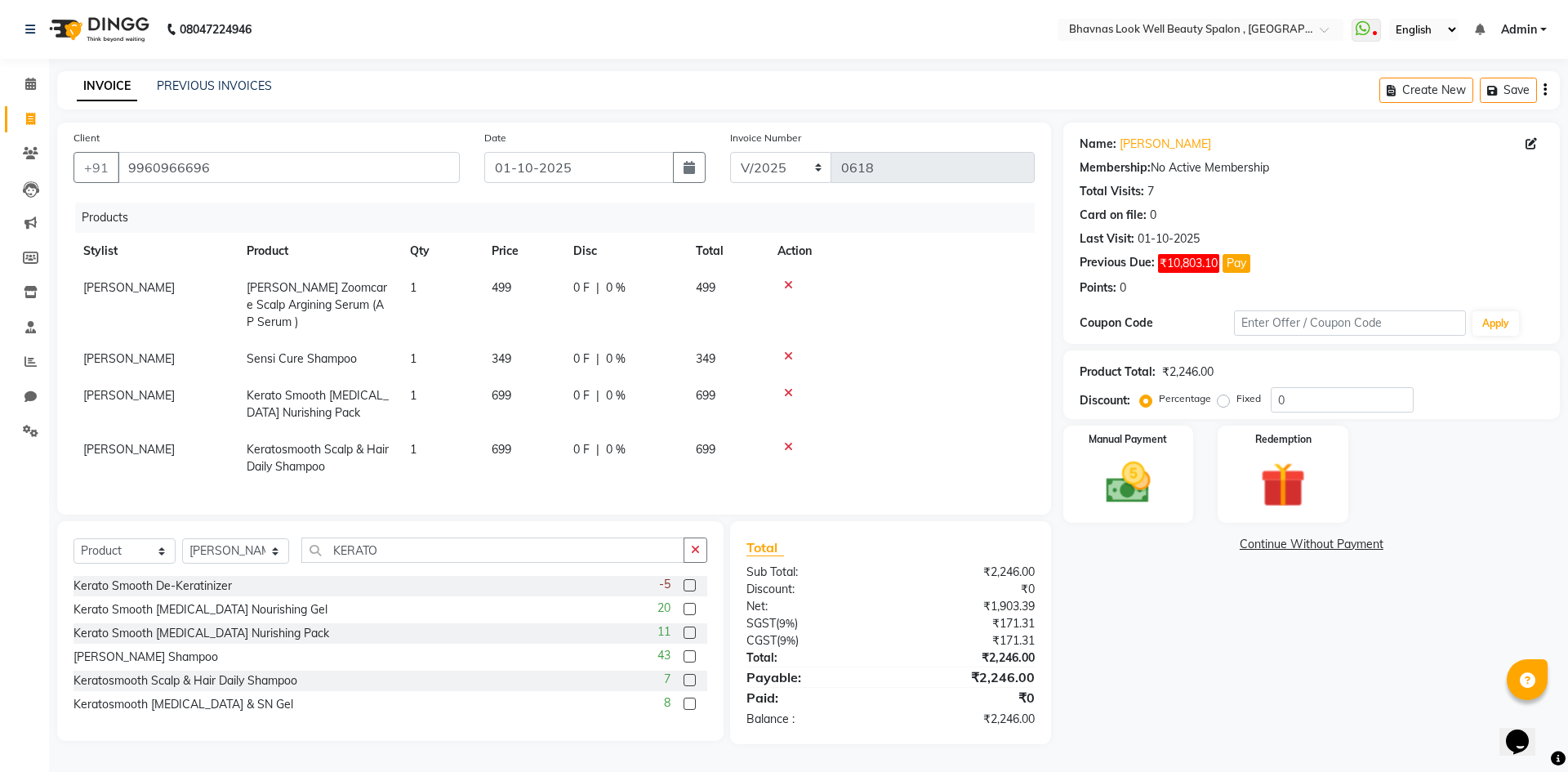
click at [784, 387] on icon at bounding box center [788, 393] width 9 height 12
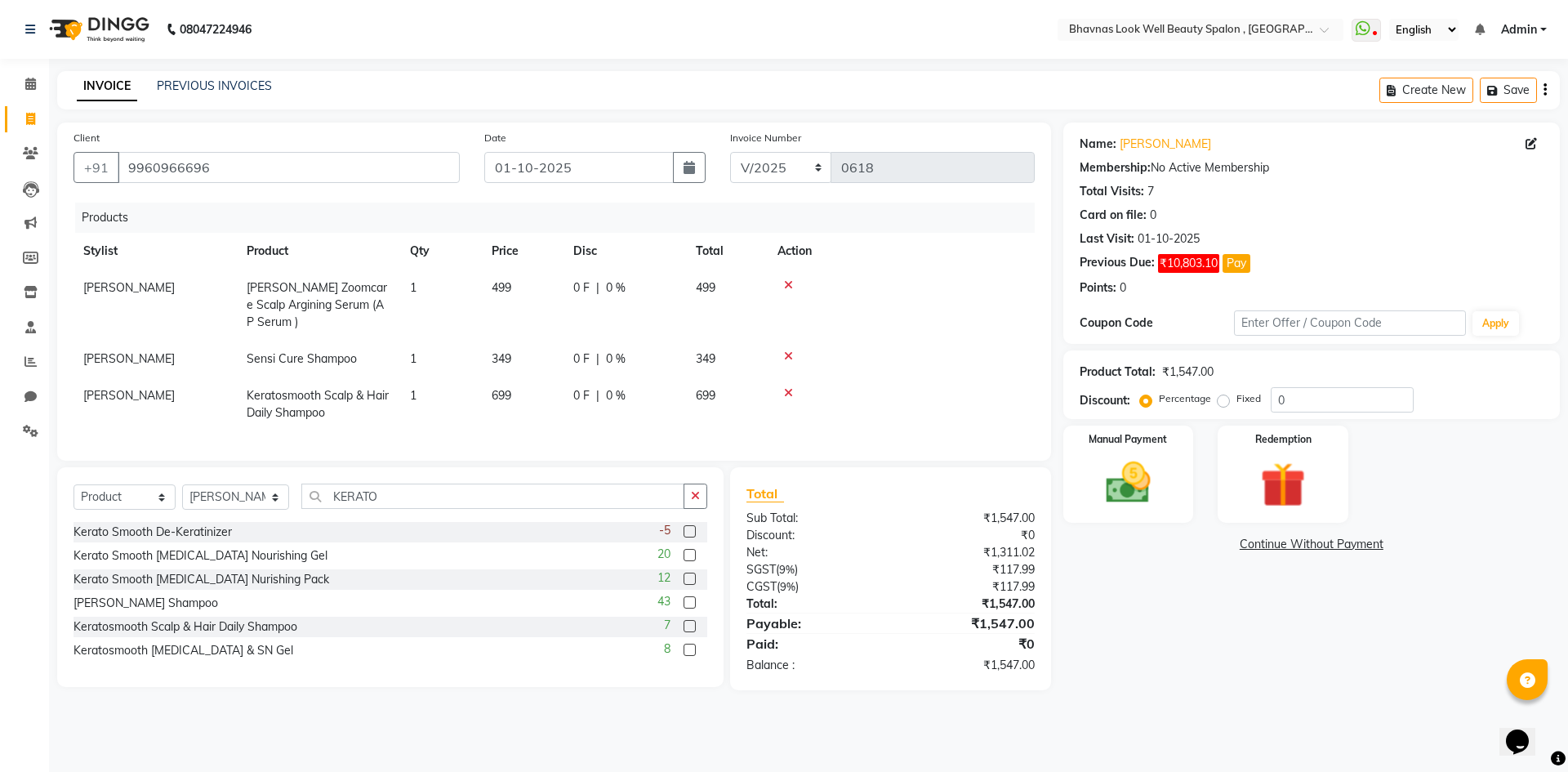
click at [1297, 545] on link "Continue Without Payment" at bounding box center [1312, 544] width 490 height 17
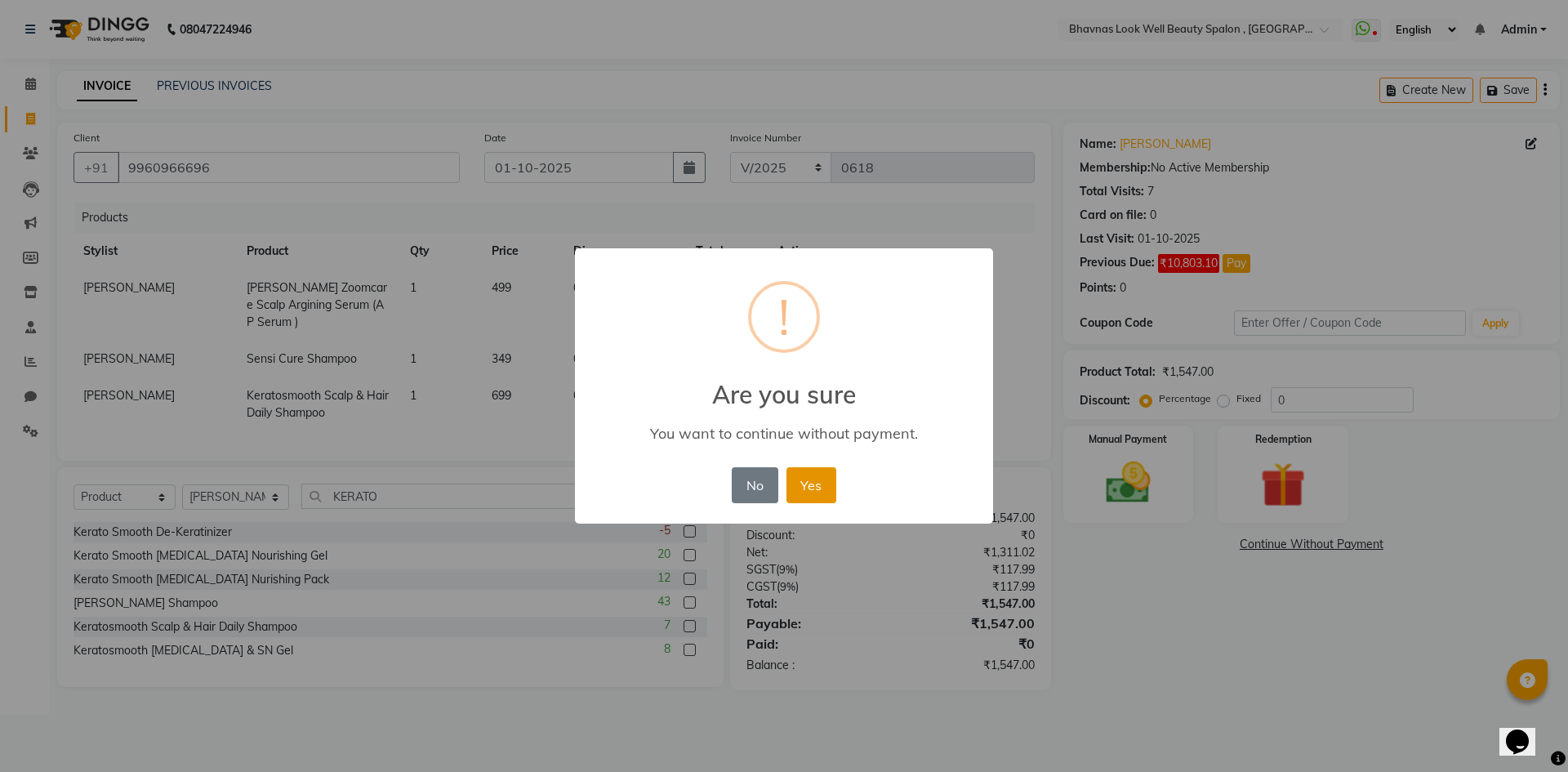
click at [820, 496] on button "Yes" at bounding box center [812, 485] width 50 height 36
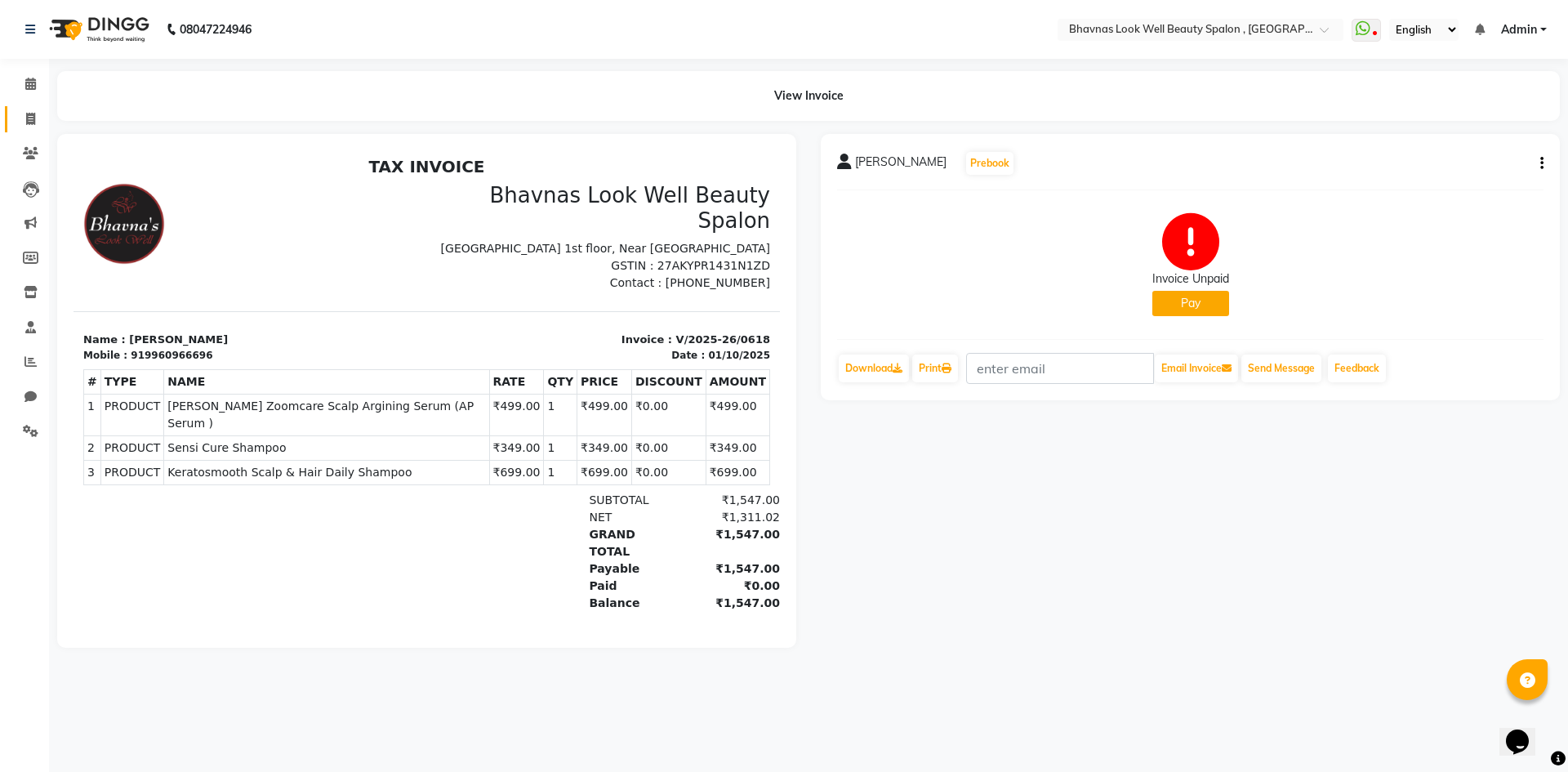
click at [33, 108] on link "Invoice" at bounding box center [25, 119] width 39 height 27
select select "service"
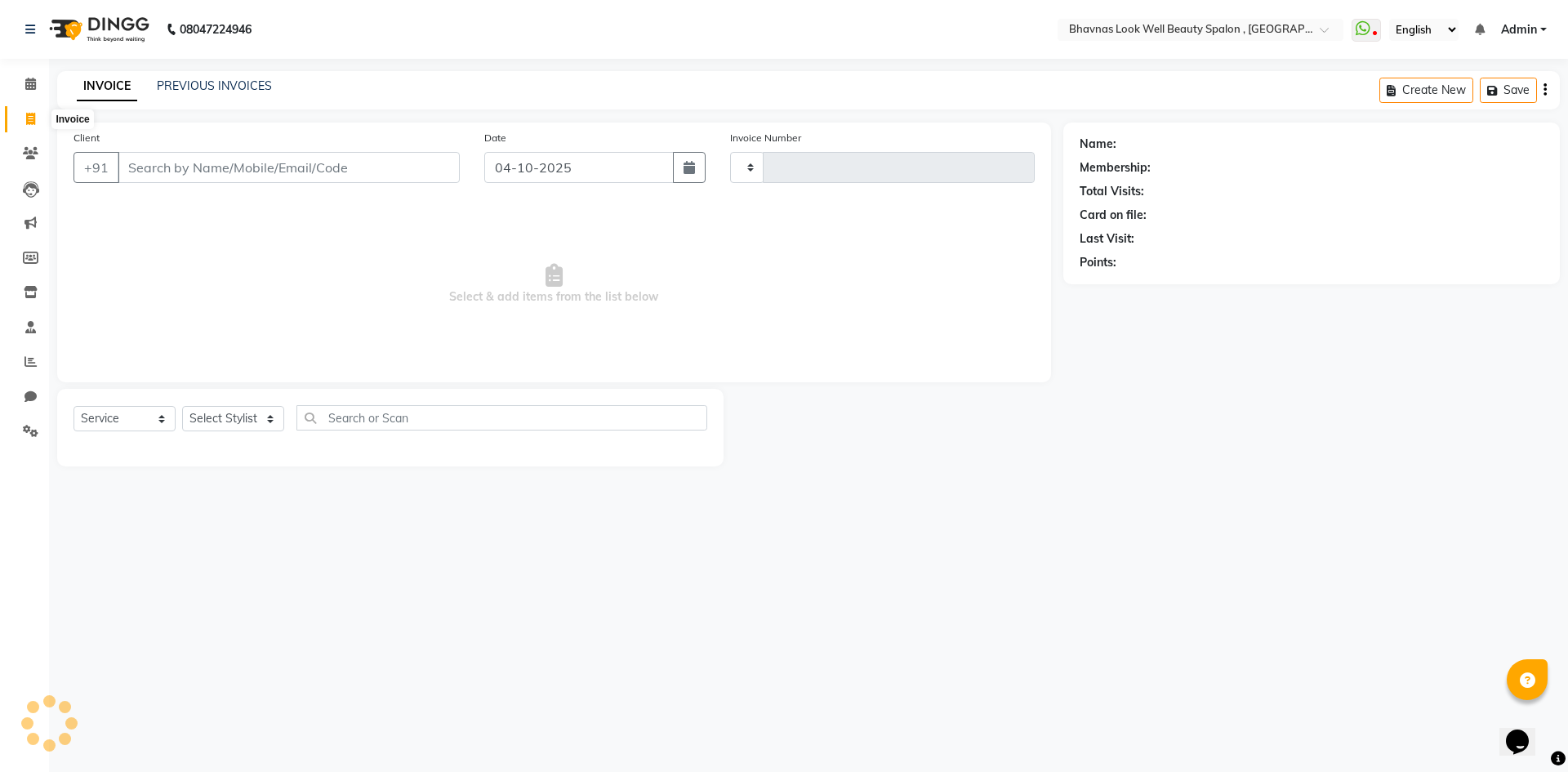
type input "0619"
select select "6251"
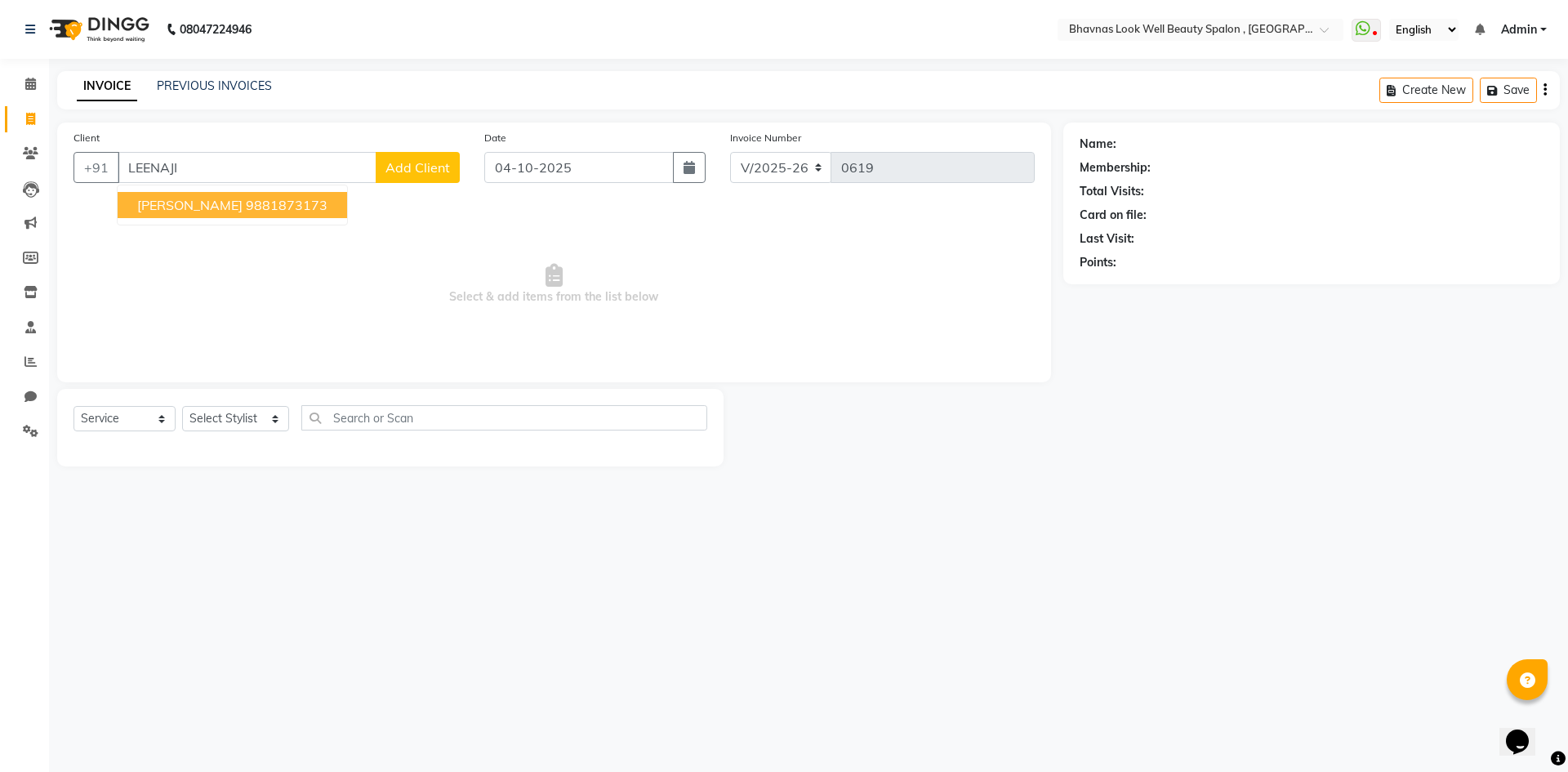
click at [243, 208] on span "[PERSON_NAME]" at bounding box center [190, 205] width 105 height 17
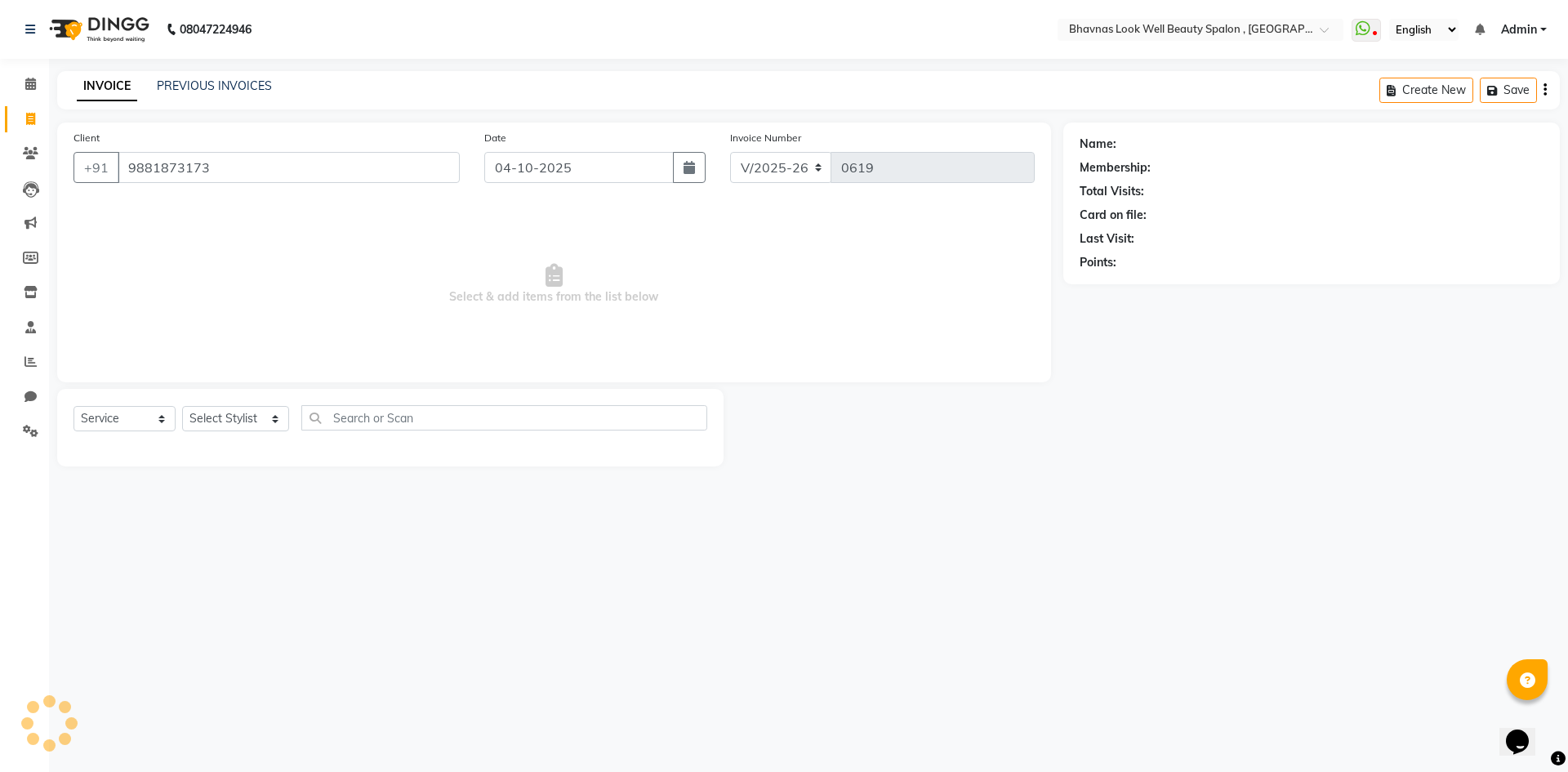
type input "9881873173"
click at [690, 176] on button "button" at bounding box center [689, 167] width 32 height 31
select select "10"
select select "2025"
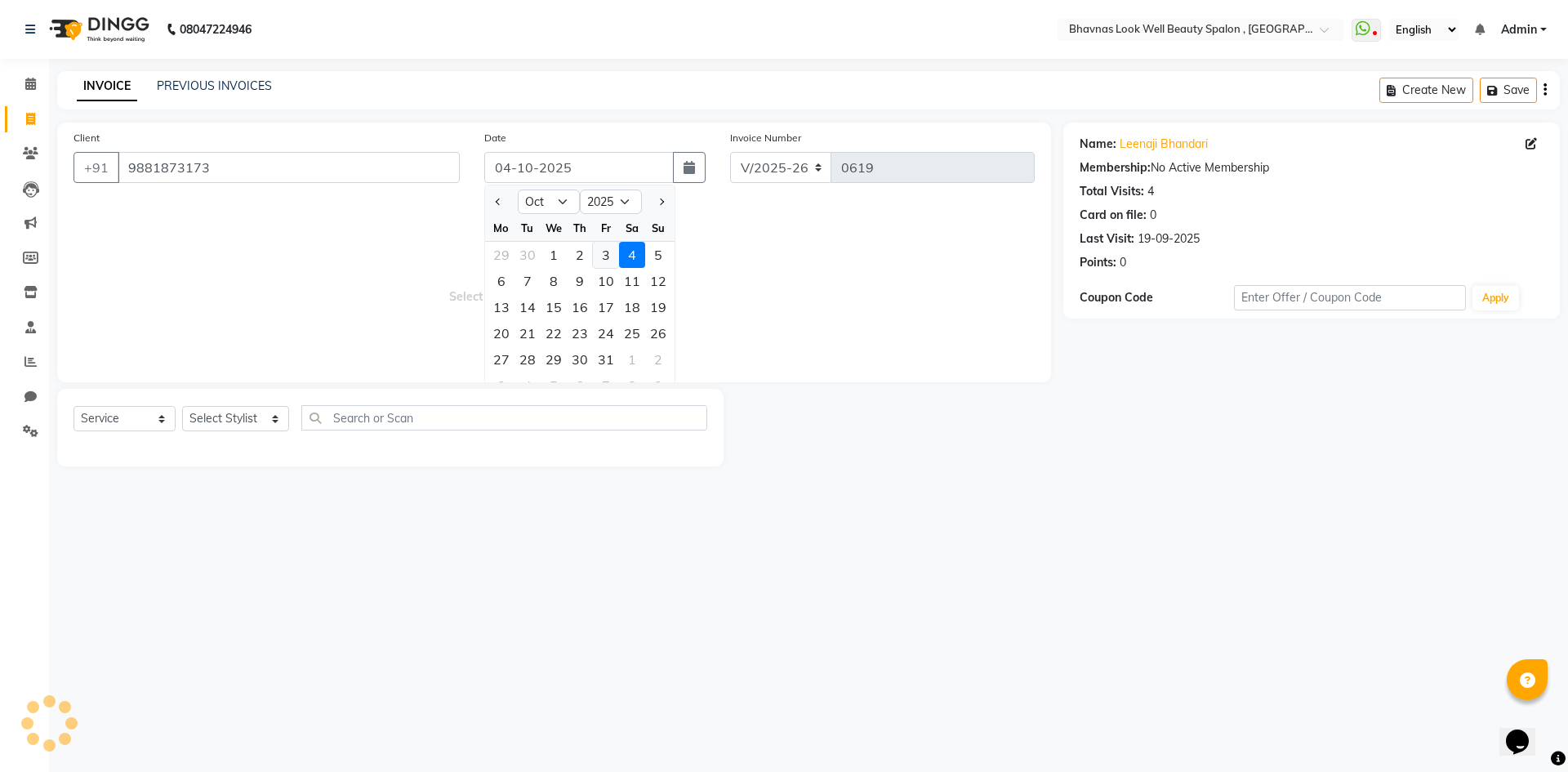
click at [605, 255] on div "3" at bounding box center [606, 255] width 27 height 27
type input "03-10-2025"
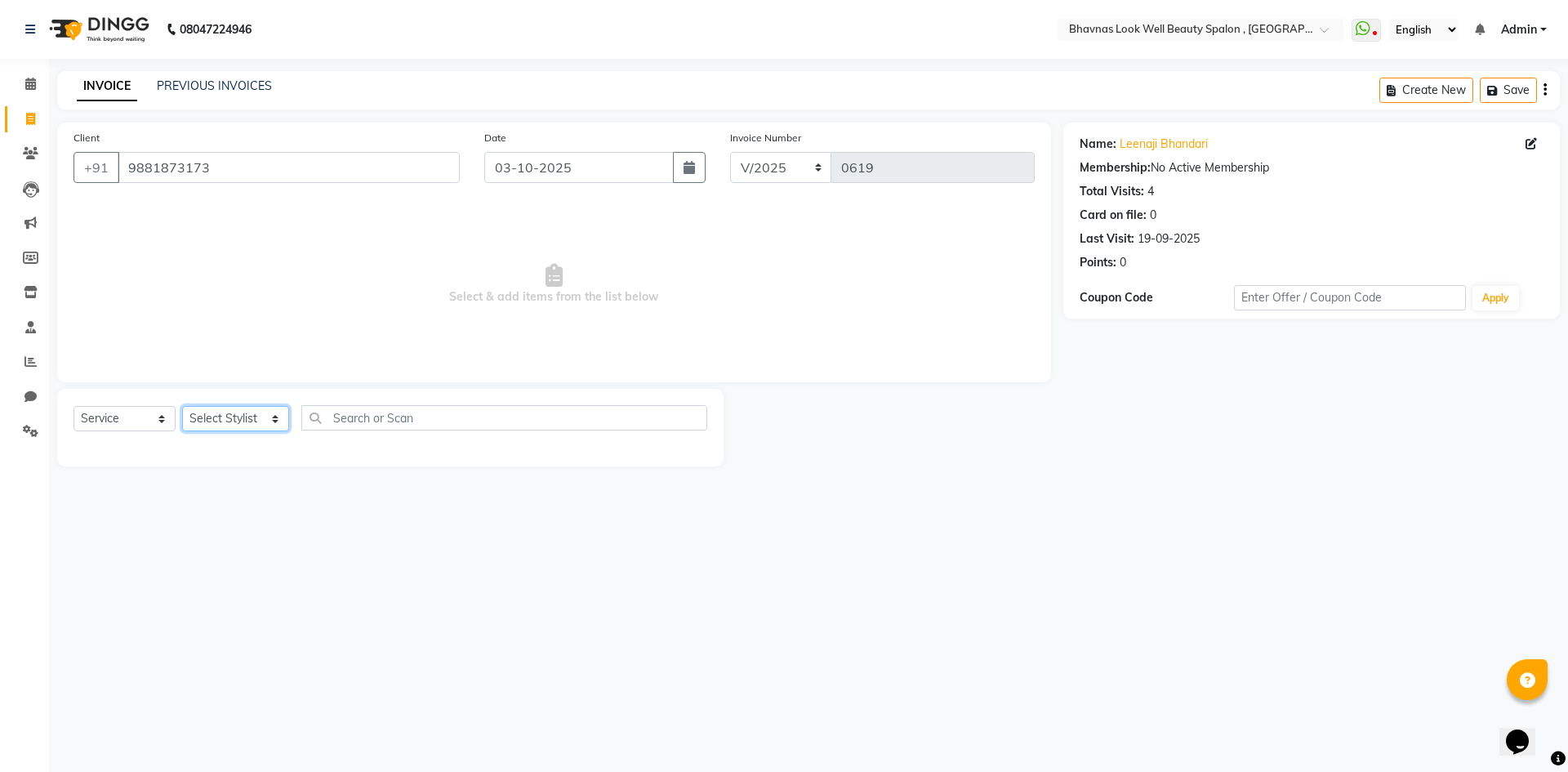
click at [240, 423] on select "Select Stylist [PERSON_NAME] [PERSON_NAME] ANMAL [PERSON_NAME] JYOTI [PERSON_NA…" at bounding box center [235, 419] width 107 height 26
click at [182, 406] on select "Select Stylist [PERSON_NAME] [PERSON_NAME] ANMAL [PERSON_NAME] JYOTI [PERSON_NA…" at bounding box center [235, 419] width 107 height 26
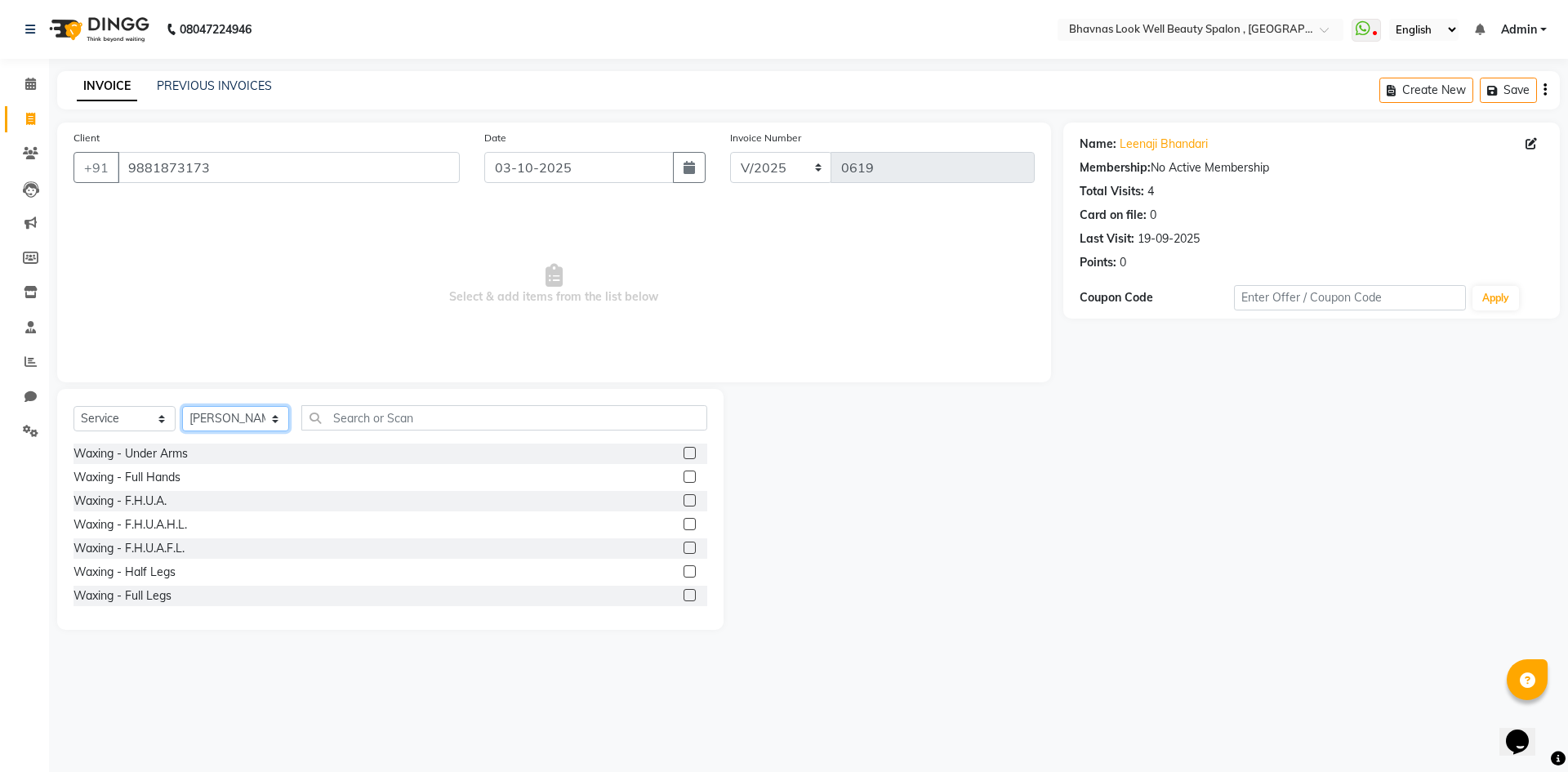
drag, startPoint x: 228, startPoint y: 412, endPoint x: 234, endPoint y: 431, distance: 19.9
click at [228, 412] on select "Select Stylist [PERSON_NAME] [PERSON_NAME] ANMAL [PERSON_NAME] JYOTI [PERSON_NA…" at bounding box center [235, 419] width 107 height 26
select select "46639"
click at [182, 406] on select "Select Stylist [PERSON_NAME] [PERSON_NAME] ANMAL [PERSON_NAME] JYOTI [PERSON_NA…" at bounding box center [235, 419] width 107 height 26
click at [374, 422] on input "text" at bounding box center [505, 418] width 407 height 26
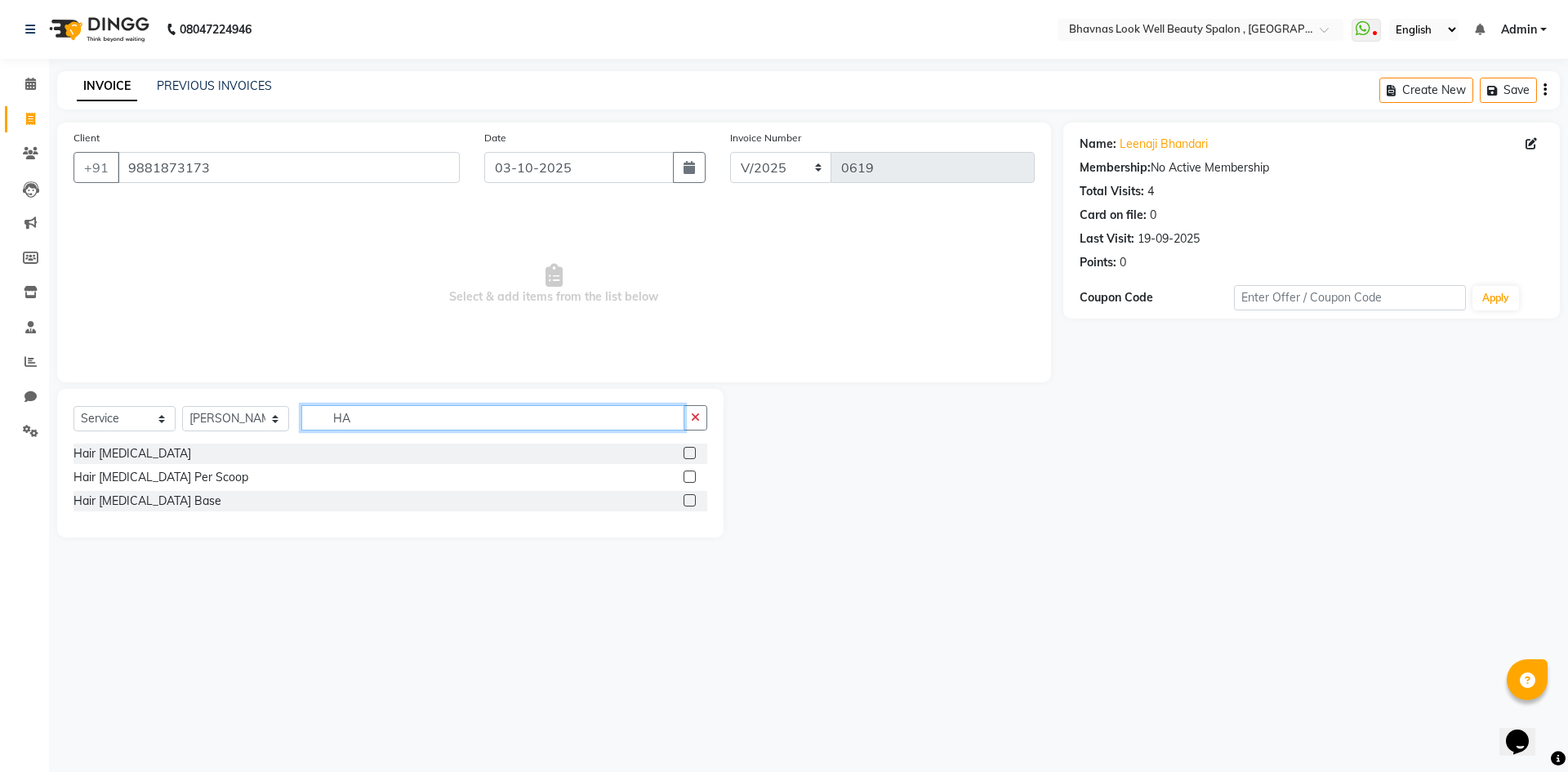
type input "H"
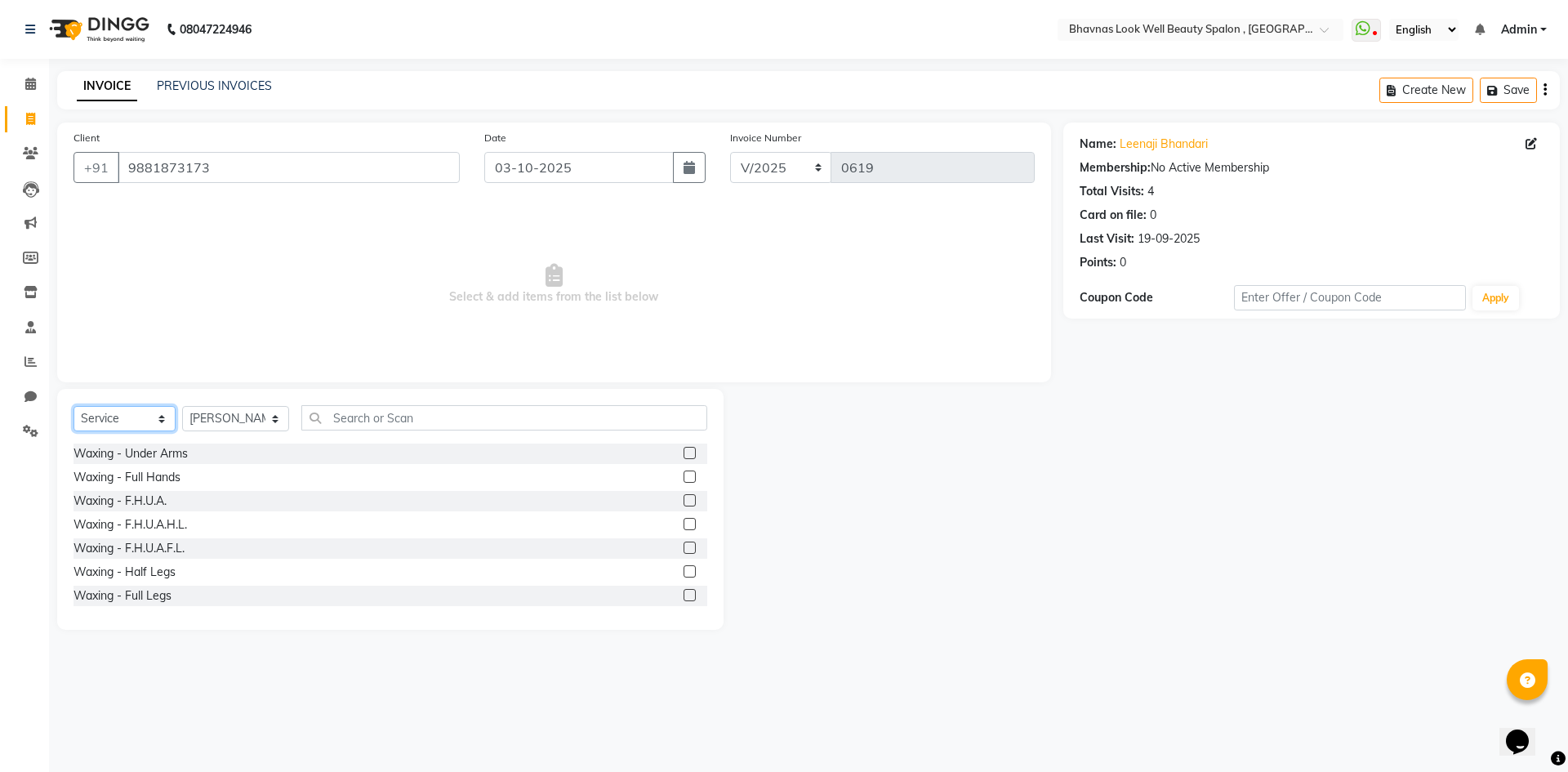
click at [146, 421] on select "Select Service Product Membership Package Voucher Prepaid Gift Card" at bounding box center [125, 419] width 102 height 26
select select "product"
click at [74, 406] on select "Select Service Product Membership Package Voucher Prepaid Gift Card" at bounding box center [125, 419] width 102 height 26
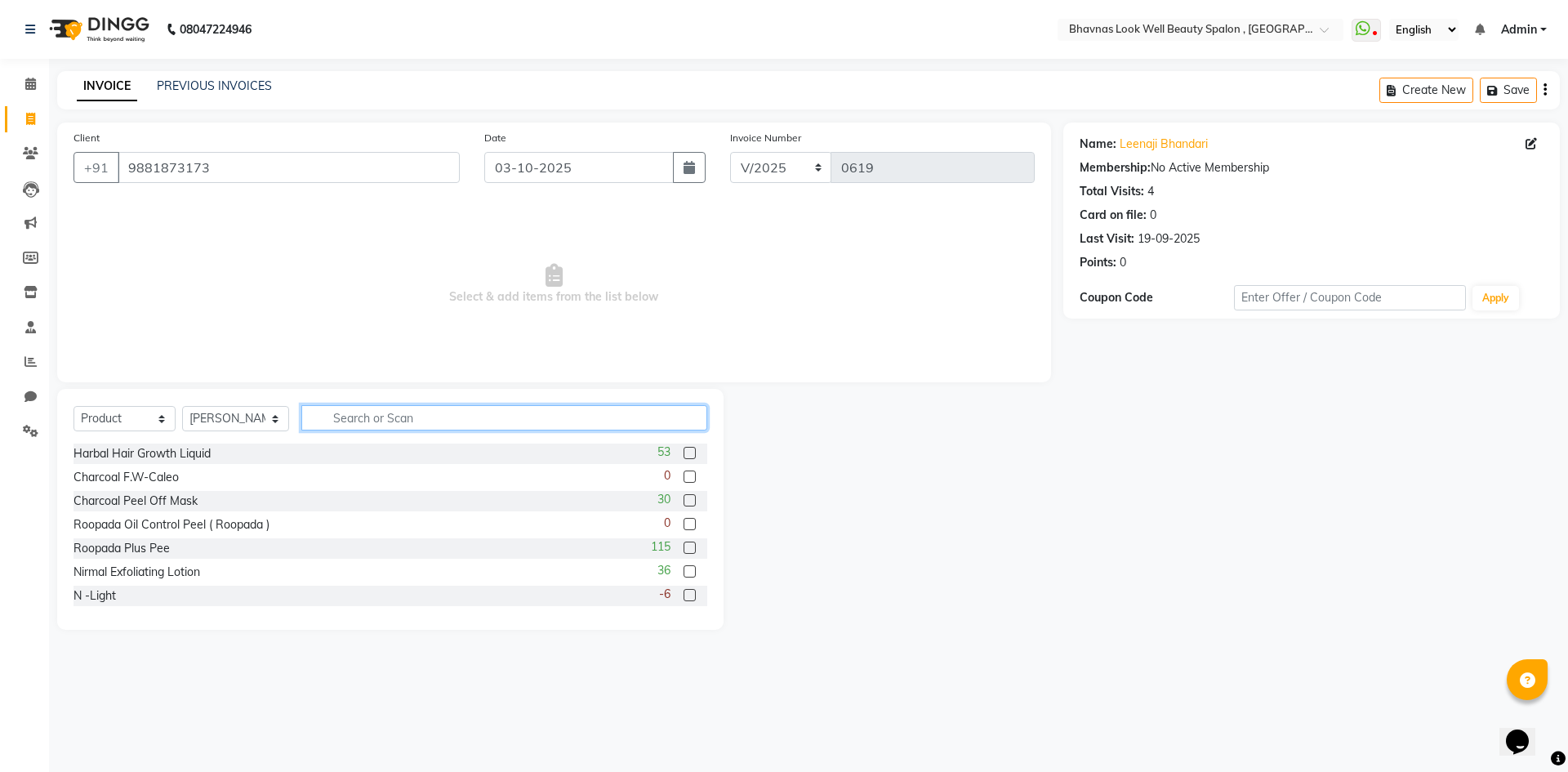
click at [431, 417] on input "text" at bounding box center [505, 418] width 407 height 26
type input "M"
type input "B"
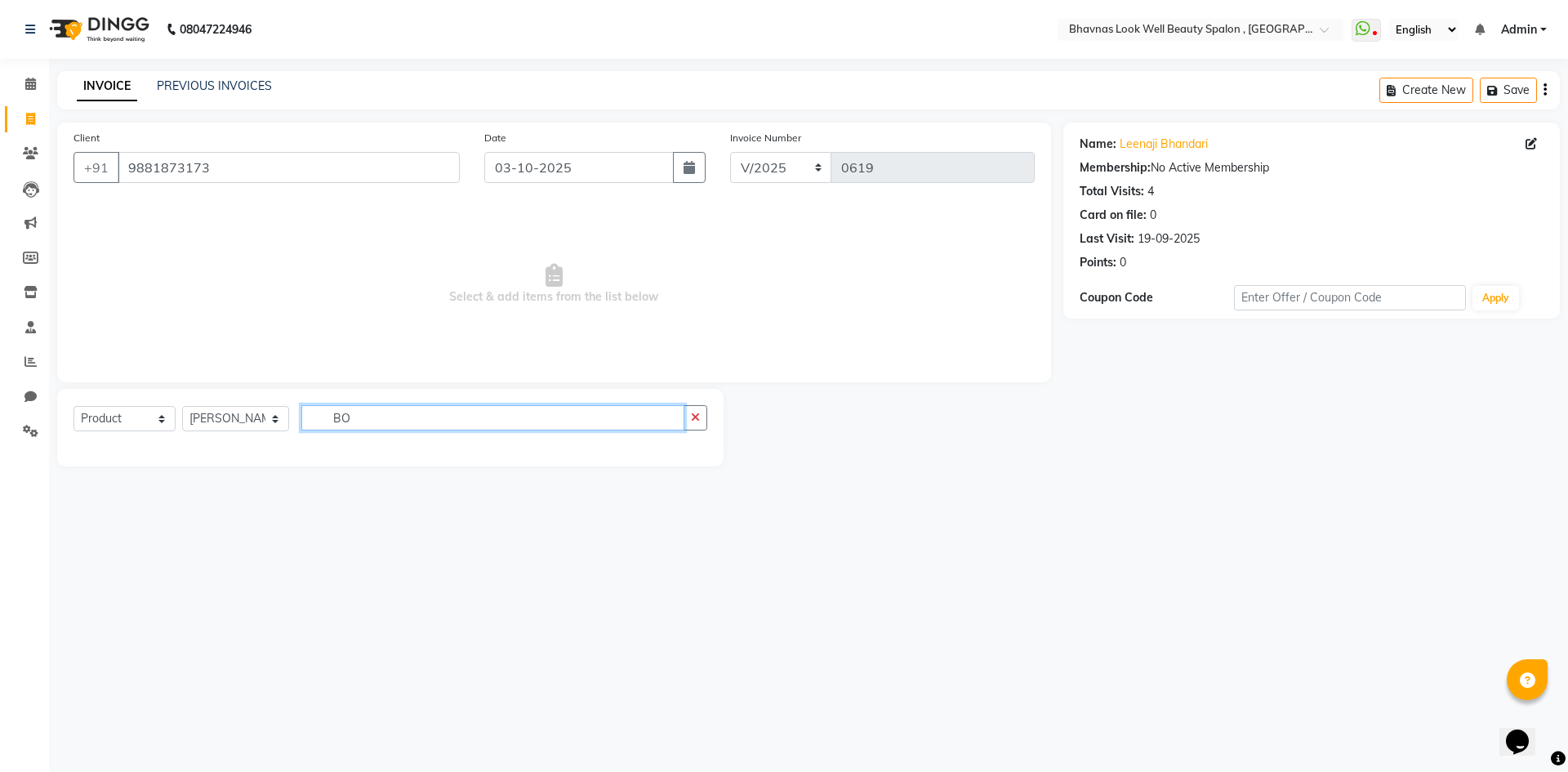
type input "B"
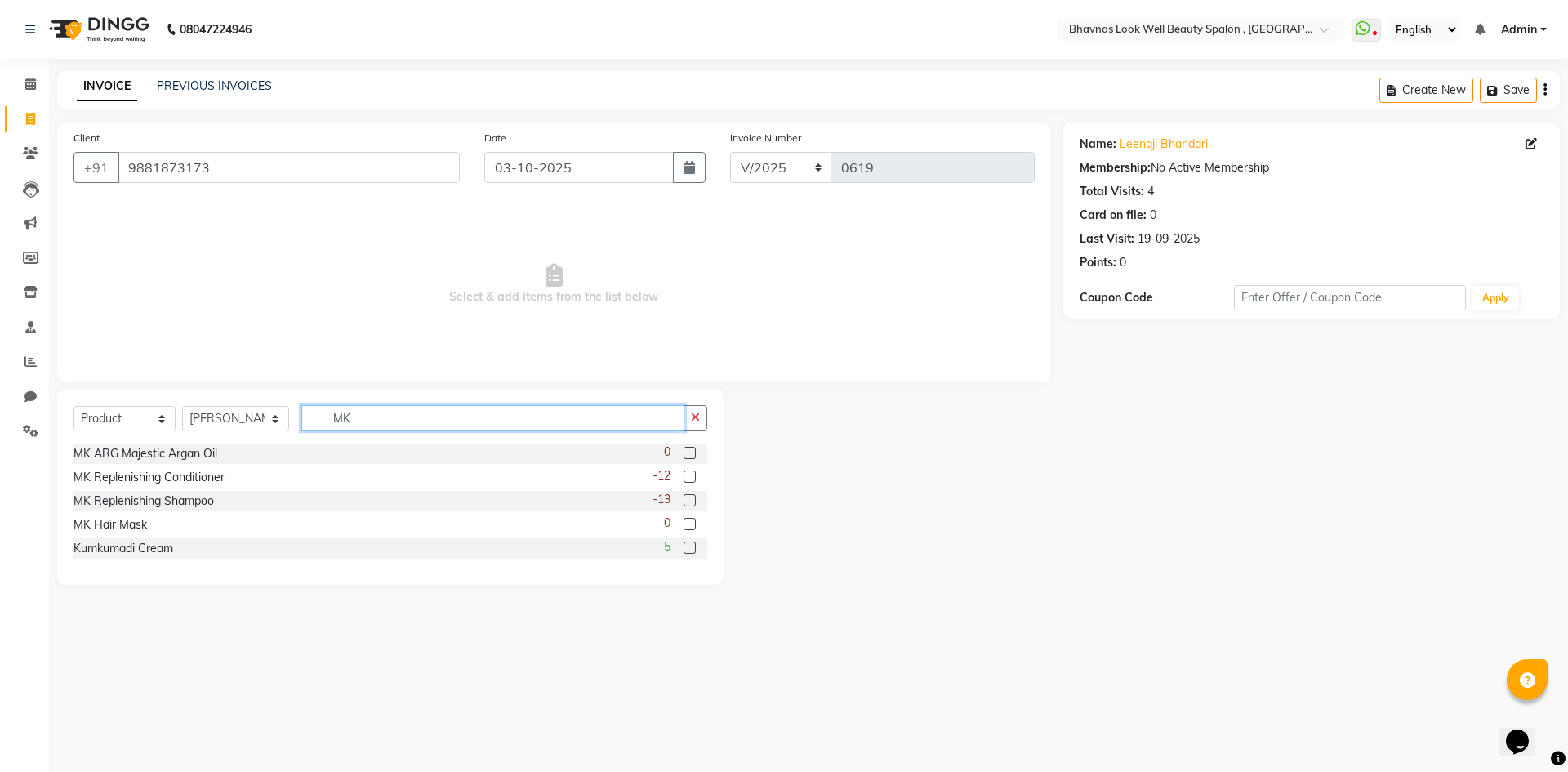
type input "MK"
click at [693, 503] on label at bounding box center [690, 500] width 12 height 12
click at [693, 503] on input "checkbox" at bounding box center [689, 501] width 11 height 11
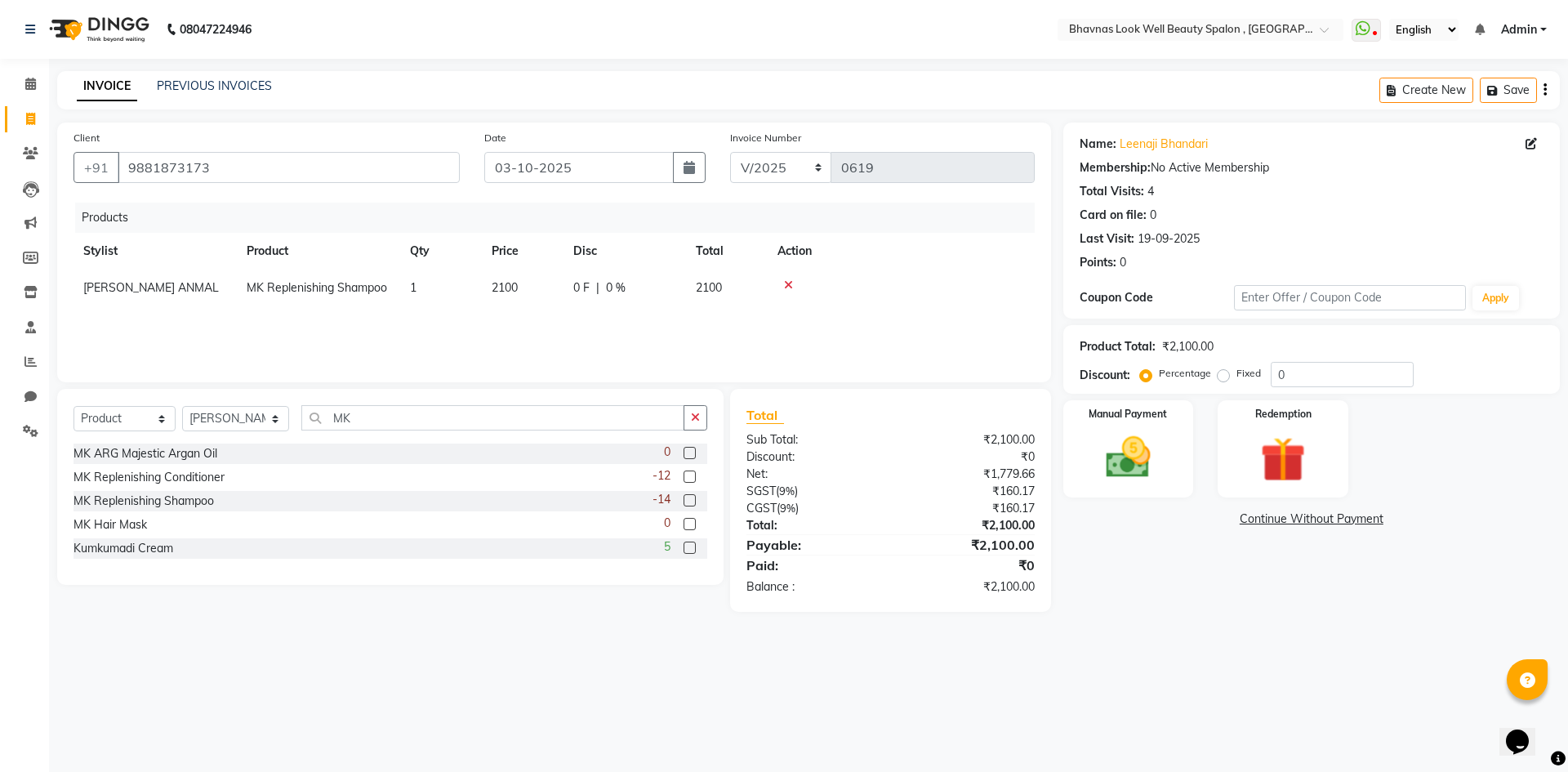
checkbox input "false"
click at [691, 475] on label at bounding box center [690, 476] width 12 height 12
click at [691, 475] on input "checkbox" at bounding box center [689, 477] width 11 height 11
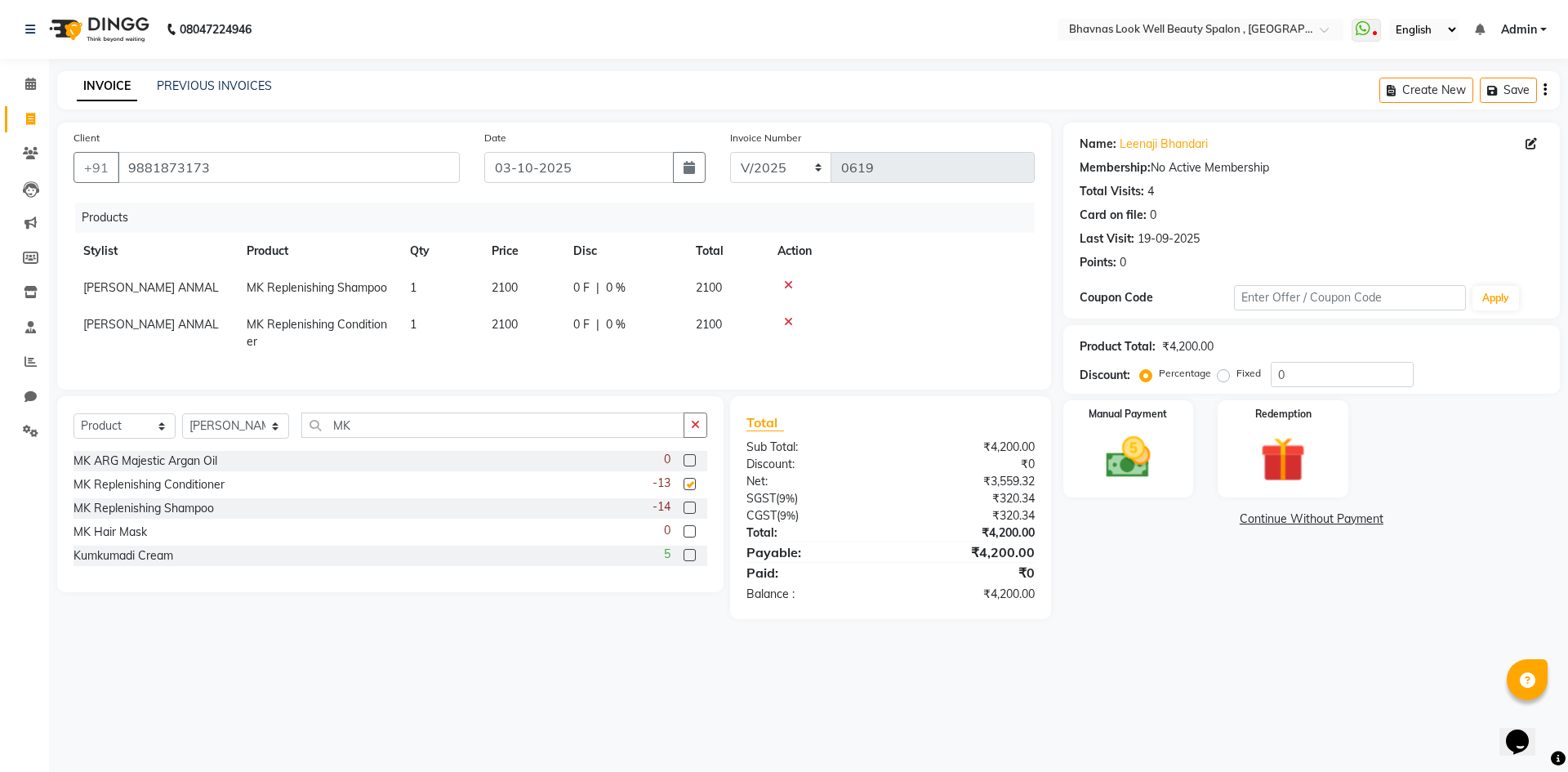
checkbox input "false"
click at [1306, 376] on input "0" at bounding box center [1342, 375] width 143 height 26
type input "10"
click at [1170, 456] on div "Manual Payment" at bounding box center [1128, 448] width 136 height 100
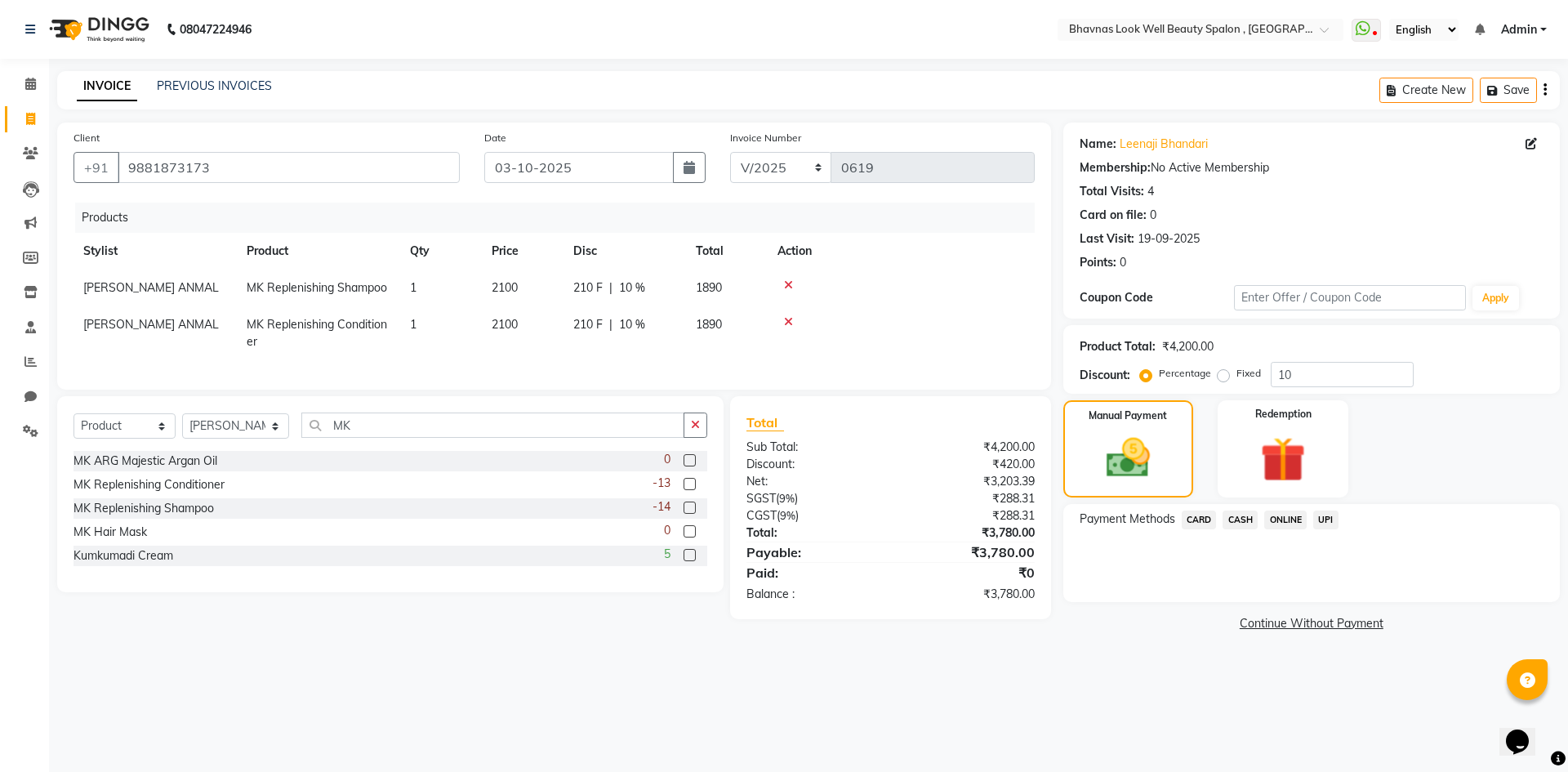
click at [1236, 514] on span "CASH" at bounding box center [1240, 519] width 35 height 19
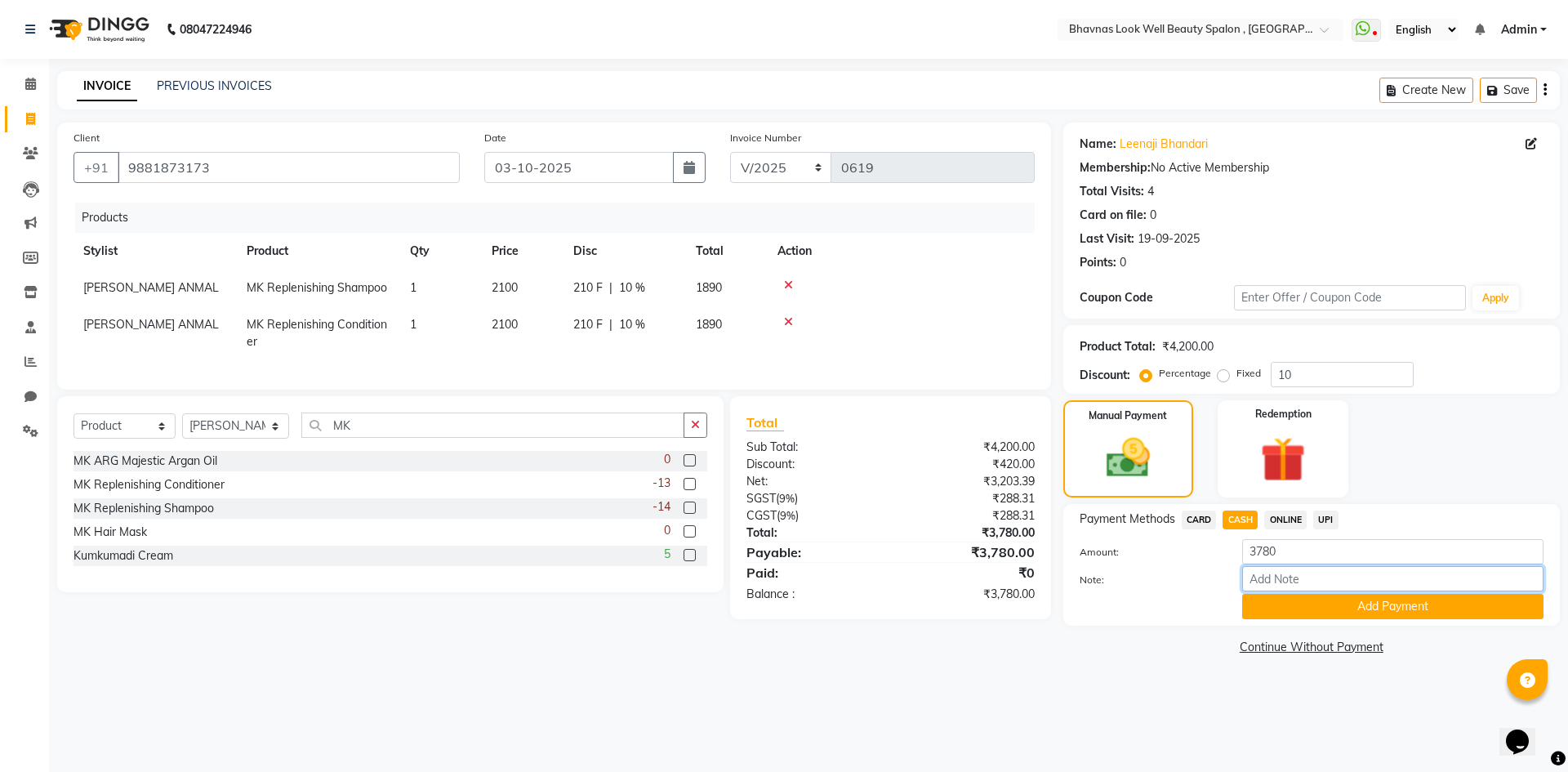
click at [1286, 577] on input "Note:" at bounding box center [1393, 578] width 301 height 26
type input "PRODUCT"
click at [1396, 609] on button "Add Payment" at bounding box center [1393, 607] width 301 height 26
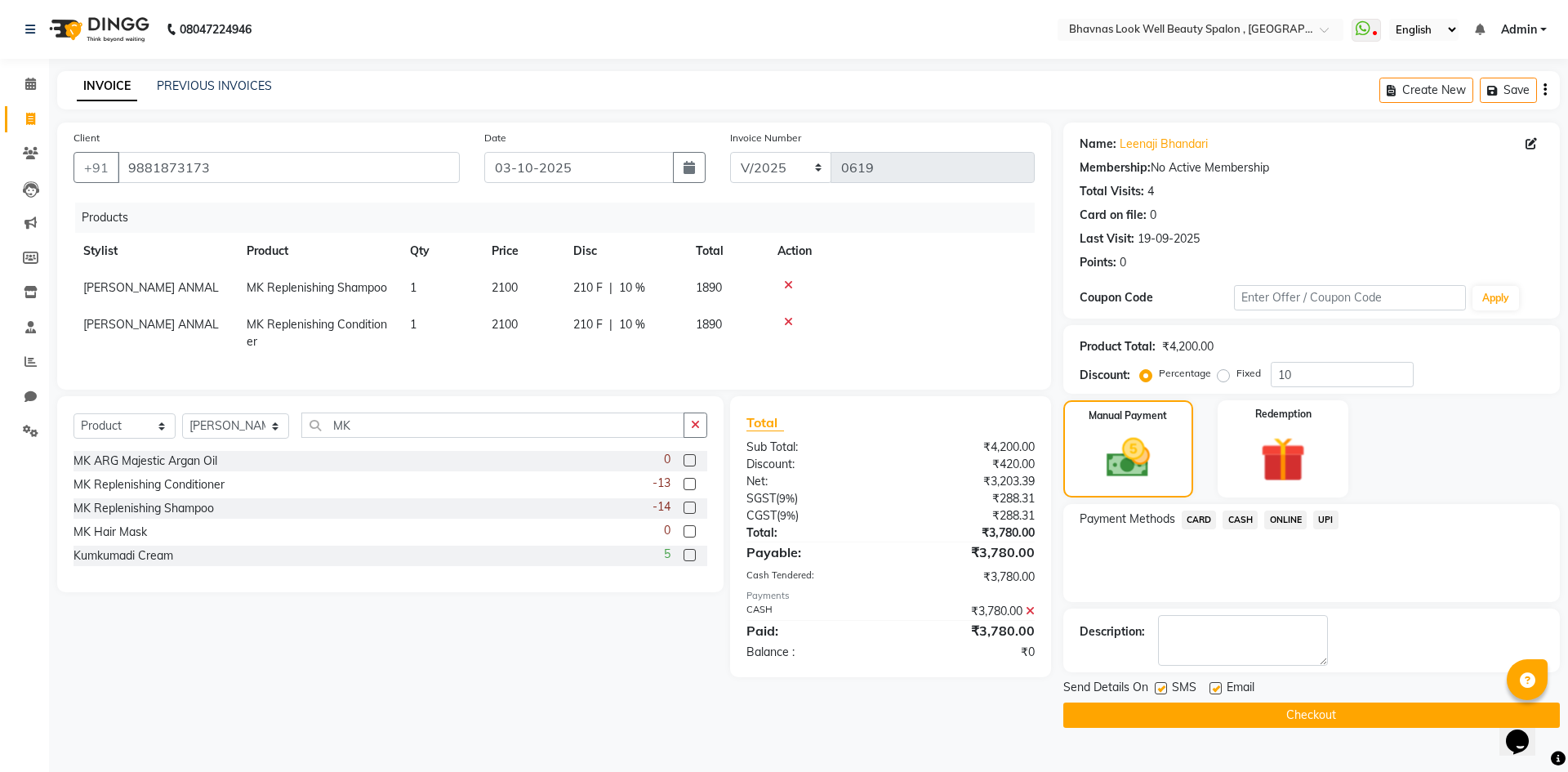
click at [1216, 690] on label at bounding box center [1216, 687] width 12 height 12
click at [1216, 690] on input "checkbox" at bounding box center [1215, 688] width 11 height 11
checkbox input "false"
click at [1311, 722] on button "Checkout" at bounding box center [1311, 715] width 497 height 26
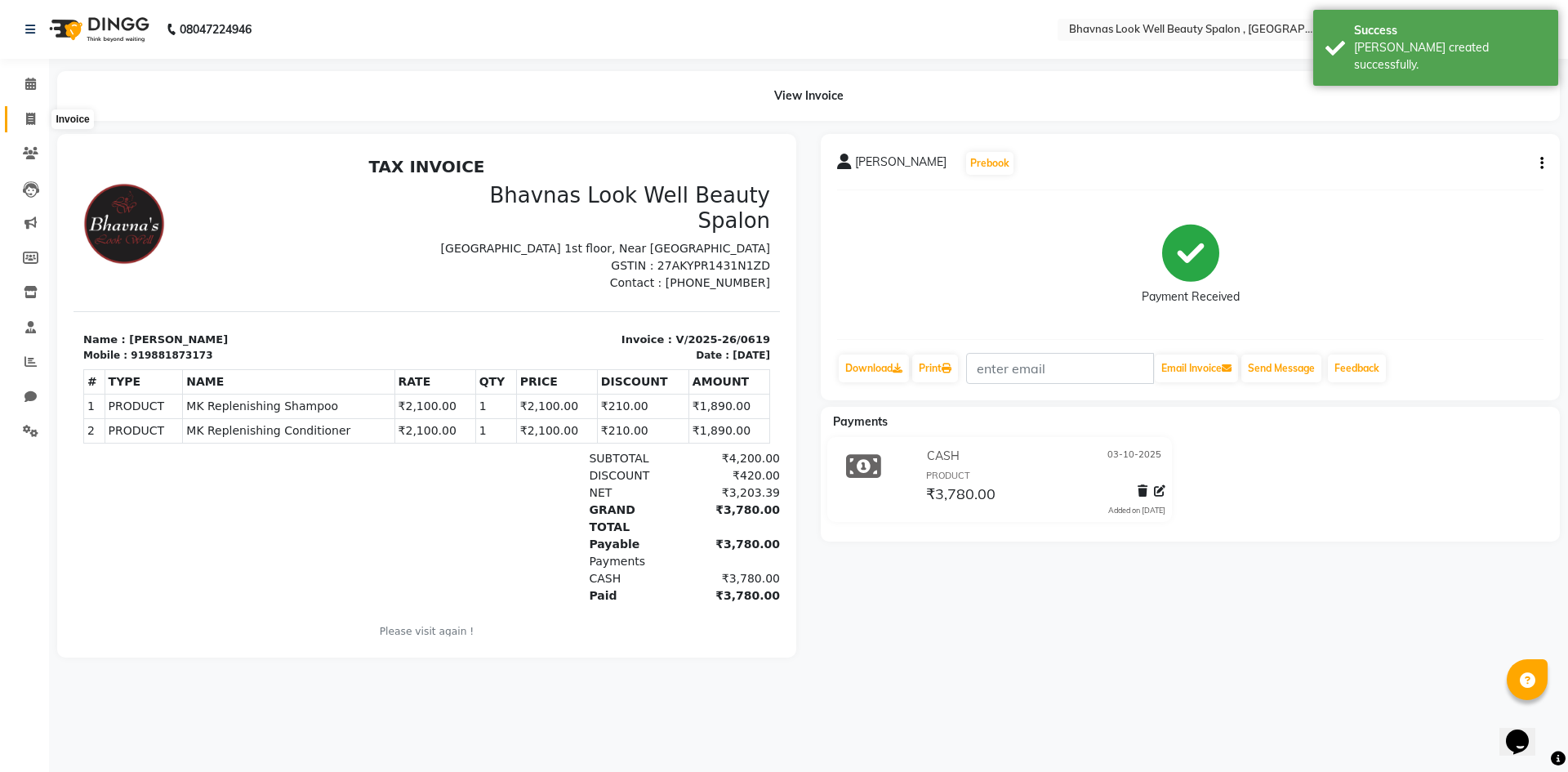
click at [24, 118] on span at bounding box center [30, 119] width 29 height 19
select select "service"
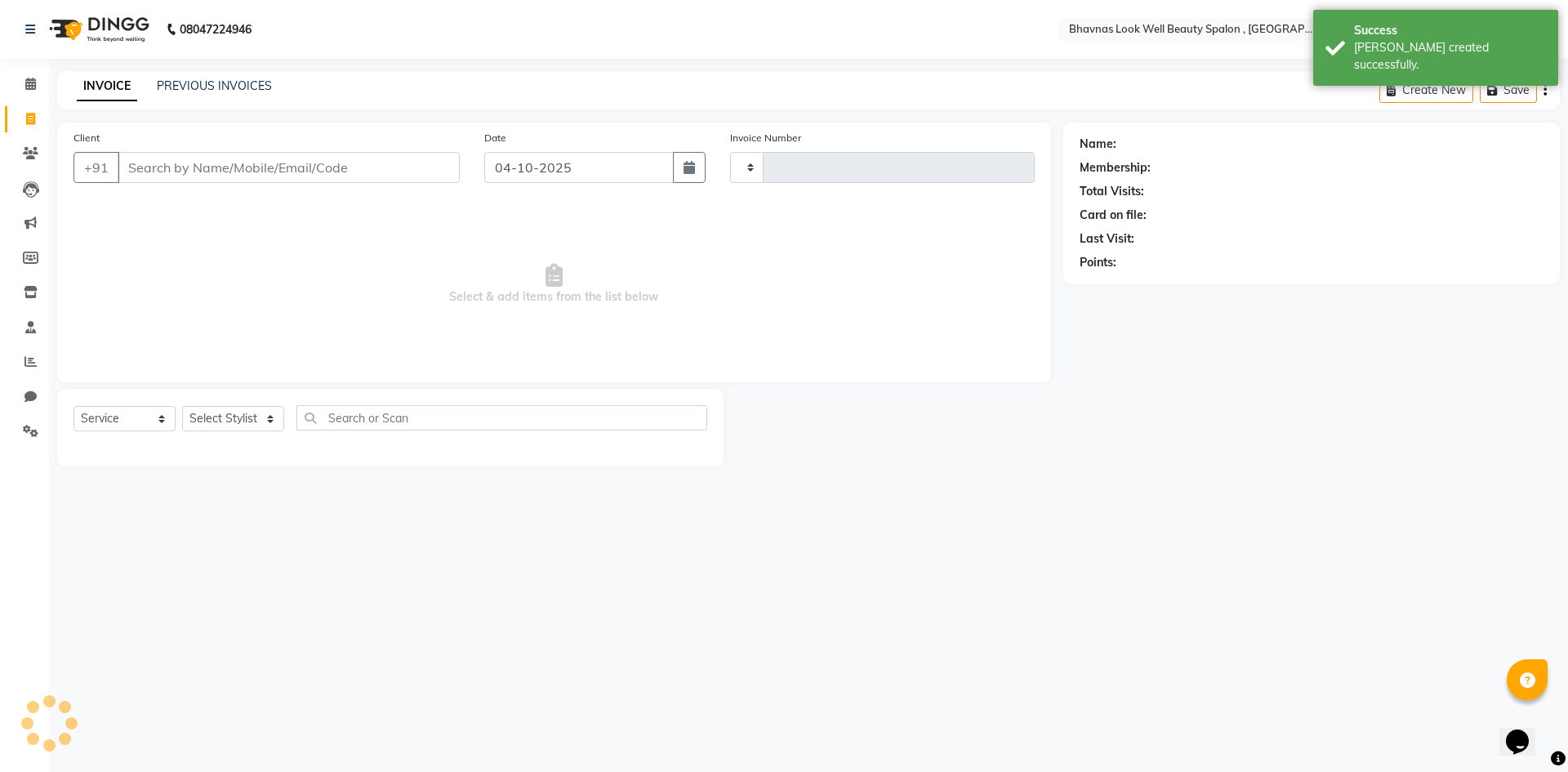
type input "0620"
select select "6251"
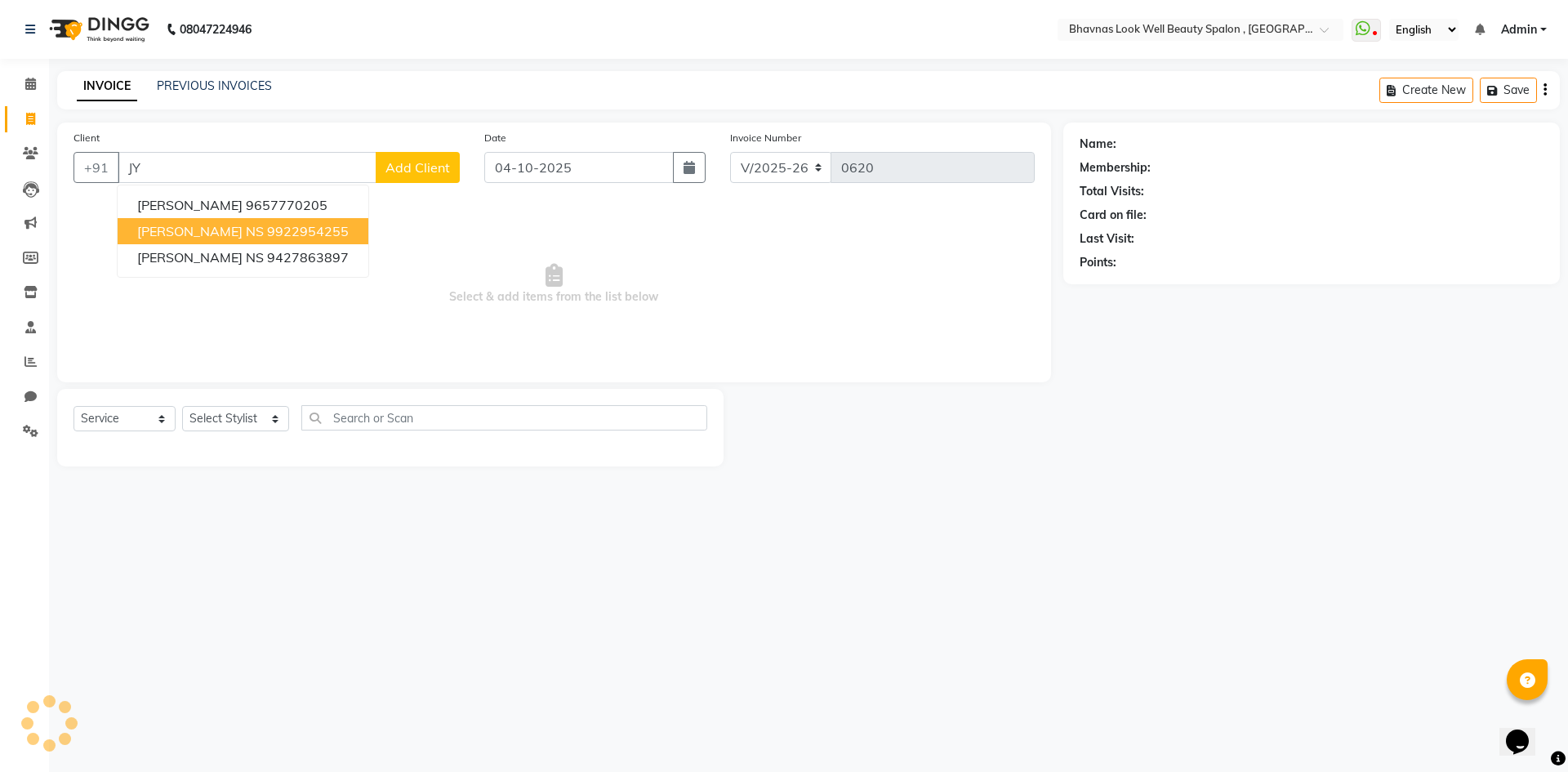
type input "J"
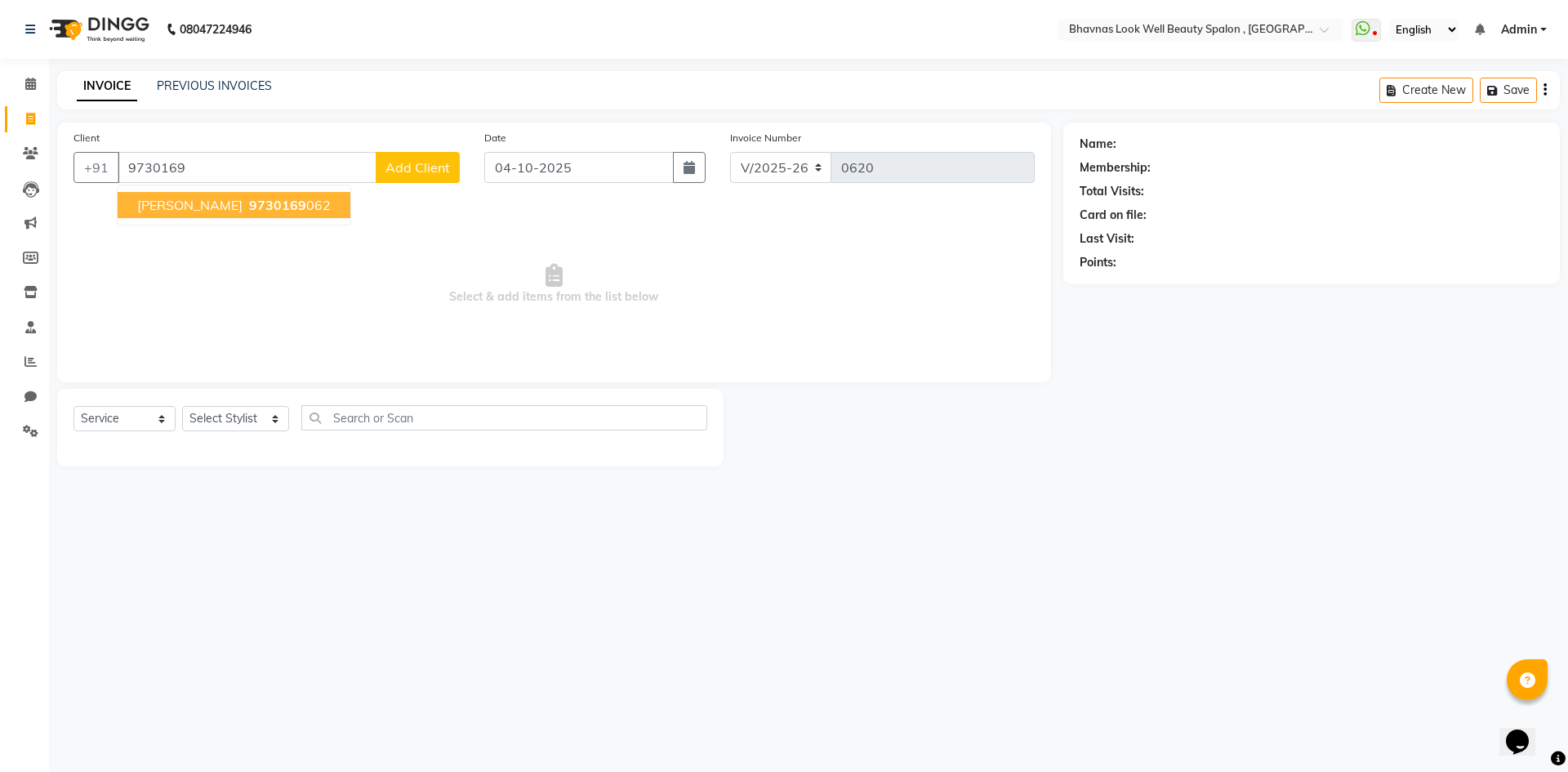
click at [249, 205] on span "9730169" at bounding box center [277, 205] width 57 height 17
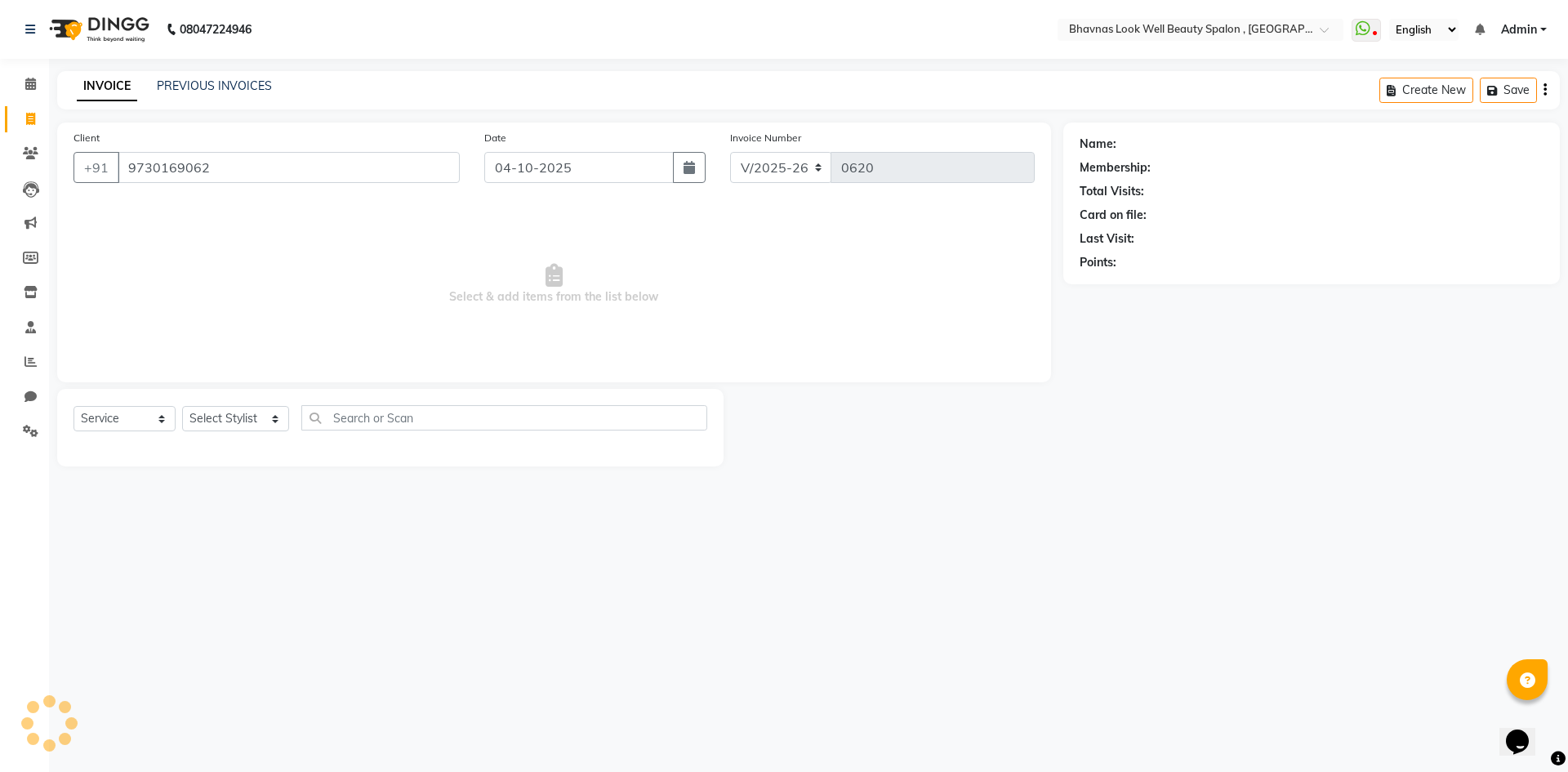
type input "9730169062"
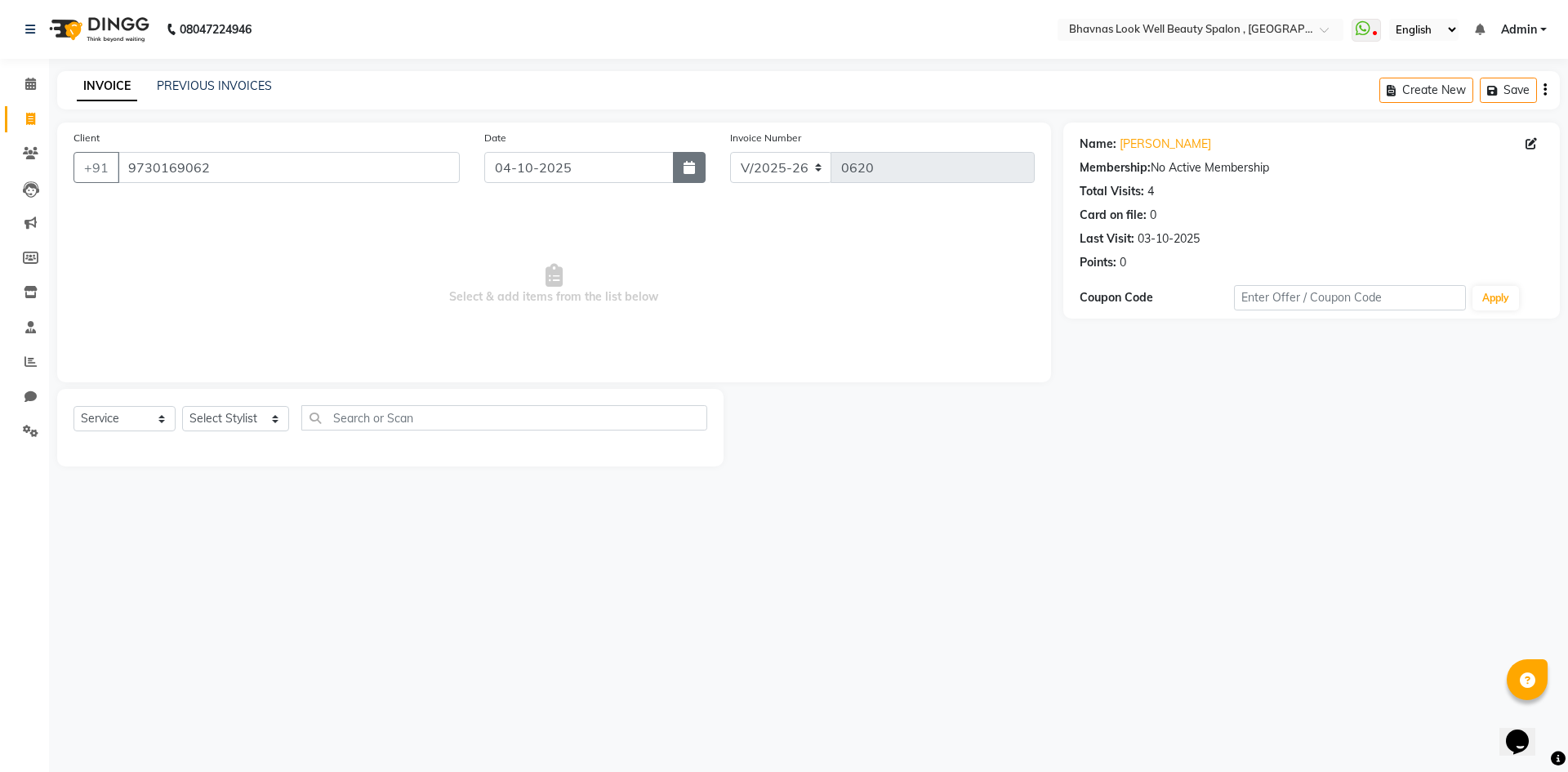
click at [693, 174] on button "button" at bounding box center [689, 167] width 32 height 31
select select "10"
select select "2025"
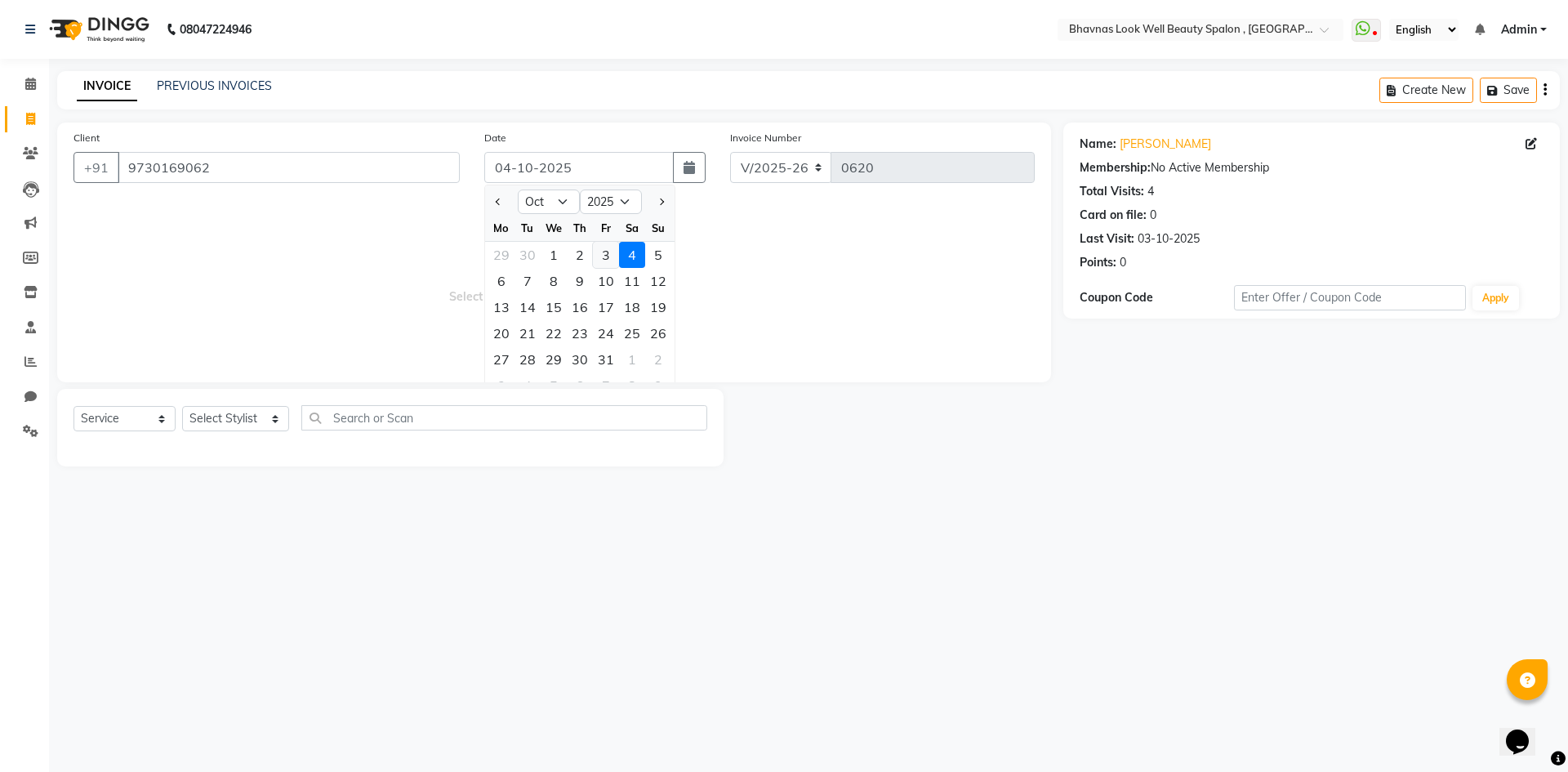
click at [601, 248] on div "3" at bounding box center [606, 255] width 27 height 27
type input "03-10-2025"
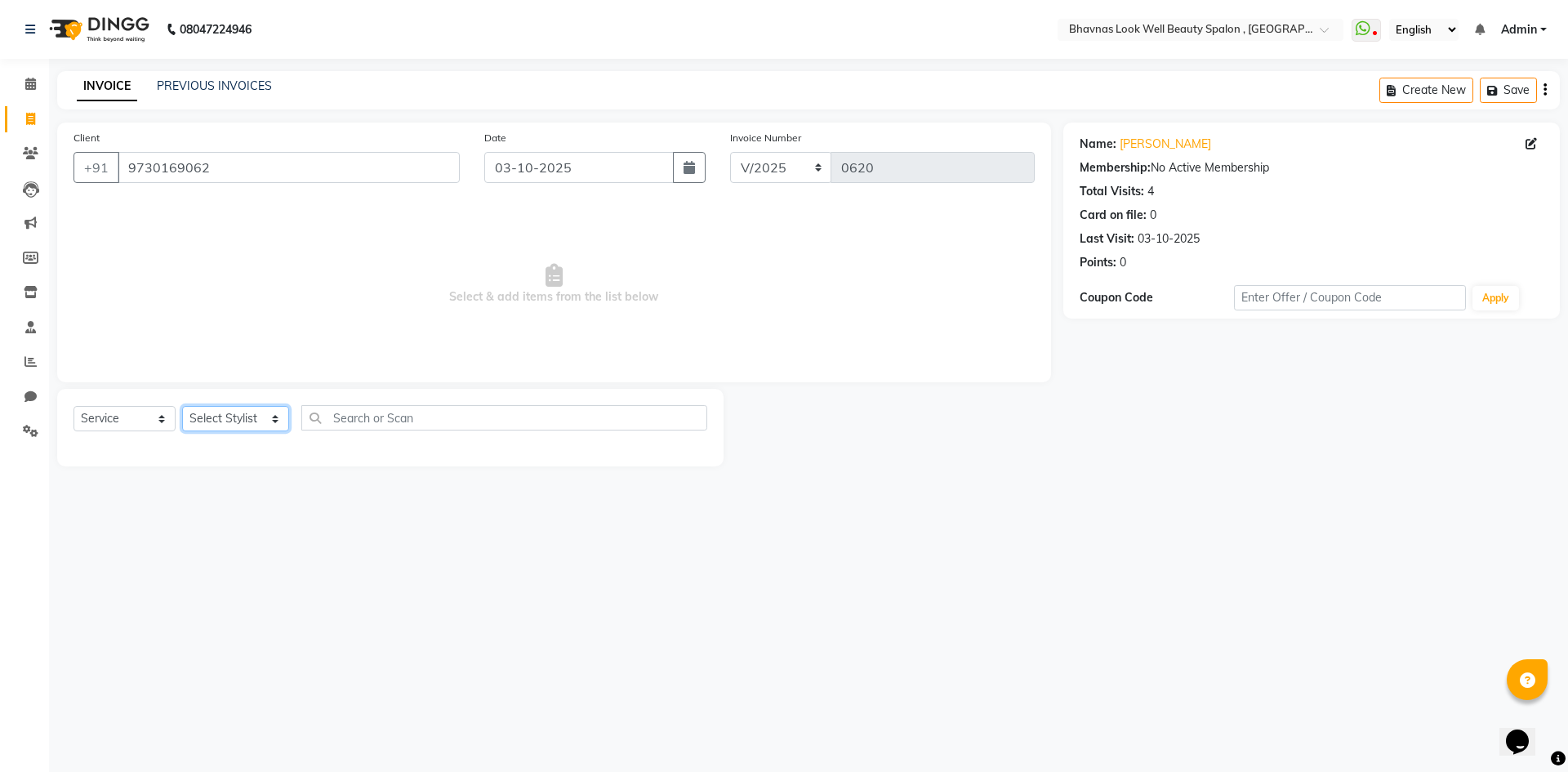
click at [239, 417] on select "Select Stylist [PERSON_NAME] [PERSON_NAME] ANMAL [PERSON_NAME] JYOTI [PERSON_NA…" at bounding box center [235, 419] width 107 height 26
click at [122, 414] on select "Select Service Product Membership Package Voucher Prepaid Gift Card" at bounding box center [125, 419] width 102 height 26
select select "product"
click at [74, 406] on select "Select Service Product Membership Package Voucher Prepaid Gift Card" at bounding box center [125, 419] width 102 height 26
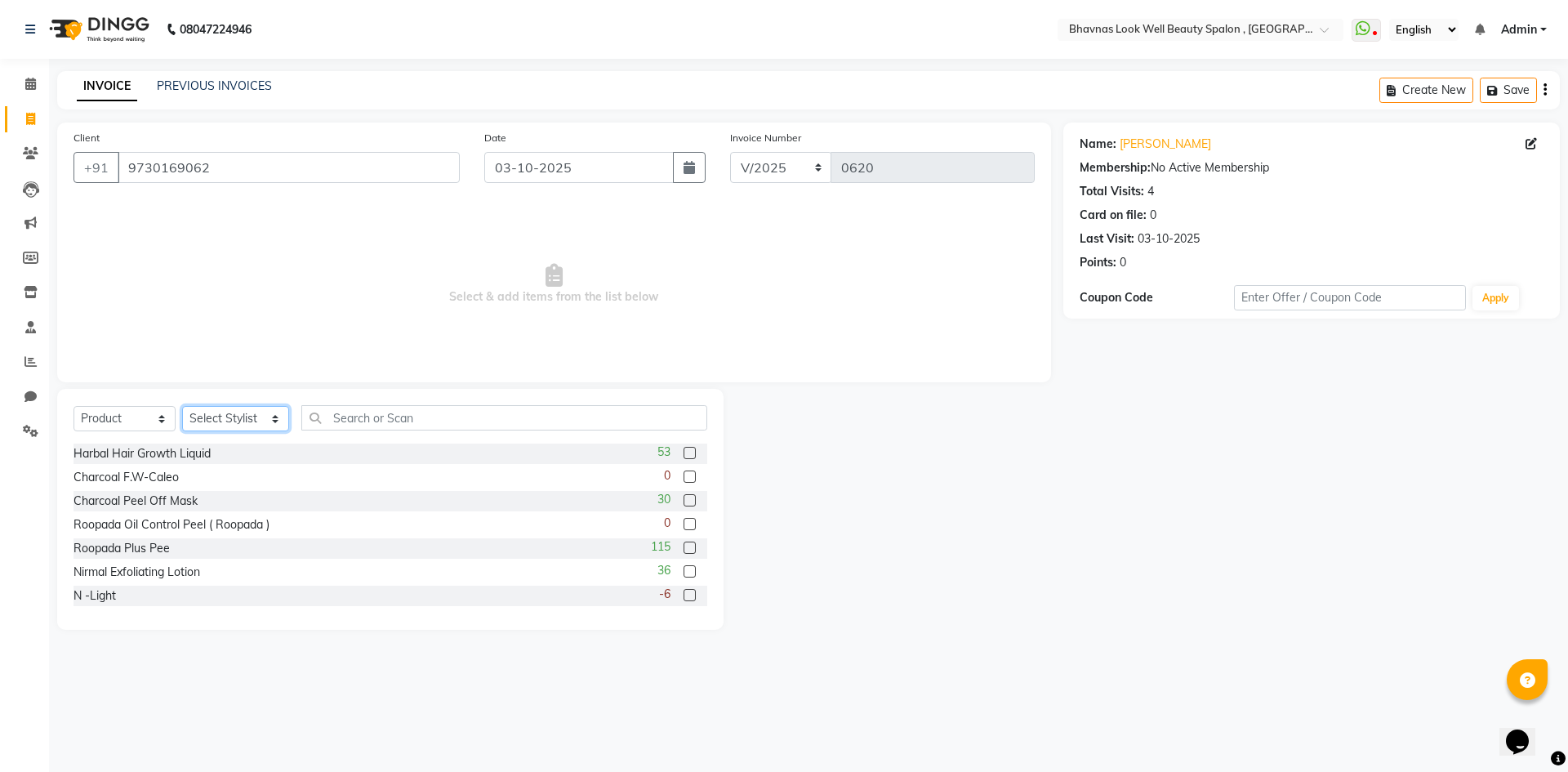
click at [211, 407] on select "Select Stylist [PERSON_NAME] [PERSON_NAME] ANMAL [PERSON_NAME] JYOTI [PERSON_NA…" at bounding box center [235, 419] width 107 height 26
select select "46639"
click at [182, 406] on select "Select Stylist [PERSON_NAME] [PERSON_NAME] ANMAL [PERSON_NAME] JYOTI [PERSON_NA…" at bounding box center [235, 419] width 107 height 26
click at [378, 423] on input "text" at bounding box center [505, 418] width 407 height 26
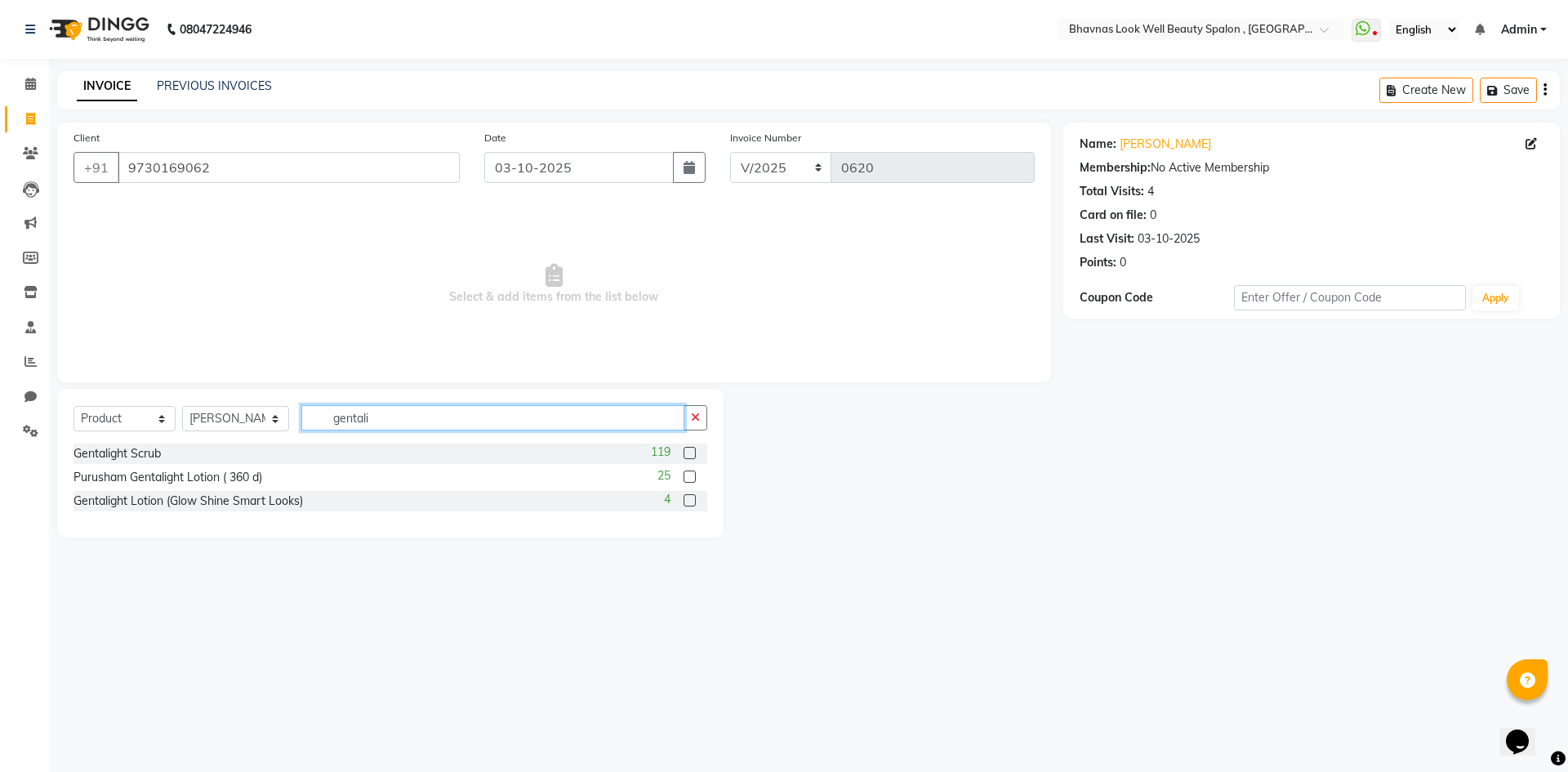
type input "gentali"
click at [688, 493] on div "4" at bounding box center [686, 501] width 43 height 21
click at [692, 502] on label at bounding box center [690, 500] width 12 height 12
click at [692, 502] on input "checkbox" at bounding box center [689, 501] width 11 height 11
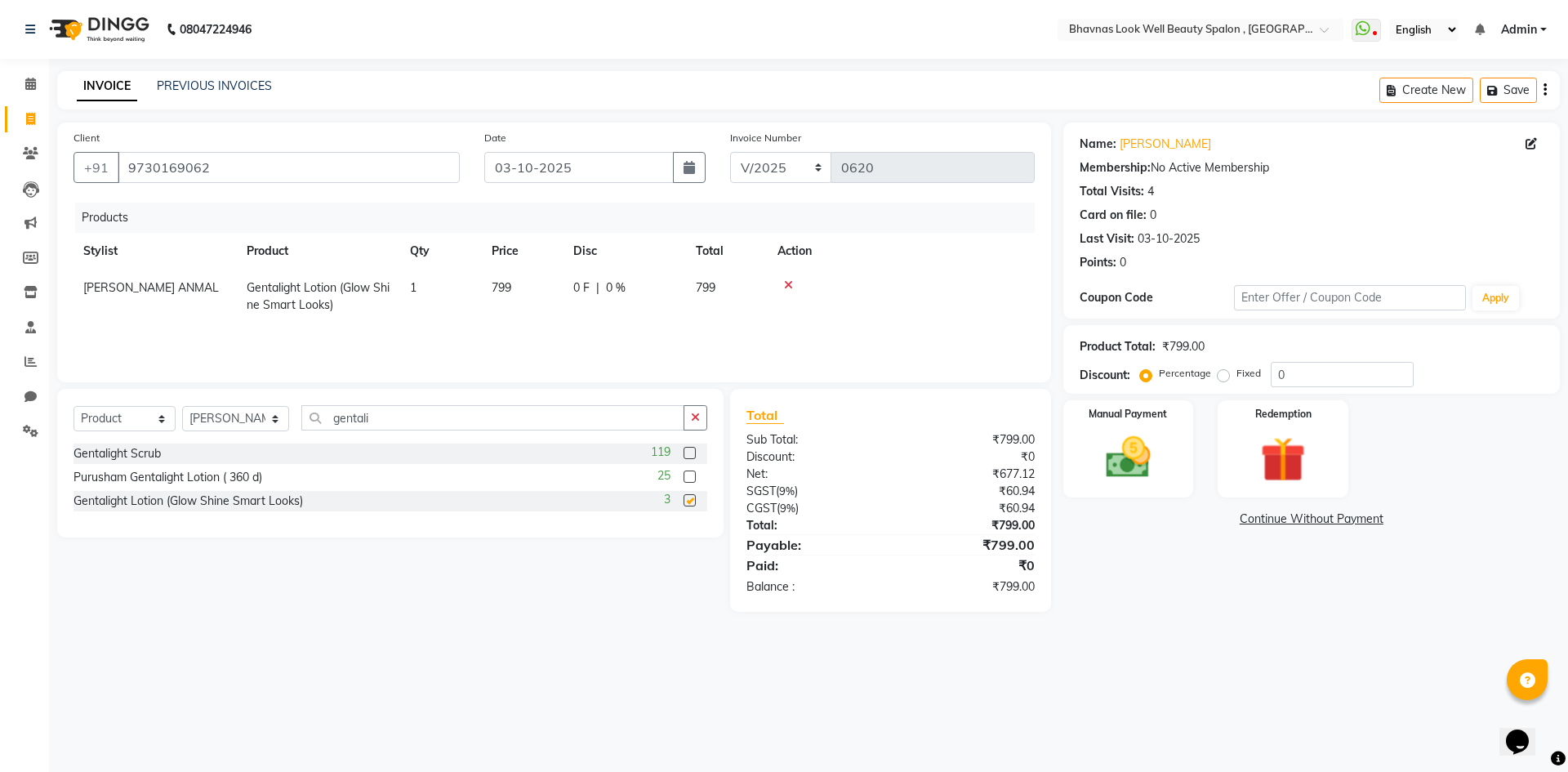
checkbox input "false"
click at [578, 299] on td "0 F | 0 %" at bounding box center [625, 296] width 123 height 54
select select "46639"
click at [1332, 375] on input "0" at bounding box center [1342, 375] width 143 height 26
type input "1"
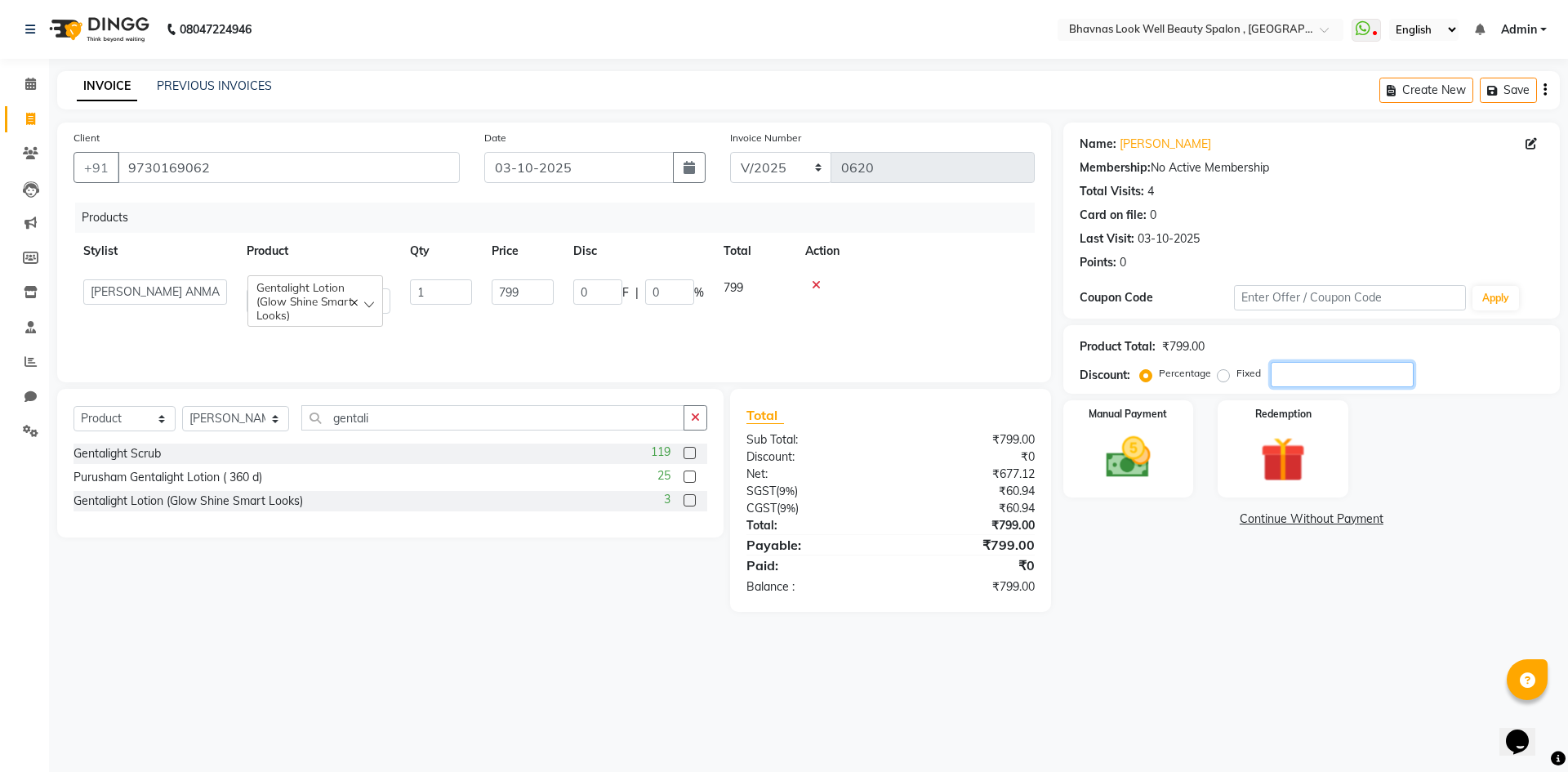
type input "7.99"
type input "1"
click at [1194, 601] on div "Name: [PERSON_NAME] Membership: No Active Membership Total Visits: 4 Card on fi…" at bounding box center [1317, 376] width 509 height 506
click at [1159, 479] on img at bounding box center [1128, 457] width 76 height 54
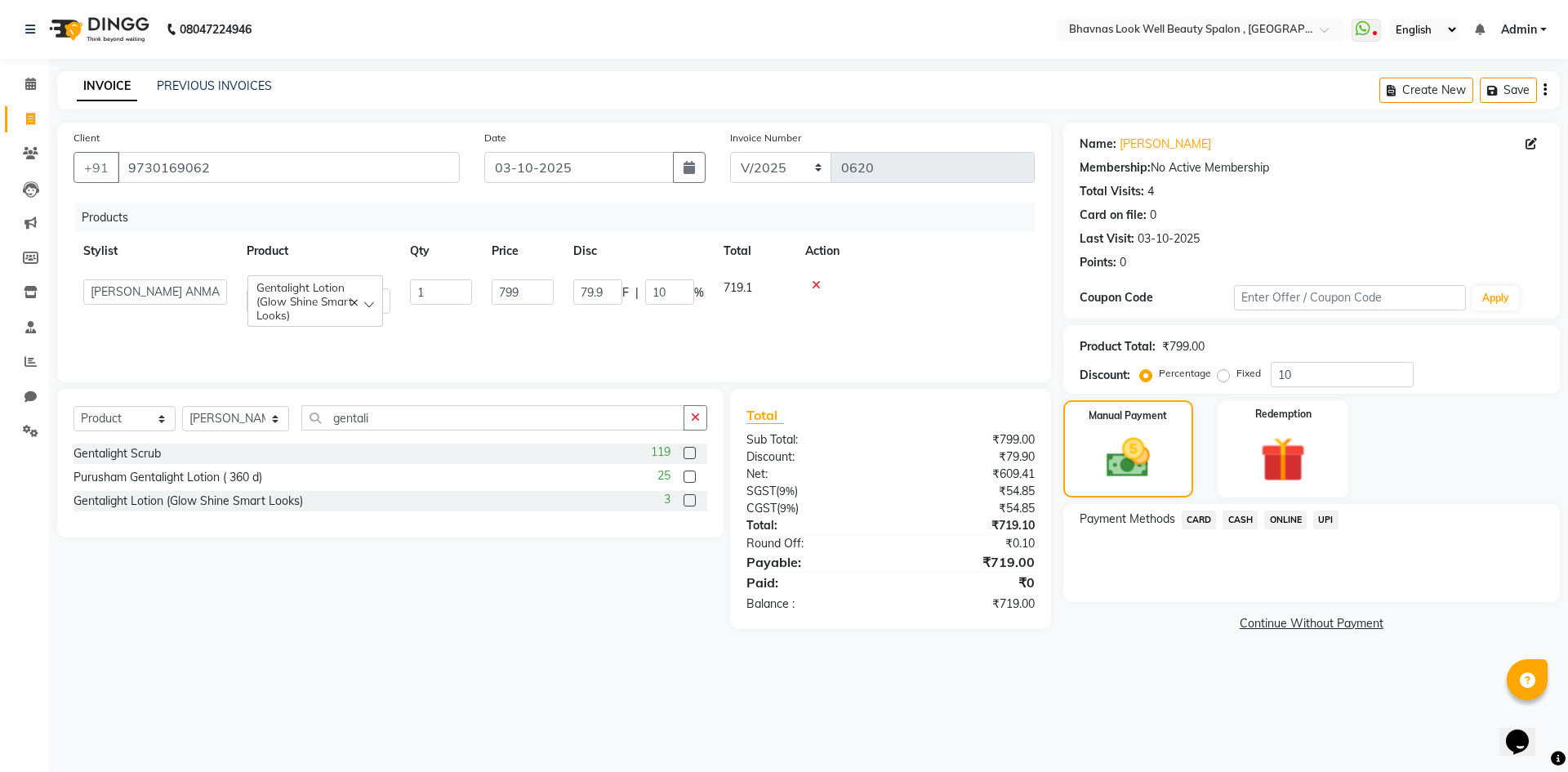
click at [1250, 517] on span "CASH" at bounding box center [1240, 519] width 35 height 19
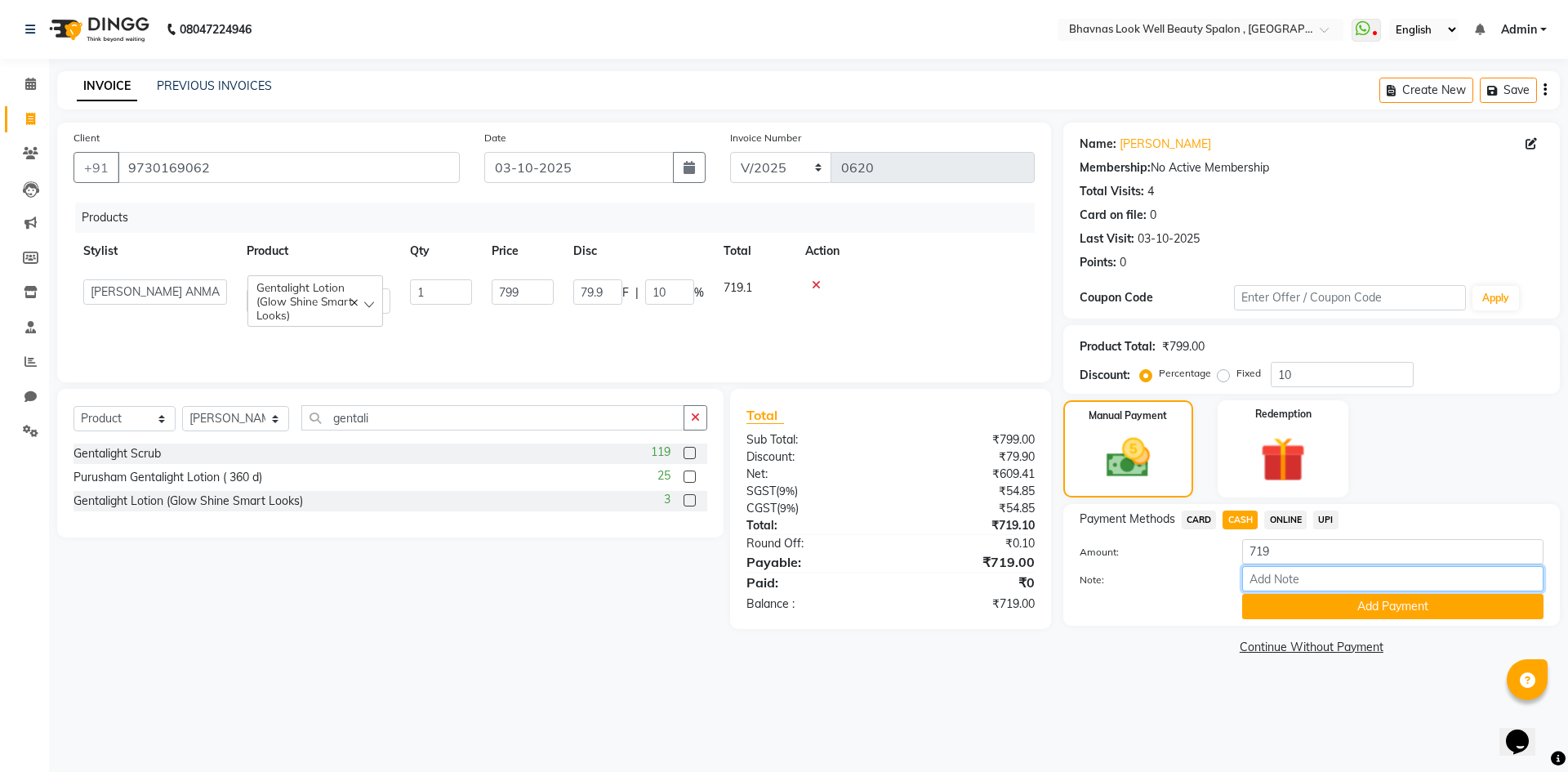
click at [1298, 589] on input "Note:" at bounding box center [1393, 578] width 301 height 26
drag, startPoint x: 1317, startPoint y: 582, endPoint x: 1231, endPoint y: 584, distance: 86.0
click at [1231, 583] on div "Services" at bounding box center [1393, 578] width 326 height 26
click at [1281, 576] on input "Note:" at bounding box center [1393, 578] width 301 height 26
click at [1357, 605] on button "Add Payment" at bounding box center [1393, 607] width 301 height 26
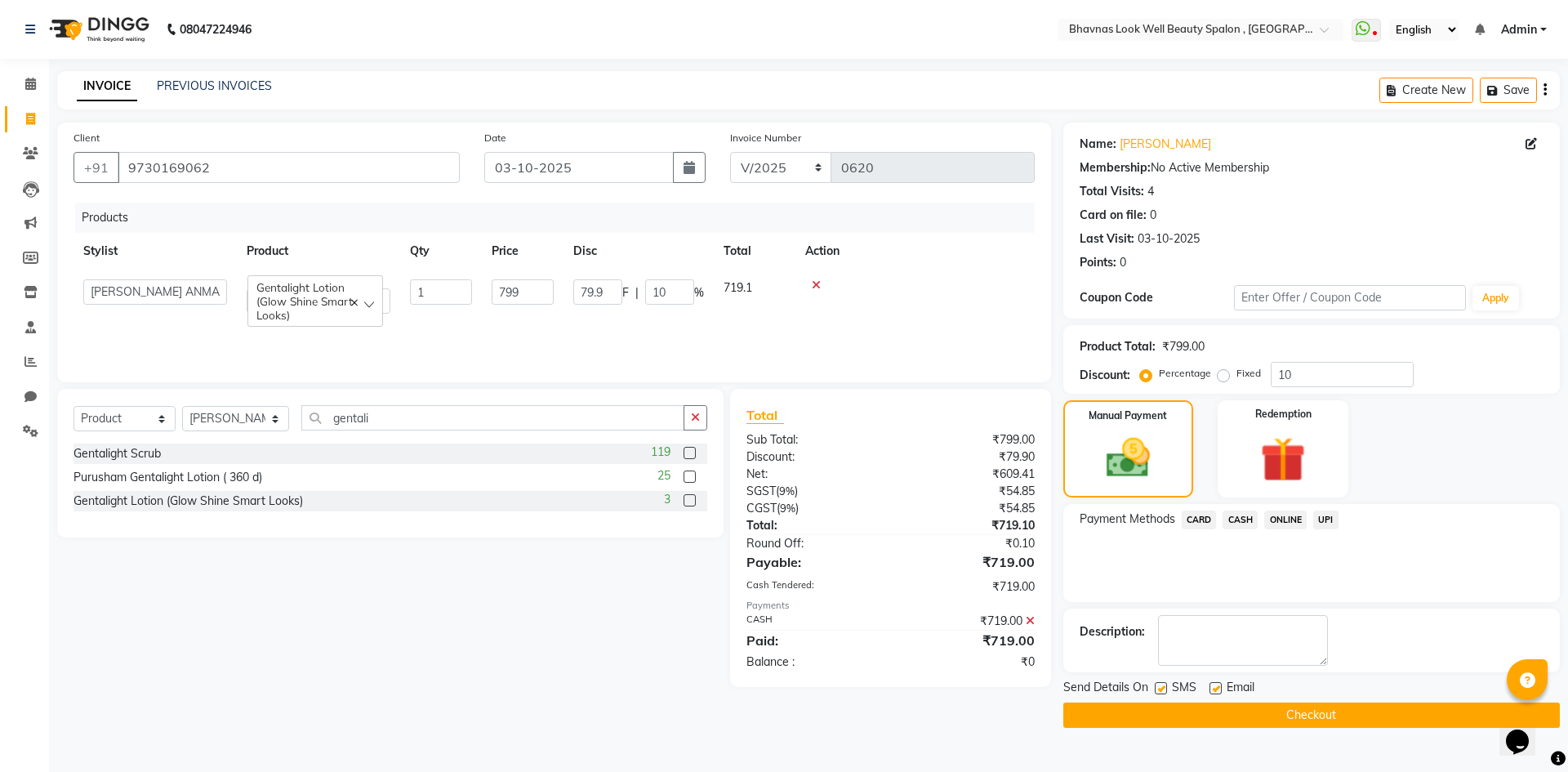
click at [1217, 684] on label at bounding box center [1216, 687] width 12 height 12
click at [1217, 684] on input "checkbox" at bounding box center [1215, 688] width 11 height 11
click at [1239, 698] on span "Email" at bounding box center [1240, 688] width 28 height 21
click at [1296, 725] on button "Checkout" at bounding box center [1311, 715] width 497 height 26
